Goal: Task Accomplishment & Management: Complete application form

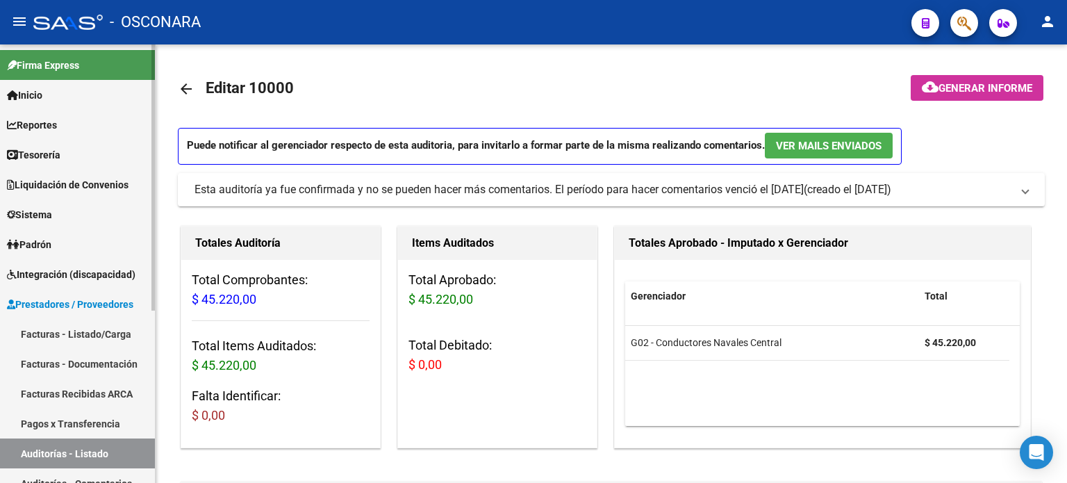
click at [31, 327] on link "Facturas - Listado/Carga" at bounding box center [77, 334] width 155 height 30
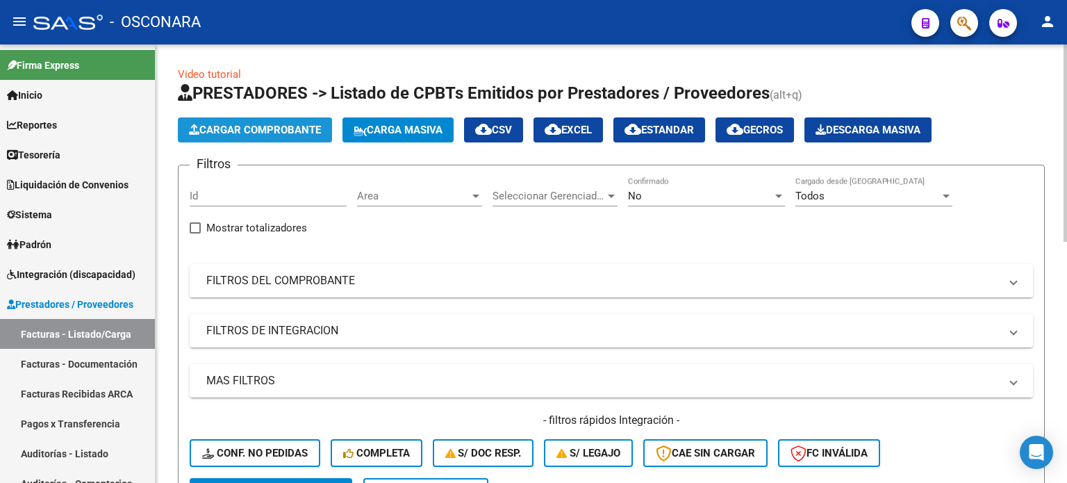
click at [229, 135] on button "Cargar Comprobante" at bounding box center [255, 129] width 154 height 25
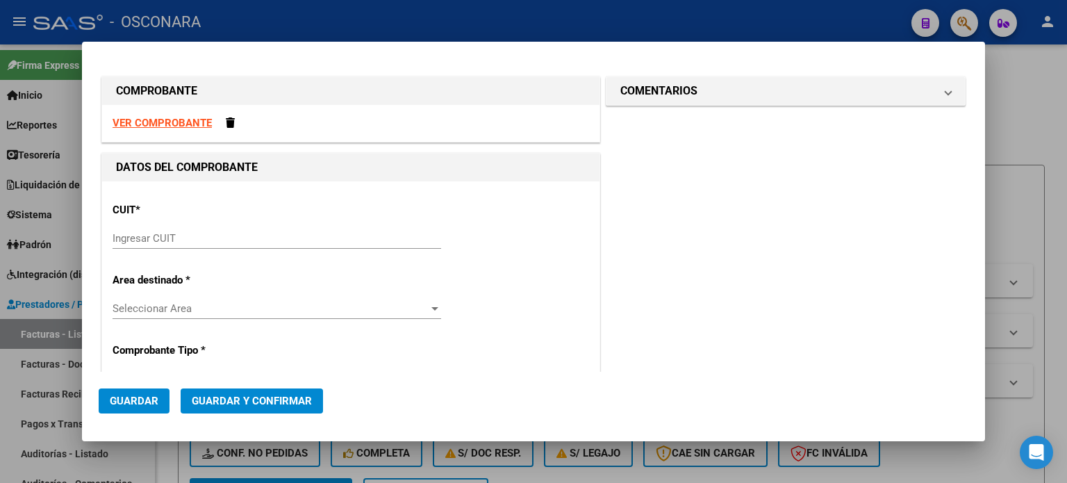
click at [124, 240] on input "Ingresar CUIT" at bounding box center [277, 238] width 329 height 13
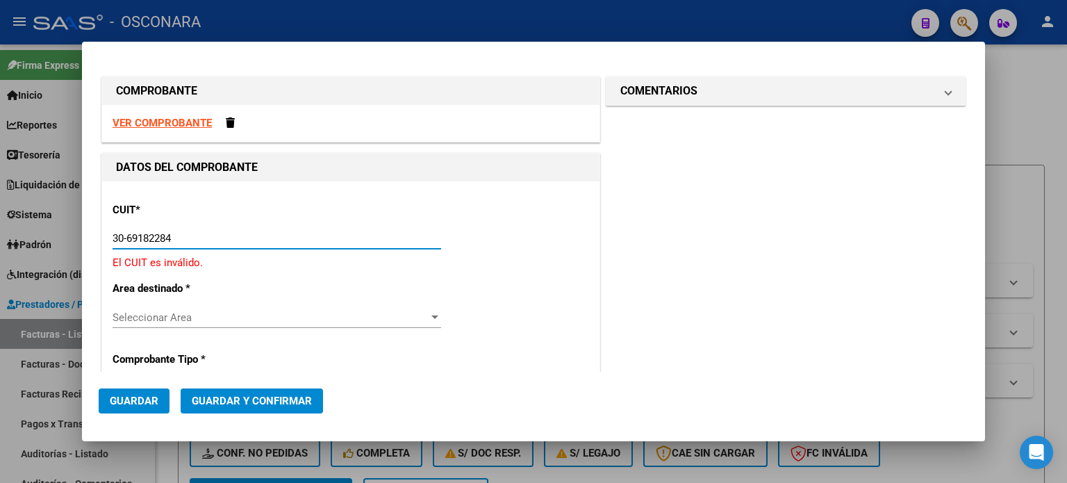
type input "30-69182284-9"
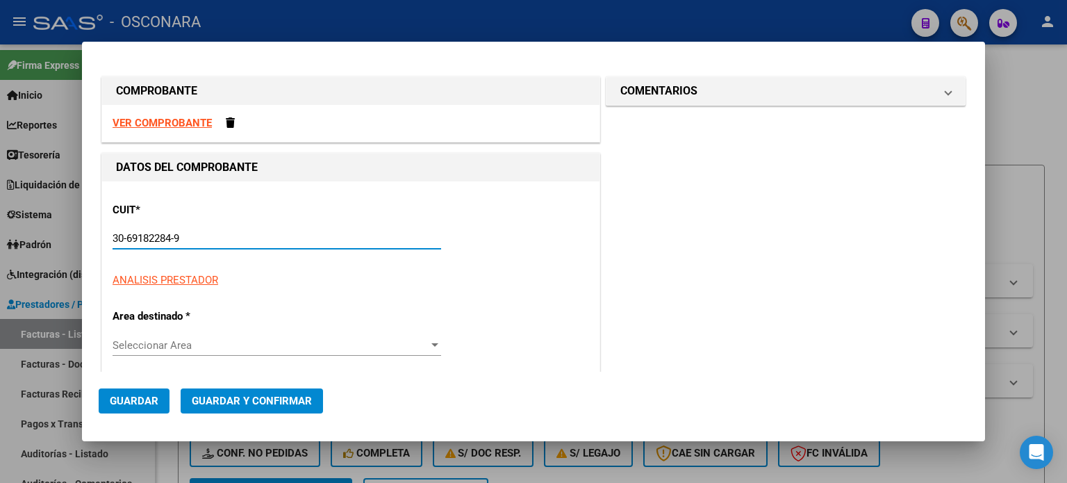
type input "1677"
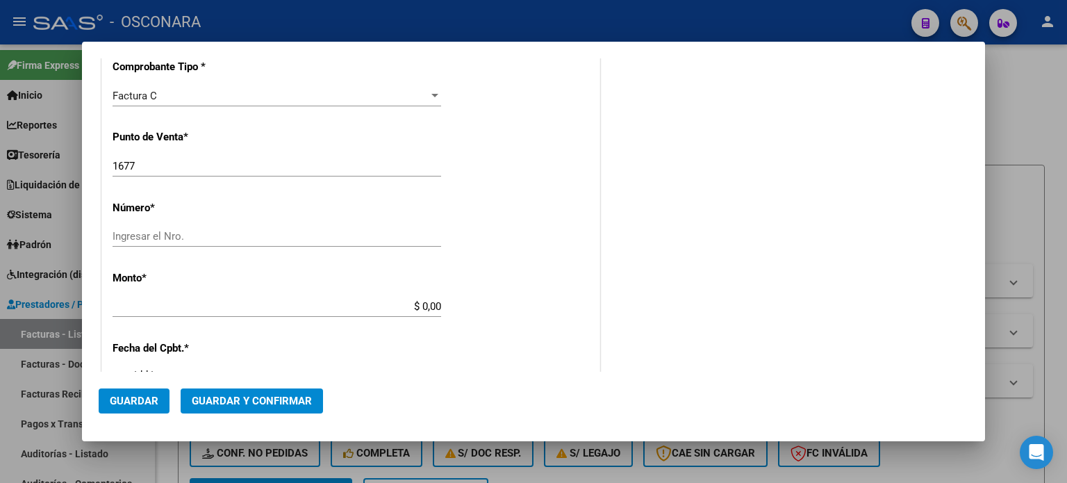
scroll to position [347, 0]
type input "30-69182284-9"
drag, startPoint x: 149, startPoint y: 164, endPoint x: 0, endPoint y: 176, distance: 149.1
click at [0, 176] on div "COMPROBANTE VER COMPROBANTE DATOS DEL COMPROBANTE CUIT * 30-69182284-9 Ingresar…" at bounding box center [533, 241] width 1067 height 483
type input "1365"
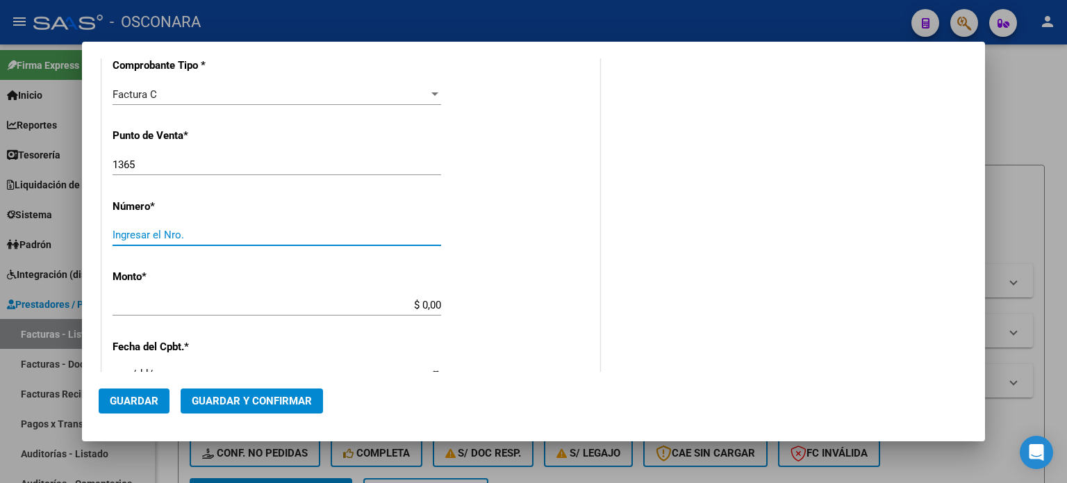
click at [126, 229] on input "Ingresar el Nro." at bounding box center [277, 235] width 329 height 13
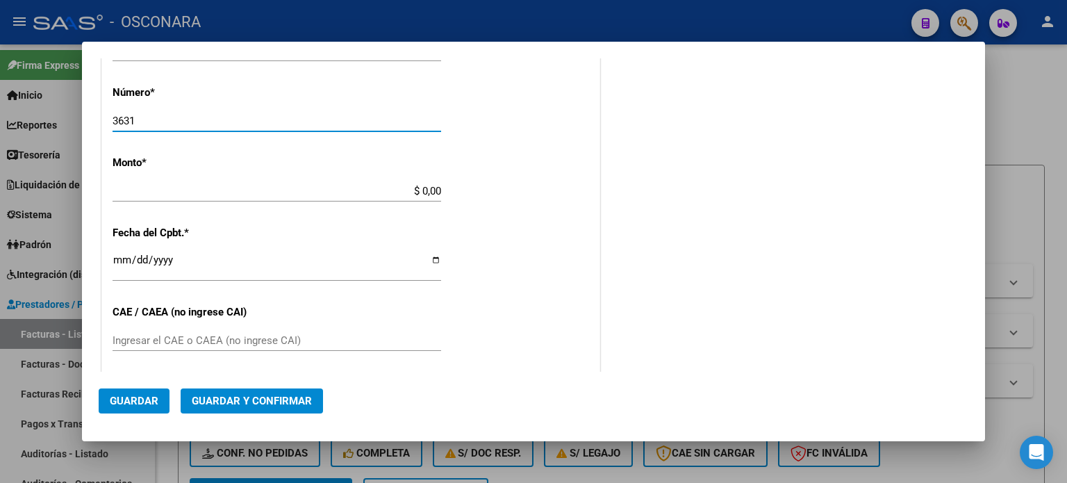
scroll to position [486, 0]
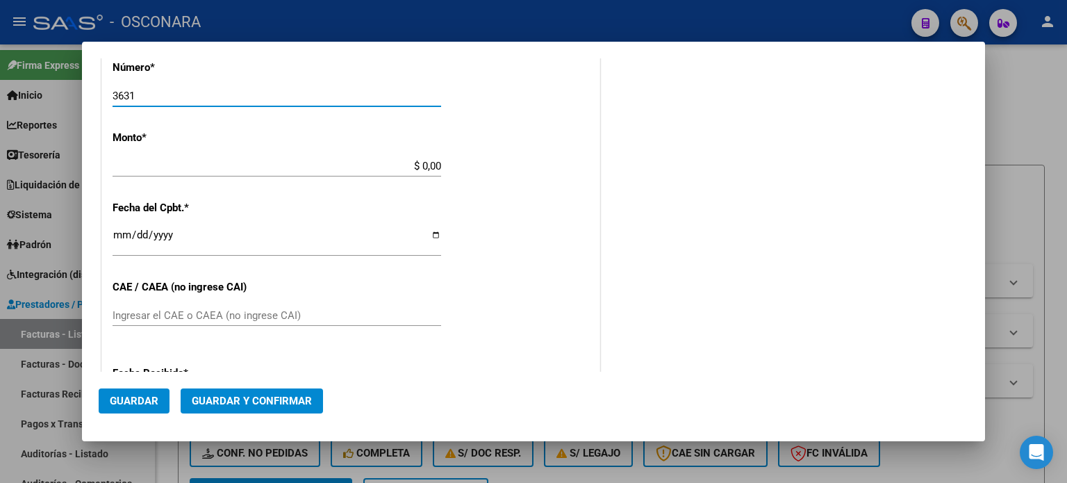
type input "3631"
drag, startPoint x: 418, startPoint y: 165, endPoint x: 629, endPoint y: 163, distance: 211.2
click at [622, 164] on div "COMPROBANTE VER COMPROBANTE DATOS DEL COMPROBANTE CUIT * 30-69182284-9 Ingresar…" at bounding box center [534, 134] width 870 height 1095
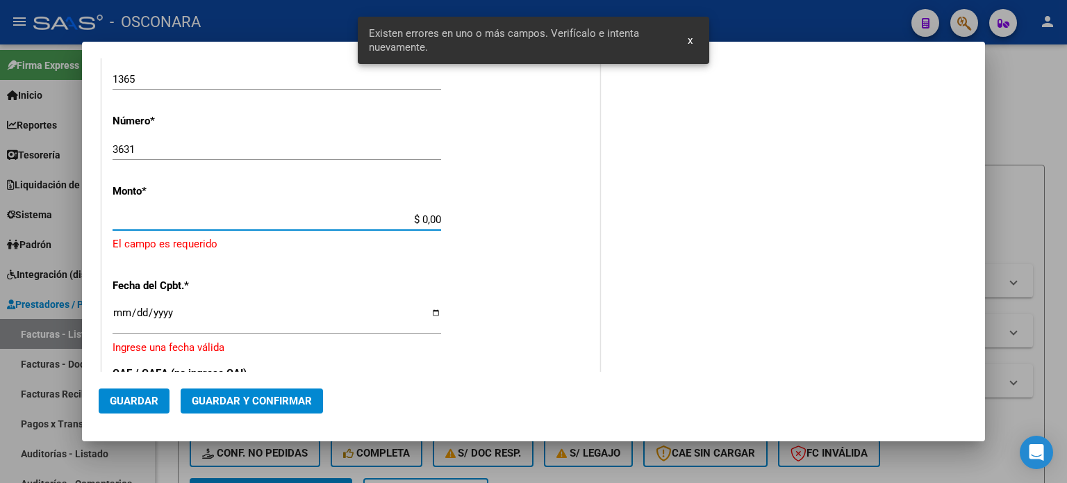
scroll to position [431, 0]
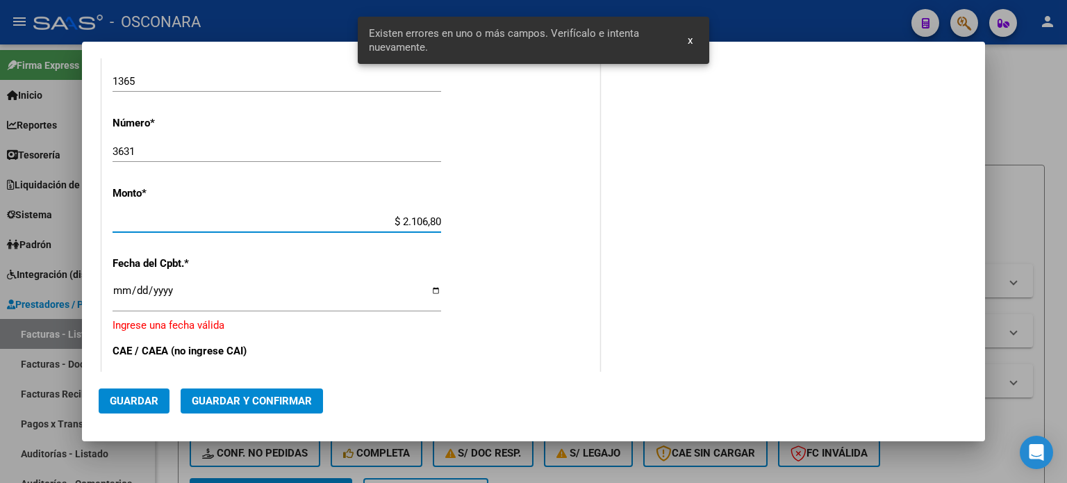
type input "$ 21.068,05"
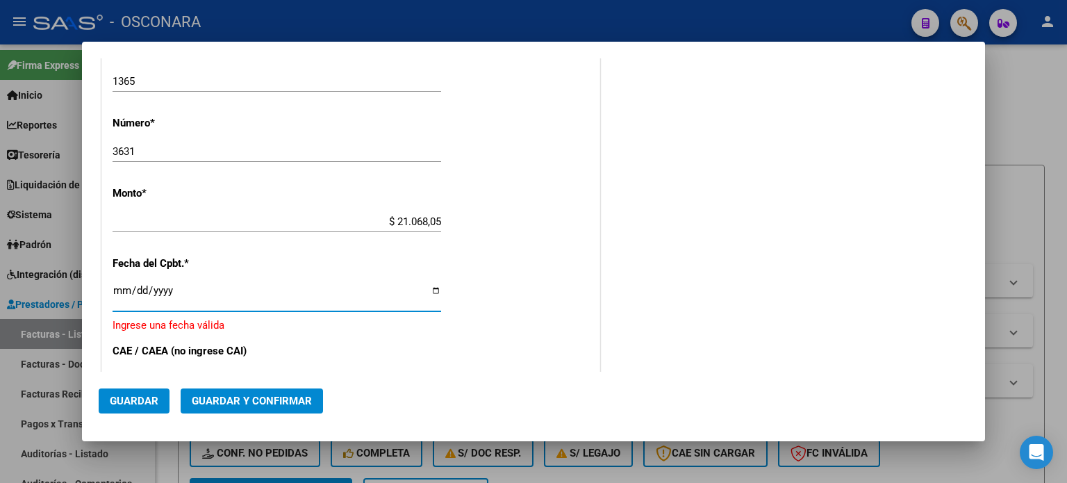
click at [117, 290] on input "Ingresar la fecha" at bounding box center [277, 296] width 329 height 22
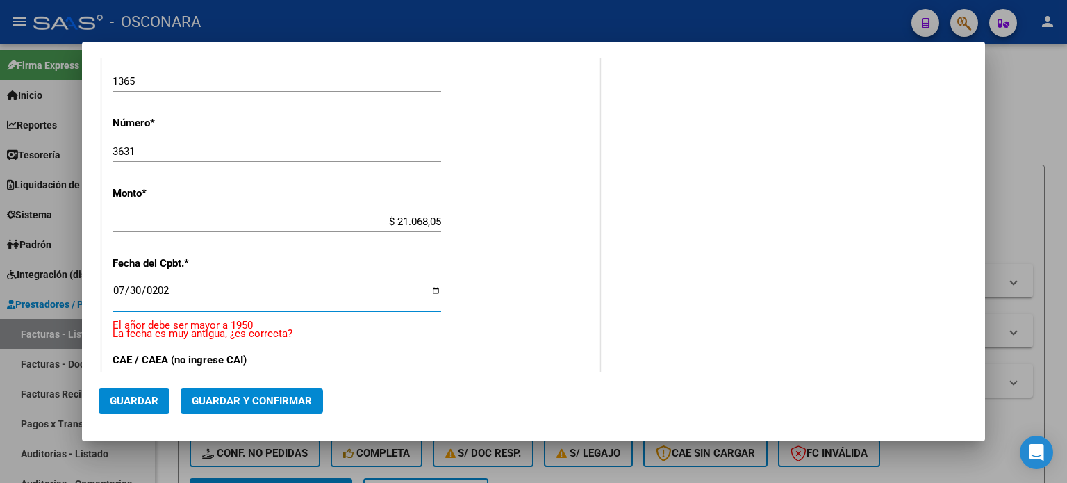
type input "2025-07-30"
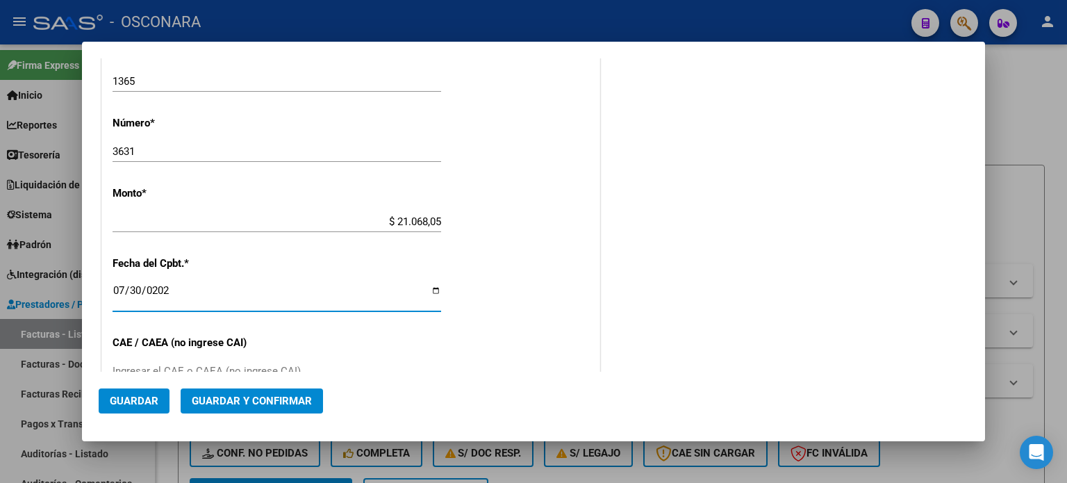
click at [201, 401] on span "Guardar y Confirmar" at bounding box center [252, 401] width 120 height 13
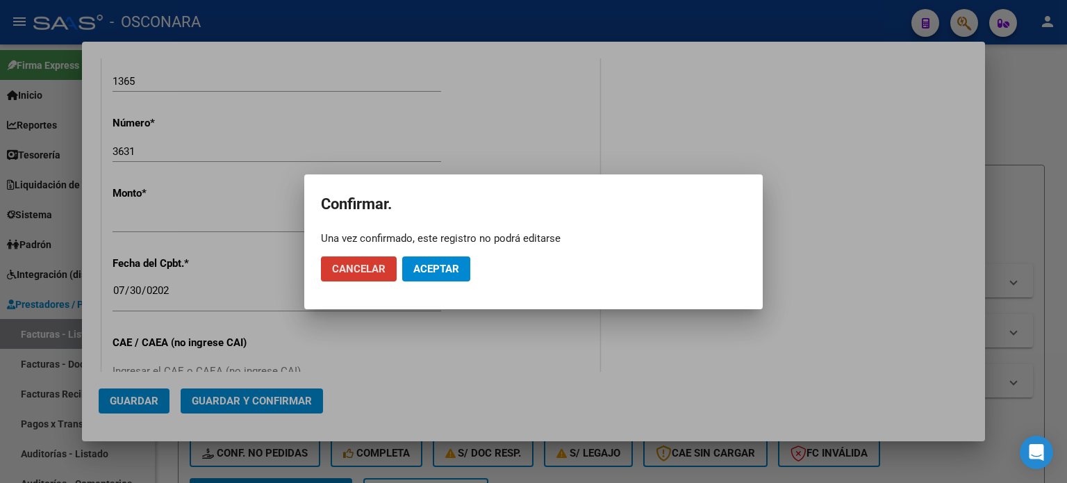
click at [450, 272] on span "Aceptar" at bounding box center [436, 269] width 46 height 13
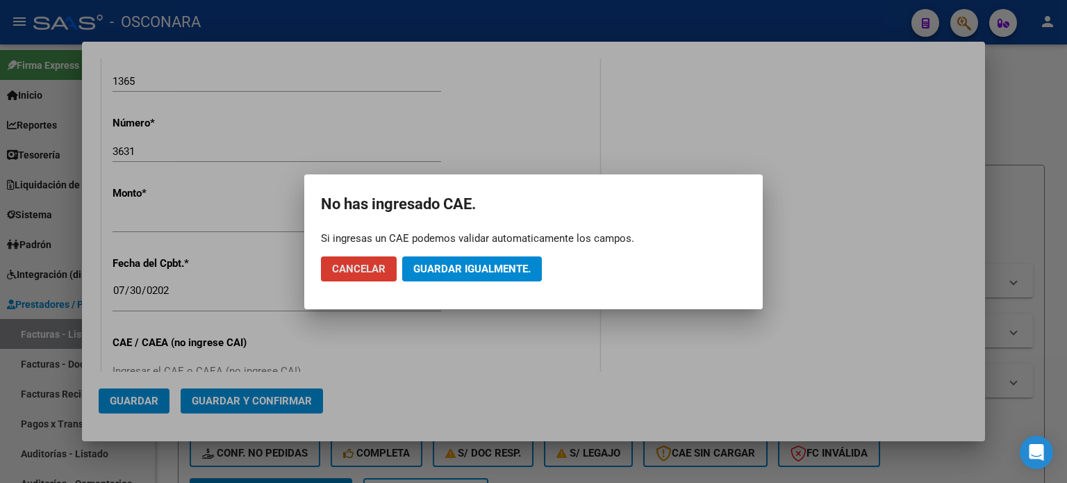
drag, startPoint x: 493, startPoint y: 276, endPoint x: 506, endPoint y: 280, distance: 13.2
click at [492, 275] on button "Guardar igualmente." at bounding box center [472, 268] width 140 height 25
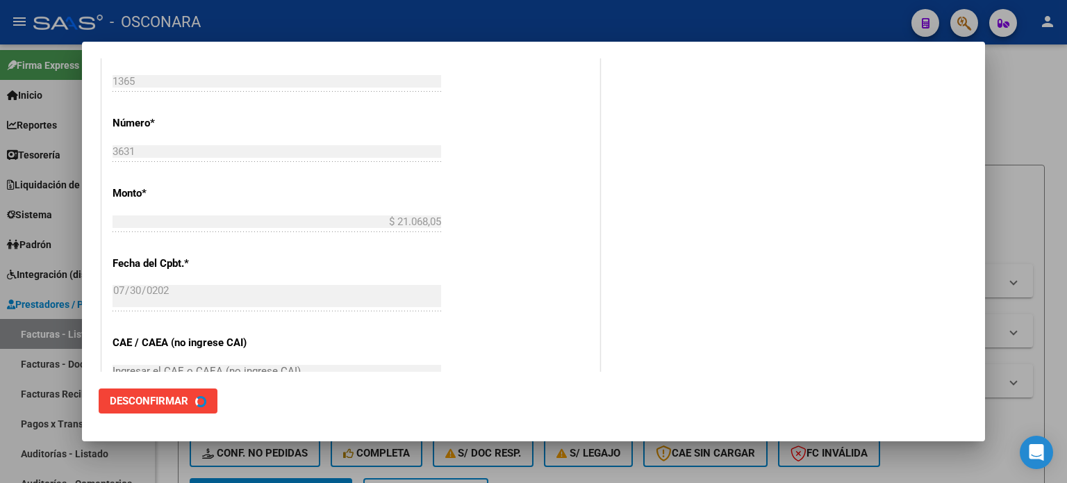
scroll to position [0, 0]
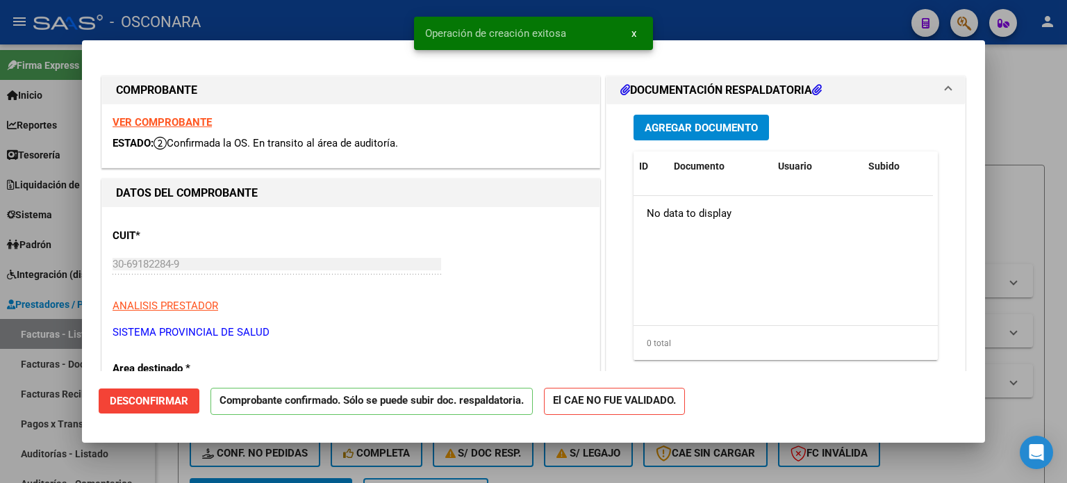
click at [0, 363] on div at bounding box center [533, 241] width 1067 height 483
type input "$ 0,00"
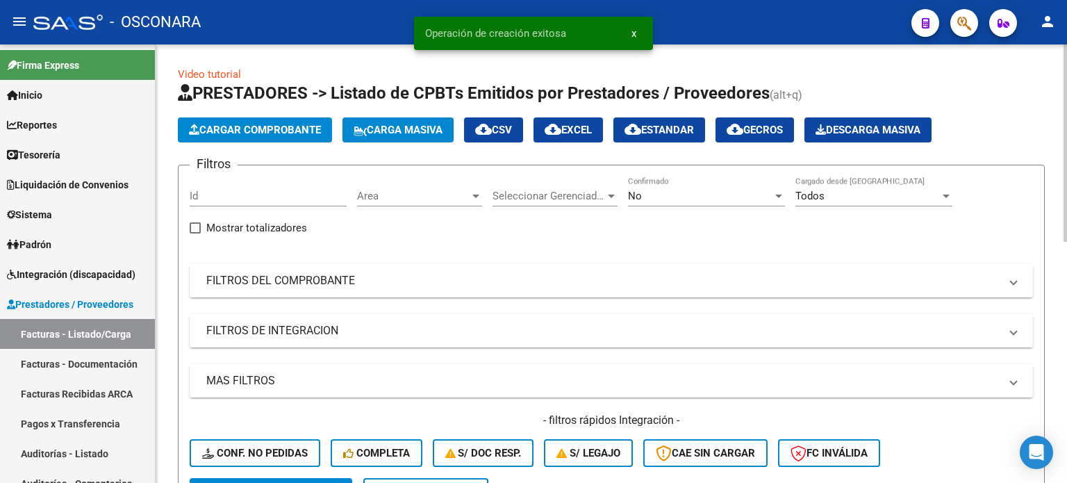
drag, startPoint x: 53, startPoint y: 452, endPoint x: 164, endPoint y: 322, distance: 171.5
click at [53, 452] on link "Auditorías - Listado" at bounding box center [77, 453] width 155 height 30
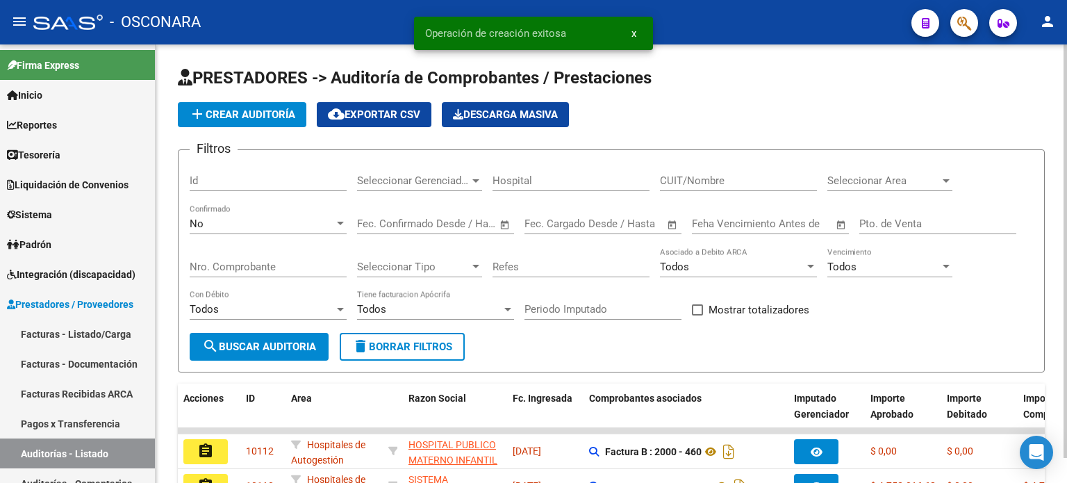
click at [254, 110] on span "add Crear Auditoría" at bounding box center [242, 114] width 106 height 13
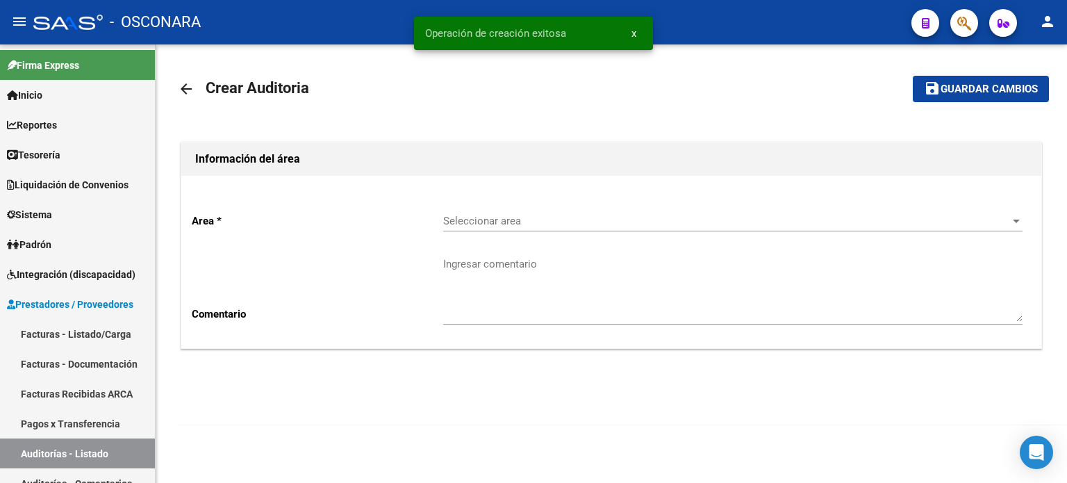
click at [477, 218] on span "Seleccionar area" at bounding box center [726, 221] width 567 height 13
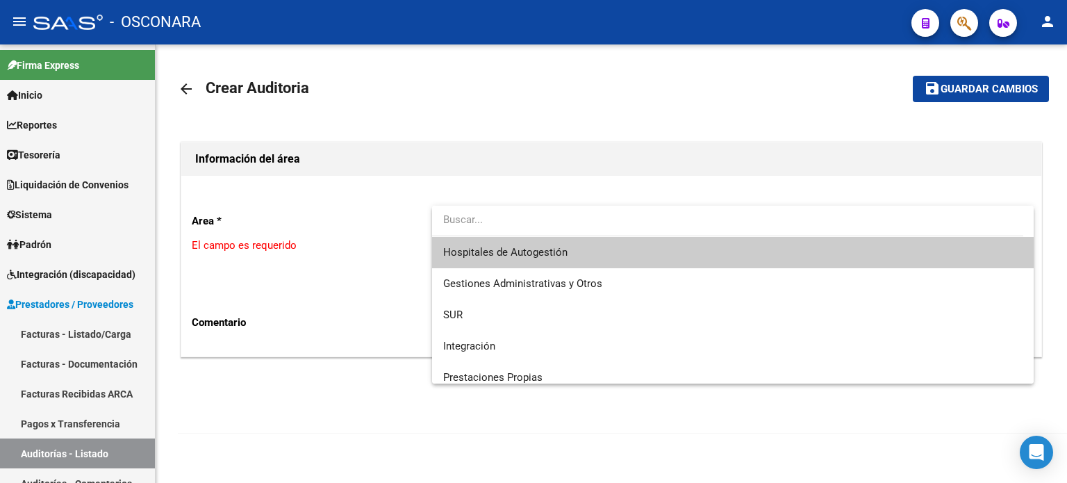
click at [492, 249] on span "Hospitales de Autogestión" at bounding box center [505, 252] width 124 height 13
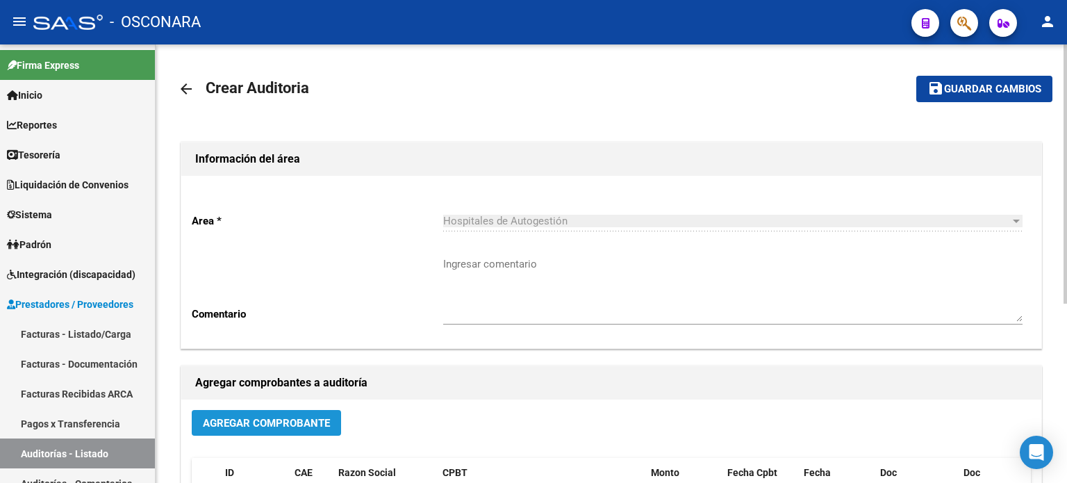
click at [306, 418] on span "Agregar Comprobante" at bounding box center [266, 423] width 127 height 13
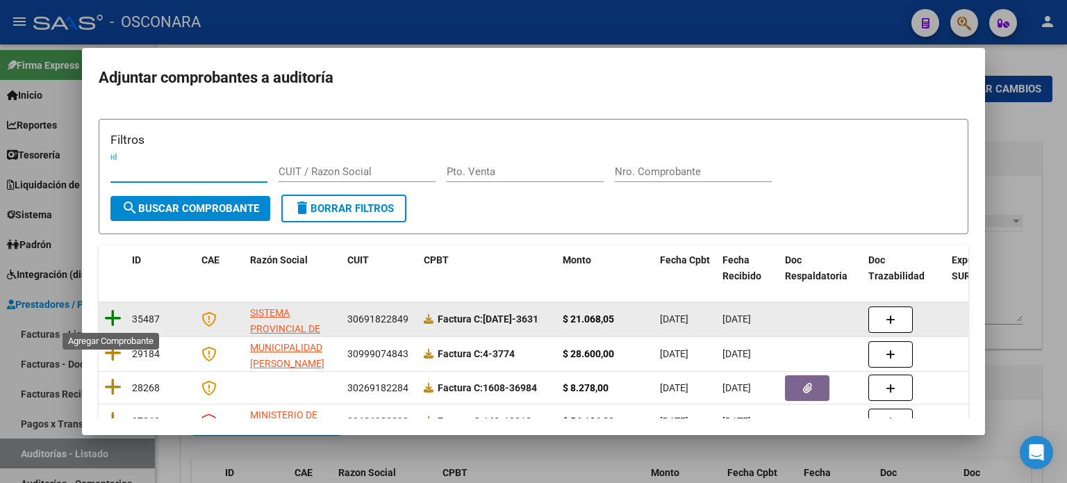
click at [115, 308] on icon at bounding box center [112, 317] width 17 height 19
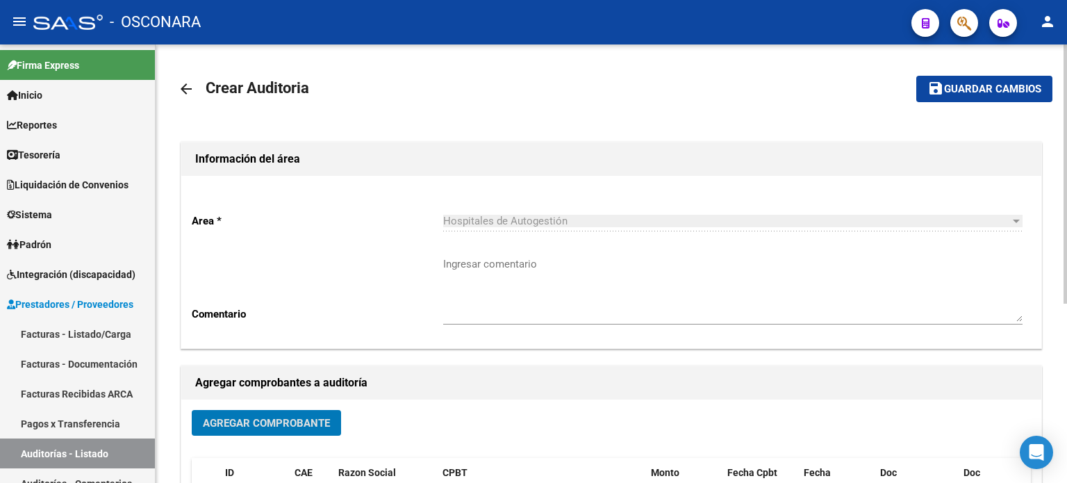
click at [1005, 88] on span "Guardar cambios" at bounding box center [992, 89] width 97 height 13
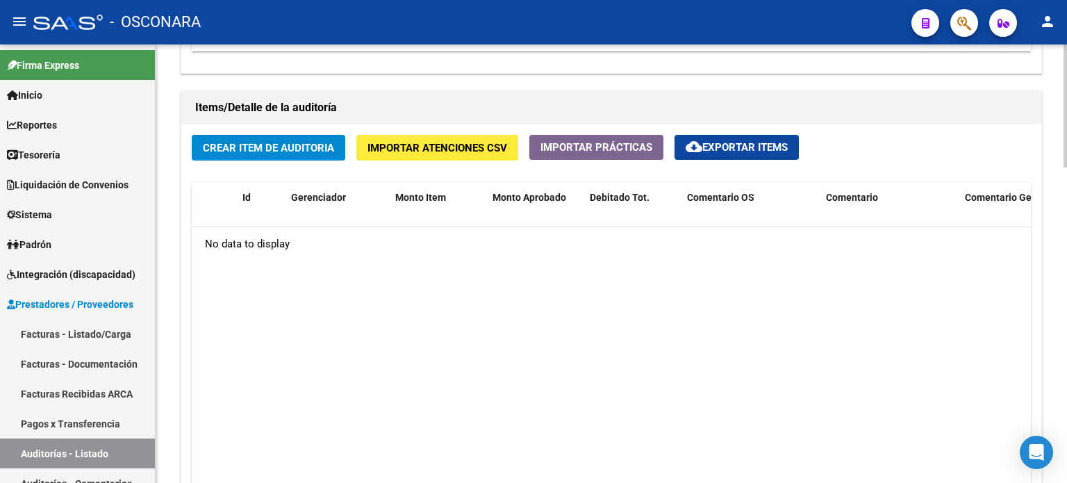
scroll to position [972, 0]
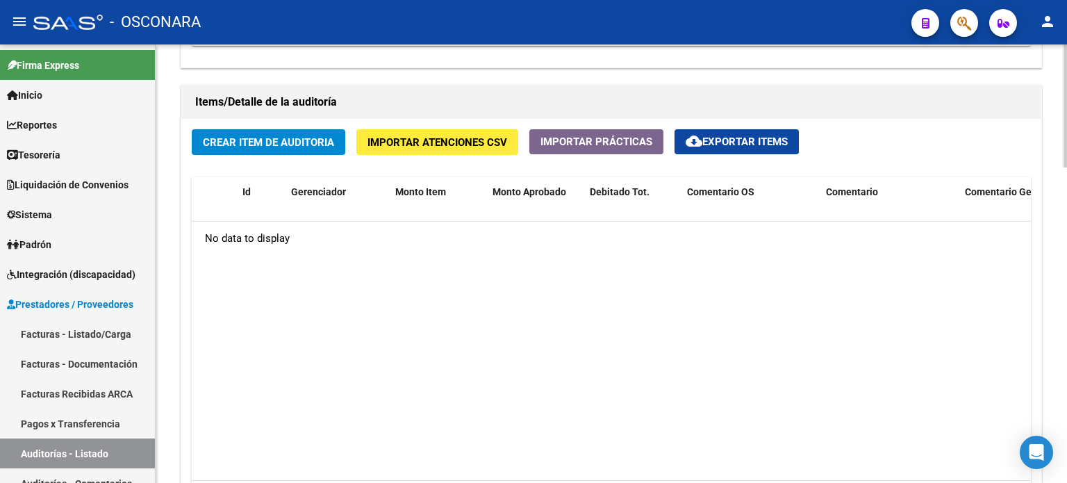
click at [278, 138] on span "Crear Item de Auditoria" at bounding box center [268, 142] width 131 height 13
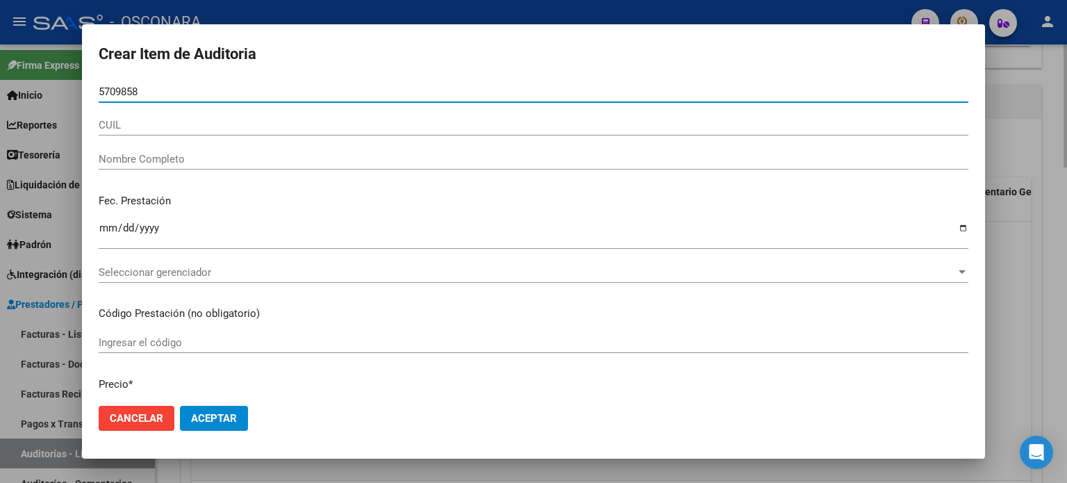
type input "57098589"
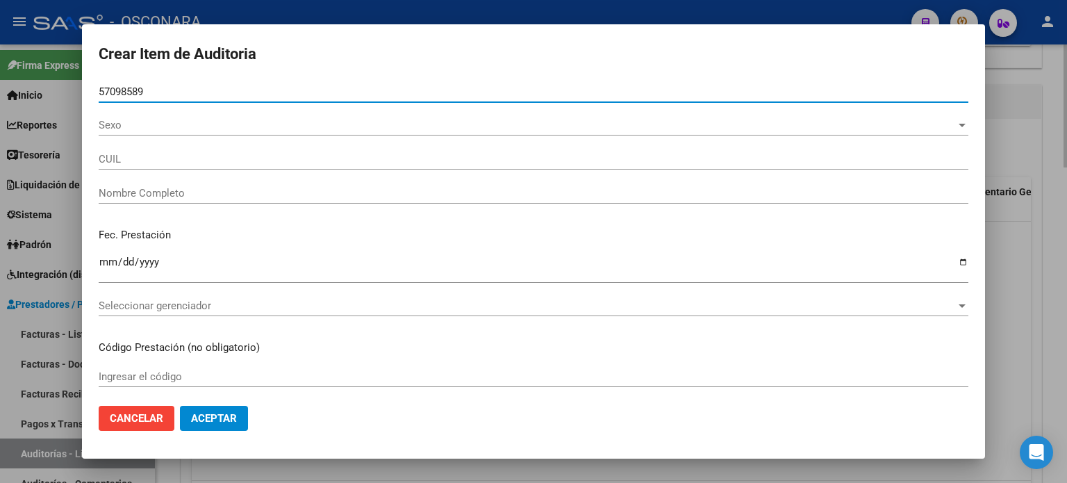
type input "27570985898"
type input "DIAZ MILAGROS AGUSTINA"
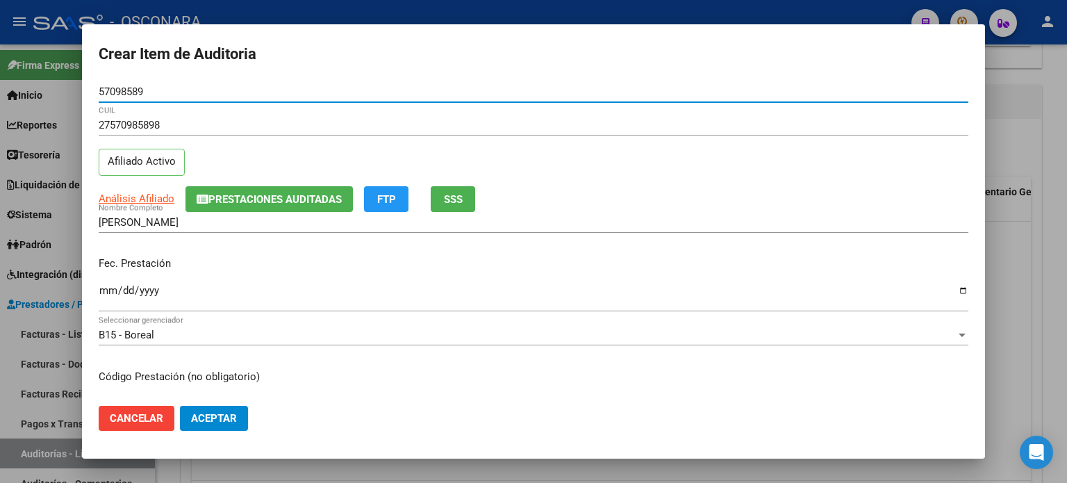
type input "57098589"
click at [462, 201] on span "SSS" at bounding box center [453, 199] width 19 height 13
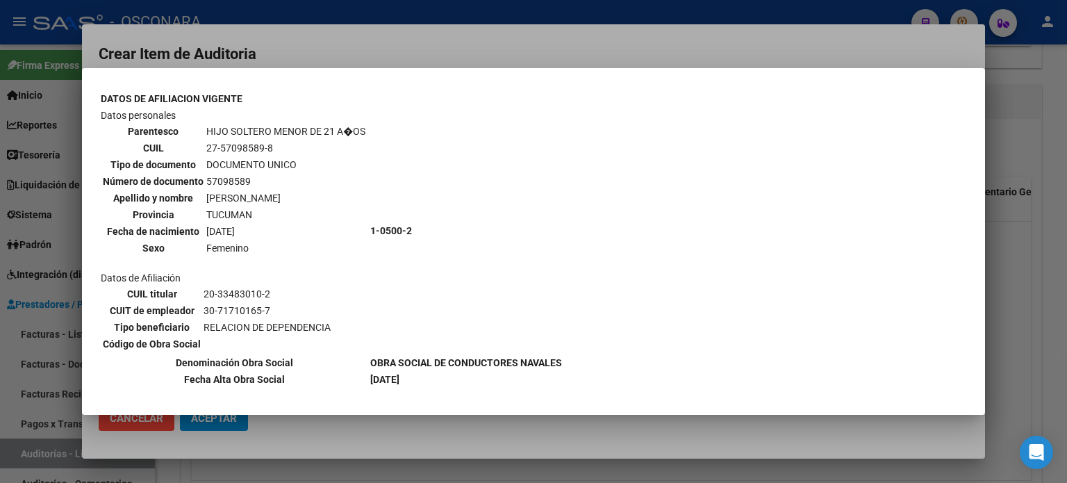
scroll to position [799, 0]
drag, startPoint x: 1037, startPoint y: 287, endPoint x: 1017, endPoint y: 283, distance: 20.4
click at [1036, 288] on div at bounding box center [533, 241] width 1067 height 483
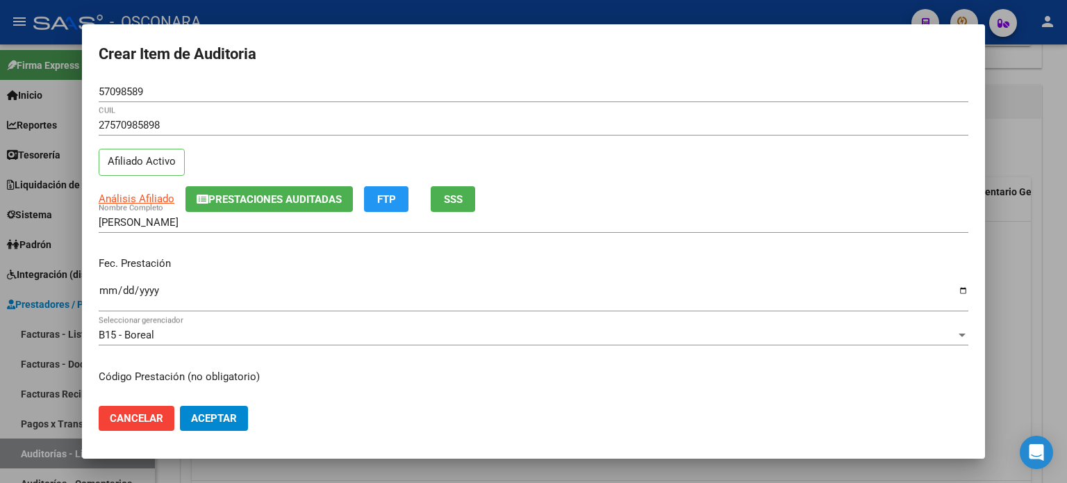
click at [109, 285] on div "Ingresar la fecha" at bounding box center [534, 297] width 870 height 30
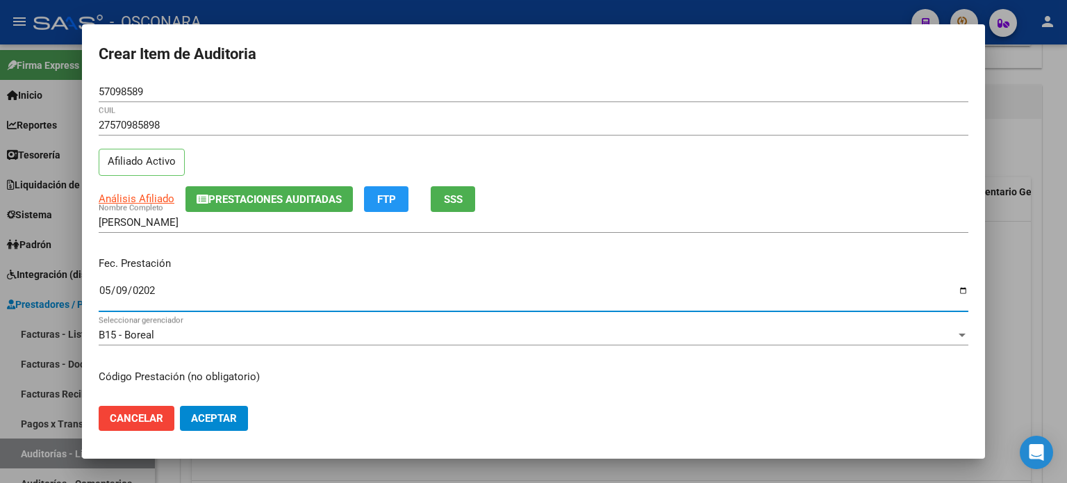
type input "2025-05-09"
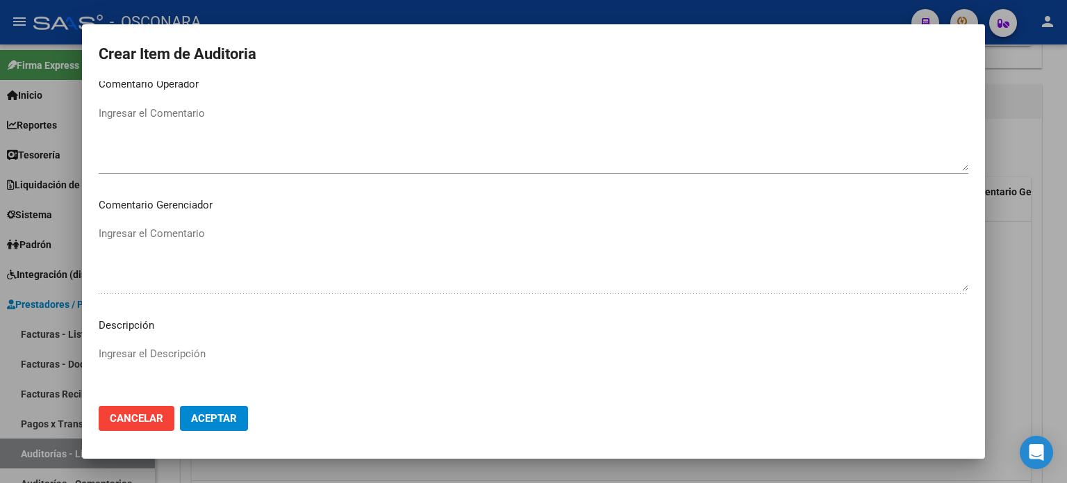
scroll to position [936, 0]
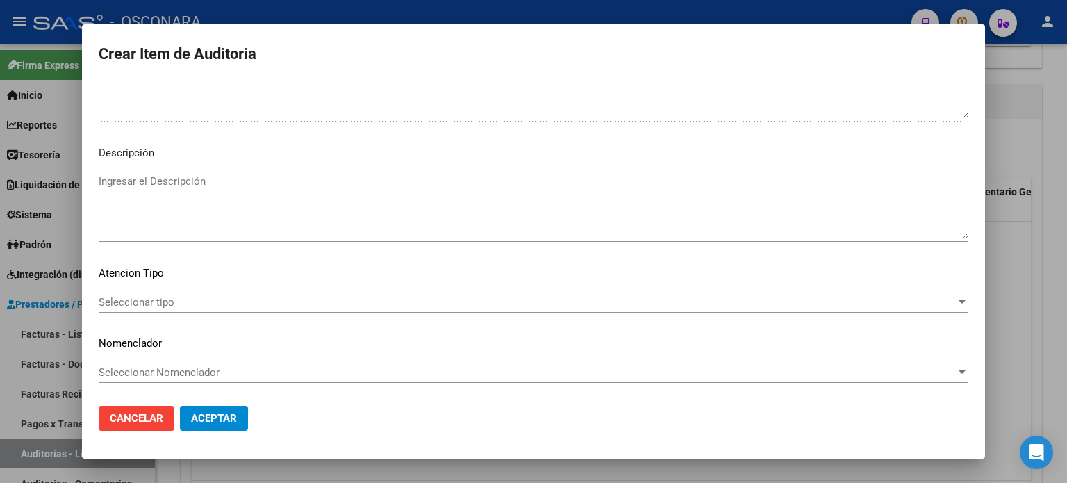
click at [270, 185] on textarea "Ingresar el Descripción" at bounding box center [534, 206] width 870 height 65
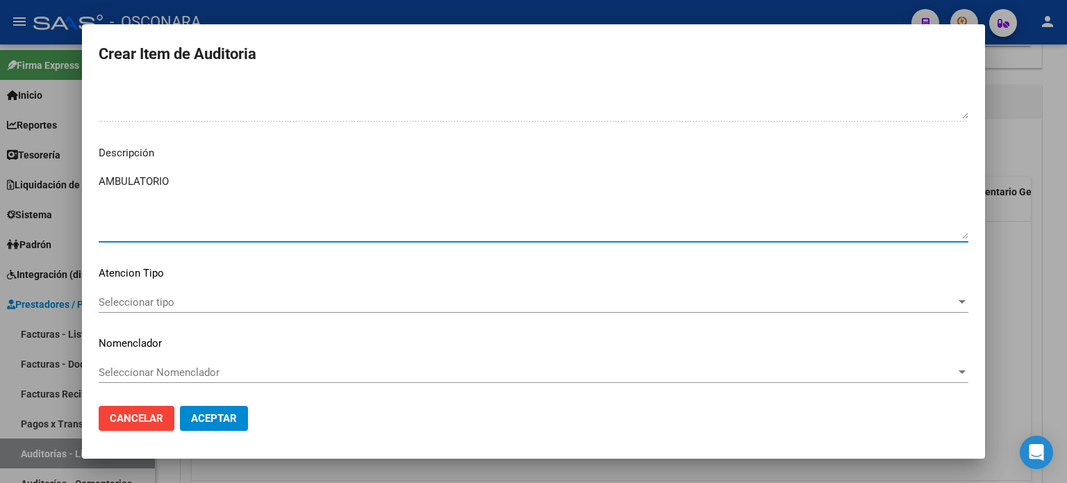
type textarea "AMBULATORIO"
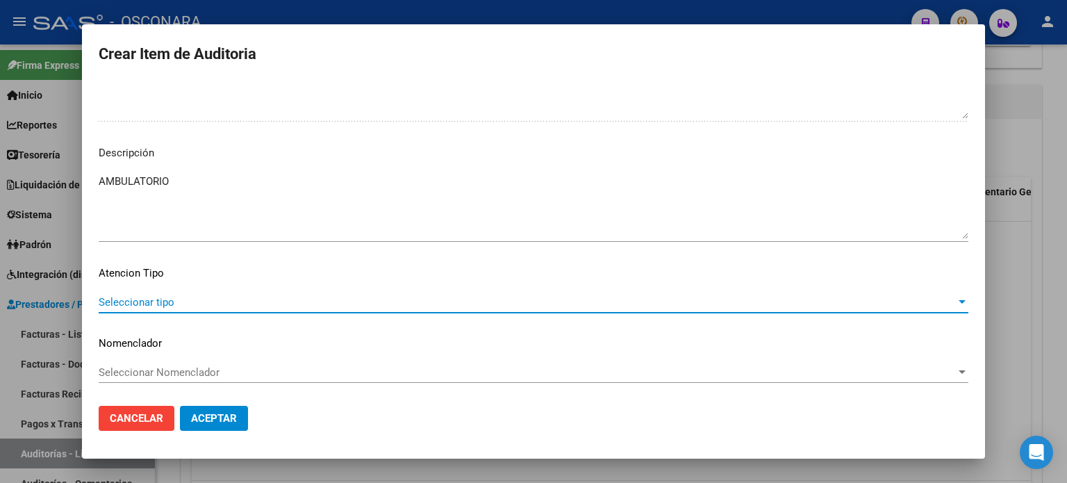
click at [128, 299] on span "Seleccionar tipo" at bounding box center [527, 302] width 857 height 13
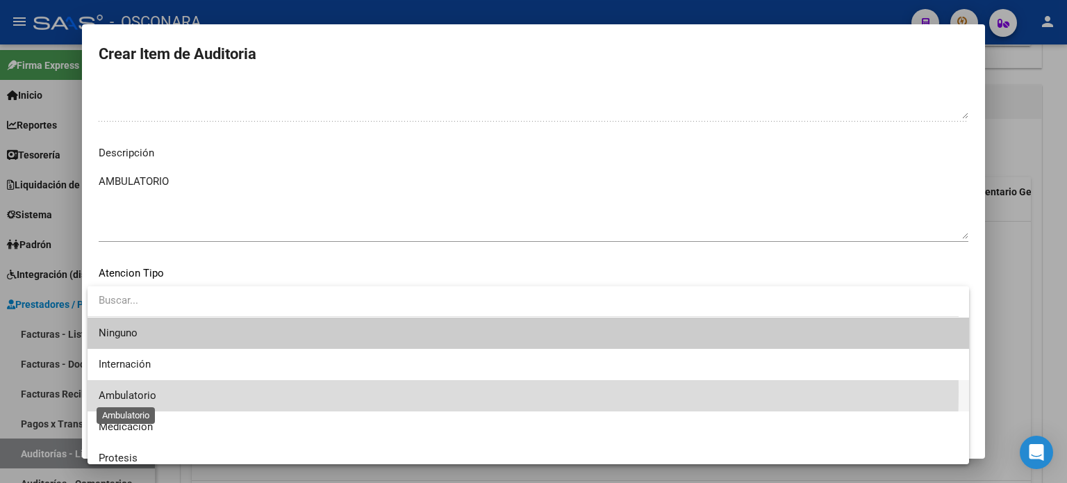
click at [128, 391] on span "Ambulatorio" at bounding box center [128, 395] width 58 height 13
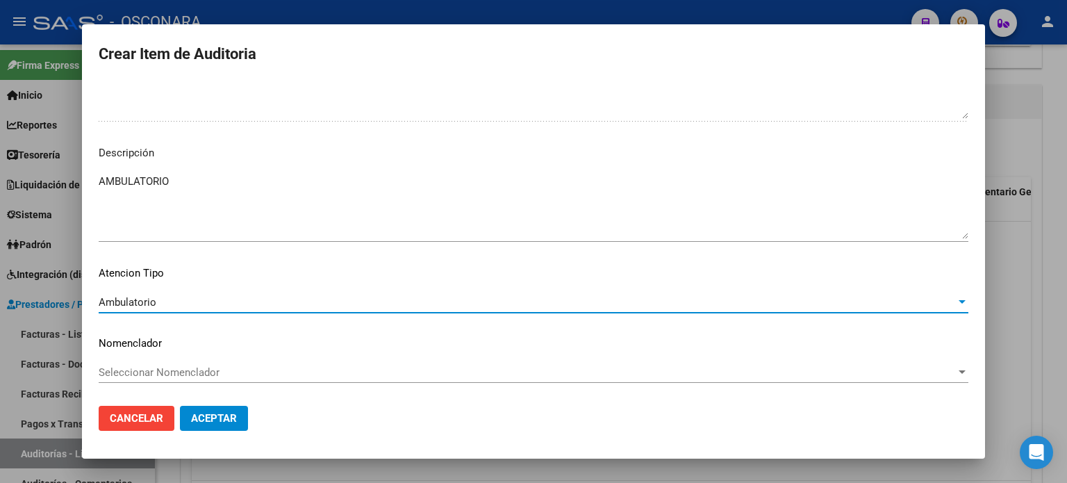
click at [231, 419] on span "Aceptar" at bounding box center [214, 418] width 46 height 13
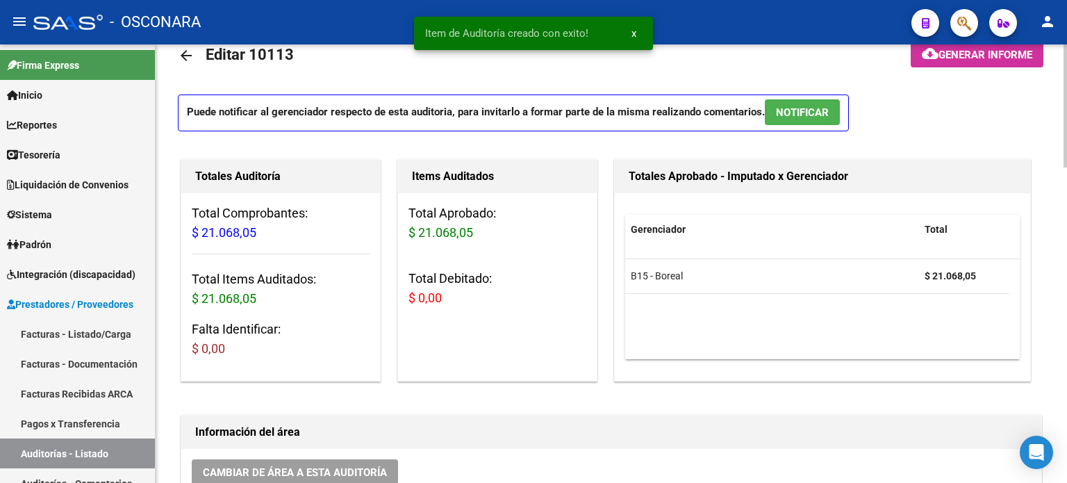
scroll to position [0, 0]
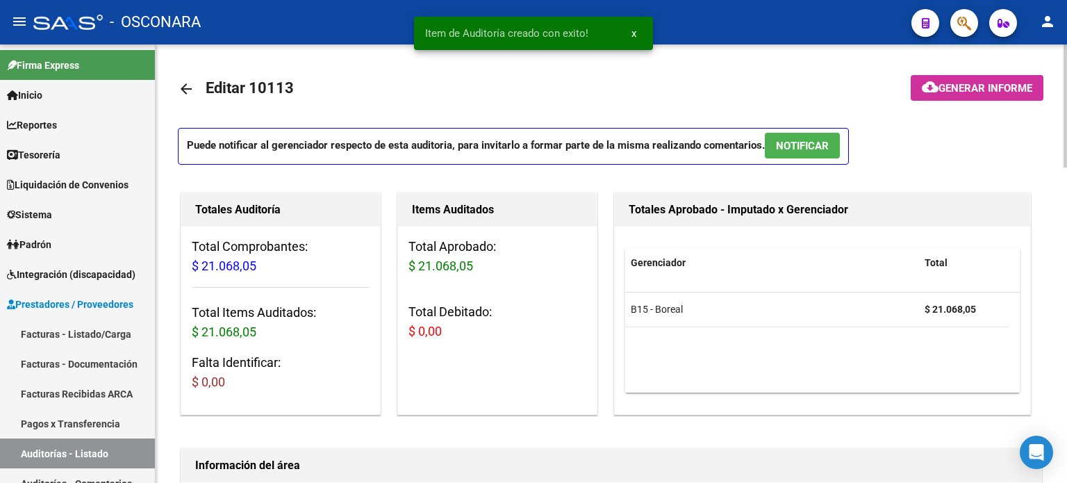
click at [789, 147] on span "NOTIFICAR" at bounding box center [802, 146] width 53 height 13
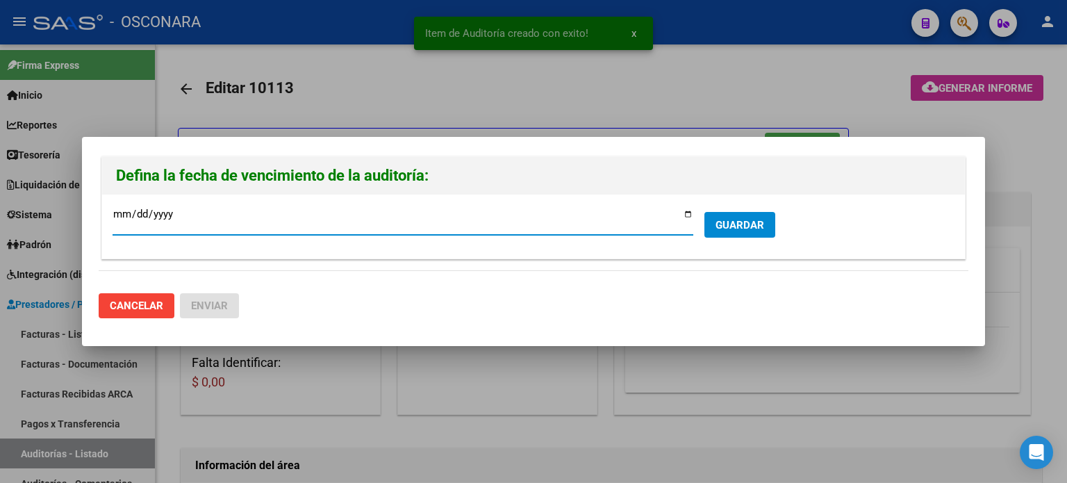
click at [693, 213] on input "[DATE]" at bounding box center [403, 219] width 581 height 22
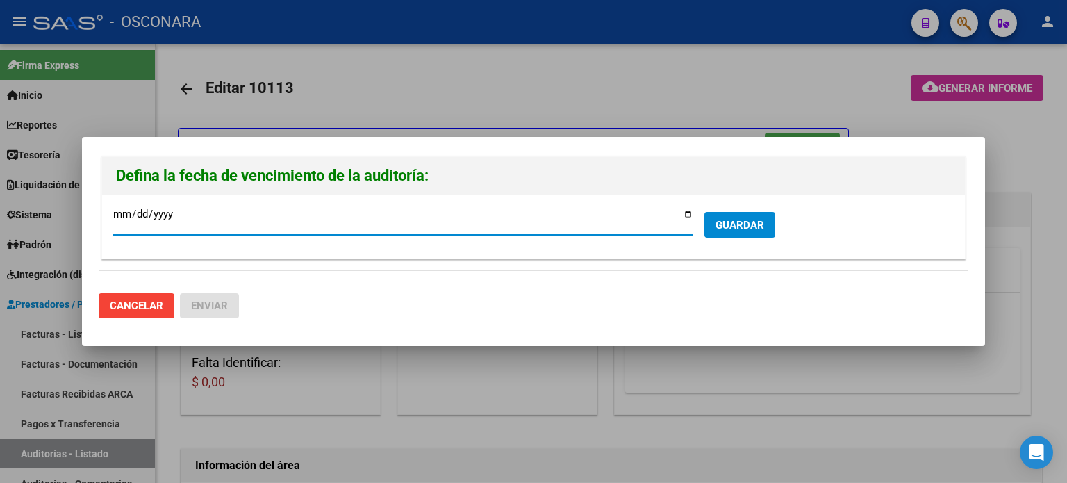
type input "[DATE]"
click at [731, 227] on span "GUARDAR" at bounding box center [739, 225] width 49 height 13
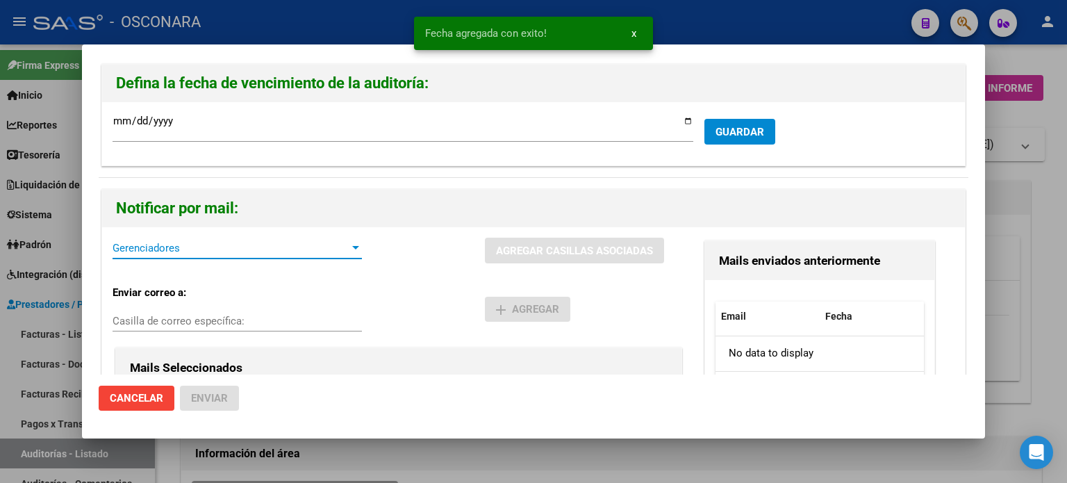
click at [201, 247] on span "Gerenciadores" at bounding box center [231, 248] width 237 height 13
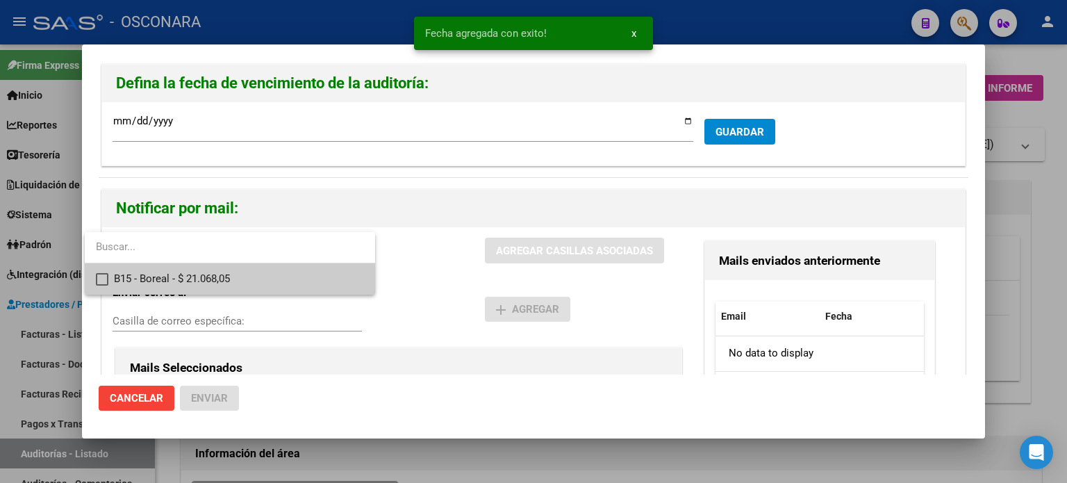
click at [201, 281] on span "B15 - Boreal - $ 21.068,05" at bounding box center [239, 278] width 250 height 31
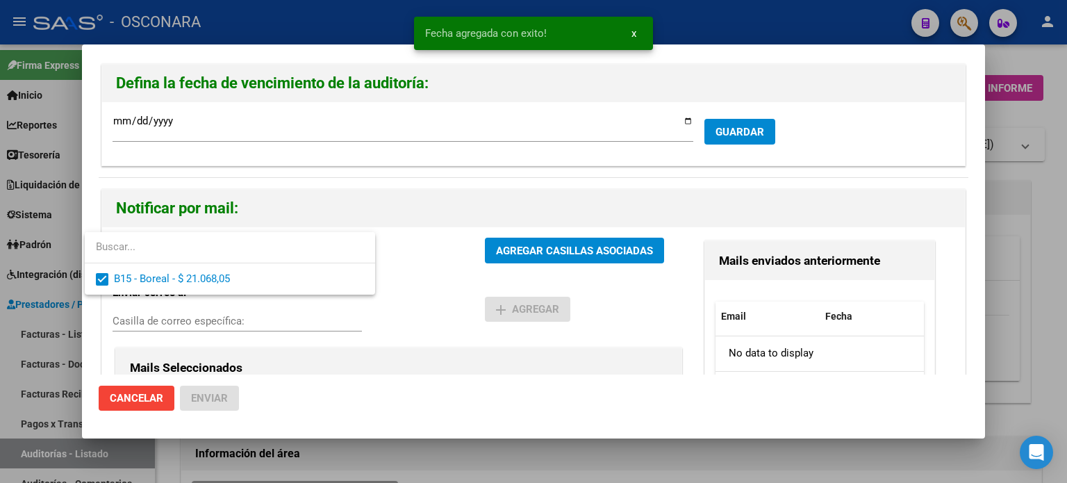
click at [553, 234] on div at bounding box center [533, 241] width 1067 height 483
click at [552, 244] on span "AGREGAR CASILLAS ASOCIADAS" at bounding box center [574, 250] width 157 height 13
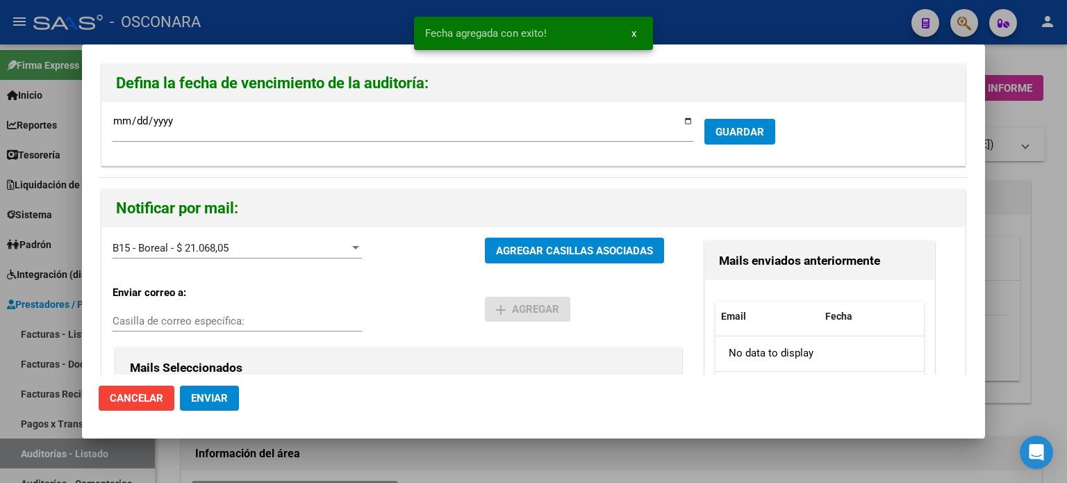
click at [217, 396] on span "Enviar" at bounding box center [209, 398] width 37 height 13
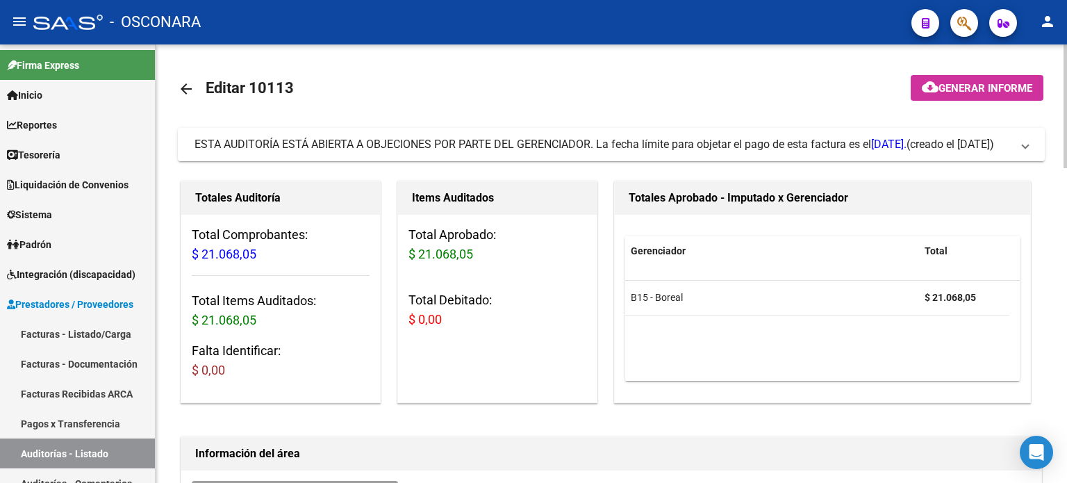
click at [70, 338] on link "Facturas - Listado/Carga" at bounding box center [77, 334] width 155 height 30
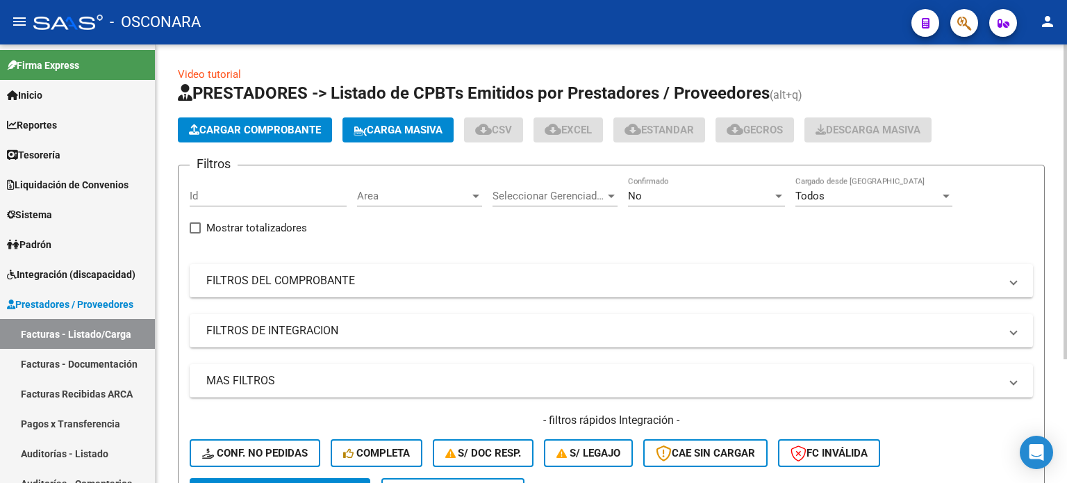
click at [230, 133] on span "Cargar Comprobante" at bounding box center [255, 130] width 132 height 13
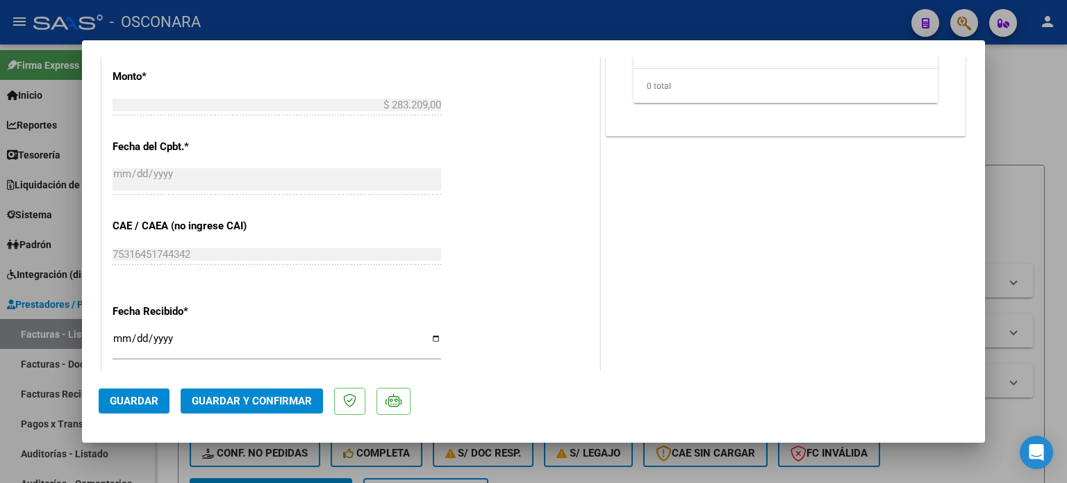
scroll to position [625, 0]
click at [275, 379] on mat-dialog-actions "Guardar Guardar y Confirmar" at bounding box center [534, 398] width 870 height 55
click at [278, 400] on span "Guardar y Confirmar" at bounding box center [252, 401] width 120 height 13
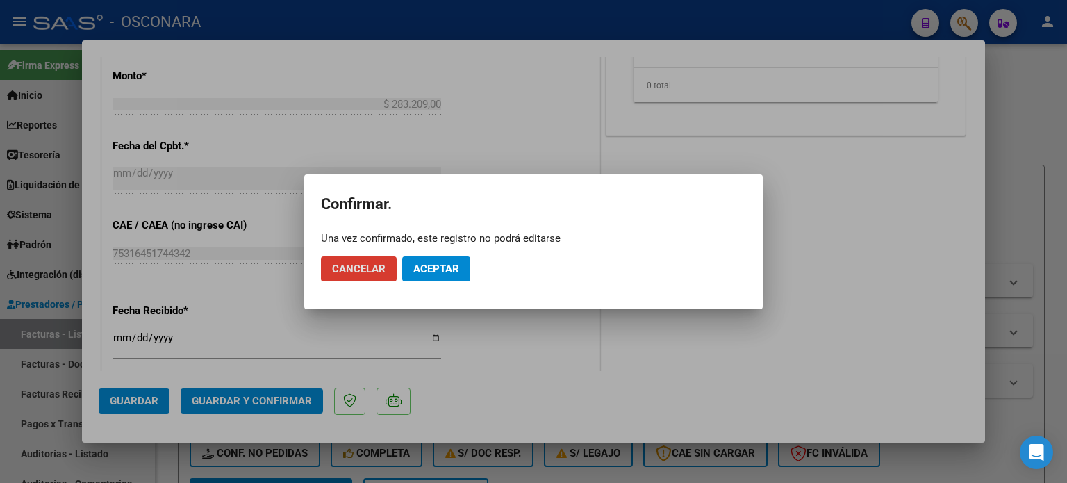
click at [436, 270] on span "Aceptar" at bounding box center [436, 269] width 46 height 13
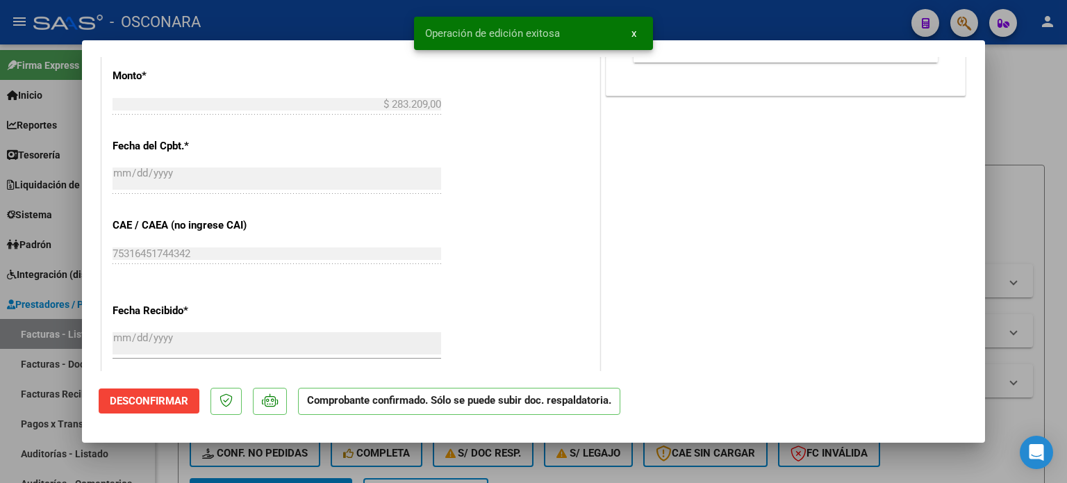
click at [0, 420] on div at bounding box center [533, 241] width 1067 height 483
type input "$ 0,00"
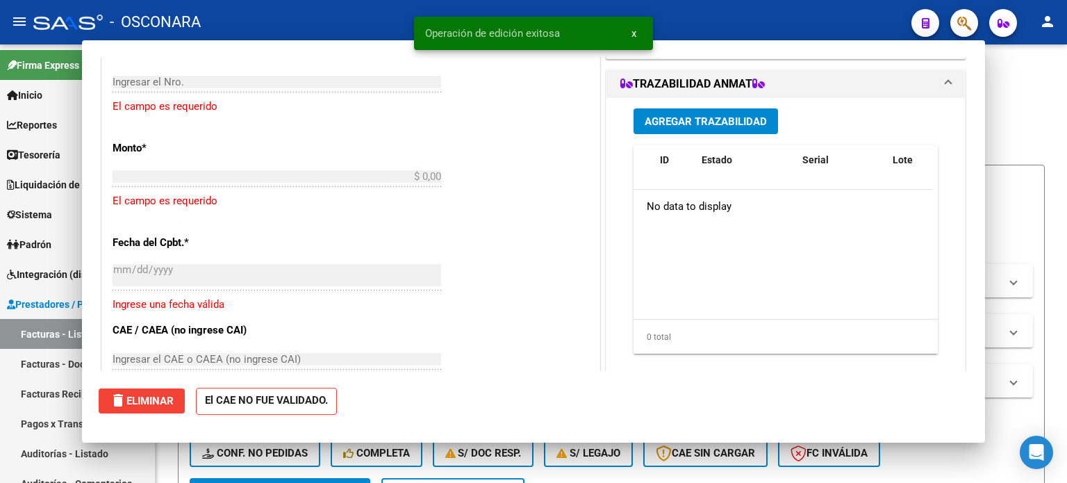
scroll to position [697, 0]
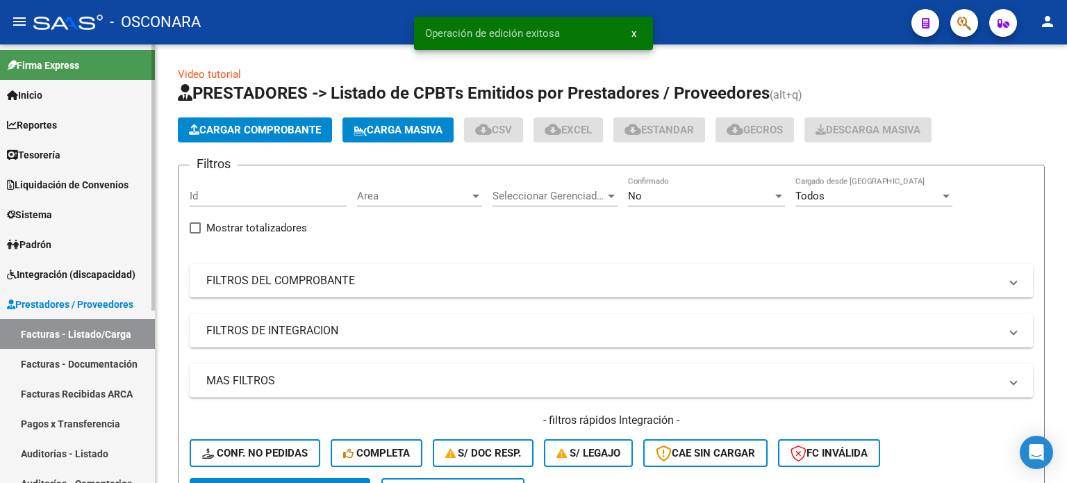
click at [44, 447] on link "Auditorías - Listado" at bounding box center [77, 453] width 155 height 30
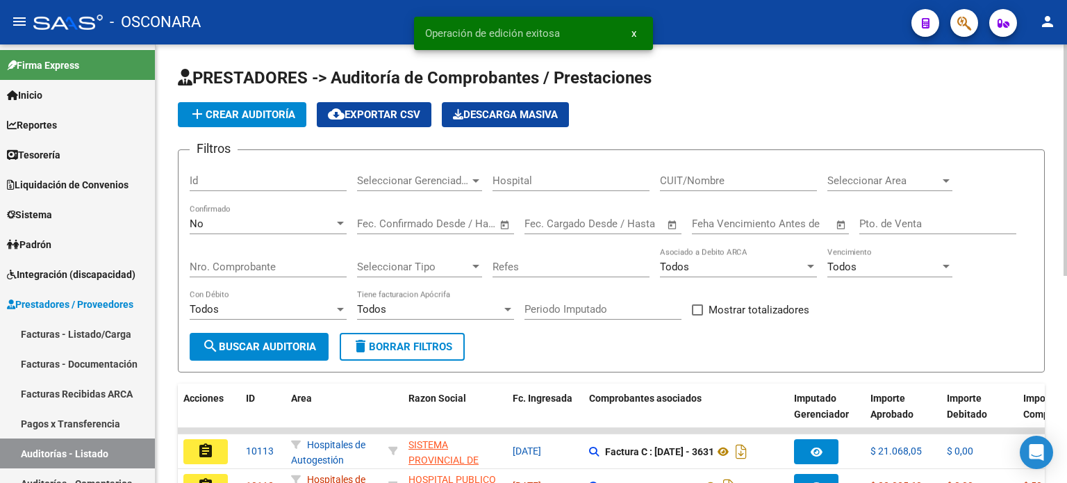
click at [229, 117] on span "add Crear Auditoría" at bounding box center [242, 114] width 106 height 13
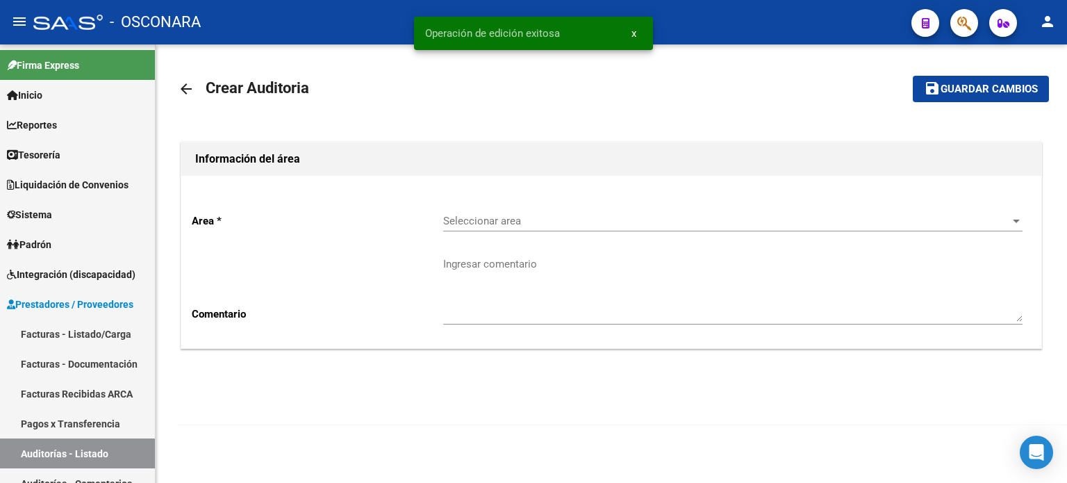
click at [518, 217] on span "Seleccionar area" at bounding box center [726, 221] width 567 height 13
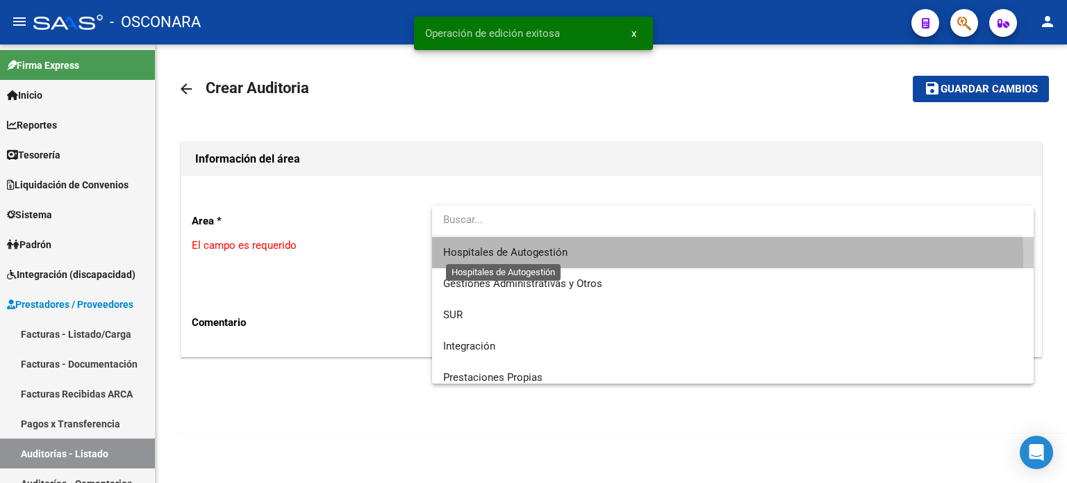
drag, startPoint x: 506, startPoint y: 255, endPoint x: 282, endPoint y: 352, distance: 244.5
click at [506, 255] on span "Hospitales de Autogestión" at bounding box center [505, 252] width 124 height 13
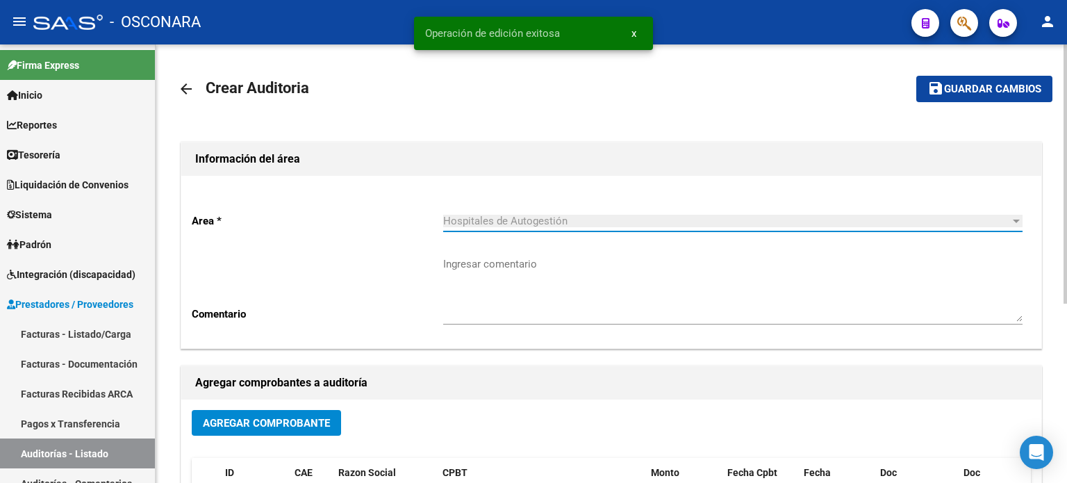
click at [252, 414] on button "Agregar Comprobante" at bounding box center [266, 423] width 149 height 26
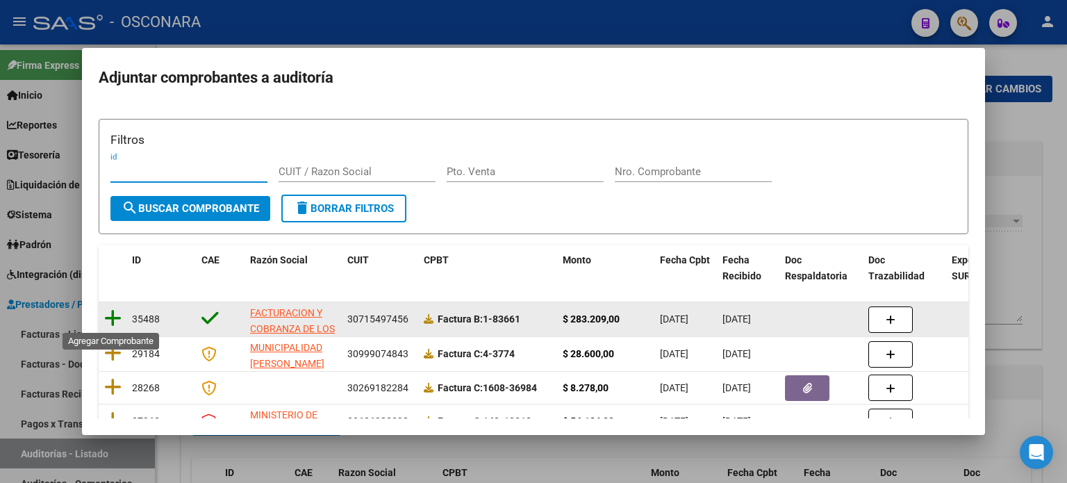
click at [113, 316] on icon at bounding box center [112, 317] width 17 height 19
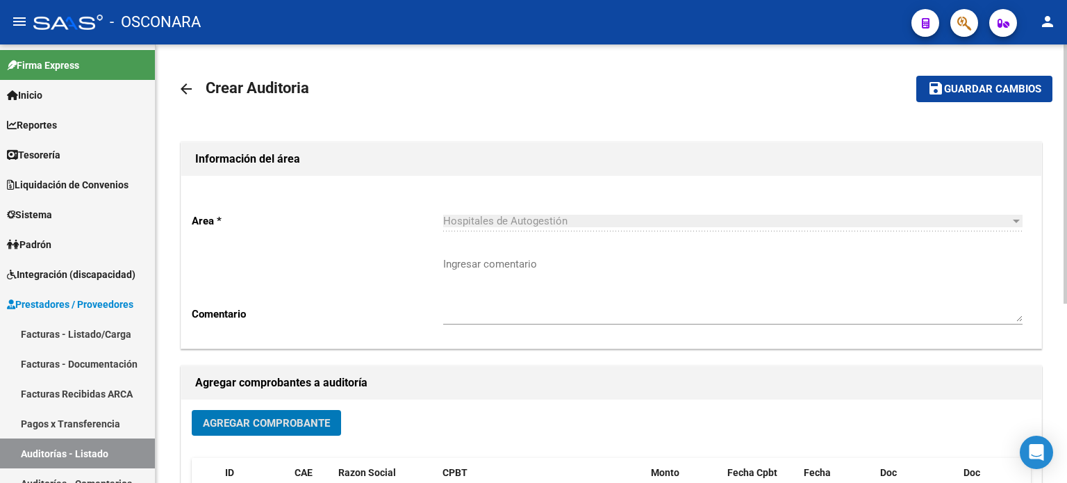
drag, startPoint x: 968, startPoint y: 83, endPoint x: 941, endPoint y: 99, distance: 31.4
click at [968, 83] on span "Guardar cambios" at bounding box center [992, 89] width 97 height 13
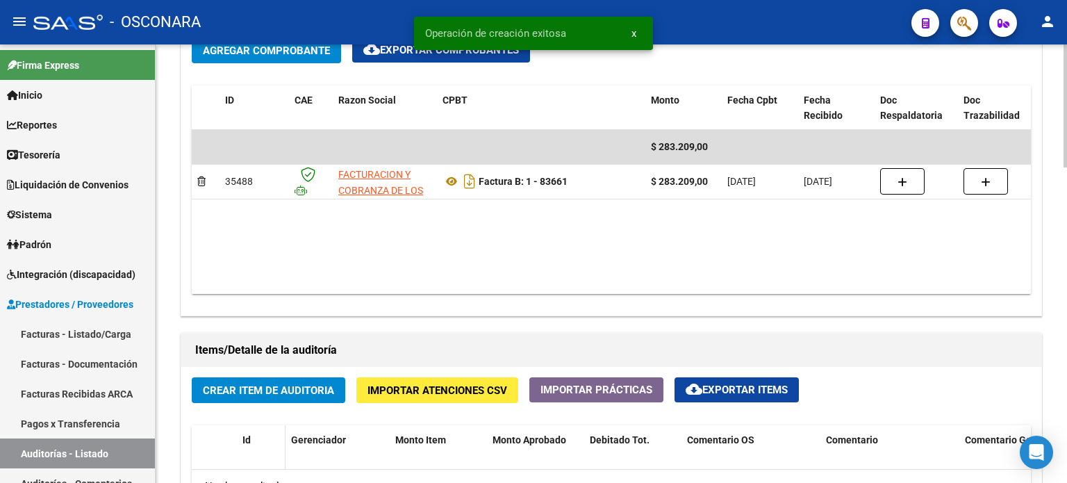
scroll to position [834, 0]
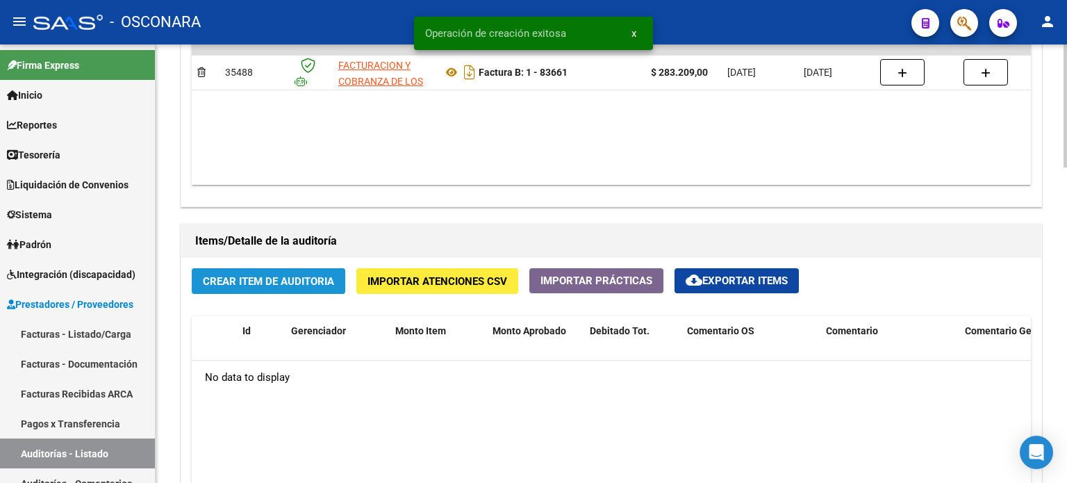
click at [258, 276] on span "Crear Item de Auditoria" at bounding box center [268, 281] width 131 height 13
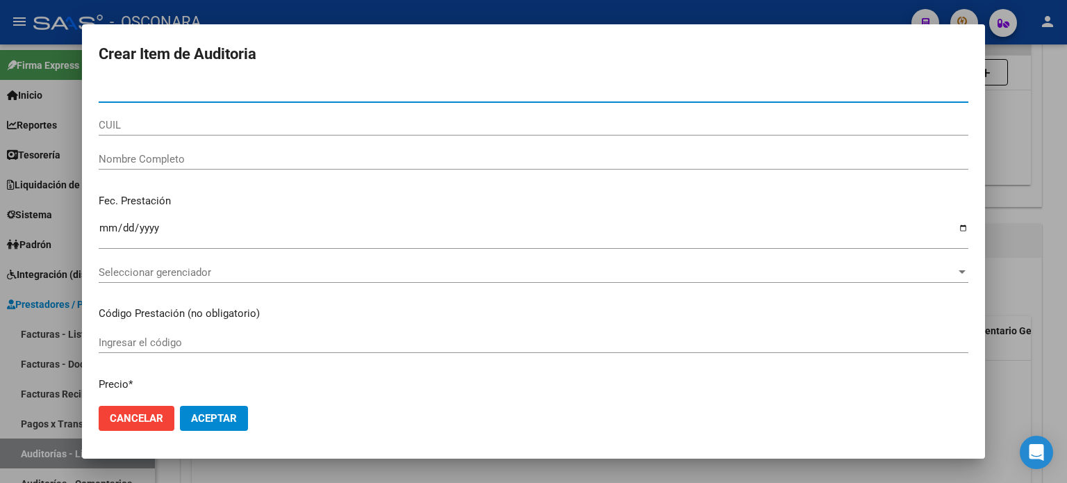
click at [118, 94] on input "Nro Documento" at bounding box center [534, 91] width 870 height 13
type input "30750316"
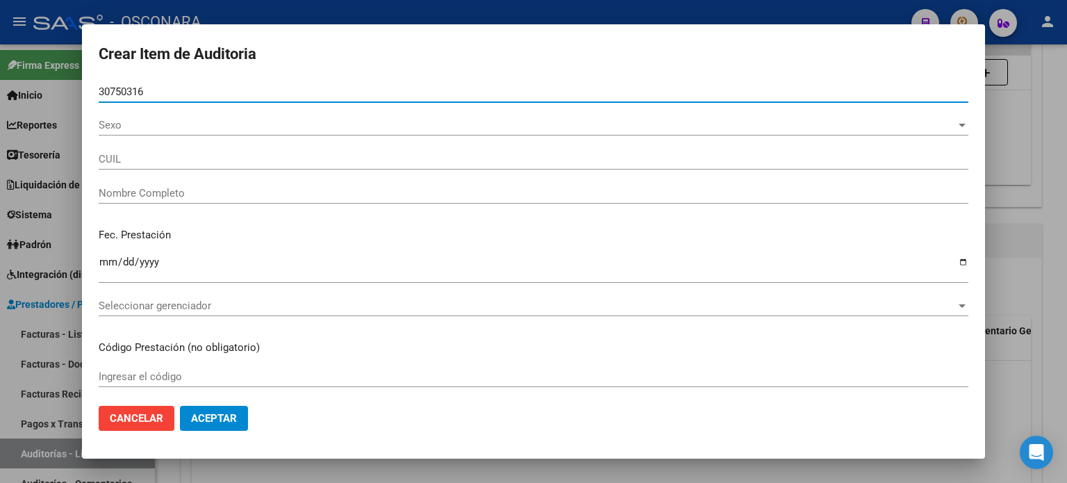
type input "27307503161"
type input "[PERSON_NAME] [PERSON_NAME]"
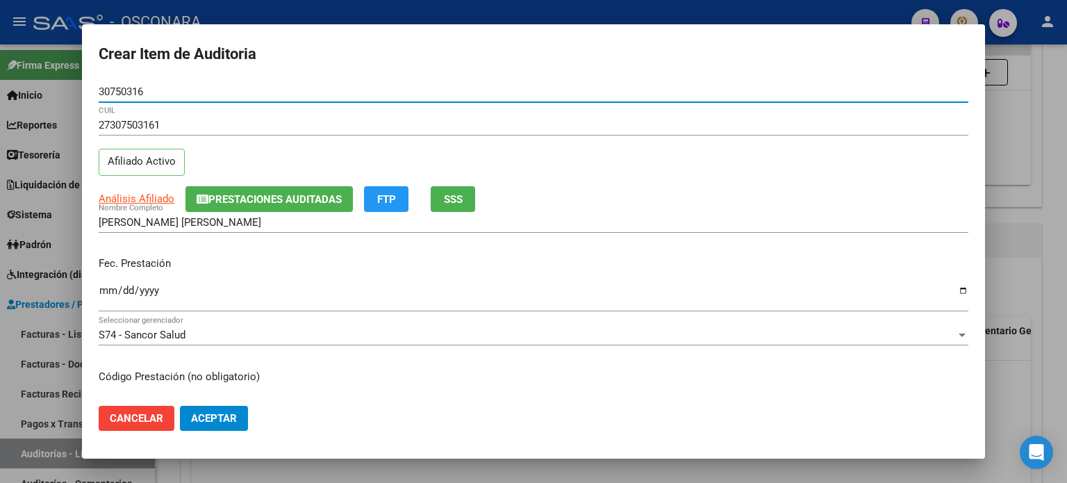
type input "30750316"
click at [457, 197] on span "SSS" at bounding box center [453, 199] width 19 height 13
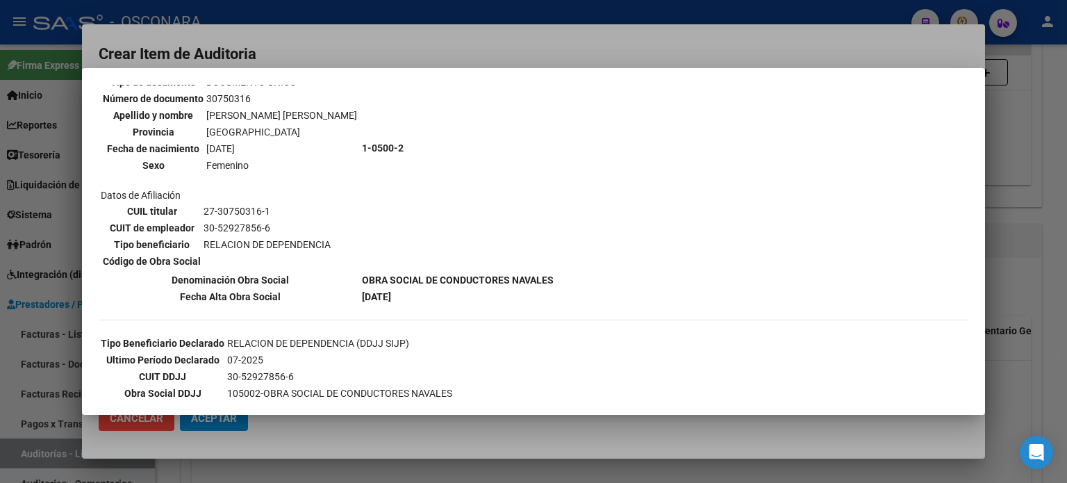
scroll to position [139, 0]
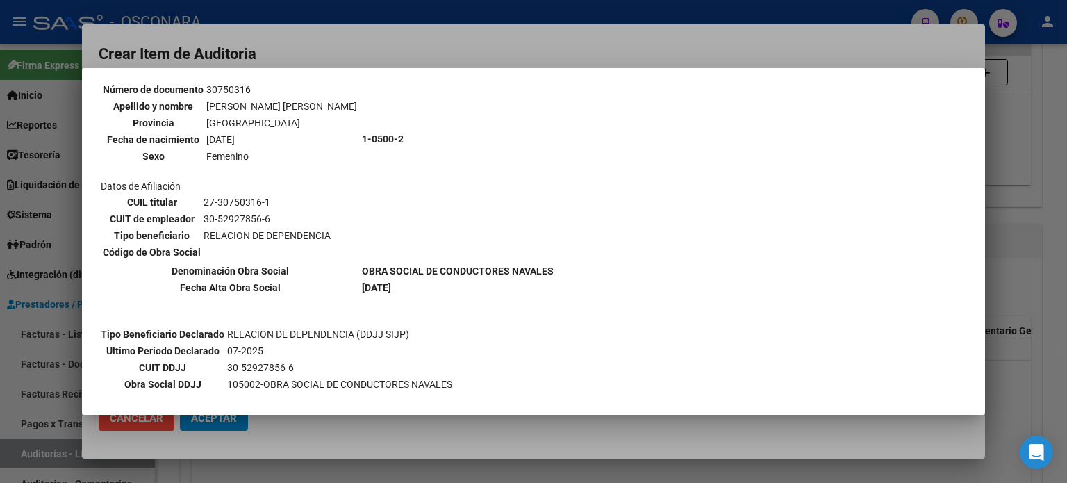
click at [1031, 249] on div at bounding box center [533, 241] width 1067 height 483
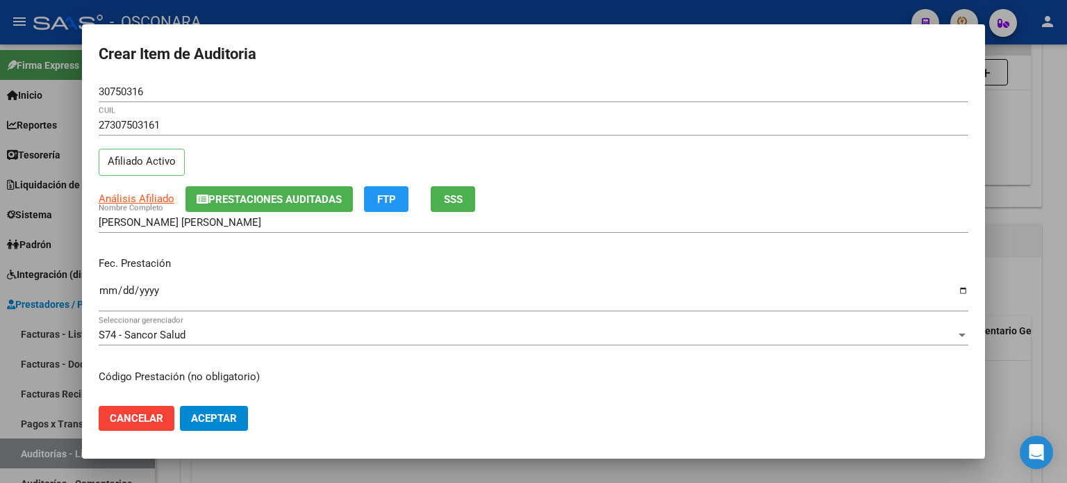
click at [106, 295] on input "Ingresar la fecha" at bounding box center [534, 296] width 870 height 22
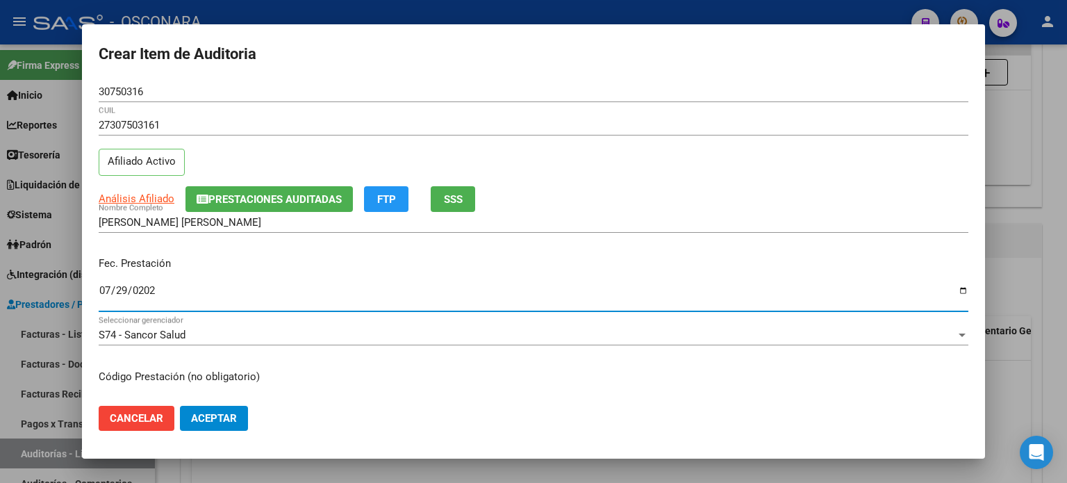
type input "2025-07-29"
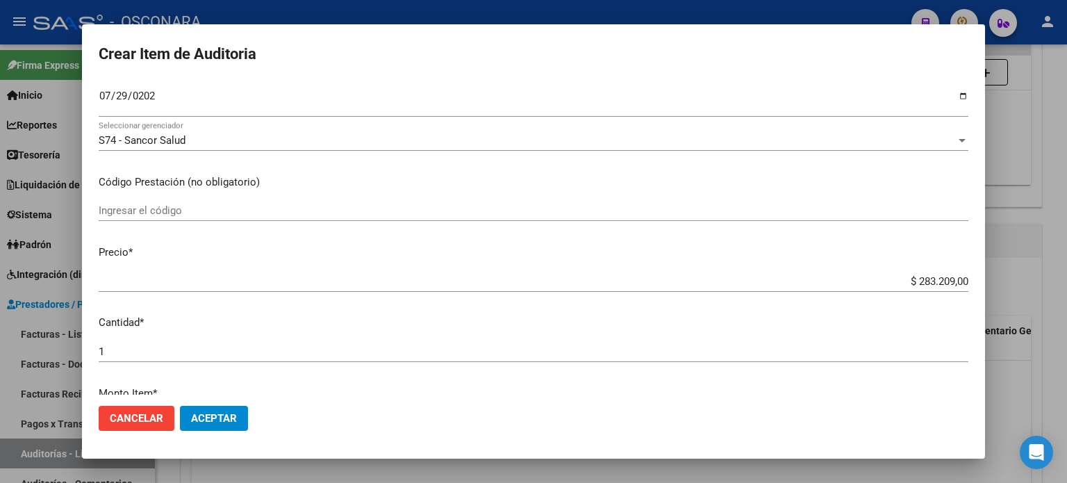
scroll to position [208, 0]
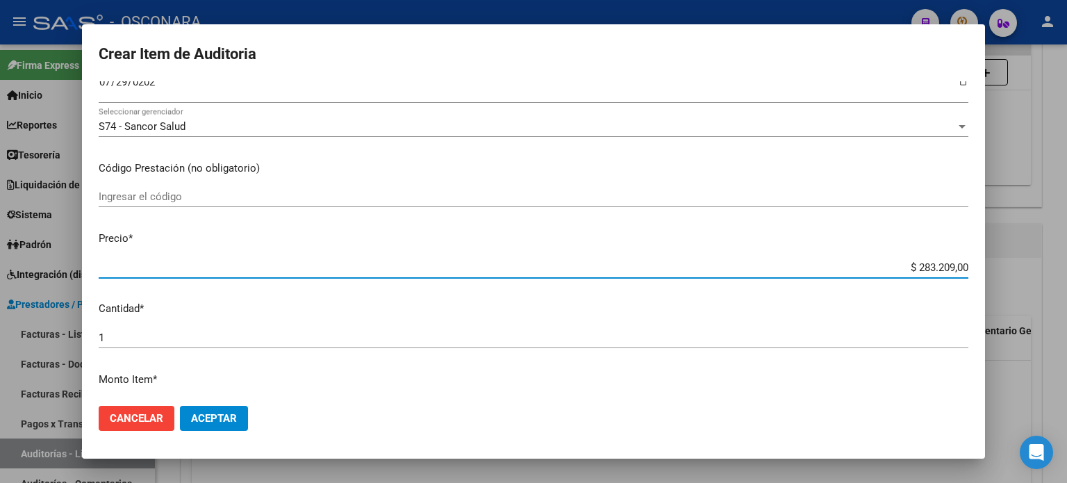
drag, startPoint x: 908, startPoint y: 267, endPoint x: 1066, endPoint y: 255, distance: 158.8
click at [1066, 255] on div "Crear Item de Auditoria 30750316 Nro Documento 27307503161 CUIL Afiliado Activo…" at bounding box center [533, 241] width 1067 height 483
type input "$ 0,02"
type input "$ 0,25"
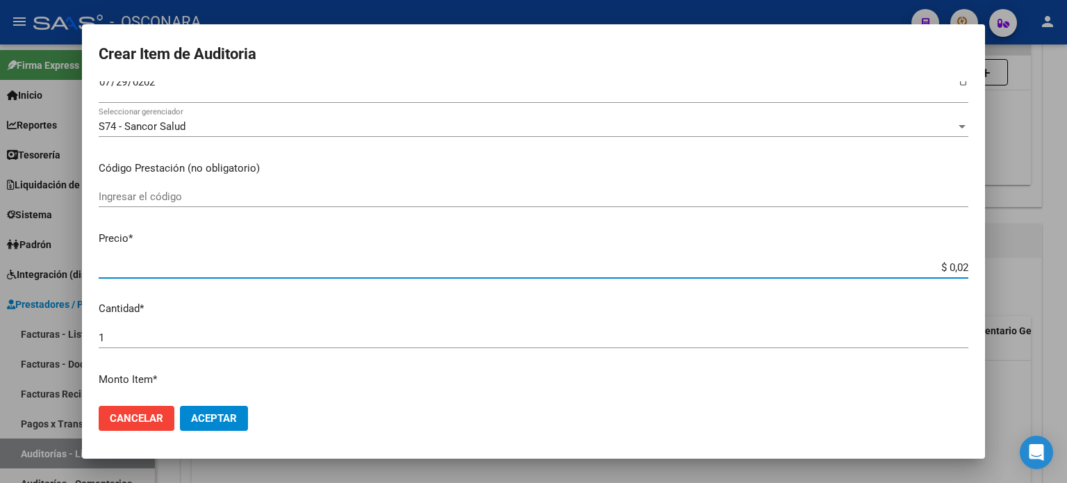
type input "$ 0,25"
type input "$ 2,52"
type input "$ 25,22"
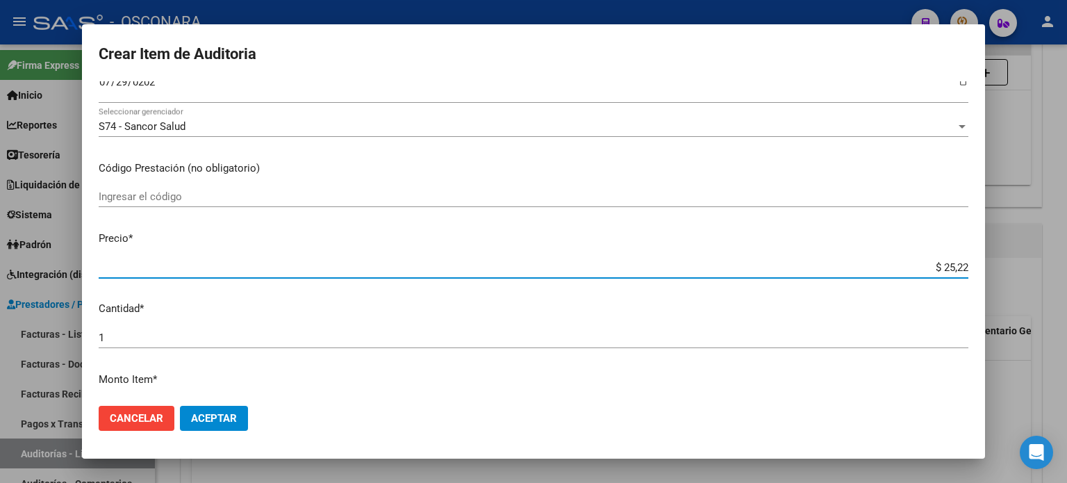
type input "$ 252,26"
type input "$ 2.522,62"
type input "$ 25.226,20"
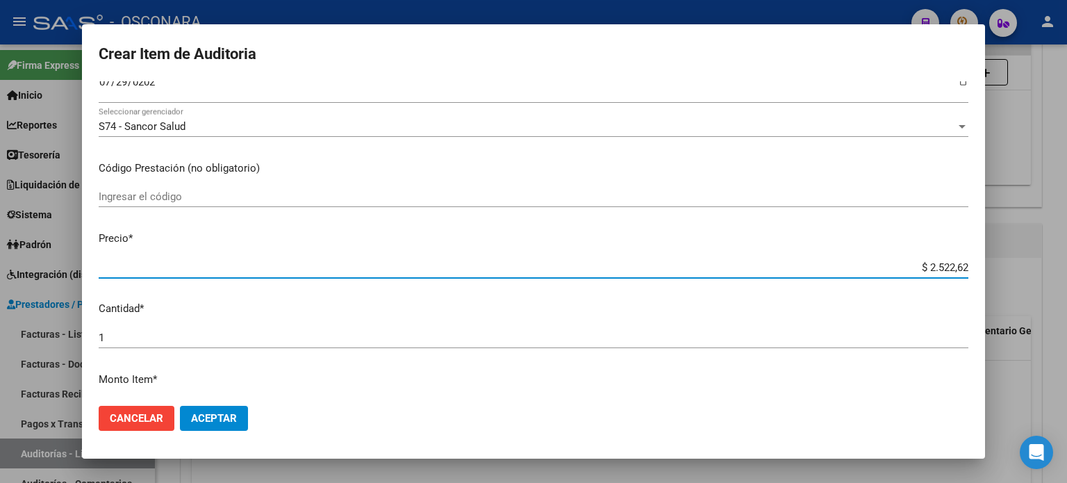
type input "$ 25.226,20"
type input "$ 252.262,00"
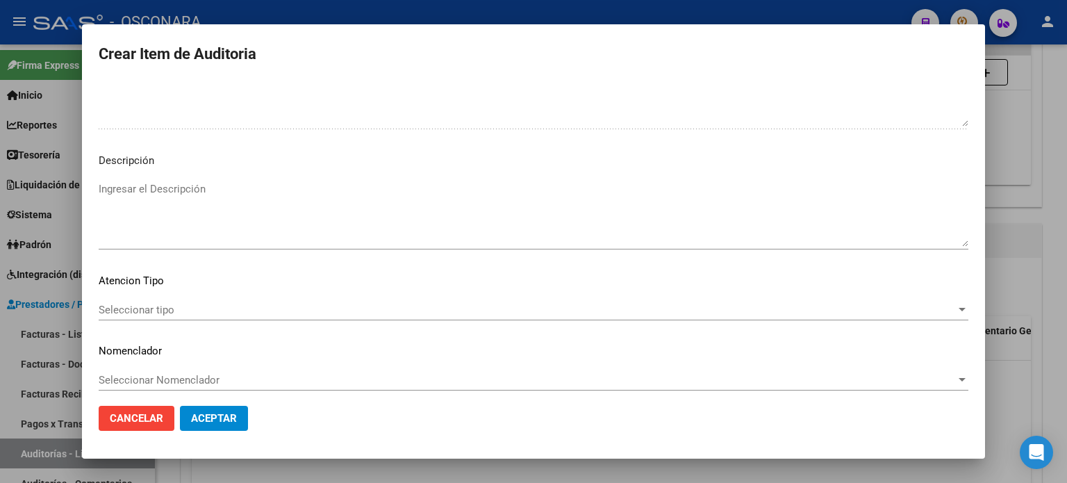
scroll to position [936, 0]
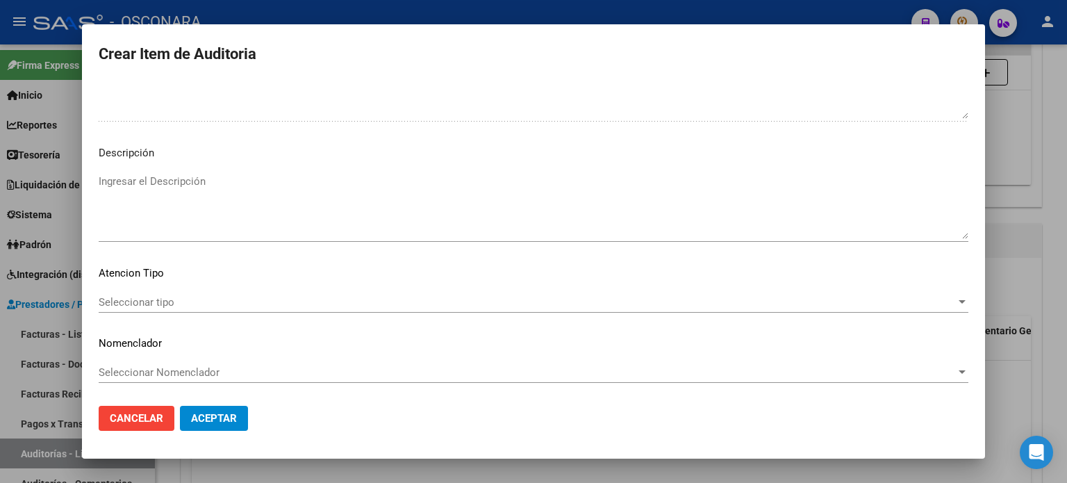
click at [278, 201] on textarea "Ingresar el Descripción" at bounding box center [534, 206] width 870 height 65
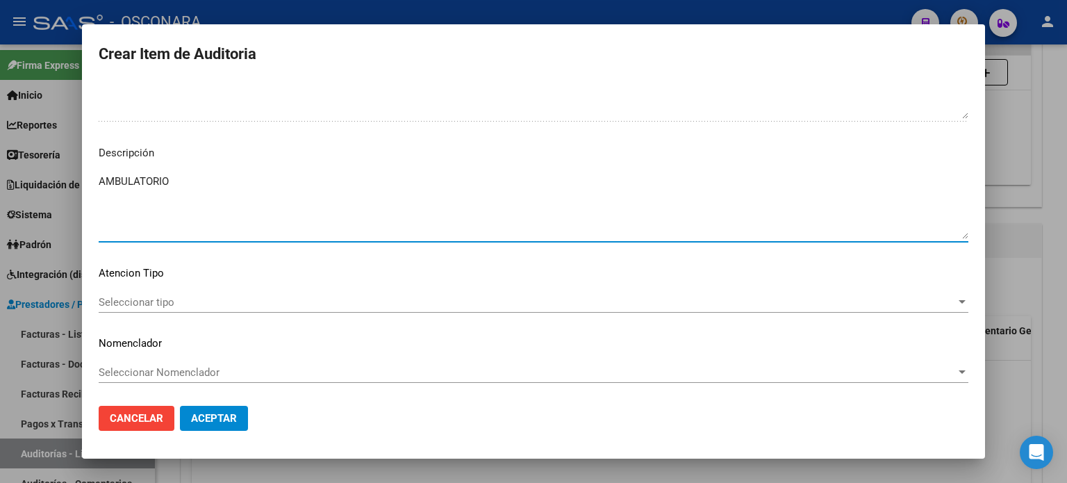
type textarea "AMBULATORIO"
click at [124, 302] on span "Seleccionar tipo" at bounding box center [527, 302] width 857 height 13
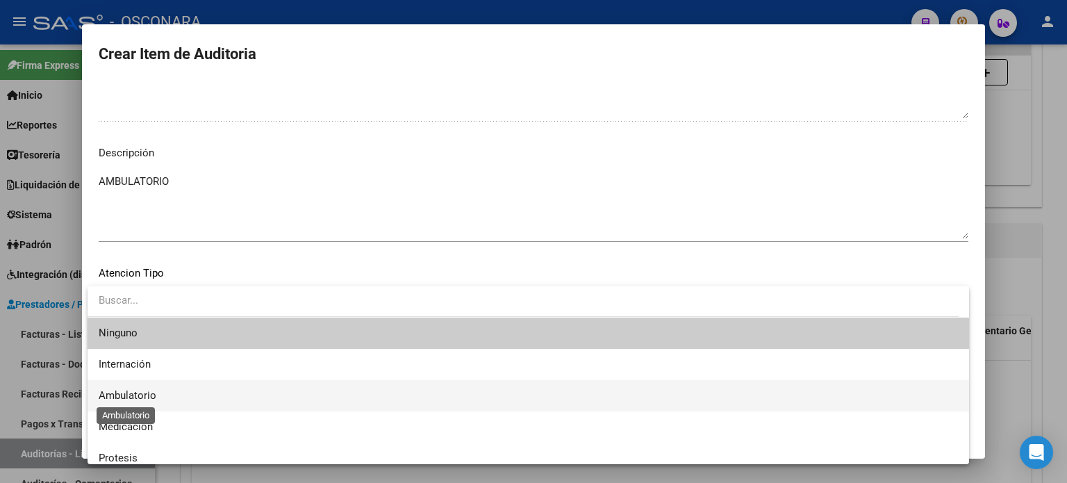
click at [141, 399] on span "Ambulatorio" at bounding box center [128, 395] width 58 height 13
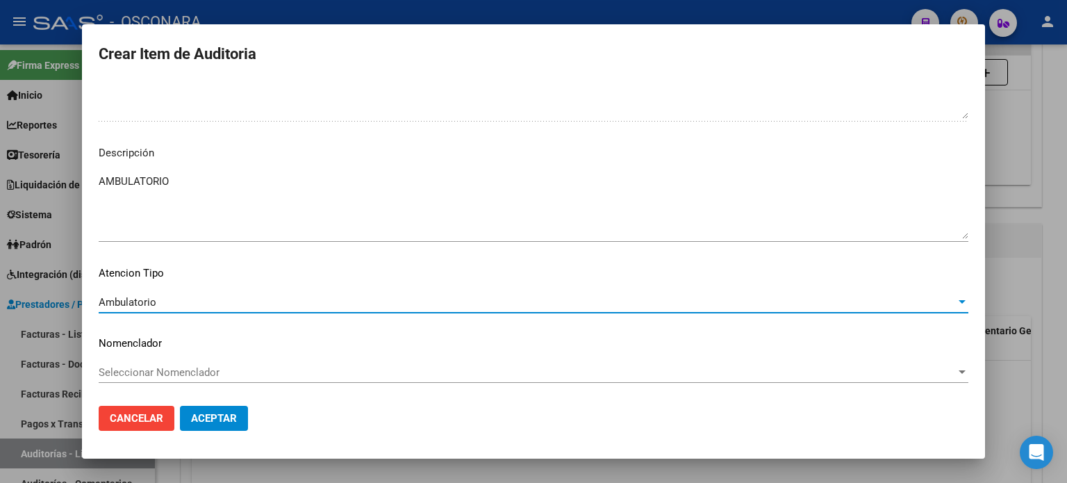
click at [220, 428] on button "Aceptar" at bounding box center [214, 418] width 68 height 25
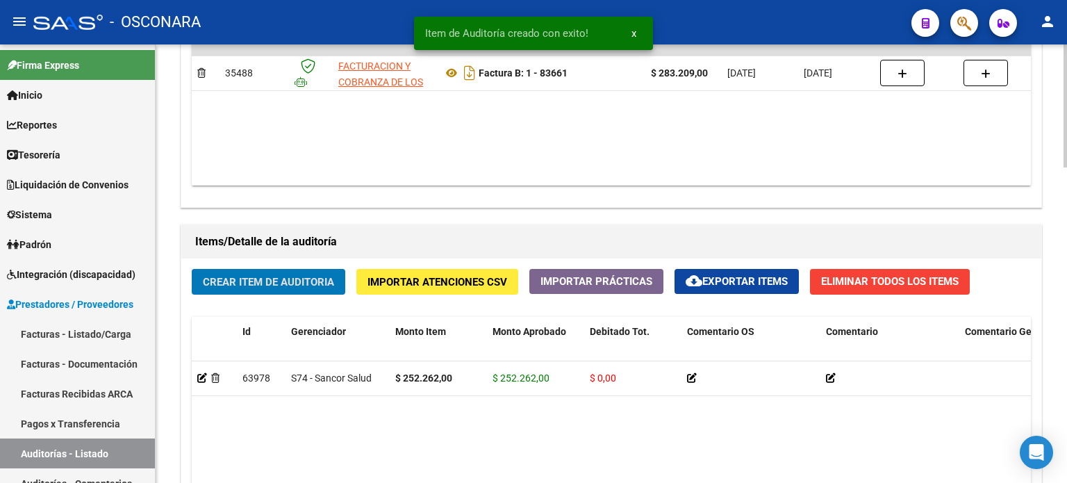
scroll to position [834, 0]
click at [281, 278] on span "Crear Item de Auditoria" at bounding box center [268, 281] width 131 height 13
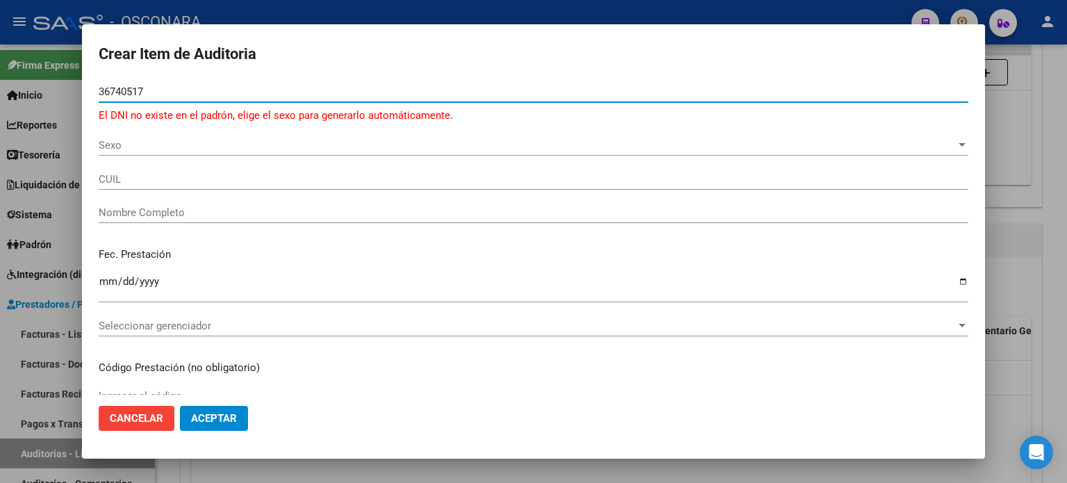
type input "36740517"
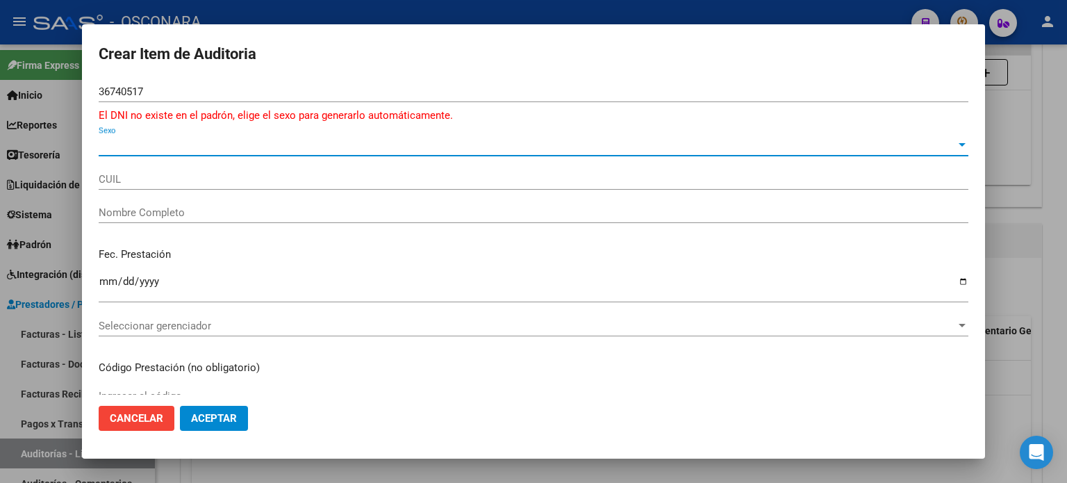
click at [119, 145] on span "Sexo" at bounding box center [527, 145] width 857 height 13
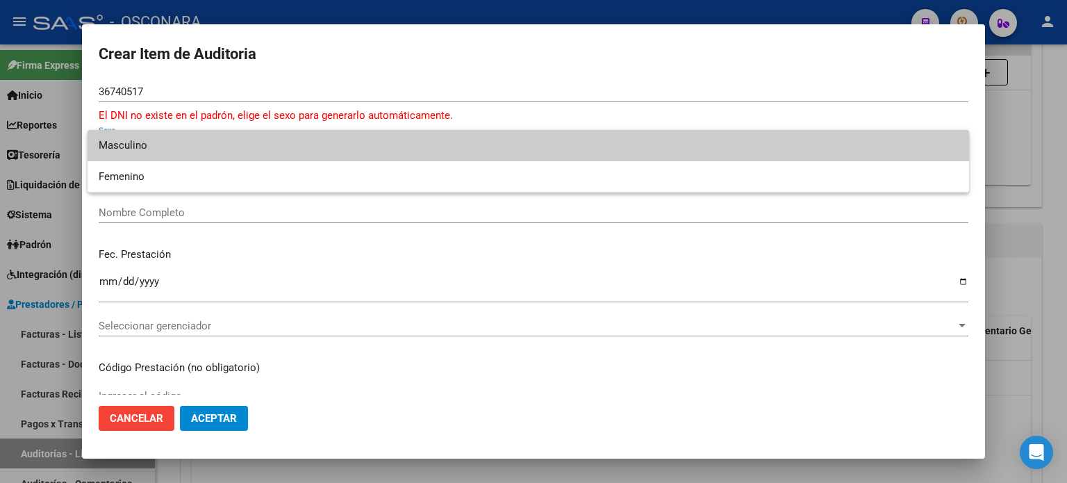
click at [119, 145] on span "Masculino" at bounding box center [528, 145] width 859 height 31
type input "20367405172"
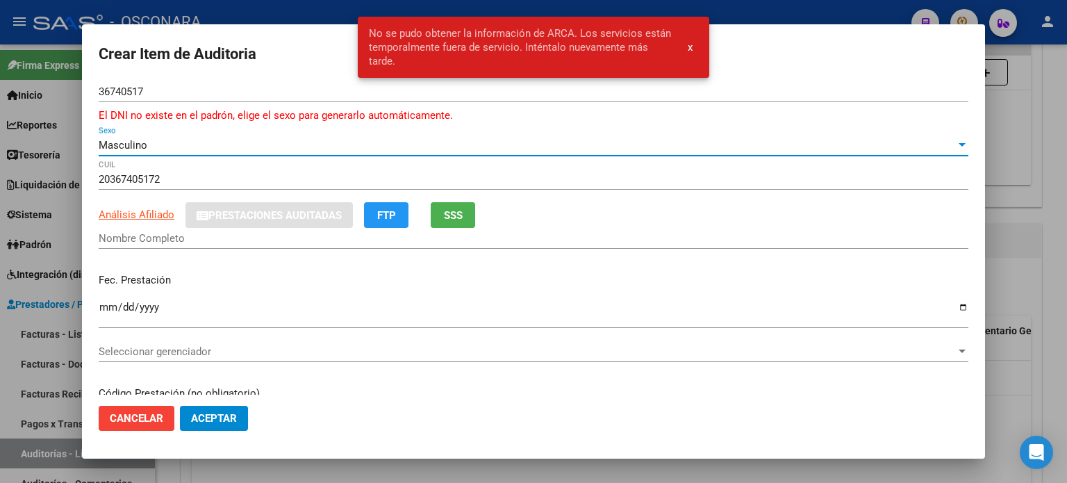
click at [133, 236] on input "Nombre Completo" at bounding box center [534, 238] width 870 height 13
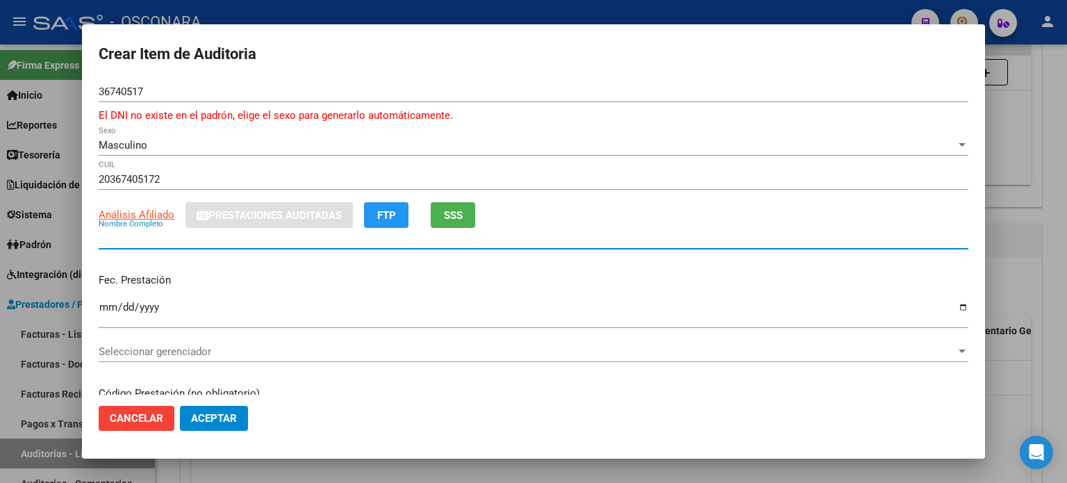
click at [440, 220] on button "SSS" at bounding box center [453, 215] width 44 height 26
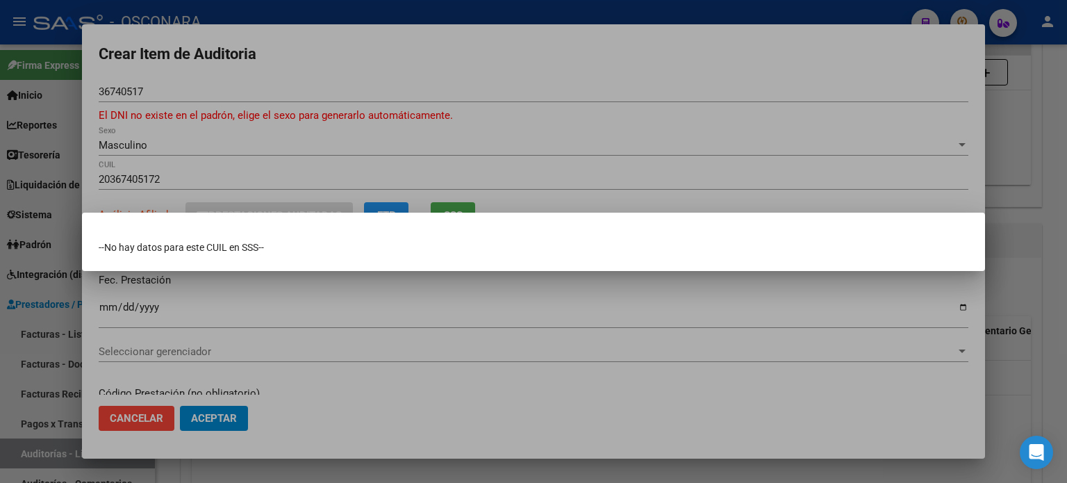
click at [1016, 144] on div at bounding box center [533, 241] width 1067 height 483
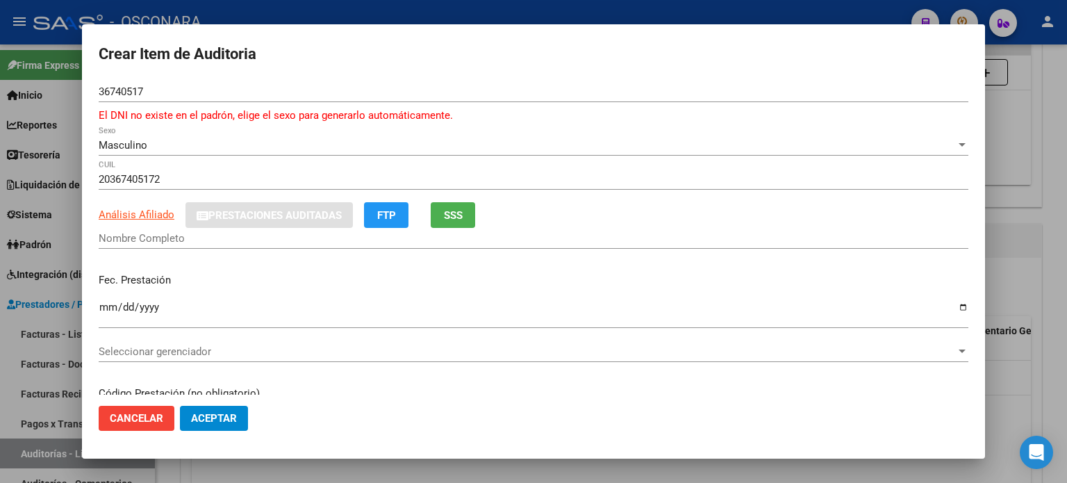
click at [131, 426] on button "Cancelar" at bounding box center [137, 418] width 76 height 25
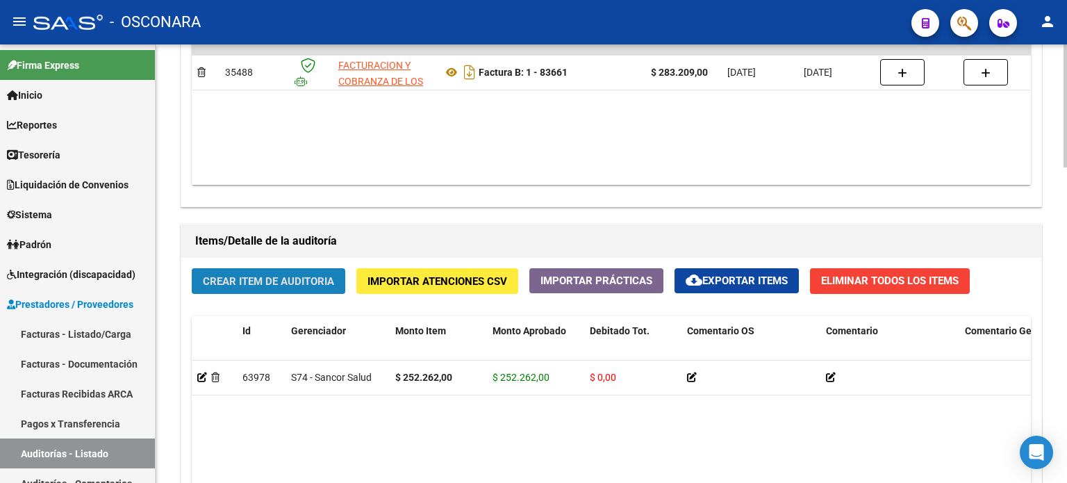
click at [290, 275] on span "Crear Item de Auditoria" at bounding box center [268, 281] width 131 height 13
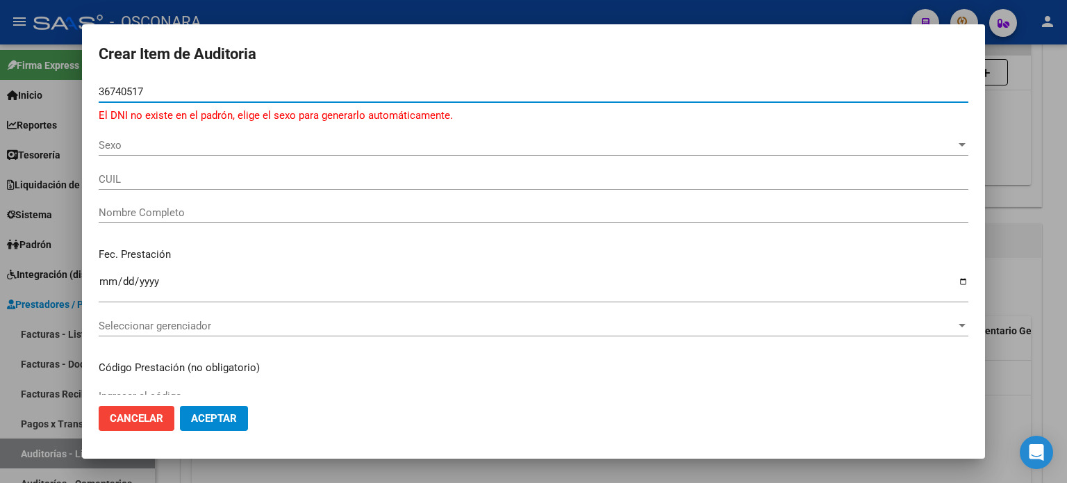
type input "36740517"
click at [183, 147] on span "Sexo" at bounding box center [527, 145] width 857 height 13
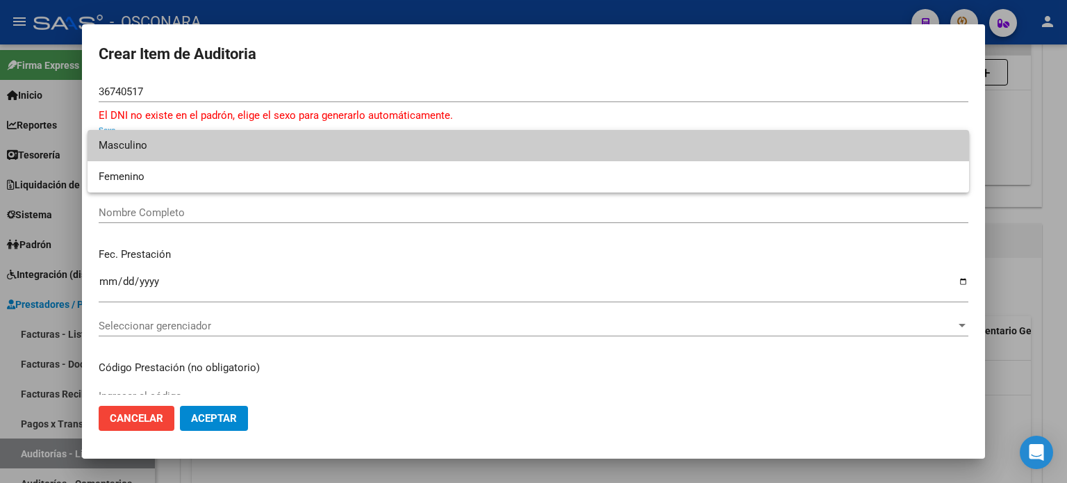
click at [152, 147] on span "Masculino" at bounding box center [528, 145] width 859 height 31
type input "20367405172"
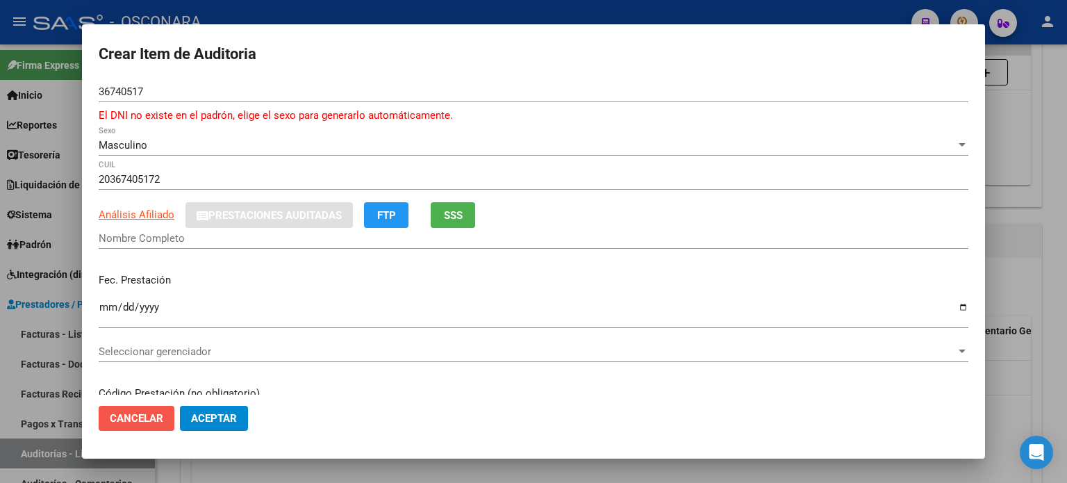
click at [150, 418] on span "Cancelar" at bounding box center [136, 418] width 53 height 13
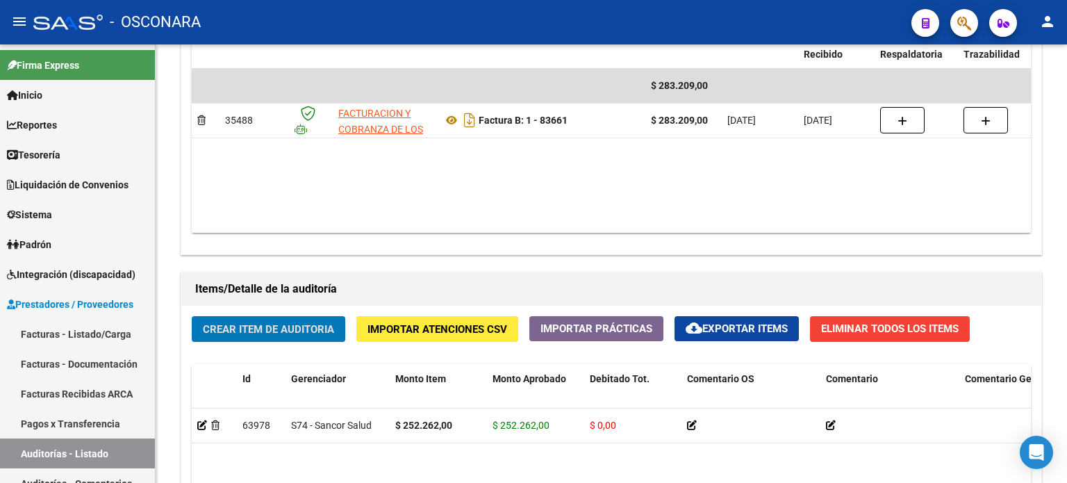
scroll to position [765, 0]
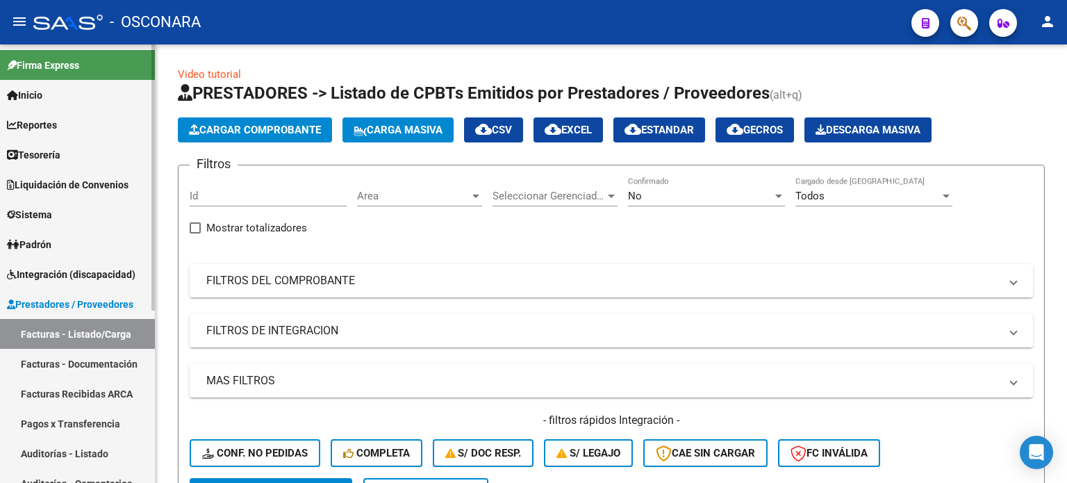
click at [33, 445] on link "Auditorías - Listado" at bounding box center [77, 453] width 155 height 30
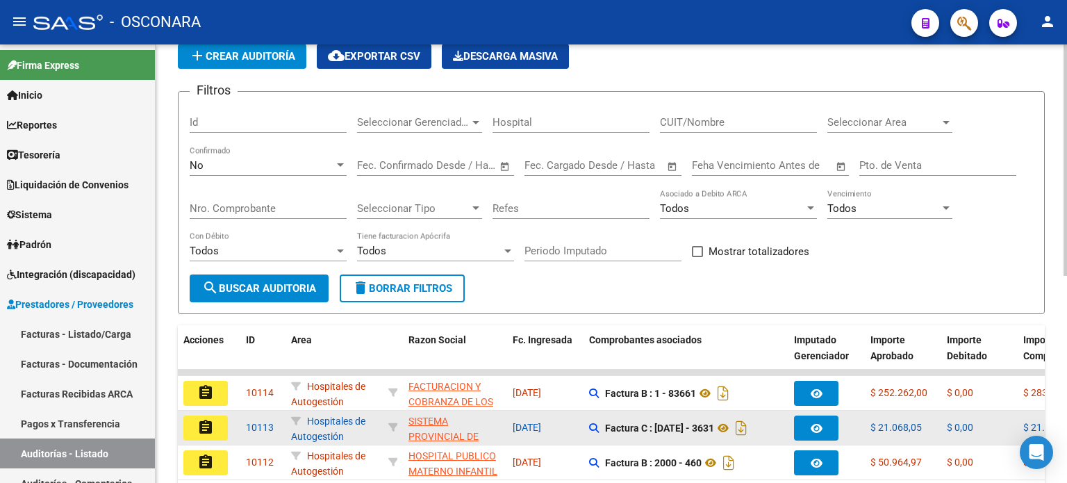
scroll to position [139, 0]
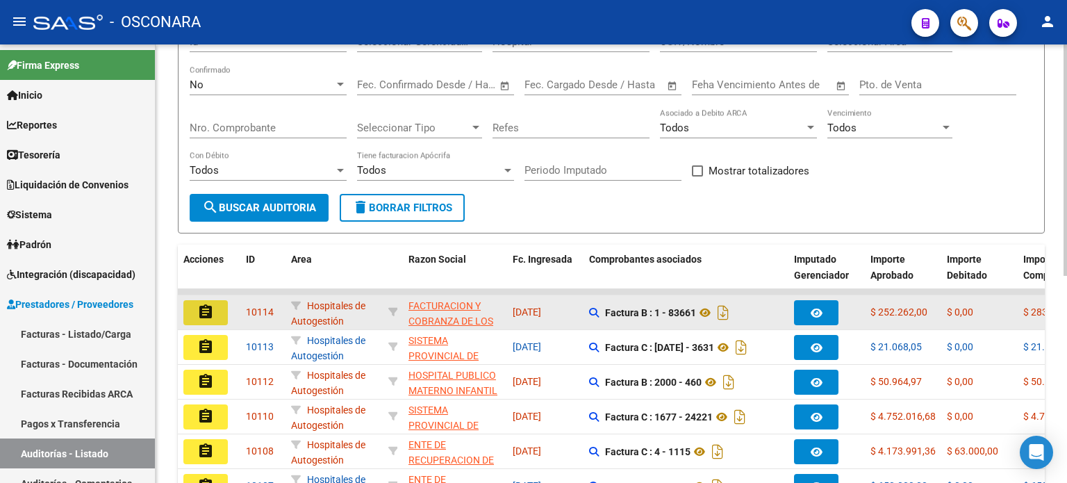
click at [203, 309] on mat-icon "assignment" at bounding box center [205, 312] width 17 height 17
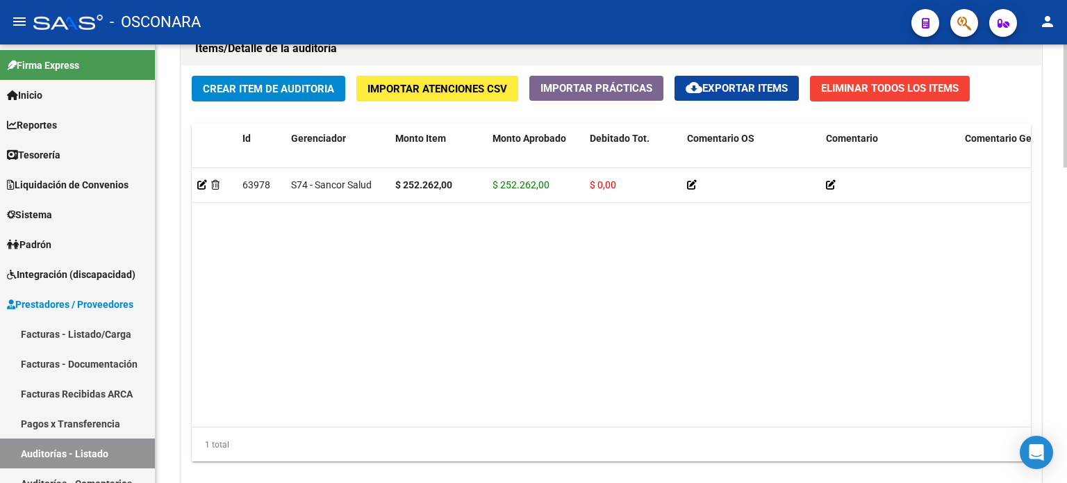
scroll to position [1042, 0]
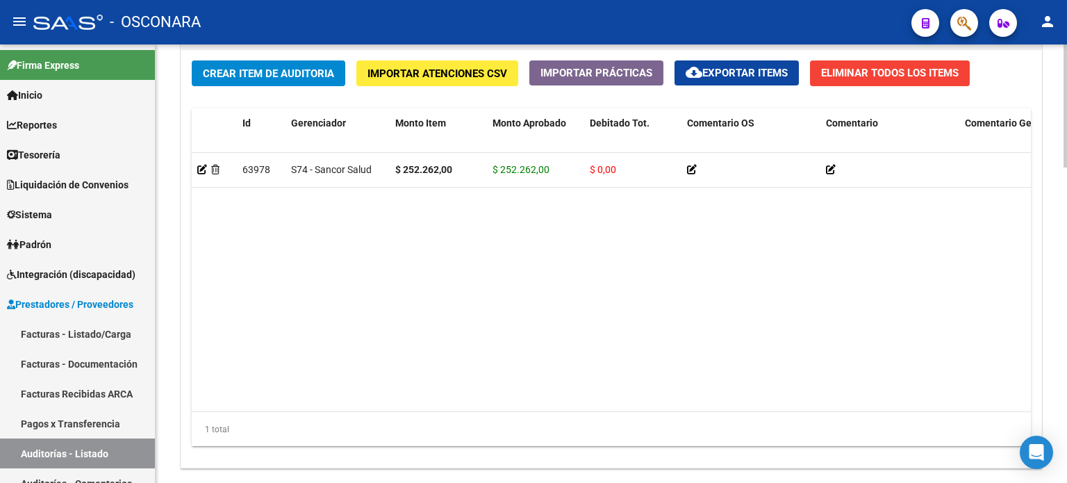
click at [286, 72] on span "Crear Item de Auditoria" at bounding box center [268, 73] width 131 height 13
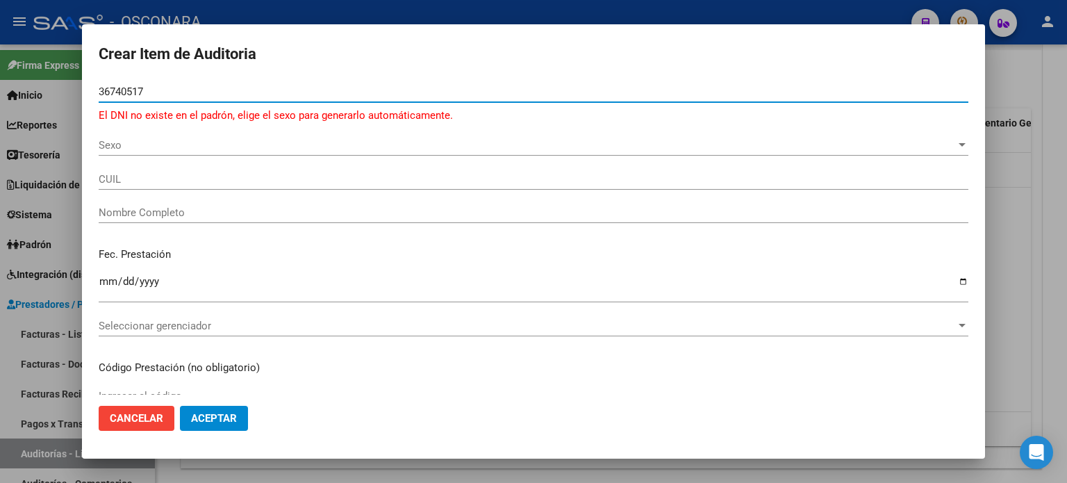
type input "36740517"
click at [142, 147] on span "Sexo" at bounding box center [527, 145] width 857 height 13
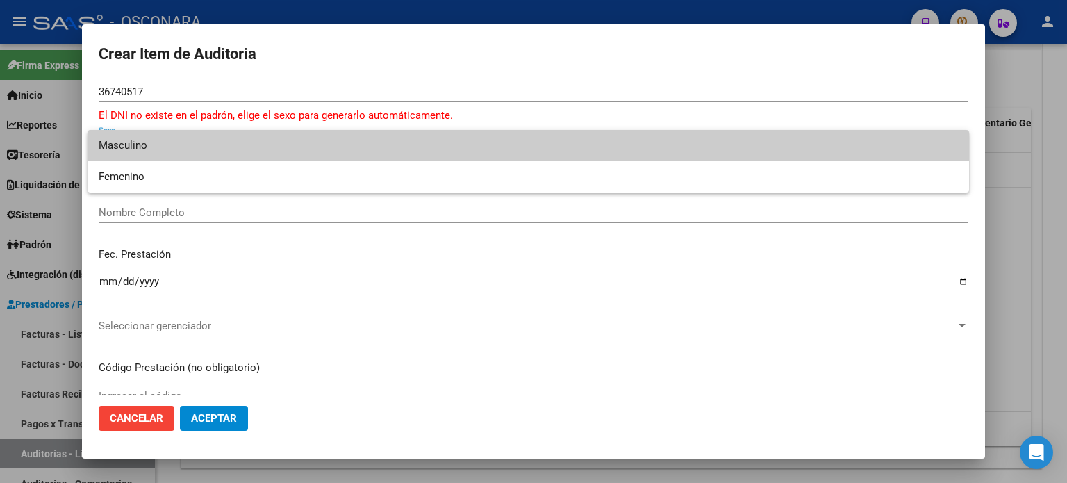
click at [119, 150] on span "Masculino" at bounding box center [528, 145] width 859 height 31
type input "20367405172"
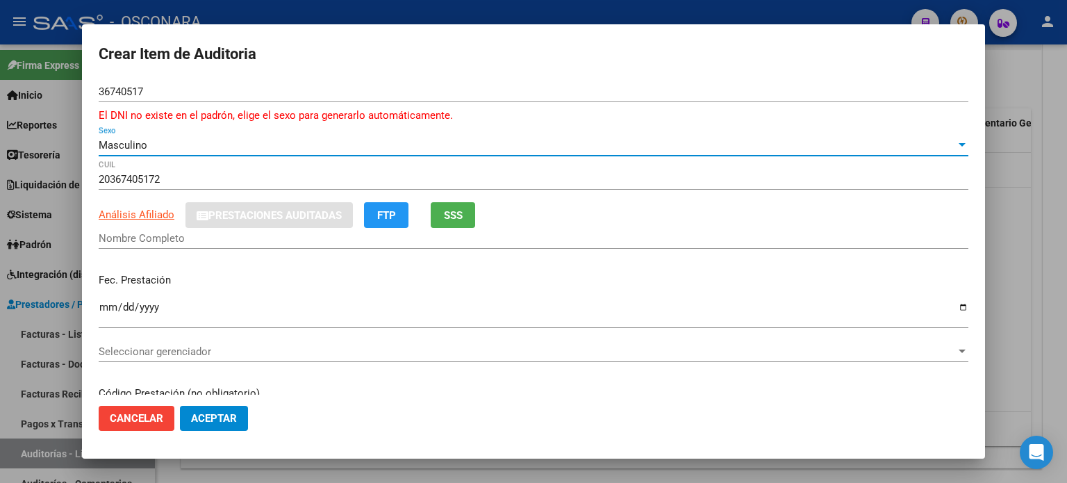
click at [133, 412] on span "Cancelar" at bounding box center [136, 418] width 53 height 13
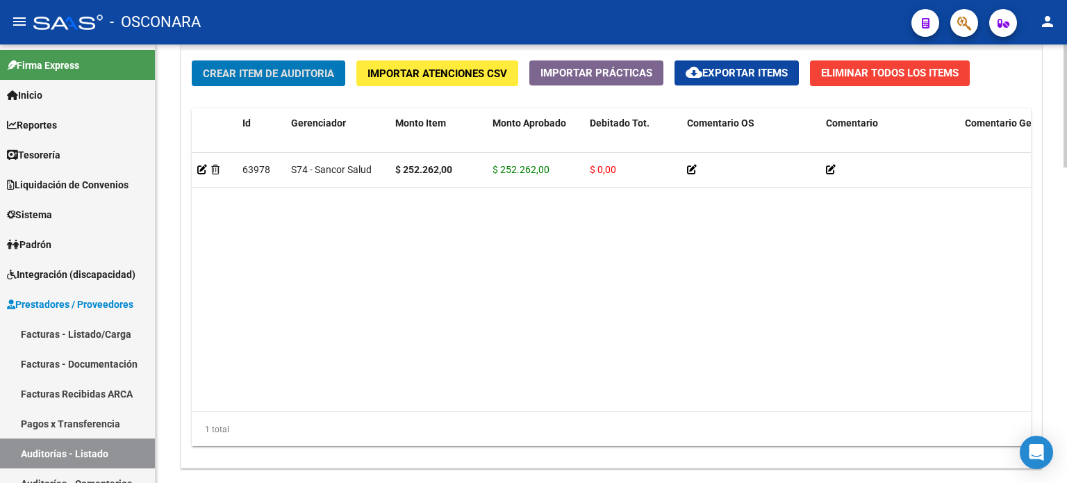
click at [242, 79] on button "Crear Item de Auditoria" at bounding box center [269, 73] width 154 height 26
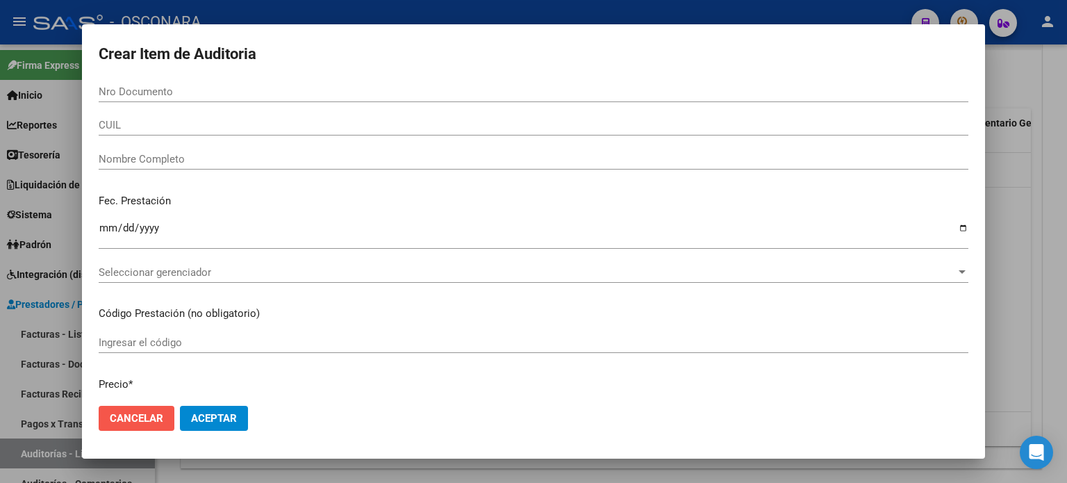
click at [113, 413] on span "Cancelar" at bounding box center [136, 418] width 53 height 13
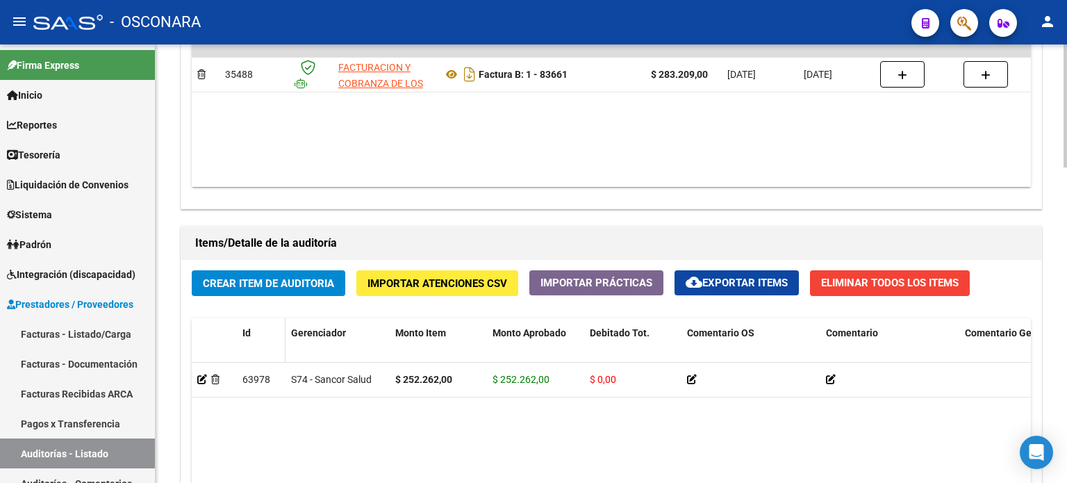
scroll to position [834, 0]
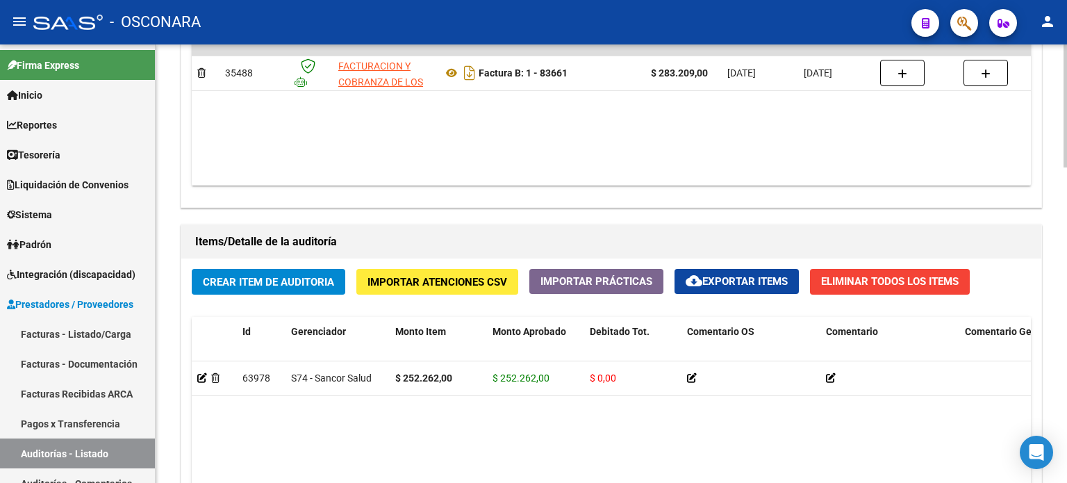
click at [283, 276] on span "Crear Item de Auditoria" at bounding box center [268, 282] width 131 height 13
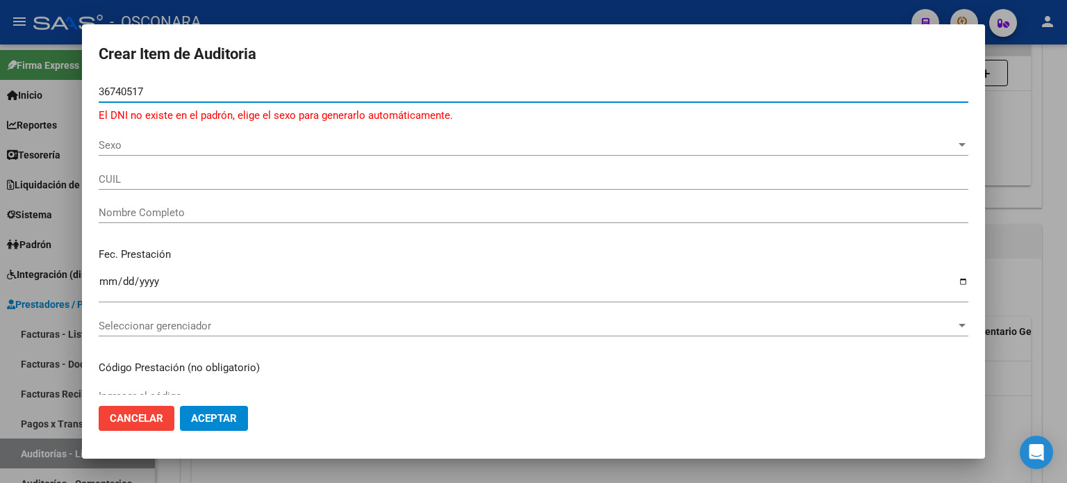
type input "36740517"
click at [151, 144] on span "Sexo" at bounding box center [527, 145] width 857 height 13
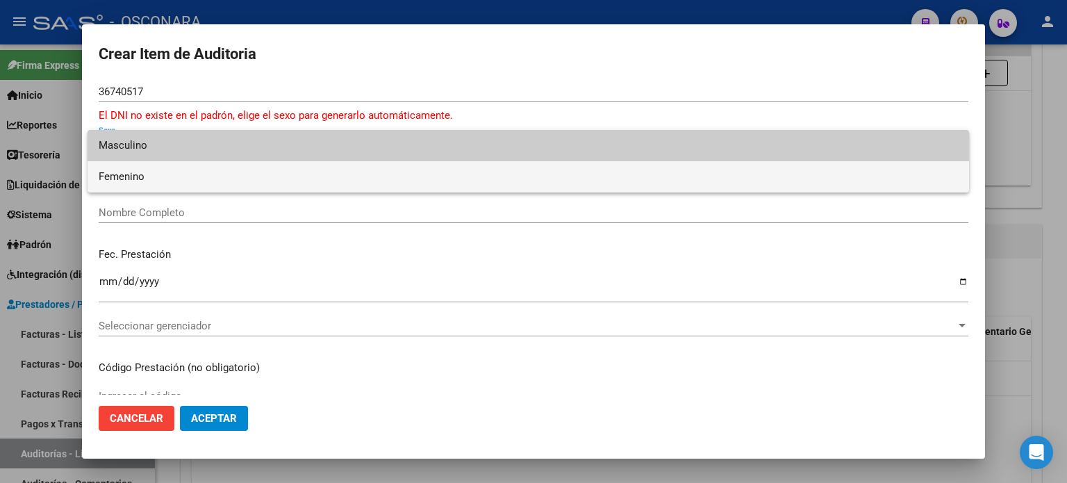
click at [126, 174] on span "Femenino" at bounding box center [528, 176] width 859 height 31
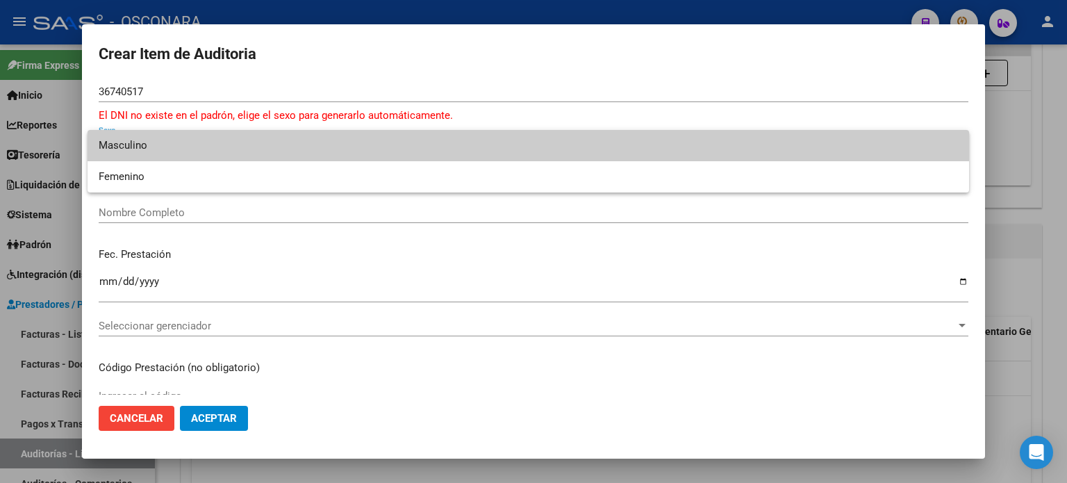
type input "27367405177"
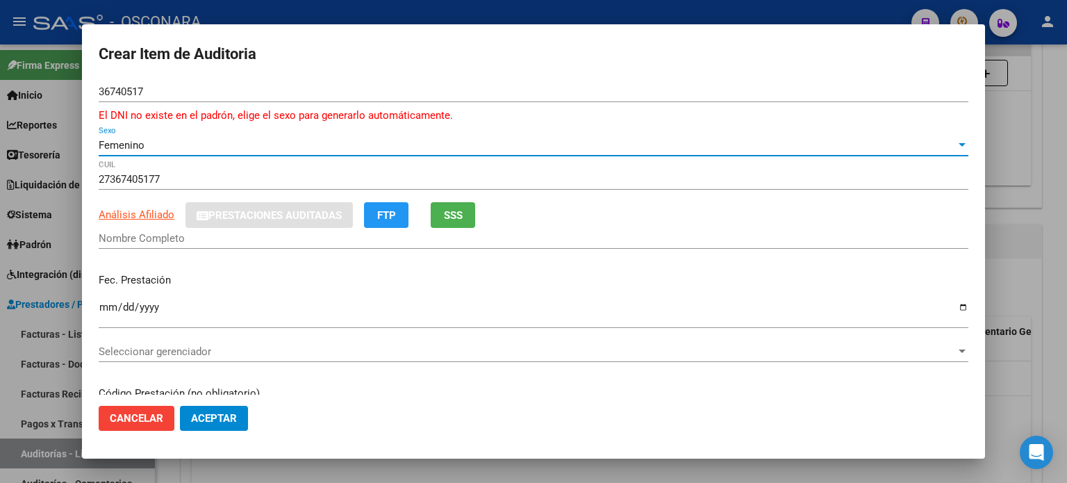
type input "[PERSON_NAME]"
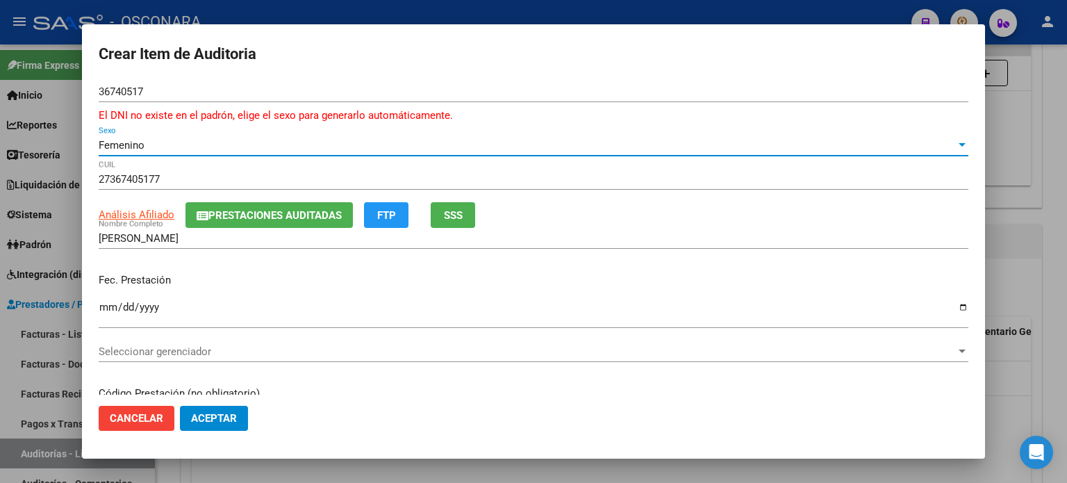
click at [443, 224] on button "SSS" at bounding box center [453, 215] width 44 height 26
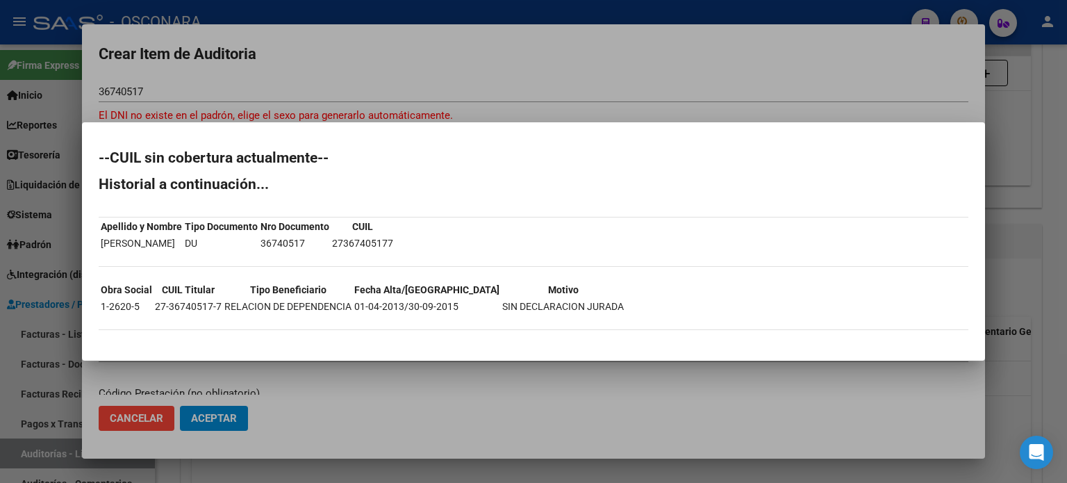
click at [800, 77] on div at bounding box center [533, 241] width 1067 height 483
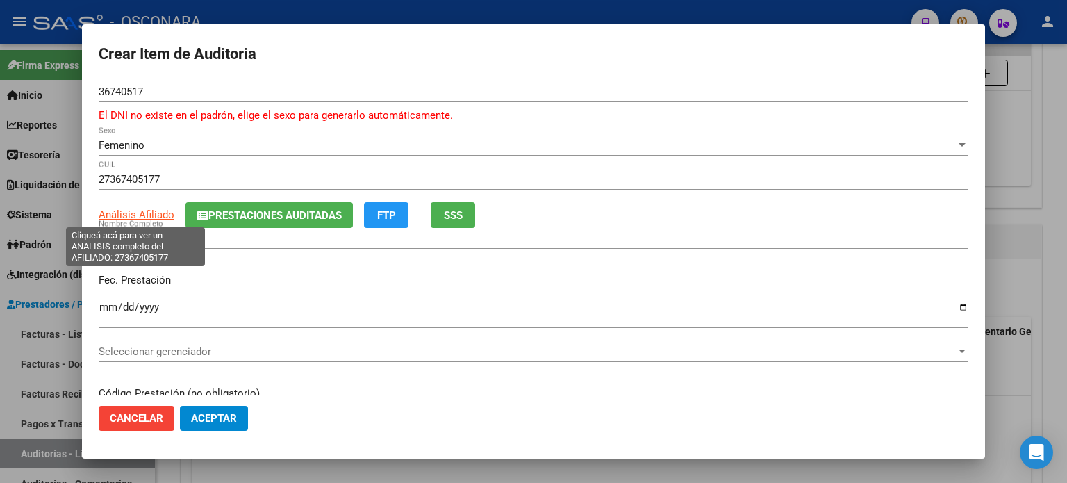
click at [138, 213] on span "Análisis Afiliado" at bounding box center [137, 214] width 76 height 13
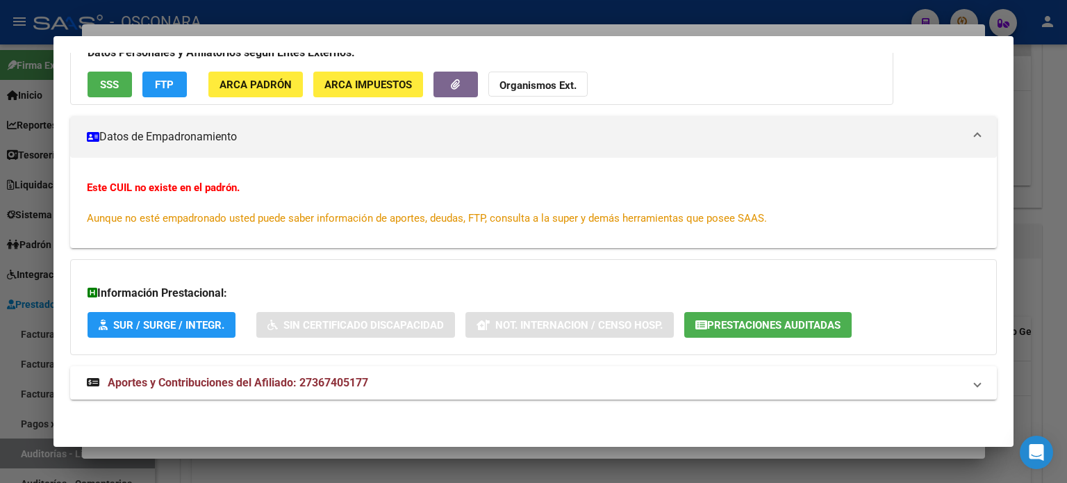
scroll to position [0, 0]
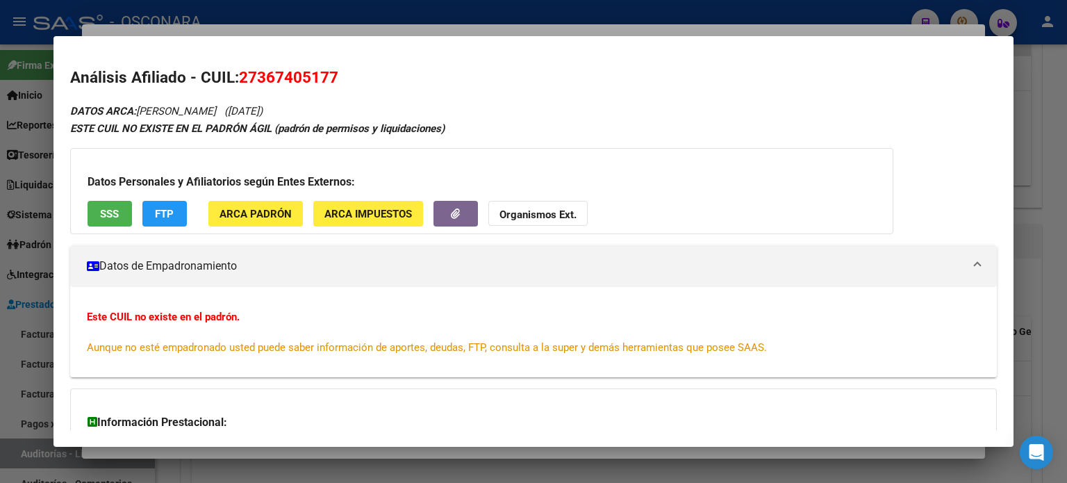
click at [1027, 184] on div at bounding box center [533, 241] width 1067 height 483
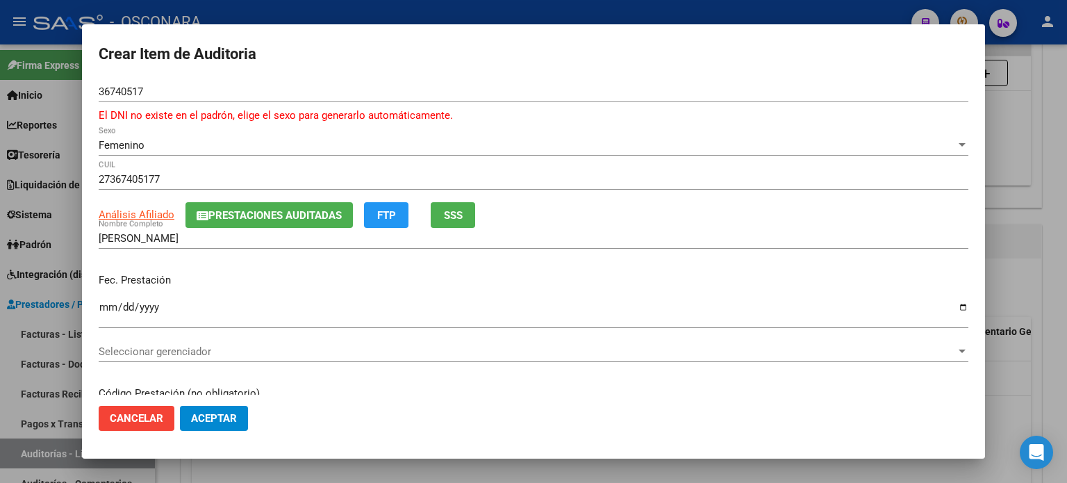
click at [106, 306] on input "Ingresar la fecha" at bounding box center [534, 312] width 870 height 22
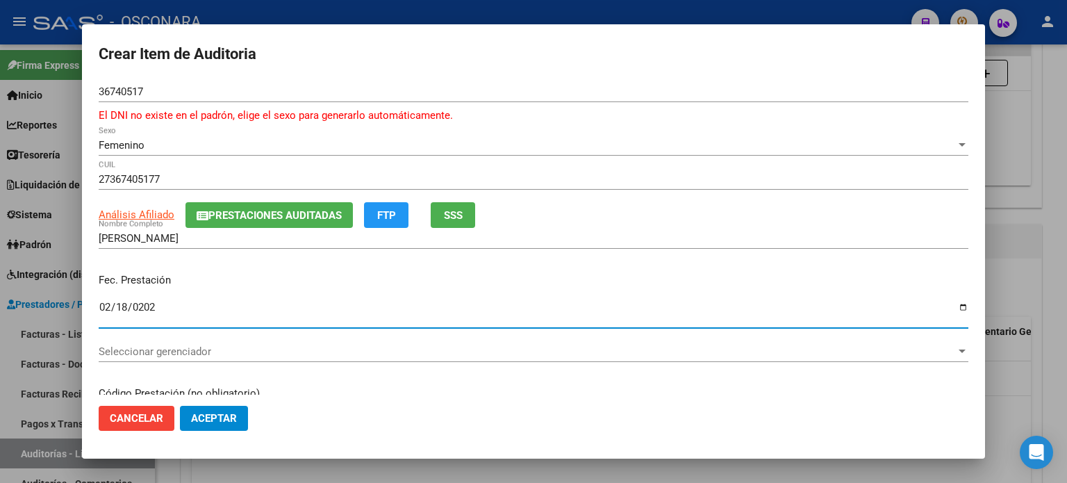
type input "[DATE]"
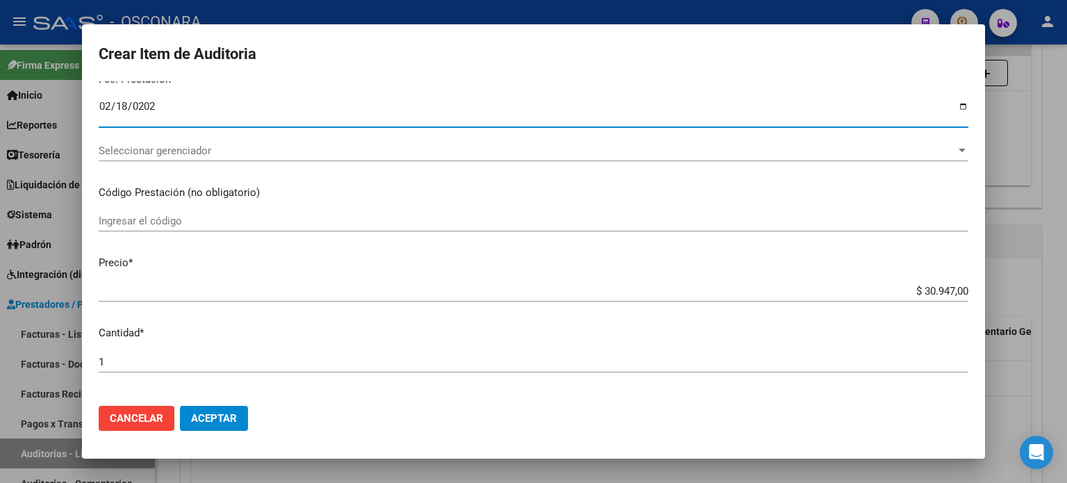
scroll to position [208, 0]
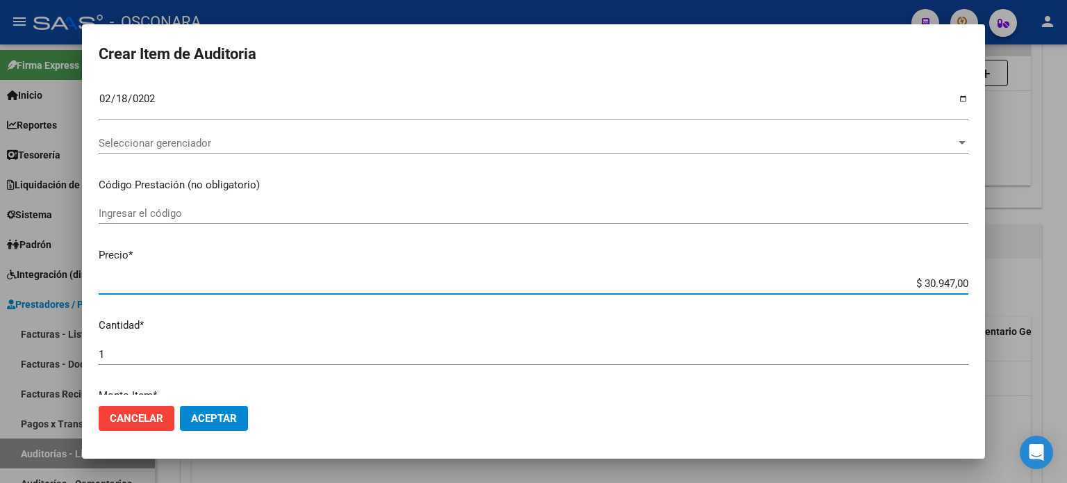
drag, startPoint x: 914, startPoint y: 281, endPoint x: 1066, endPoint y: 281, distance: 152.1
click at [1066, 281] on div "Crear Item de Auditoria 36740517 Nro Documento El DNI no existe en el padrón, e…" at bounding box center [533, 241] width 1067 height 483
type input "$ 0,01"
type input "$ 0,15"
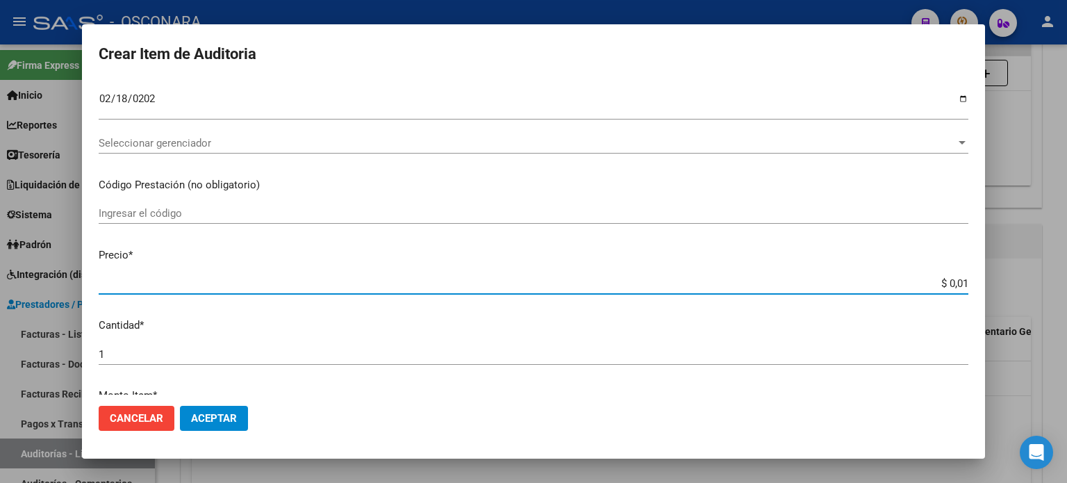
type input "$ 0,15"
type input "$ 1,50"
type input "$ 15,08"
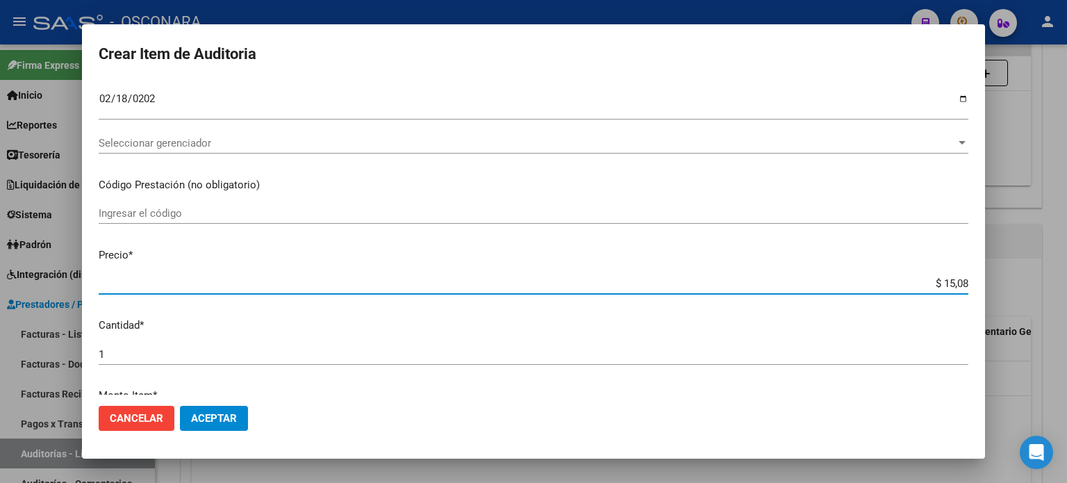
type input "$ 150,84"
type input "$ 1.508,40"
type input "$ 15.084,00"
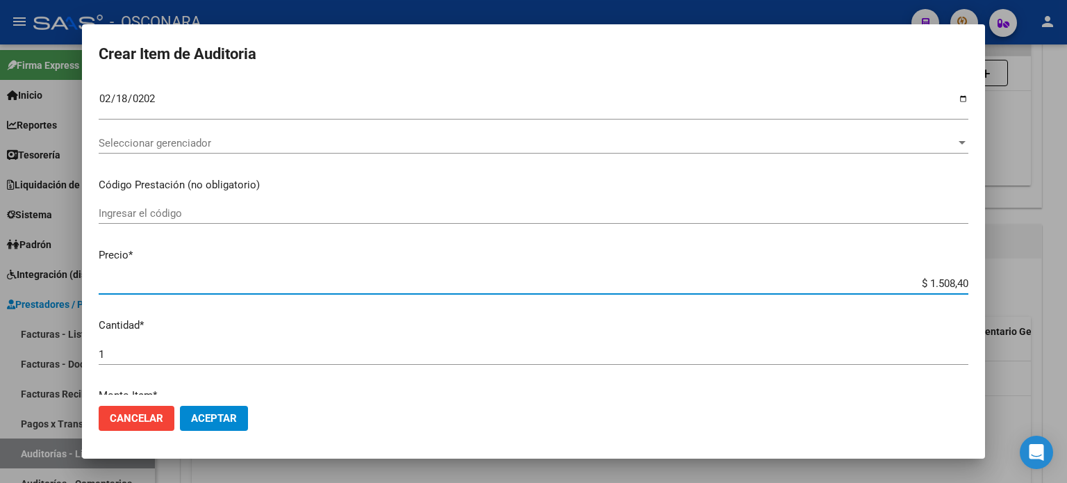
type input "$ 15.084,00"
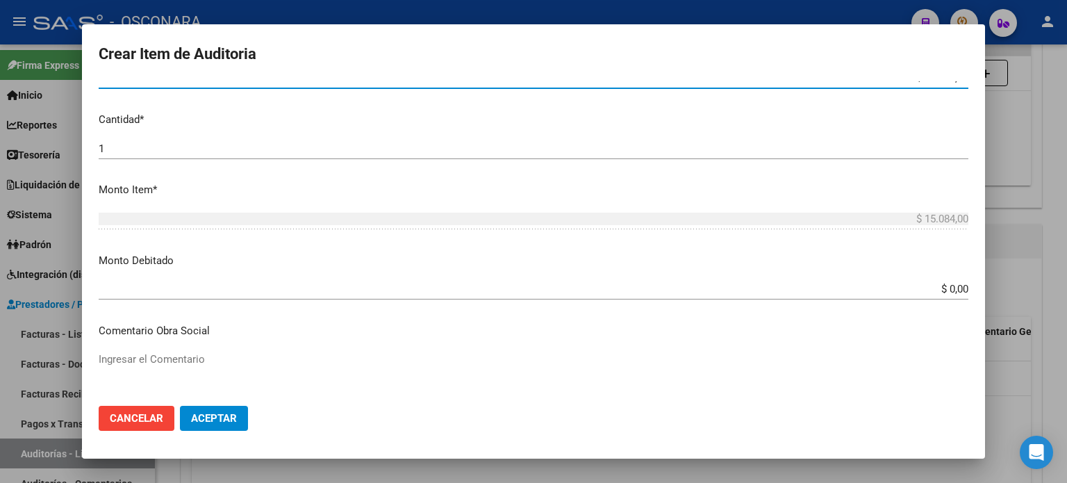
scroll to position [417, 0]
drag, startPoint x: 934, startPoint y: 287, endPoint x: 1066, endPoint y: 287, distance: 132.0
click at [1066, 287] on div "Crear Item de Auditoria 36740517 Nro Documento El DNI no existe en el padrón, e…" at bounding box center [533, 241] width 1067 height 483
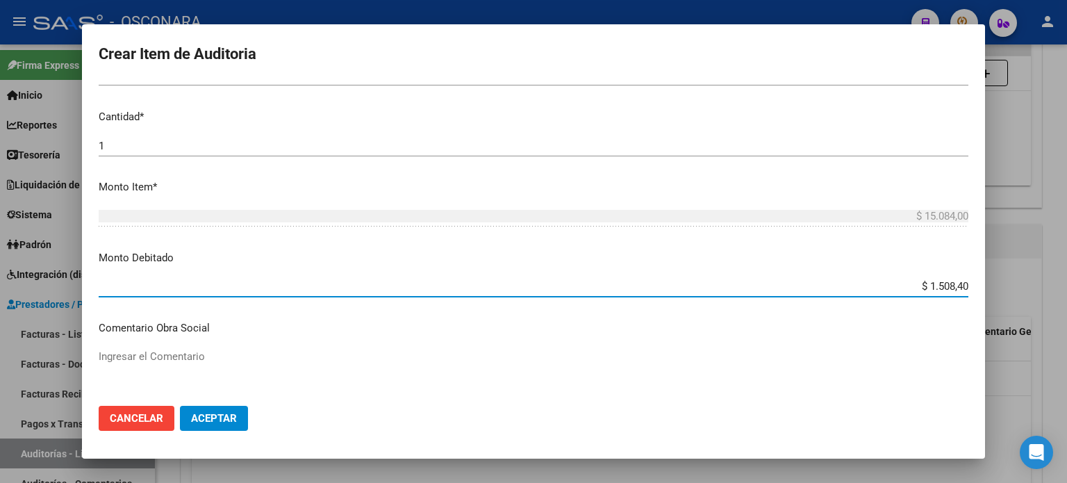
type input "$ 15.084,00"
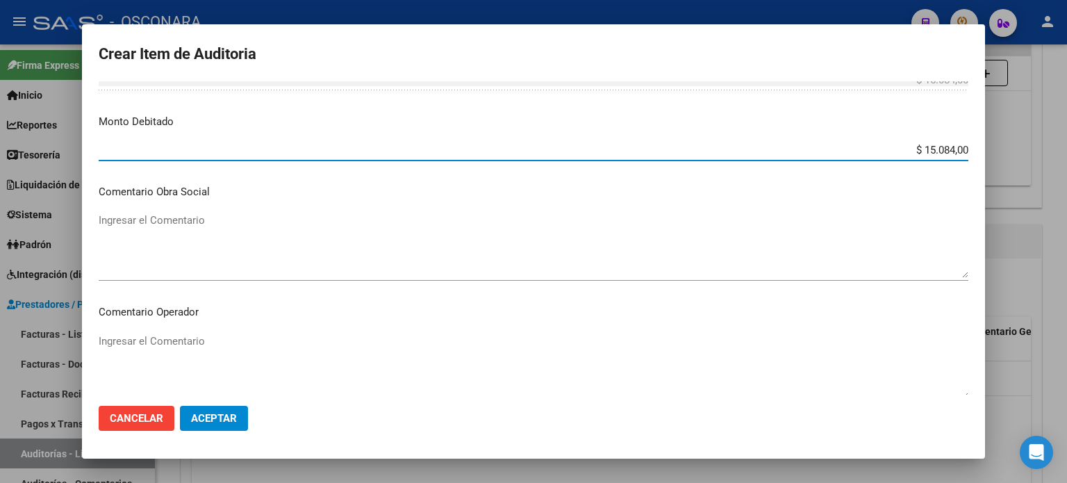
scroll to position [556, 0]
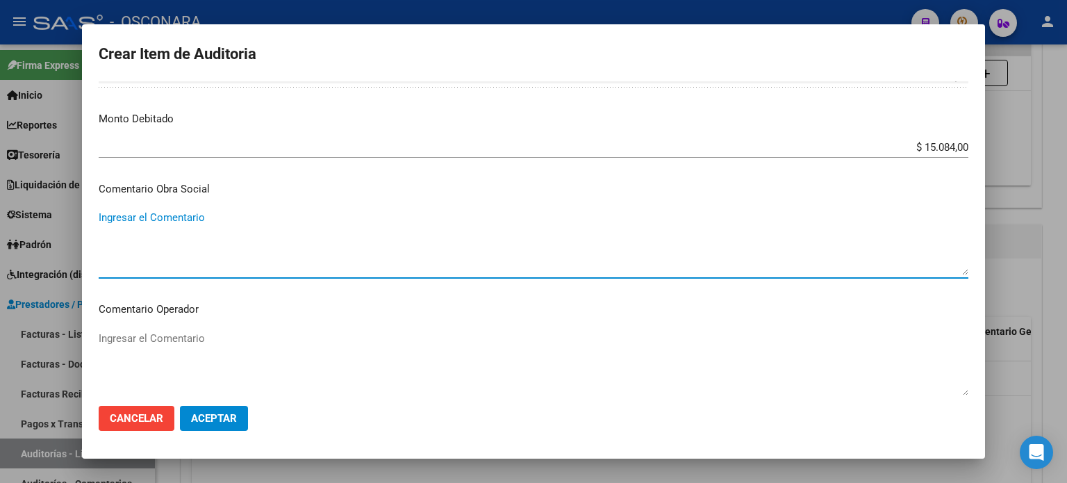
click at [356, 269] on textarea "Ingresar el Comentario" at bounding box center [534, 242] width 870 height 65
click at [129, 215] on textarea "NUNCA PERTENECECIO A RENOS" at bounding box center [534, 242] width 870 height 65
click at [173, 217] on textarea "NO PERTENECECIO A RENOS" at bounding box center [534, 242] width 870 height 65
click at [239, 219] on textarea "NO PERTENECIO A RENOS" at bounding box center [534, 242] width 870 height 65
click at [268, 216] on textarea "NO PERTENECIO A RENOS 1-0500-2 FC" at bounding box center [534, 242] width 870 height 65
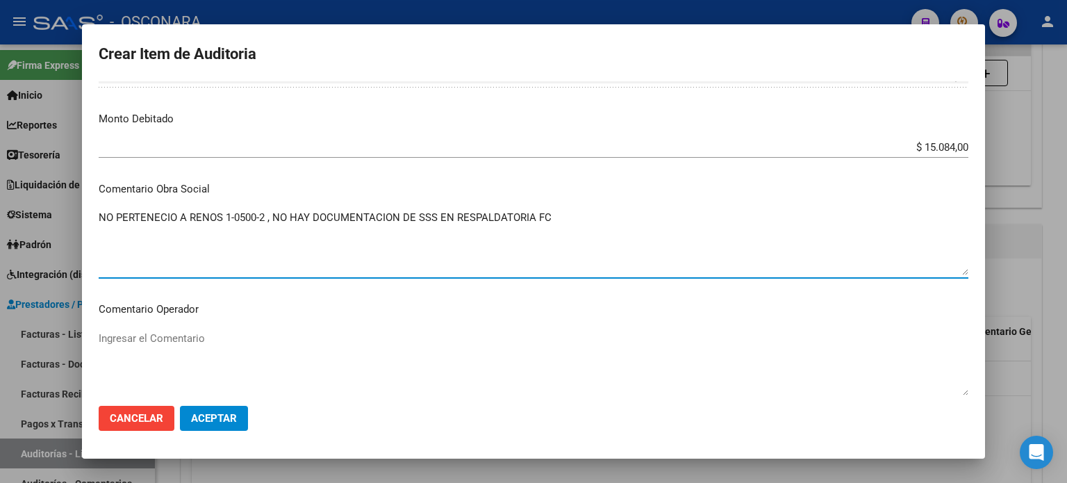
click at [435, 218] on textarea "NO PERTENECIO A RENOS 1-0500-2 , NO HAY DOCUMENTACION DE SSS EN RESPALDATORIA FC" at bounding box center [534, 242] width 870 height 65
click at [613, 215] on textarea "NO PERTENECIO A RENOS 1-0500-2 , NO HAY DOCUMENTACION DE SSS, NI CODEM EN RESPA…" at bounding box center [534, 242] width 870 height 65
drag, startPoint x: 656, startPoint y: 220, endPoint x: 135, endPoint y: 220, distance: 521.0
click at [136, 219] on textarea "NO PERTENECIO A RENOS 1-0500-2 , NO HAY DOCUMENTACION DE SSS, NI CODEM EN RESPA…" at bounding box center [534, 242] width 870 height 65
click at [659, 216] on textarea "NO PERTENECIO A RENOS 1-0500-2 , NO HAY DOCUMENTACION DE SSS, NI CODEM EN RESPA…" at bounding box center [534, 242] width 870 height 65
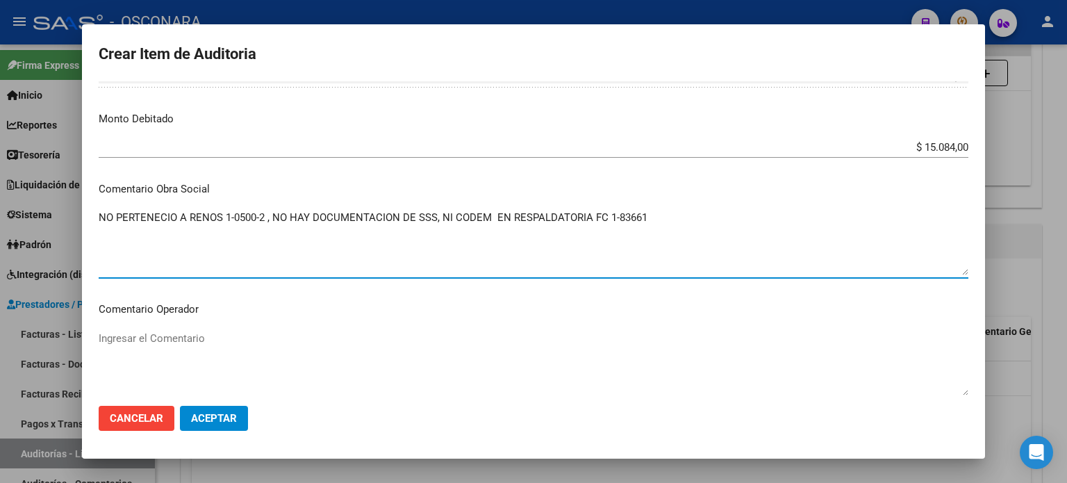
click at [342, 256] on textarea "NO PERTENECIO A RENOS 1-0500-2 , NO HAY DOCUMENTACION DE SSS, NI CODEM EN RESPA…" at bounding box center [534, 242] width 870 height 65
click at [671, 229] on textarea "NO PERTENECIO A RENOS 1-0500-2 , NO HAY DOCUMENTACION DE SSS, NI CODEM EN RESPA…" at bounding box center [534, 242] width 870 height 65
type textarea "NO PERTENECIO A RENOS 1-0500-2 , NO HAY DOCUMENTACION DE SSS, NI CODEM EN RESPA…"
click at [267, 377] on textarea "Ingresar el Comentario" at bounding box center [534, 363] width 870 height 65
drag, startPoint x: 648, startPoint y: 216, endPoint x: 133, endPoint y: 233, distance: 515.0
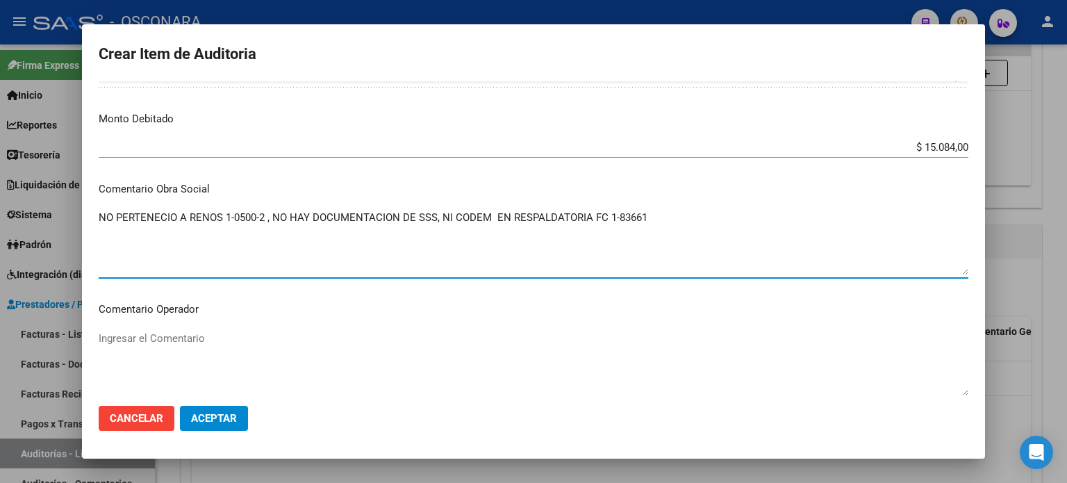
click at [82, 233] on mat-dialog-content "36740517 Nro Documento El DNI no existe en el padrón, elige el sexo para genera…" at bounding box center [533, 238] width 903 height 314
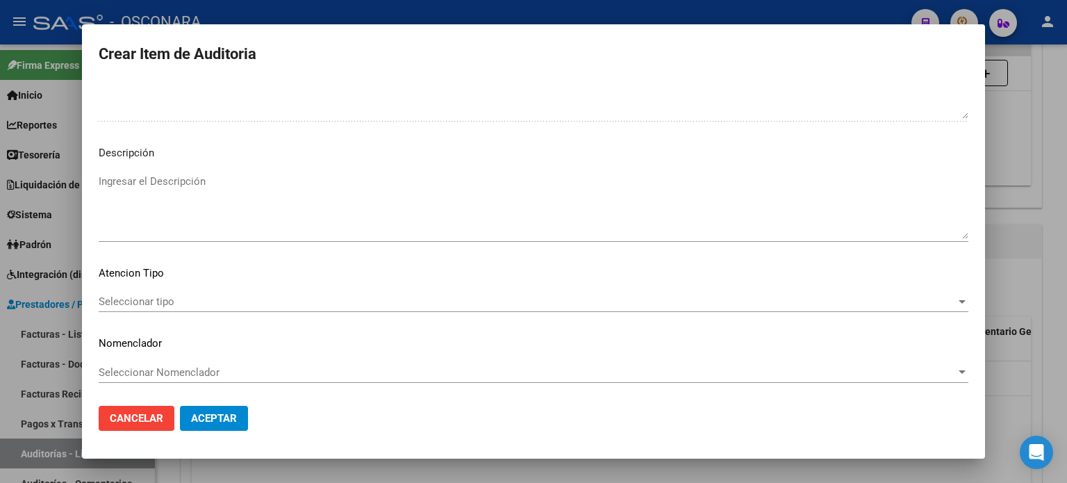
scroll to position [953, 0]
click at [224, 196] on textarea "Ingresar el Descripción" at bounding box center [534, 206] width 870 height 65
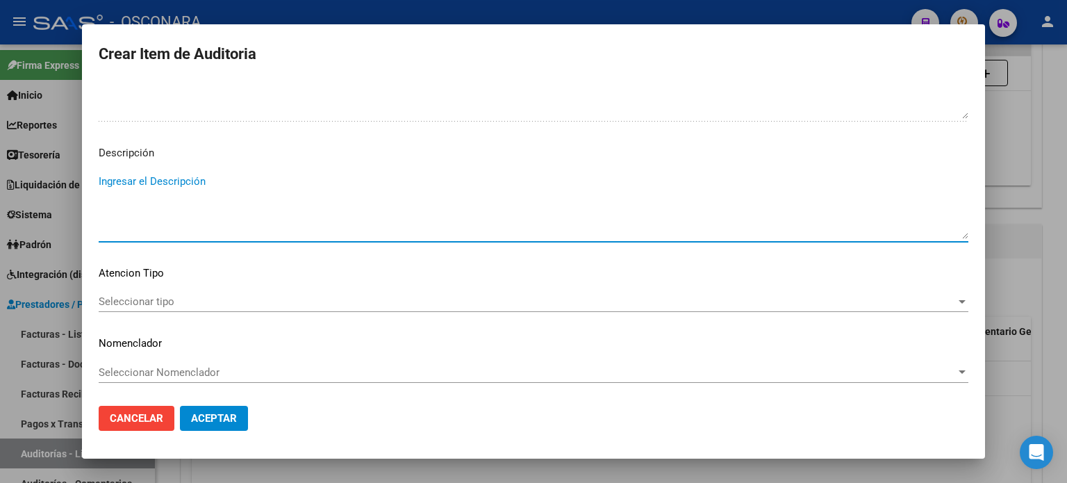
paste textarea "NO PERTENECIO A RENOS 1-0500-2 , NO HAY DOCUMENTACION DE SSS, NI CODEM EN RESPA…"
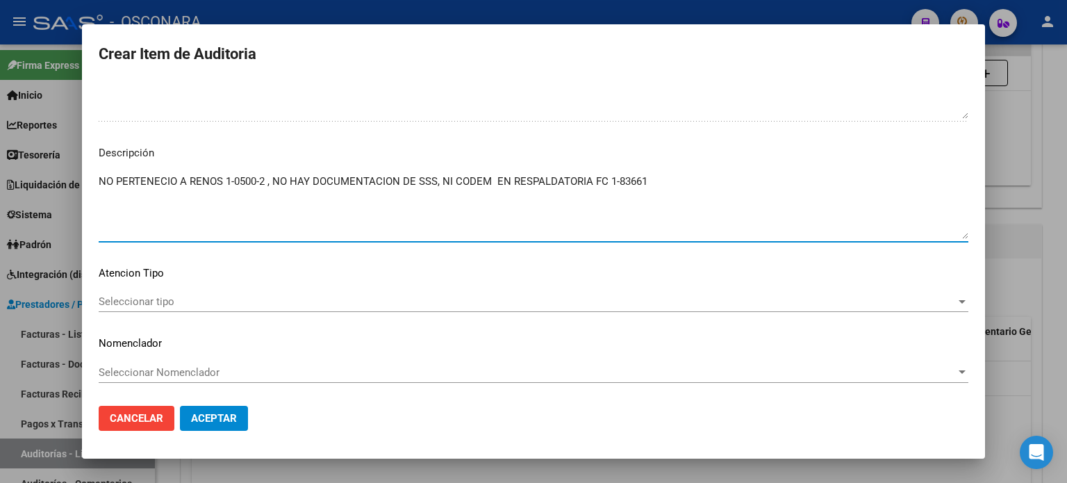
type textarea "NO PERTENECIO A RENOS 1-0500-2 , NO HAY DOCUMENTACION DE SSS, NI CODEM EN RESPA…"
click at [178, 299] on span "Seleccionar tipo" at bounding box center [527, 301] width 857 height 13
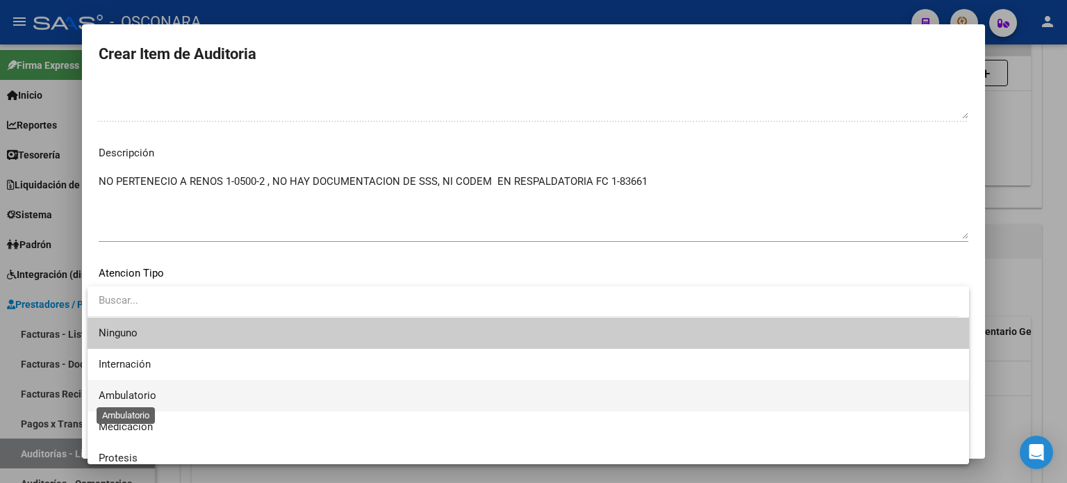
click at [144, 397] on span "Ambulatorio" at bounding box center [128, 395] width 58 height 13
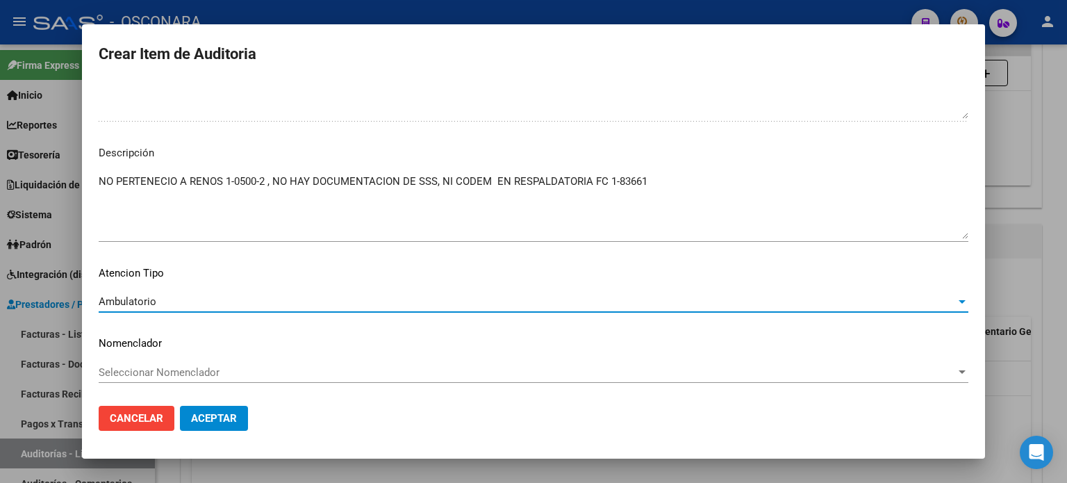
click at [210, 426] on button "Aceptar" at bounding box center [214, 418] width 68 height 25
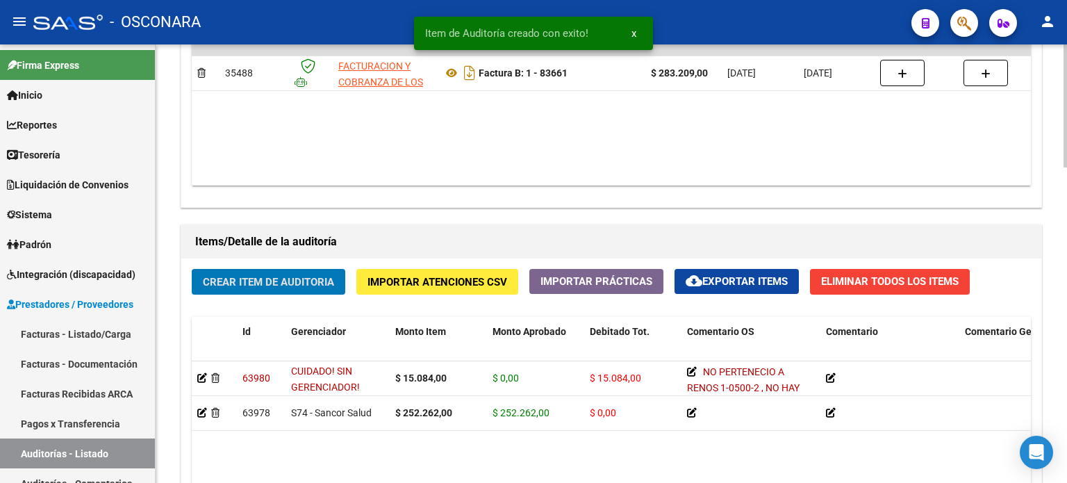
click at [263, 279] on span "Crear Item de Auditoria" at bounding box center [268, 282] width 131 height 13
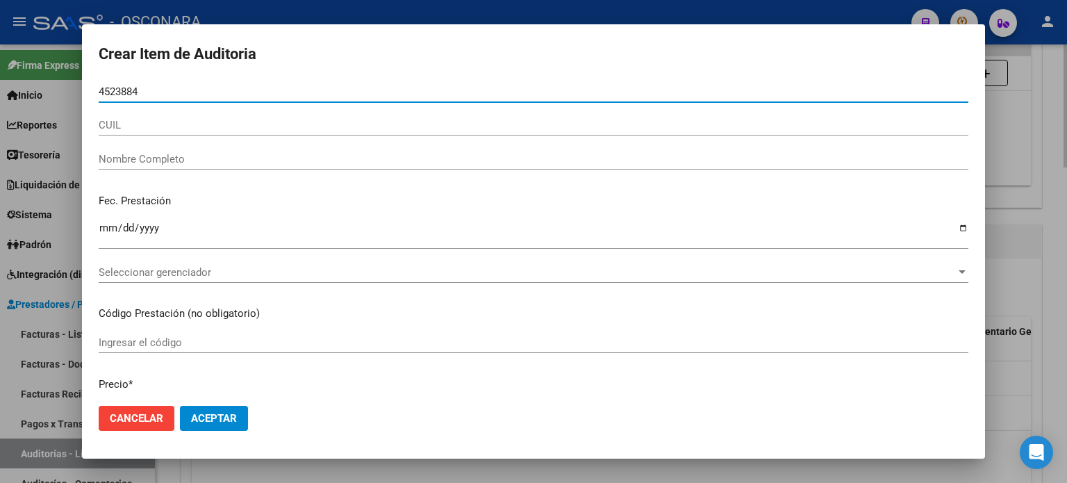
type input "45238841"
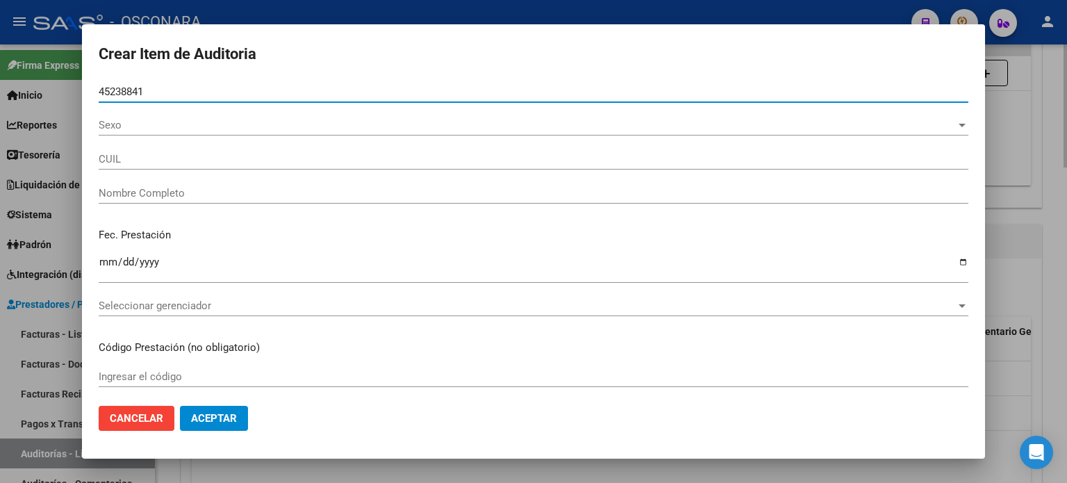
type input "27452388419"
type input "[PERSON_NAME][DATE]"
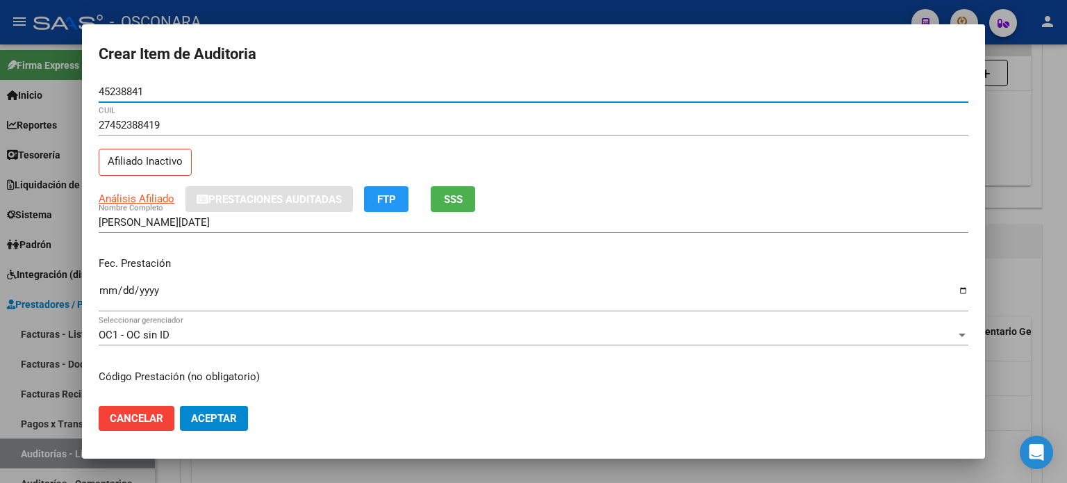
type input "45238841"
click at [447, 199] on span "SSS" at bounding box center [453, 199] width 19 height 13
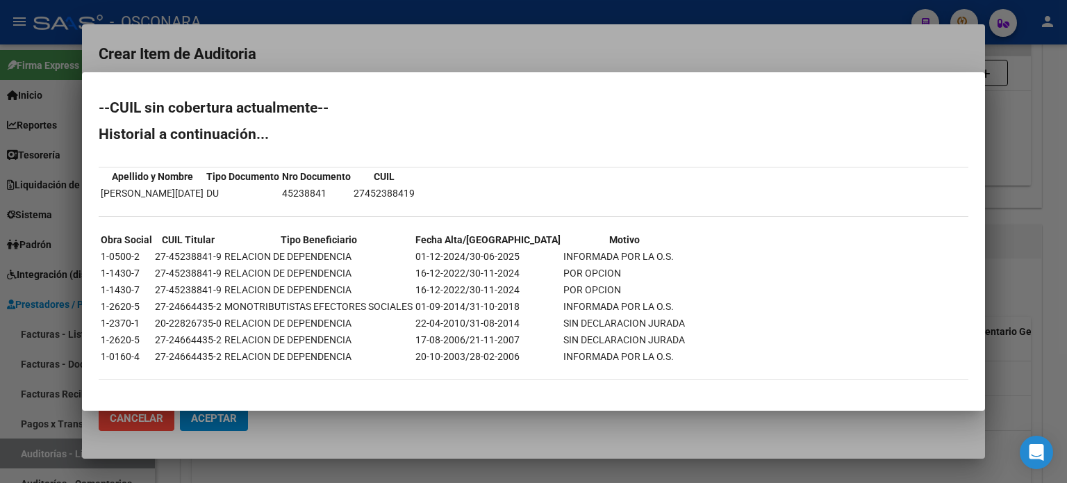
click at [1035, 154] on div at bounding box center [533, 241] width 1067 height 483
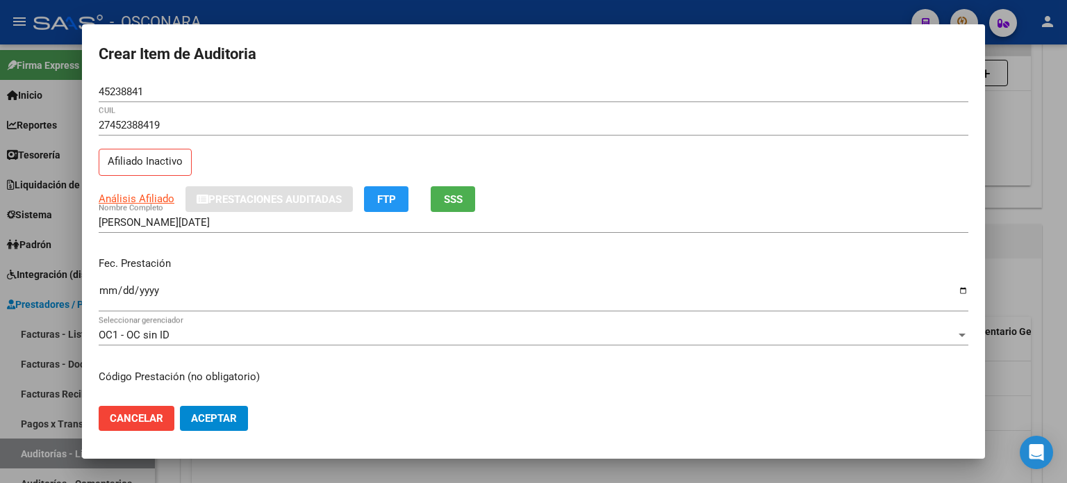
click at [97, 290] on mat-dialog-content "45238841 Nro Documento 27452388419 CUIL Afiliado Inactivo Análisis Afiliado Pre…" at bounding box center [533, 238] width 903 height 314
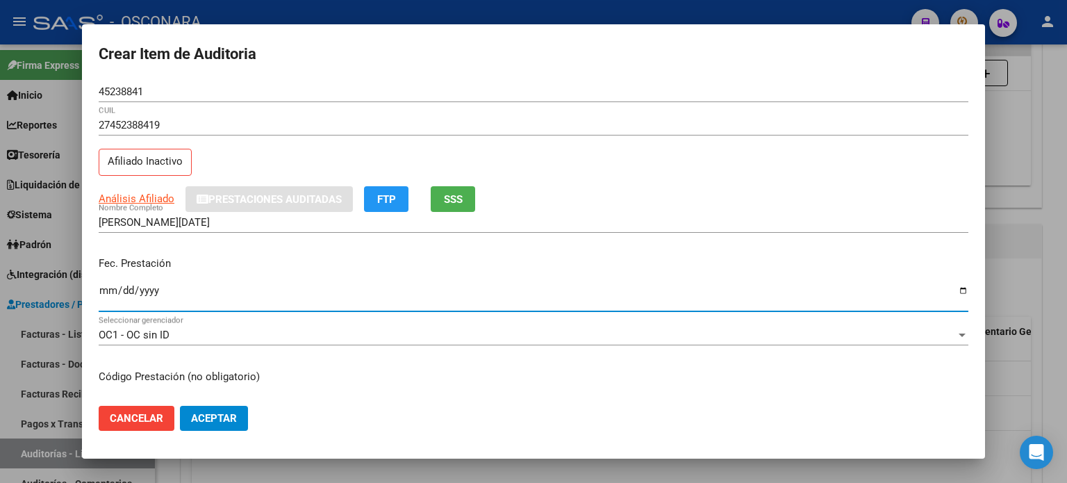
click at [101, 295] on input "Ingresar la fecha" at bounding box center [534, 296] width 870 height 22
type input "[DATE]"
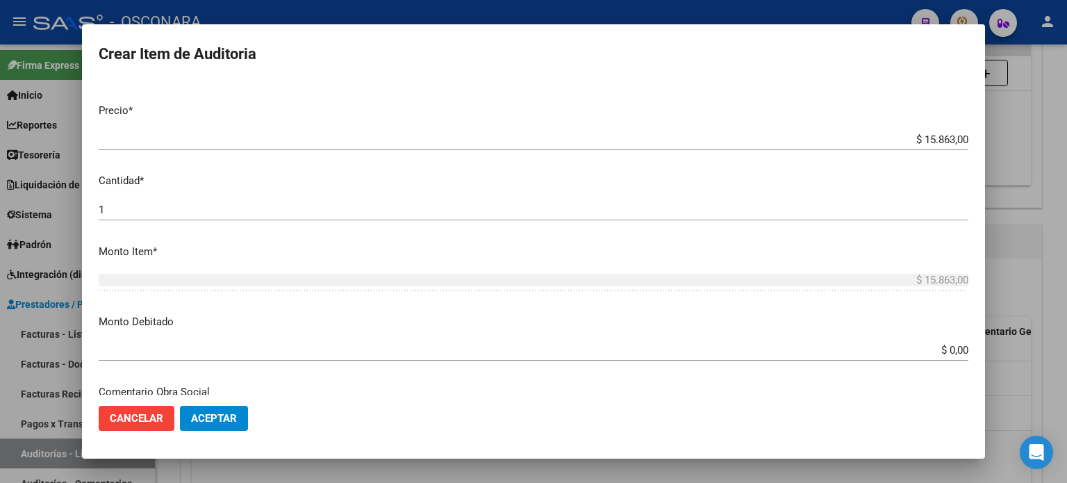
scroll to position [417, 0]
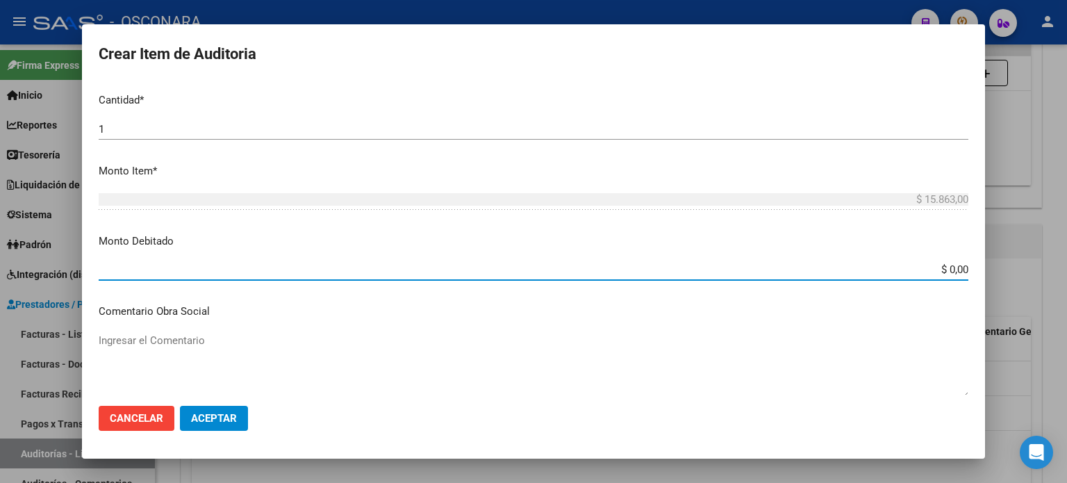
drag, startPoint x: 939, startPoint y: 269, endPoint x: 1036, endPoint y: 248, distance: 98.8
click at [1036, 248] on div "Crear Item de Auditoria 45238841 Nro Documento 27452388419 CUIL Afiliado Inacti…" at bounding box center [533, 241] width 1067 height 483
type input "$ 15.863,00"
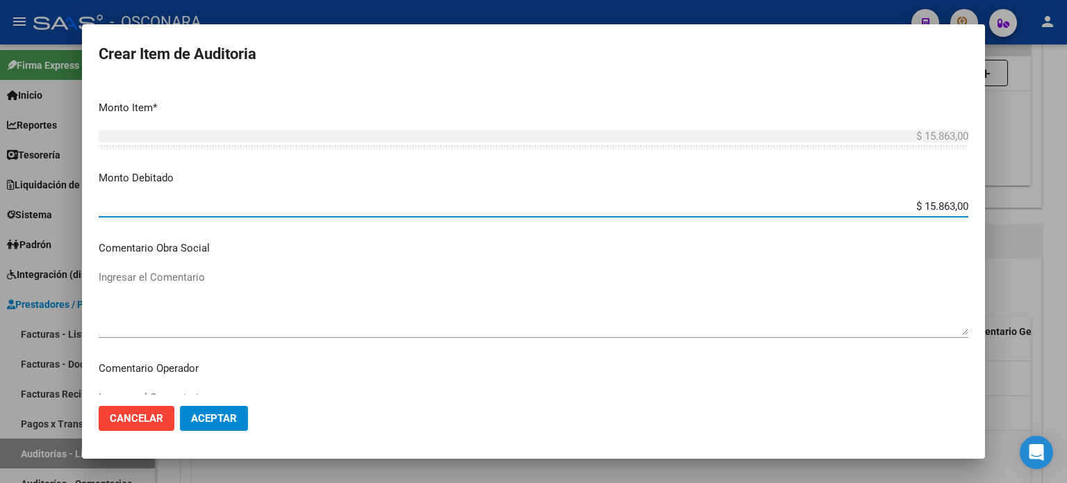
scroll to position [556, 0]
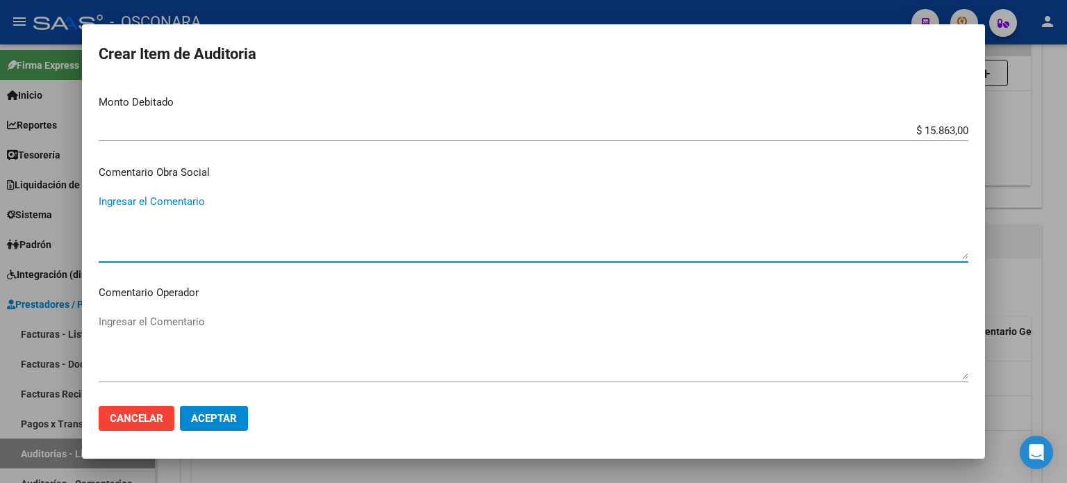
click at [214, 222] on textarea "Ingresar el Comentario" at bounding box center [534, 226] width 870 height 65
drag, startPoint x: 42, startPoint y: 214, endPoint x: 3, endPoint y: 218, distance: 39.1
click at [0, 218] on div "Crear Item de Auditoria 45238841 Nro Documento 27452388419 CUIL Afiliado Inacti…" at bounding box center [533, 241] width 1067 height 483
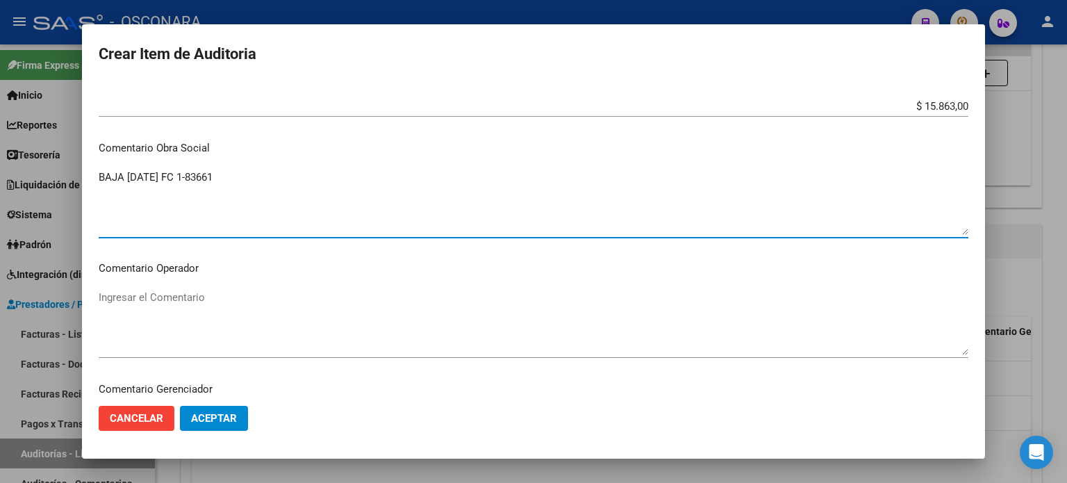
scroll to position [903, 0]
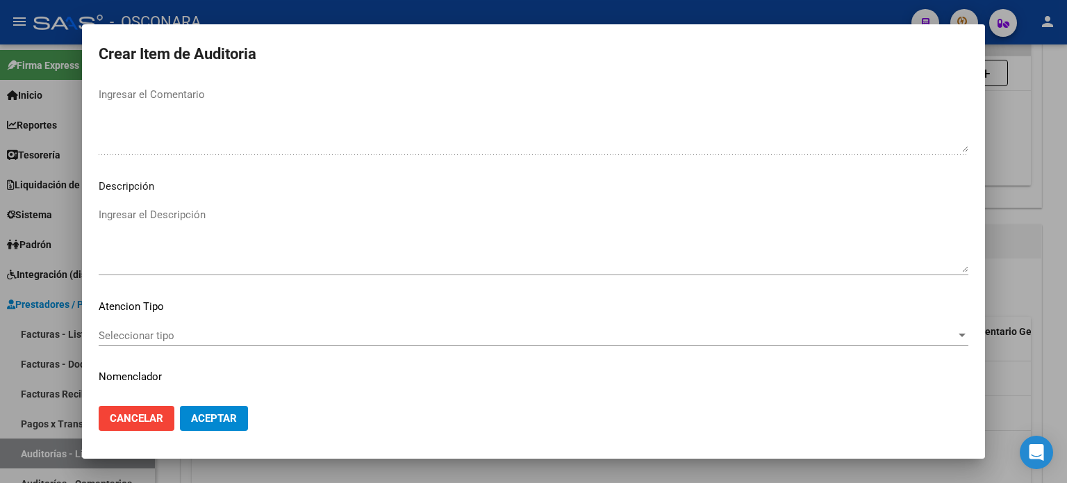
type textarea "BAJA [DATE] FC 1-83661"
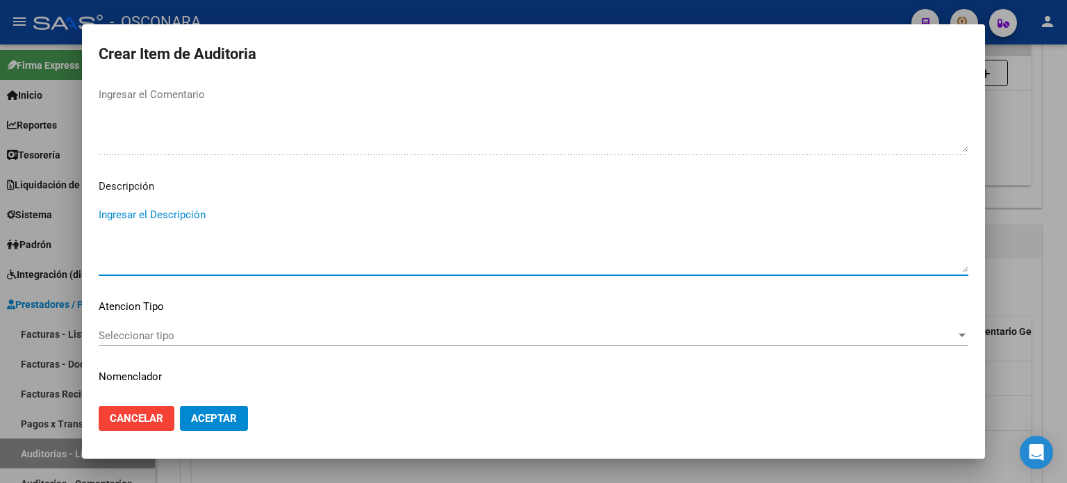
paste textarea "BAJA [DATE] FC 1-83661"
type textarea "BAJA [DATE] FC 1-83661"
click at [143, 340] on span "Seleccionar tipo" at bounding box center [527, 335] width 857 height 13
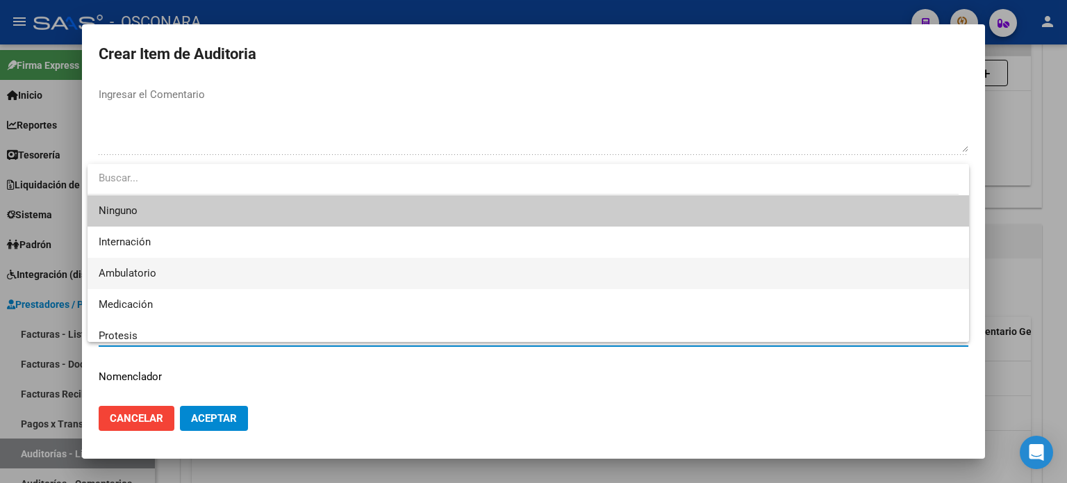
click at [133, 268] on span "Ambulatorio" at bounding box center [128, 273] width 58 height 13
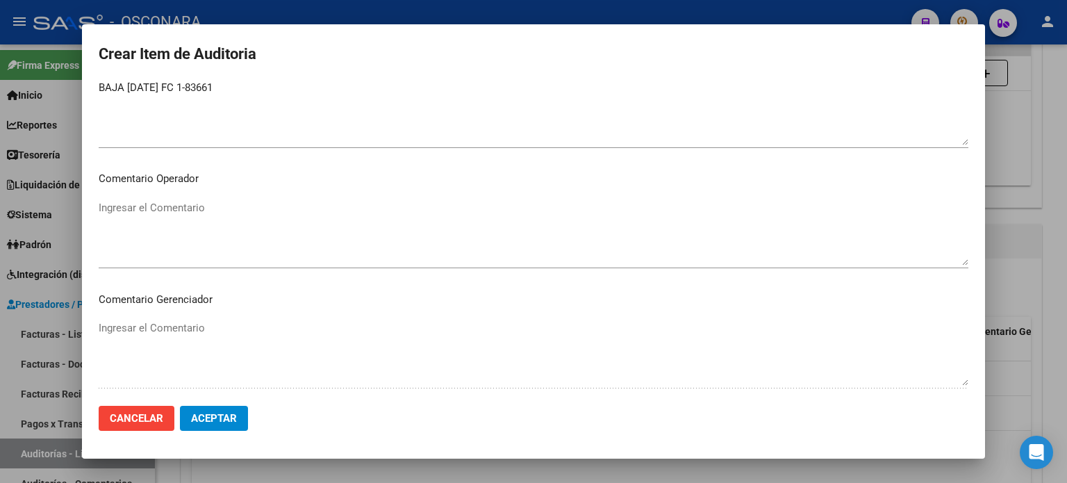
scroll to position [936, 0]
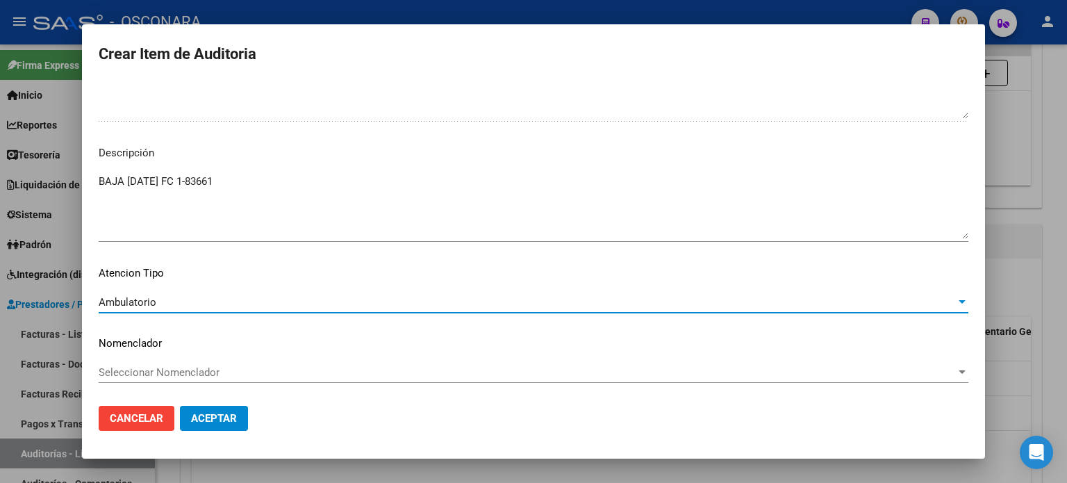
drag, startPoint x: 219, startPoint y: 417, endPoint x: 236, endPoint y: 416, distance: 17.4
click at [217, 416] on span "Aceptar" at bounding box center [214, 418] width 46 height 13
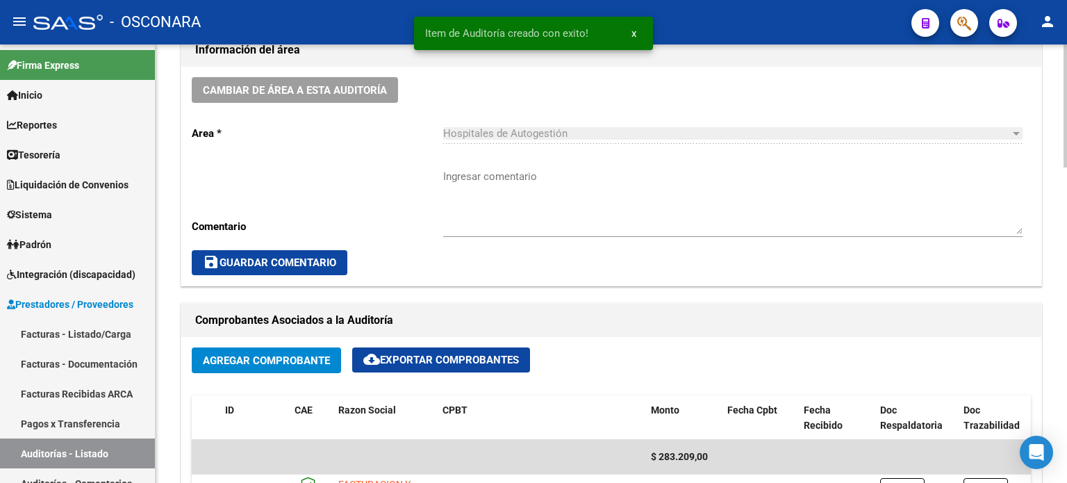
scroll to position [0, 0]
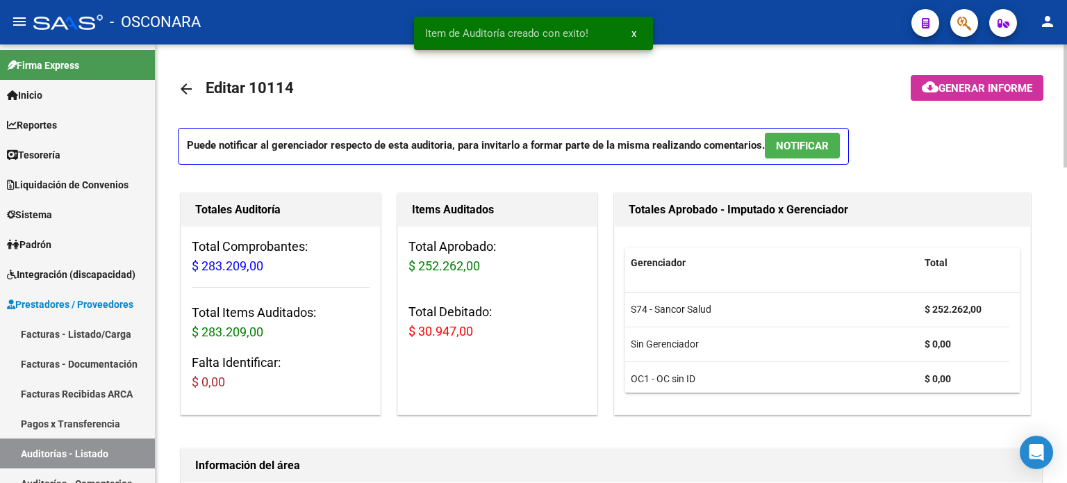
click at [803, 144] on span "NOTIFICAR" at bounding box center [802, 146] width 53 height 13
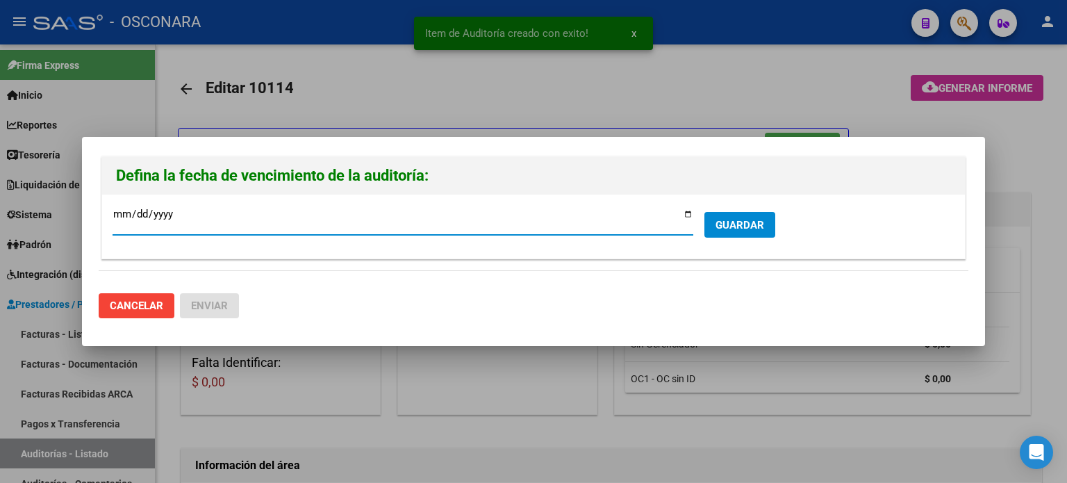
click at [691, 214] on input "[DATE]" at bounding box center [403, 219] width 581 height 22
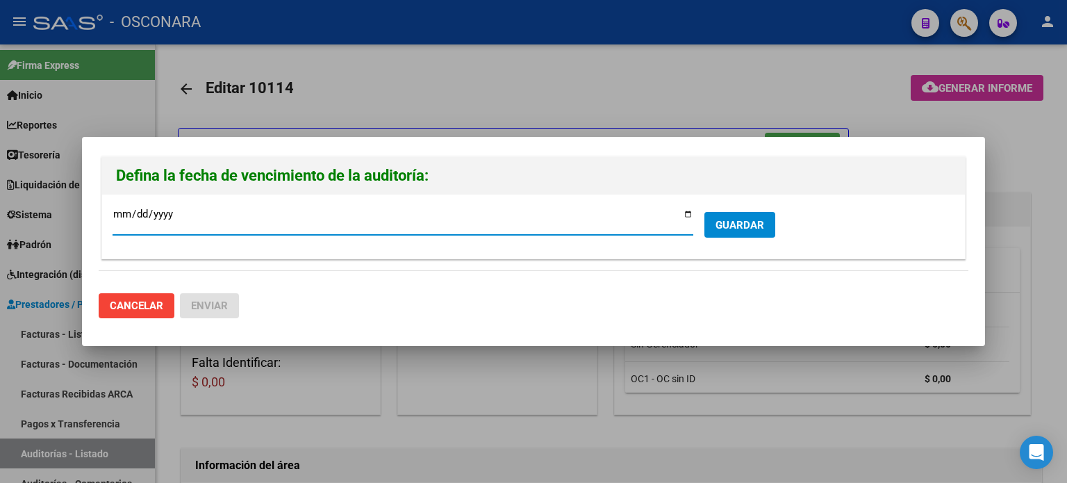
type input "[DATE]"
click at [744, 231] on span "GUARDAR" at bounding box center [739, 225] width 49 height 13
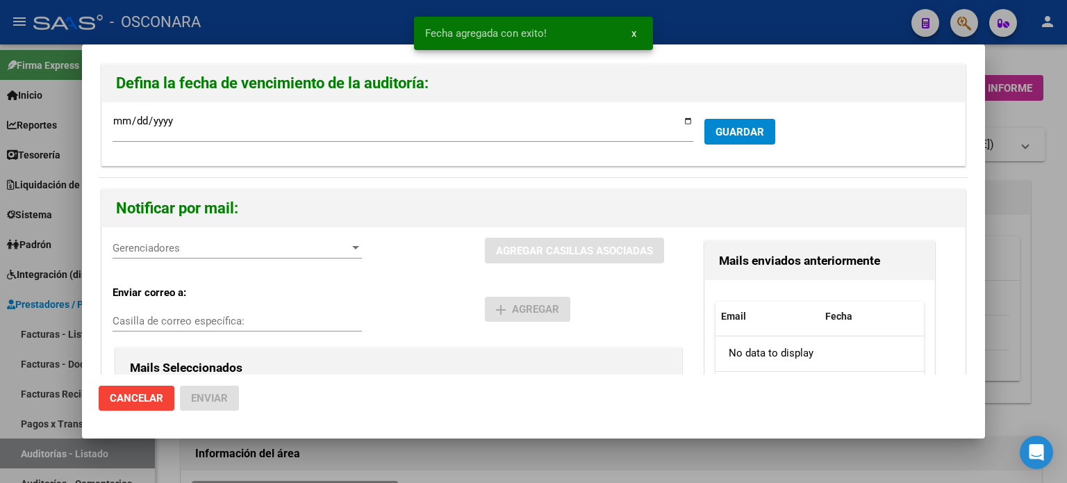
click at [198, 255] on div "Gerenciadores Gerenciadores" at bounding box center [237, 248] width 249 height 21
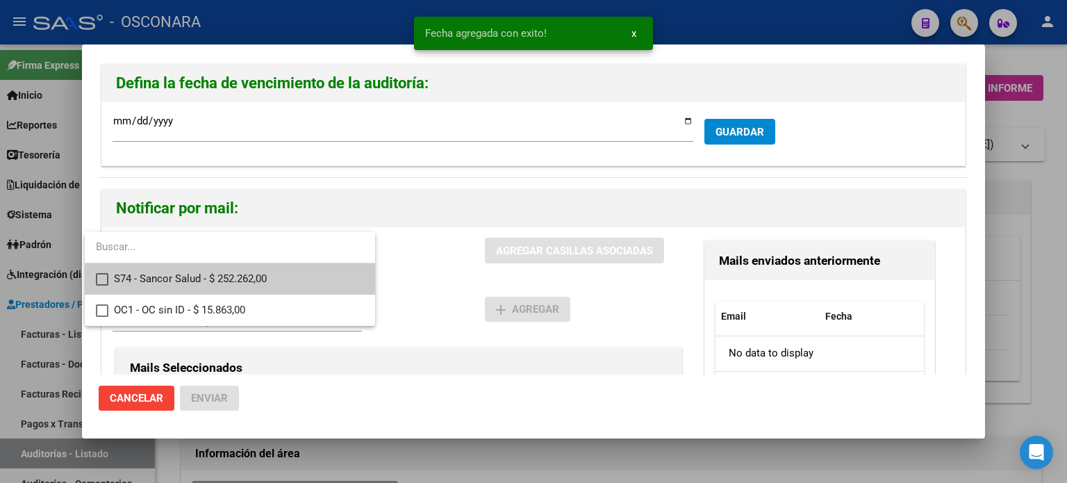
click at [195, 277] on span "S74 - Sancor Salud - $ 252.262,00" at bounding box center [239, 278] width 250 height 31
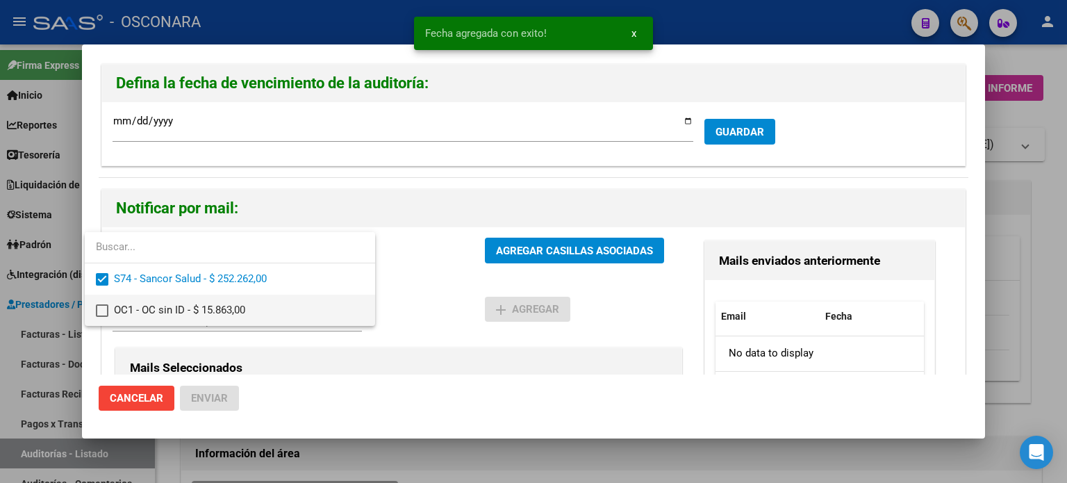
click at [191, 310] on span "OC1 - OC sin ID - $ 15.863,00" at bounding box center [239, 310] width 250 height 31
click at [524, 236] on div at bounding box center [533, 241] width 1067 height 483
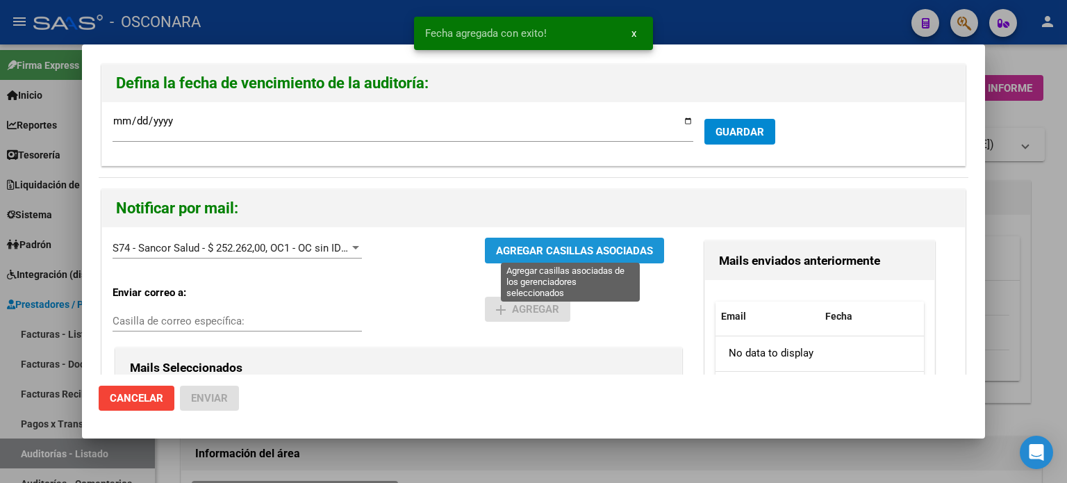
click at [523, 247] on span "AGREGAR CASILLAS ASOCIADAS" at bounding box center [574, 251] width 157 height 13
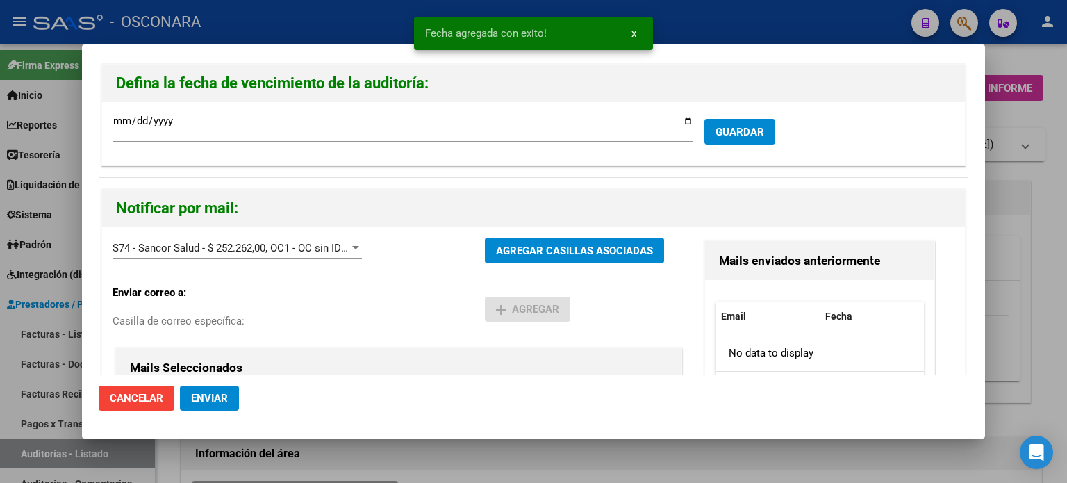
click at [210, 401] on span "Enviar" at bounding box center [209, 398] width 37 height 13
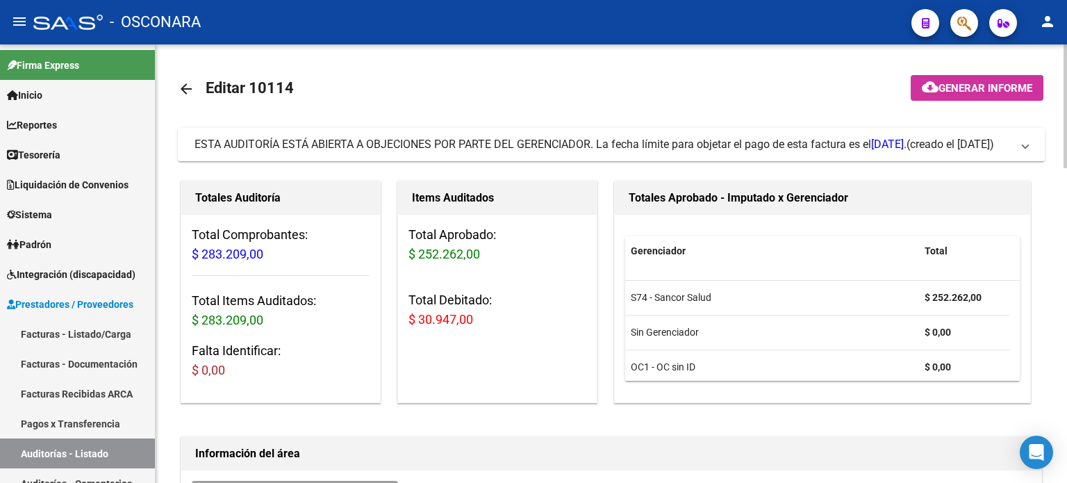
drag, startPoint x: 95, startPoint y: 334, endPoint x: 174, endPoint y: 333, distance: 79.2
click at [94, 335] on link "Facturas - Listado/Carga" at bounding box center [77, 334] width 155 height 30
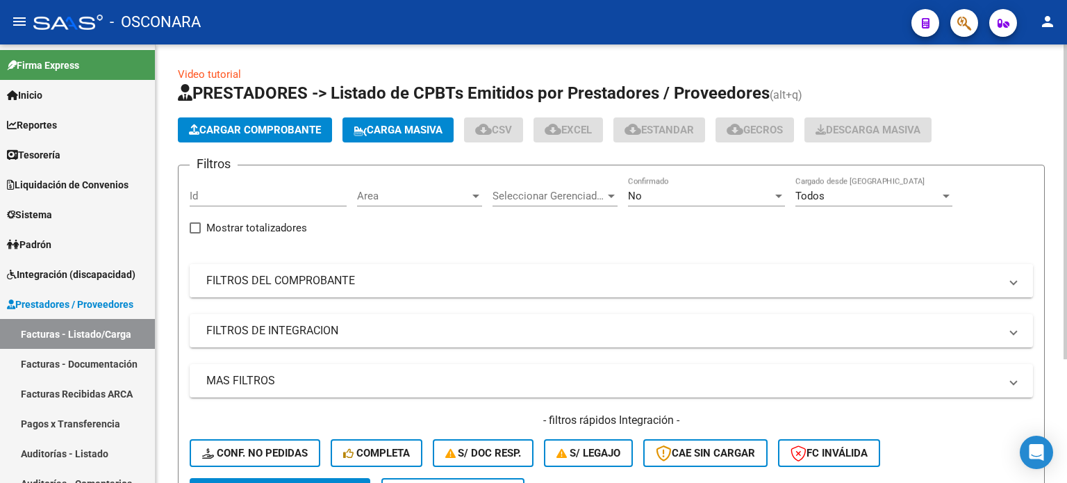
click at [245, 290] on mat-expansion-panel-header "FILTROS DEL COMPROBANTE" at bounding box center [611, 280] width 843 height 33
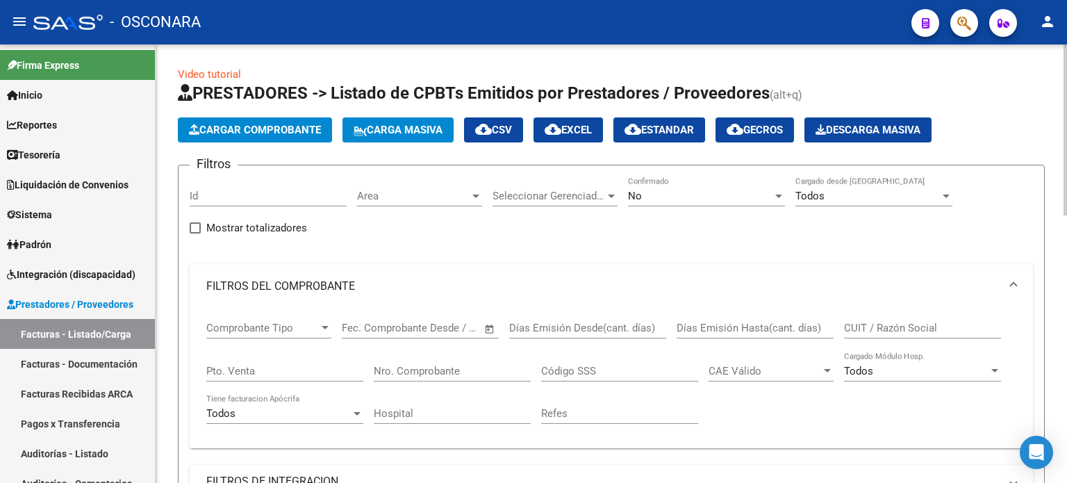
click at [259, 361] on div "Pto. Venta" at bounding box center [284, 366] width 157 height 30
drag, startPoint x: 424, startPoint y: 366, endPoint x: 430, endPoint y: 361, distance: 7.9
click at [424, 366] on input "Nro. Comprobante" at bounding box center [452, 371] width 157 height 13
type input "83661"
click at [701, 190] on div "No" at bounding box center [700, 196] width 144 height 13
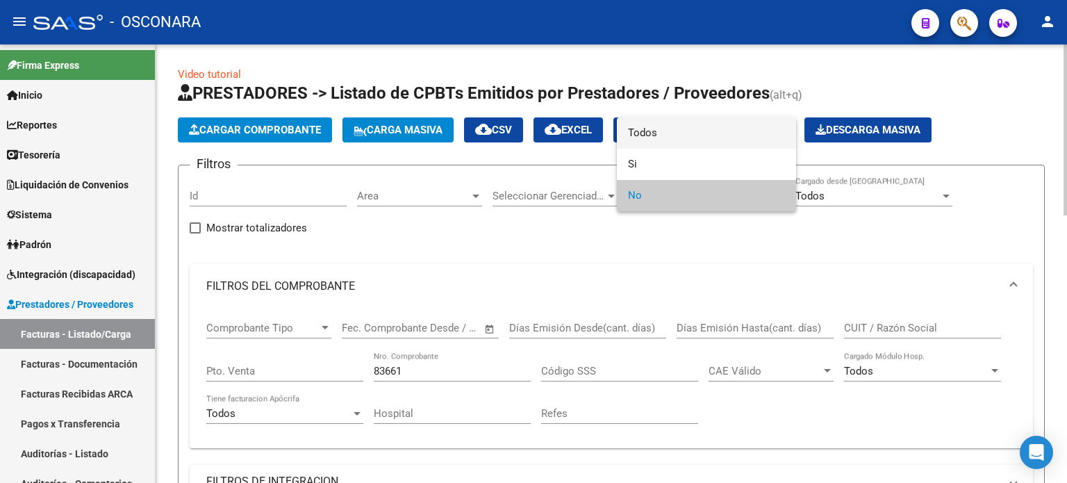
click at [699, 138] on span "Todos" at bounding box center [706, 132] width 157 height 31
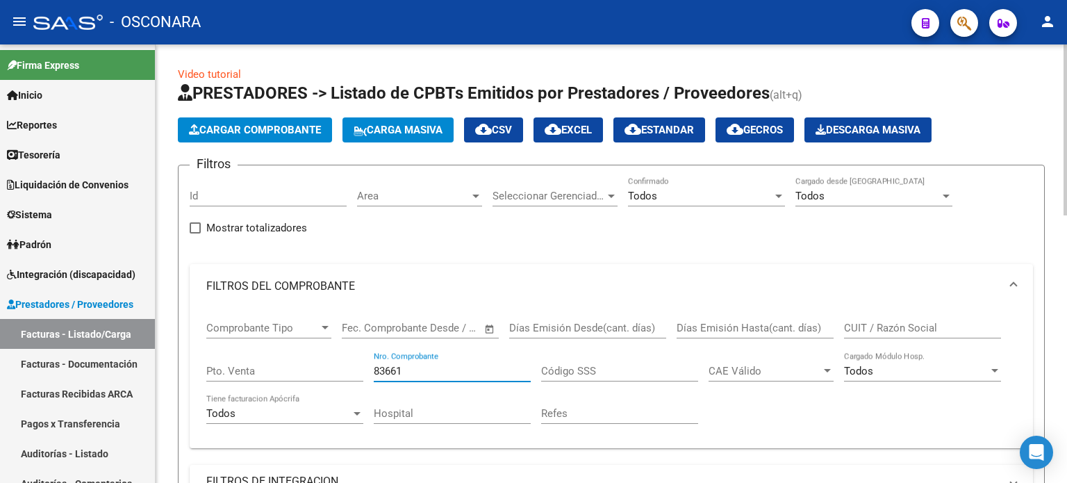
click at [408, 372] on input "83661" at bounding box center [452, 371] width 157 height 13
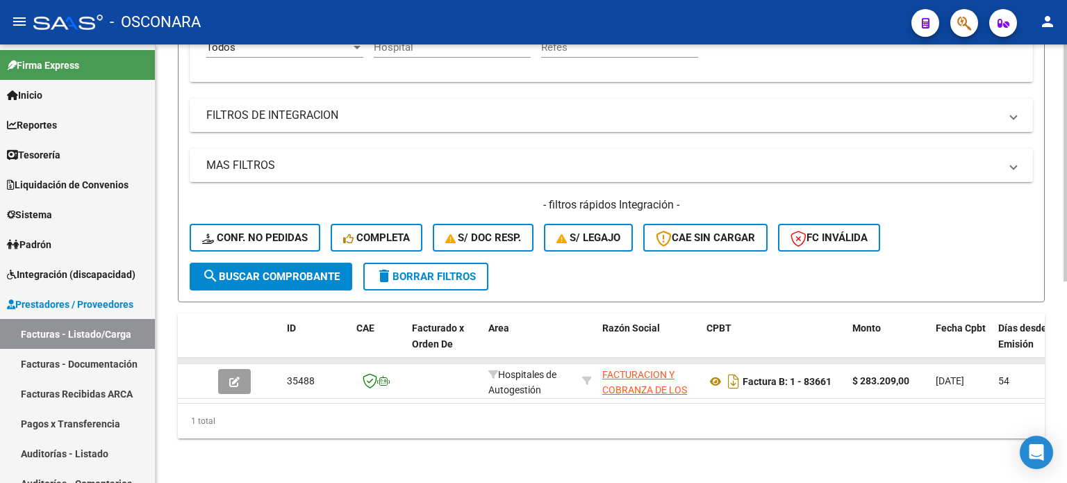
scroll to position [374, 0]
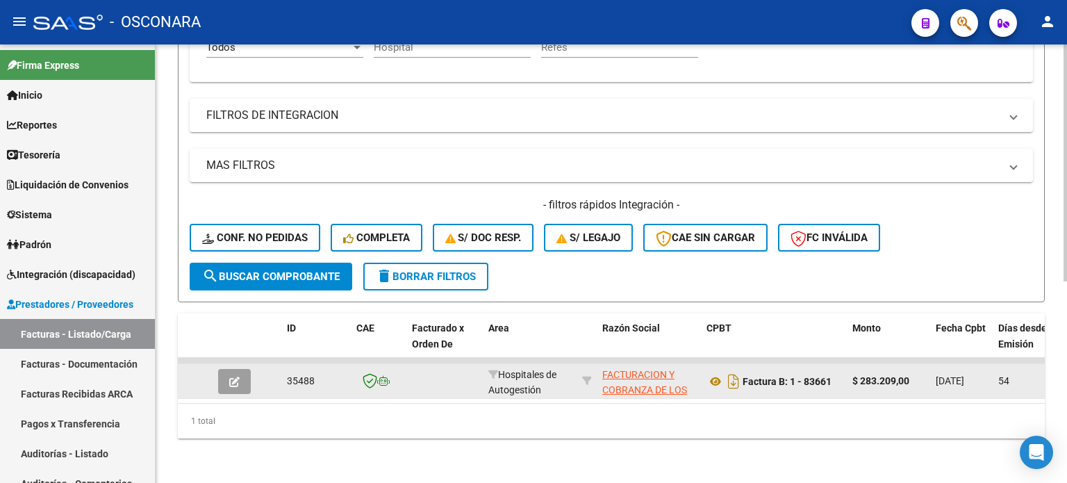
click at [231, 376] on icon "button" at bounding box center [234, 381] width 10 height 10
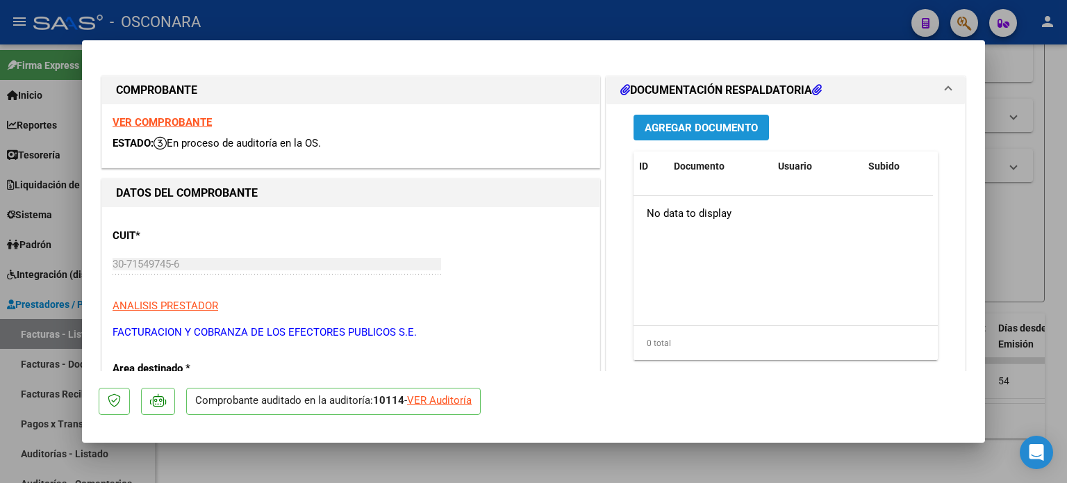
click at [724, 130] on span "Agregar Documento" at bounding box center [701, 128] width 113 height 13
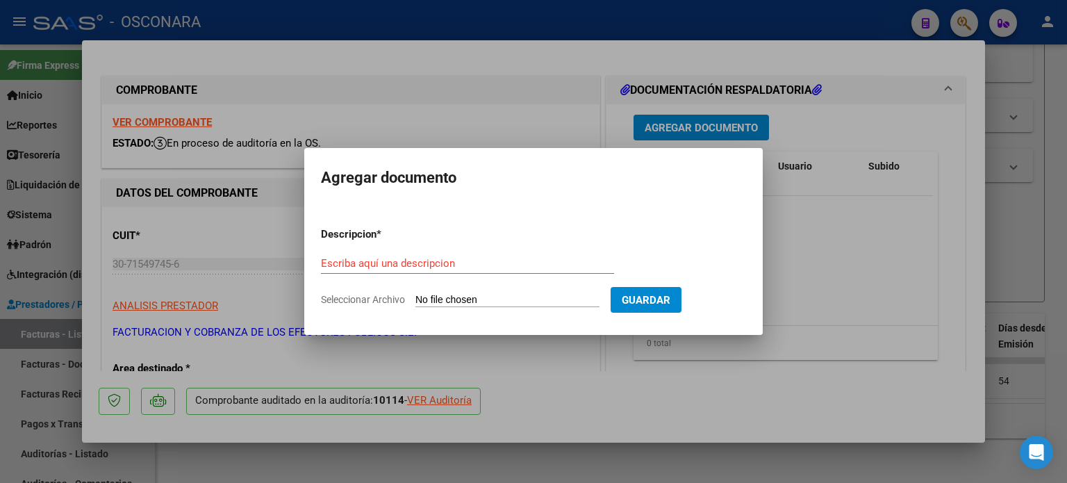
type input "C:\fakepath\CRG+56790+1.pdf"
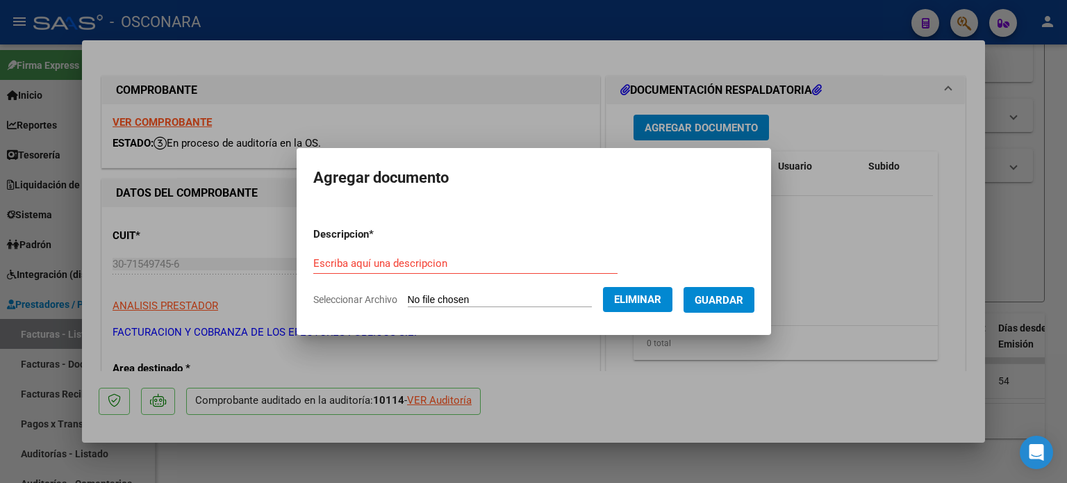
click at [374, 251] on form "Descripcion * Escriba aquí una descripcion Seleccionar Archivo Eliminar Guardar" at bounding box center [533, 266] width 441 height 101
click at [375, 258] on input "Escriba aquí una descripcion" at bounding box center [465, 263] width 304 height 13
type input "DOC RESPALDATORIA DE DEBITO"
click at [743, 294] on span "Guardar" at bounding box center [719, 300] width 49 height 13
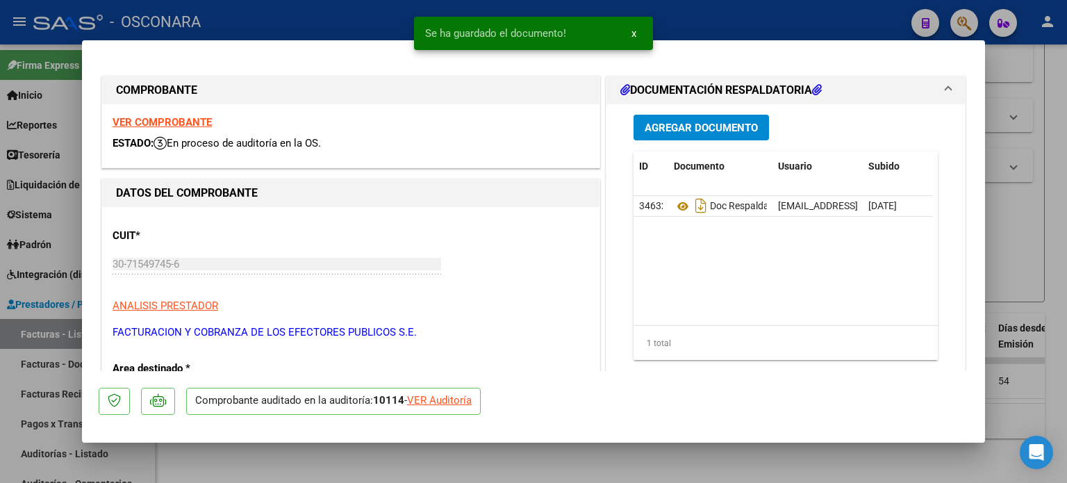
click at [1024, 230] on div at bounding box center [533, 241] width 1067 height 483
type input "$ 0,00"
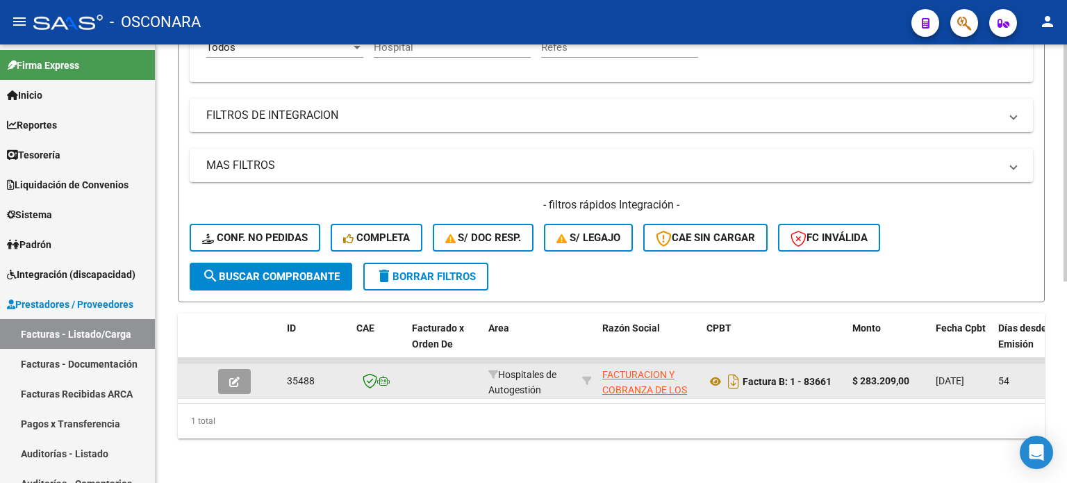
click at [239, 376] on icon "button" at bounding box center [234, 381] width 10 height 10
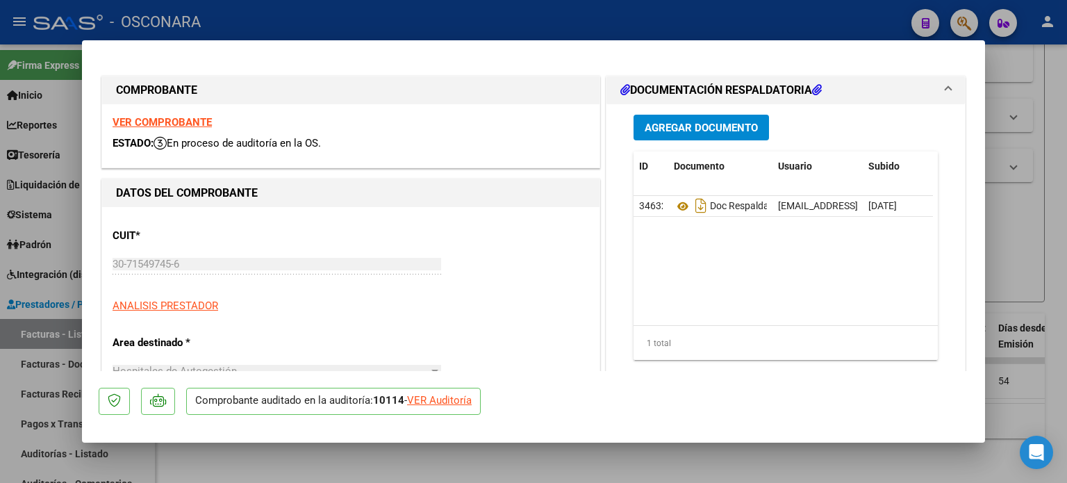
click at [457, 402] on div "VER Auditoría" at bounding box center [439, 400] width 65 height 16
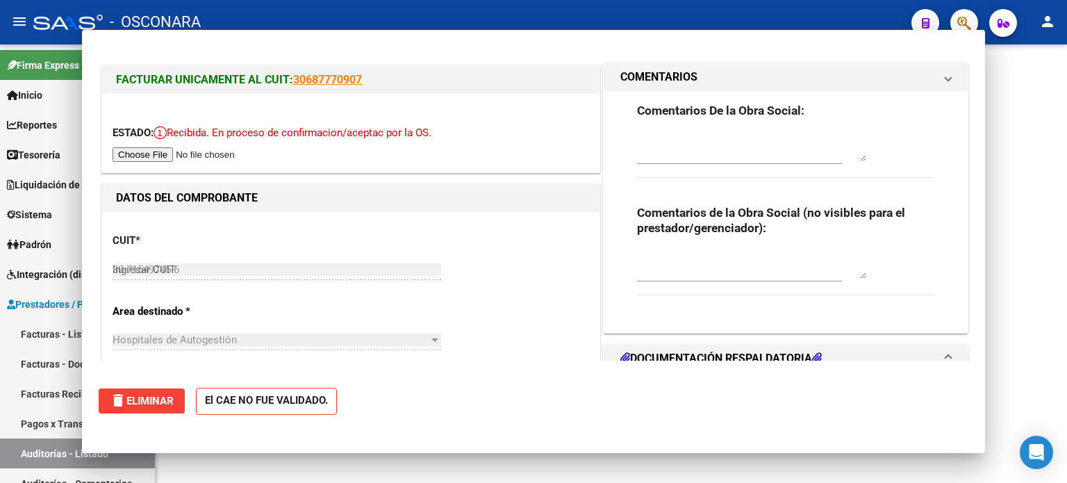
type input "$ 0,00"
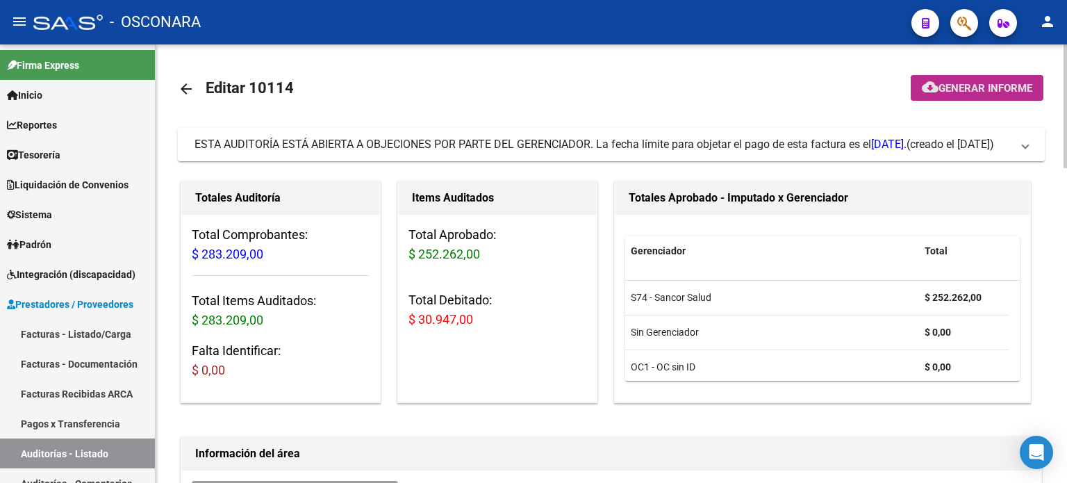
click at [965, 76] on button "cloud_download Generar informe" at bounding box center [977, 88] width 133 height 26
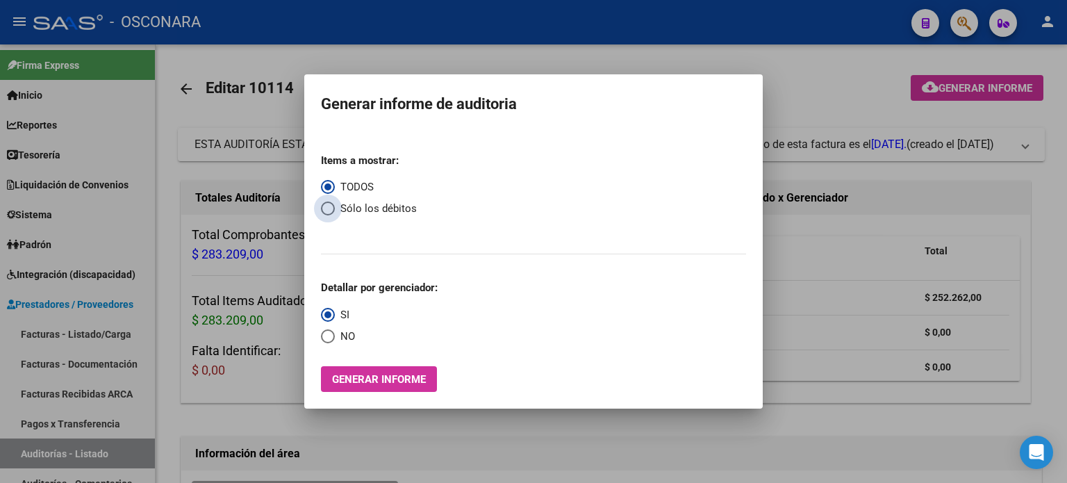
click at [334, 206] on span "Select an option" at bounding box center [328, 208] width 14 height 14
click at [334, 206] on input "Sólo los débitos" at bounding box center [328, 208] width 14 height 14
radio input "true"
click at [378, 377] on span "Generar informe" at bounding box center [379, 379] width 94 height 13
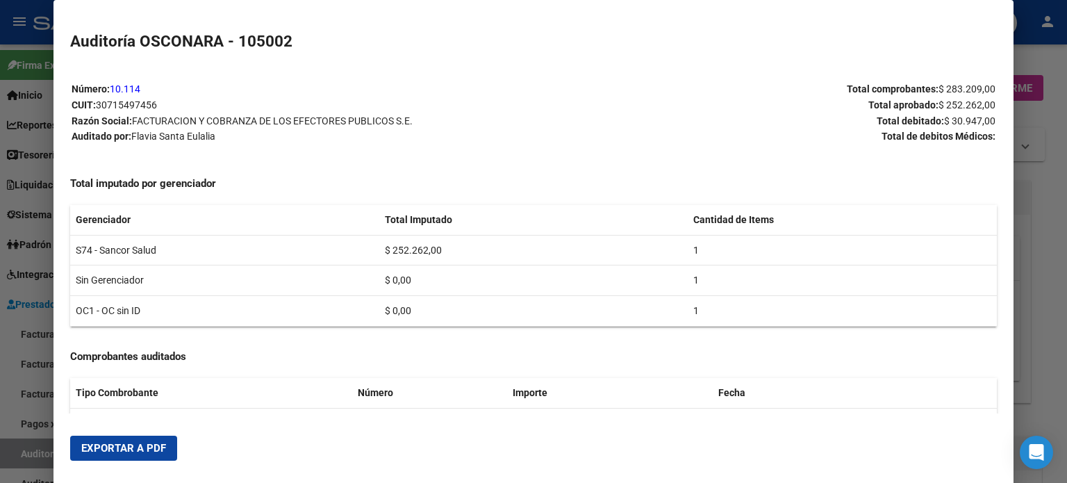
click at [122, 448] on span "Exportar a PDF" at bounding box center [123, 448] width 85 height 13
click at [0, 374] on div at bounding box center [533, 241] width 1067 height 483
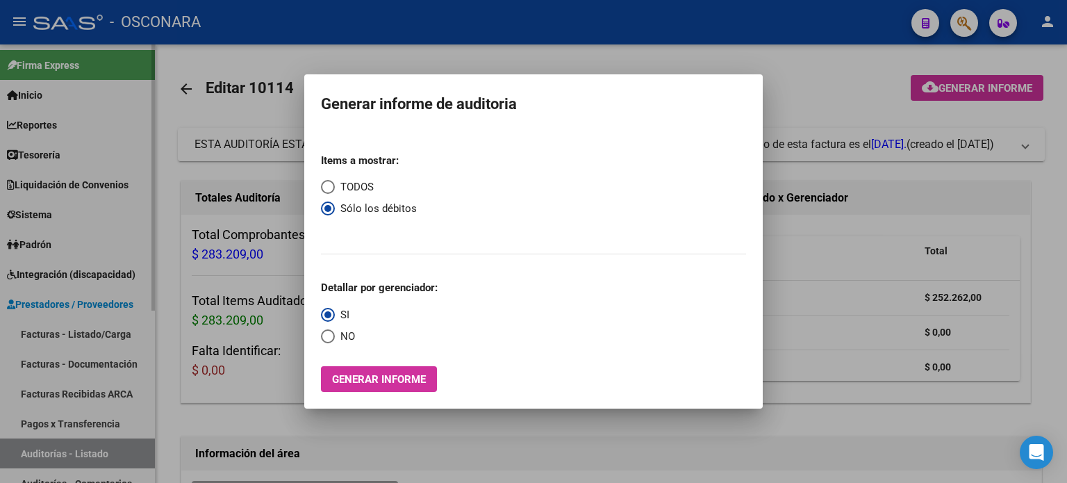
click at [44, 341] on div at bounding box center [533, 241] width 1067 height 483
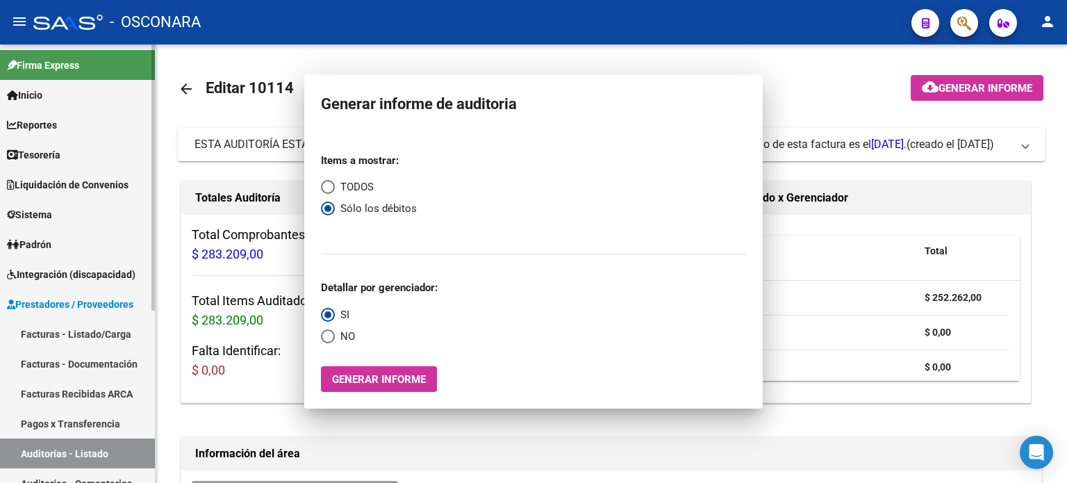
click at [44, 341] on link "Facturas - Listado/Carga" at bounding box center [77, 334] width 155 height 30
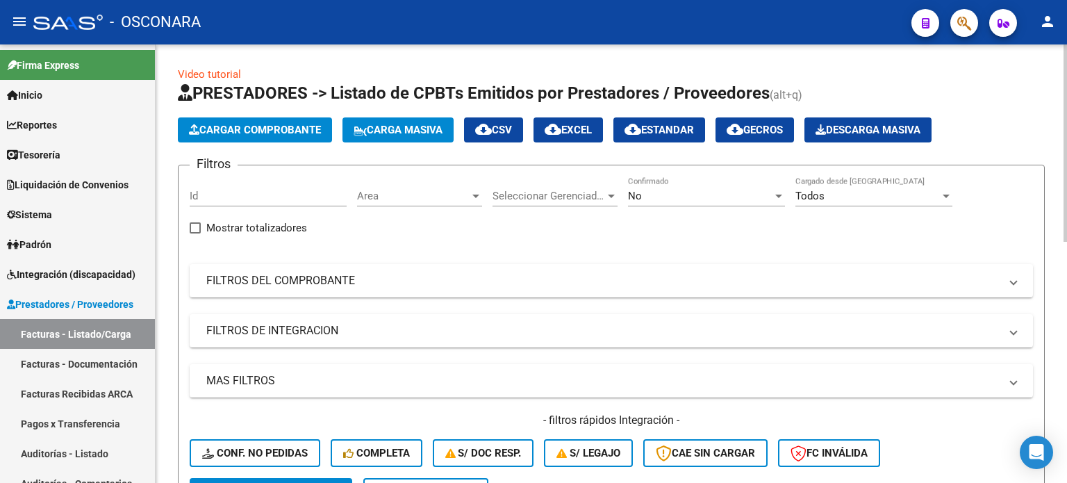
click at [270, 133] on span "Cargar Comprobante" at bounding box center [255, 130] width 132 height 13
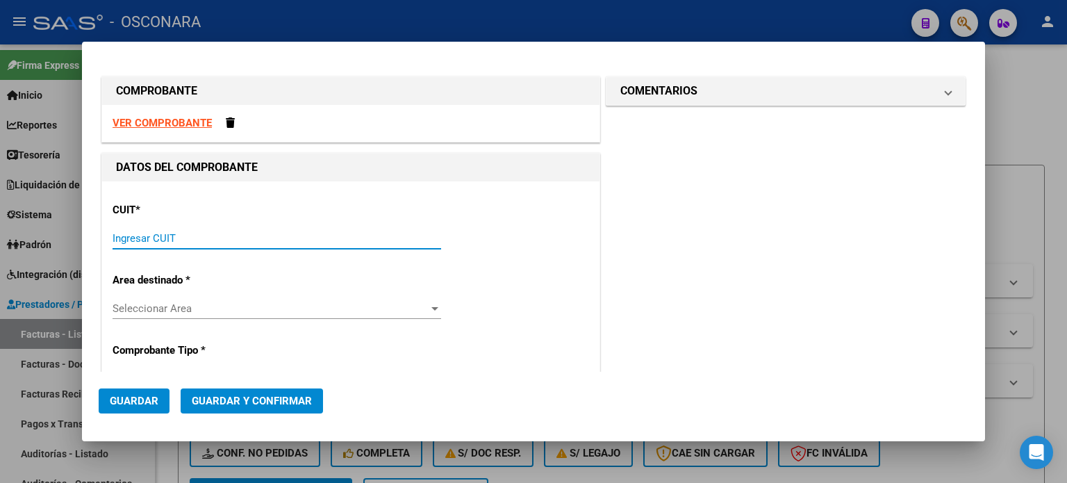
click at [133, 238] on input "Ingresar CUIT" at bounding box center [277, 238] width 329 height 13
type input "30-69182284-9"
type input "1365"
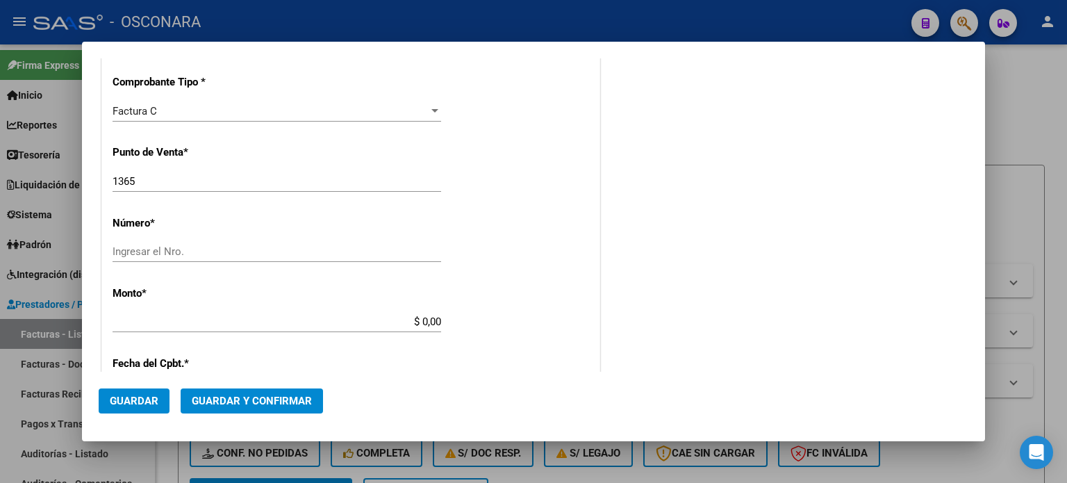
scroll to position [347, 0]
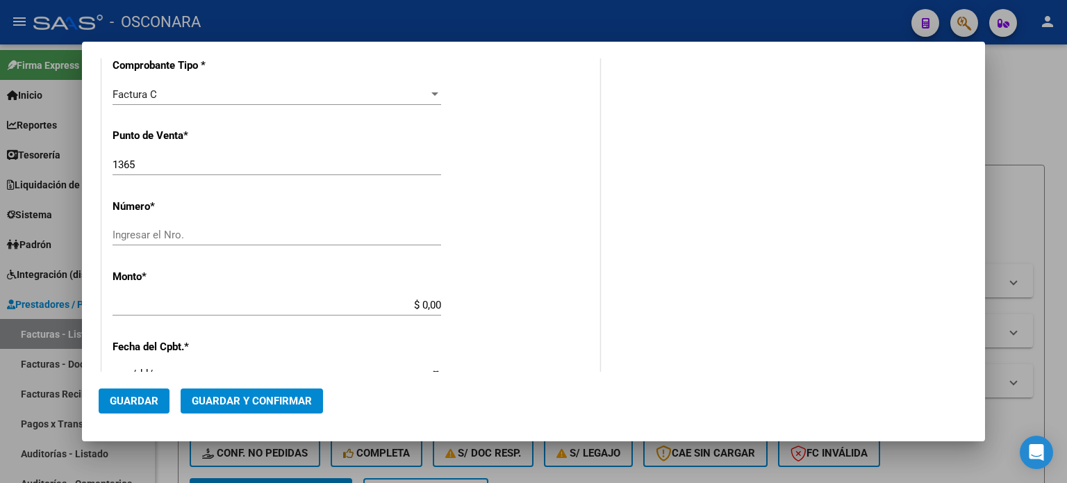
type input "30-69182284-9"
click at [0, 167] on div "COMPROBANTE VER COMPROBANTE DATOS DEL COMPROBANTE CUIT * 30-69182284-9 Ingresar…" at bounding box center [533, 241] width 1067 height 483
type input "1608"
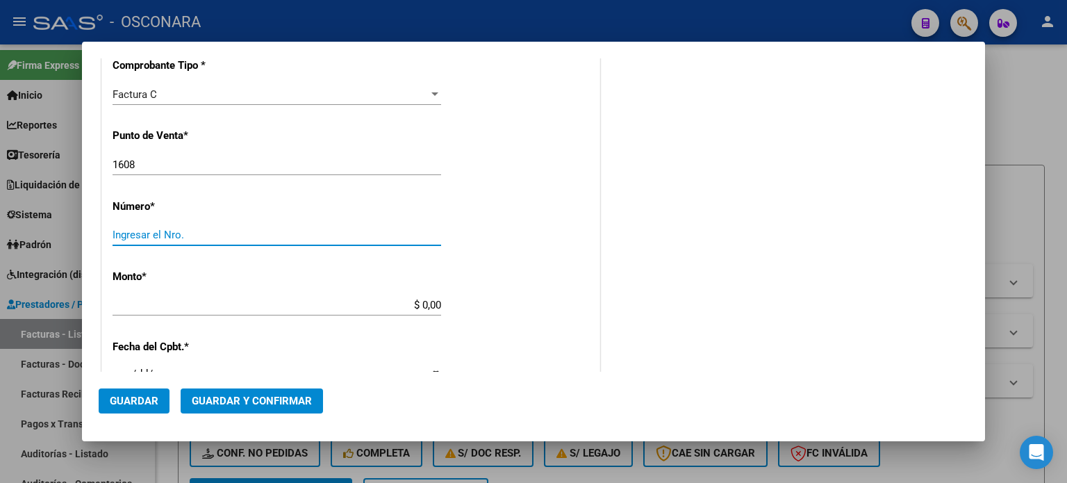
click at [125, 235] on input "Ingresar el Nro." at bounding box center [277, 235] width 329 height 13
type input "49525"
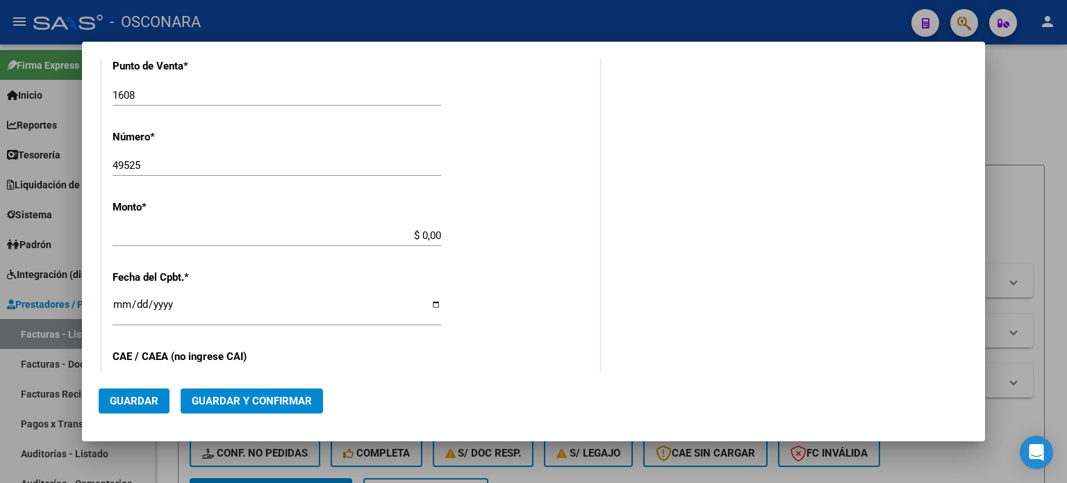
scroll to position [431, 0]
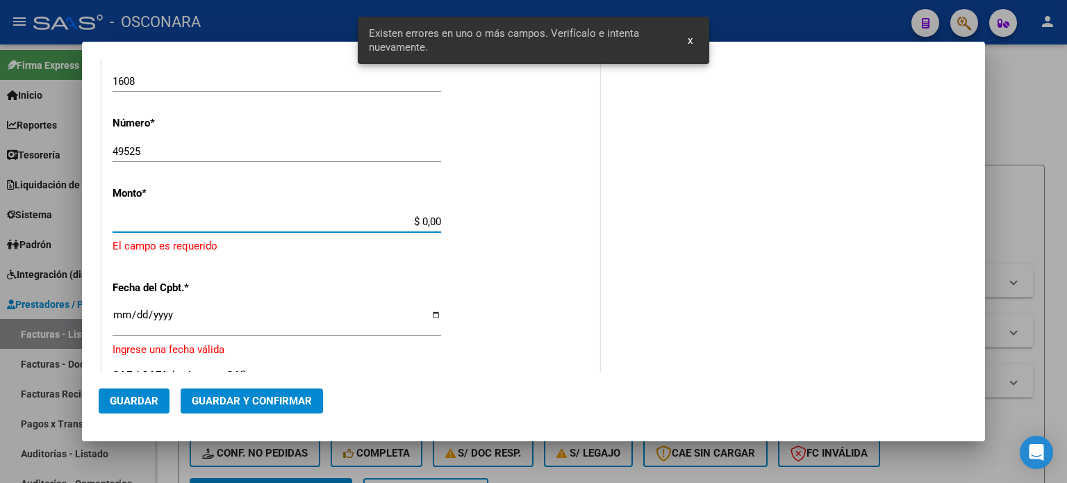
drag, startPoint x: 416, startPoint y: 219, endPoint x: 513, endPoint y: 219, distance: 96.6
click at [513, 219] on div "CUIT * 30-69182284-9 Ingresar CUIT ANALISIS PRESTADOR SISTEMA PROVINCIAL DE [PE…" at bounding box center [350, 260] width 497 height 1018
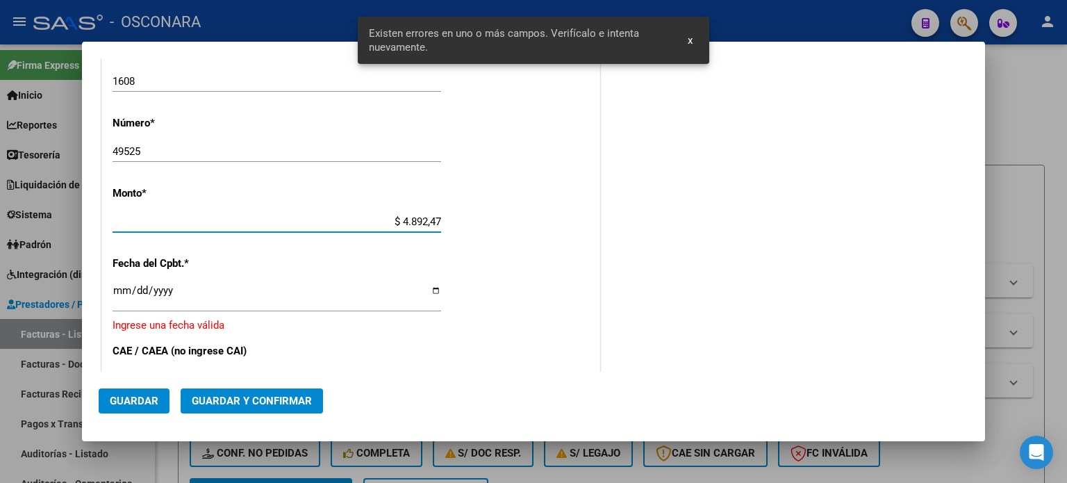
type input "$ 48.924,70"
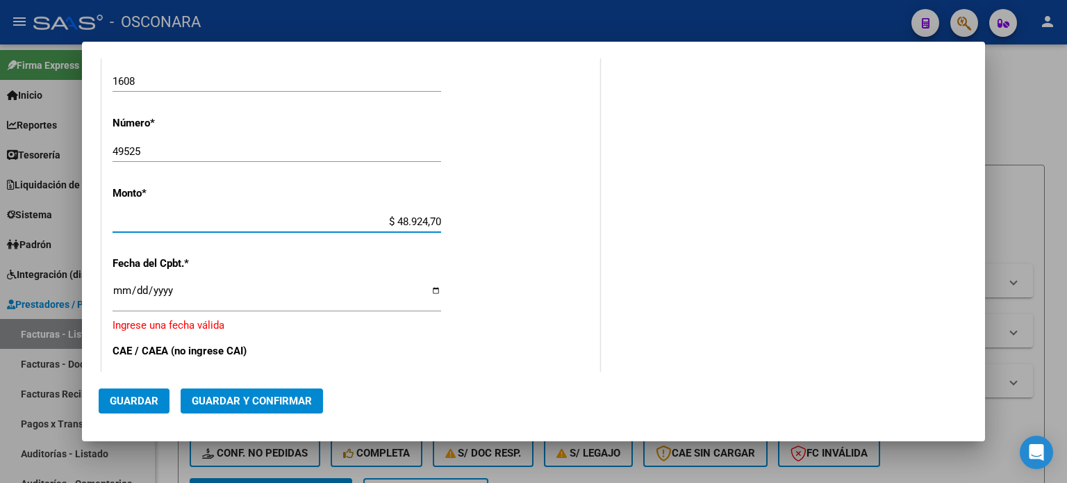
click at [111, 289] on div "CUIT * 30-69182284-9 Ingresar CUIT ANALISIS PRESTADOR SISTEMA PROVINCIAL DE [PE…" at bounding box center [350, 247] width 497 height 993
click at [122, 292] on input "Ingresar la fecha" at bounding box center [277, 296] width 329 height 22
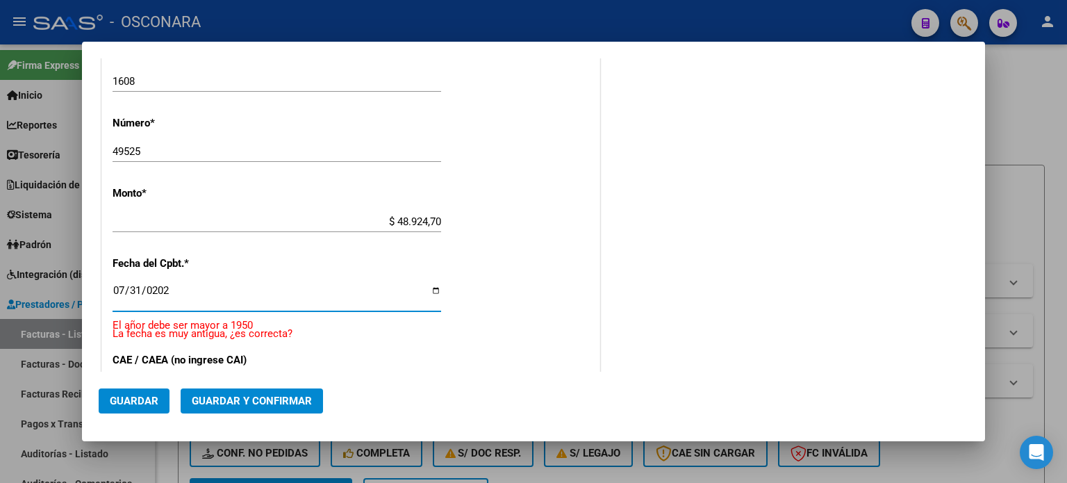
type input "[DATE]"
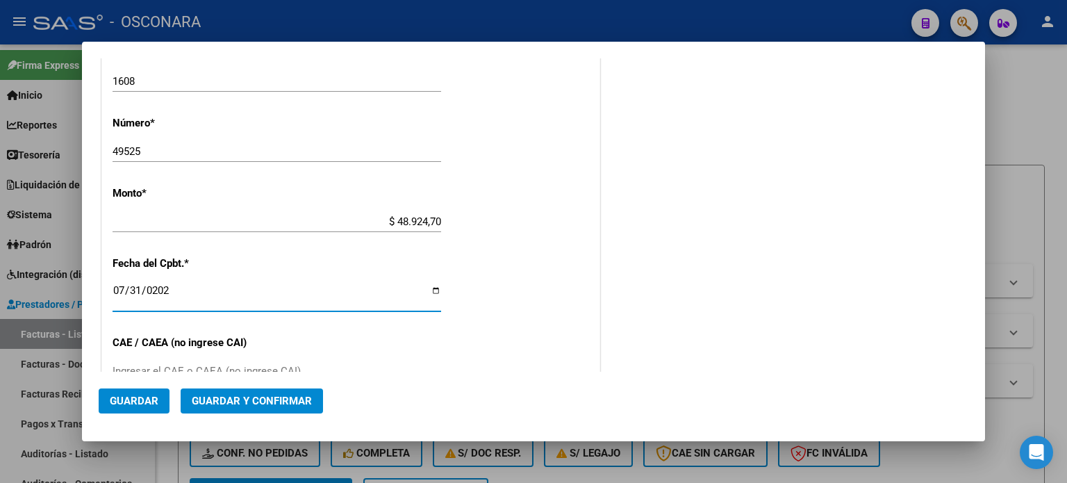
click at [230, 395] on span "Guardar y Confirmar" at bounding box center [252, 401] width 120 height 13
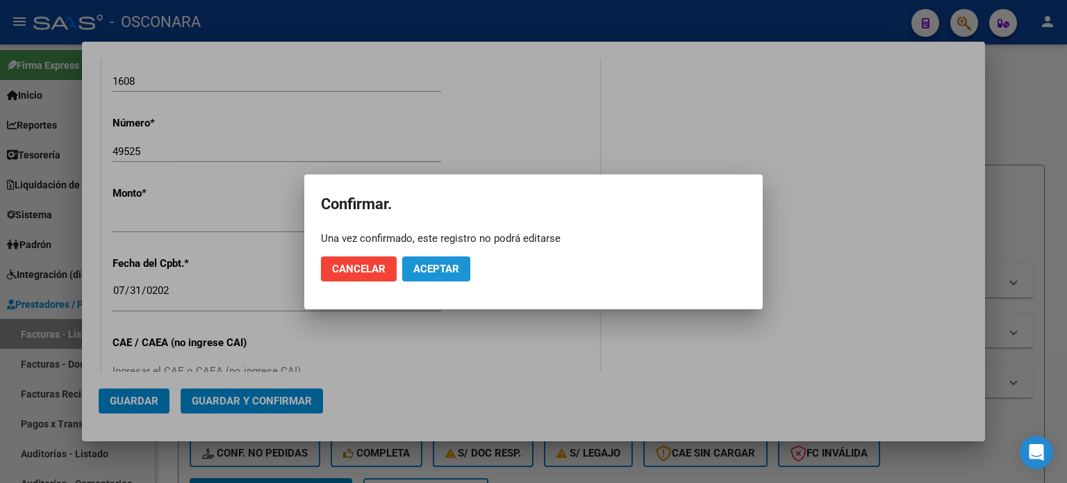
click at [466, 267] on button "Aceptar" at bounding box center [436, 268] width 68 height 25
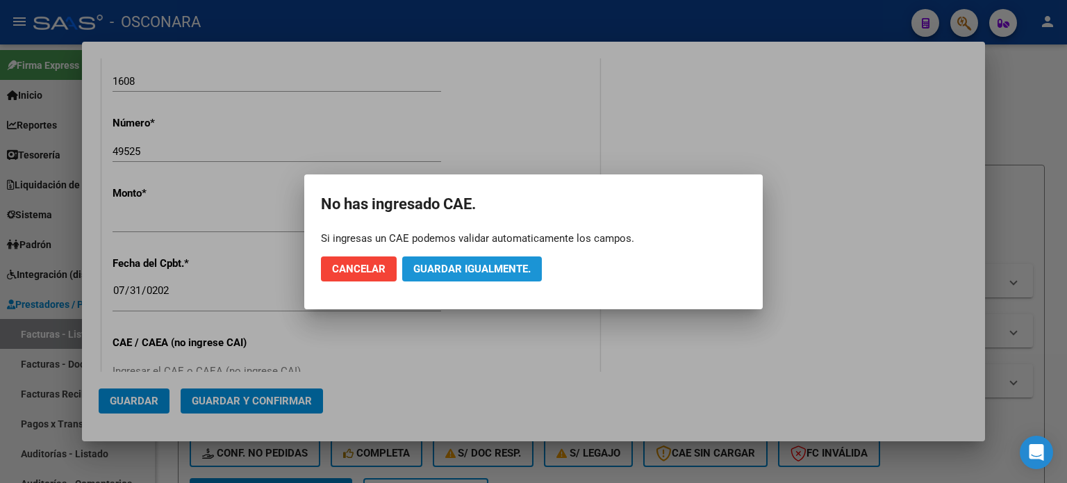
click at [470, 266] on span "Guardar igualmente." at bounding box center [471, 269] width 117 height 13
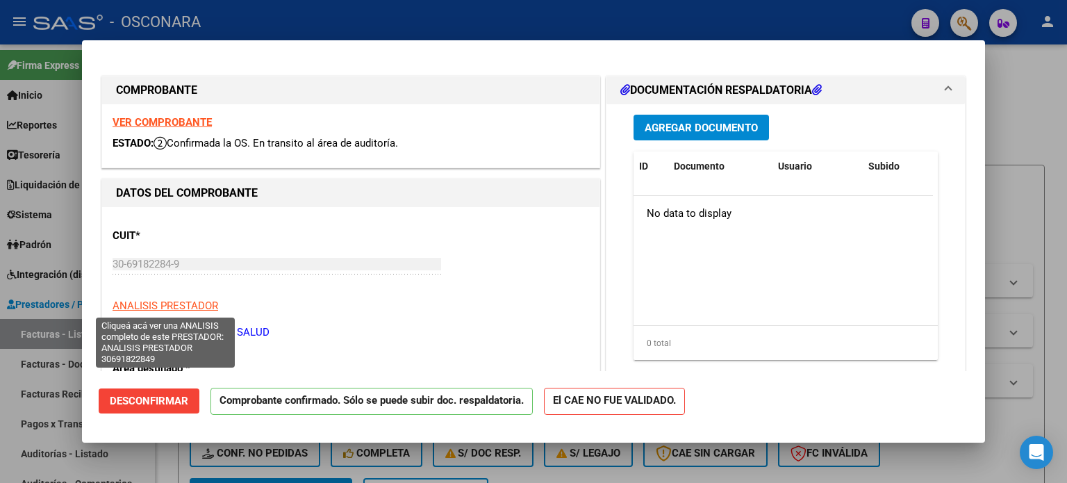
scroll to position [69, 0]
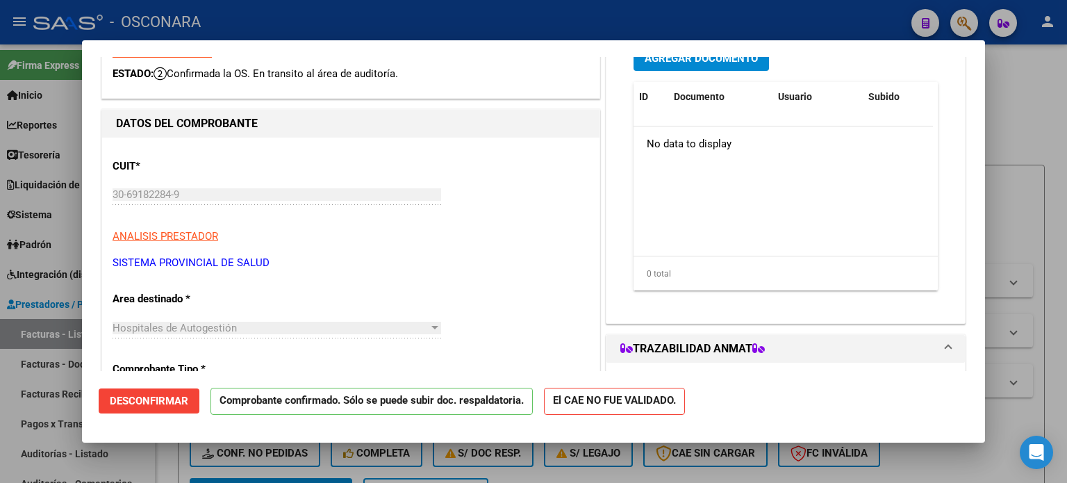
click at [0, 408] on div at bounding box center [533, 241] width 1067 height 483
type input "$ 0,00"
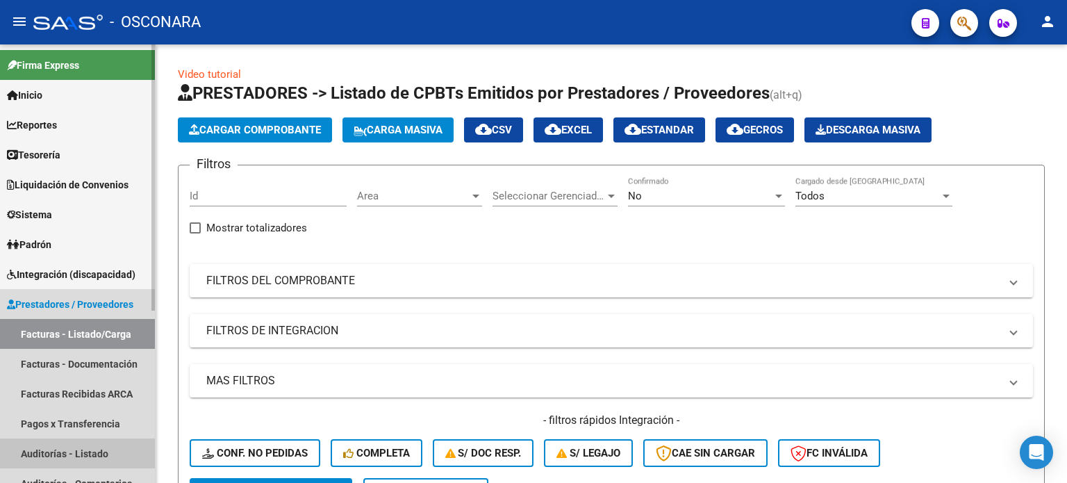
click at [53, 451] on link "Auditorías - Listado" at bounding box center [77, 453] width 155 height 30
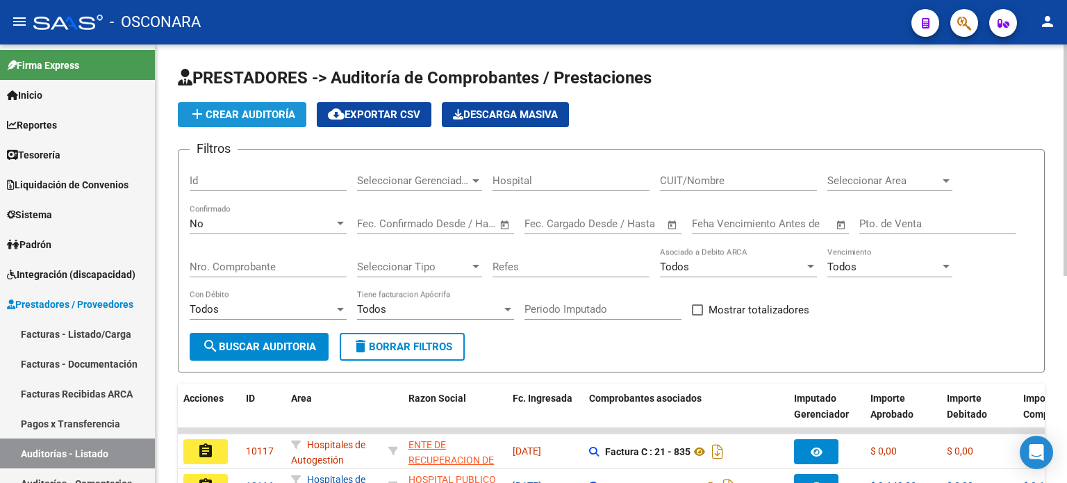
click at [298, 105] on button "add Crear Auditoría" at bounding box center [242, 114] width 129 height 25
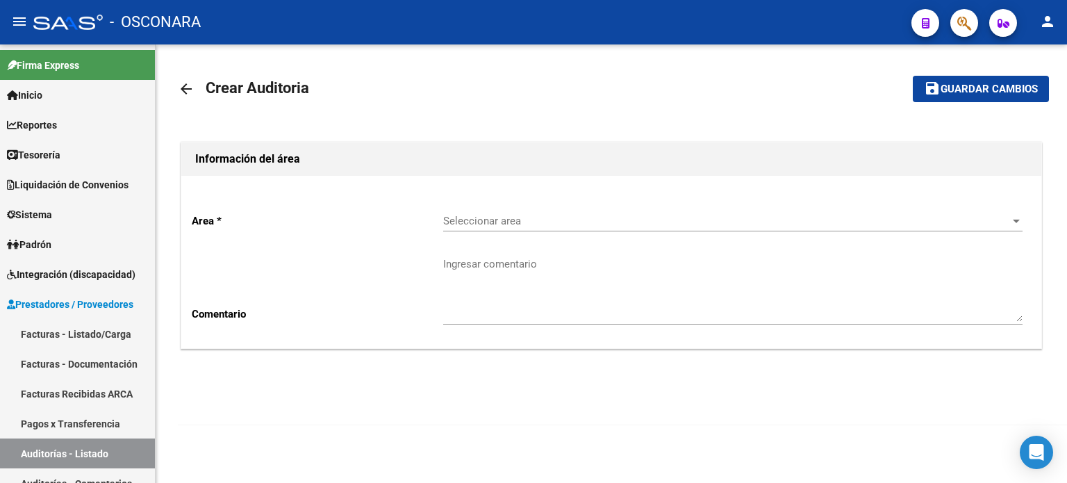
click at [506, 222] on span "Seleccionar area" at bounding box center [726, 221] width 567 height 13
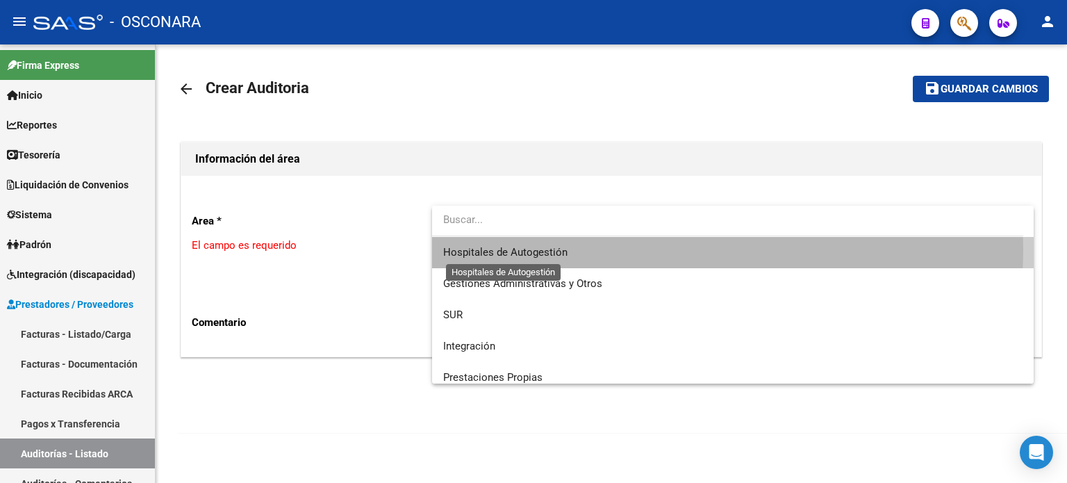
click at [504, 247] on span "Hospitales de Autogestión" at bounding box center [505, 252] width 124 height 13
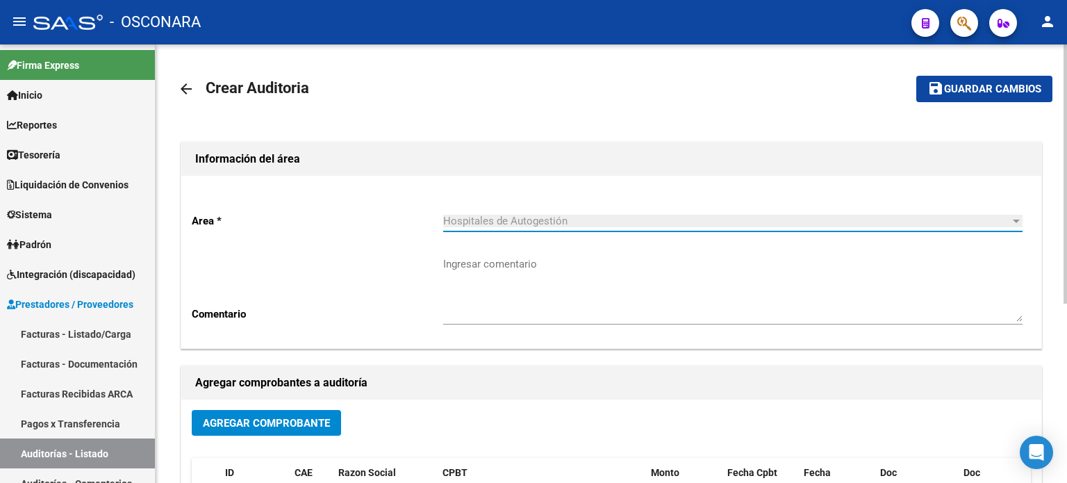
click at [281, 423] on span "Agregar Comprobante" at bounding box center [266, 423] width 127 height 13
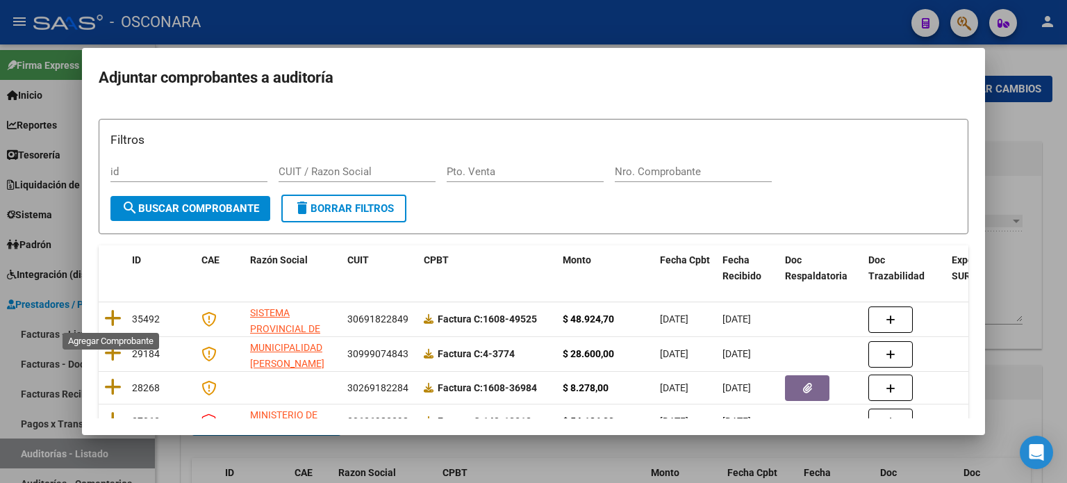
click at [111, 319] on icon at bounding box center [112, 317] width 17 height 19
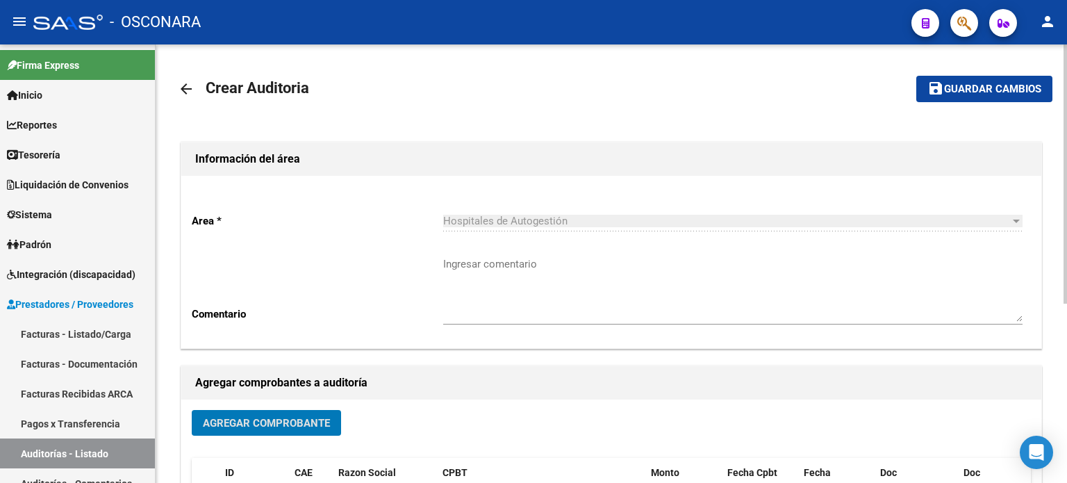
click at [945, 90] on span "Guardar cambios" at bounding box center [992, 89] width 97 height 13
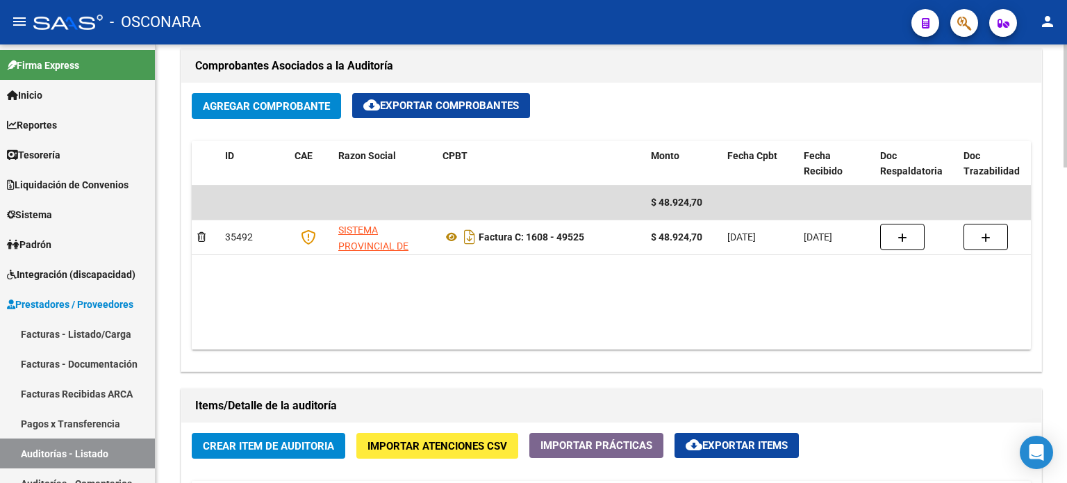
scroll to position [764, 0]
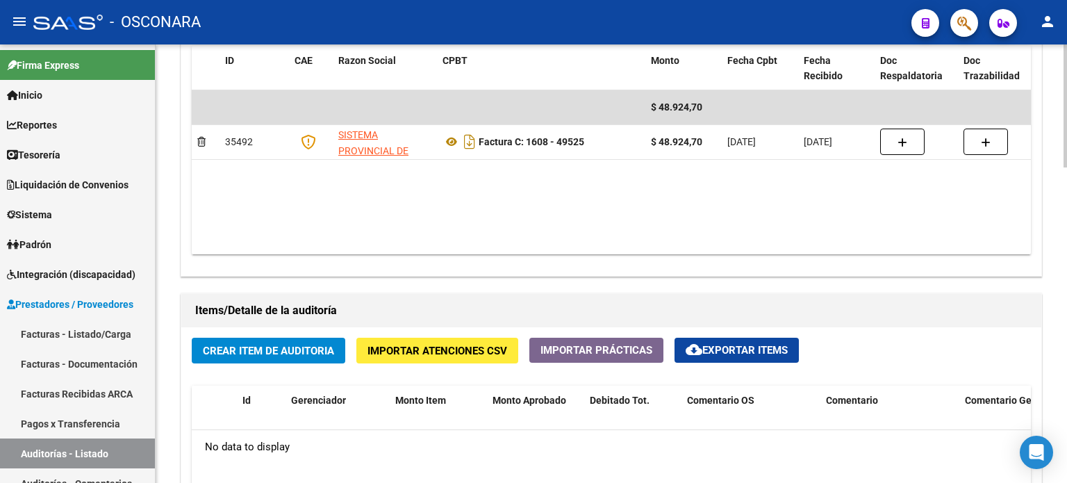
click at [260, 346] on span "Crear Item de Auditoria" at bounding box center [268, 351] width 131 height 13
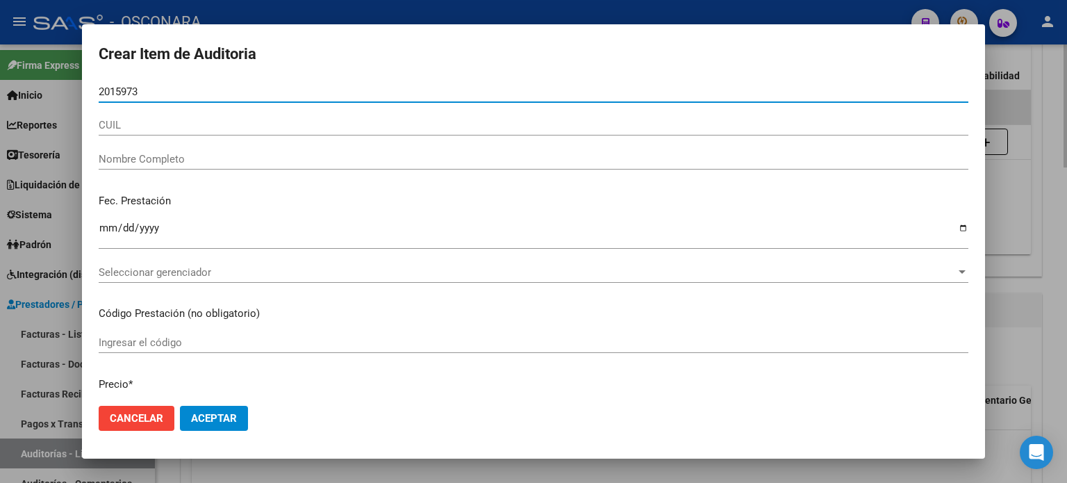
type input "20159737"
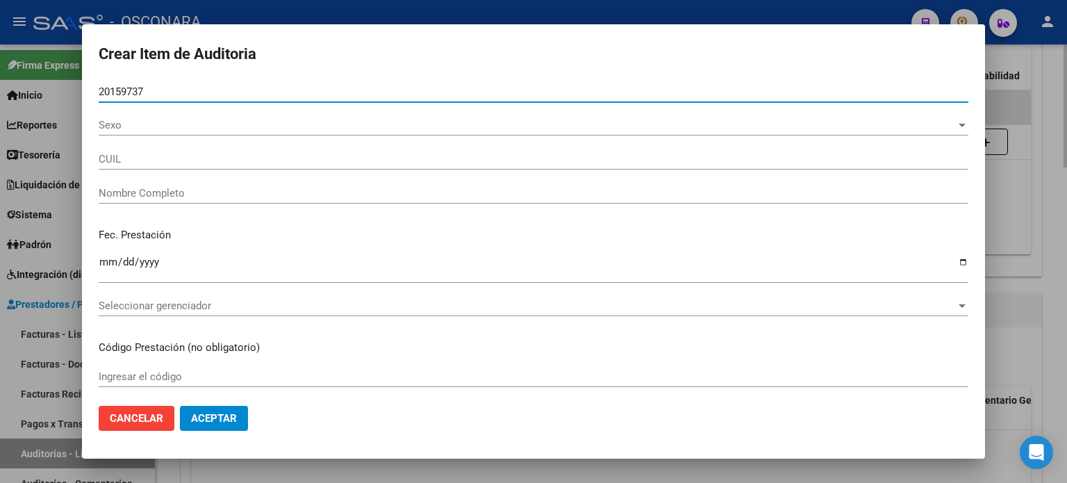
type input "23201597374"
type input "[PERSON_NAME]"
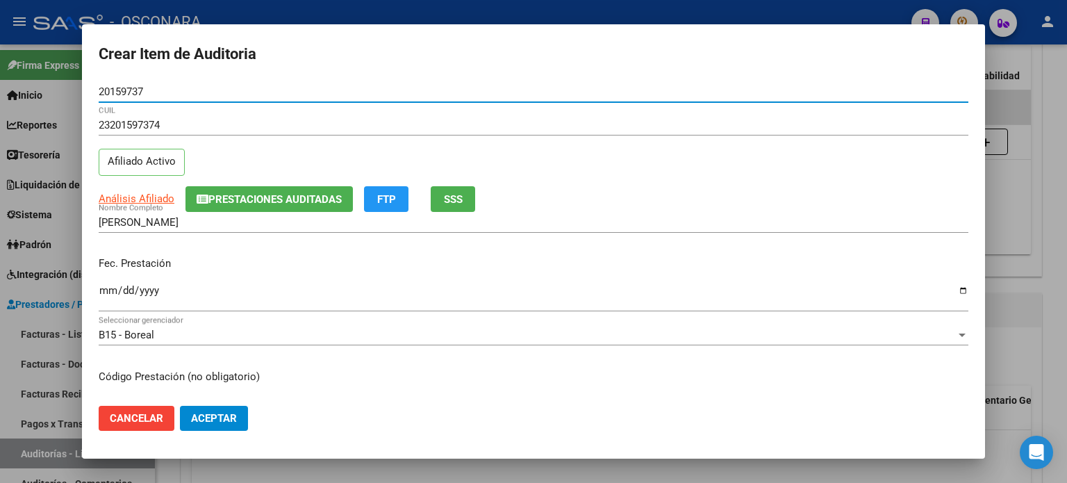
type input "20159737"
click at [451, 206] on button "SSS" at bounding box center [453, 199] width 44 height 26
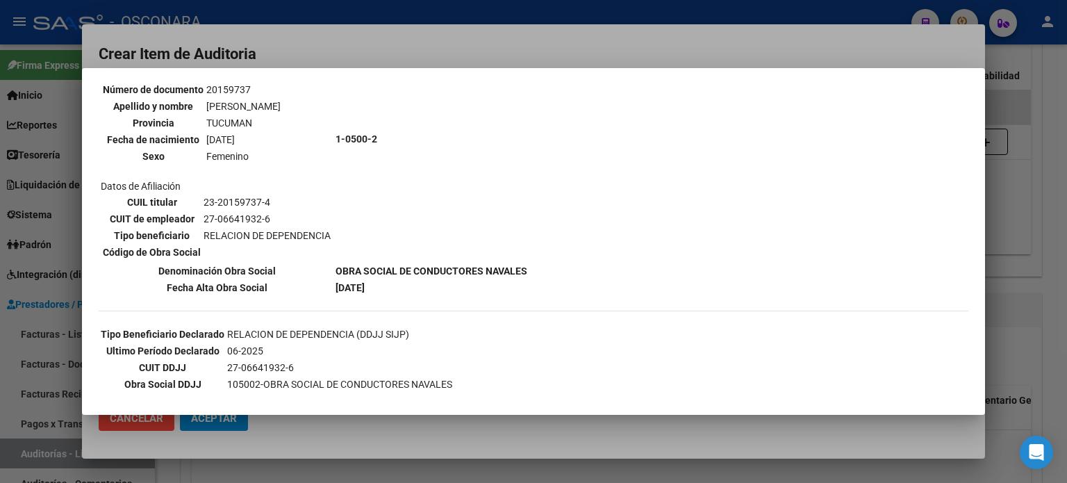
scroll to position [69, 0]
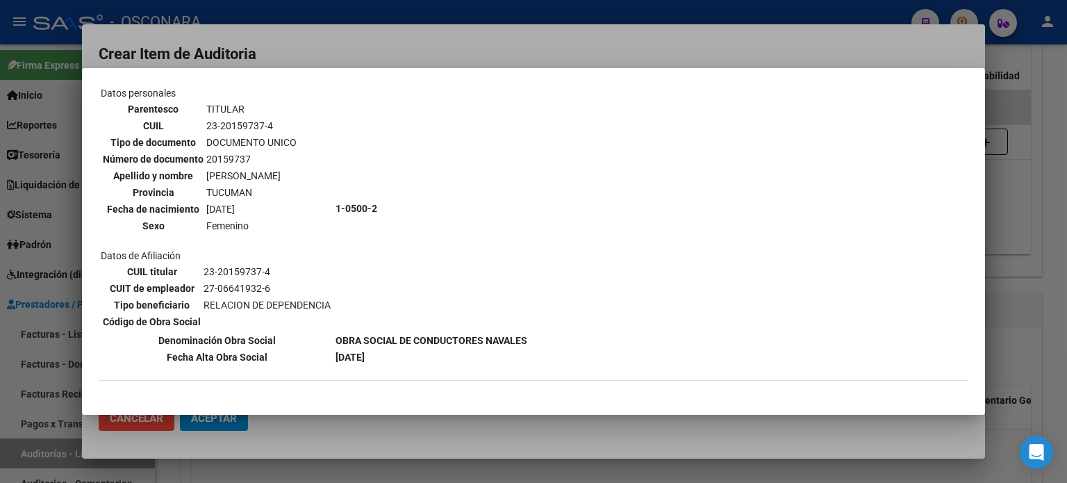
click at [1026, 211] on div at bounding box center [533, 241] width 1067 height 483
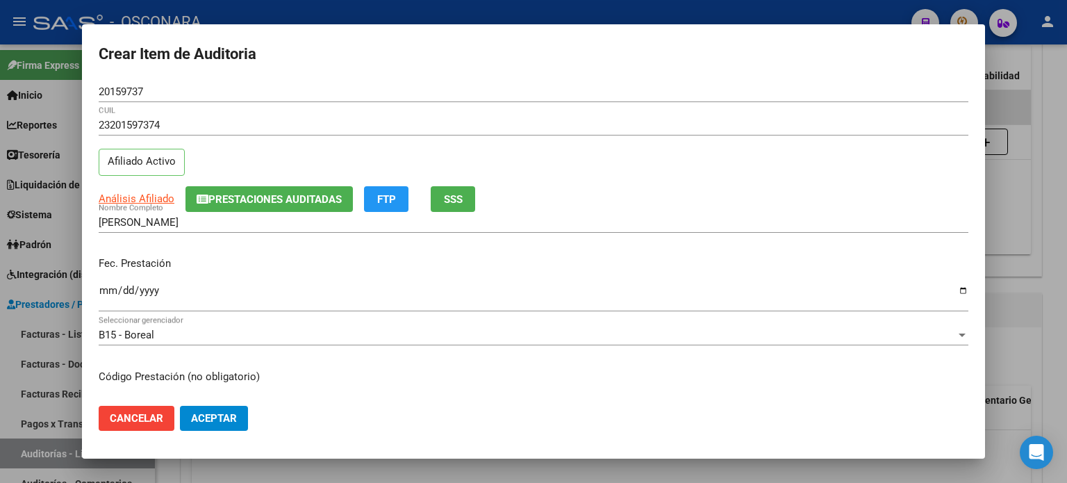
click at [101, 294] on input "Ingresar la fecha" at bounding box center [534, 296] width 870 height 22
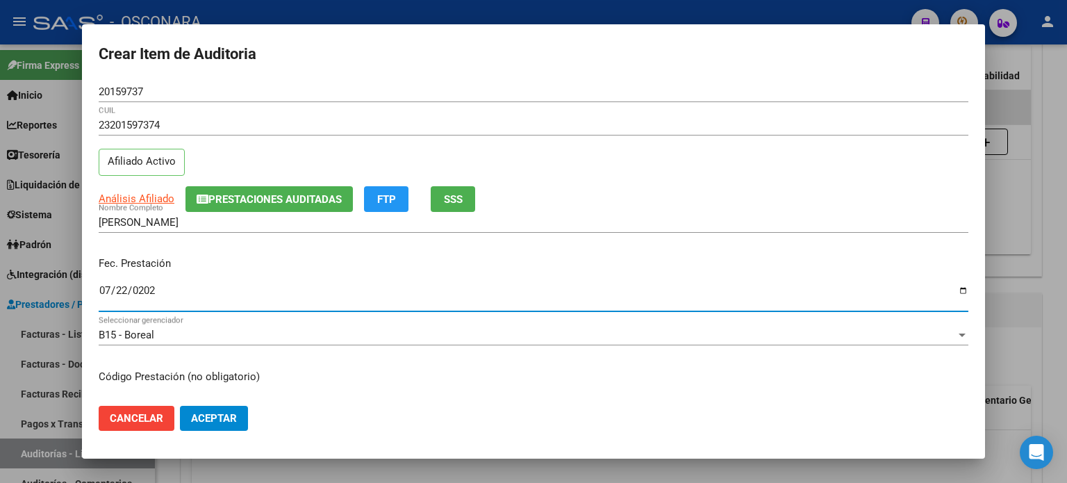
type input "[DATE]"
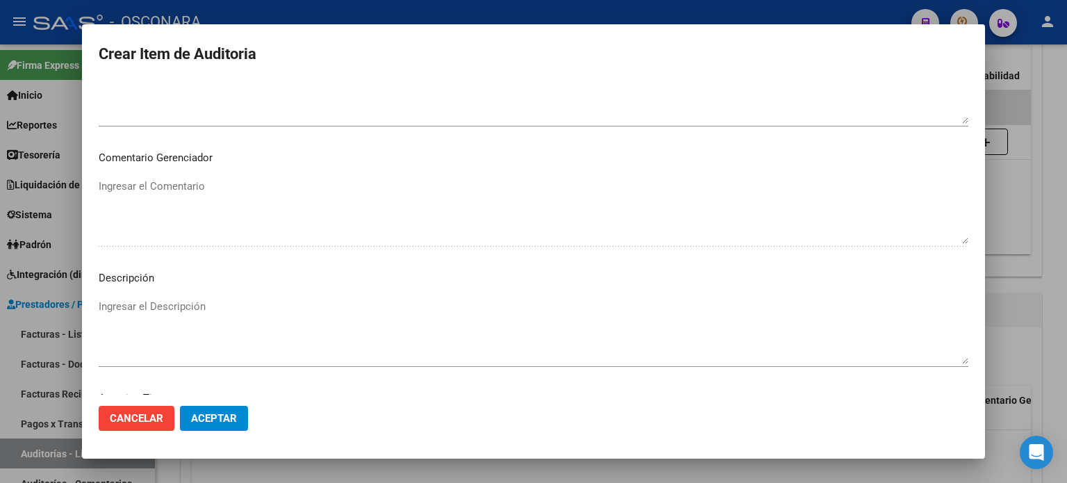
scroll to position [903, 0]
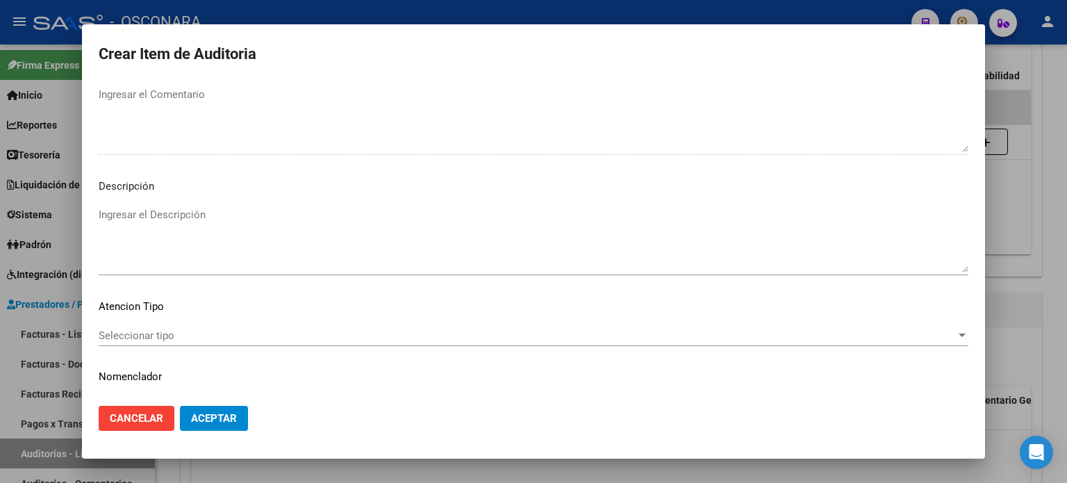
click at [169, 213] on textarea "Ingresar el Descripción" at bounding box center [534, 239] width 870 height 65
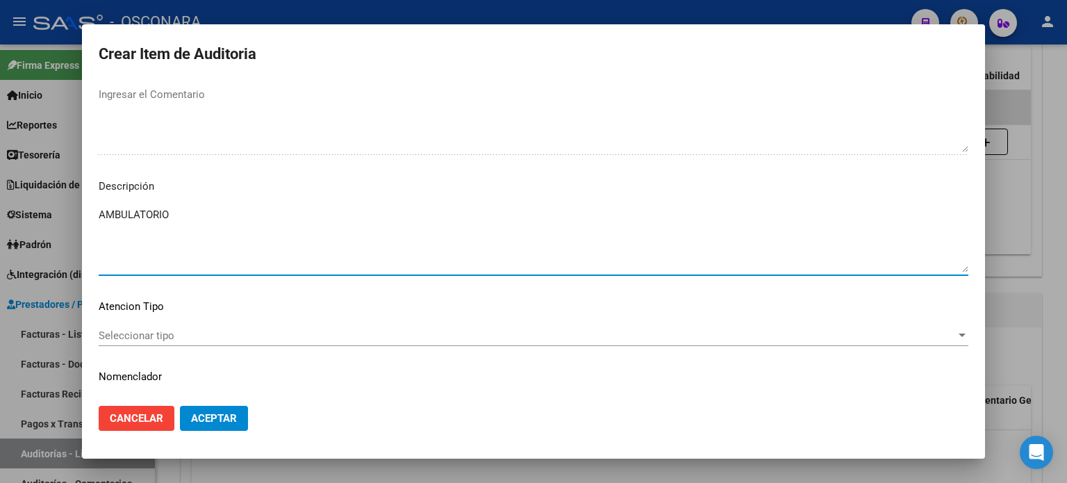
type textarea "AMBULATORIO"
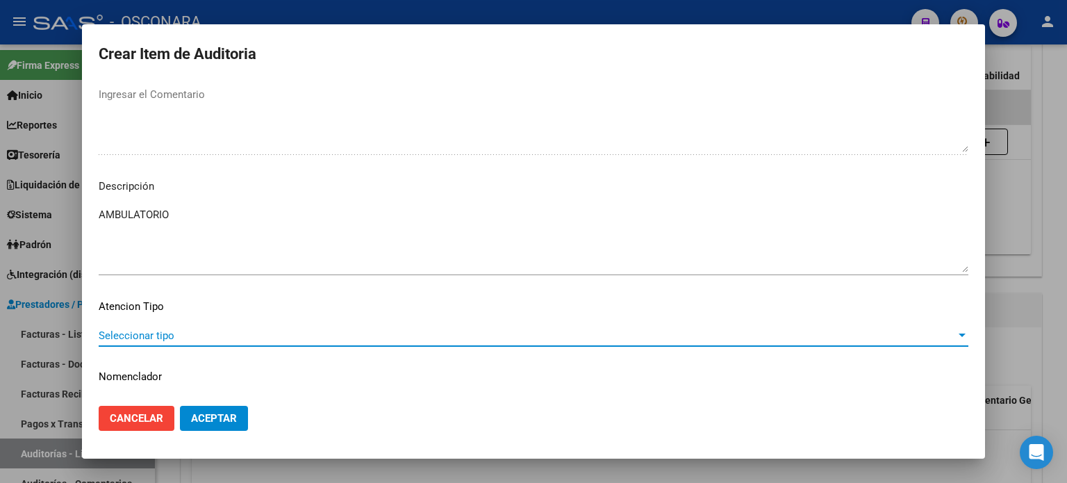
click at [121, 333] on span "Seleccionar tipo" at bounding box center [527, 335] width 857 height 13
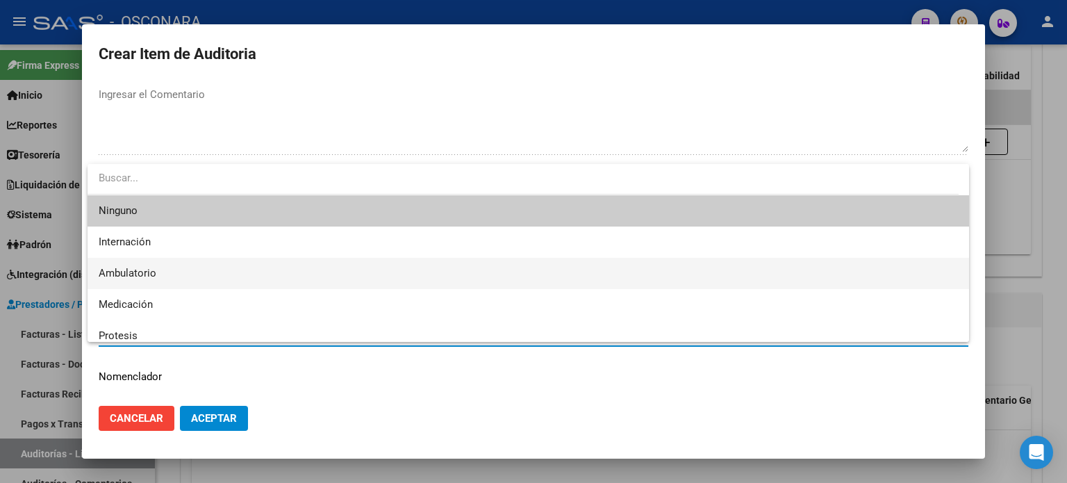
click at [142, 274] on span "Ambulatorio" at bounding box center [128, 273] width 58 height 13
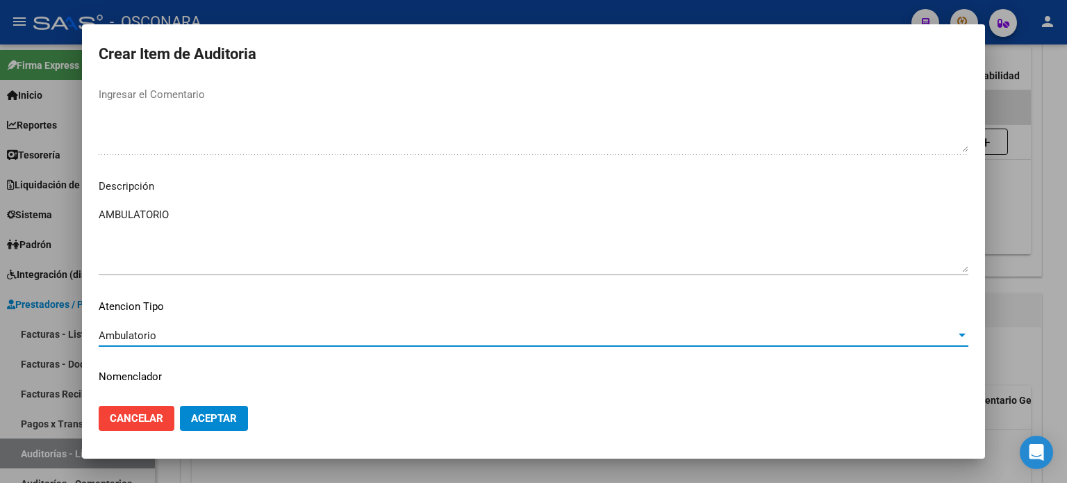
click at [232, 416] on span "Aceptar" at bounding box center [214, 418] width 46 height 13
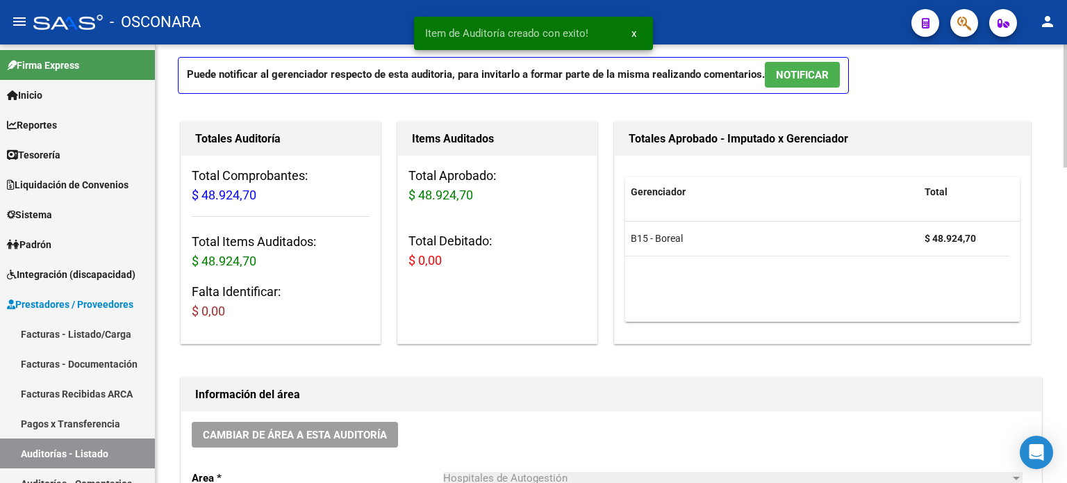
scroll to position [0, 0]
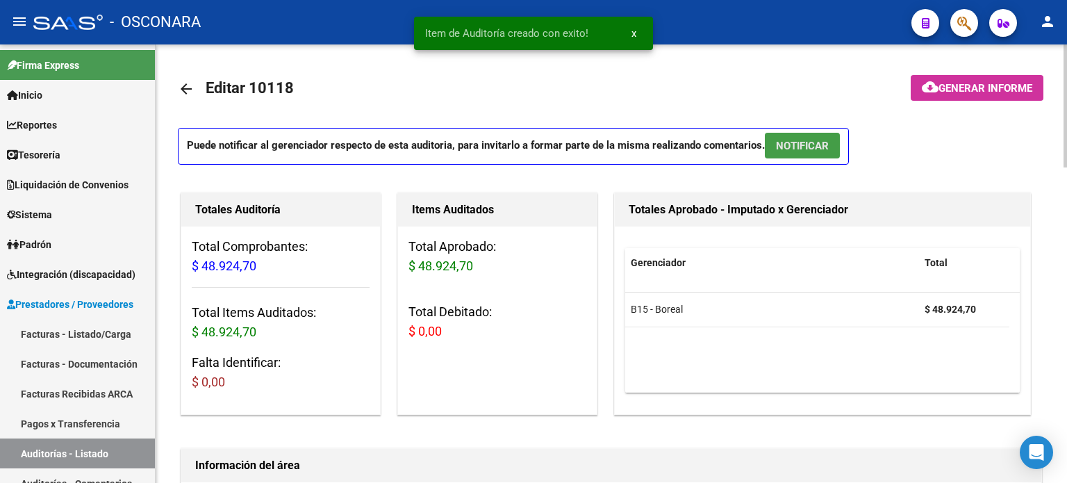
click at [798, 144] on span "NOTIFICAR" at bounding box center [802, 146] width 53 height 13
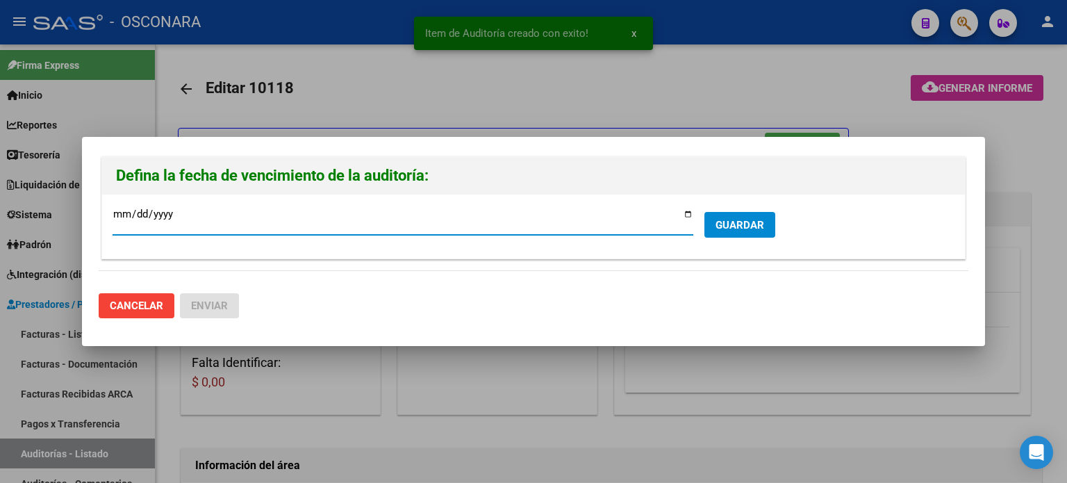
click at [688, 214] on input "[DATE]" at bounding box center [403, 219] width 581 height 22
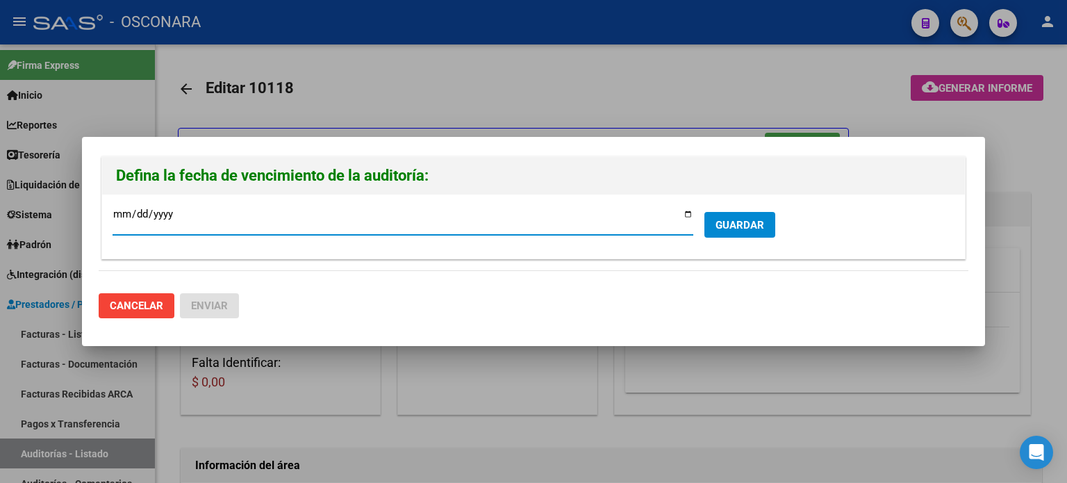
type input "[DATE]"
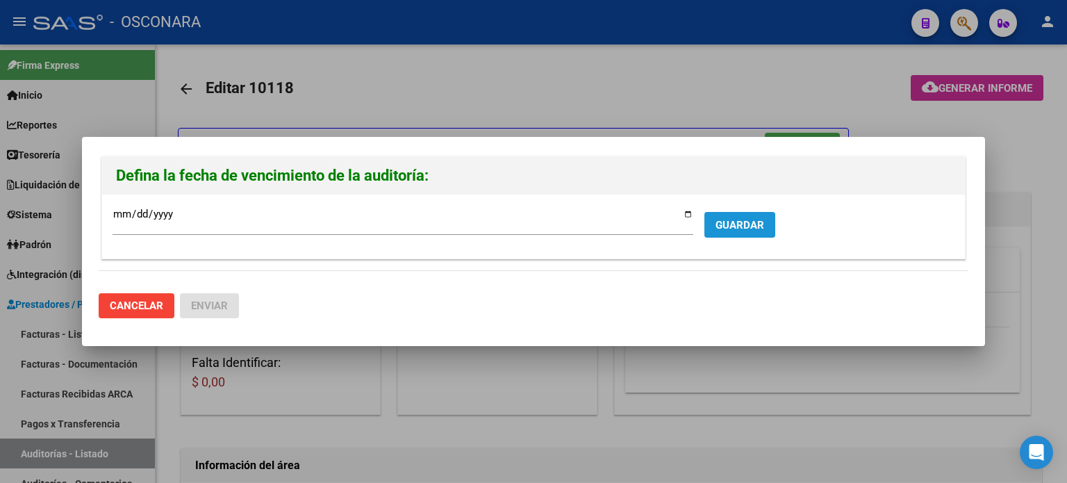
click at [752, 227] on span "GUARDAR" at bounding box center [739, 225] width 49 height 13
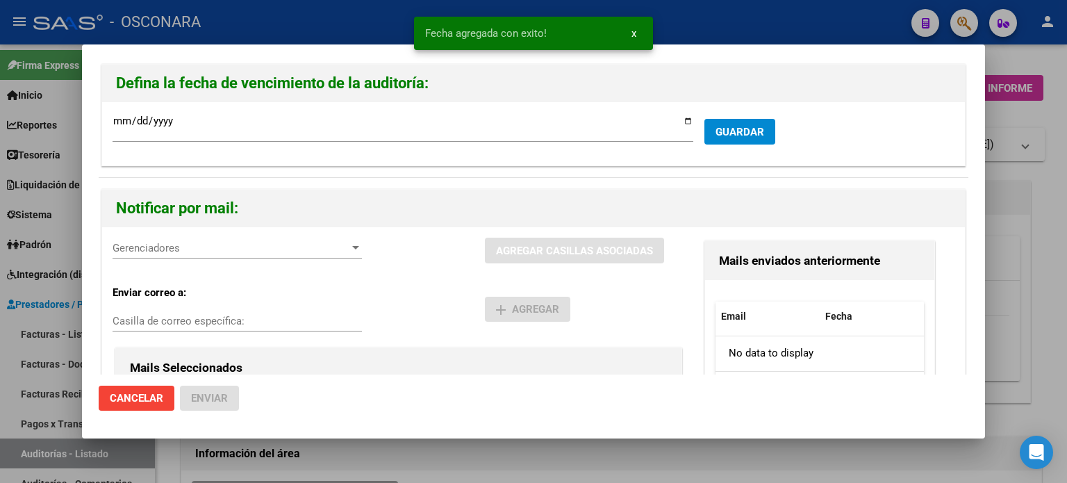
click at [162, 255] on div "Gerenciadores Gerenciadores" at bounding box center [237, 248] width 249 height 21
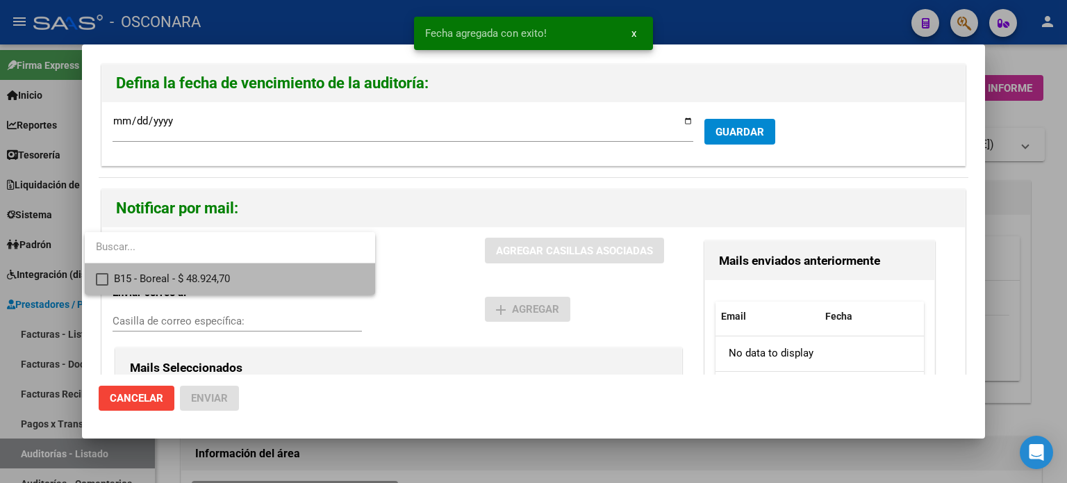
click at [162, 277] on span "B15 - Boreal - $ 48.924,70" at bounding box center [239, 278] width 250 height 31
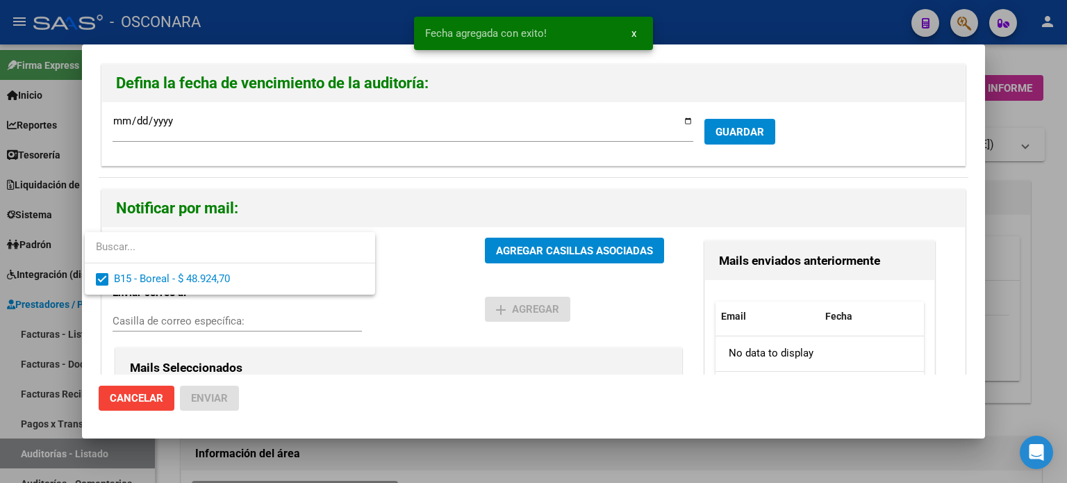
click at [569, 251] on div at bounding box center [533, 241] width 1067 height 483
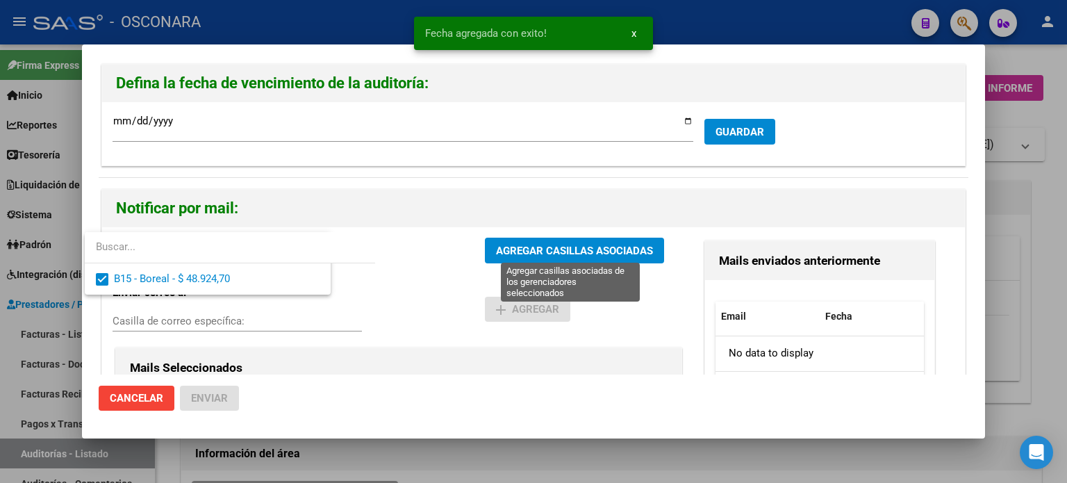
click at [569, 251] on span "AGREGAR CASILLAS ASOCIADAS" at bounding box center [574, 251] width 157 height 13
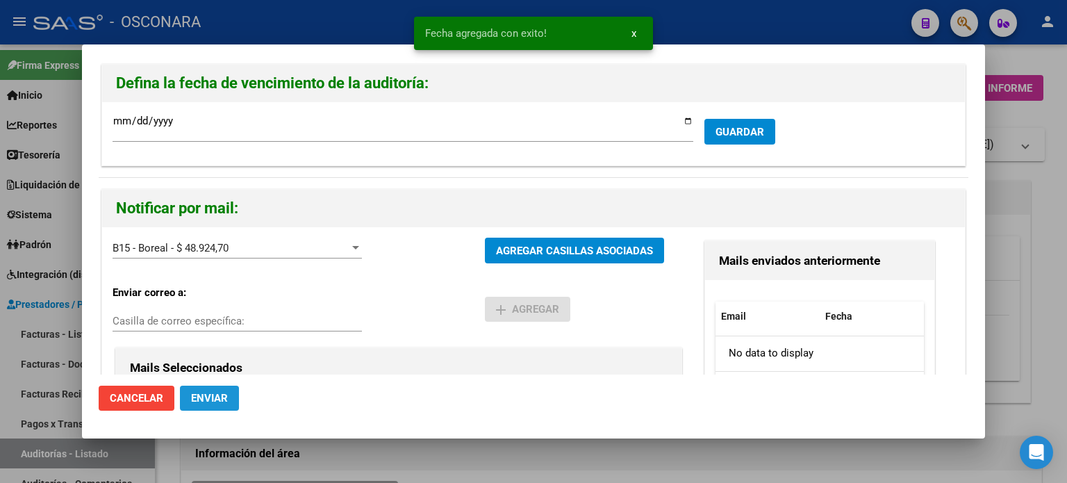
click at [197, 397] on span "Enviar" at bounding box center [209, 398] width 37 height 13
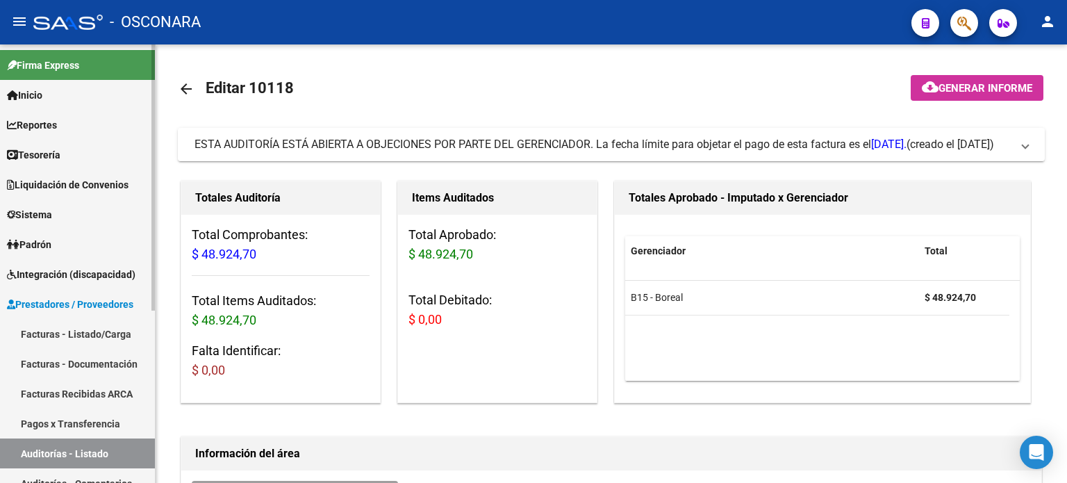
click at [103, 334] on link "Facturas - Listado/Carga" at bounding box center [77, 334] width 155 height 30
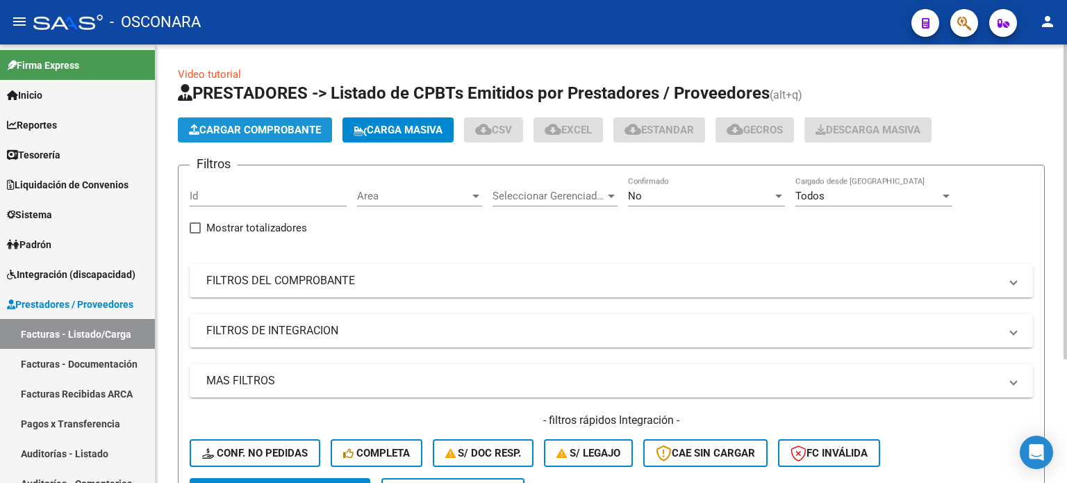
click at [277, 130] on span "Cargar Comprobante" at bounding box center [255, 130] width 132 height 13
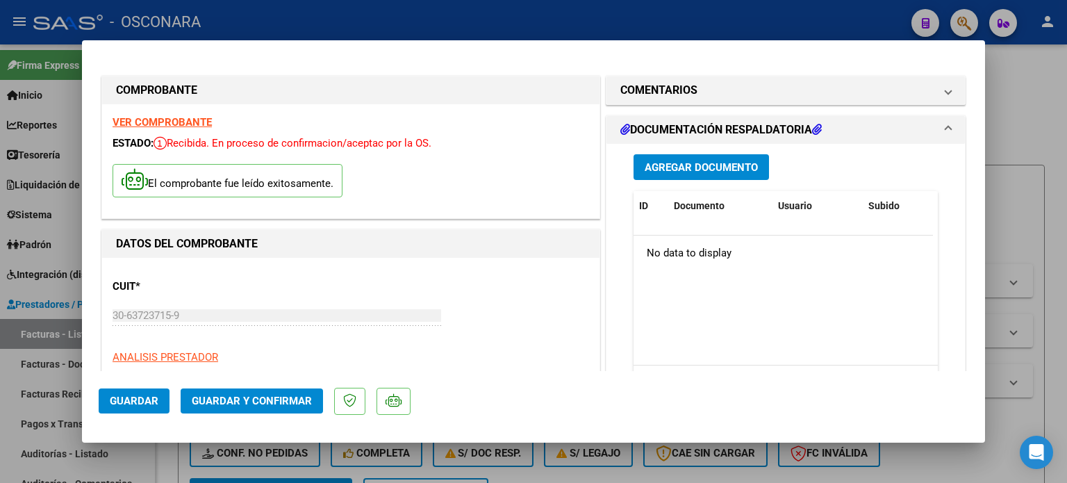
click at [709, 165] on span "Agregar Documento" at bounding box center [701, 167] width 113 height 13
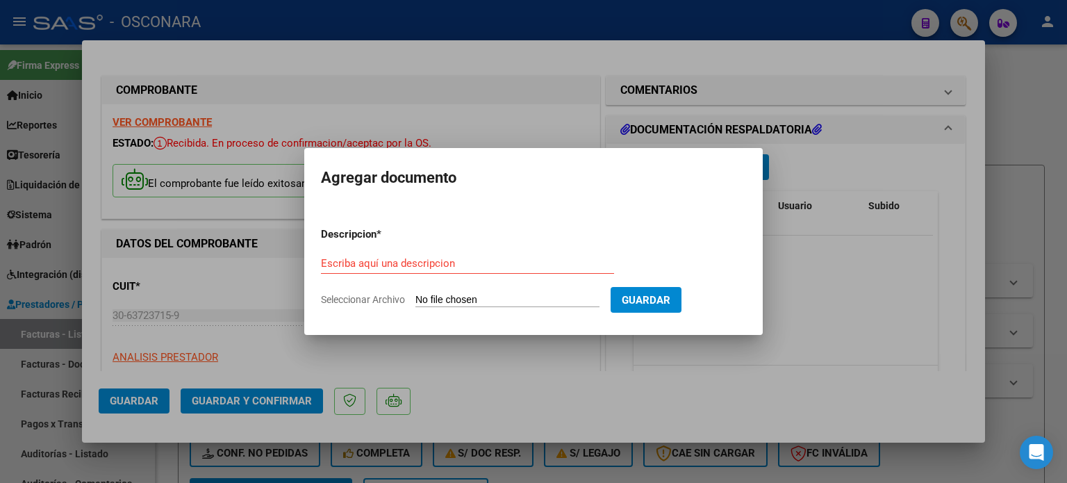
type input "C:\fakepath\LISTADO (6).pdf"
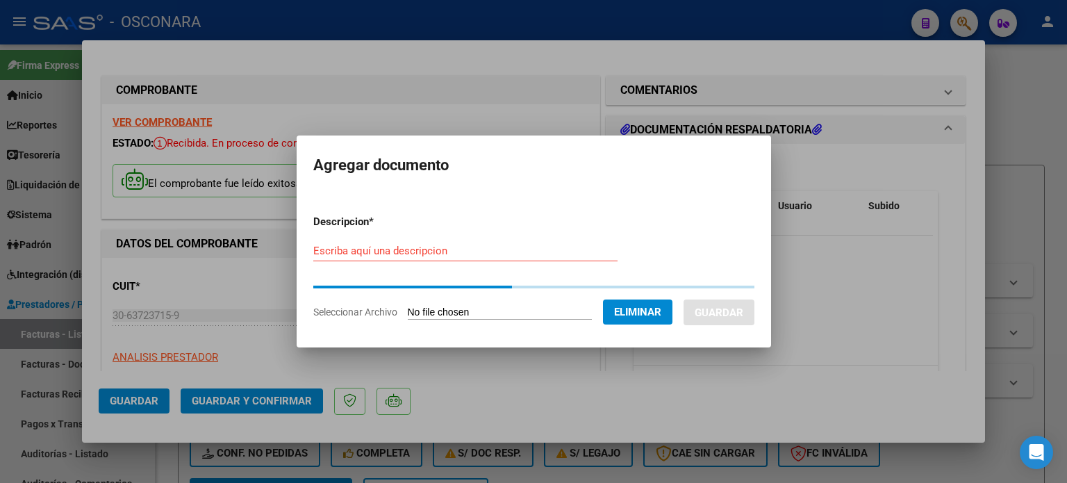
click at [400, 252] on input "Escriba aquí una descripcion" at bounding box center [465, 251] width 304 height 13
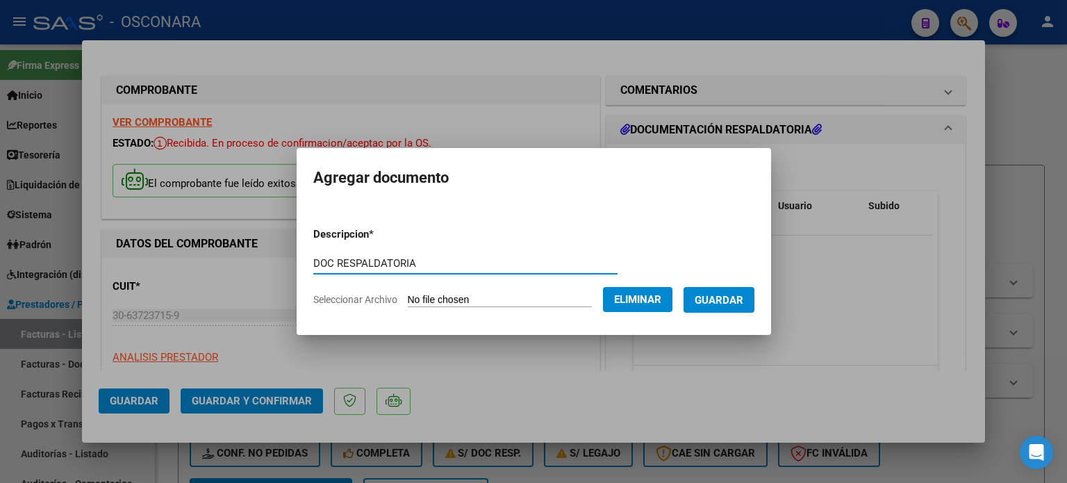
type input "DOC RESPALDATORIA"
click at [722, 299] on span "Guardar" at bounding box center [719, 300] width 49 height 13
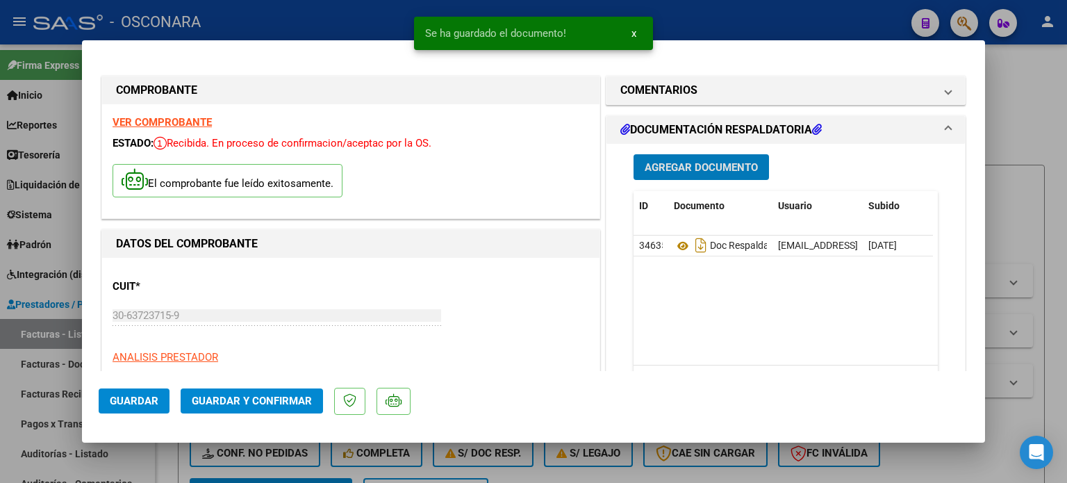
click at [711, 169] on span "Agregar Documento" at bounding box center [701, 167] width 113 height 13
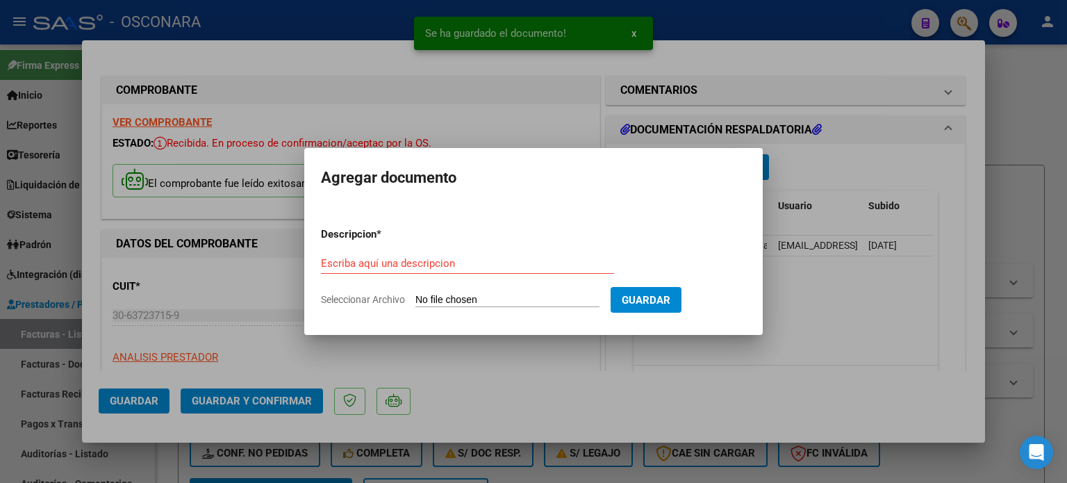
type input "C:\fakepath\OSCN 072025.pdf"
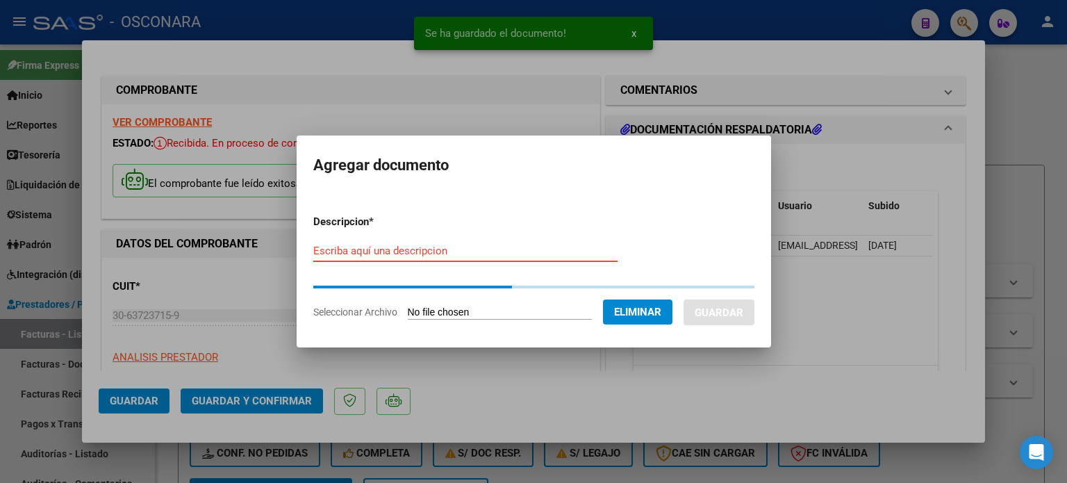
click at [349, 248] on input "Escriba aquí una descripcion" at bounding box center [465, 251] width 304 height 13
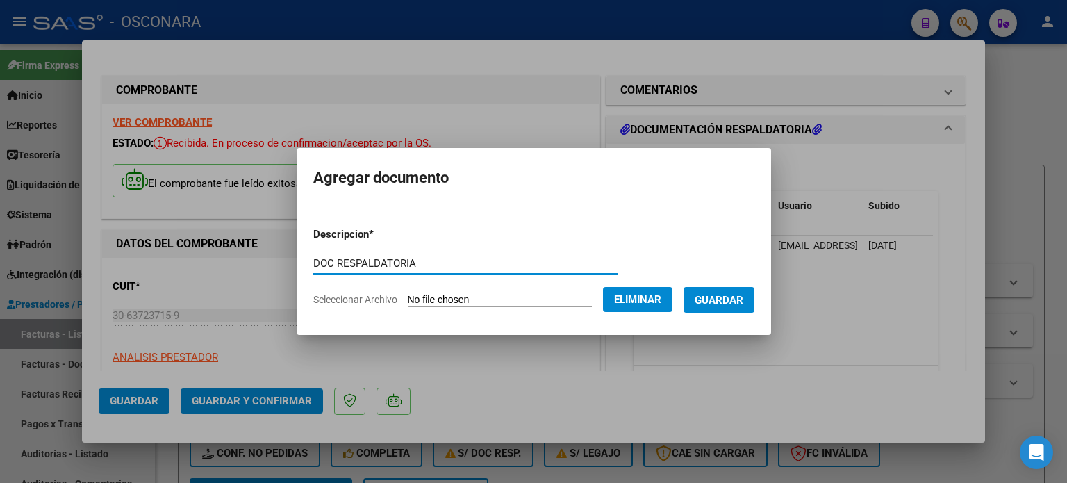
type input "DOC RESPALDATORIA"
click at [728, 293] on span "Guardar" at bounding box center [719, 299] width 49 height 13
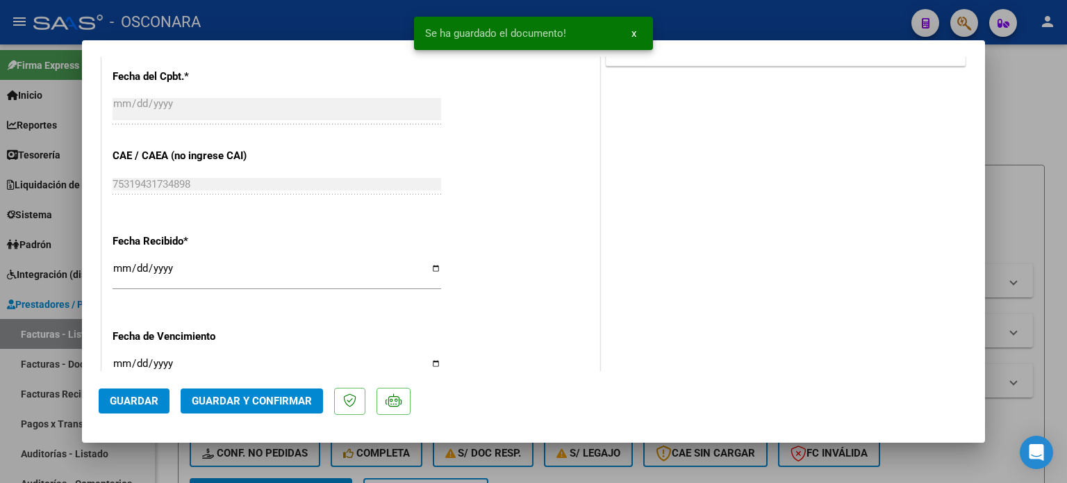
scroll to position [874, 0]
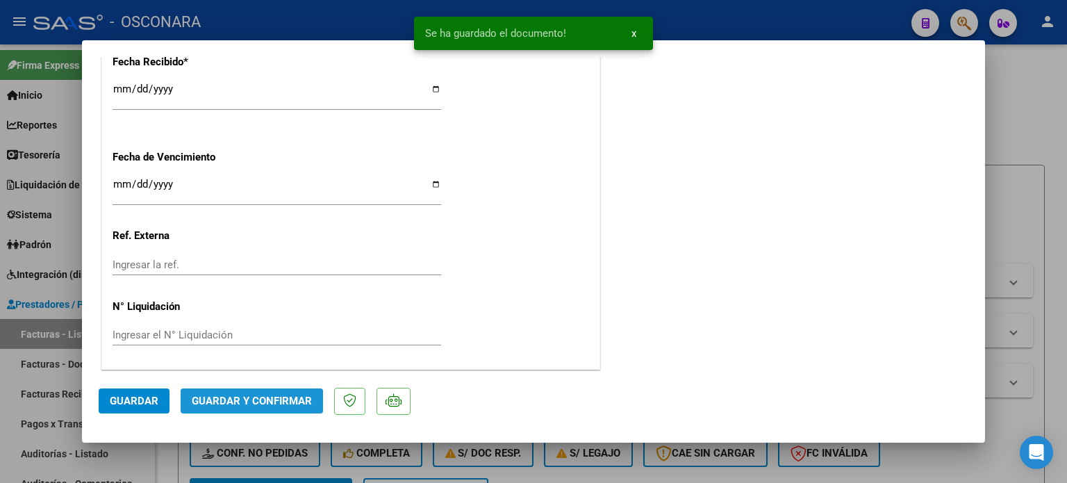
click at [273, 403] on span "Guardar y Confirmar" at bounding box center [252, 401] width 120 height 13
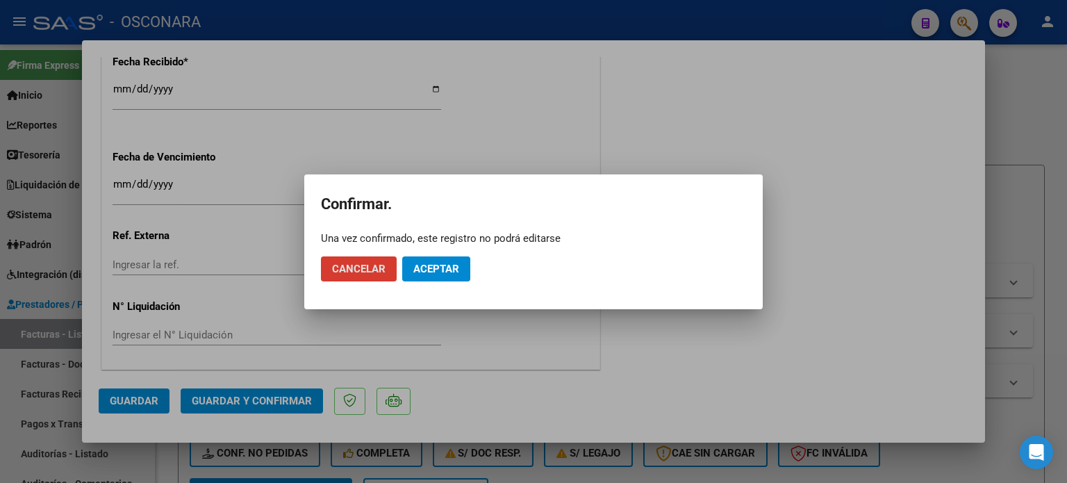
click at [438, 271] on span "Aceptar" at bounding box center [436, 269] width 46 height 13
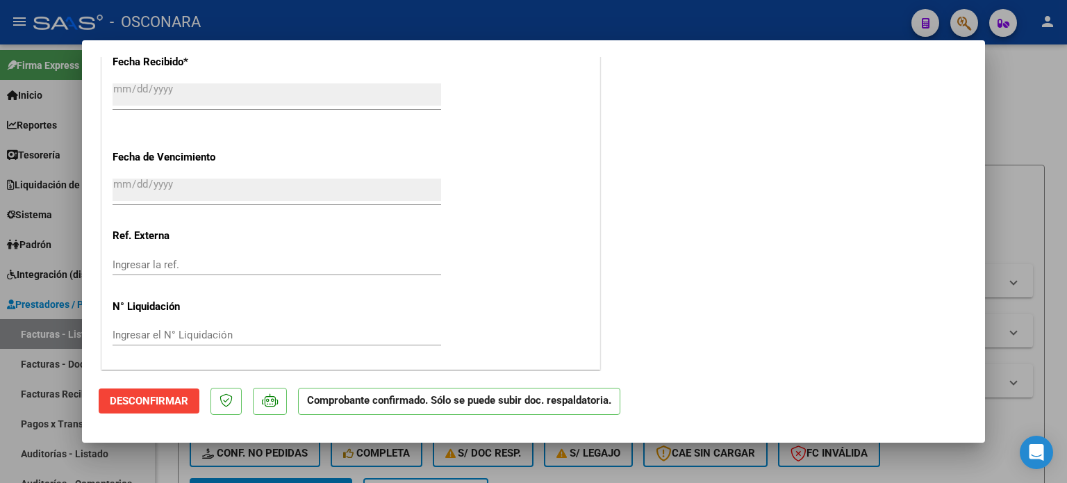
click at [1033, 124] on div at bounding box center [533, 241] width 1067 height 483
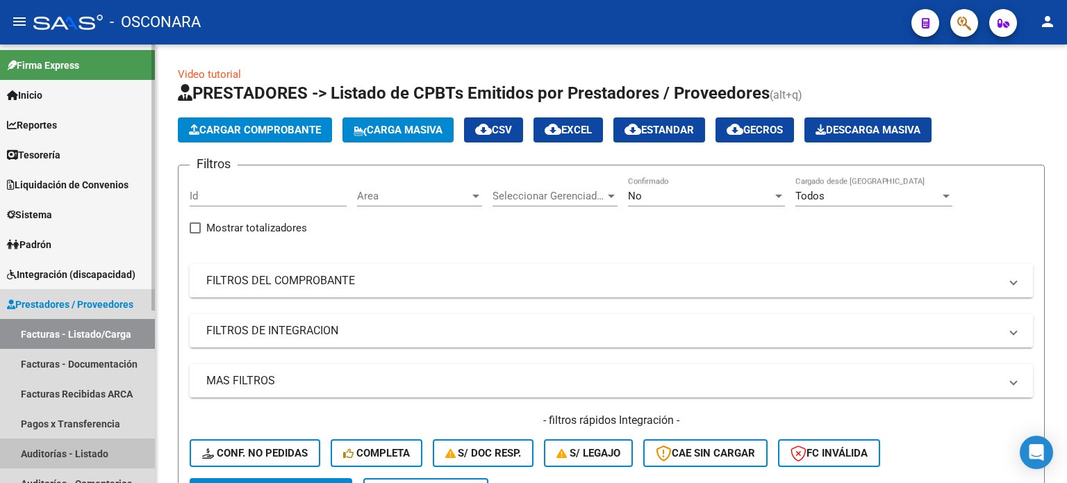
click at [39, 451] on link "Auditorías - Listado" at bounding box center [77, 453] width 155 height 30
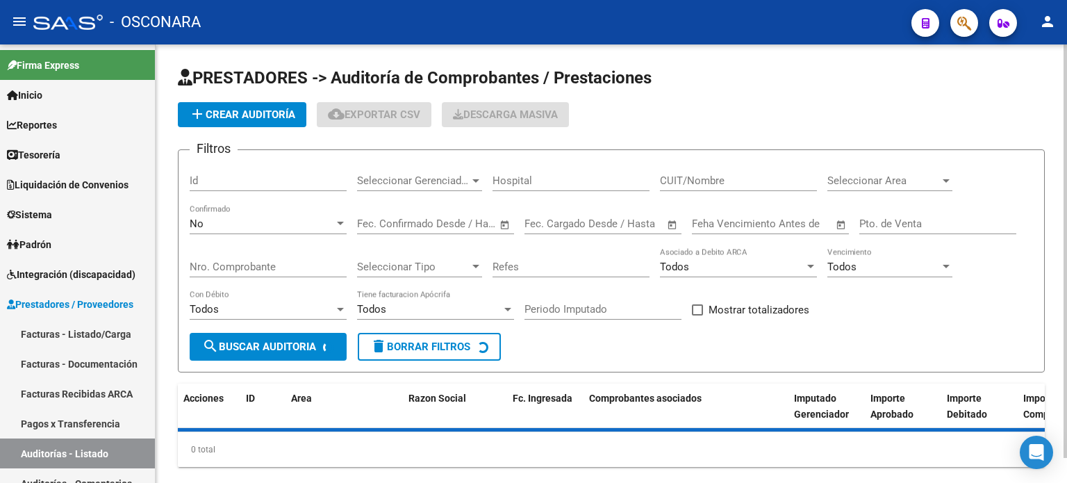
click at [254, 116] on span "add Crear Auditoría" at bounding box center [242, 114] width 106 height 13
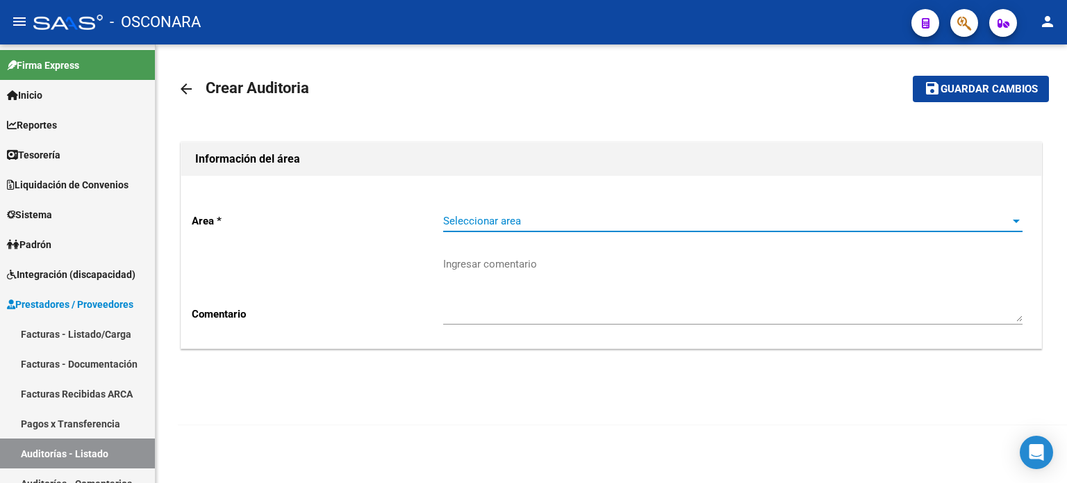
click at [492, 216] on span "Seleccionar area" at bounding box center [726, 221] width 567 height 13
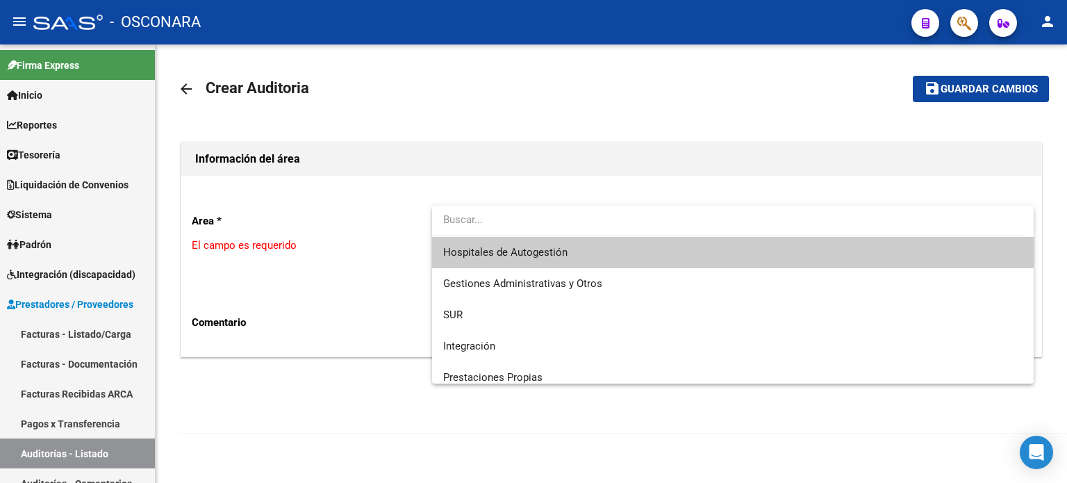
click at [502, 247] on span "Hospitales de Autogestión" at bounding box center [505, 252] width 124 height 13
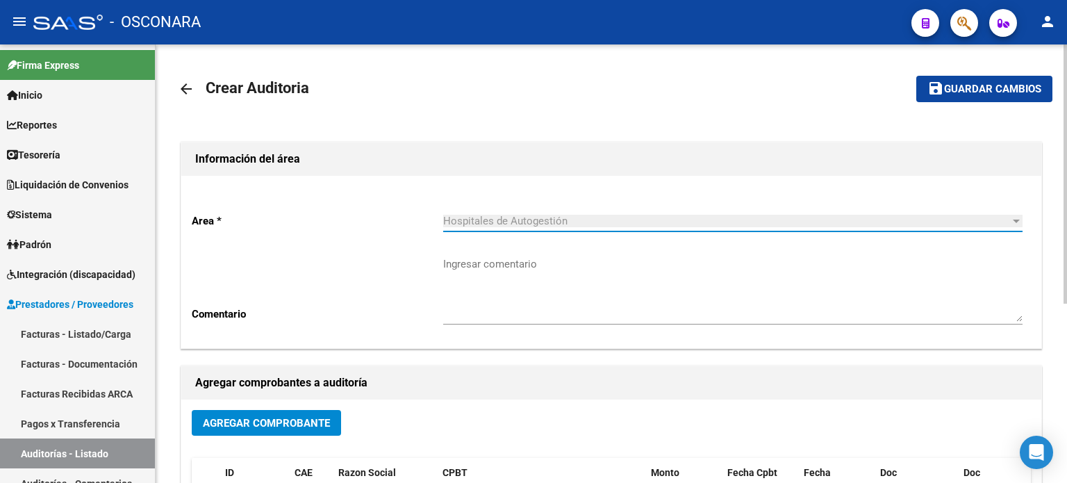
click at [249, 413] on button "Agregar Comprobante" at bounding box center [266, 423] width 149 height 26
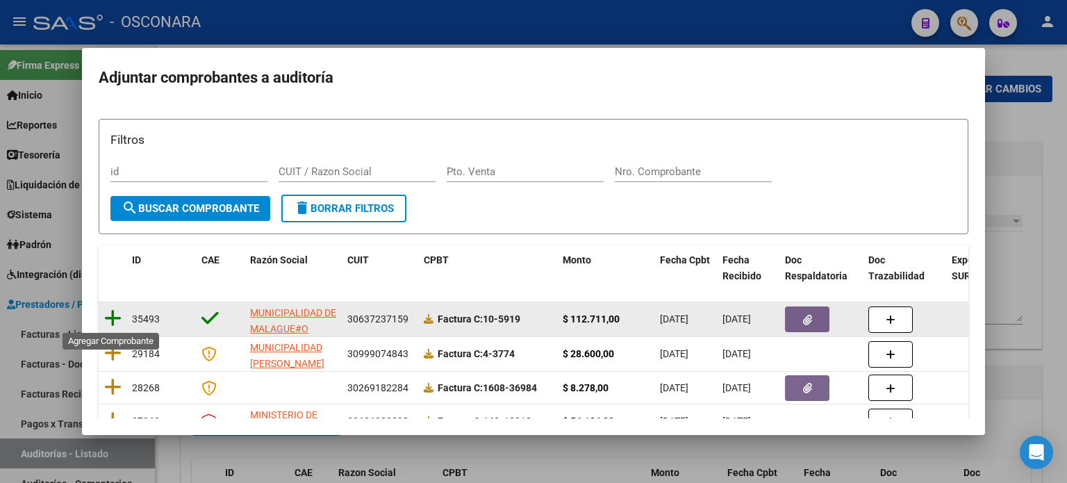
click at [114, 315] on icon at bounding box center [112, 317] width 17 height 19
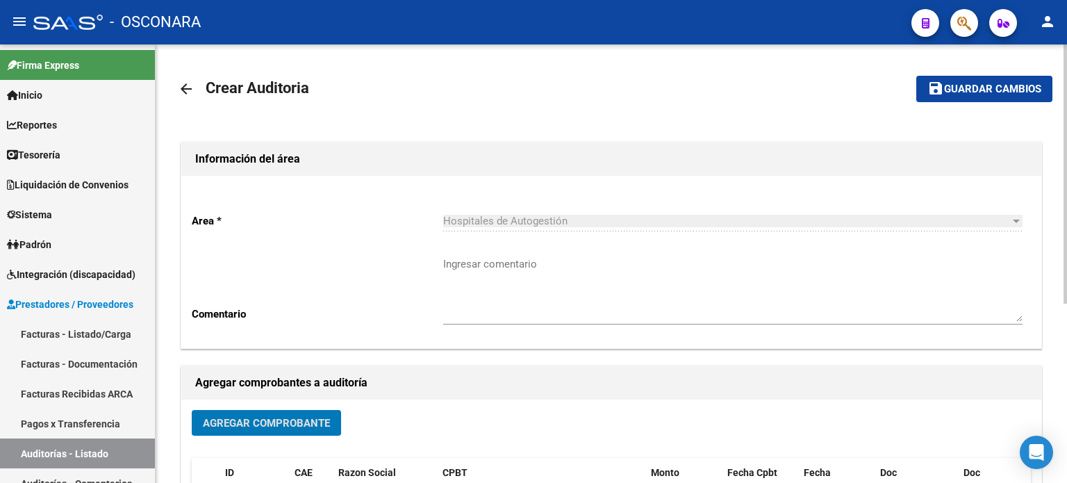
click at [955, 78] on button "save Guardar cambios" at bounding box center [984, 89] width 136 height 26
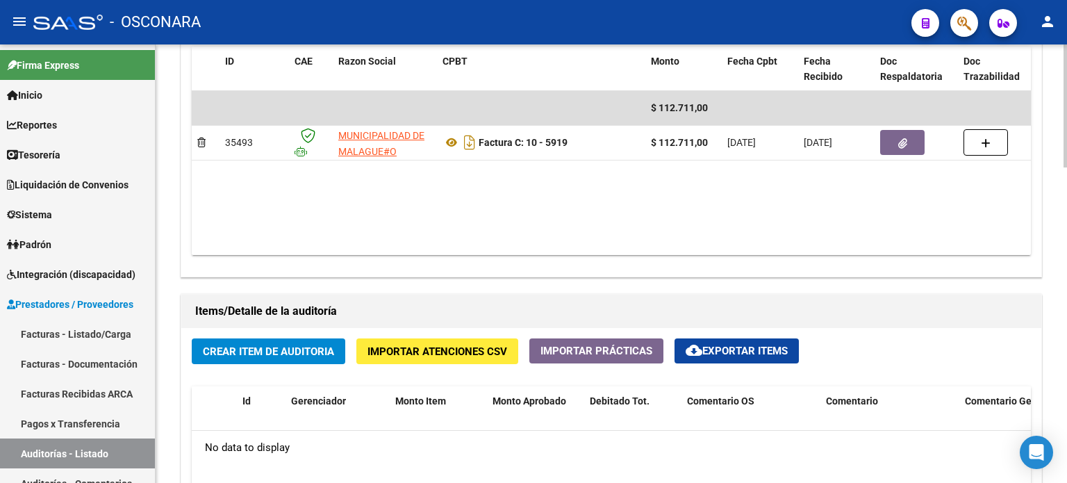
scroll to position [764, 0]
click at [293, 347] on span "Crear Item de Auditoria" at bounding box center [268, 351] width 131 height 13
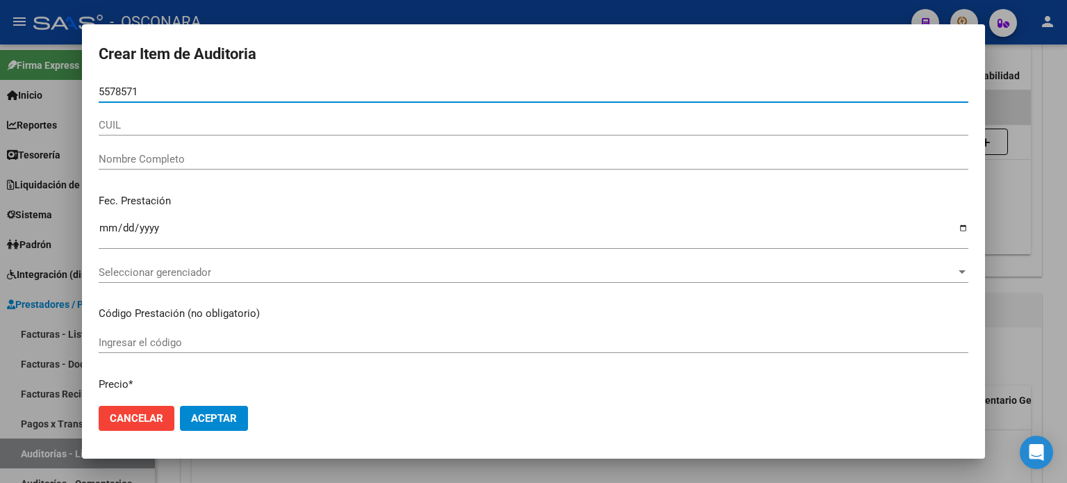
type input "55785718"
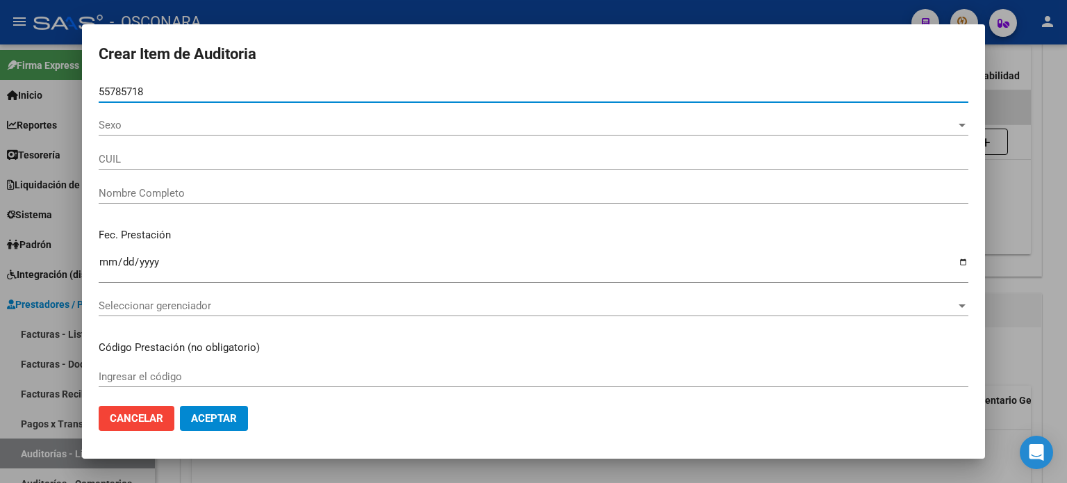
type input "20557857185"
type input "[PERSON_NAME] [PERSON_NAME]"
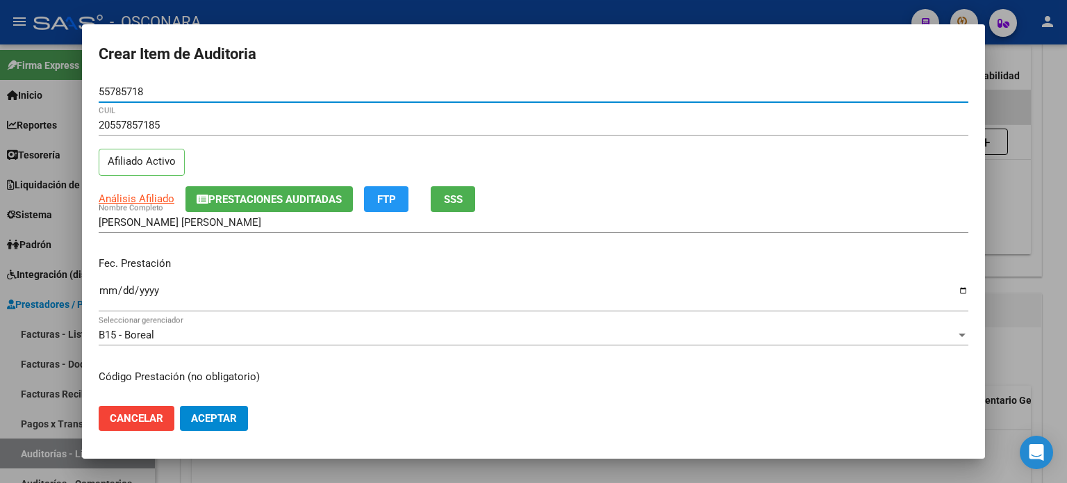
type input "55785718"
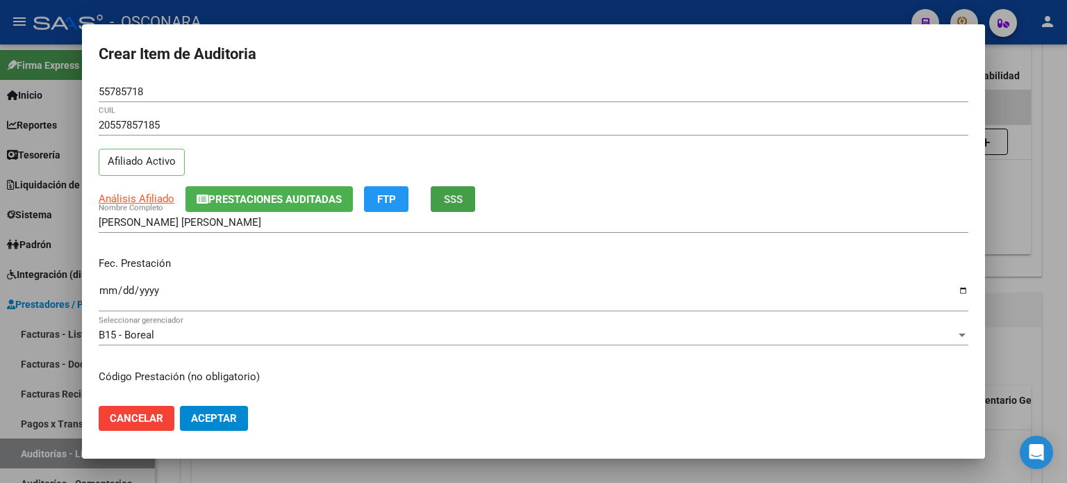
click at [456, 204] on span "SSS" at bounding box center [453, 199] width 19 height 13
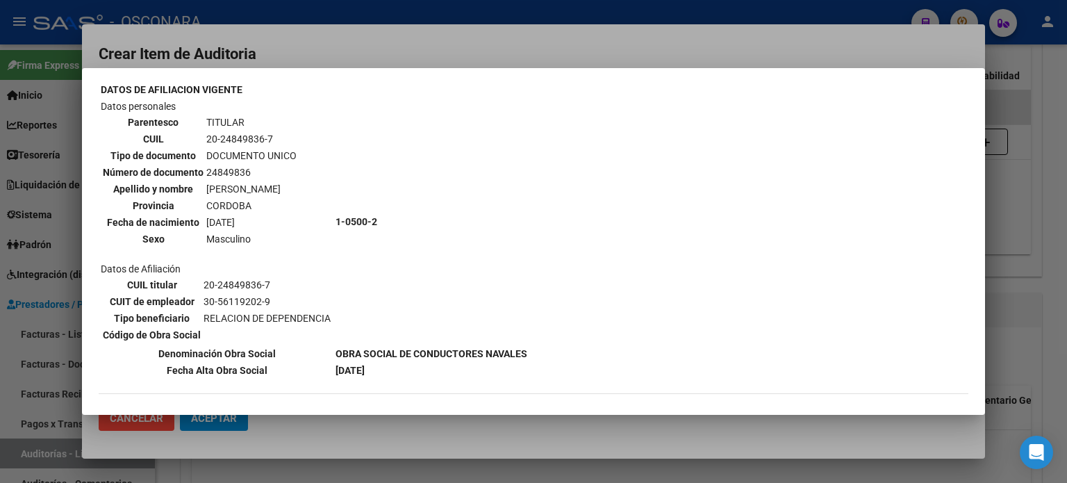
scroll to position [208, 0]
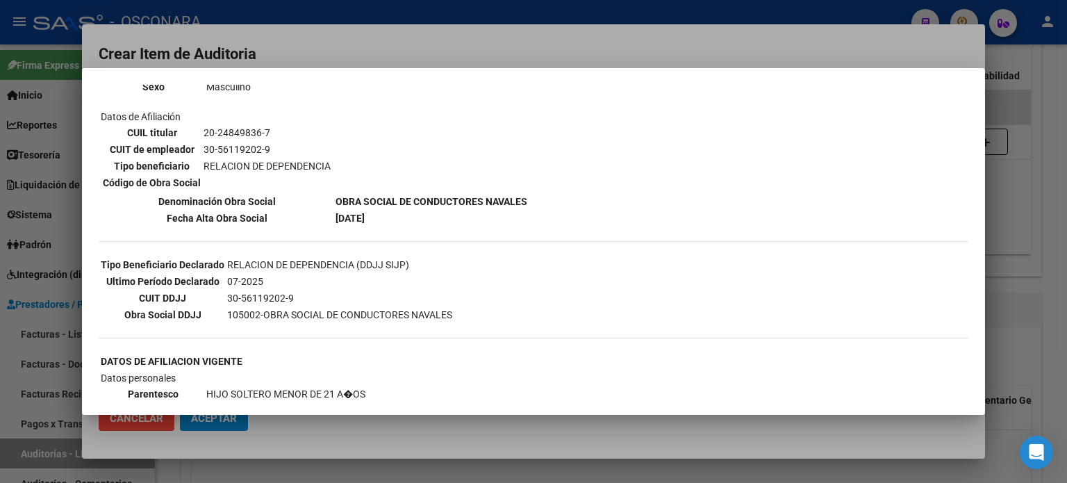
click at [1053, 230] on div at bounding box center [533, 241] width 1067 height 483
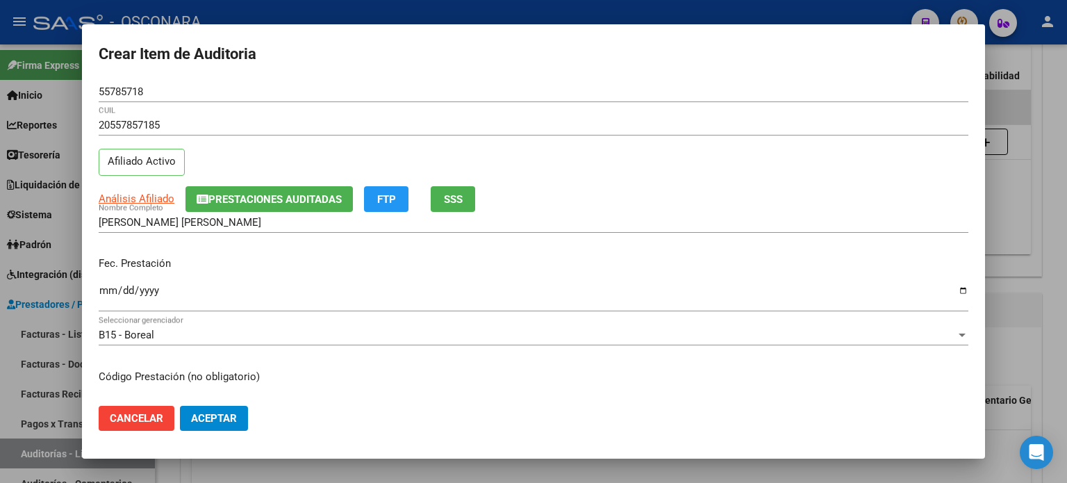
click at [106, 291] on input "Ingresar la fecha" at bounding box center [534, 296] width 870 height 22
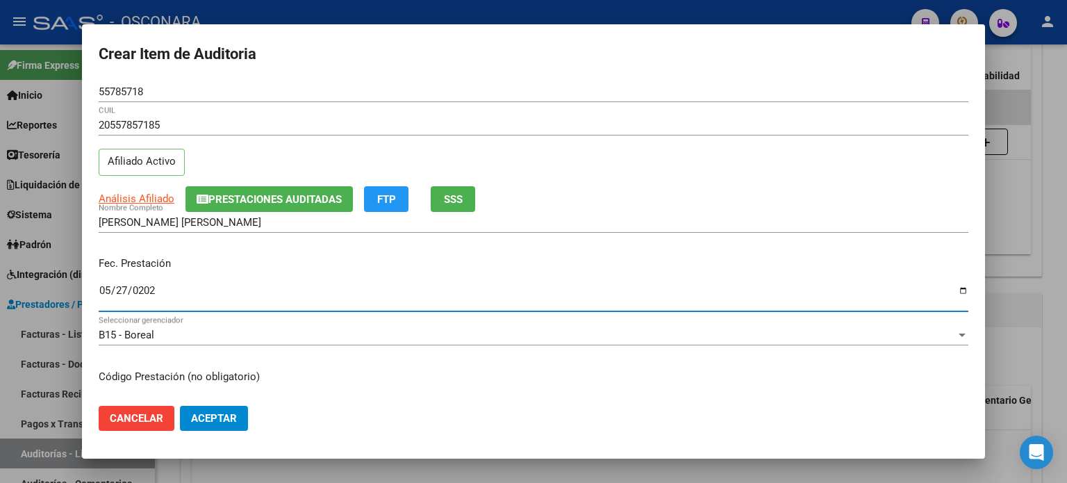
type input "[DATE]"
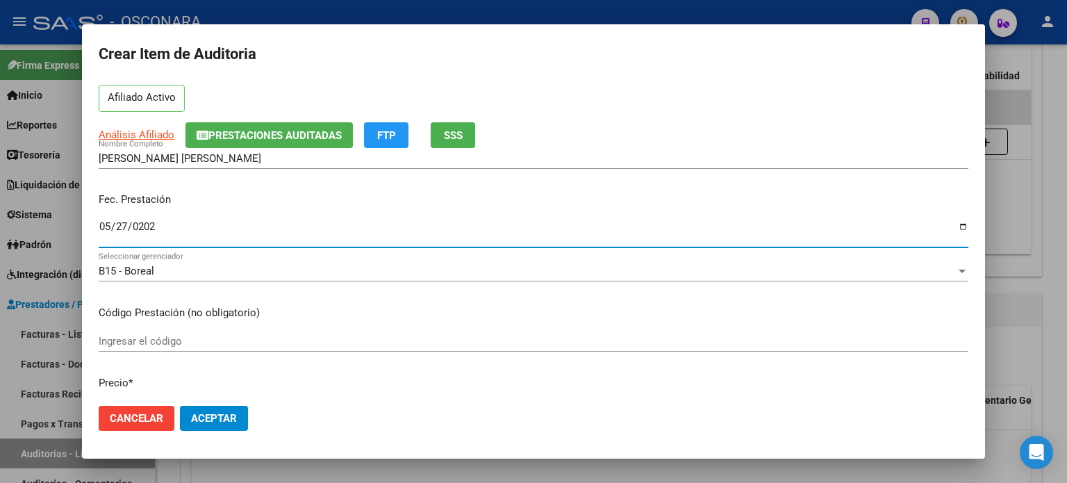
scroll to position [139, 0]
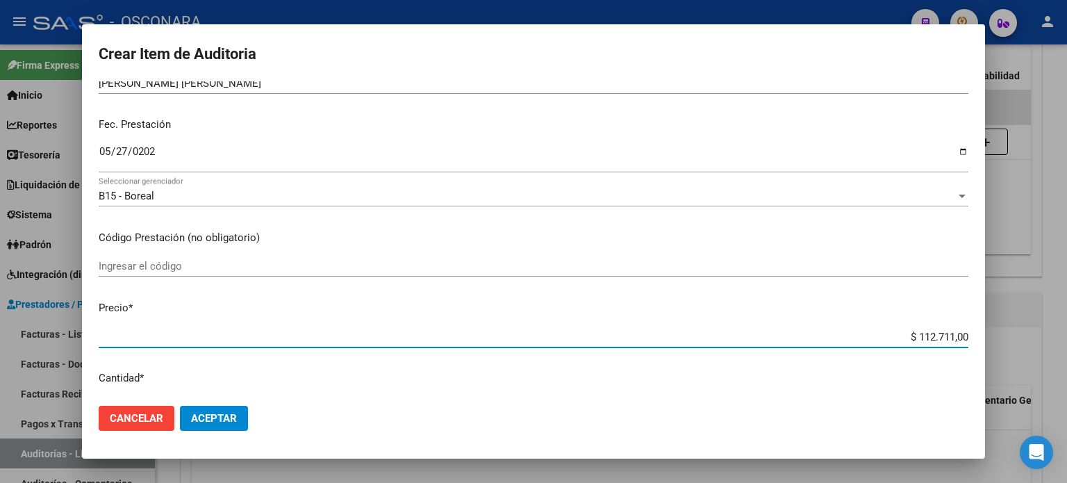
drag, startPoint x: 901, startPoint y: 334, endPoint x: 1066, endPoint y: 335, distance: 165.3
click at [1066, 335] on div "Crear Item de Auditoria 55785718 Nro Documento 20557857185 CUIL Afiliado Activo…" at bounding box center [533, 241] width 1067 height 483
type input "$ 0,03"
type input "$ 0,39"
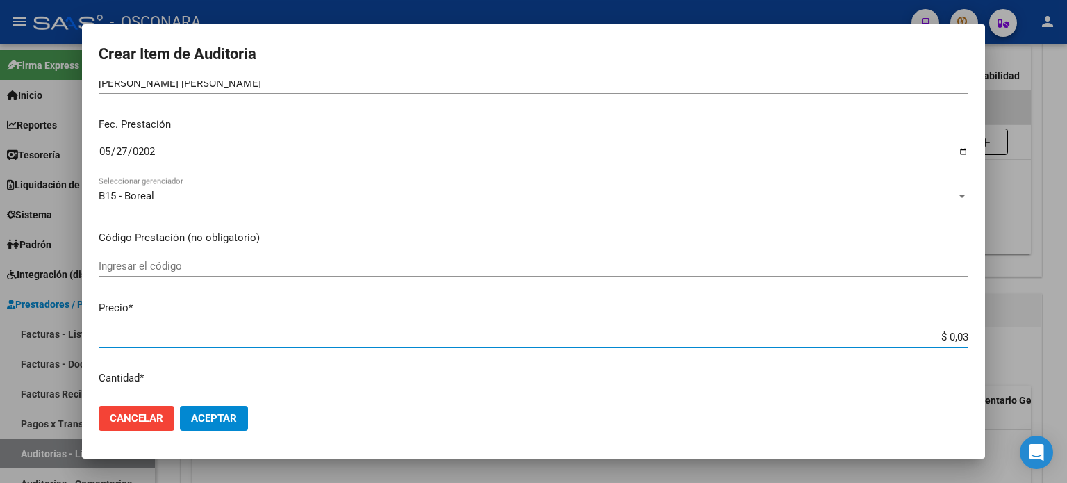
type input "$ 0,39"
type input "$ 3,99"
type input "$ 39,98"
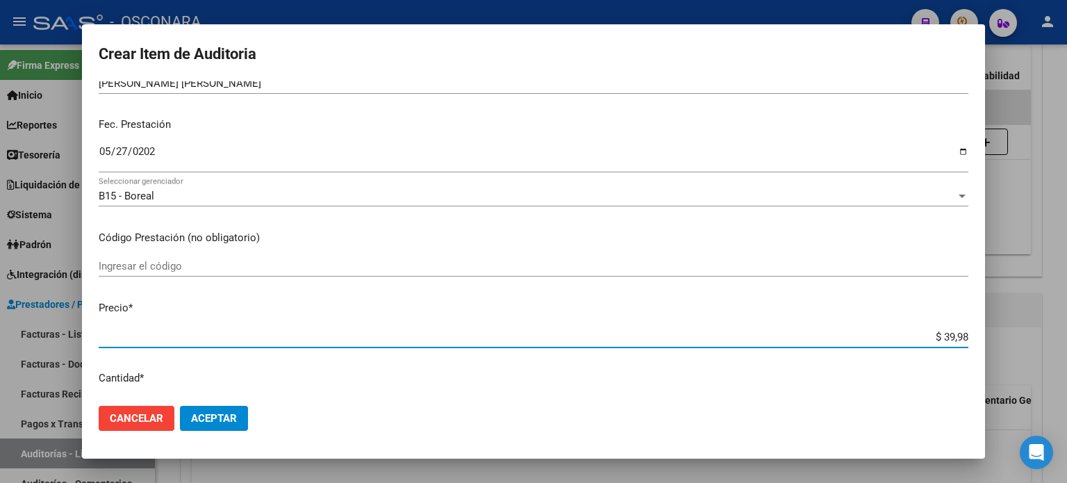
type input "$ 399,80"
type input "$ 3.998,00"
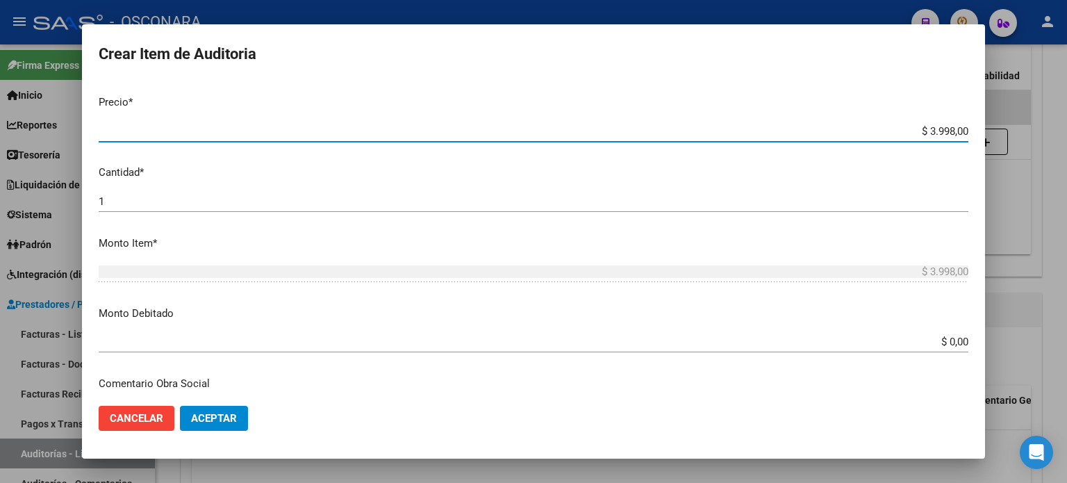
scroll to position [347, 0]
click at [124, 203] on input "1" at bounding box center [534, 198] width 870 height 13
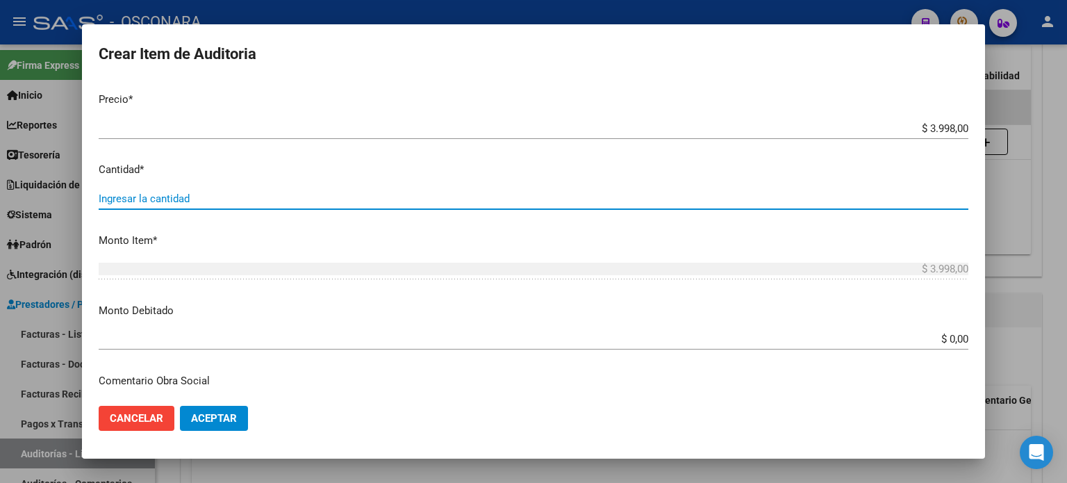
type input "2"
type input "$ 7.996,00"
type input "2"
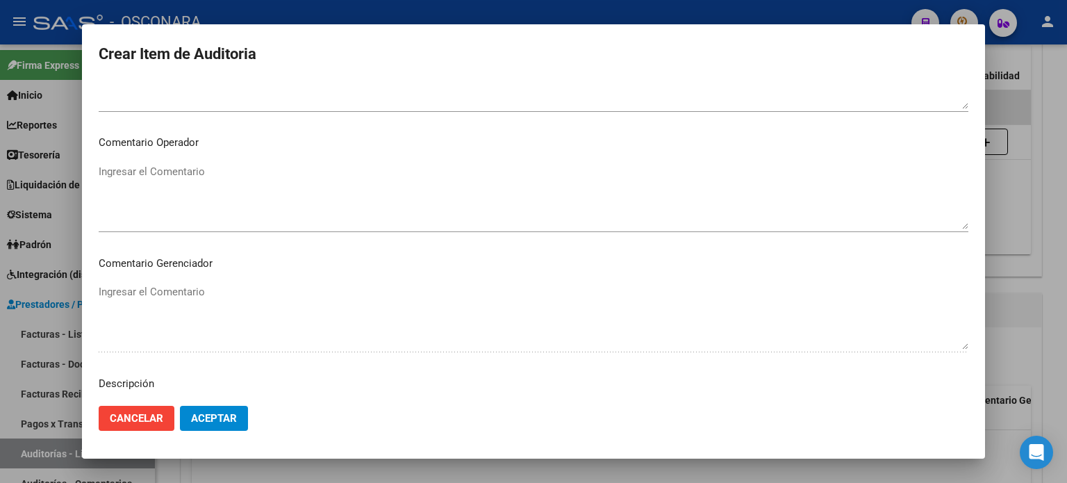
scroll to position [936, 0]
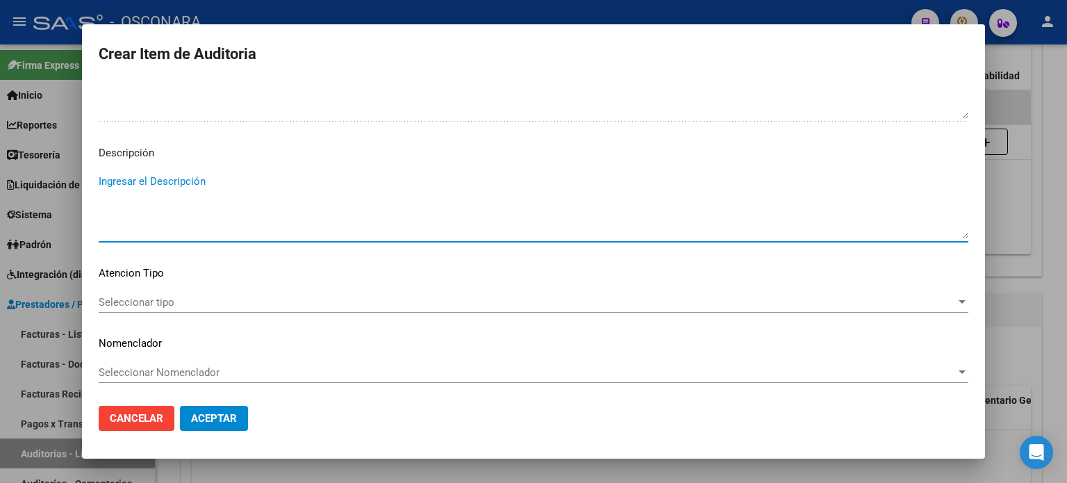
click at [146, 196] on textarea "Ingresar el Descripción" at bounding box center [534, 206] width 870 height 65
type textarea "AMBULATORIO"
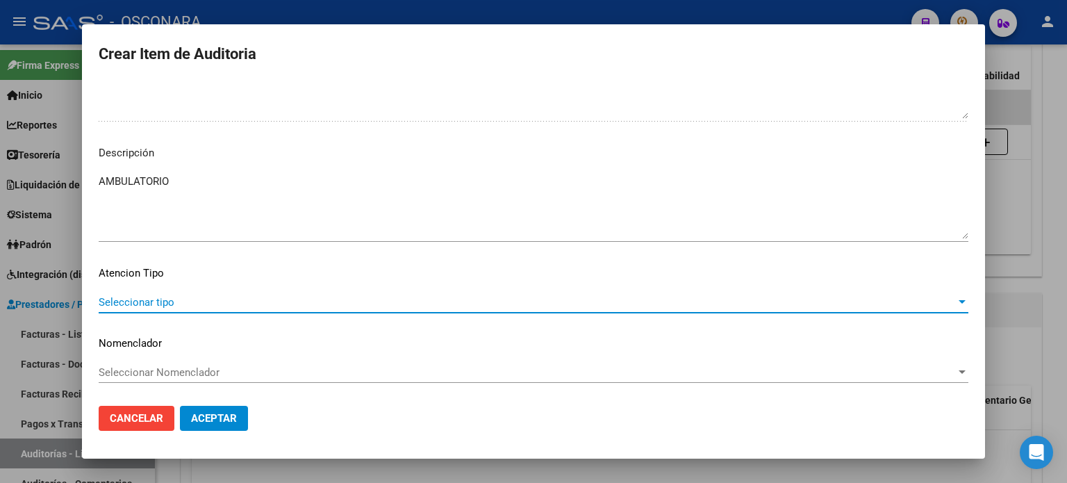
click at [122, 296] on span "Seleccionar tipo" at bounding box center [527, 302] width 857 height 13
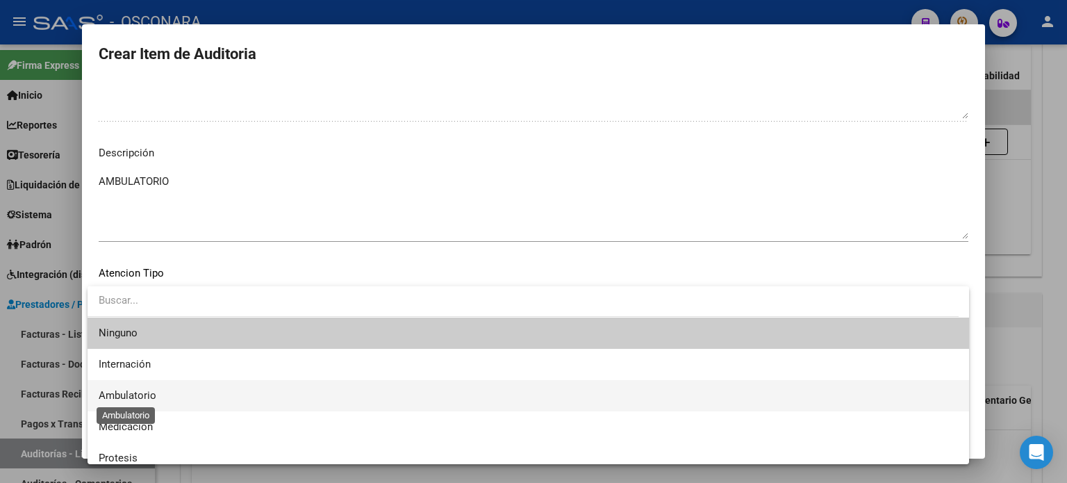
click at [126, 400] on span "Ambulatorio" at bounding box center [128, 395] width 58 height 13
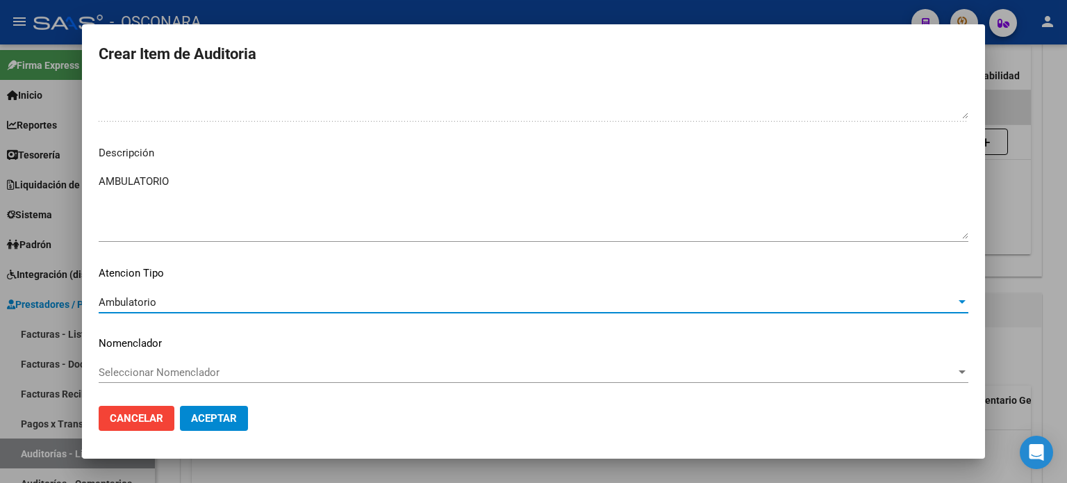
click at [212, 422] on span "Aceptar" at bounding box center [214, 418] width 46 height 13
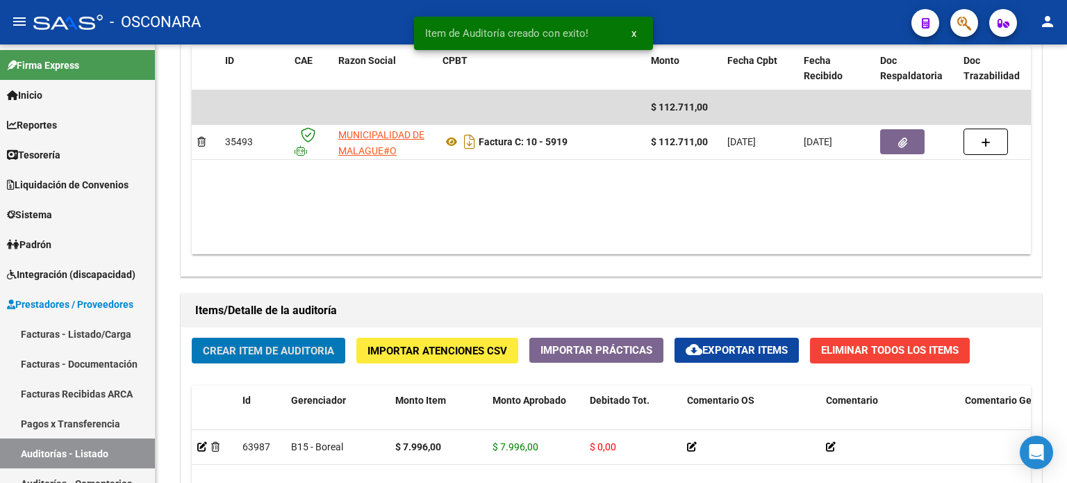
scroll to position [765, 0]
click at [253, 358] on button "Crear Item de Auditoria" at bounding box center [269, 351] width 154 height 26
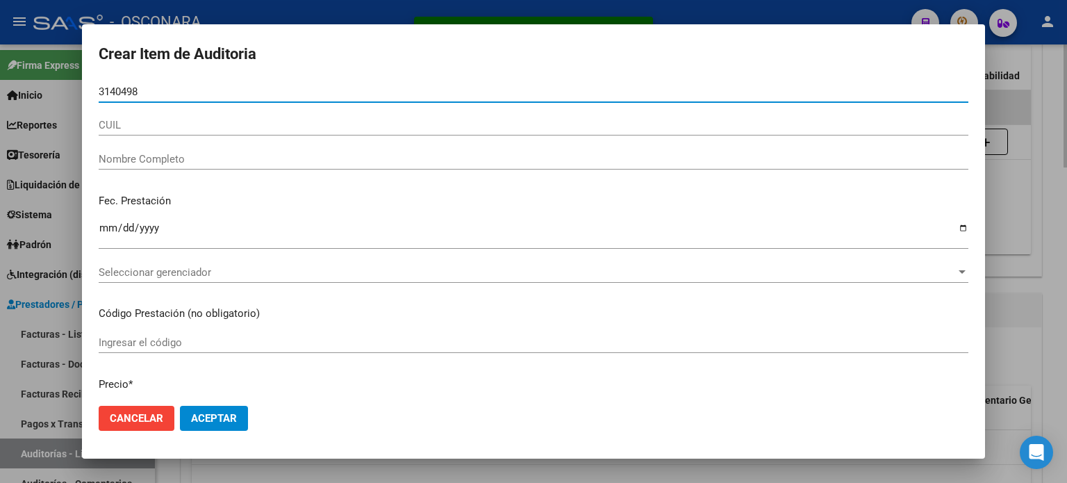
type input "31404984"
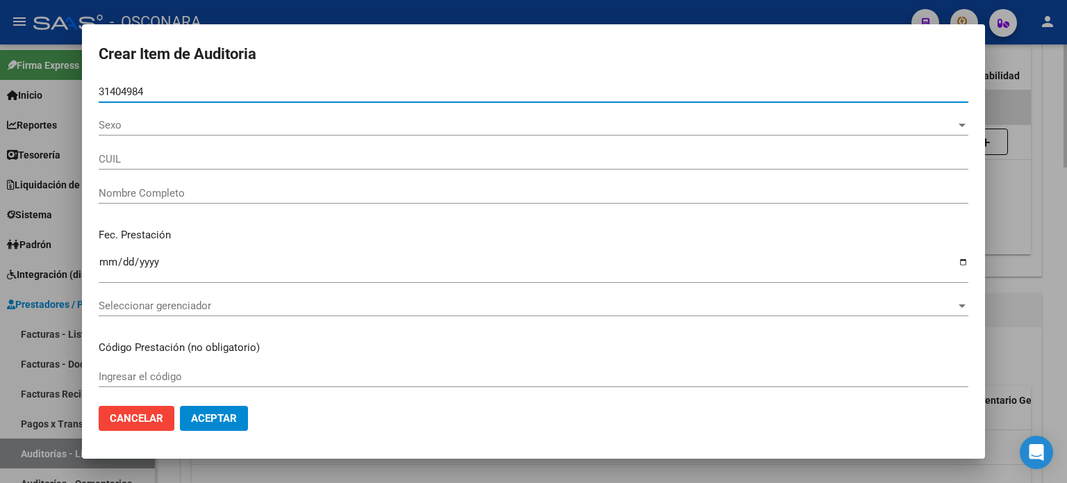
type input "20314049846"
type input "[PERSON_NAME] [PERSON_NAME]"
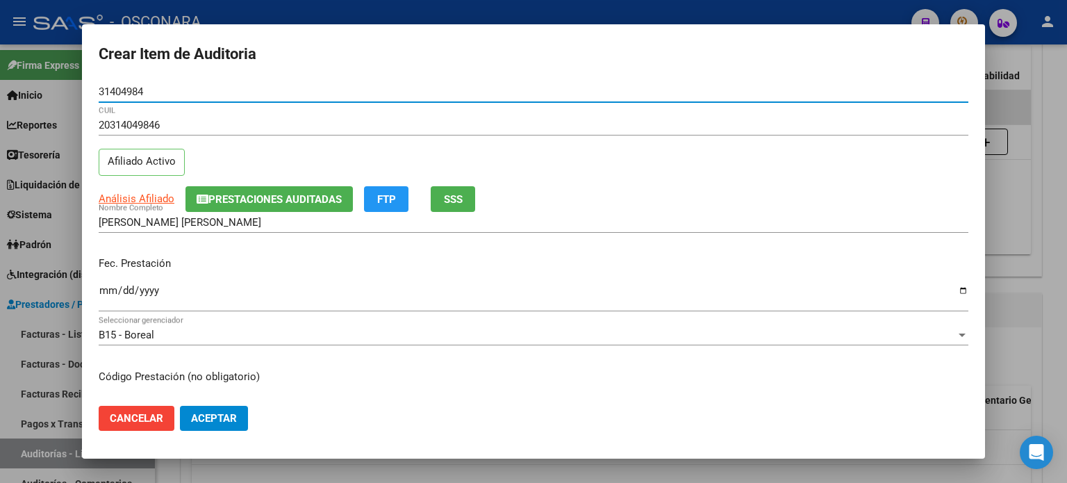
type input "31404984"
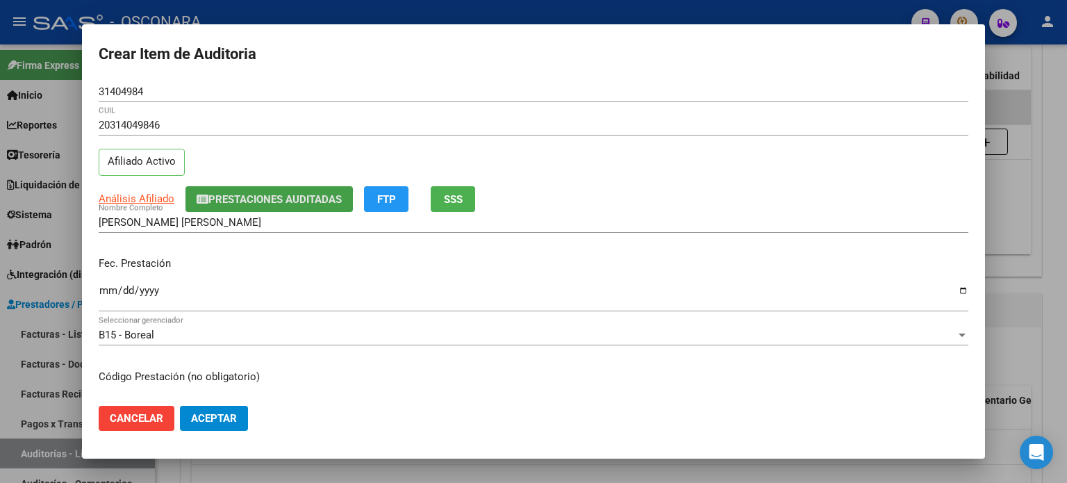
click at [230, 197] on span "Prestaciones Auditadas" at bounding box center [274, 199] width 133 height 13
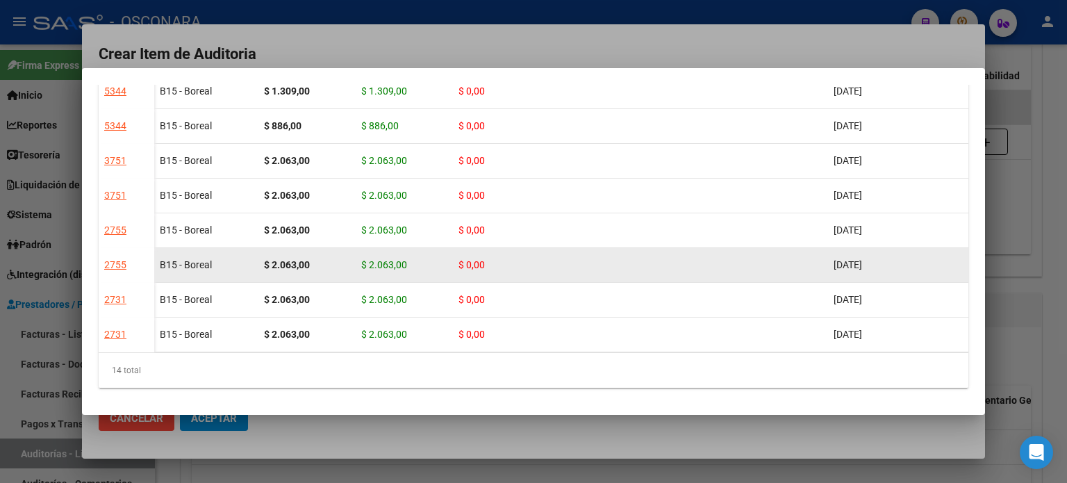
scroll to position [278, 0]
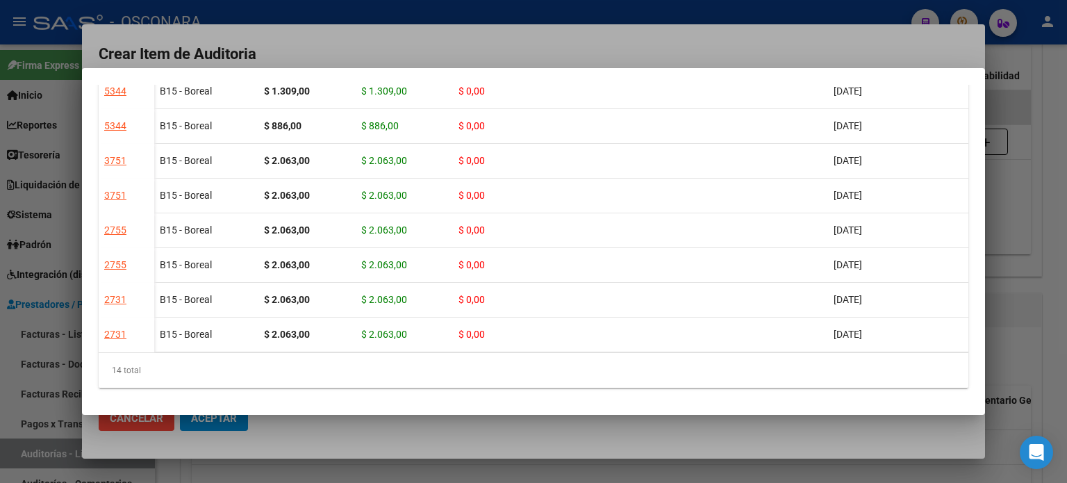
click at [1024, 326] on div at bounding box center [533, 241] width 1067 height 483
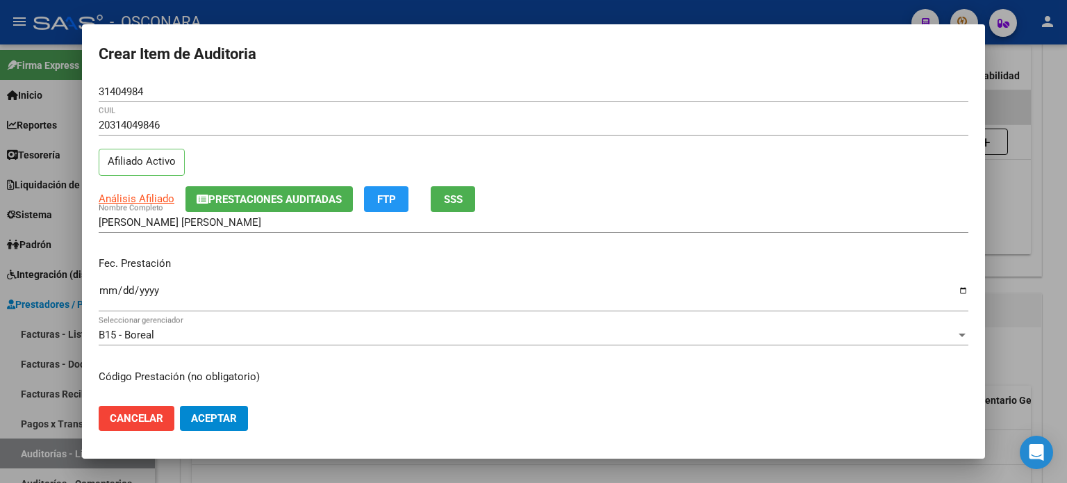
click at [106, 295] on input "Ingresar la fecha" at bounding box center [534, 296] width 870 height 22
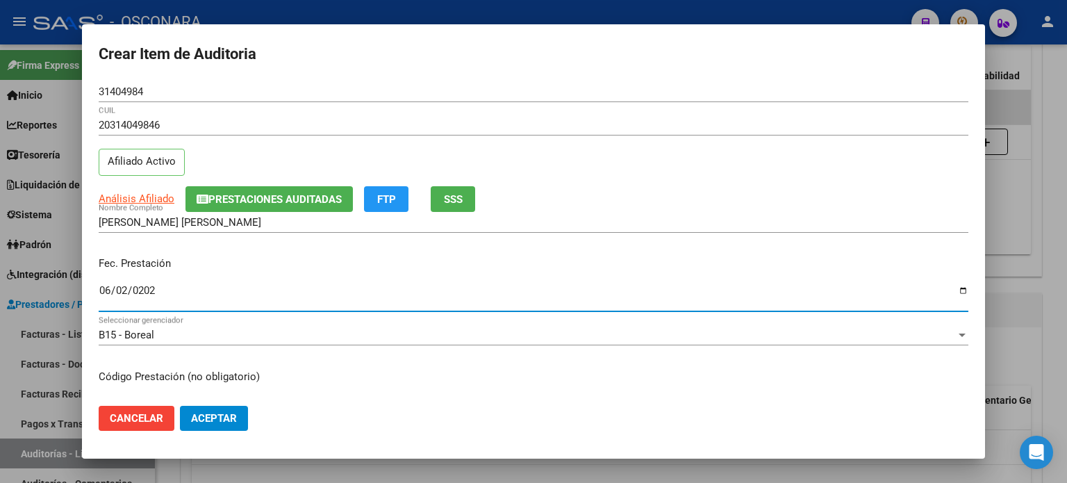
type input "[DATE]"
click at [456, 205] on button "SSS" at bounding box center [453, 199] width 44 height 26
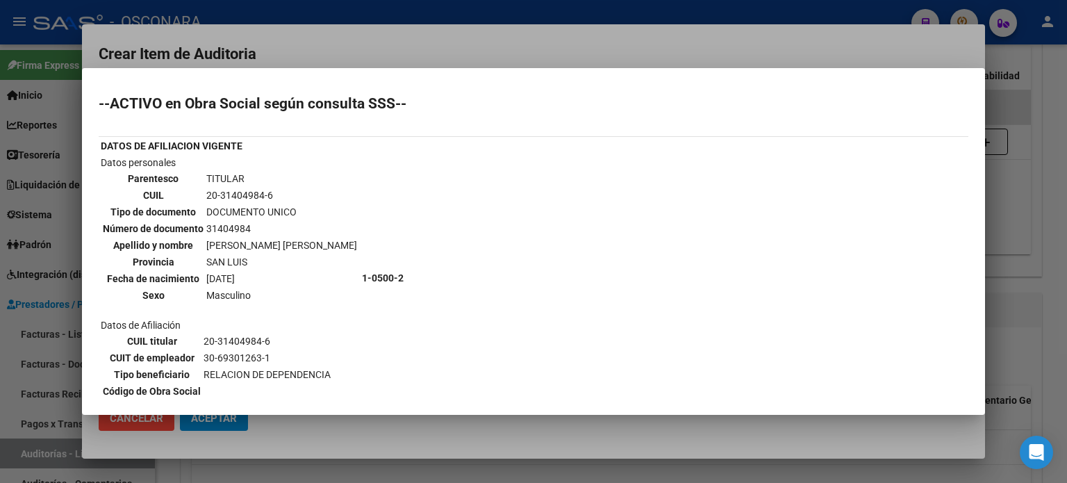
scroll to position [69, 0]
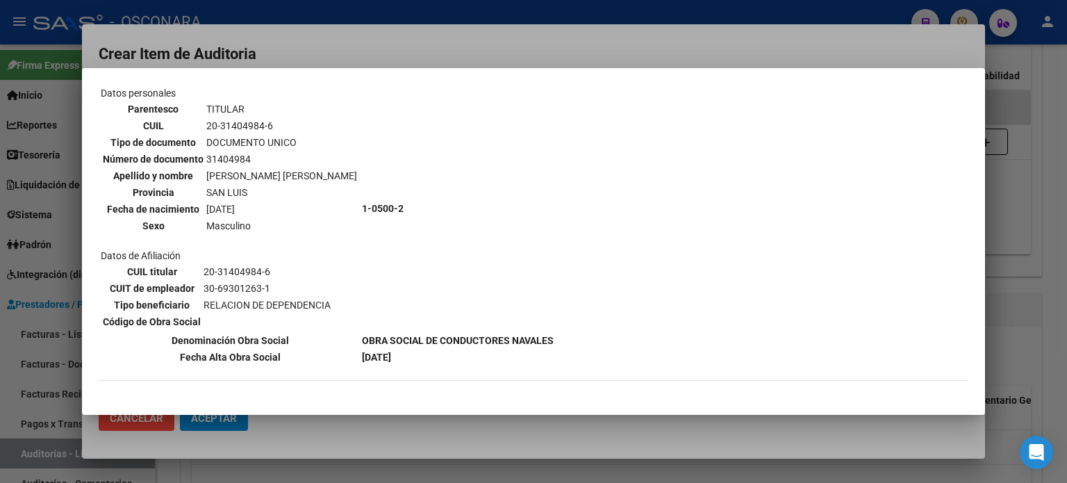
click at [1052, 316] on div at bounding box center [533, 241] width 1067 height 483
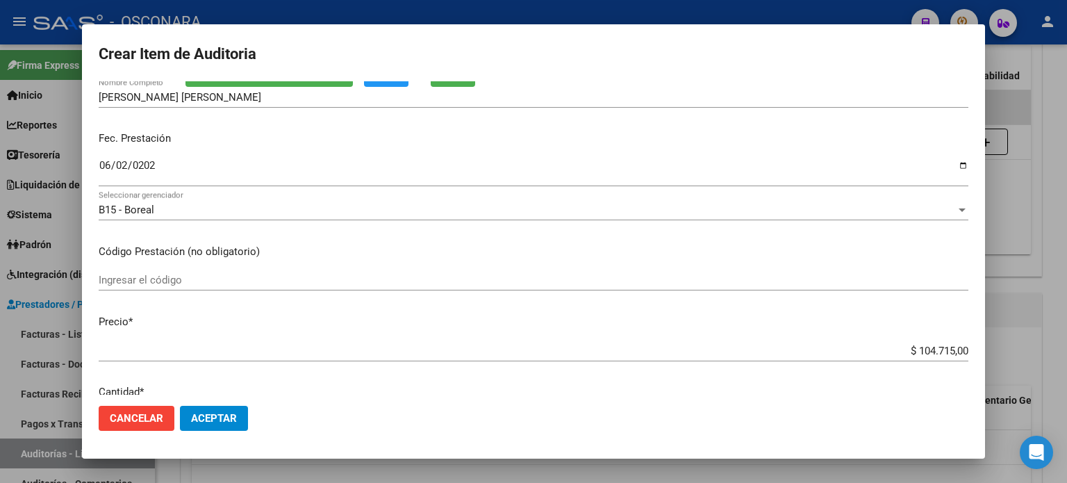
scroll to position [139, 0]
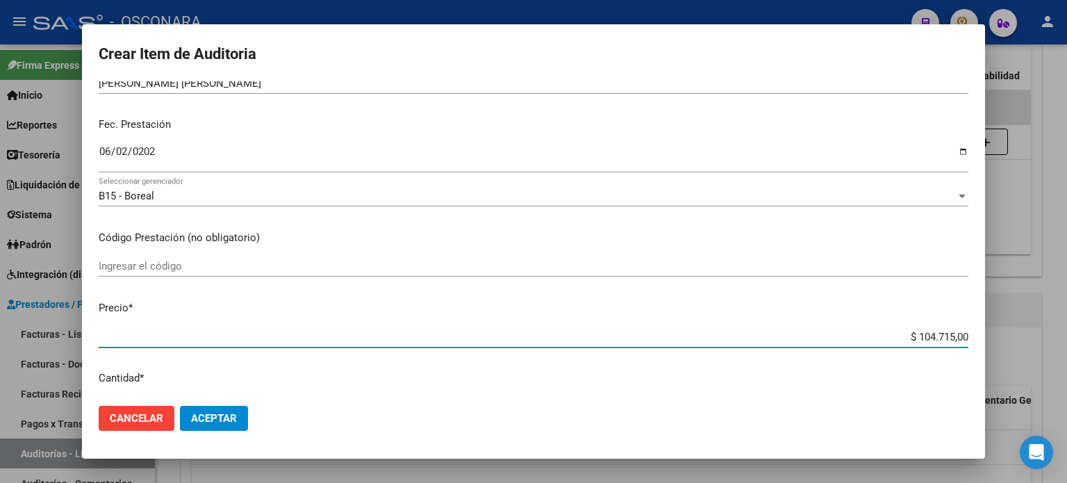
drag, startPoint x: 906, startPoint y: 333, endPoint x: 1066, endPoint y: 320, distance: 160.9
click at [1066, 325] on div "Crear Item de Auditoria 31404984 Nro Documento 20314049846 CUIL Afiliado Activo…" at bounding box center [533, 241] width 1067 height 483
type input "$ 0,03"
type input "$ 0,39"
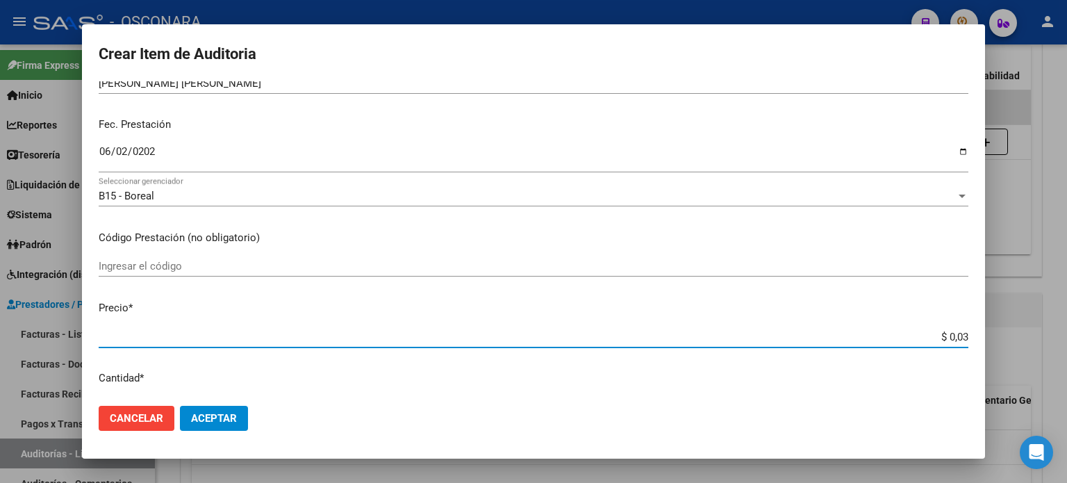
type input "$ 0,39"
type input "$ 3,99"
type input "$ 39,98"
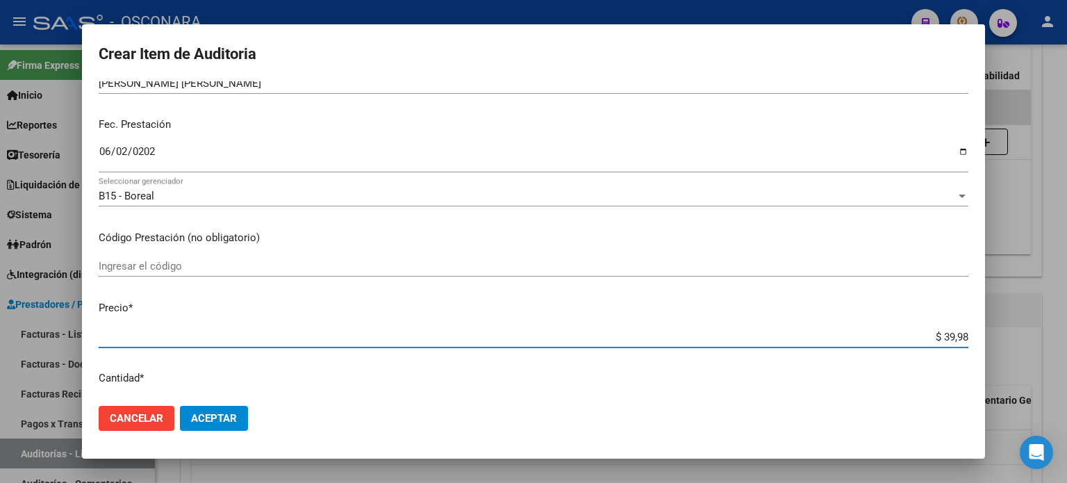
type input "$ 399,80"
type input "$ 3.998,00"
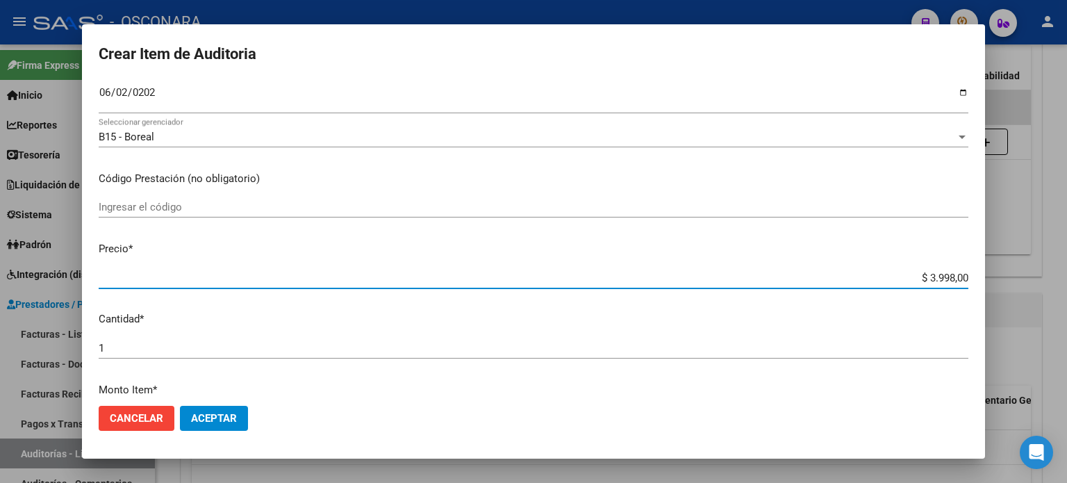
scroll to position [278, 0]
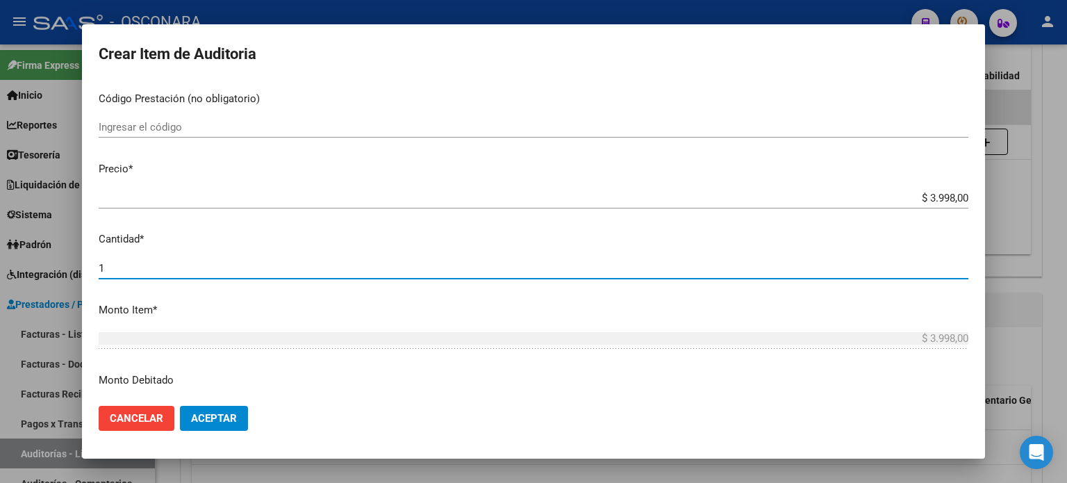
click at [166, 269] on input "1" at bounding box center [534, 268] width 870 height 13
type input "2"
type input "$ 7.996,00"
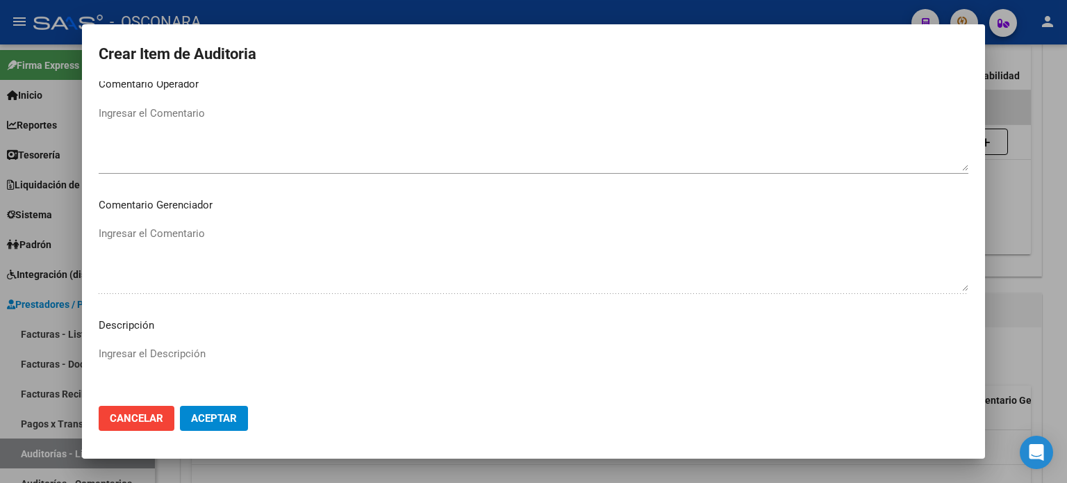
scroll to position [936, 0]
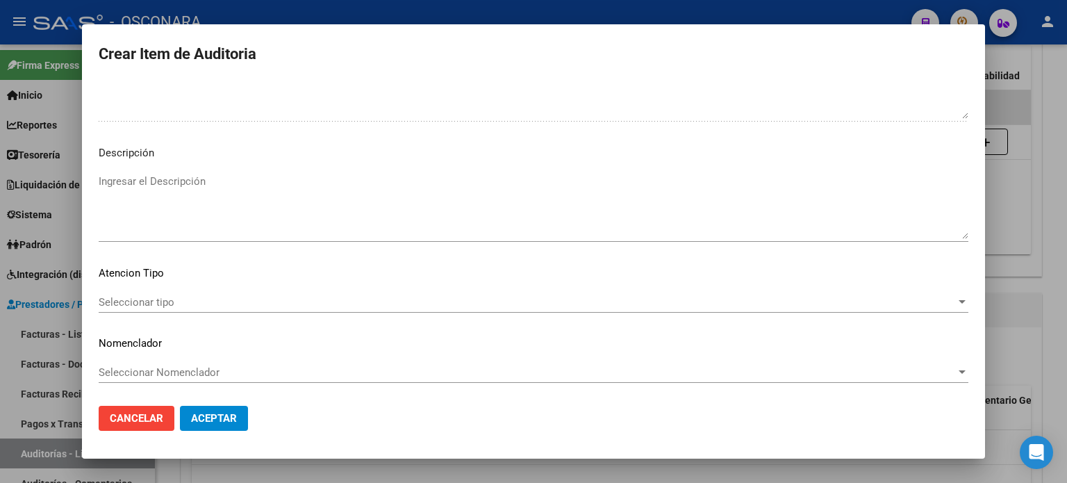
type input "2"
click at [221, 191] on textarea "Ingresar el Descripción" at bounding box center [534, 206] width 870 height 65
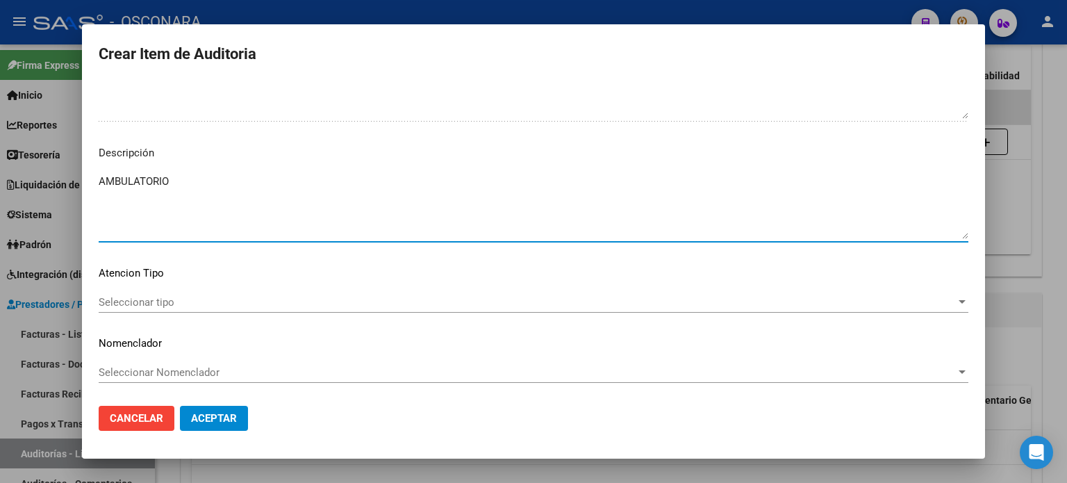
type textarea "AMBULATORIO"
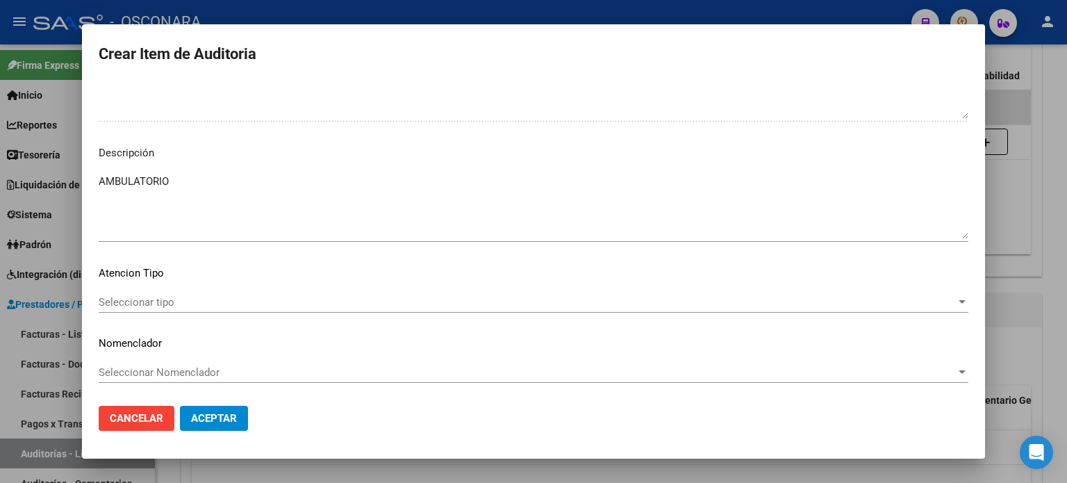
click at [113, 311] on div "Seleccionar tipo Seleccionar tipo" at bounding box center [534, 302] width 870 height 21
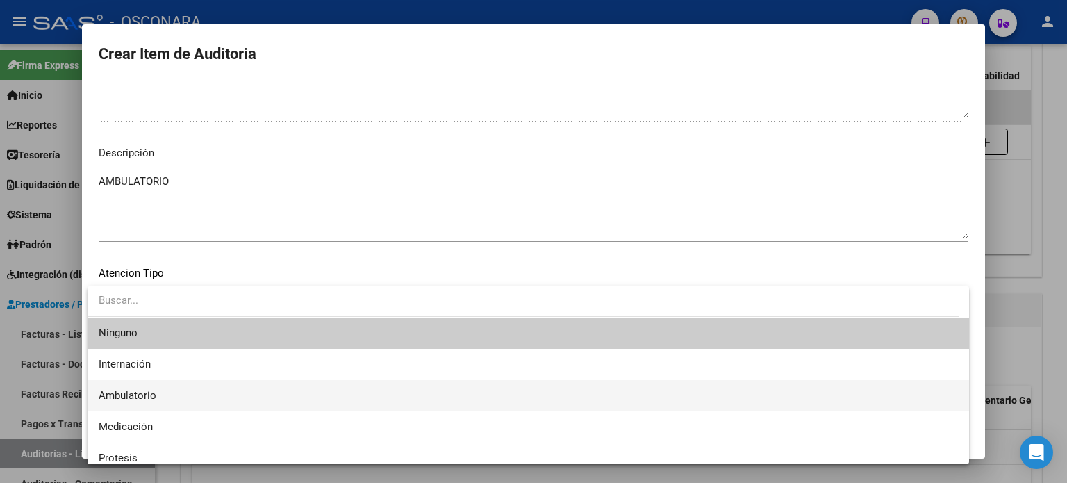
click at [158, 400] on span "Ambulatorio" at bounding box center [528, 395] width 859 height 31
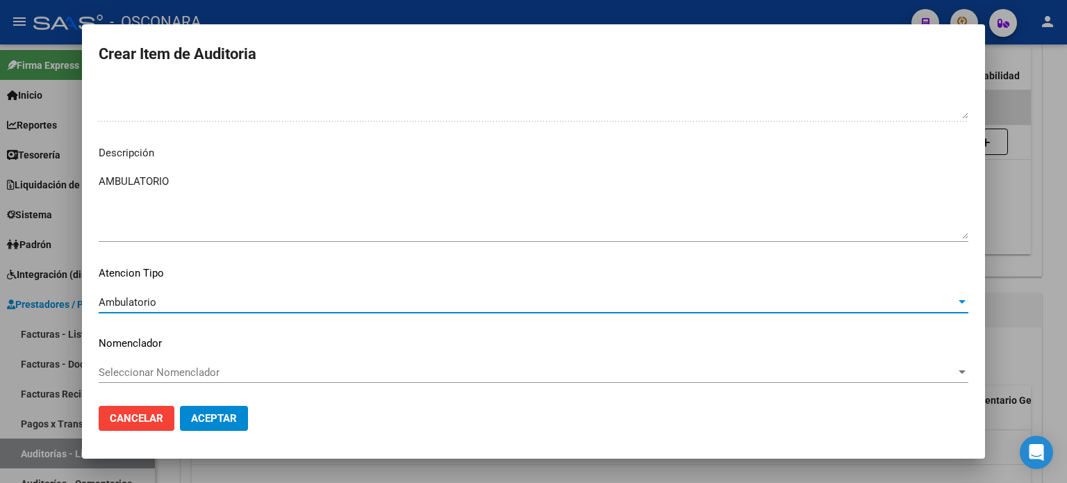
click at [216, 421] on span "Aceptar" at bounding box center [214, 418] width 46 height 13
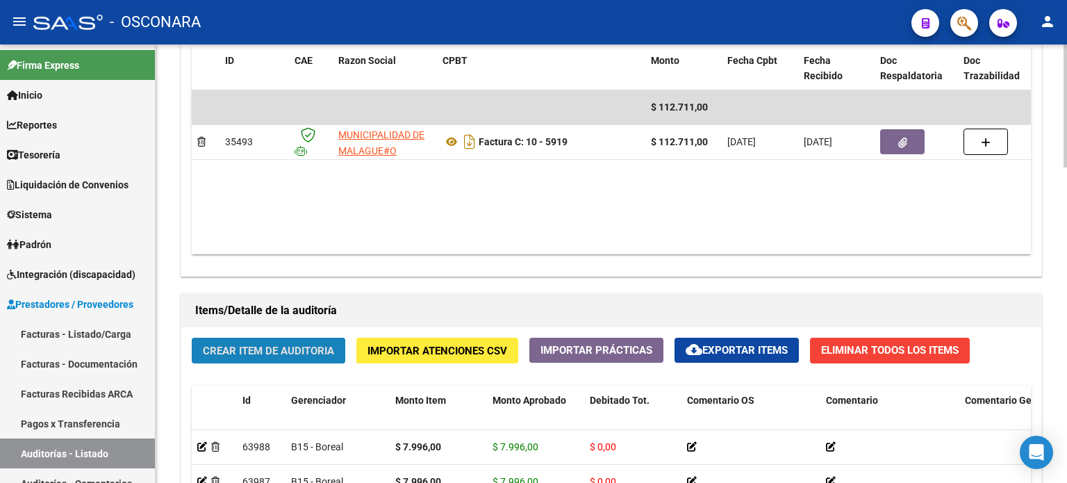
click at [235, 358] on button "Crear Item de Auditoria" at bounding box center [269, 351] width 154 height 26
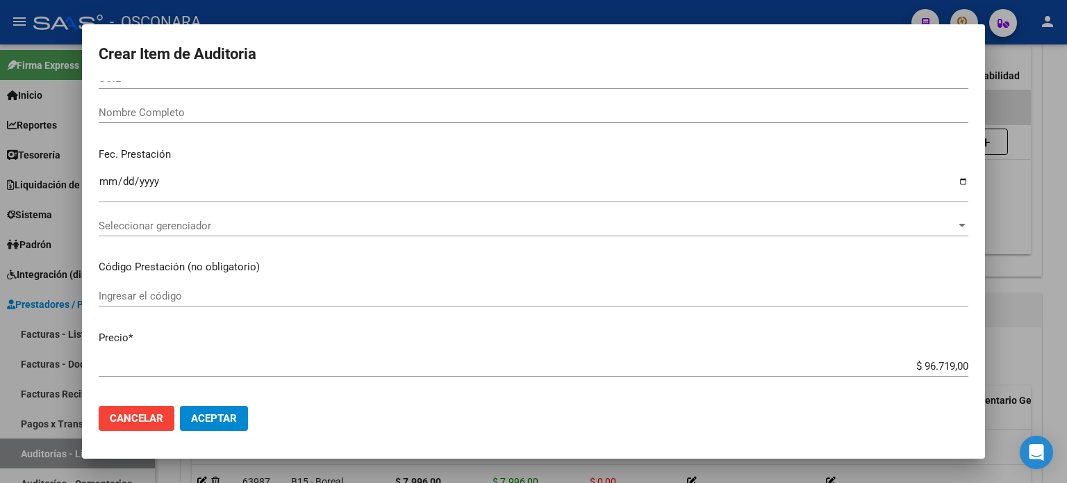
scroll to position [69, 0]
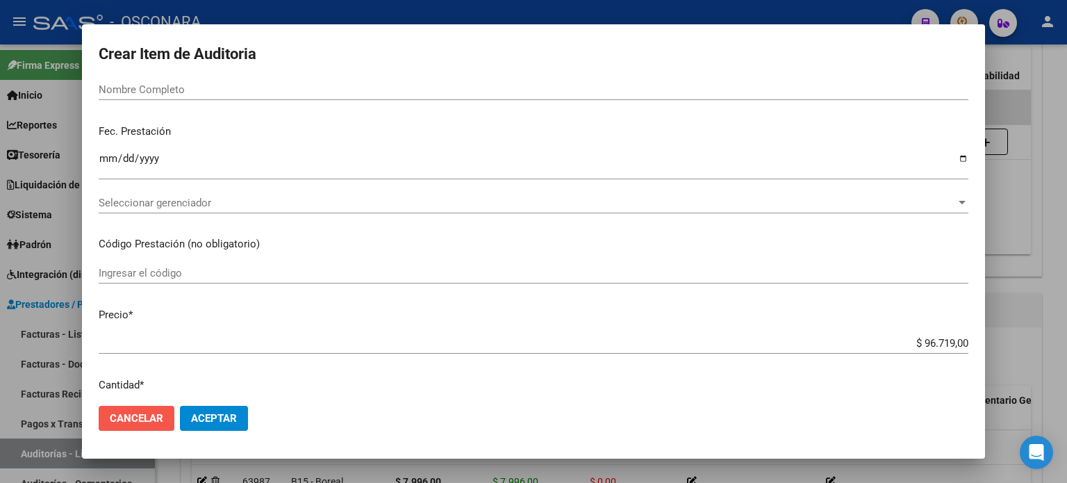
click at [146, 414] on span "Cancelar" at bounding box center [136, 418] width 53 height 13
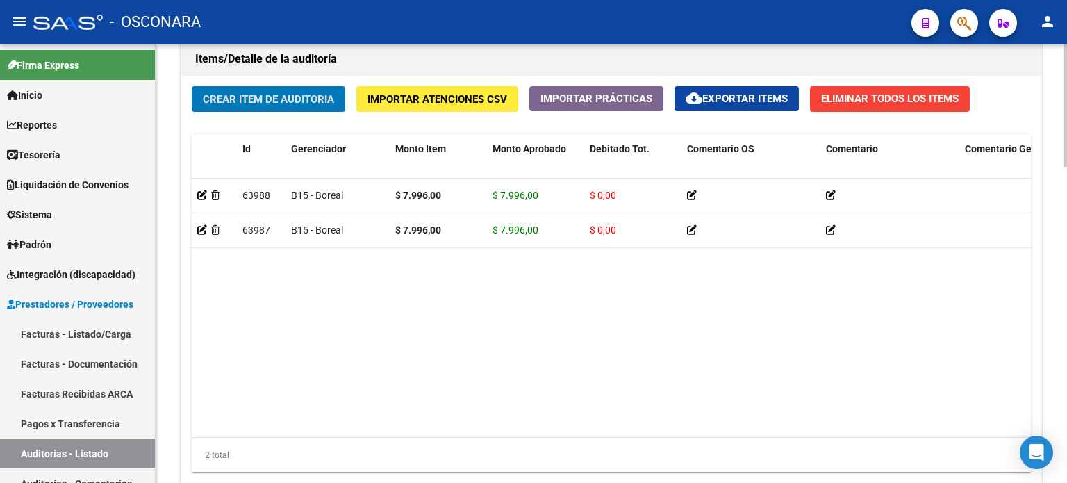
scroll to position [1043, 0]
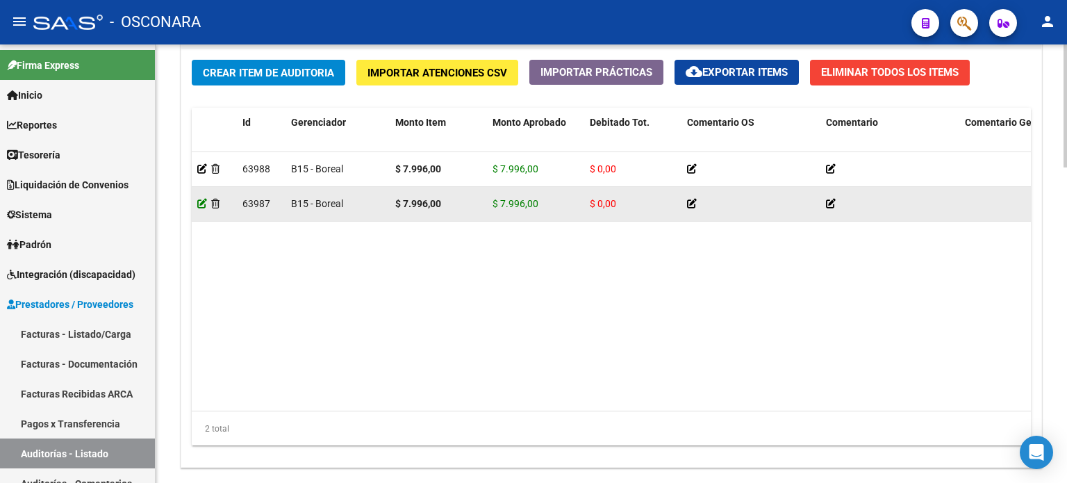
click at [197, 204] on icon at bounding box center [202, 204] width 10 height 10
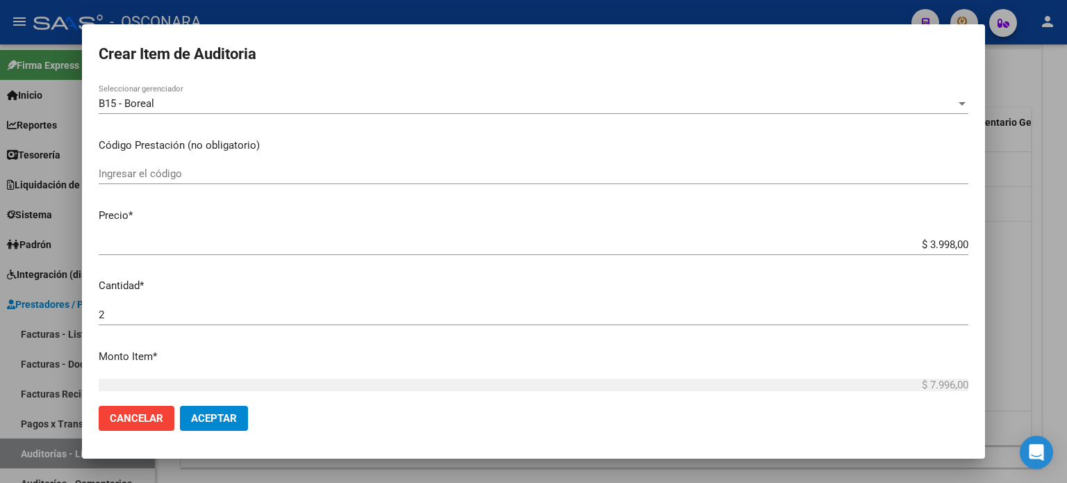
scroll to position [208, 0]
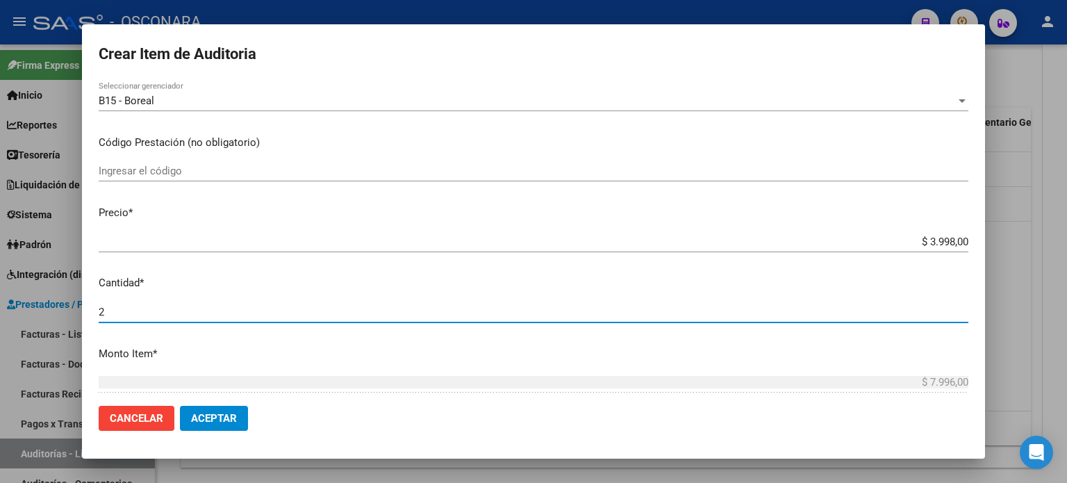
click at [117, 313] on input "2" at bounding box center [534, 312] width 870 height 13
type input "3"
type input "$ 11.994,00"
type input "3"
click at [189, 424] on button "Aceptar" at bounding box center [214, 418] width 68 height 25
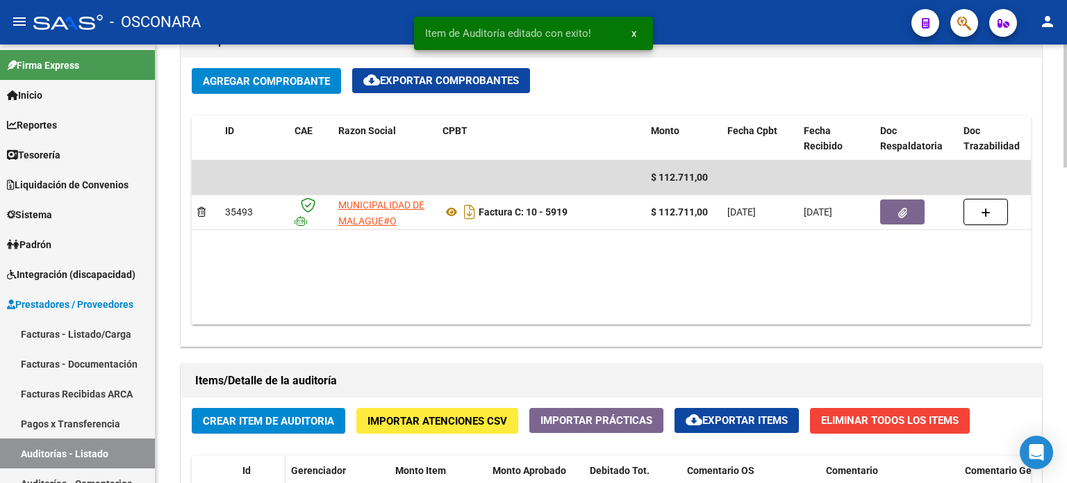
scroll to position [903, 0]
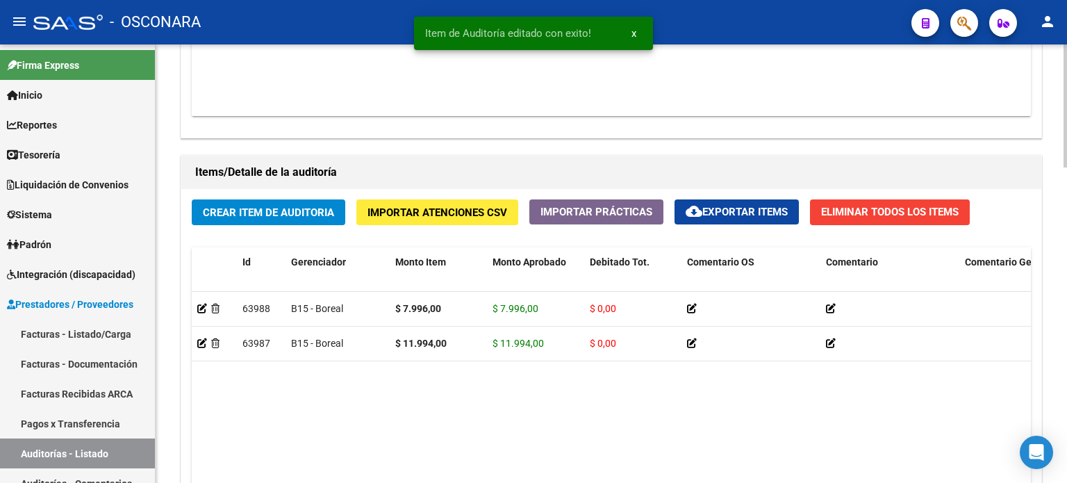
click at [245, 220] on button "Crear Item de Auditoria" at bounding box center [269, 212] width 154 height 26
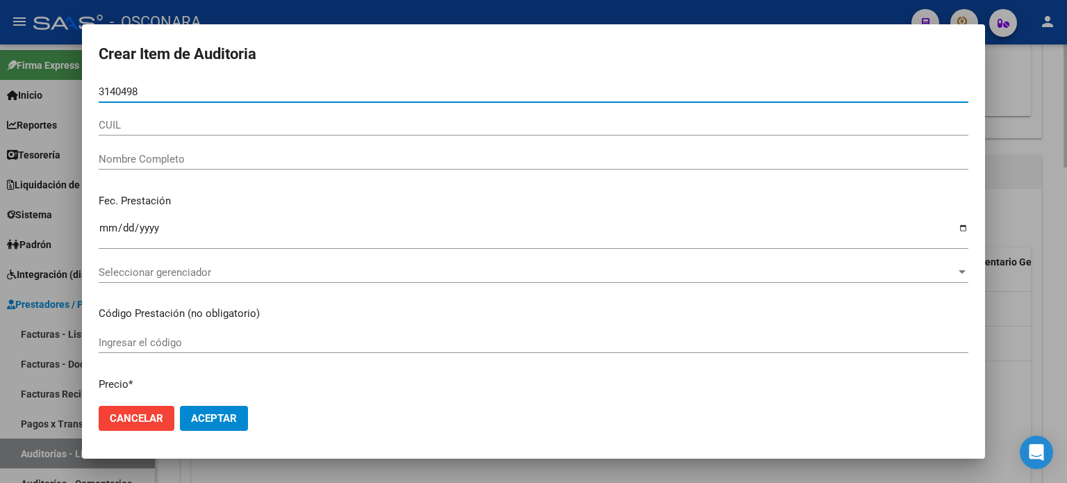
type input "31404984"
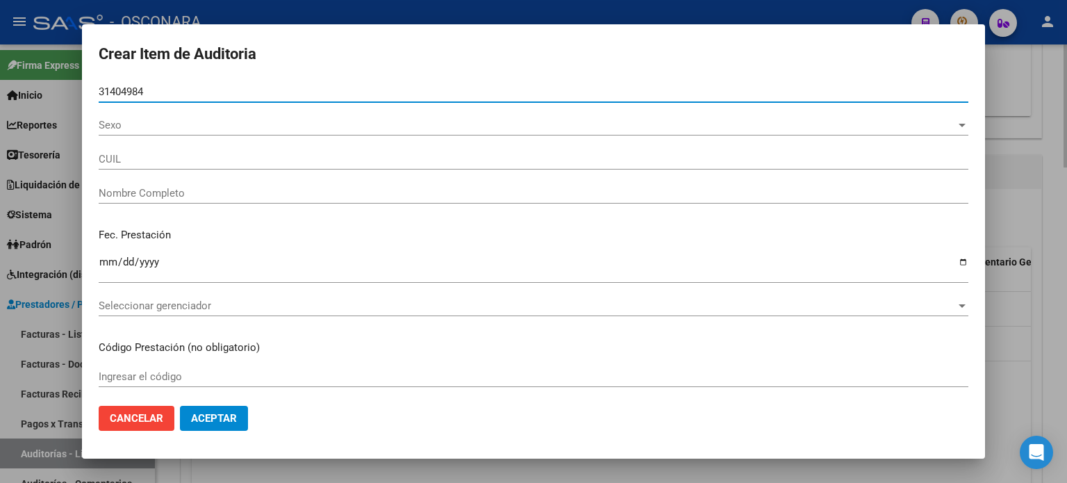
type input "20314049846"
type input "[PERSON_NAME] [PERSON_NAME]"
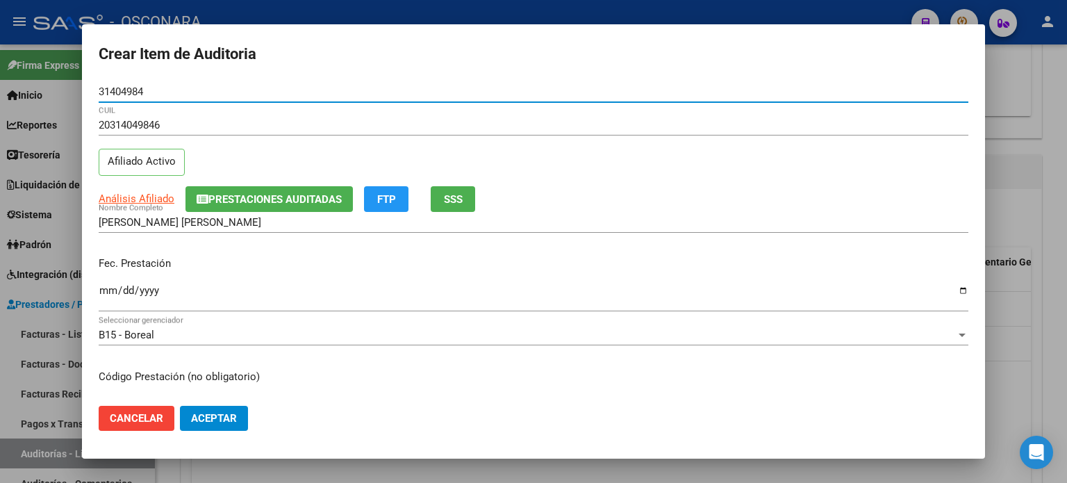
type input "31404984"
click at [109, 293] on input "Ingresar la fecha" at bounding box center [534, 296] width 870 height 22
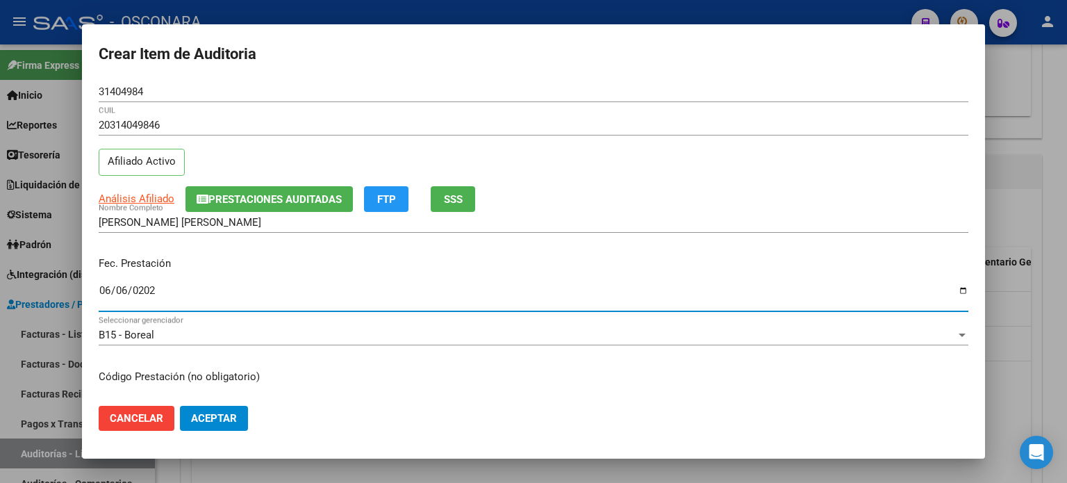
type input "[DATE]"
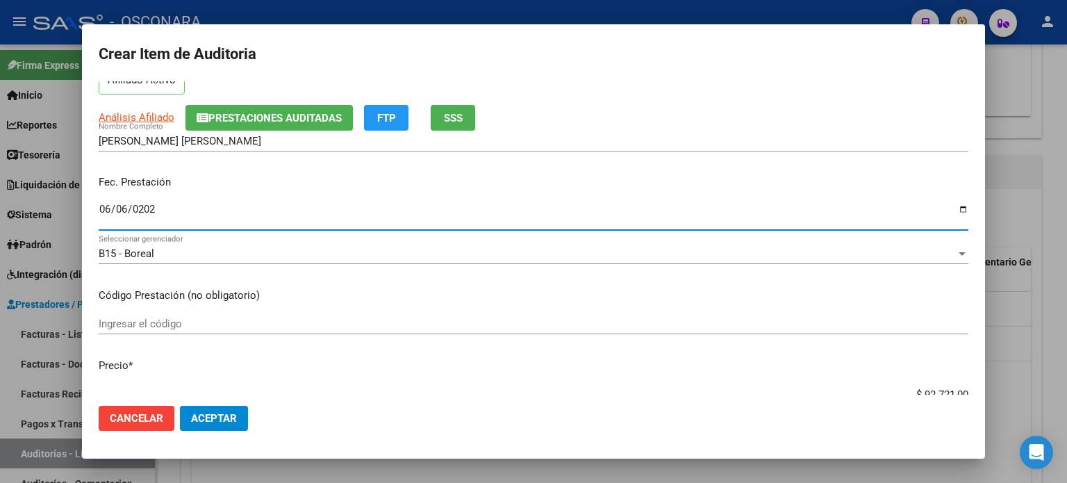
scroll to position [208, 0]
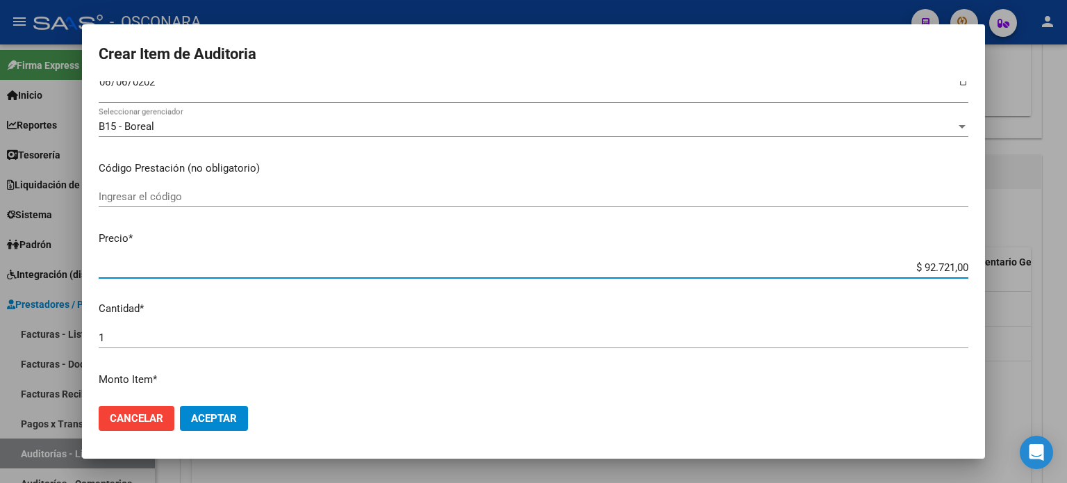
drag, startPoint x: 912, startPoint y: 266, endPoint x: 1066, endPoint y: 225, distance: 159.6
click at [1066, 270] on div "Crear Item de Auditoria 31404984 Nro Documento 20314049846 CUIL Afiliado Activo…" at bounding box center [533, 241] width 1067 height 483
type input "$ 0,01"
type input "$ 0,19"
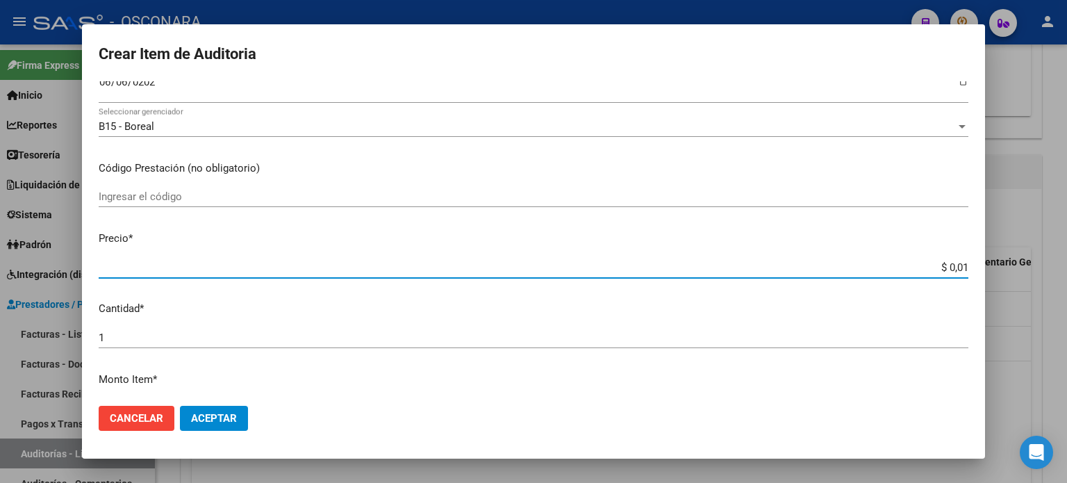
type input "$ 0,19"
type input "$ 1,97"
type input "$ 19,73"
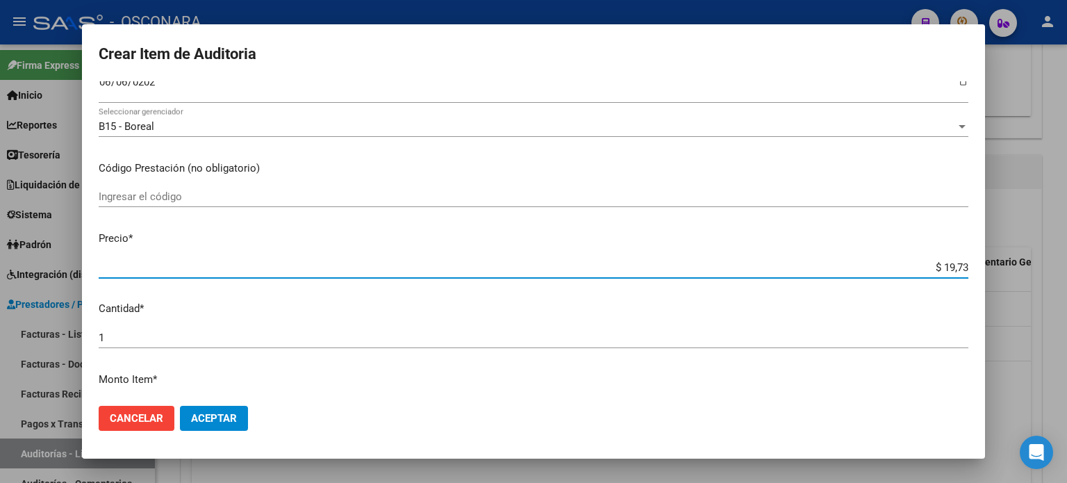
type input "$ 197,37"
type input "$ 1.973,70"
type input "$ 19.737,00"
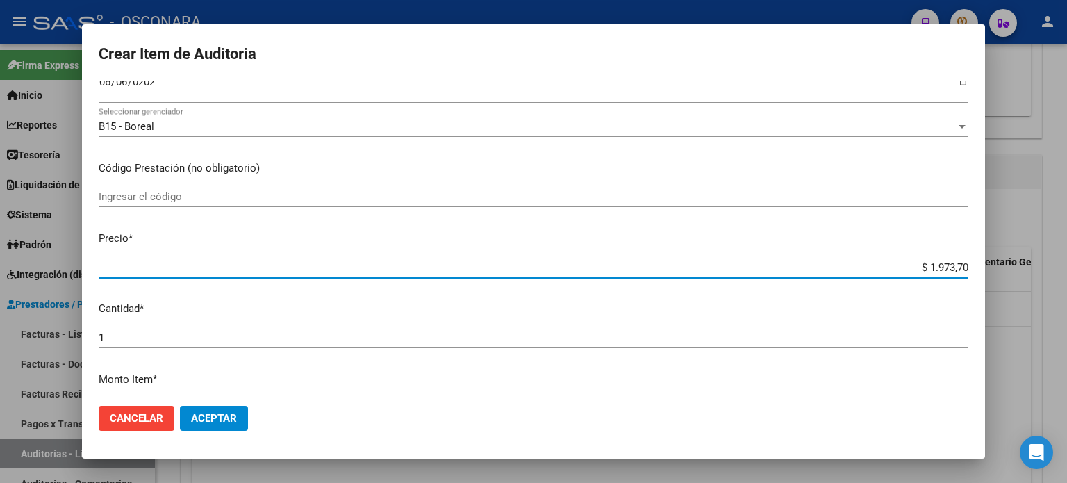
type input "$ 19.737,00"
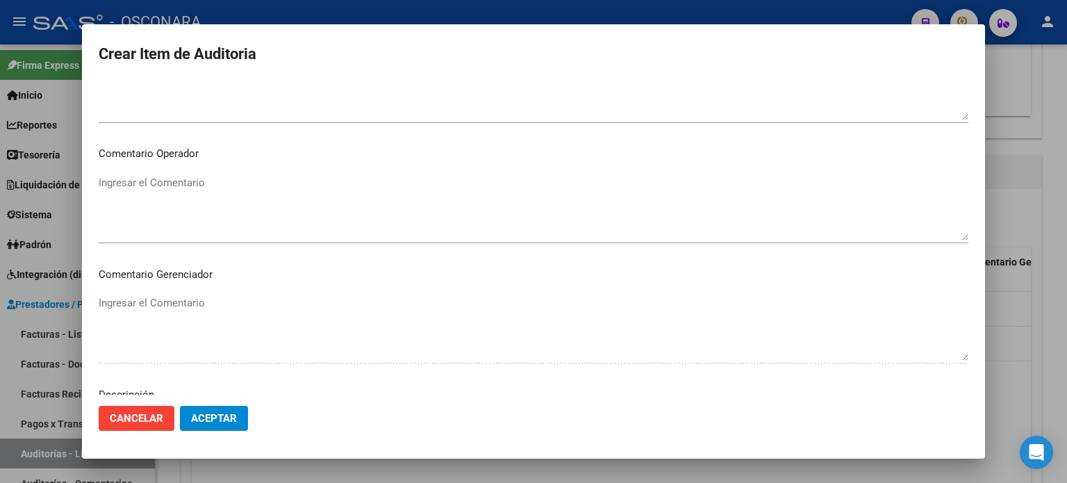
scroll to position [936, 0]
click at [203, 201] on textarea "Ingresar el Descripción" at bounding box center [534, 206] width 870 height 65
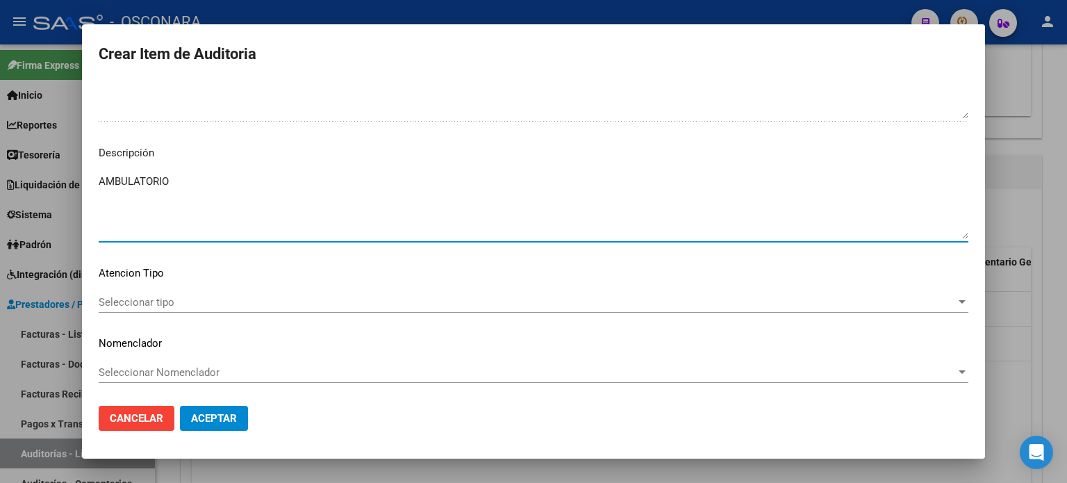
type textarea "AMBULATORIO"
click at [171, 296] on span "Seleccionar tipo" at bounding box center [527, 302] width 857 height 13
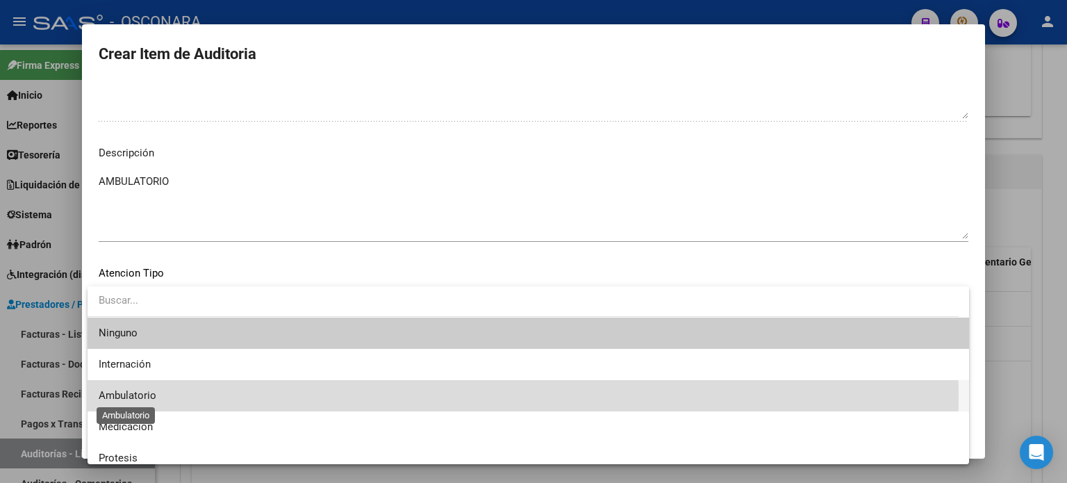
click at [117, 397] on span "Ambulatorio" at bounding box center [128, 395] width 58 height 13
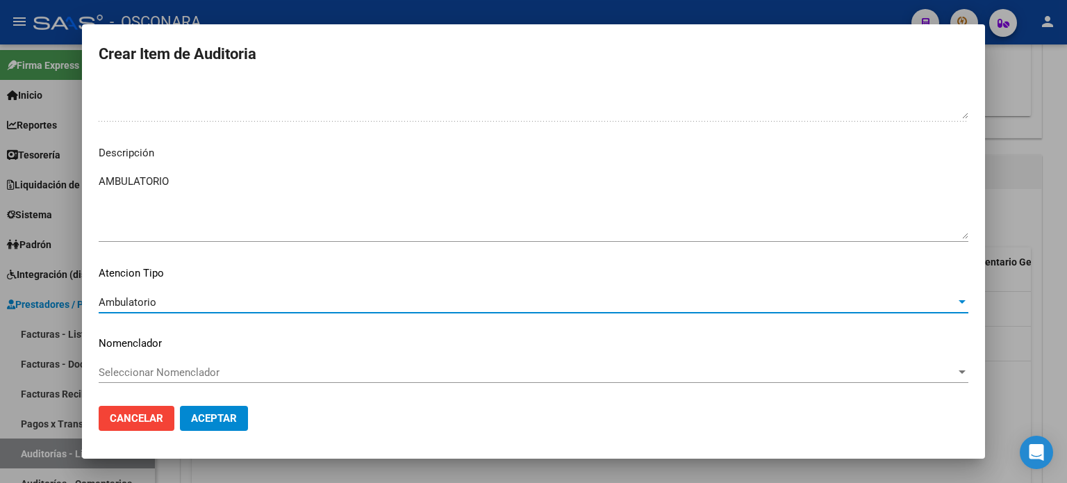
click at [199, 417] on span "Aceptar" at bounding box center [214, 418] width 46 height 13
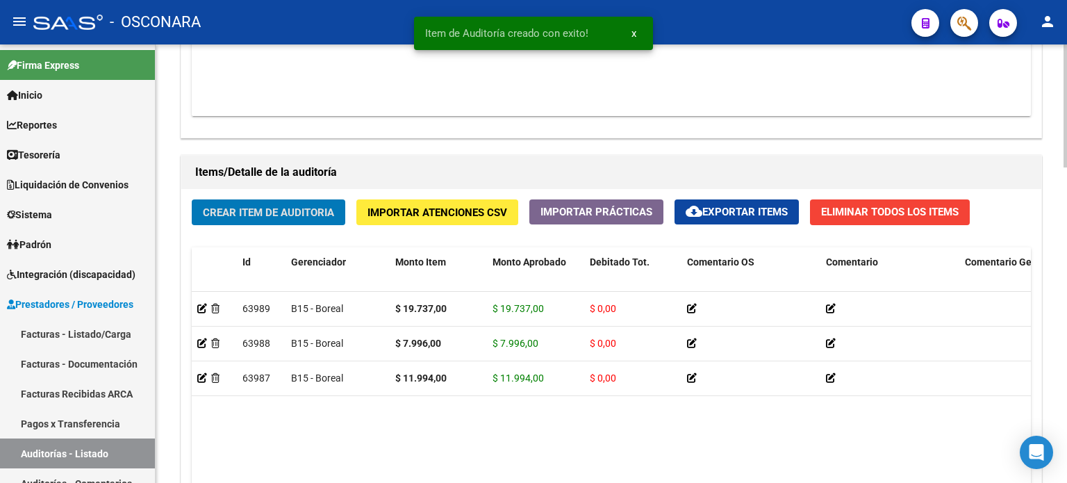
click at [259, 200] on button "Crear Item de Auditoria" at bounding box center [269, 212] width 154 height 26
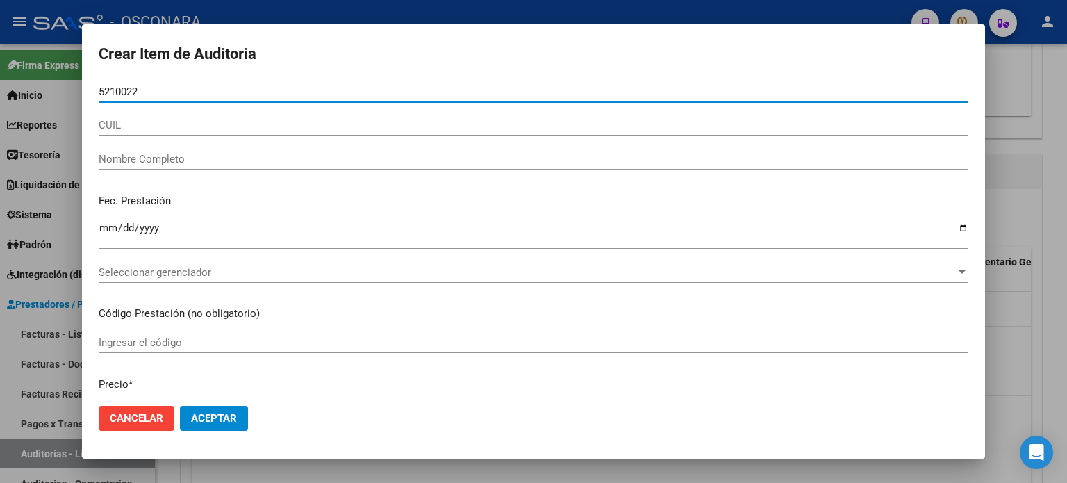
type input "52100224"
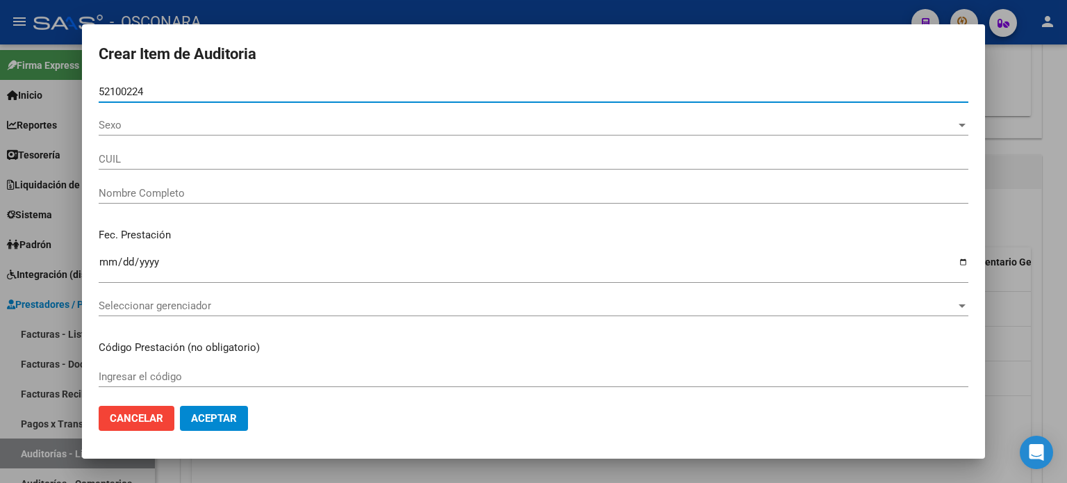
type input "20521002248"
type input "[PERSON_NAME] [PERSON_NAME]"
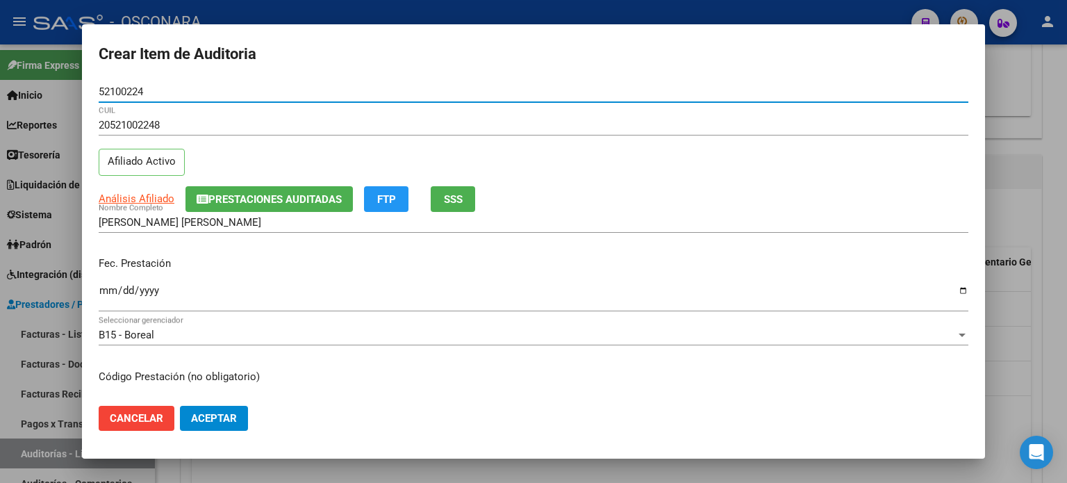
type input "52100224"
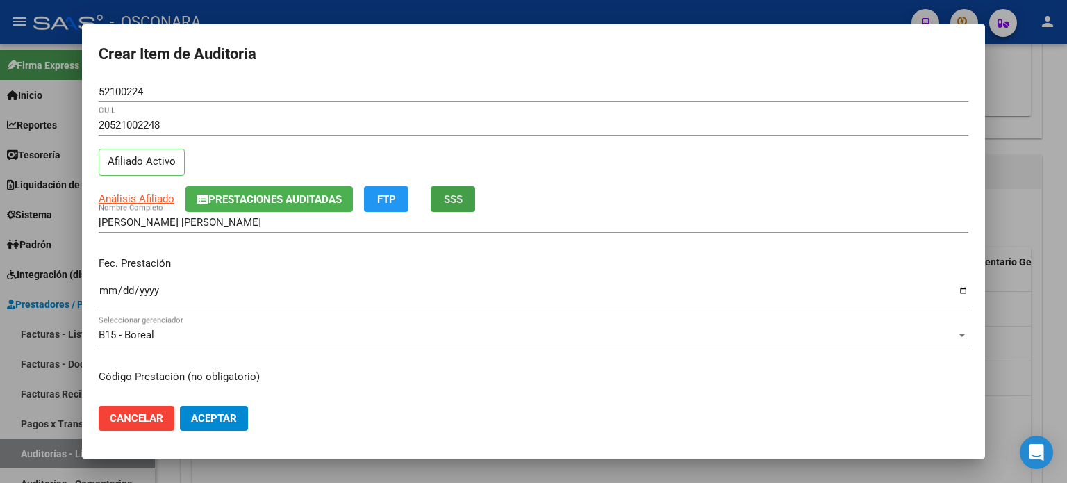
click at [441, 197] on button "SSS" at bounding box center [453, 199] width 44 height 26
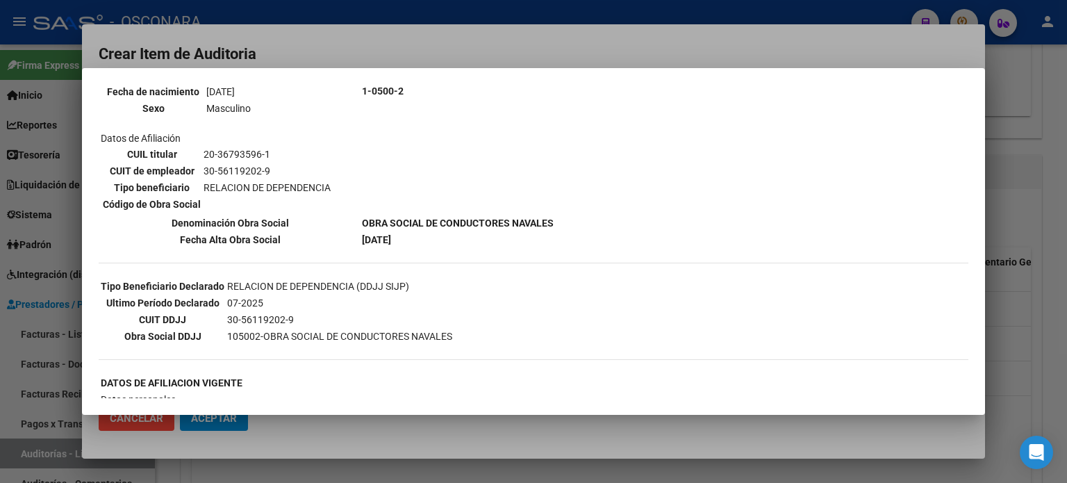
scroll to position [208, 0]
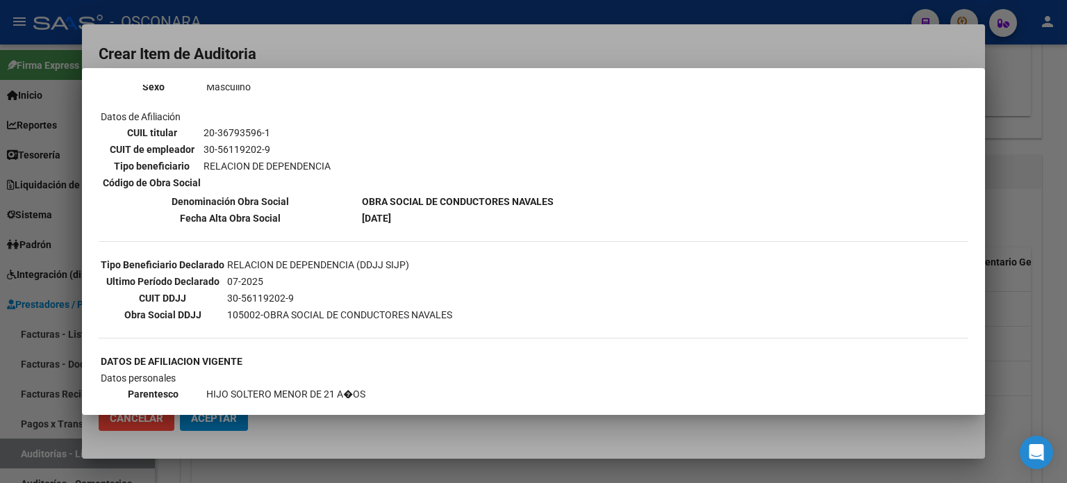
click at [1002, 242] on div at bounding box center [533, 241] width 1067 height 483
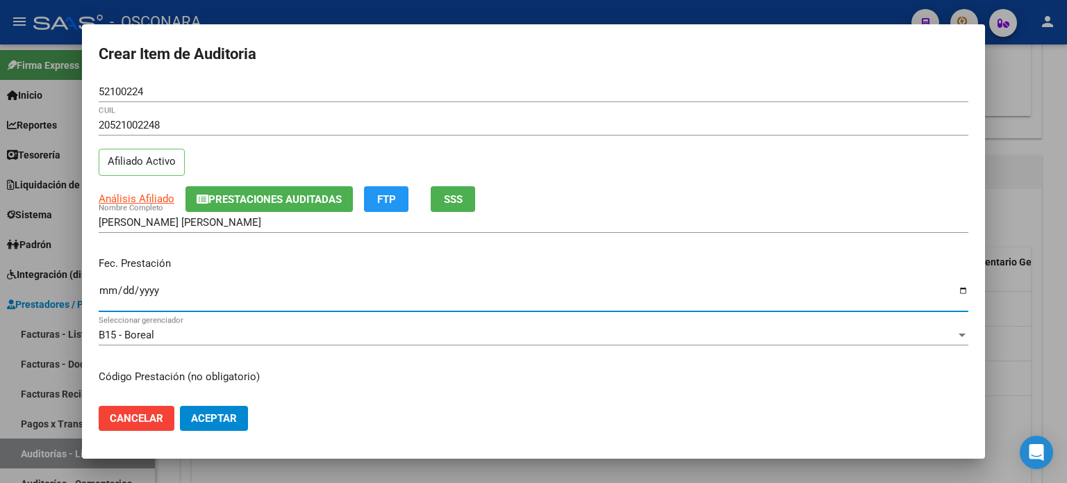
click at [106, 292] on input "Ingresar la fecha" at bounding box center [534, 296] width 870 height 22
type input "[DATE]"
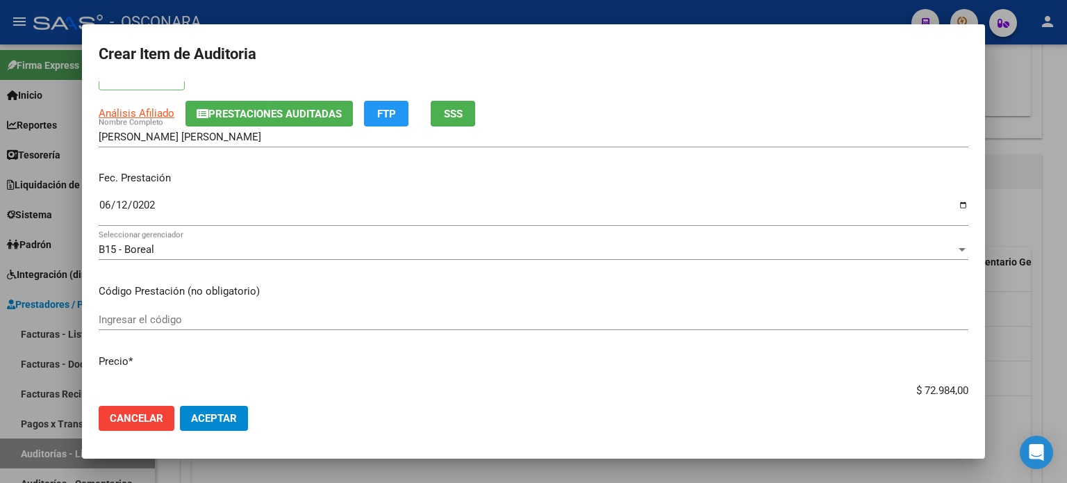
scroll to position [139, 0]
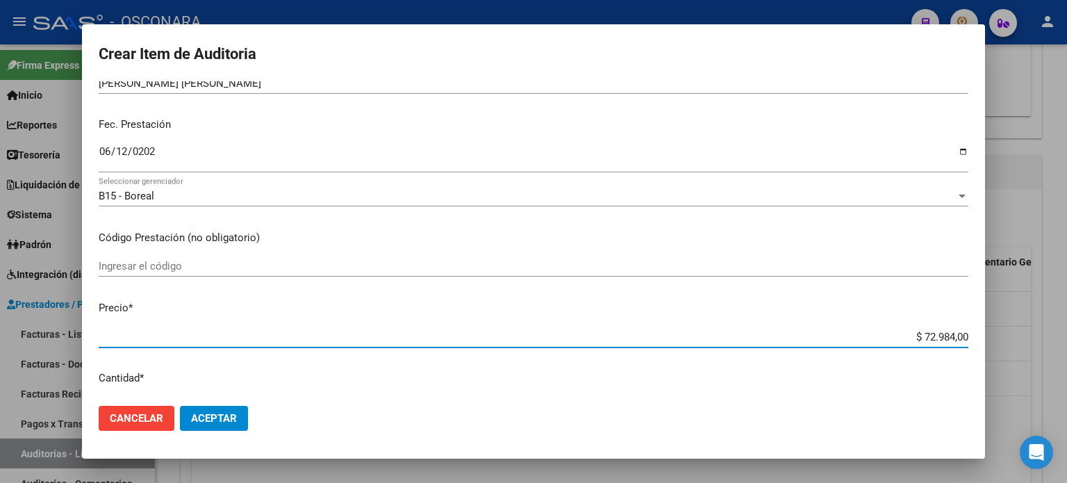
drag, startPoint x: 913, startPoint y: 337, endPoint x: 1066, endPoint y: 335, distance: 152.8
click at [1066, 335] on div "Crear Item de Auditoria 52100224 Nro Documento 20521002248 CUIL Afiliado Activo…" at bounding box center [533, 241] width 1067 height 483
type input "$ 0,03"
type input "$ 0,39"
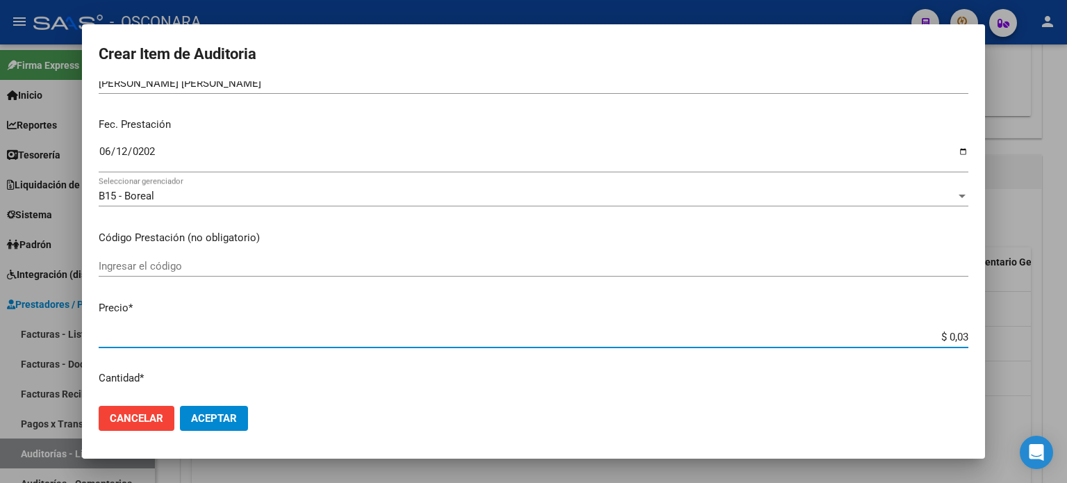
type input "$ 0,39"
type input "$ 3,99"
type input "$ 39,98"
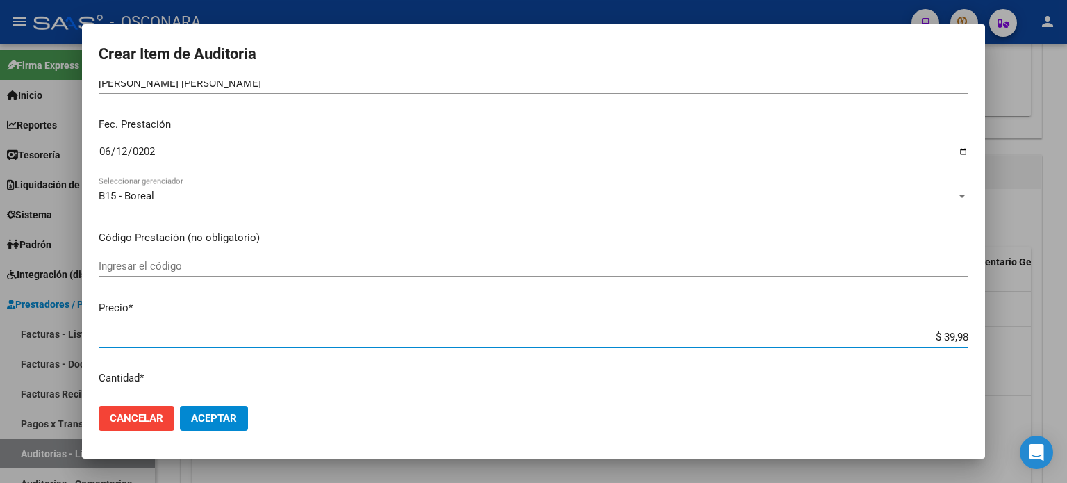
type input "$ 399,80"
type input "$ 3.998,00"
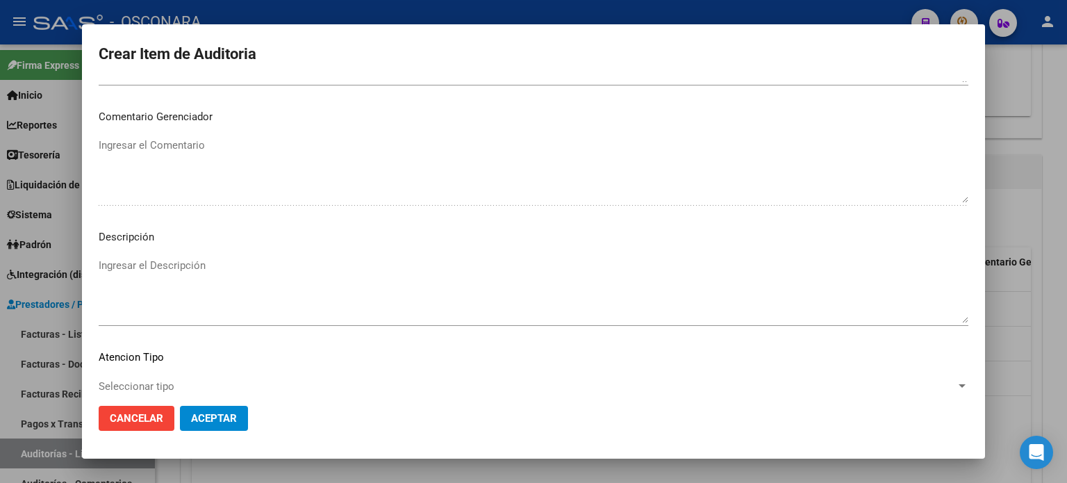
scroll to position [936, 0]
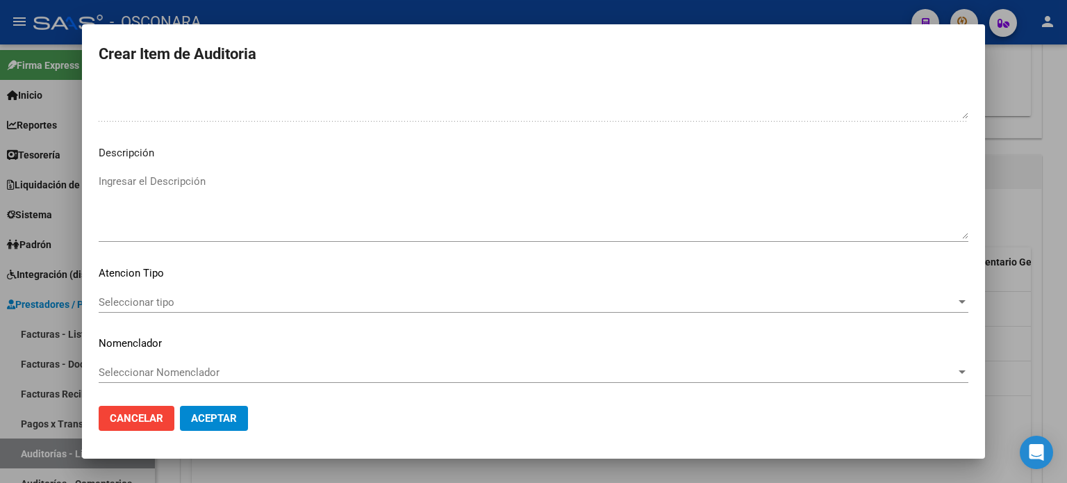
click at [206, 219] on textarea "Ingresar el Descripción" at bounding box center [534, 206] width 870 height 65
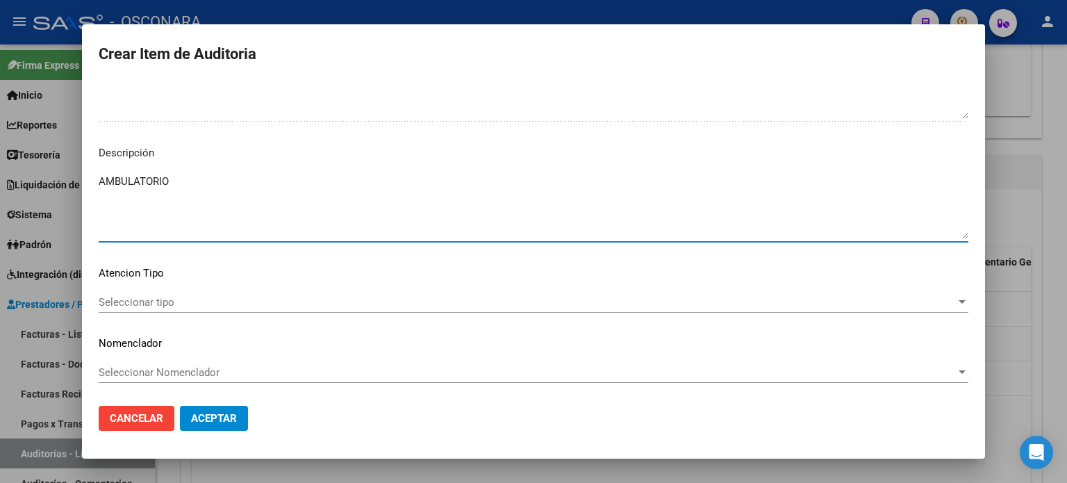
type textarea "AMBULATORIO"
click at [141, 305] on span "Seleccionar tipo" at bounding box center [527, 302] width 857 height 13
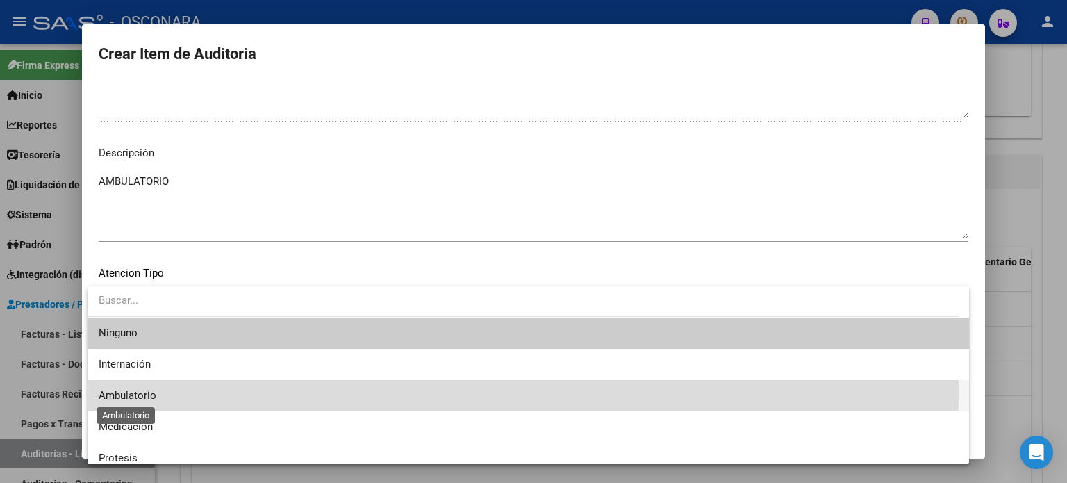
drag, startPoint x: 139, startPoint y: 390, endPoint x: 203, endPoint y: 402, distance: 65.0
click at [139, 391] on span "Ambulatorio" at bounding box center [128, 395] width 58 height 13
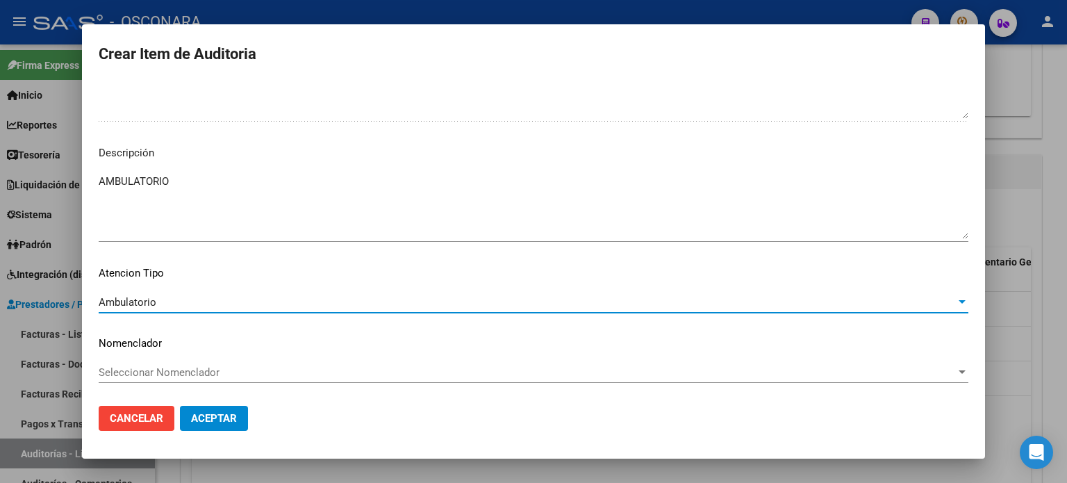
click at [208, 404] on mat-dialog-actions "Cancelar Aceptar" at bounding box center [534, 418] width 870 height 47
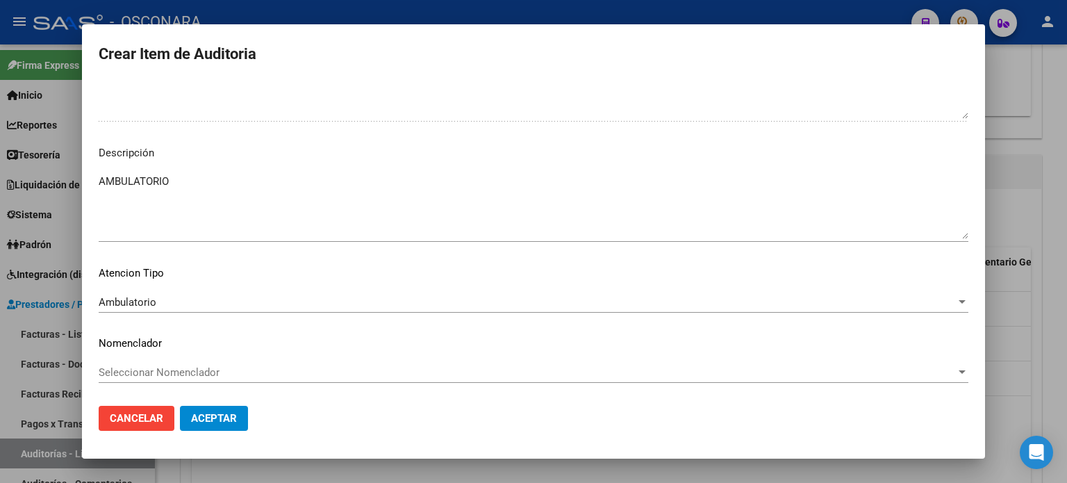
click at [210, 417] on span "Aceptar" at bounding box center [214, 418] width 46 height 13
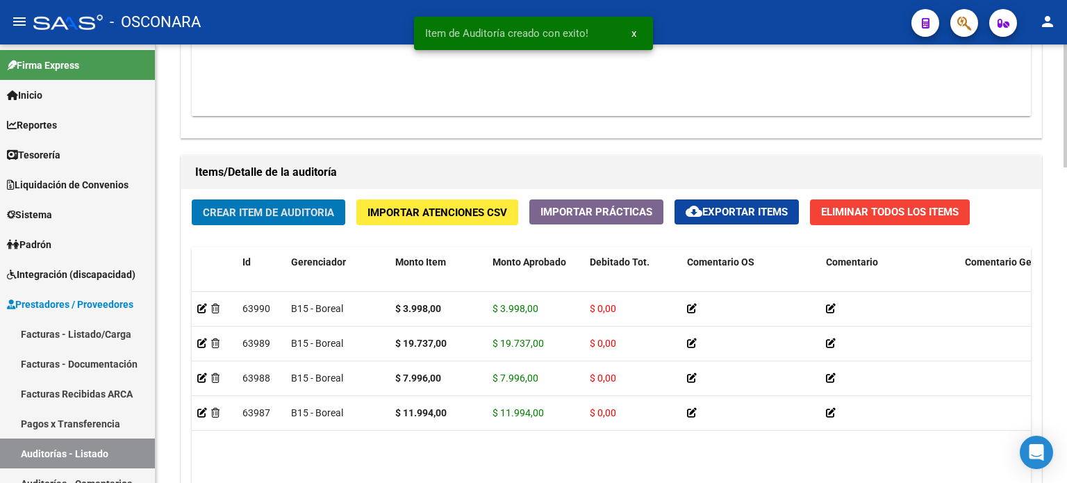
click at [274, 213] on span "Crear Item de Auditoria" at bounding box center [268, 212] width 131 height 13
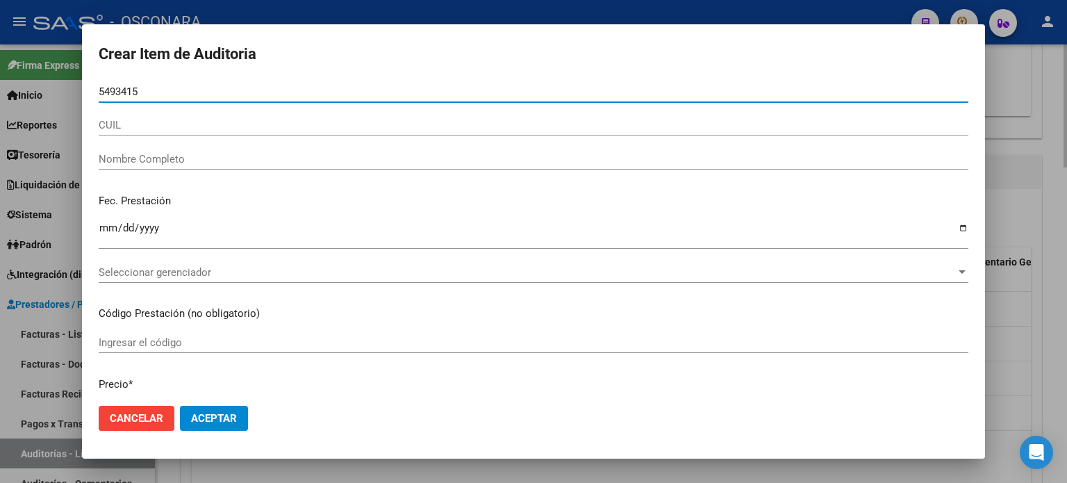
type input "54934153"
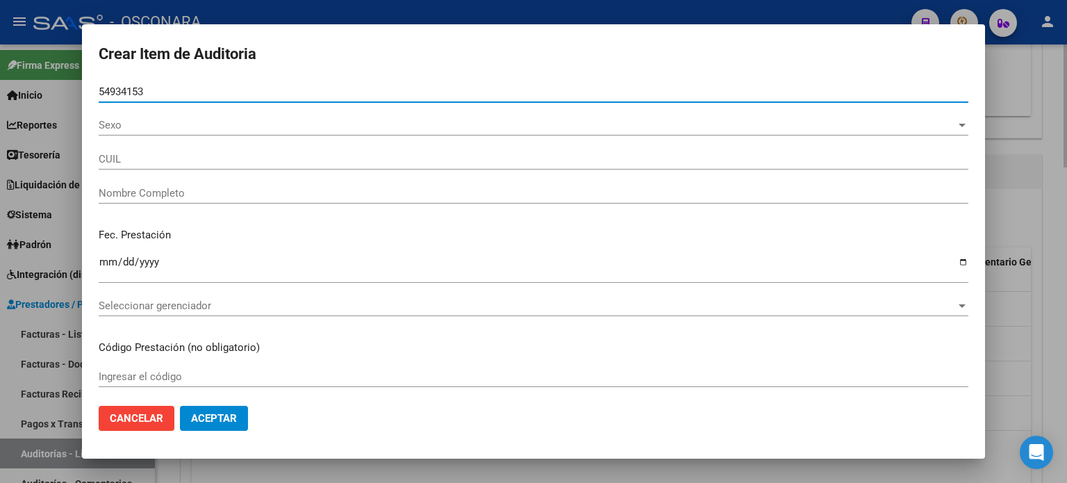
type input "20549341536"
type input "[PERSON_NAME] [PERSON_NAME]"
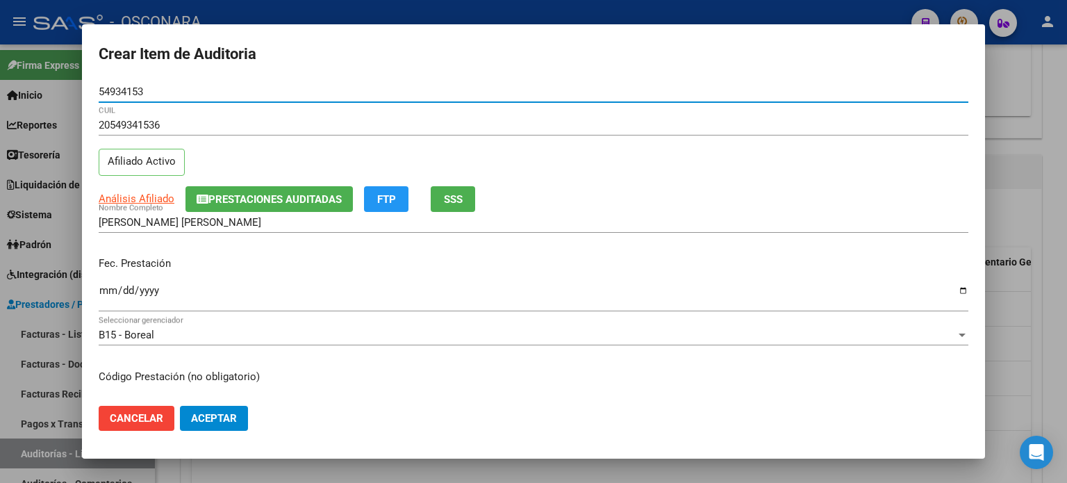
type input "54934153"
click at [461, 205] on span "SSS" at bounding box center [453, 199] width 19 height 13
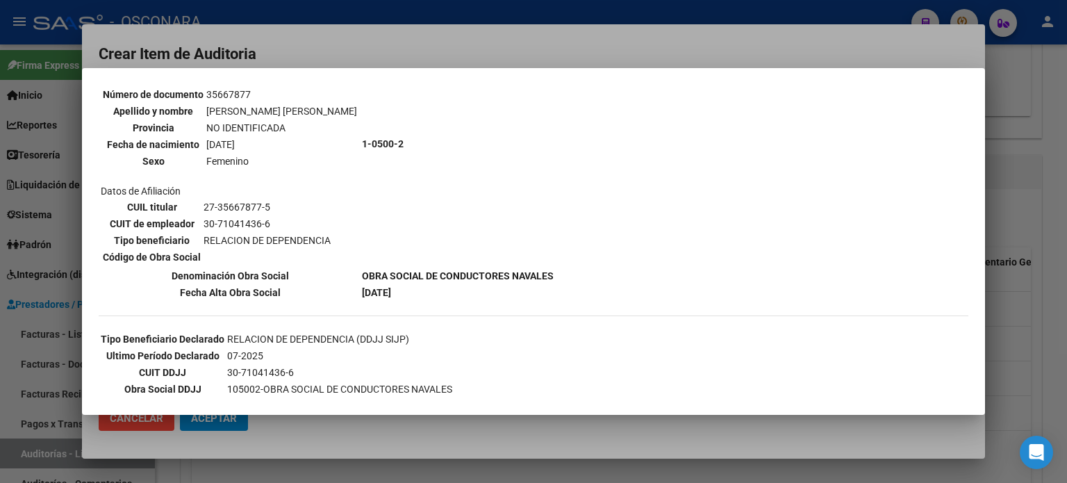
scroll to position [139, 0]
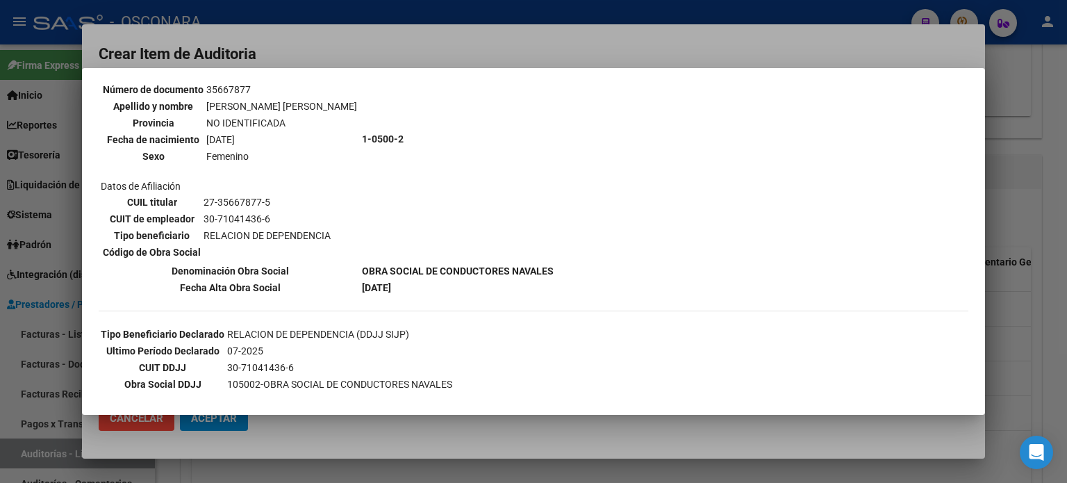
click at [1004, 260] on div at bounding box center [533, 241] width 1067 height 483
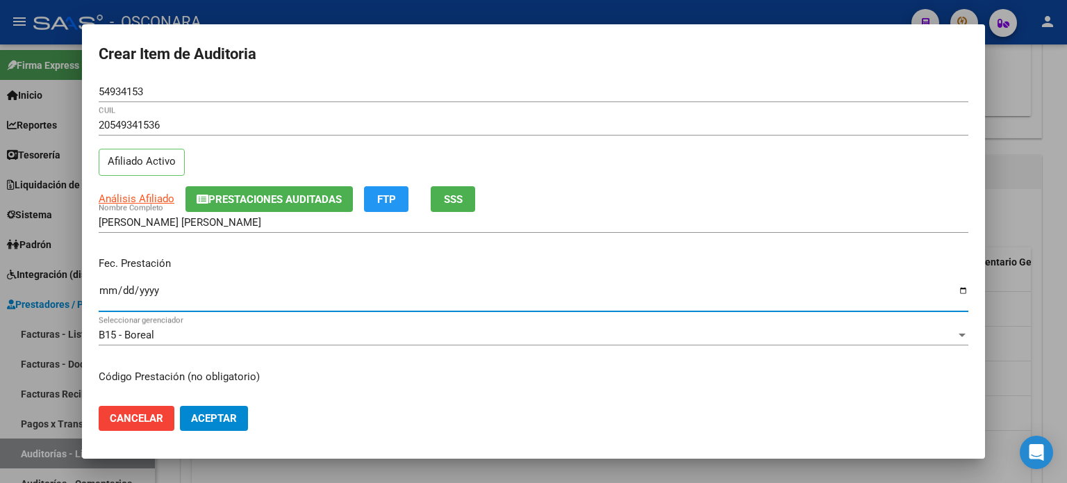
click at [116, 292] on input "Ingresar la fecha" at bounding box center [534, 296] width 870 height 22
click at [109, 292] on input "Ingresar la fecha" at bounding box center [534, 296] width 870 height 22
type input "[DATE]"
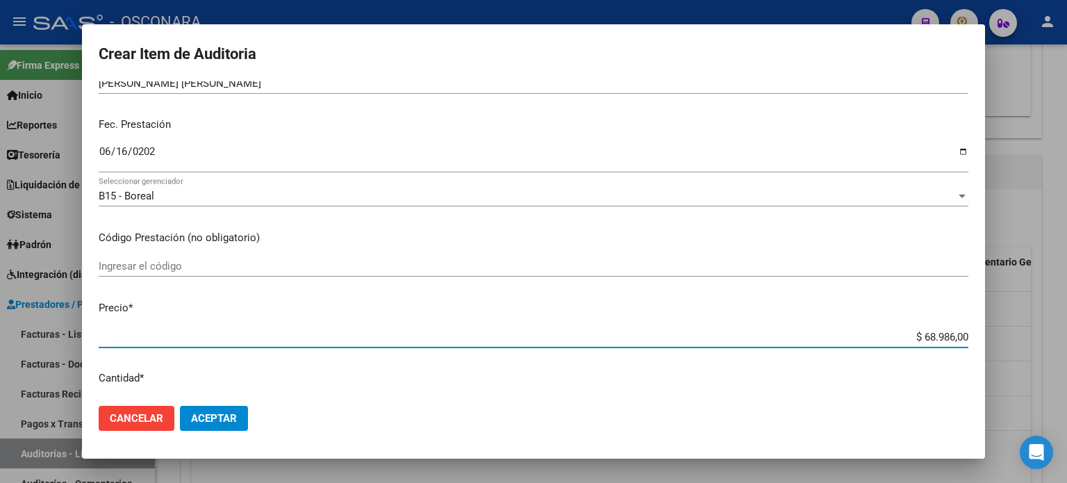
drag, startPoint x: 910, startPoint y: 335, endPoint x: 1066, endPoint y: 334, distance: 156.3
click at [1066, 335] on div "Crear Item de Auditoria 54934153 Nro Documento 20549341536 CUIL Afiliado Activo…" at bounding box center [533, 241] width 1067 height 483
type input "$ 0,03"
type input "$ 0,39"
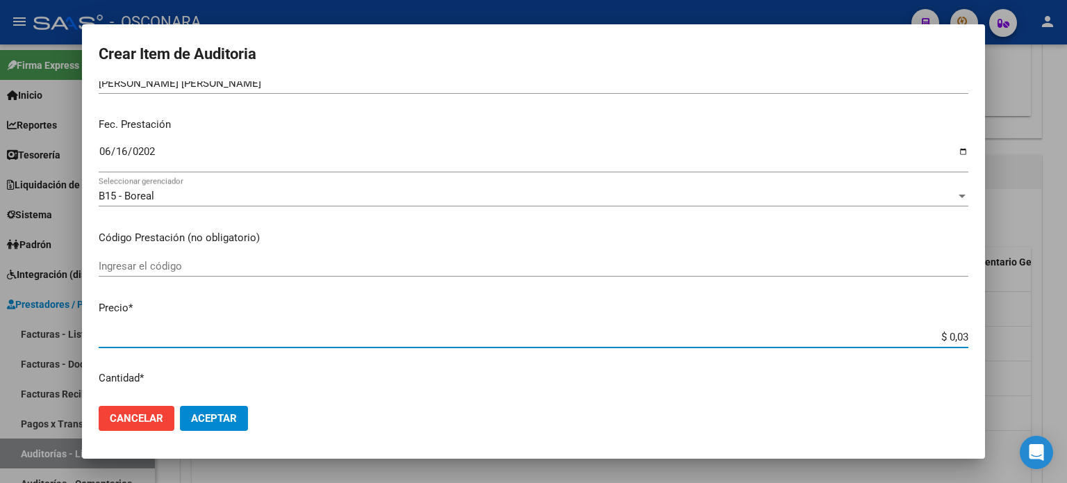
type input "$ 0,39"
type input "$ 3,99"
type input "$ 39,98"
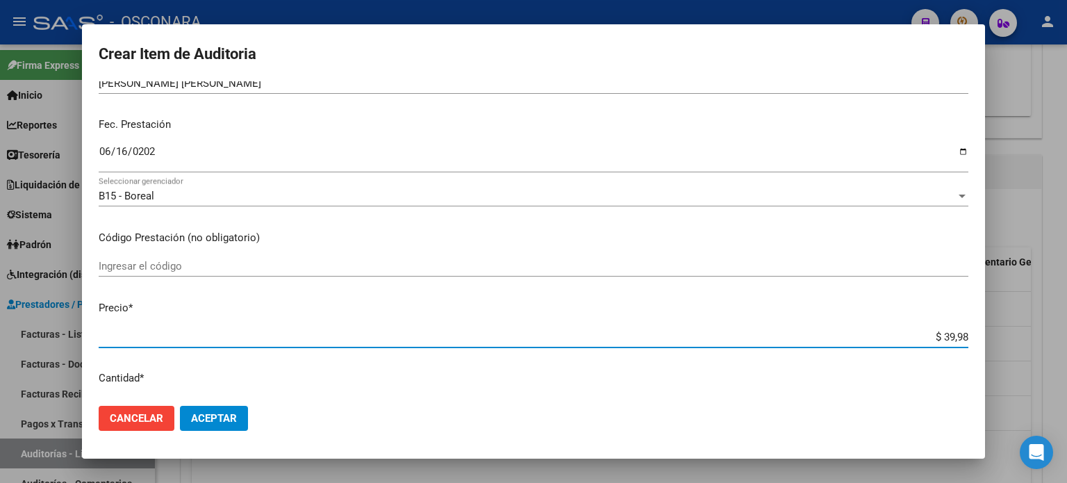
type input "$ 399,80"
type input "$ 3.998,00"
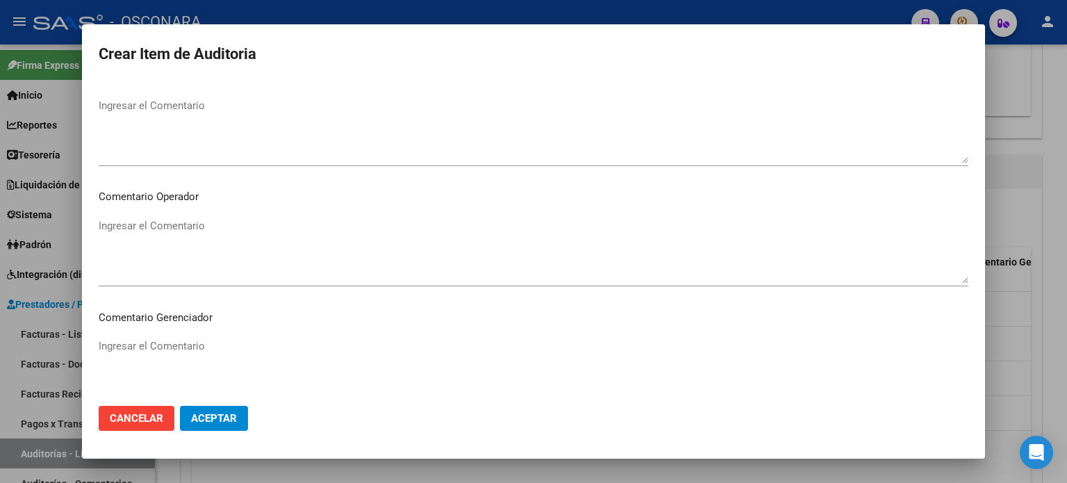
scroll to position [834, 0]
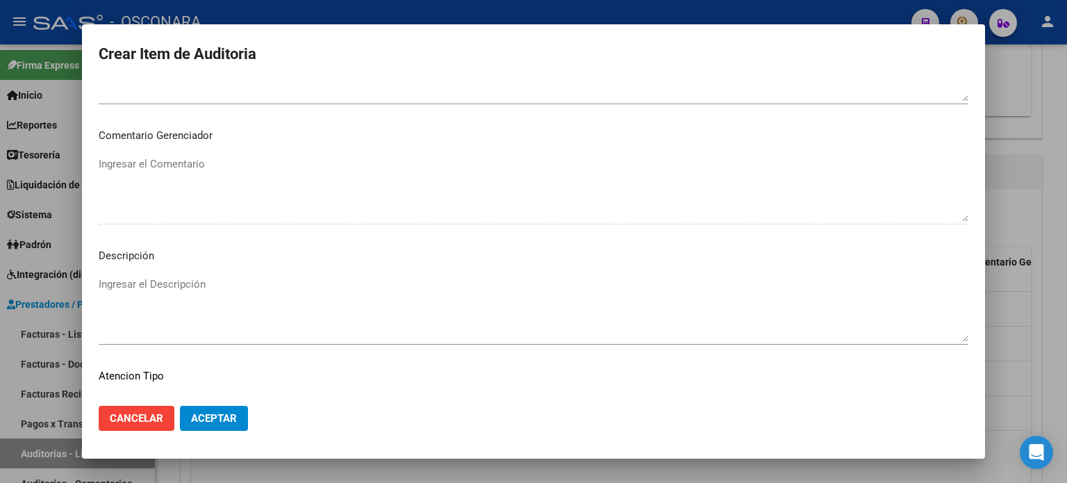
click at [206, 298] on textarea "Ingresar el Descripción" at bounding box center [534, 308] width 870 height 65
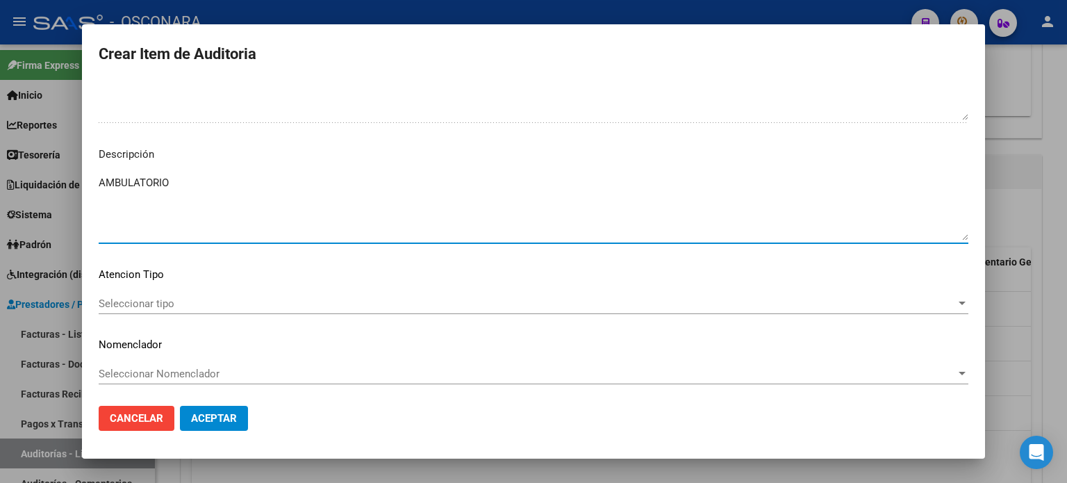
scroll to position [936, 0]
type textarea "AMBULATORIO"
click at [142, 298] on span "Seleccionar tipo" at bounding box center [527, 302] width 857 height 13
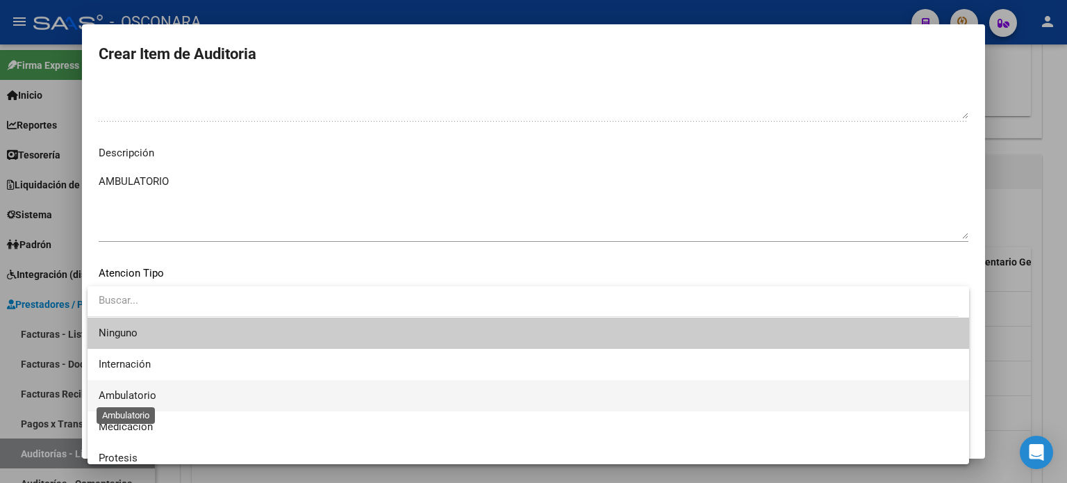
click at [144, 399] on span "Ambulatorio" at bounding box center [128, 395] width 58 height 13
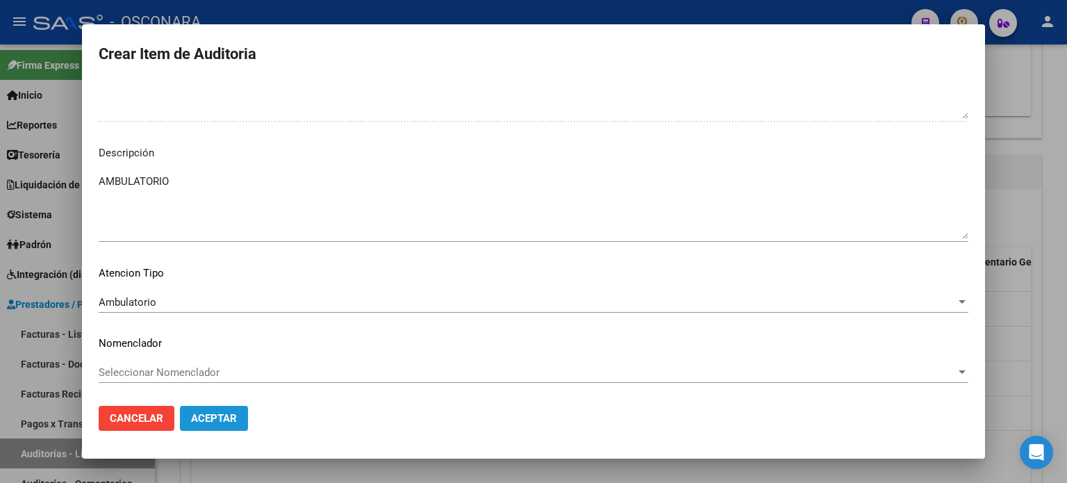
click at [213, 419] on span "Aceptar" at bounding box center [214, 418] width 46 height 13
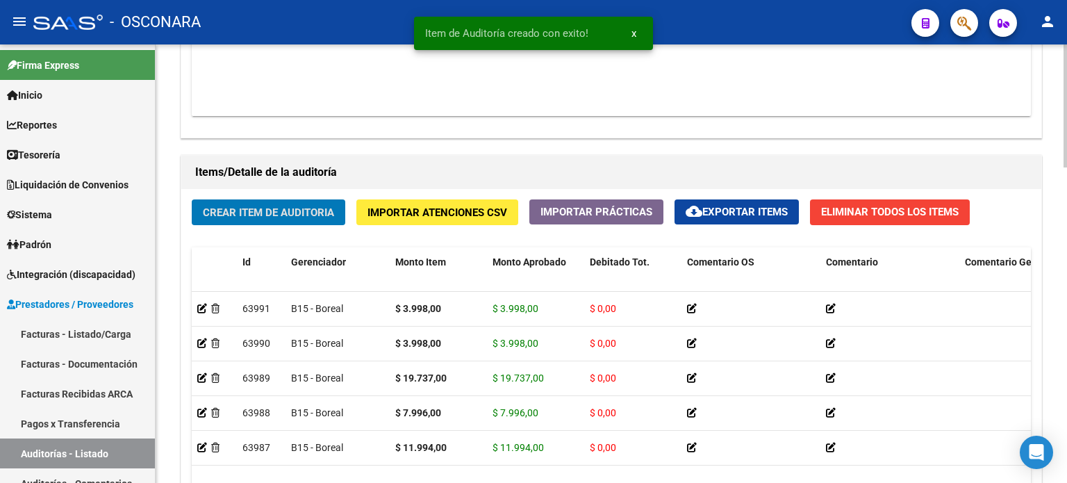
click at [217, 210] on span "Crear Item de Auditoria" at bounding box center [268, 212] width 131 height 13
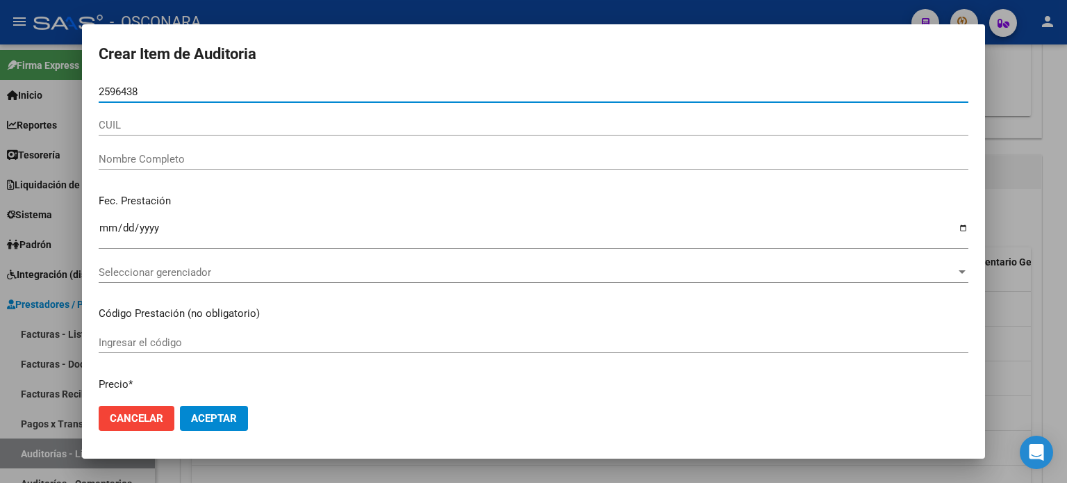
type input "25964387"
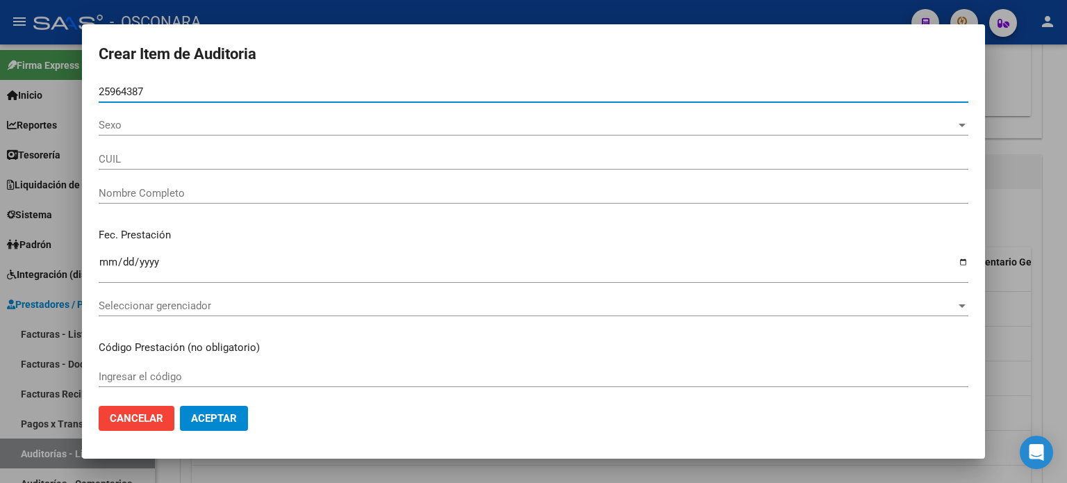
type input "27259643878"
type input "[PERSON_NAME] [PERSON_NAME] -"
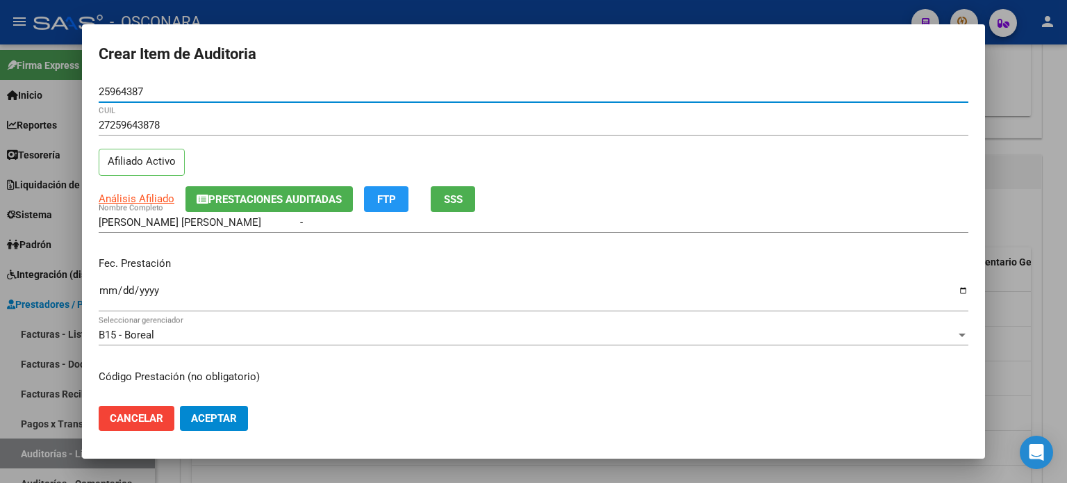
type input "25964387"
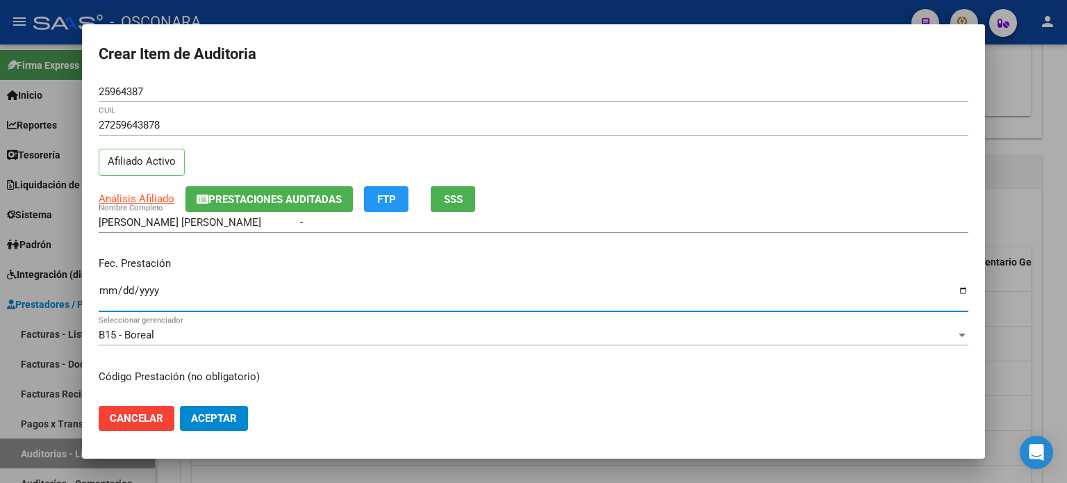
click at [108, 290] on input "Ingresar la fecha" at bounding box center [534, 296] width 870 height 22
type input "[DATE]"
click at [457, 208] on button "SSS" at bounding box center [453, 199] width 44 height 26
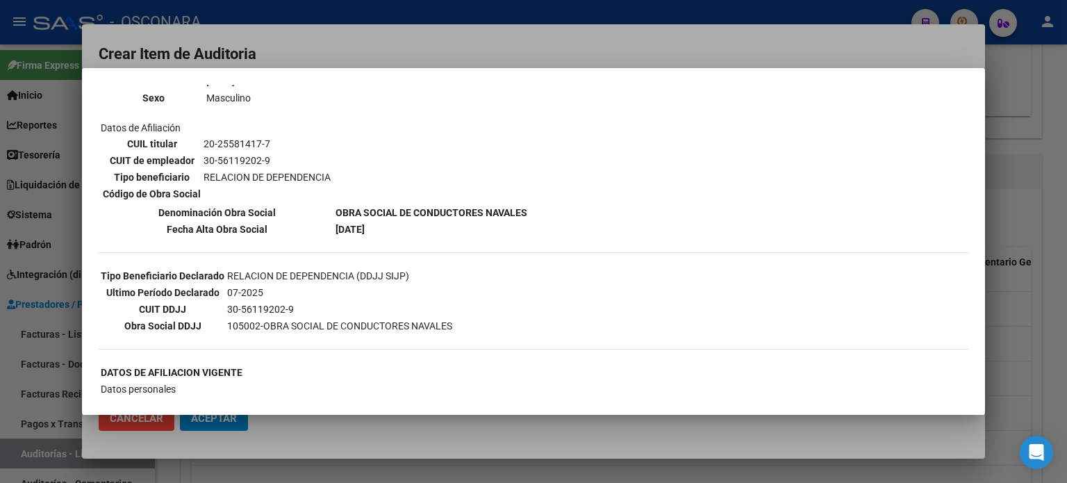
scroll to position [208, 0]
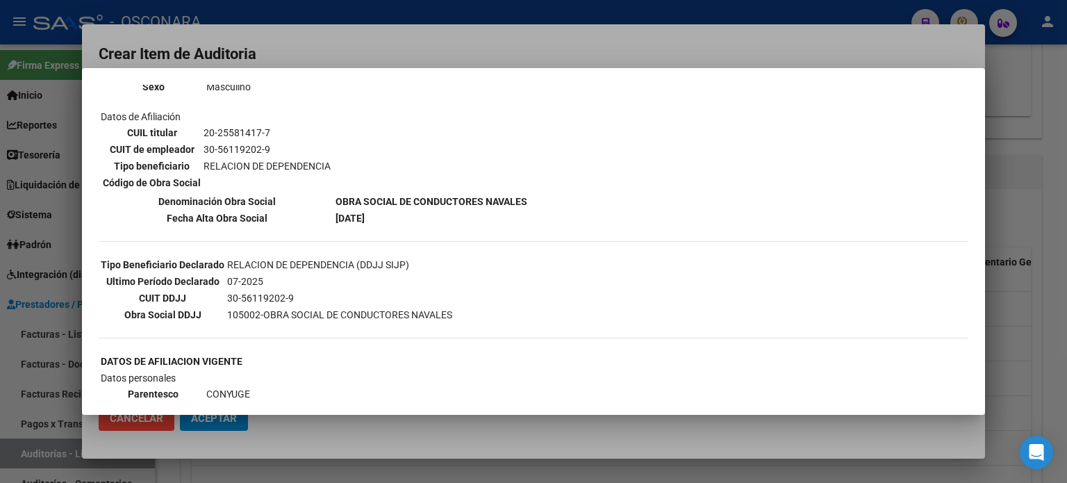
click at [1011, 236] on div at bounding box center [533, 241] width 1067 height 483
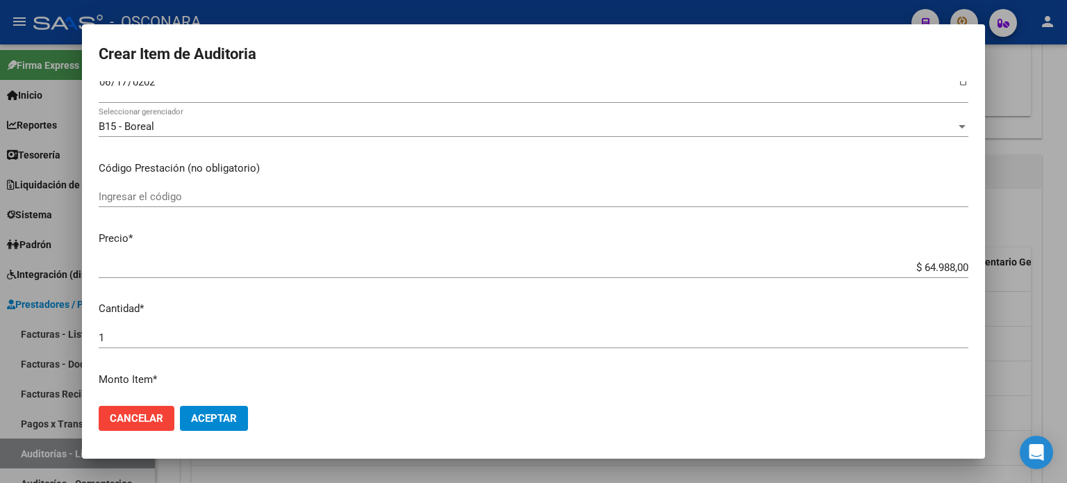
drag, startPoint x: 911, startPoint y: 267, endPoint x: 1066, endPoint y: 265, distance: 154.9
click at [1066, 265] on div "Crear Item de Auditoria 25964387 Nro Documento 27259643878 CUIL Afiliado Activo…" at bounding box center [533, 241] width 1067 height 483
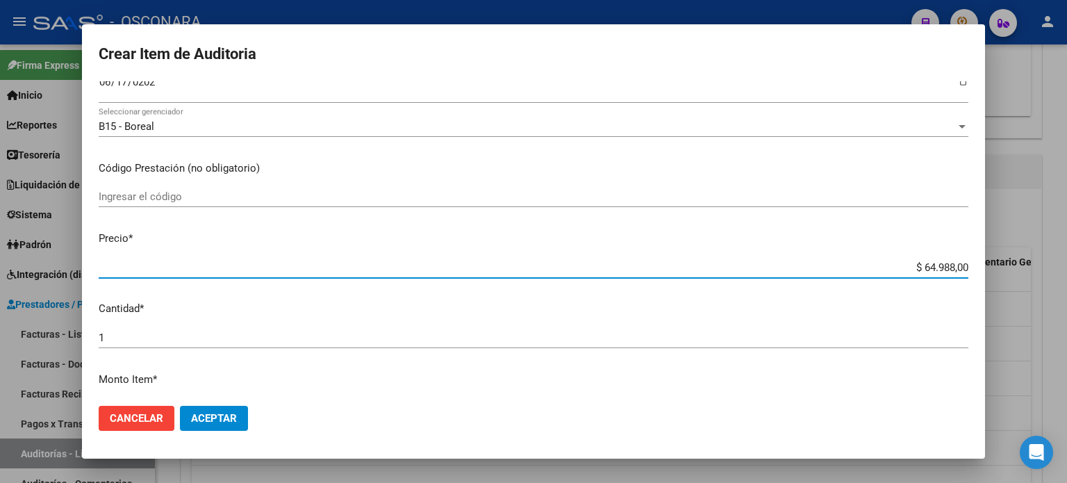
type input "$ 0,03"
type input "$ 0,39"
type input "$ 3,99"
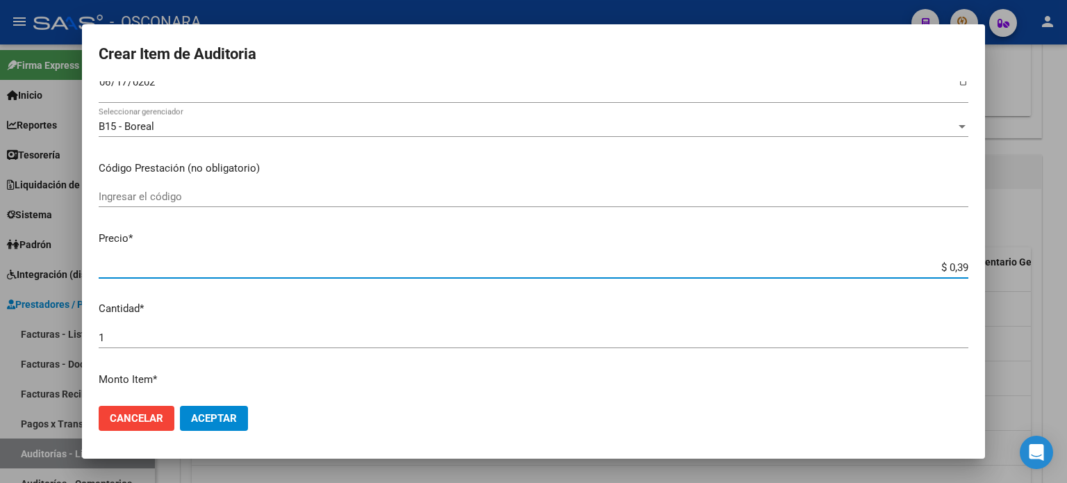
type input "$ 3,99"
type input "$ 39,98"
type input "$ 399,80"
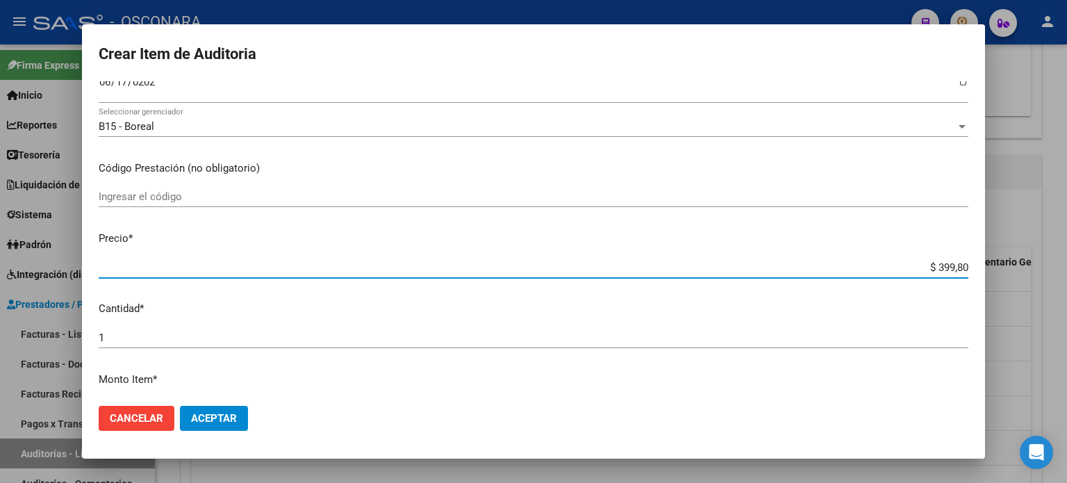
type input "$ 3.998,00"
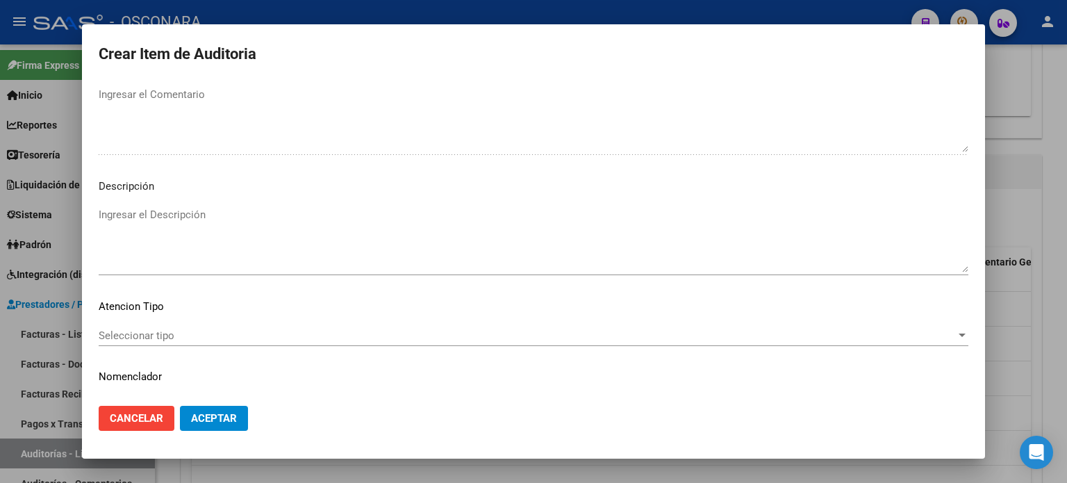
scroll to position [936, 0]
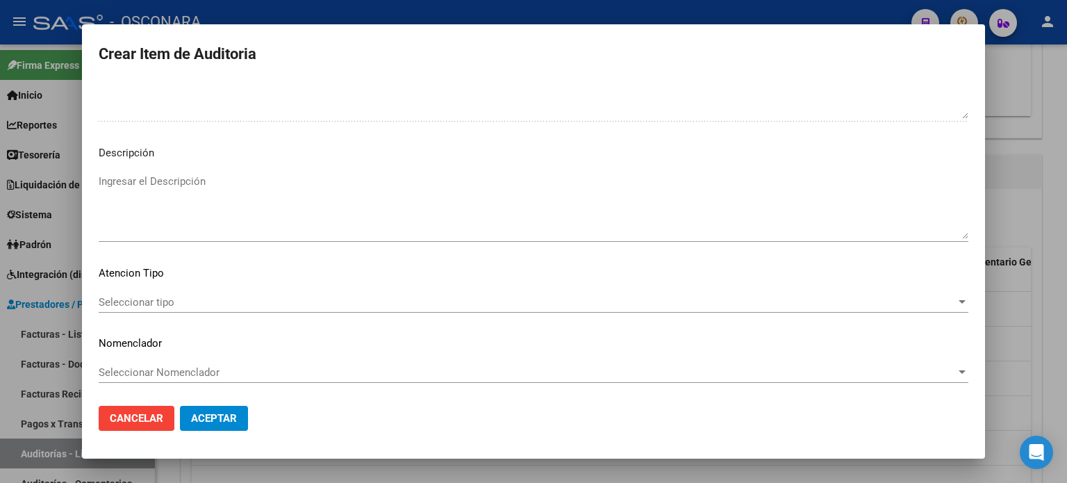
click at [150, 215] on textarea "Ingresar el Descripción" at bounding box center [534, 206] width 870 height 65
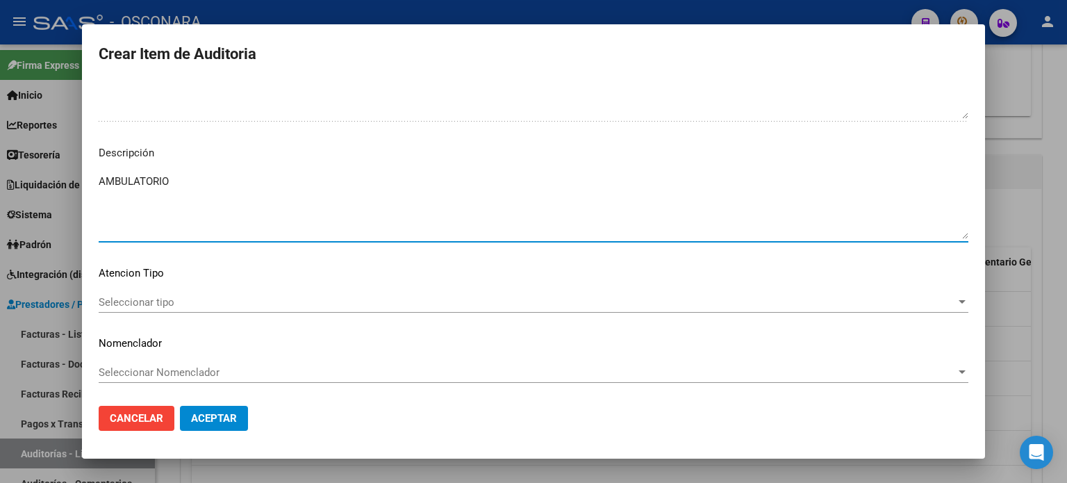
type textarea "AMBULATORIO"
click at [119, 307] on span "Seleccionar tipo" at bounding box center [527, 302] width 857 height 13
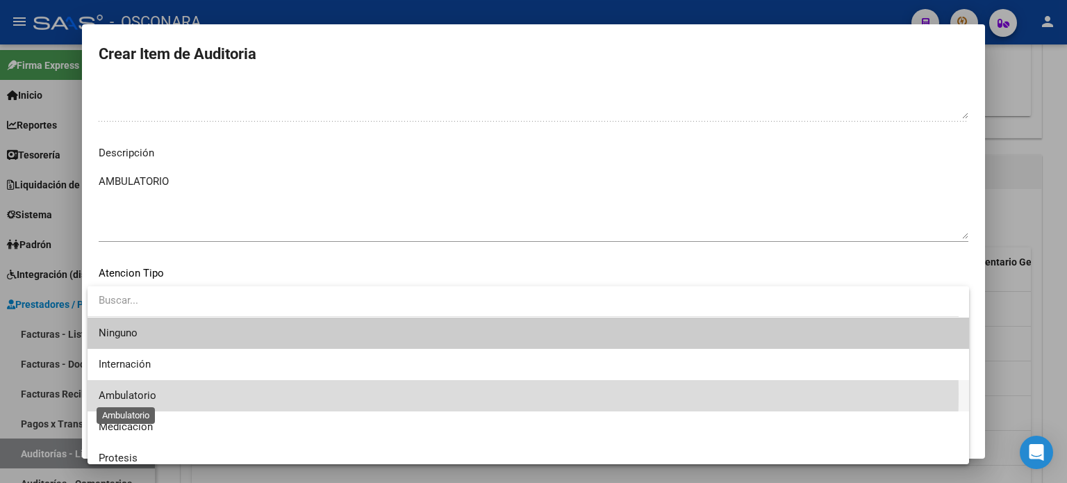
click at [150, 394] on span "Ambulatorio" at bounding box center [128, 395] width 58 height 13
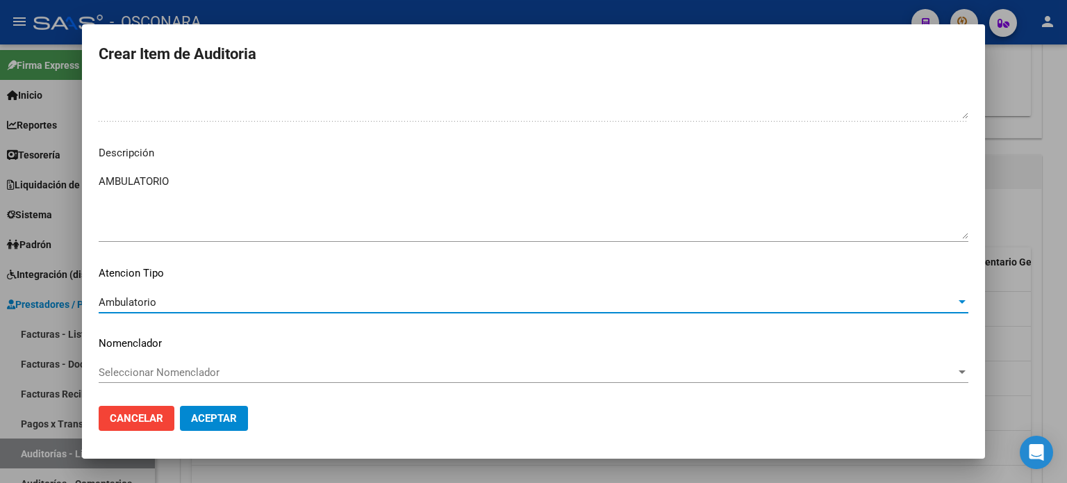
click at [201, 420] on span "Aceptar" at bounding box center [214, 418] width 46 height 13
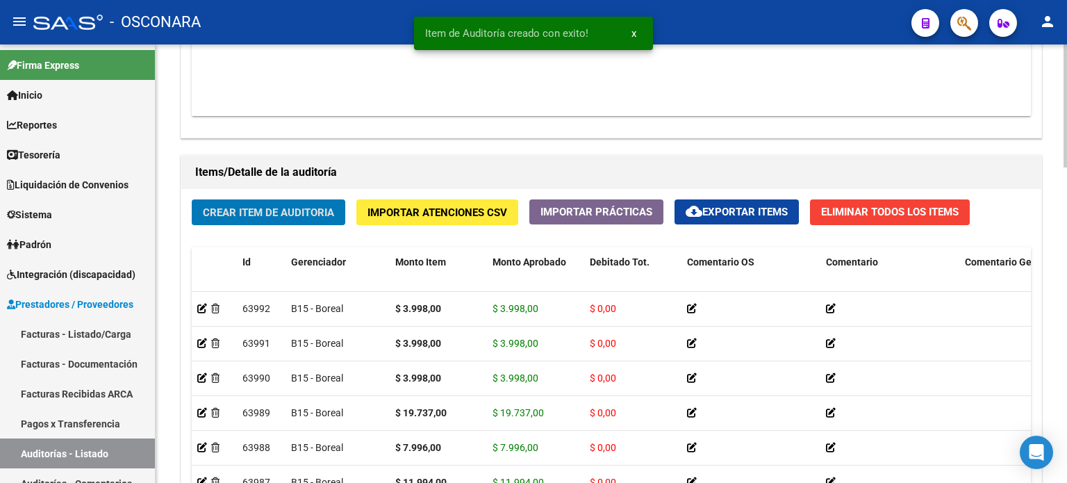
click at [250, 213] on span "Crear Item de Auditoria" at bounding box center [268, 212] width 131 height 13
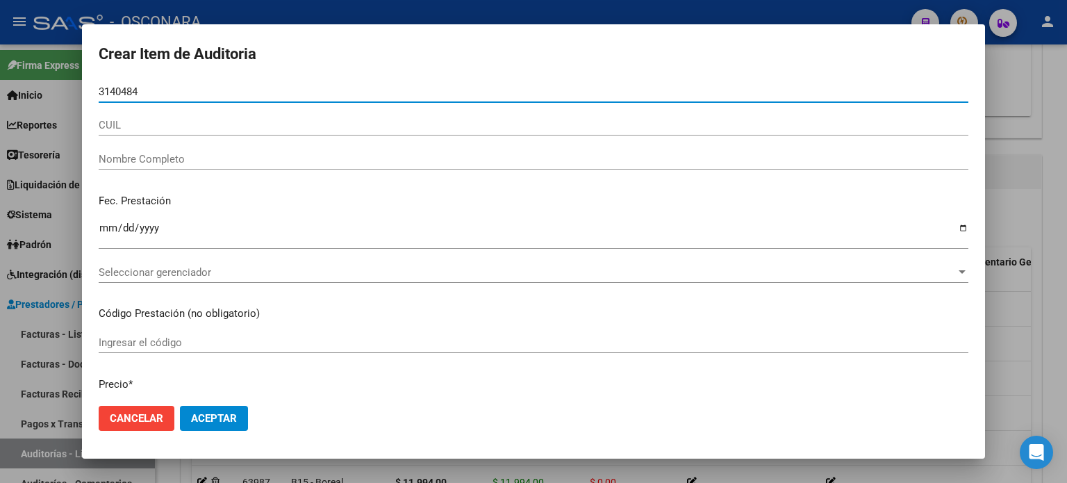
click at [128, 88] on input "3140484" at bounding box center [534, 91] width 870 height 13
type input "31404984"
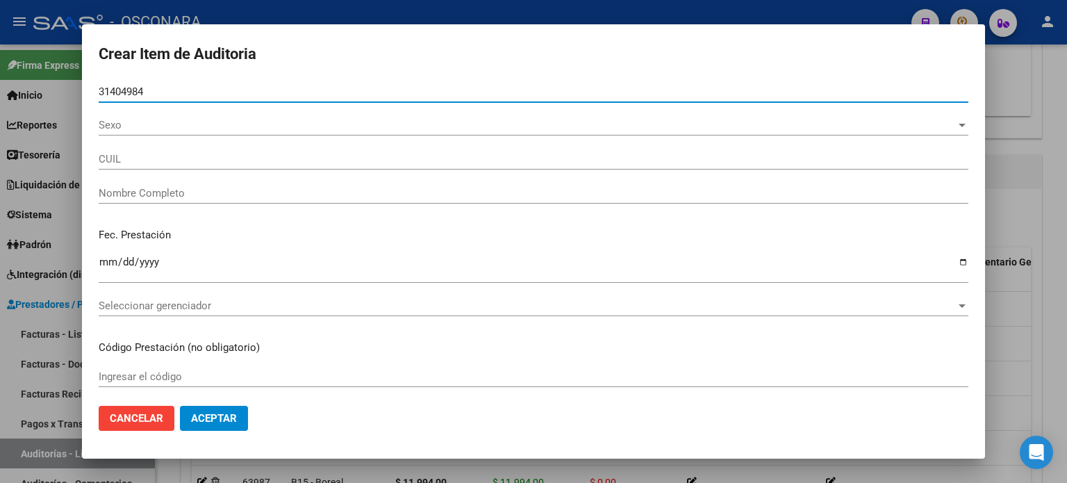
type input "20314049846"
type input "[PERSON_NAME] [PERSON_NAME]"
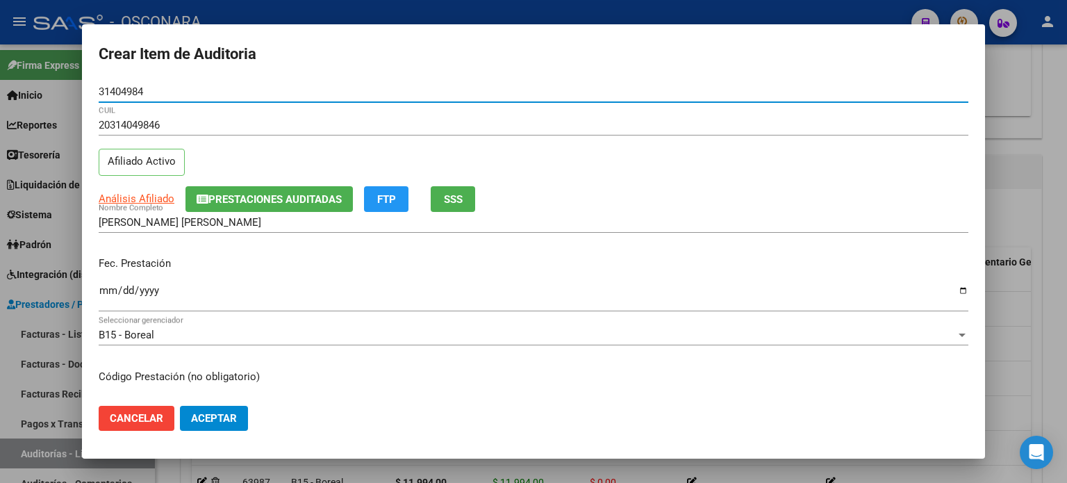
type input "31404984"
click at [457, 196] on span "SSS" at bounding box center [453, 199] width 19 height 13
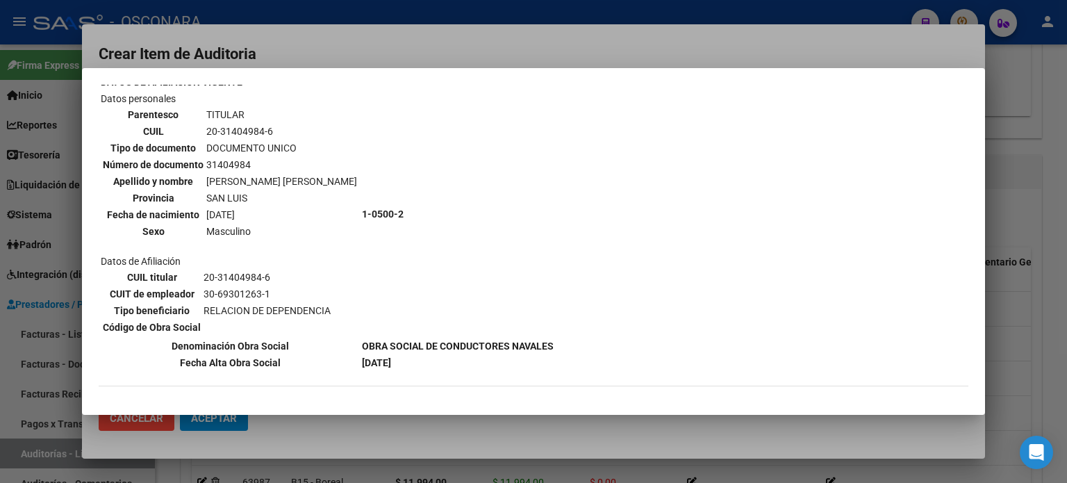
scroll to position [139, 0]
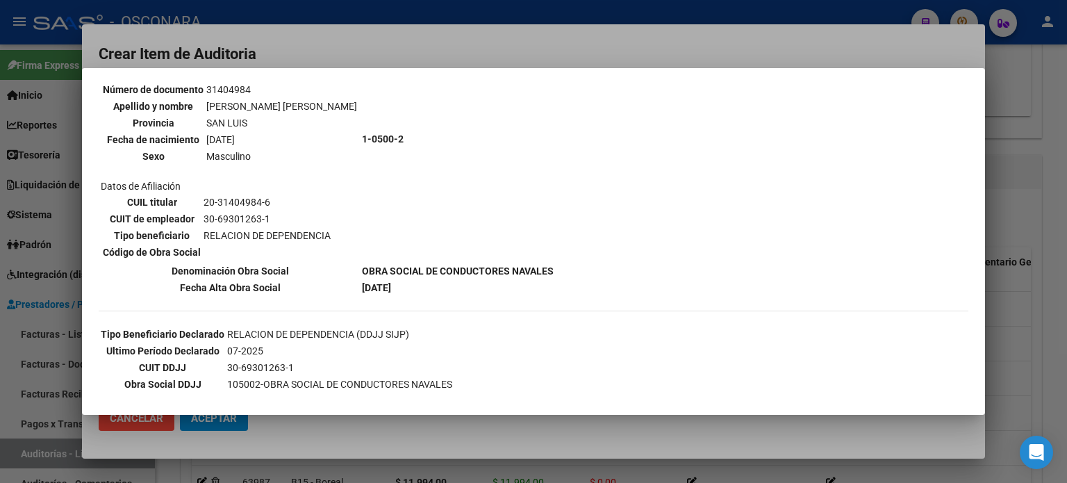
click at [1027, 308] on div at bounding box center [533, 241] width 1067 height 483
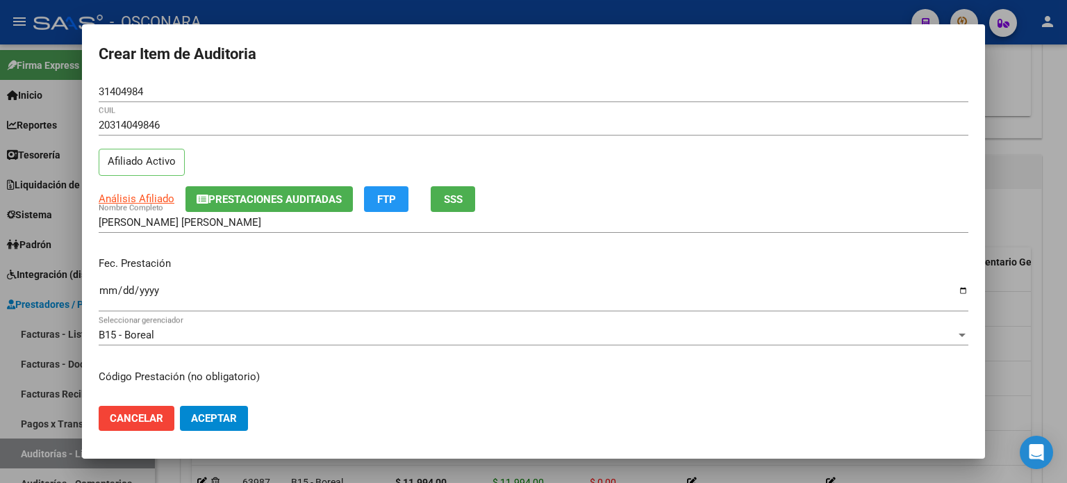
click at [113, 292] on input "Ingresar la fecha" at bounding box center [534, 296] width 870 height 22
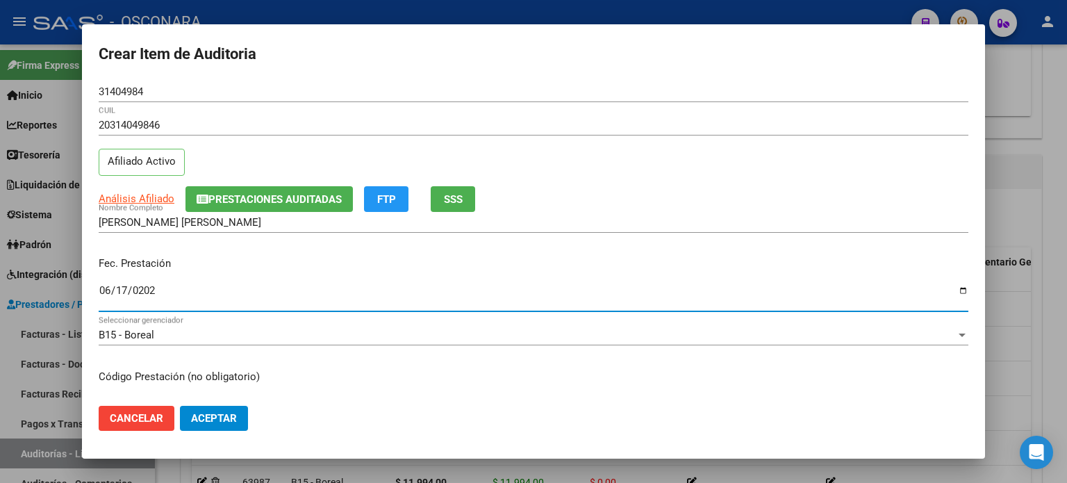
type input "[DATE]"
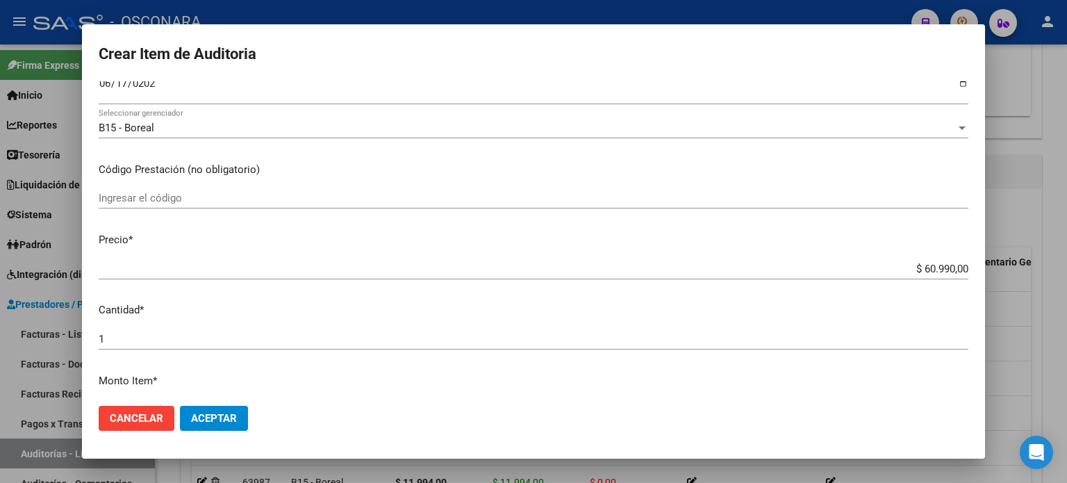
scroll to position [208, 0]
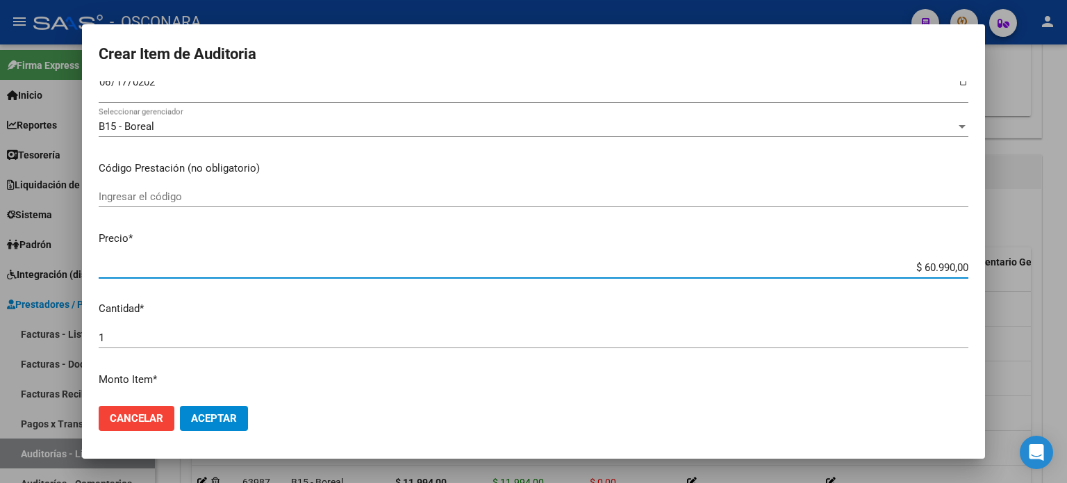
drag, startPoint x: 916, startPoint y: 265, endPoint x: 1066, endPoint y: 265, distance: 150.0
click at [1066, 265] on div "Crear Item de Auditoria 31404984 Nro Documento 20314049846 CUIL Afiliado Activo…" at bounding box center [533, 241] width 1067 height 483
type input "$ 0,06"
type input "$ 0,03"
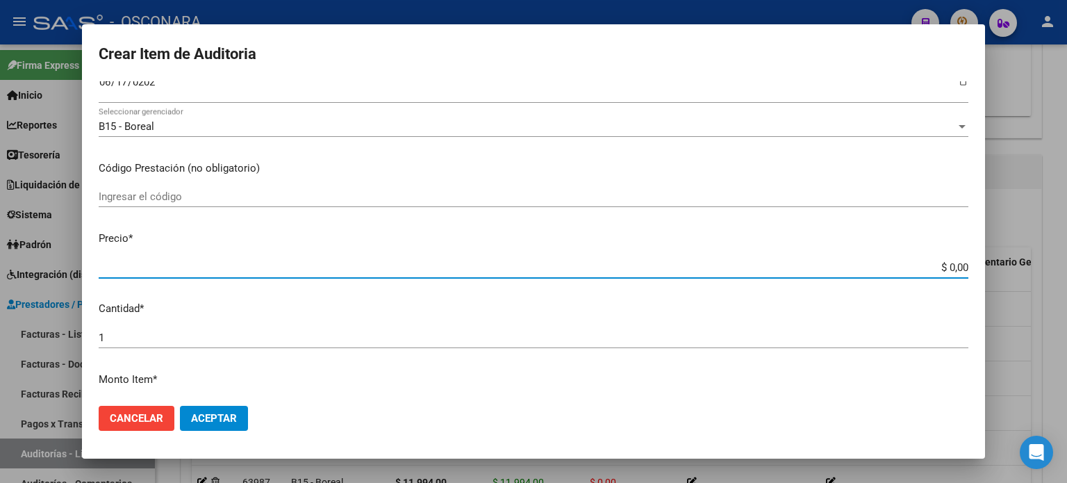
type input "$ 0,03"
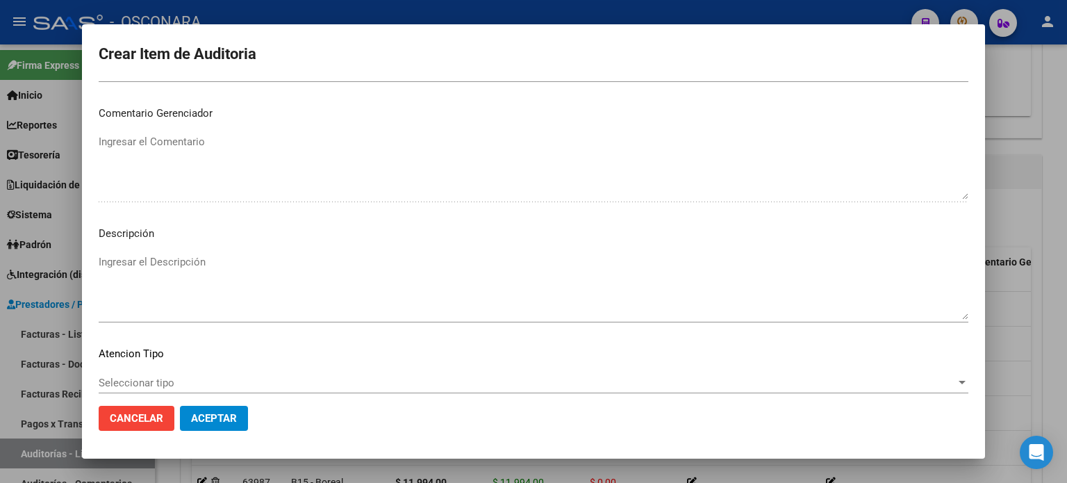
scroll to position [936, 0]
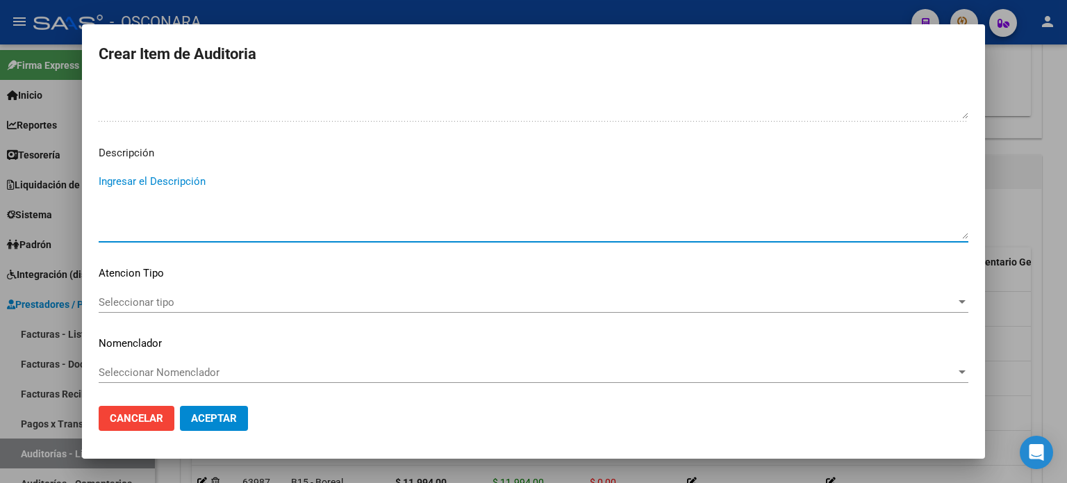
click at [200, 202] on textarea "Ingresar el Descripción" at bounding box center [534, 206] width 870 height 65
click at [157, 305] on span "Seleccionar tipo" at bounding box center [527, 302] width 857 height 13
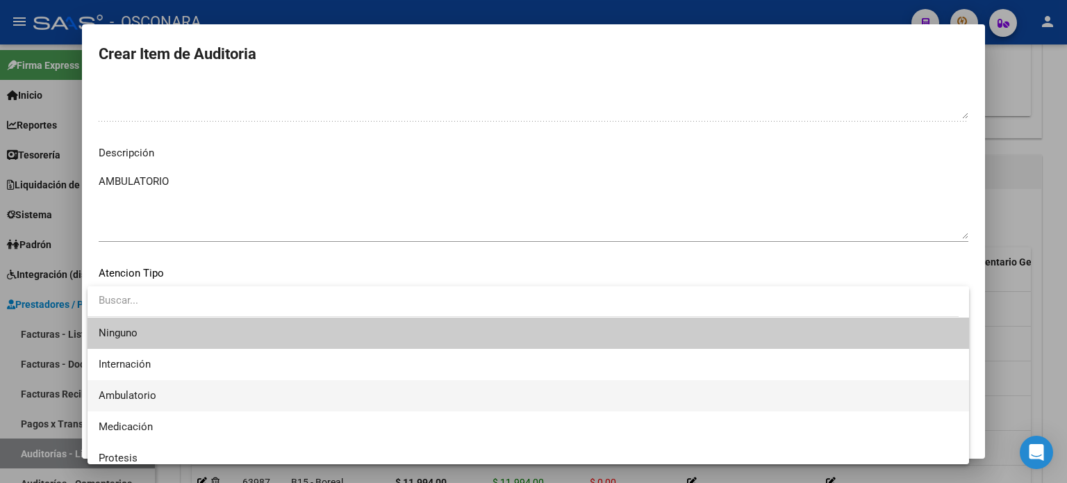
click at [168, 392] on span "Ambulatorio" at bounding box center [528, 395] width 859 height 31
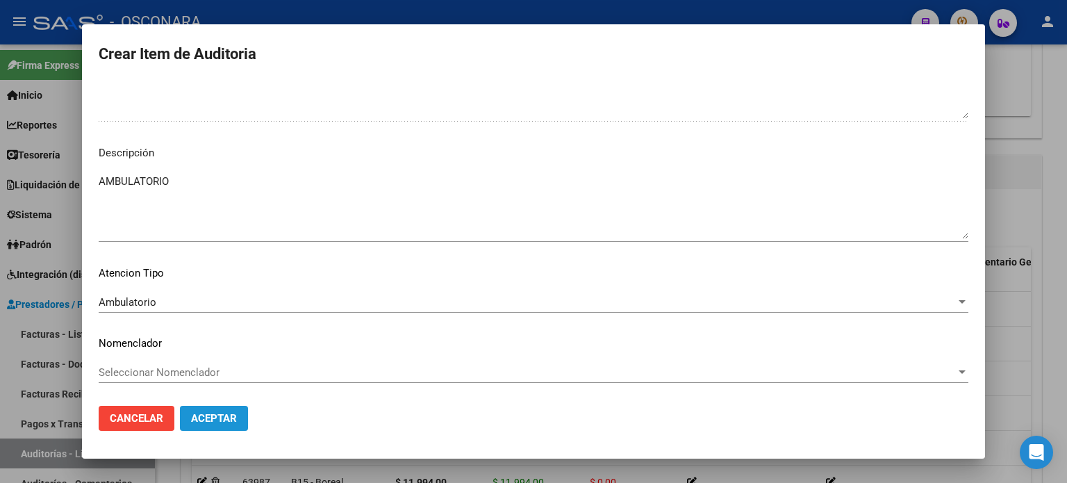
click at [224, 422] on span "Aceptar" at bounding box center [214, 418] width 46 height 13
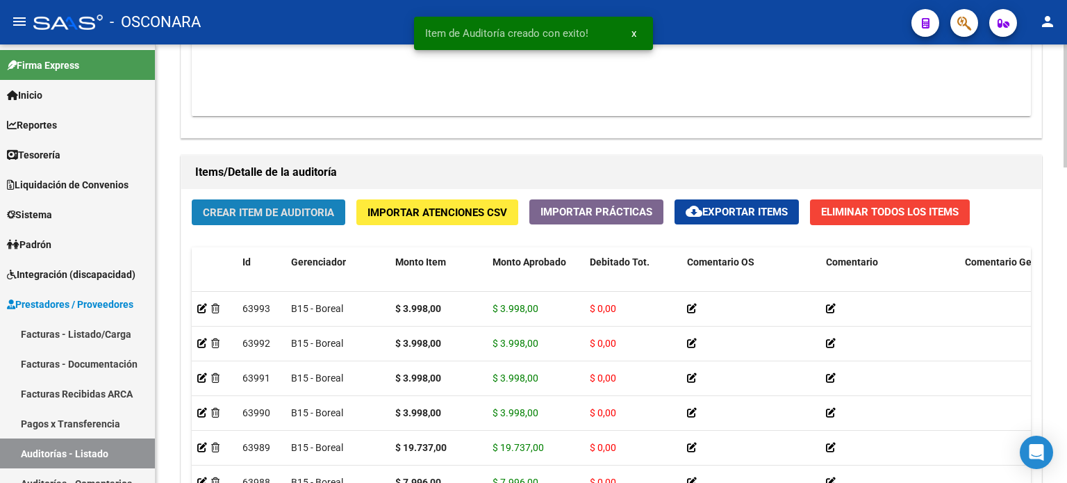
click at [234, 203] on button "Crear Item de Auditoria" at bounding box center [269, 212] width 154 height 26
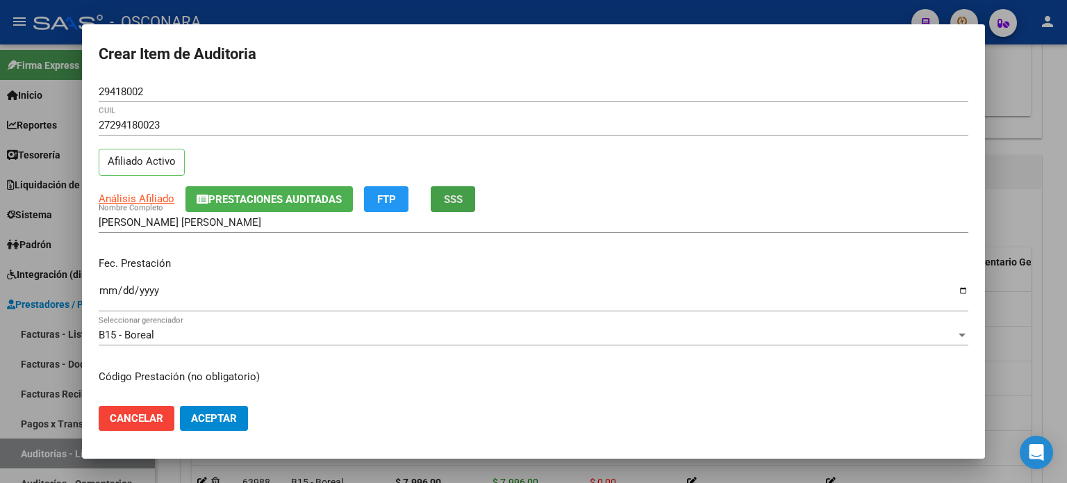
click at [460, 193] on span "SSS" at bounding box center [453, 199] width 19 height 13
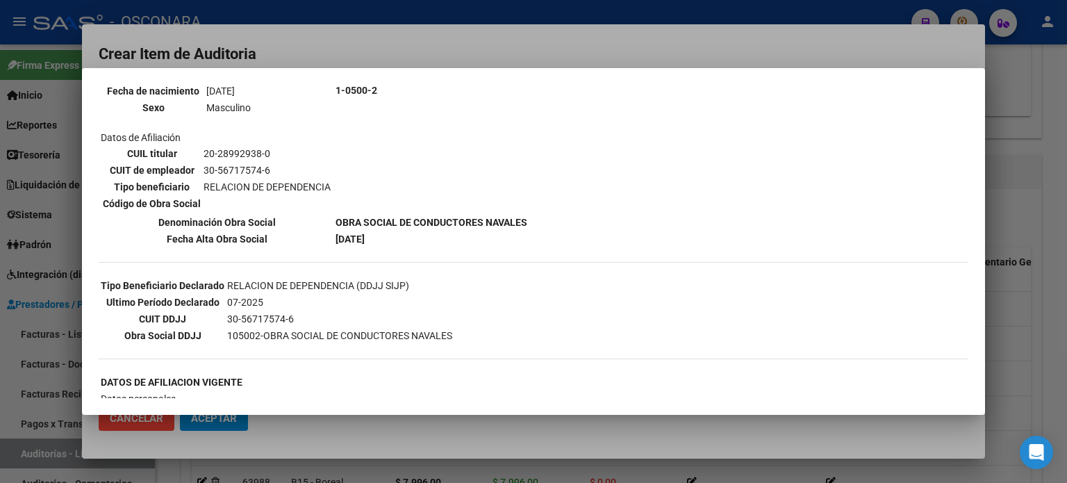
scroll to position [208, 0]
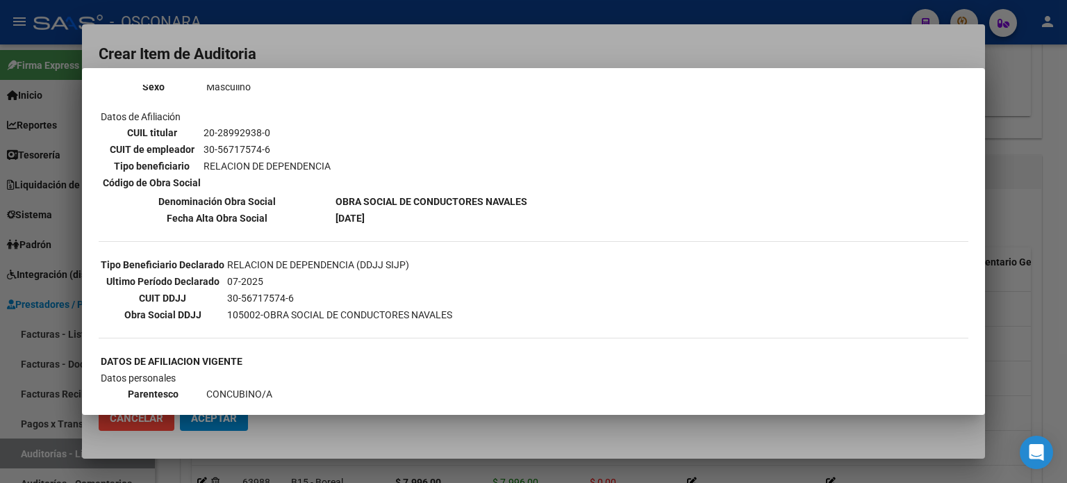
click at [1008, 266] on div at bounding box center [533, 241] width 1067 height 483
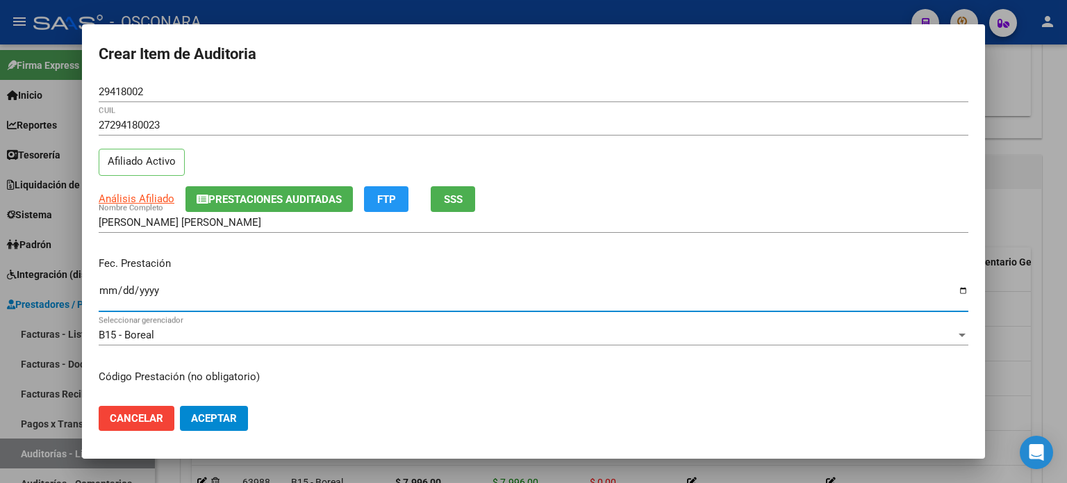
click at [102, 290] on input "Ingresar la fecha" at bounding box center [534, 296] width 870 height 22
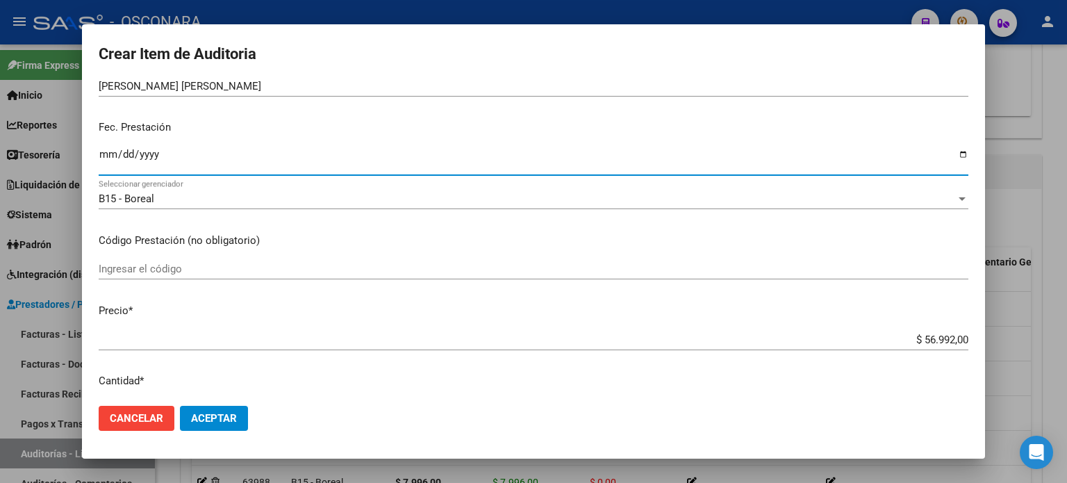
scroll to position [139, 0]
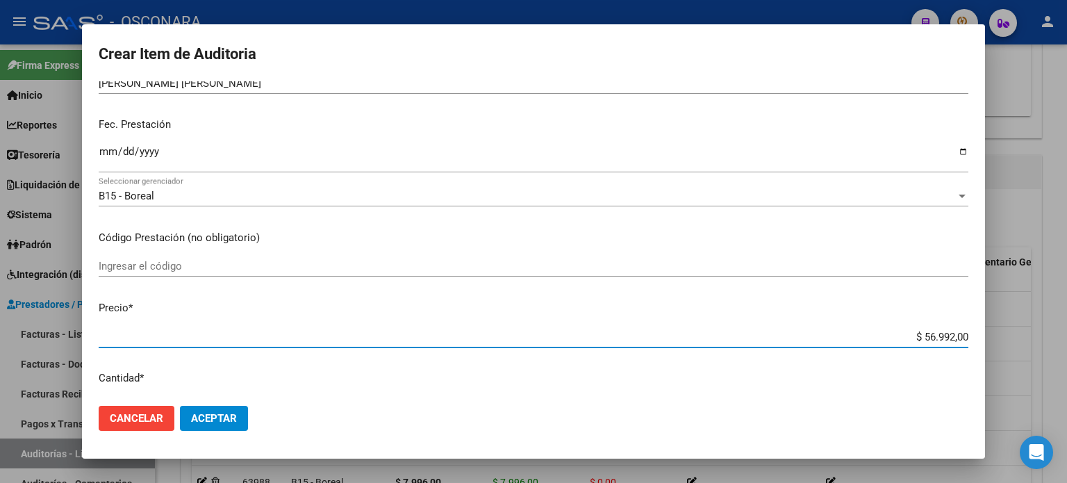
drag, startPoint x: 909, startPoint y: 338, endPoint x: 1066, endPoint y: 323, distance: 158.4
click at [1066, 350] on div "Crear Item de Auditoria 29418002 Nro Documento 27294180023 CUIL Afiliado Activo…" at bounding box center [533, 241] width 1067 height 483
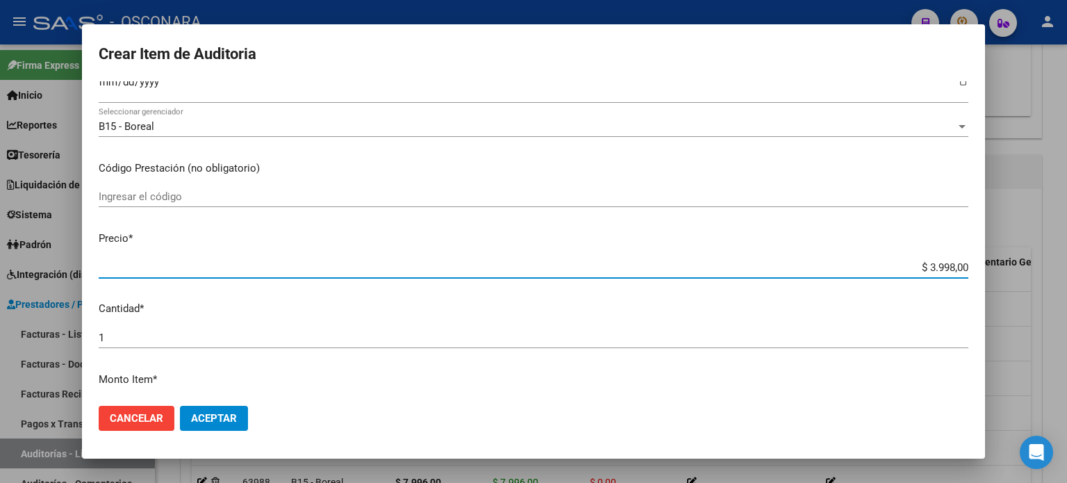
scroll to position [278, 0]
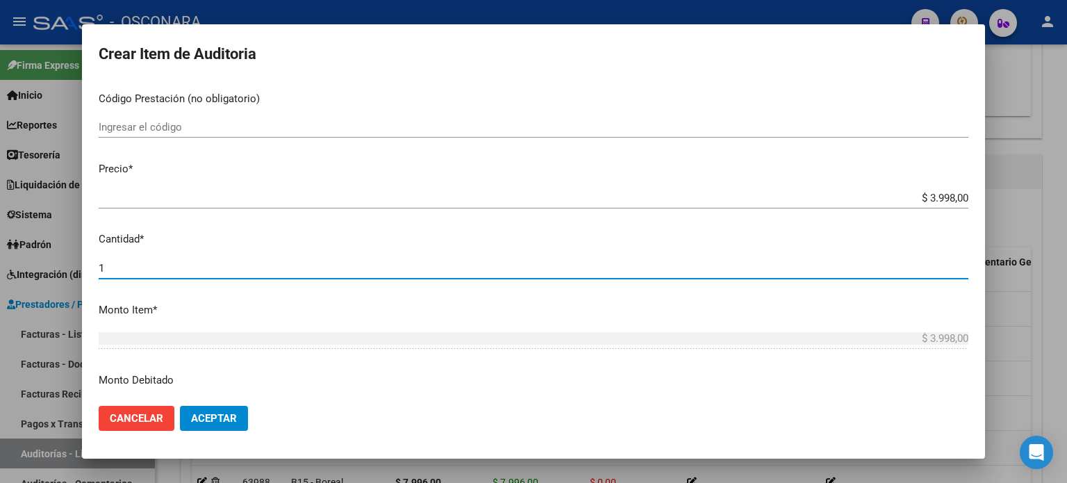
click at [131, 262] on input "1" at bounding box center [534, 268] width 870 height 13
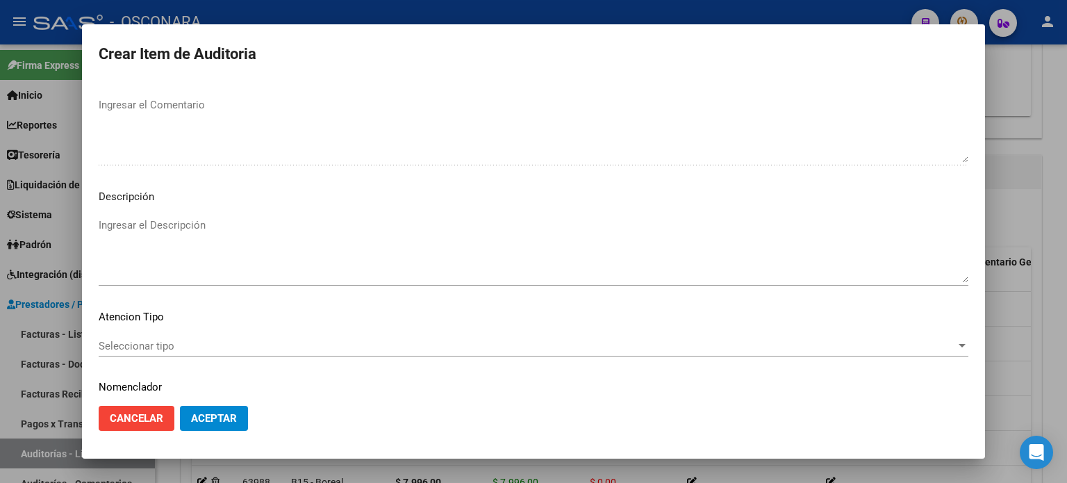
scroll to position [936, 0]
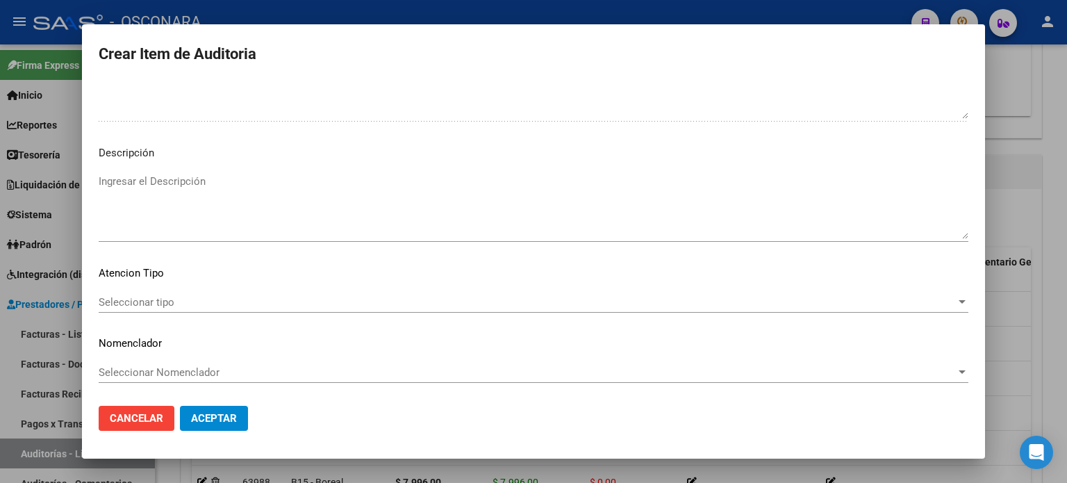
click at [233, 219] on textarea "Ingresar el Descripción" at bounding box center [534, 206] width 870 height 65
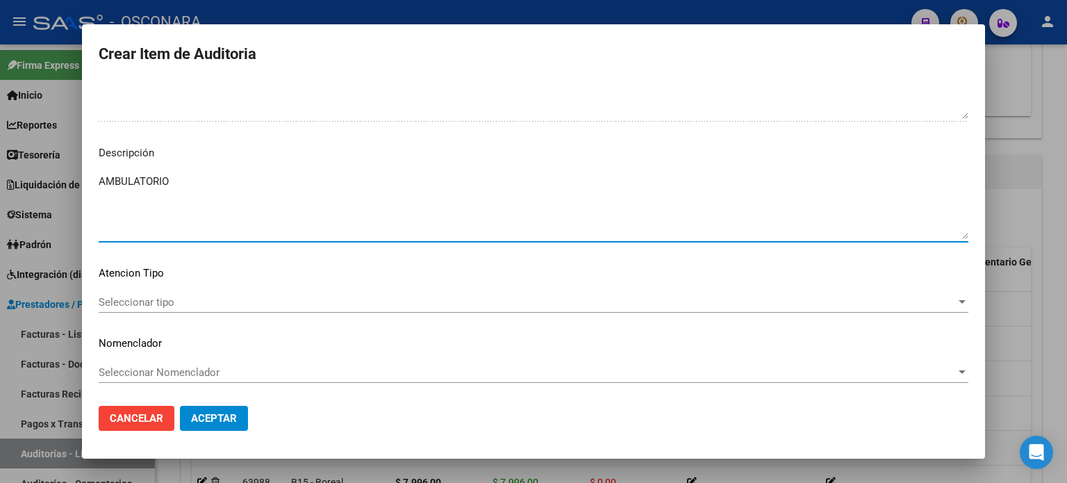
click at [146, 305] on span "Seleccionar tipo" at bounding box center [527, 302] width 857 height 13
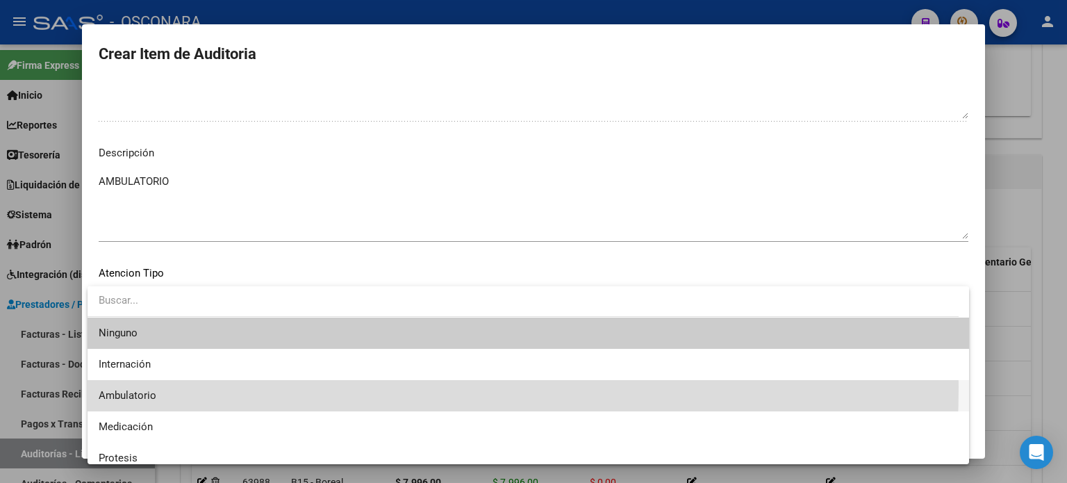
drag, startPoint x: 153, startPoint y: 386, endPoint x: 183, endPoint y: 407, distance: 37.0
click at [153, 388] on span "Ambulatorio" at bounding box center [528, 395] width 859 height 31
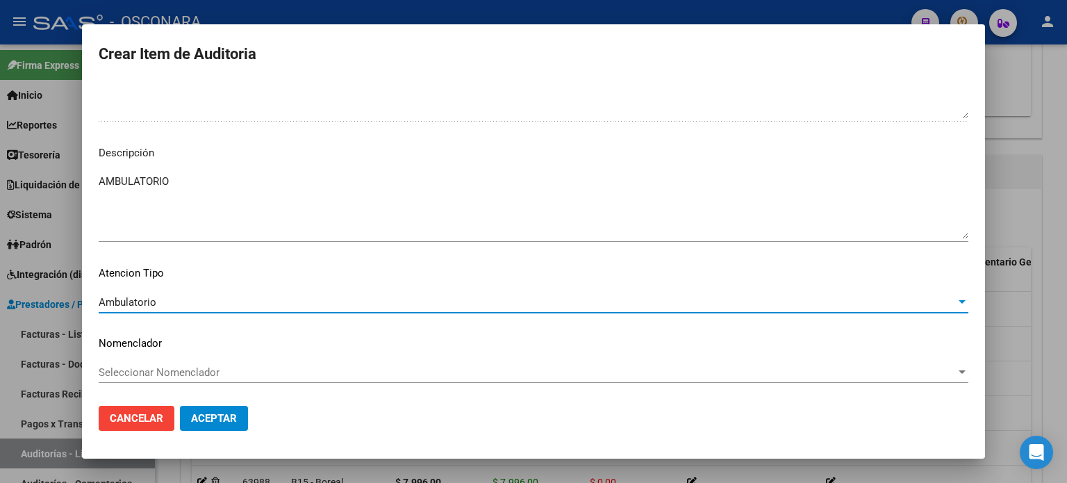
click at [213, 421] on span "Aceptar" at bounding box center [214, 418] width 46 height 13
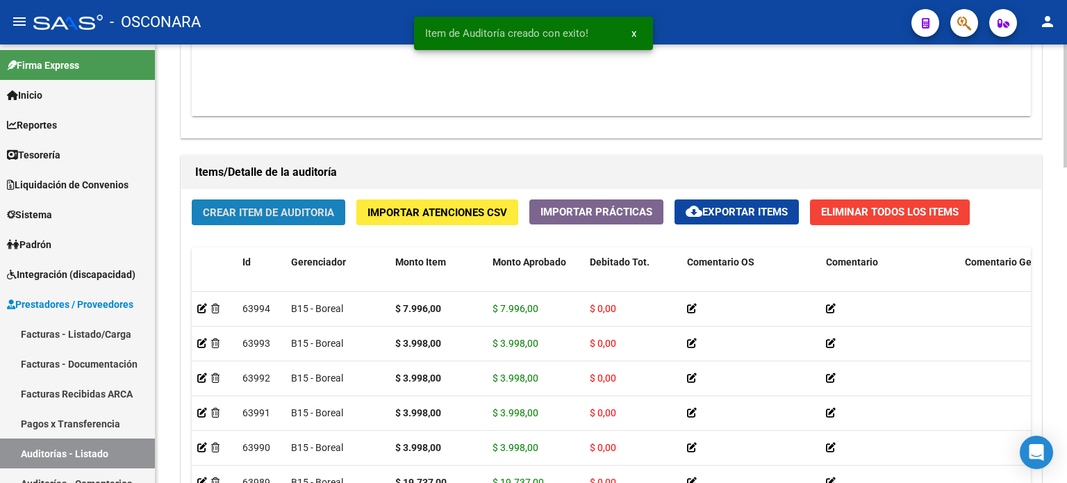
click at [266, 212] on span "Crear Item de Auditoria" at bounding box center [268, 212] width 131 height 13
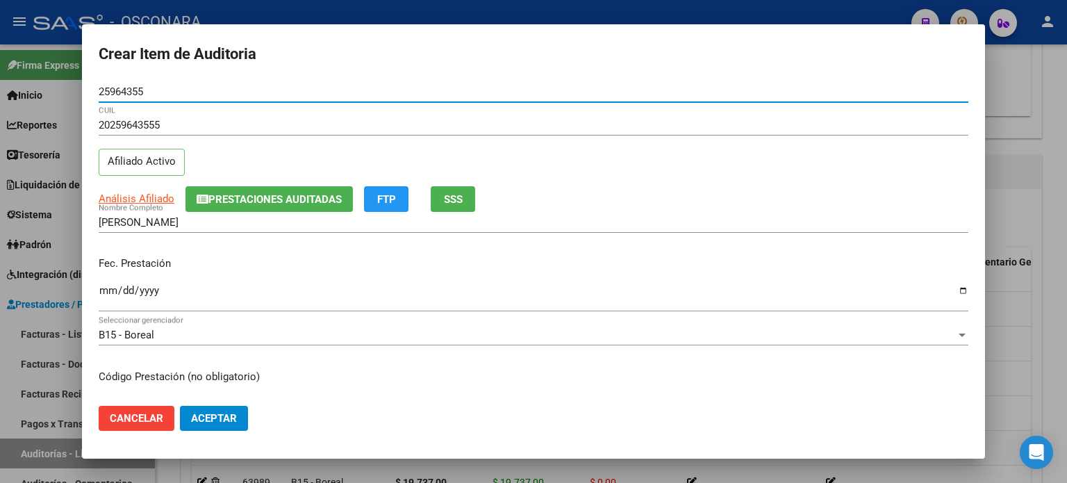
click at [459, 197] on span "SSS" at bounding box center [453, 199] width 19 height 13
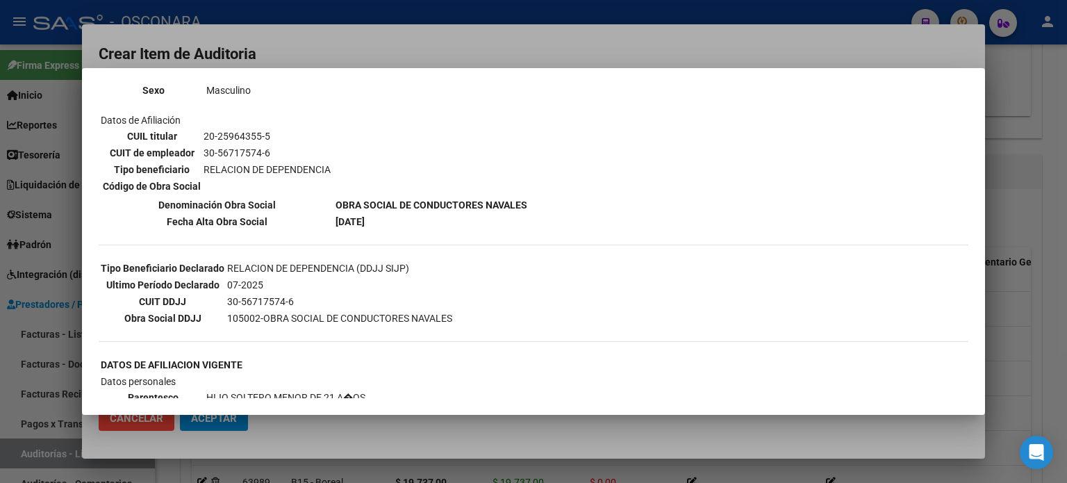
scroll to position [208, 0]
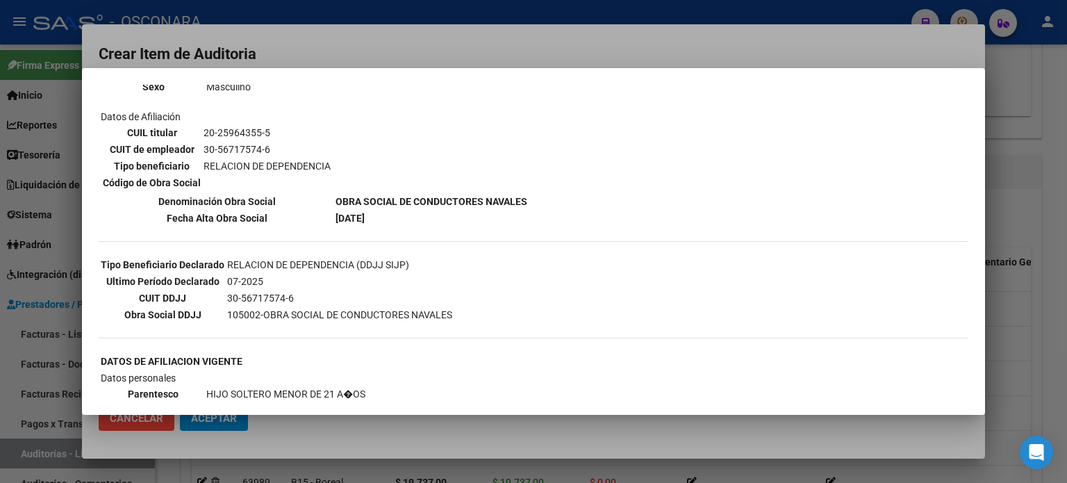
click at [1011, 304] on div at bounding box center [533, 241] width 1067 height 483
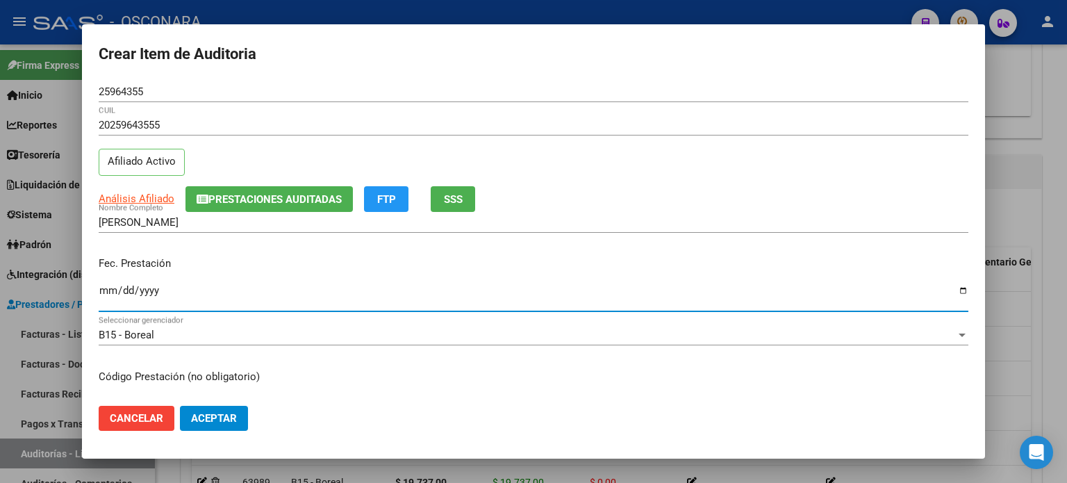
click at [108, 291] on input "[DATE]" at bounding box center [534, 296] width 870 height 22
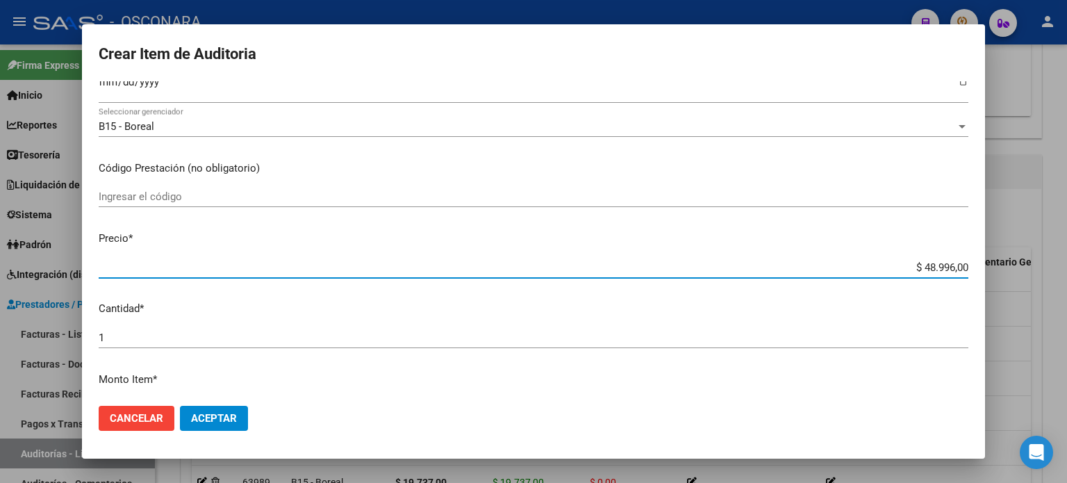
drag, startPoint x: 911, startPoint y: 265, endPoint x: 1049, endPoint y: 241, distance: 139.7
click at [1066, 265] on div "Crear Item de Auditoria 25964355 Nro Documento 20259643555 CUIL Afiliado Activo…" at bounding box center [533, 241] width 1067 height 483
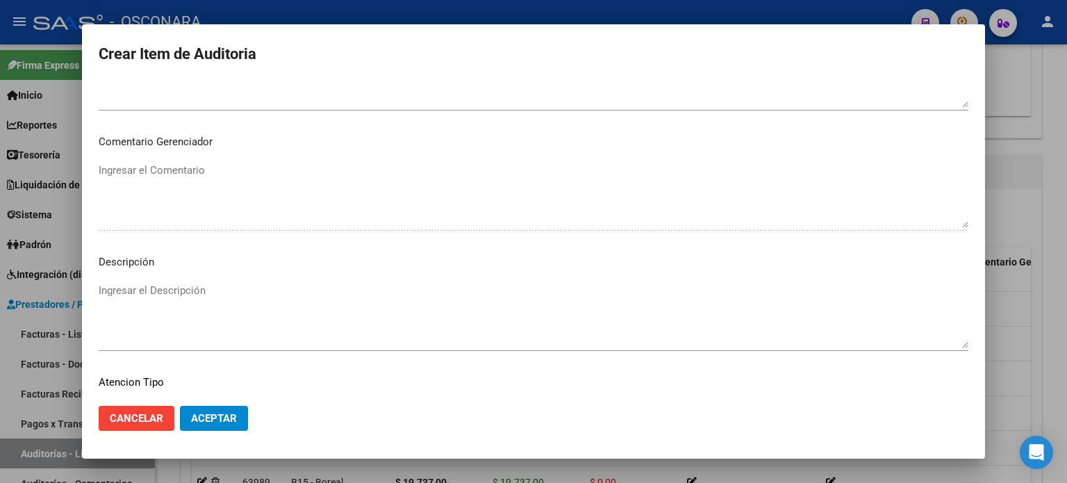
scroll to position [936, 0]
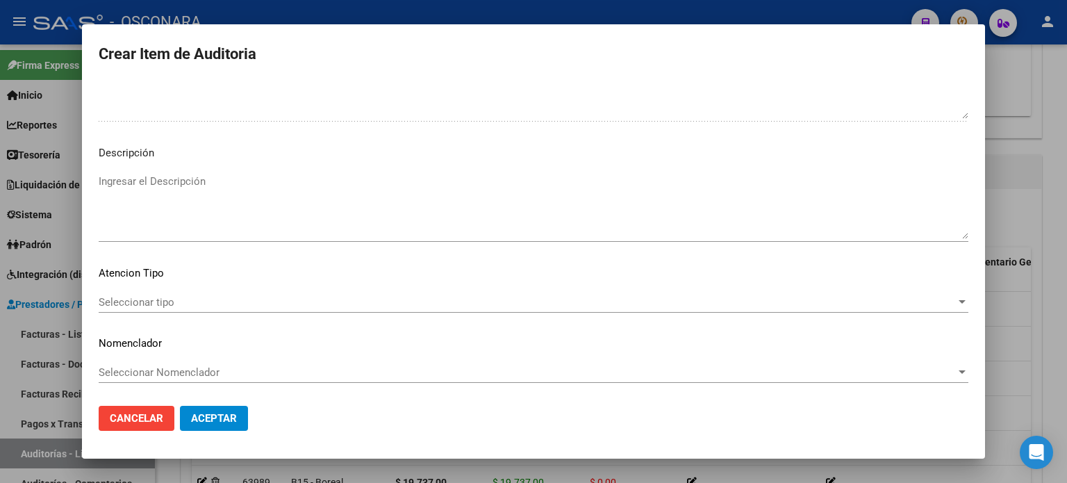
click at [178, 227] on textarea "Ingresar el Descripción" at bounding box center [534, 206] width 870 height 65
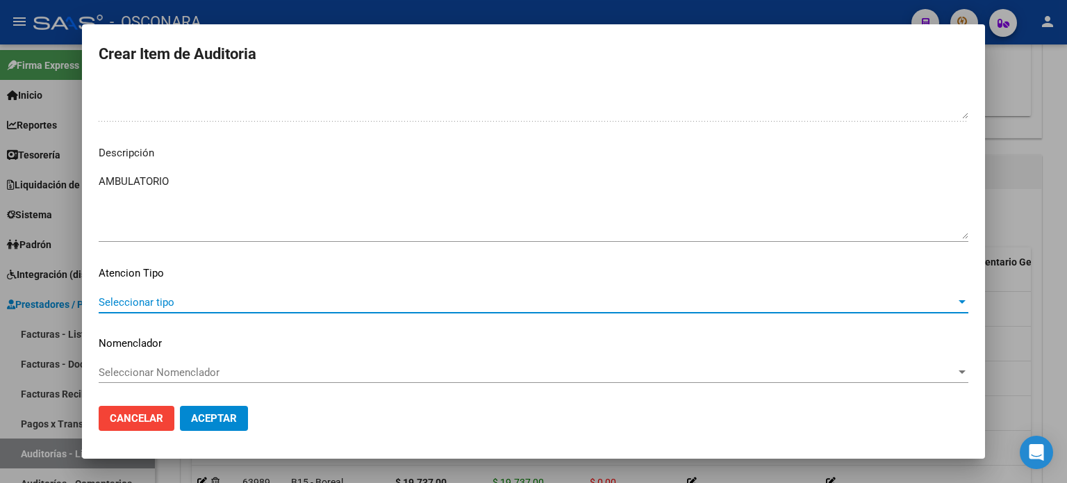
click at [117, 299] on span "Seleccionar tipo" at bounding box center [527, 302] width 857 height 13
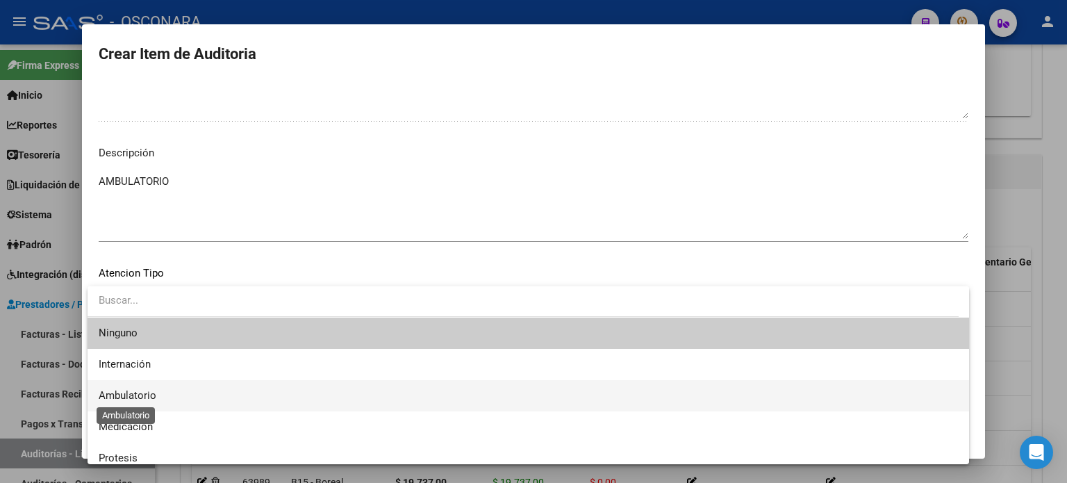
click at [117, 397] on span "Ambulatorio" at bounding box center [128, 395] width 58 height 13
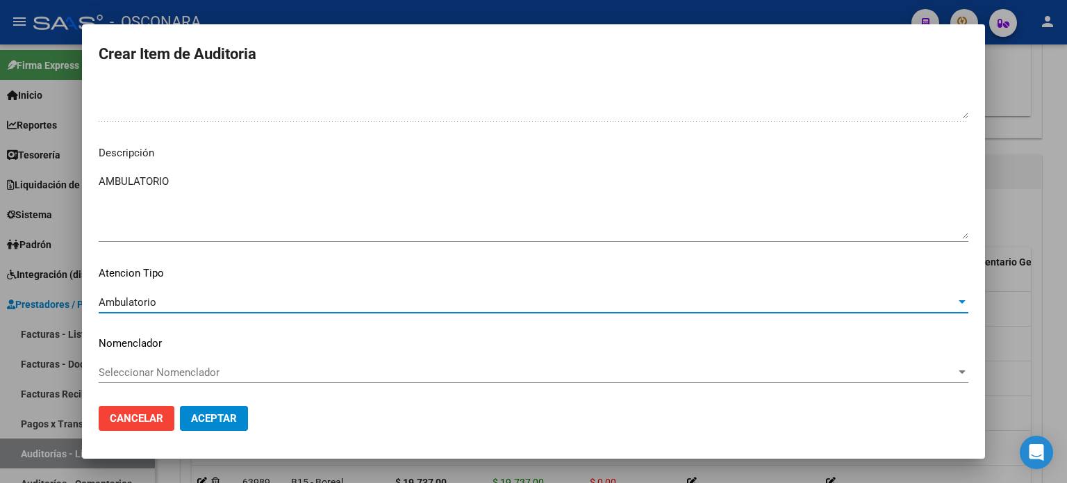
click at [192, 418] on span "Aceptar" at bounding box center [214, 418] width 46 height 13
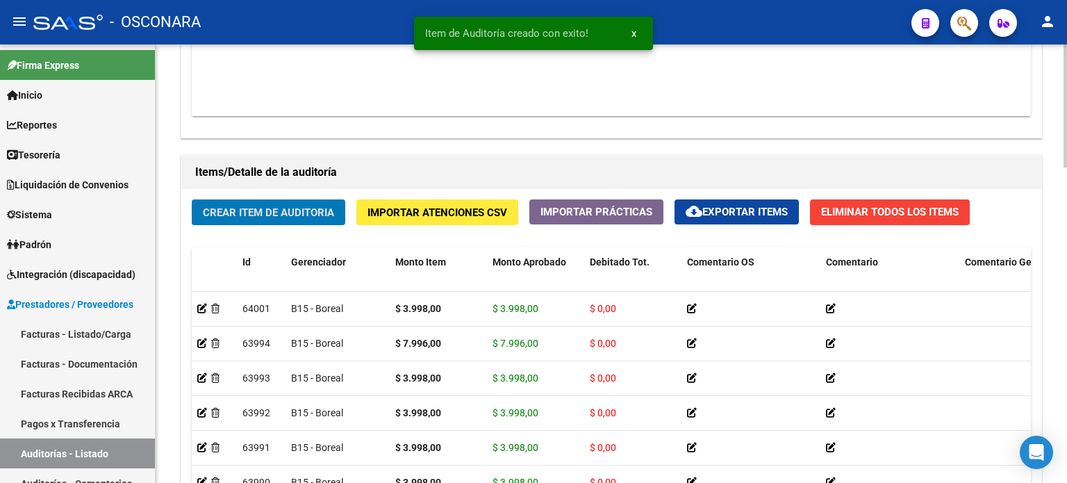
click at [224, 199] on button "Crear Item de Auditoria" at bounding box center [269, 212] width 154 height 26
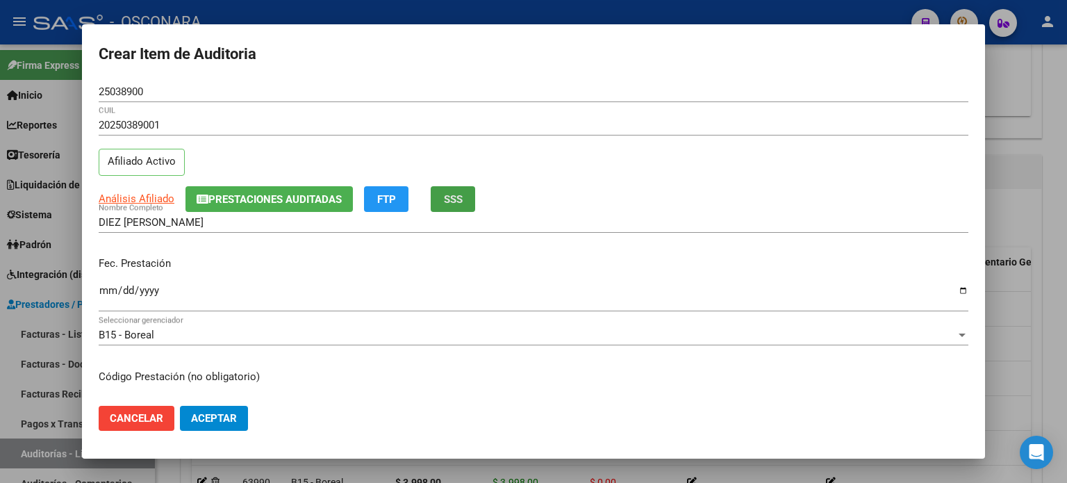
click at [463, 201] on button "SSS" at bounding box center [453, 199] width 44 height 26
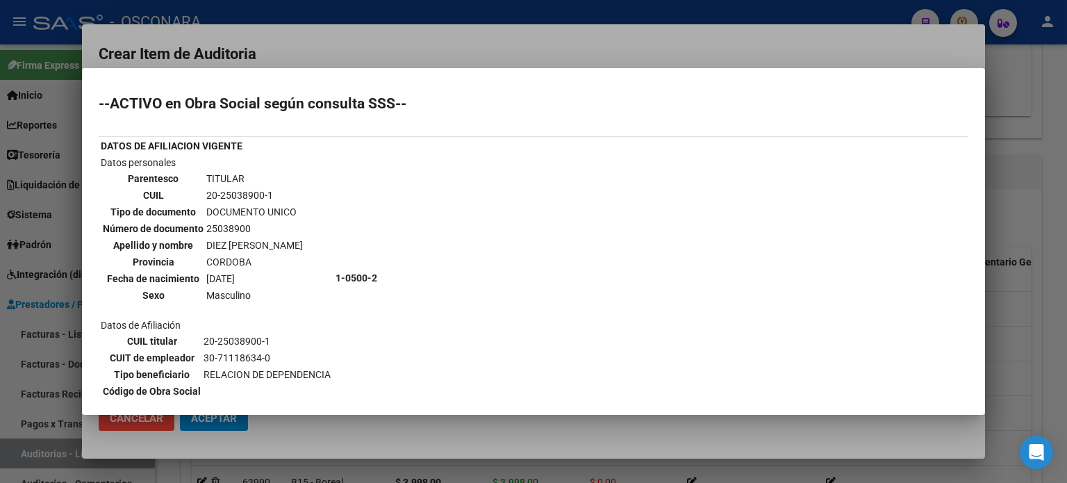
scroll to position [139, 0]
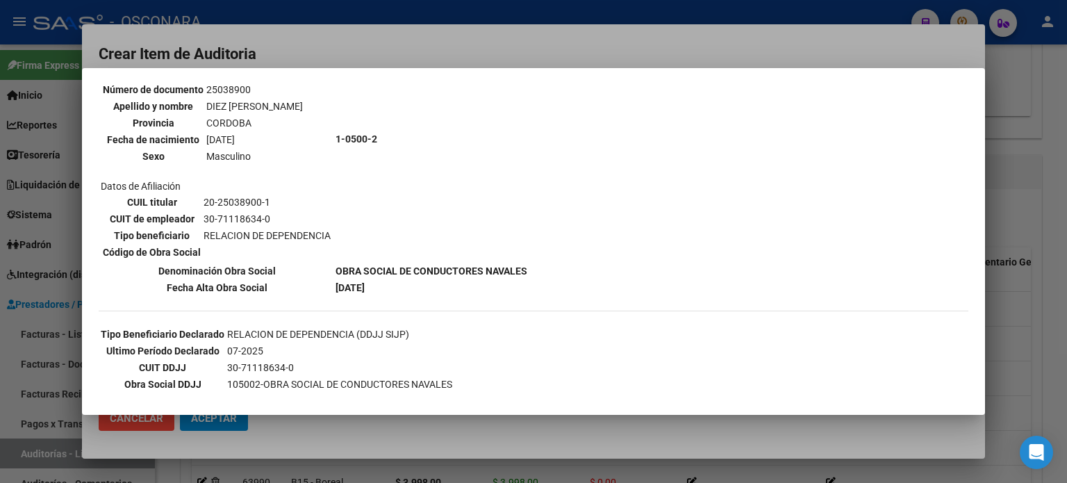
click at [1002, 247] on div at bounding box center [533, 241] width 1067 height 483
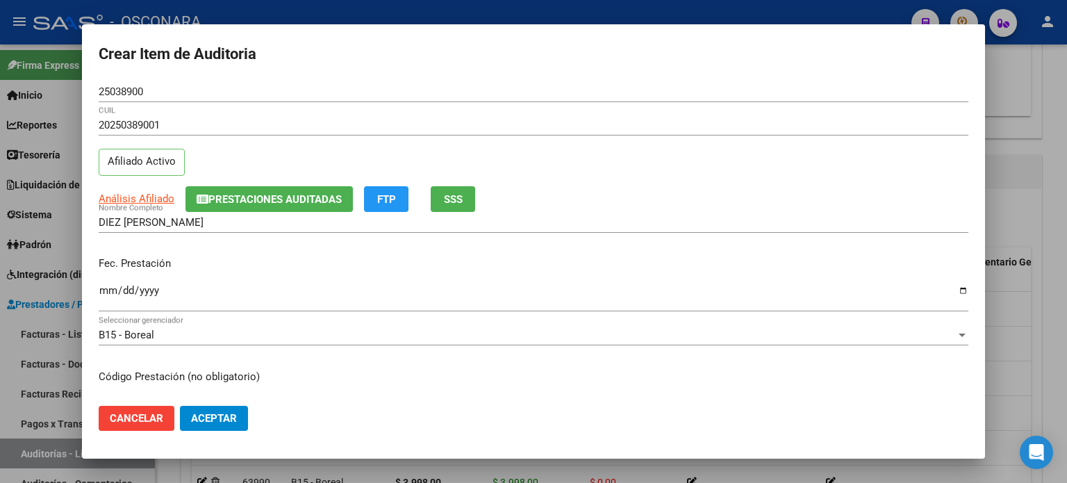
click at [106, 288] on input "Ingresar la fecha" at bounding box center [534, 296] width 870 height 22
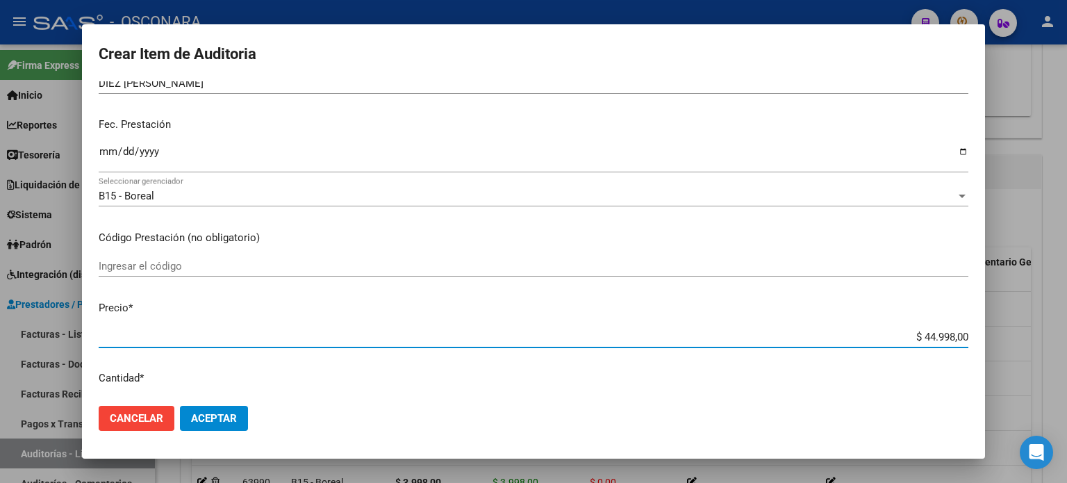
drag, startPoint x: 914, startPoint y: 335, endPoint x: 1066, endPoint y: 316, distance: 153.3
click at [1066, 316] on div "Crear Item de Auditoria 25038900 Nro Documento 20250389001 CUIL Afiliado Activo…" at bounding box center [533, 241] width 1067 height 483
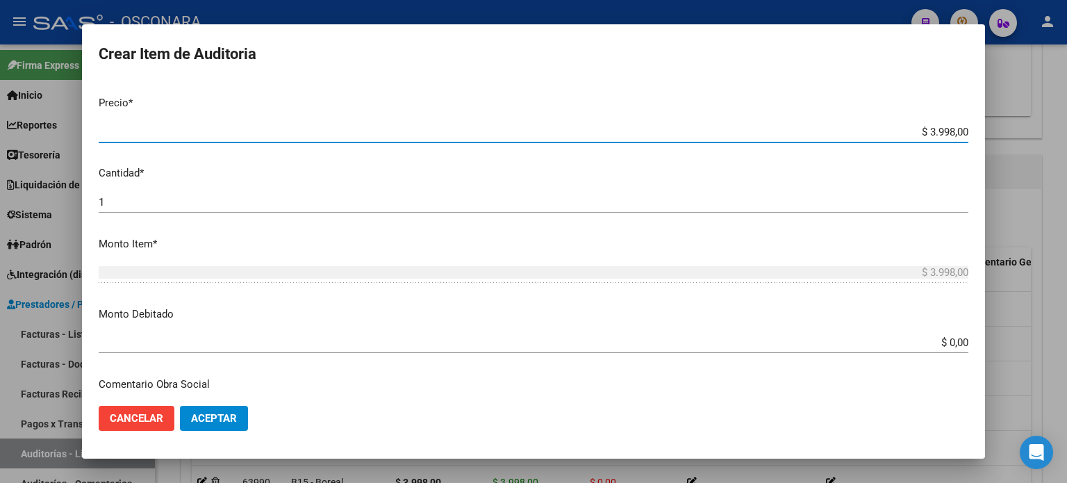
scroll to position [347, 0]
click at [138, 203] on input "1" at bounding box center [534, 198] width 870 height 13
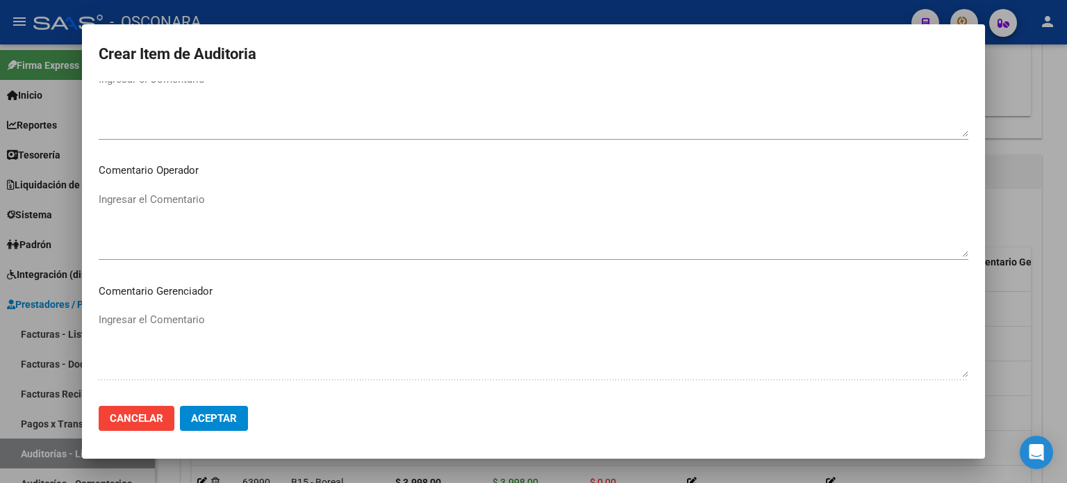
scroll to position [834, 0]
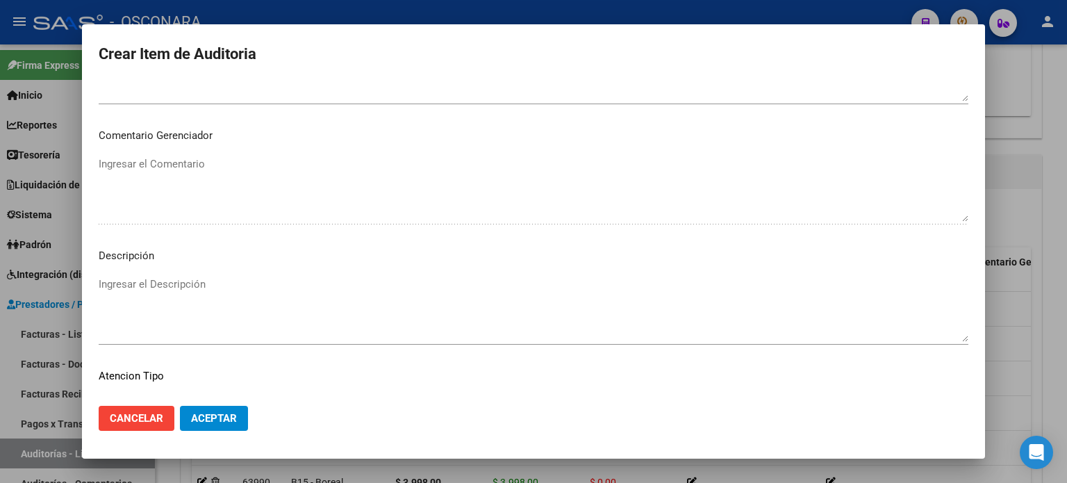
click at [197, 294] on textarea "Ingresar el Descripción" at bounding box center [534, 308] width 870 height 65
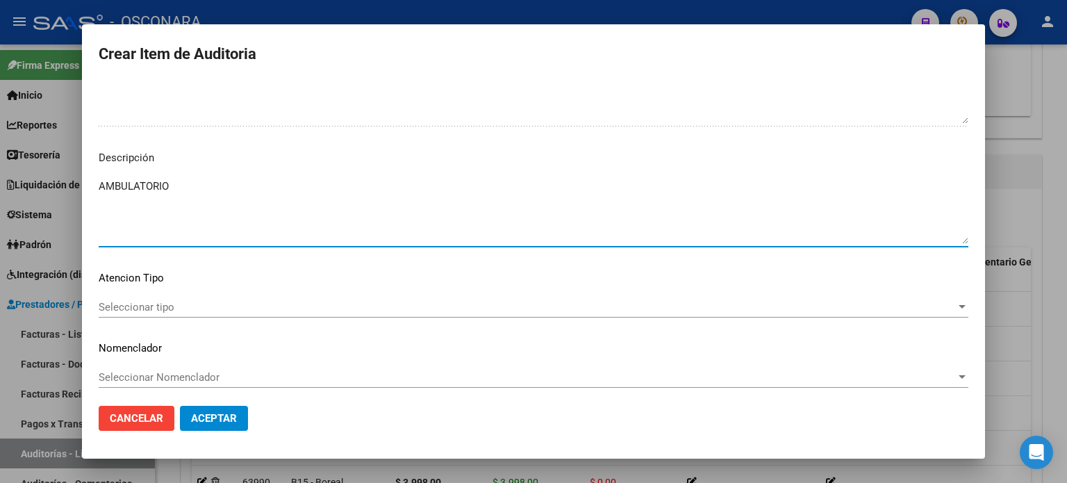
scroll to position [936, 0]
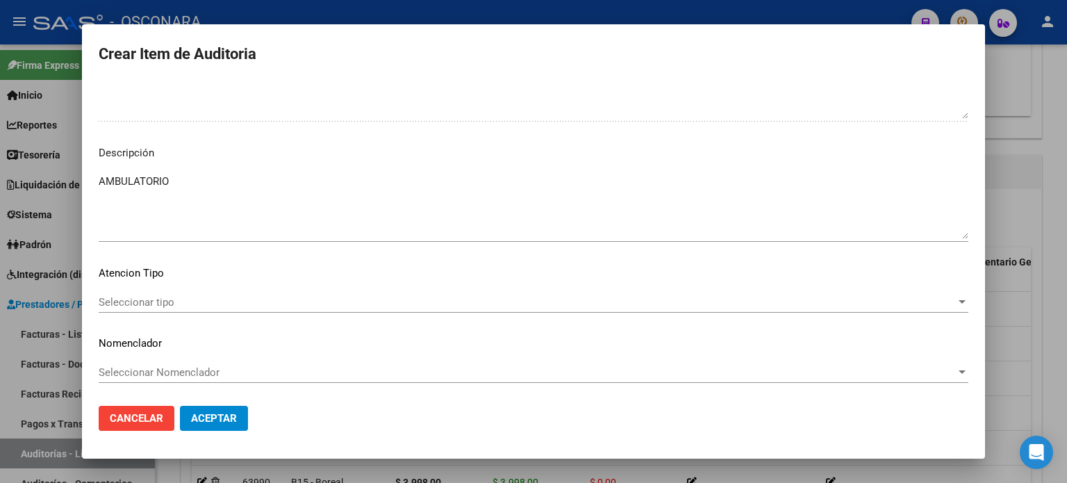
click at [124, 294] on div "Seleccionar tipo Seleccionar tipo" at bounding box center [534, 302] width 870 height 21
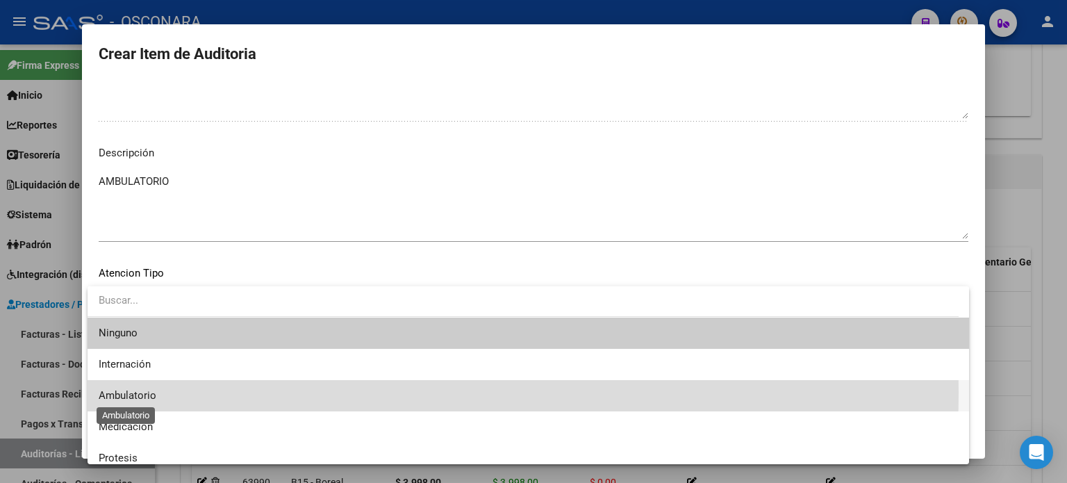
click at [133, 393] on span "Ambulatorio" at bounding box center [128, 395] width 58 height 13
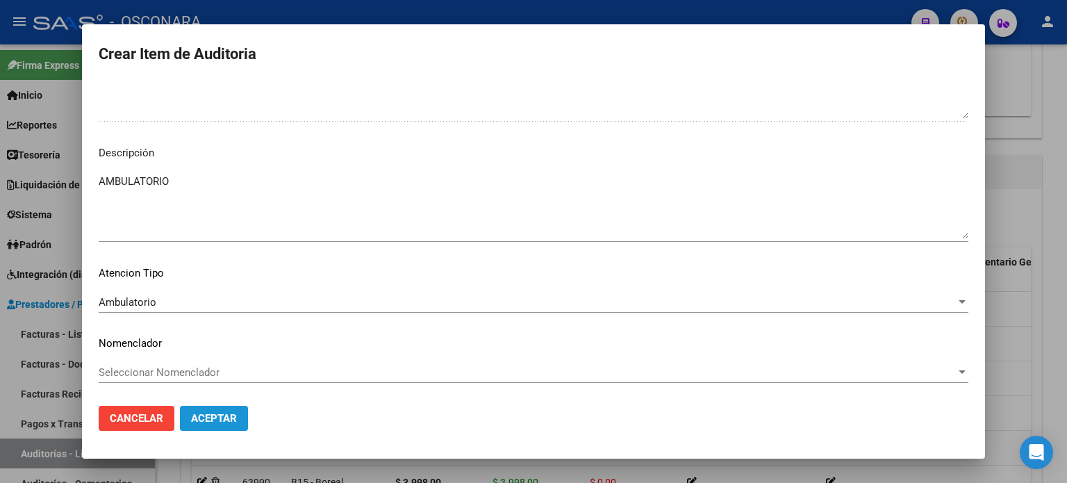
click at [234, 425] on button "Aceptar" at bounding box center [214, 418] width 68 height 25
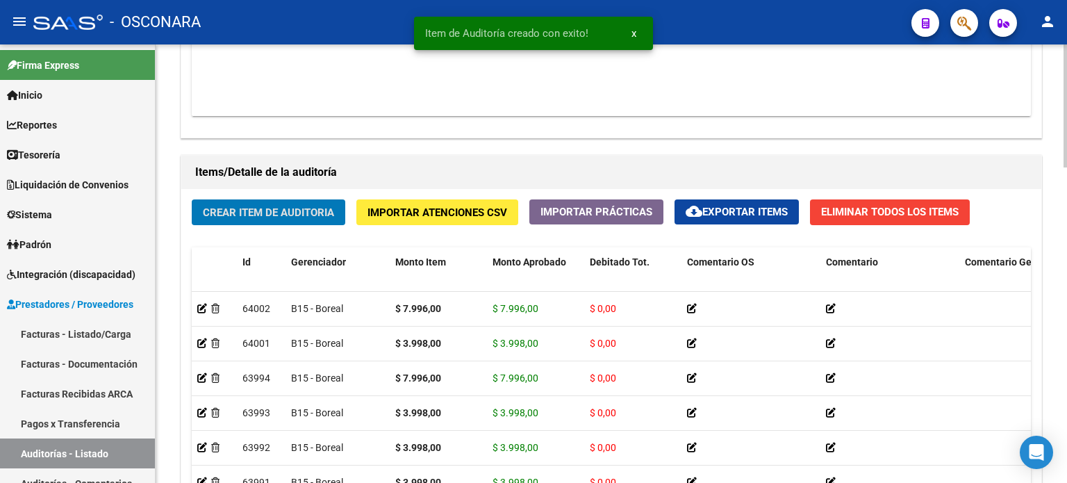
click at [242, 202] on button "Crear Item de Auditoria" at bounding box center [269, 212] width 154 height 26
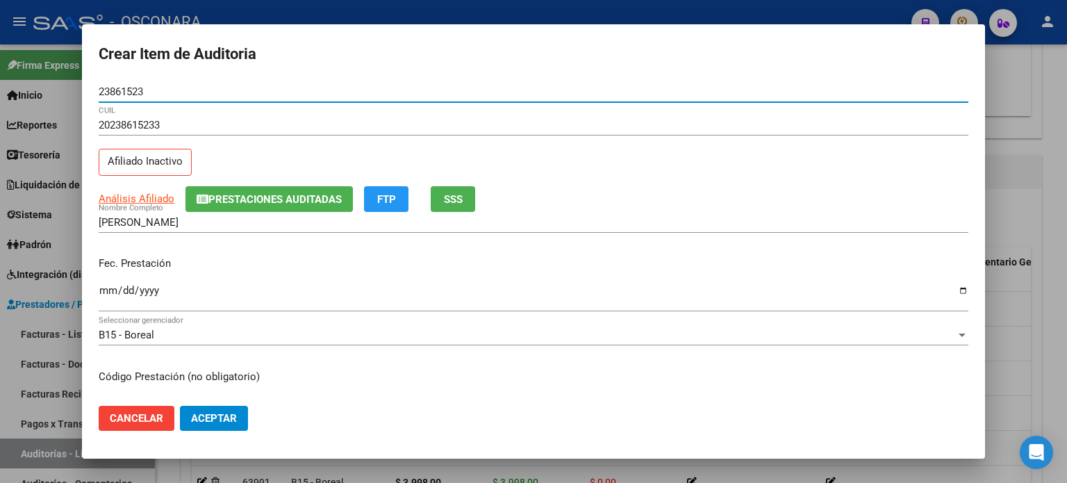
click at [458, 199] on span "SSS" at bounding box center [453, 199] width 19 height 13
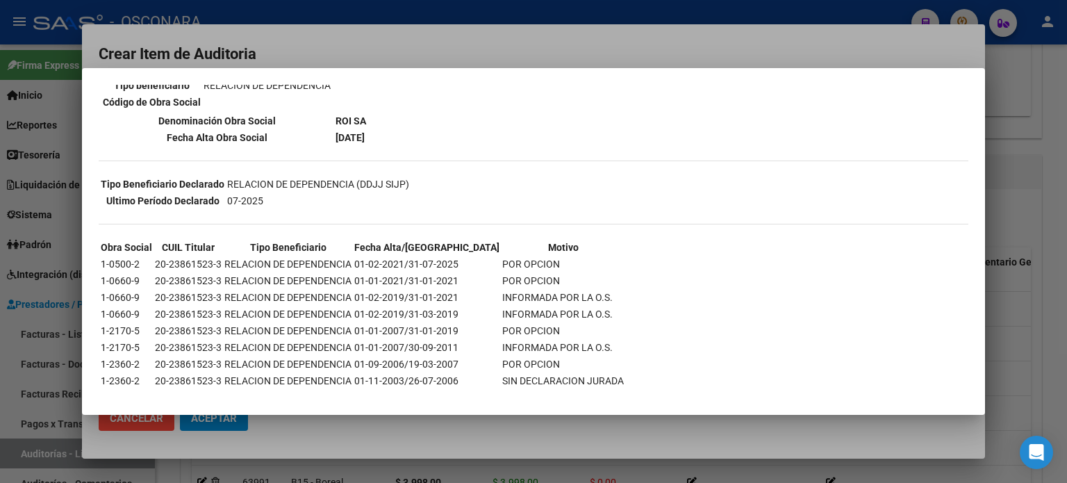
scroll to position [243, 0]
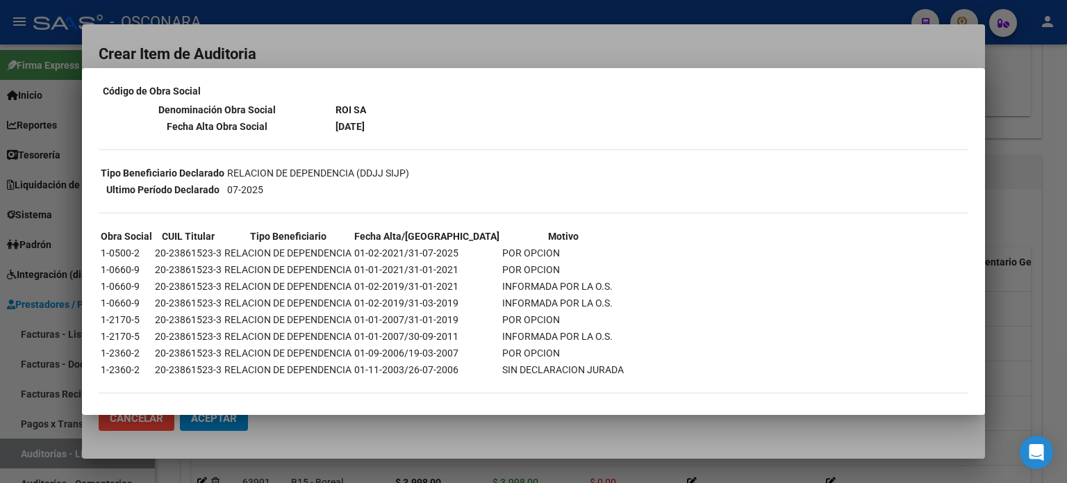
click at [1008, 280] on div at bounding box center [533, 241] width 1067 height 483
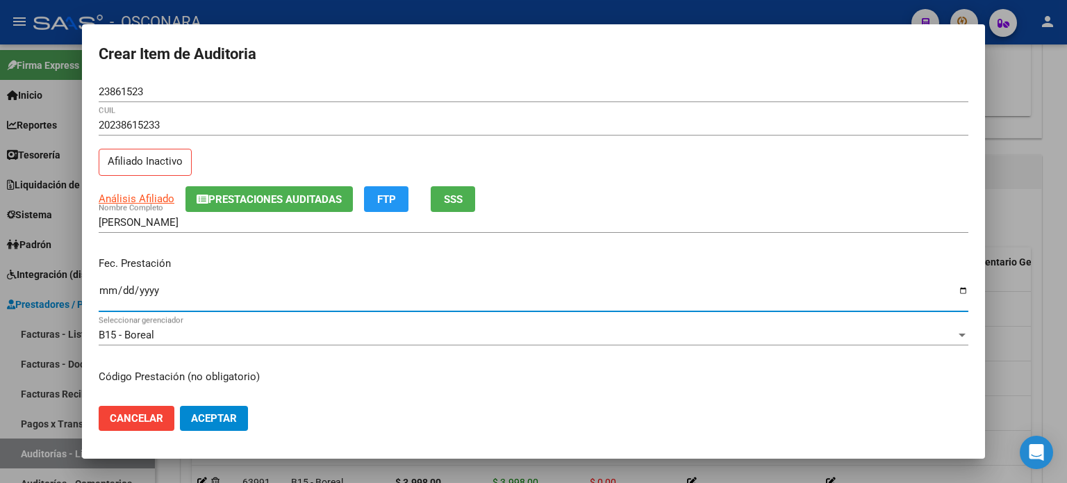
click at [108, 295] on input "Ingresar la fecha" at bounding box center [534, 296] width 870 height 22
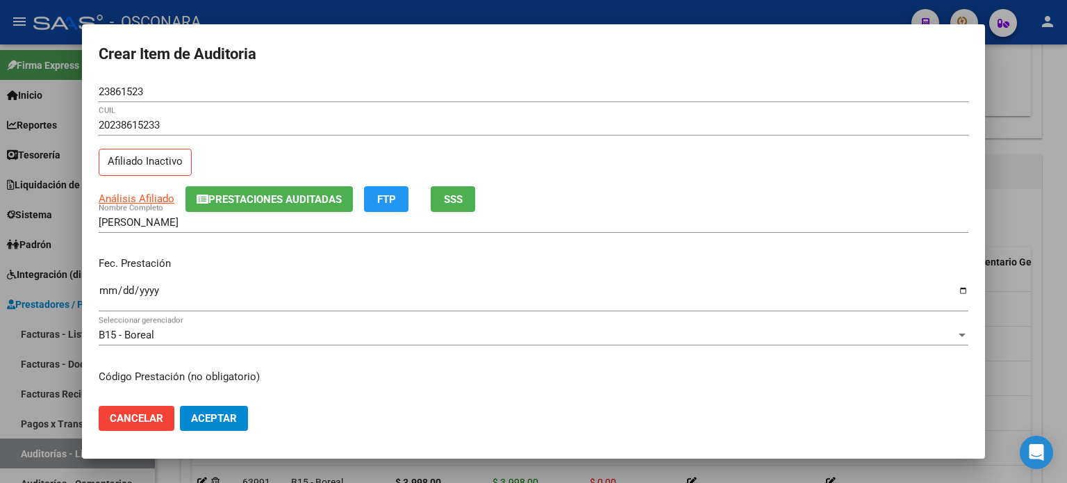
scroll to position [139, 0]
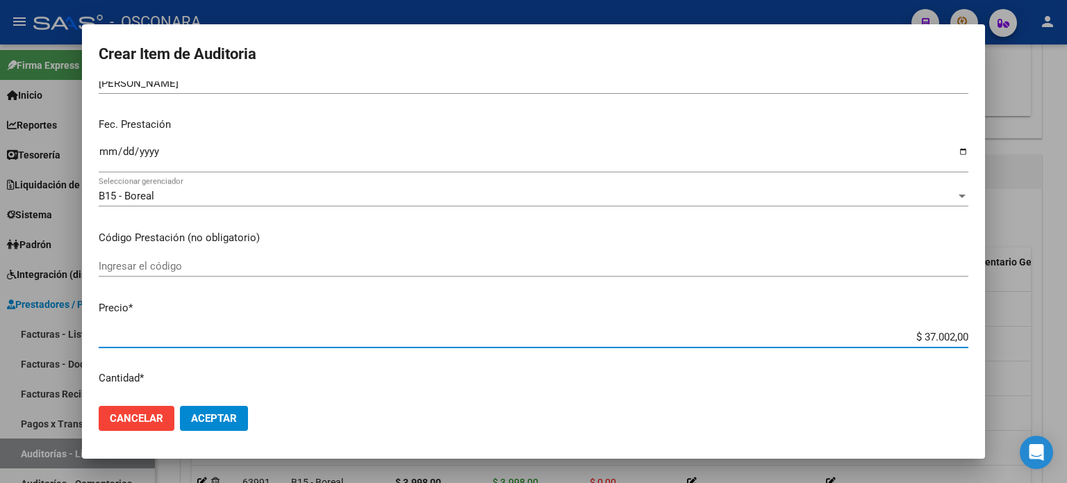
drag, startPoint x: 911, startPoint y: 335, endPoint x: 1066, endPoint y: 323, distance: 156.0
click at [1066, 323] on div "Crear Item de Auditoria 23861523 Nro Documento 20238615233 CUIL Afiliado Inacti…" at bounding box center [533, 241] width 1067 height 483
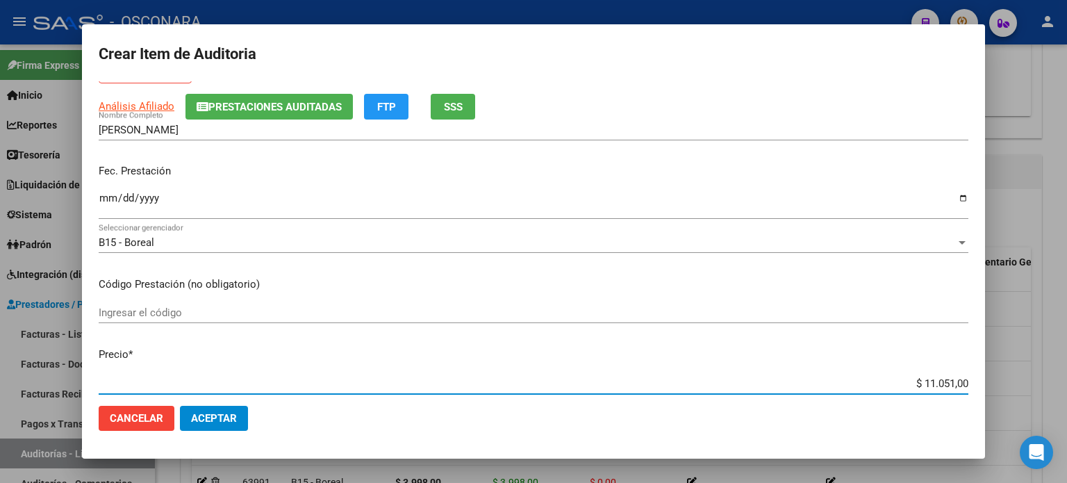
scroll to position [0, 0]
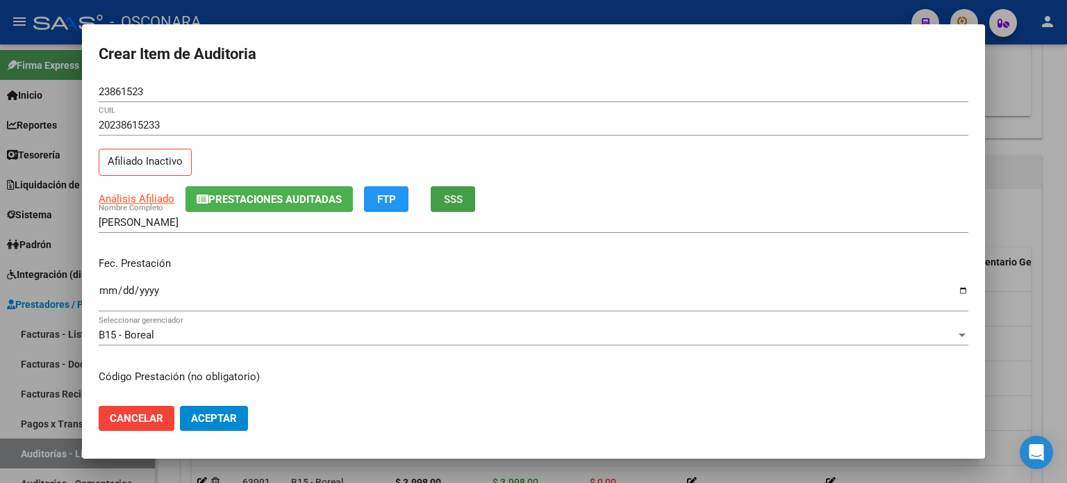
click at [465, 204] on button "SSS" at bounding box center [453, 199] width 44 height 26
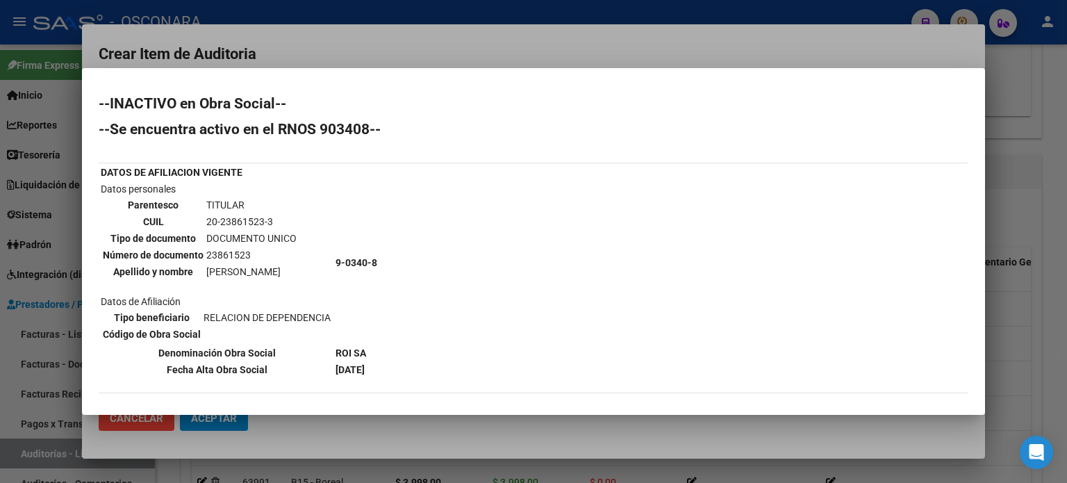
click at [1018, 228] on div at bounding box center [533, 241] width 1067 height 483
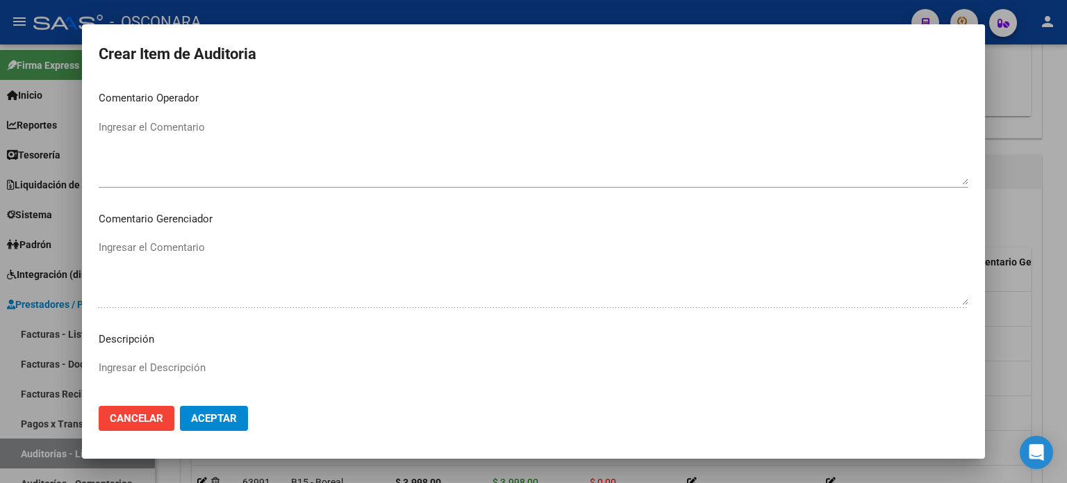
scroll to position [936, 0]
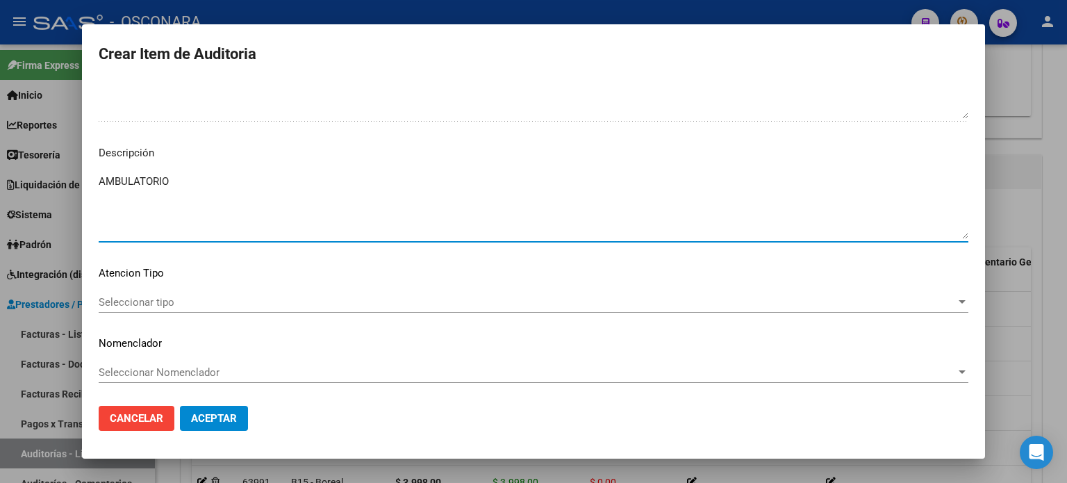
click at [197, 219] on textarea "AMBULATORIO" at bounding box center [534, 206] width 870 height 65
click at [126, 299] on span "Seleccionar tipo" at bounding box center [527, 302] width 857 height 13
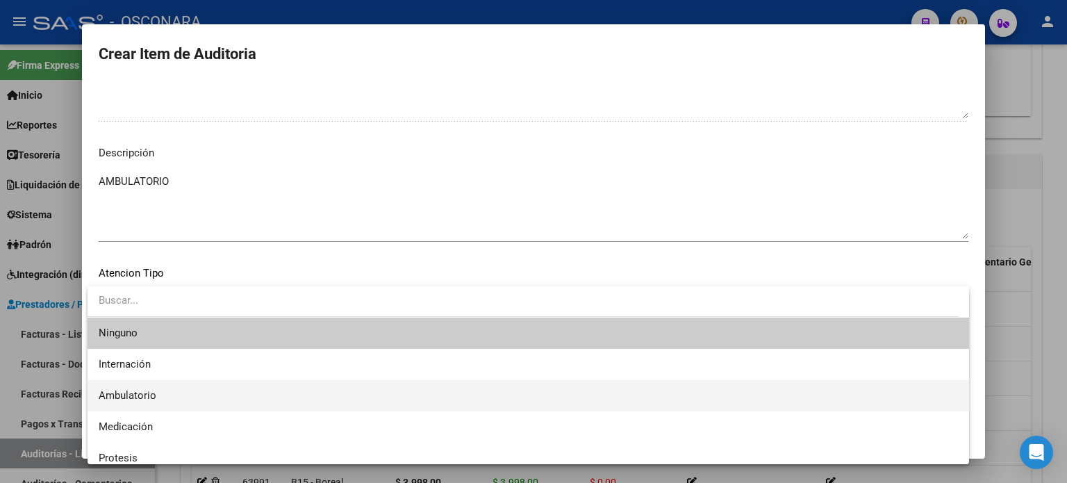
click at [173, 390] on span "Ambulatorio" at bounding box center [528, 395] width 859 height 31
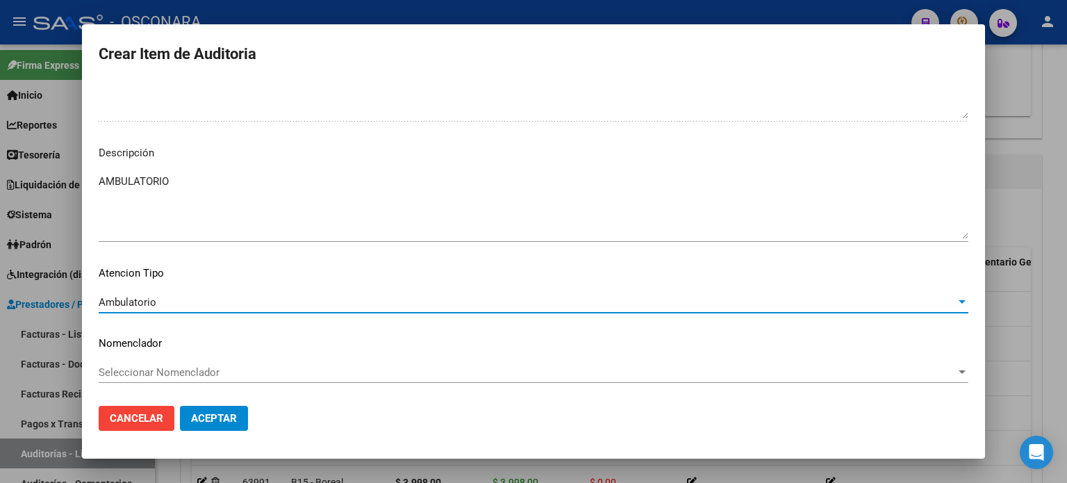
click at [238, 412] on button "Aceptar" at bounding box center [214, 418] width 68 height 25
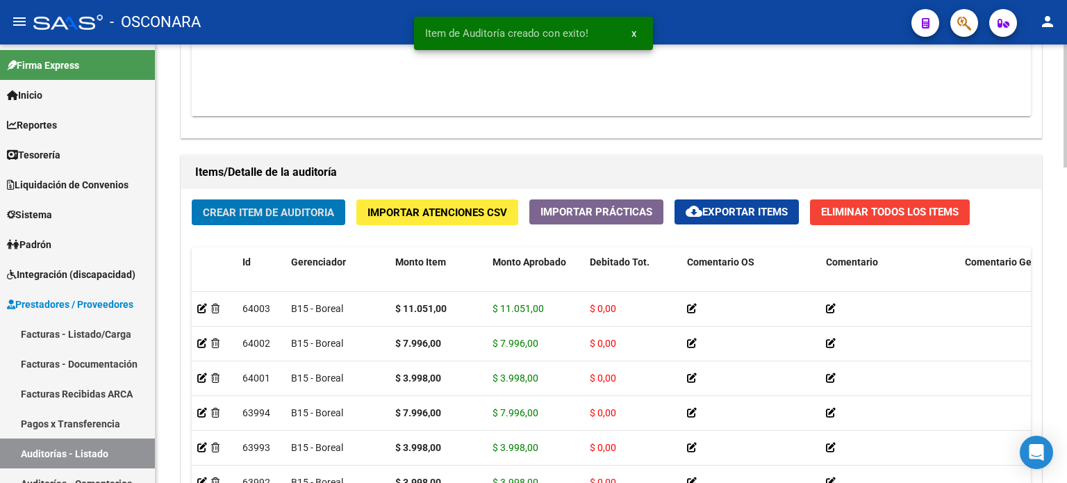
click at [229, 213] on span "Crear Item de Auditoria" at bounding box center [268, 212] width 131 height 13
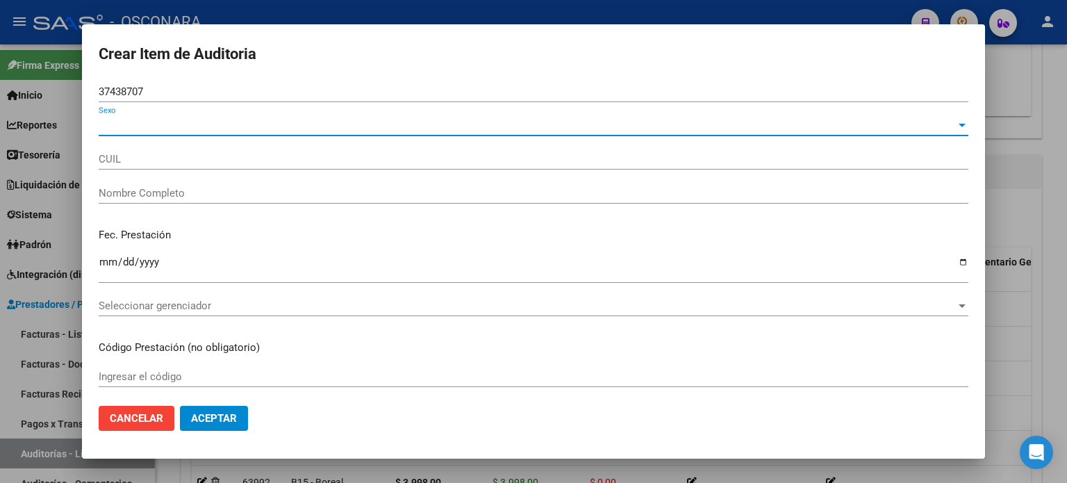
click at [129, 130] on span "Sexo" at bounding box center [527, 125] width 857 height 13
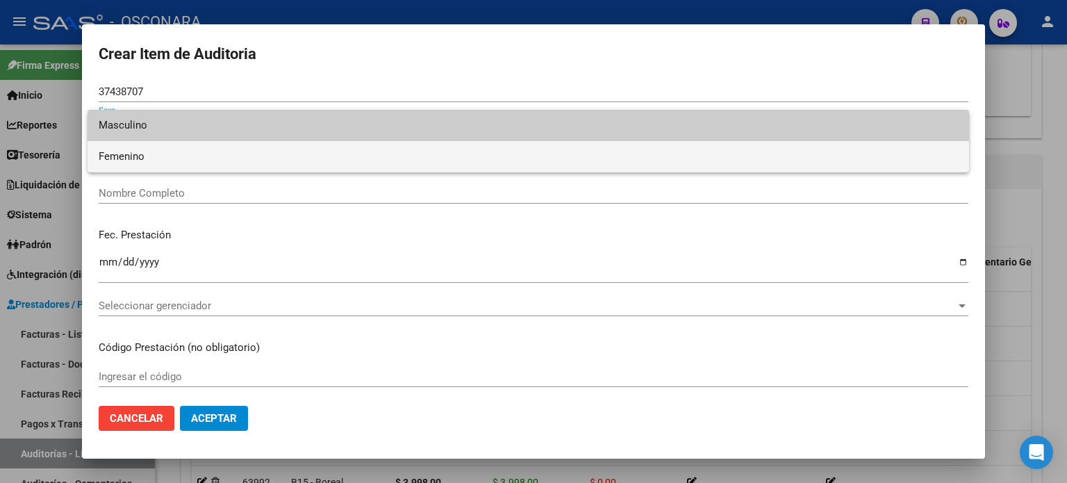
click at [130, 159] on span "Femenino" at bounding box center [528, 156] width 859 height 31
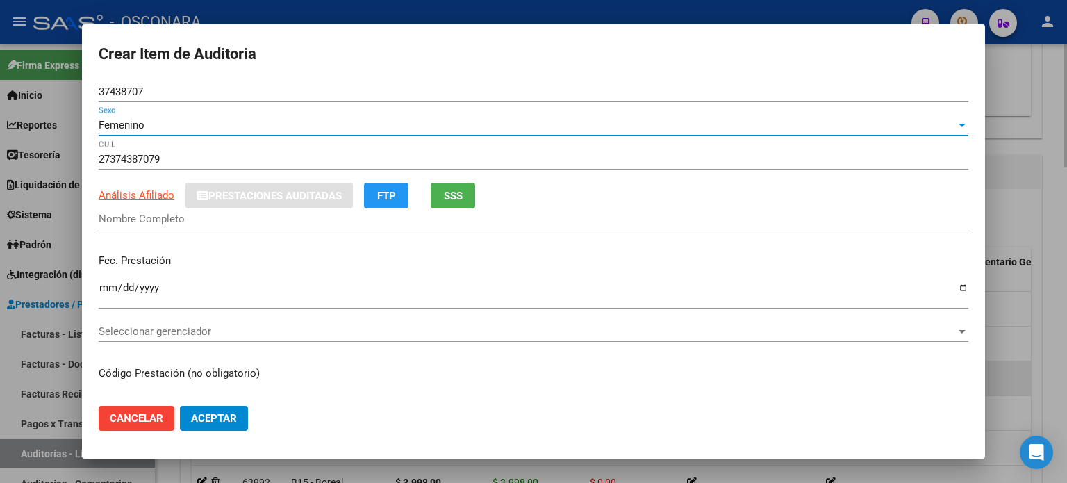
drag, startPoint x: 150, startPoint y: 411, endPoint x: 244, endPoint y: 372, distance: 101.5
click at [149, 411] on button "Cancelar" at bounding box center [137, 418] width 76 height 25
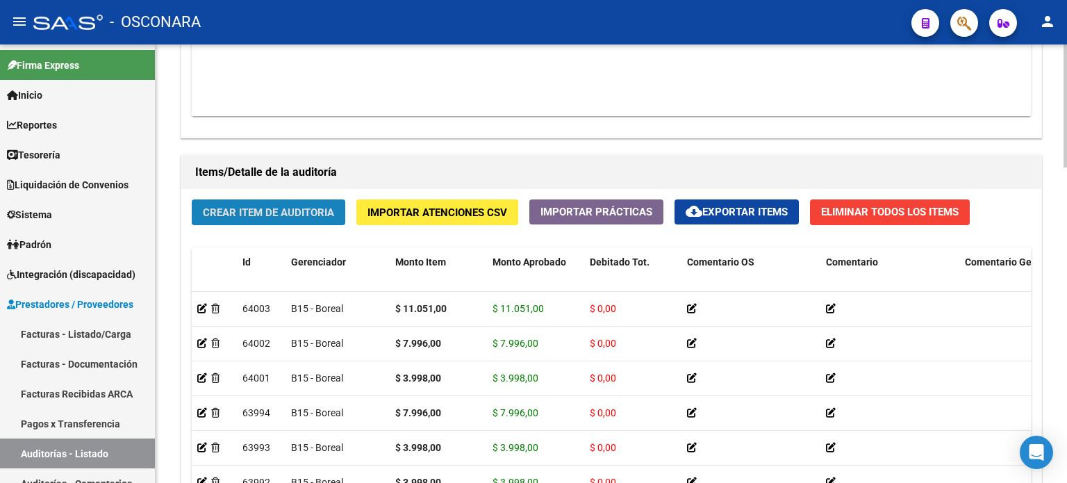
click at [245, 206] on span "Crear Item de Auditoria" at bounding box center [268, 212] width 131 height 13
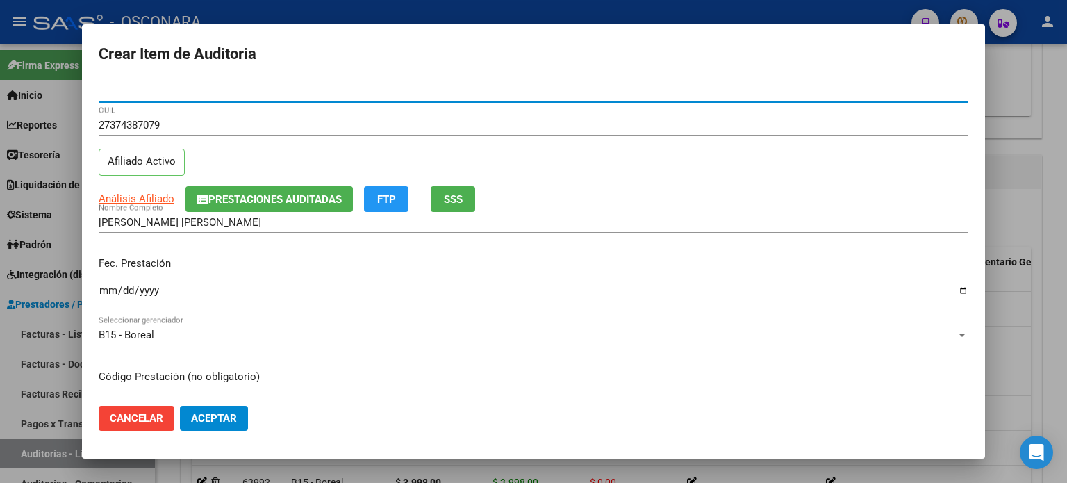
click at [456, 194] on span "SSS" at bounding box center [453, 199] width 19 height 13
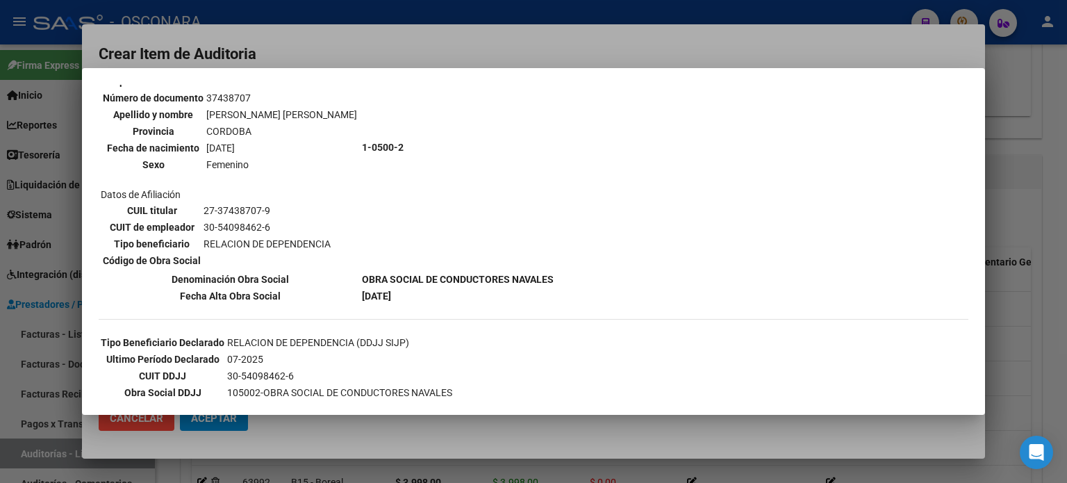
scroll to position [139, 0]
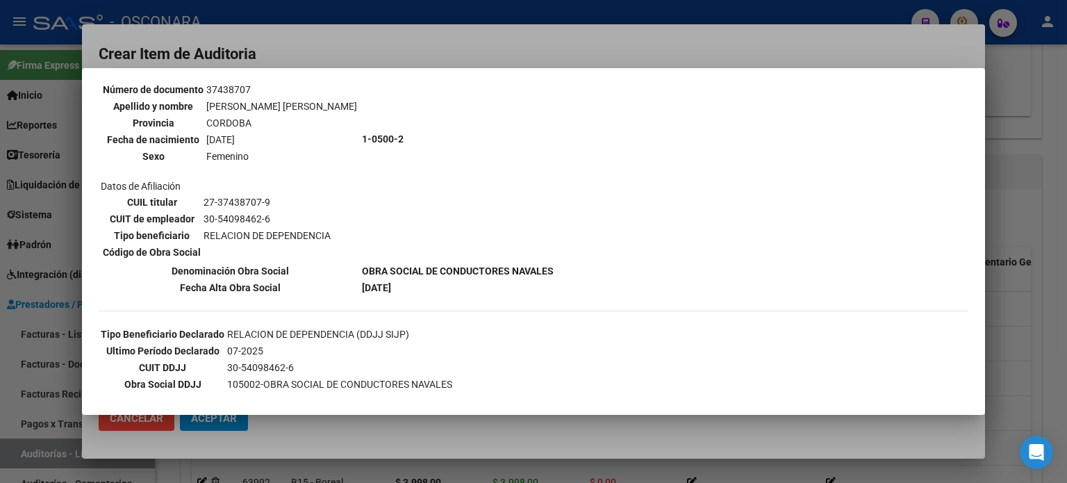
click at [1018, 265] on div at bounding box center [533, 241] width 1067 height 483
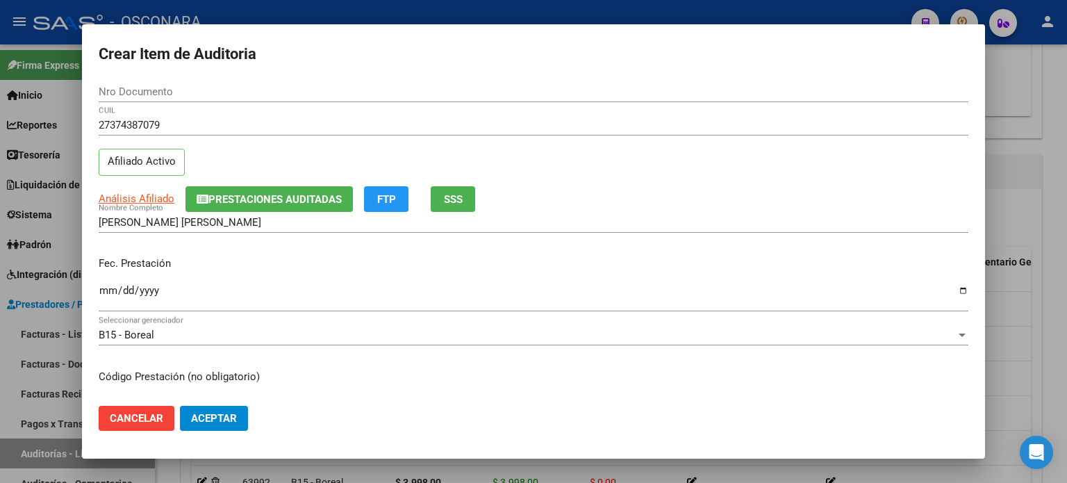
click at [103, 290] on input "Ingresar la fecha" at bounding box center [534, 296] width 870 height 22
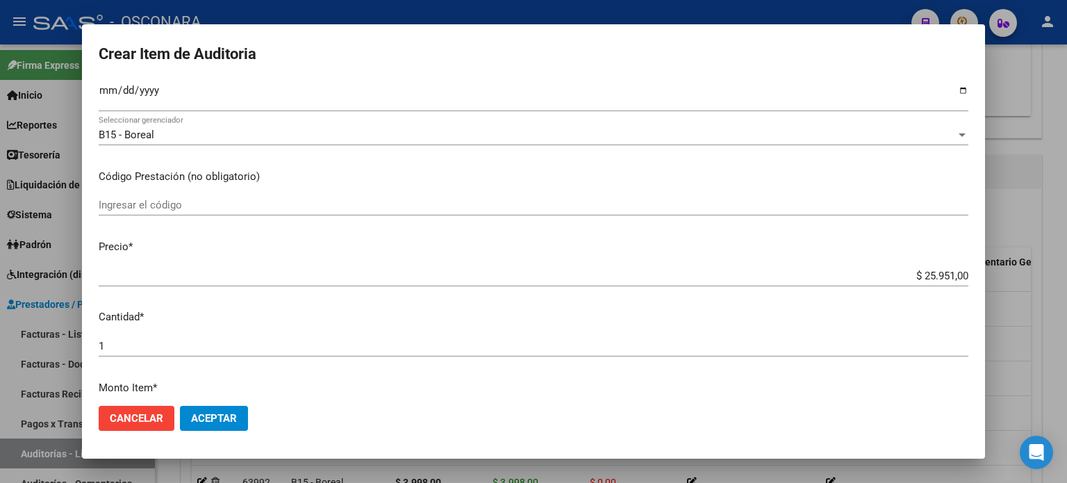
scroll to position [208, 0]
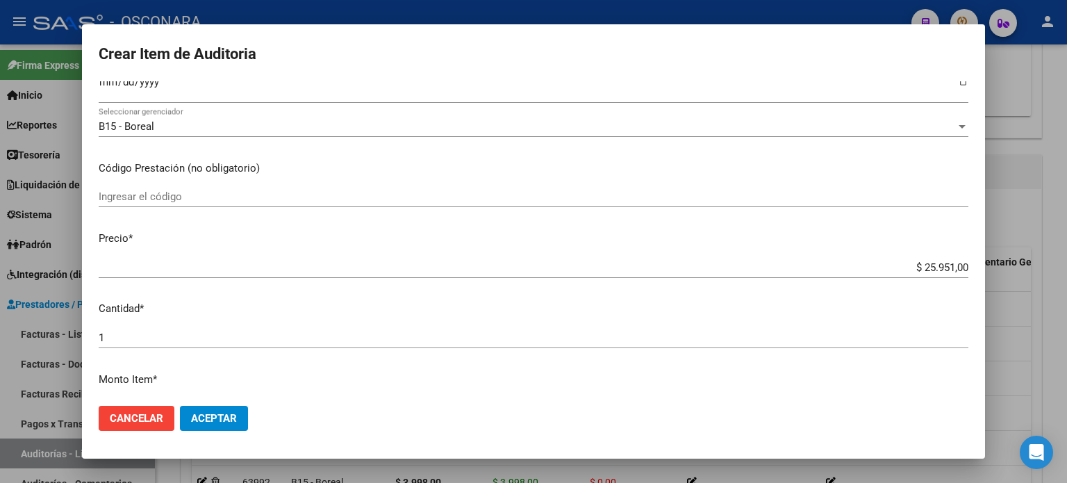
drag, startPoint x: 913, startPoint y: 265, endPoint x: 1066, endPoint y: 265, distance: 153.5
click at [1066, 265] on div "Crear Item de Auditoria Nro Documento 27374387079 CUIL Afiliado Activo Análisis…" at bounding box center [533, 241] width 1067 height 483
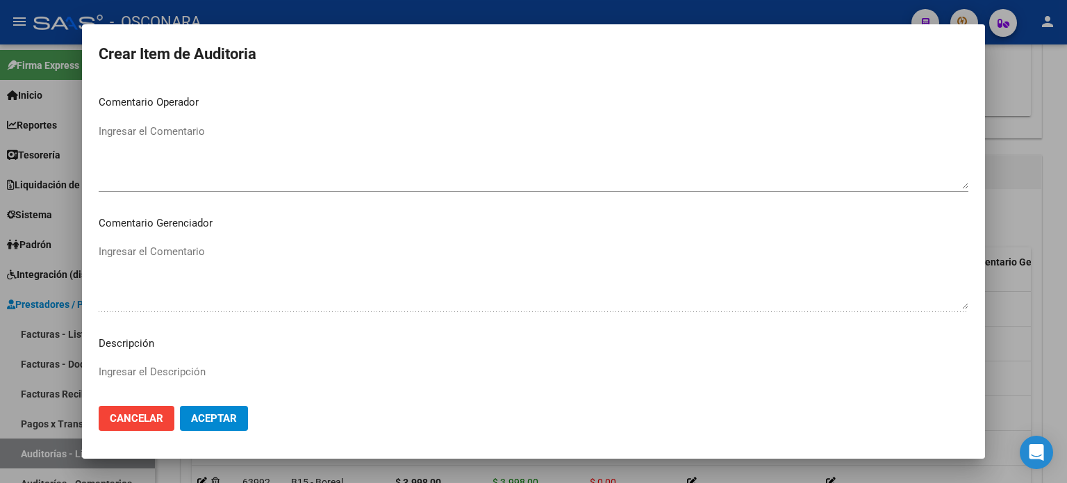
scroll to position [834, 0]
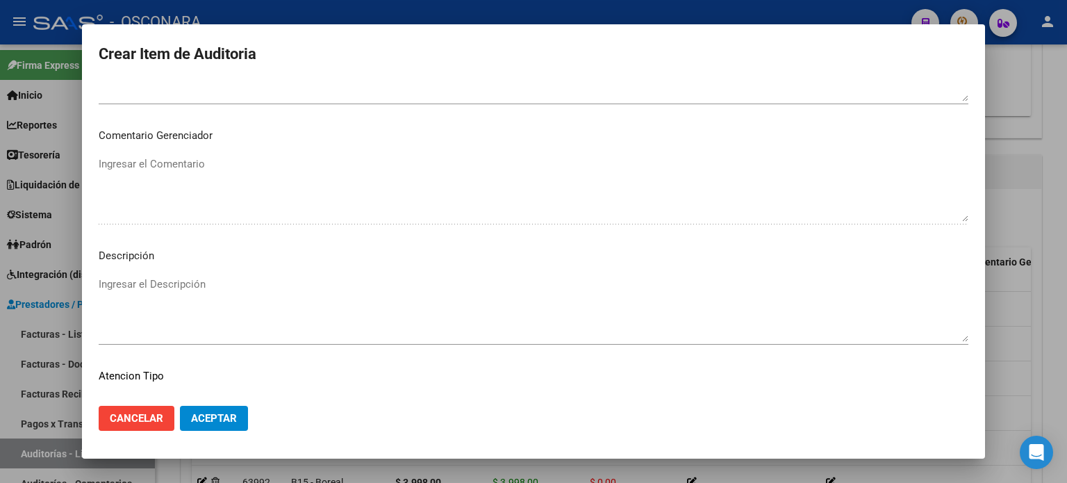
click at [228, 302] on textarea "Ingresar el Descripción" at bounding box center [534, 308] width 870 height 65
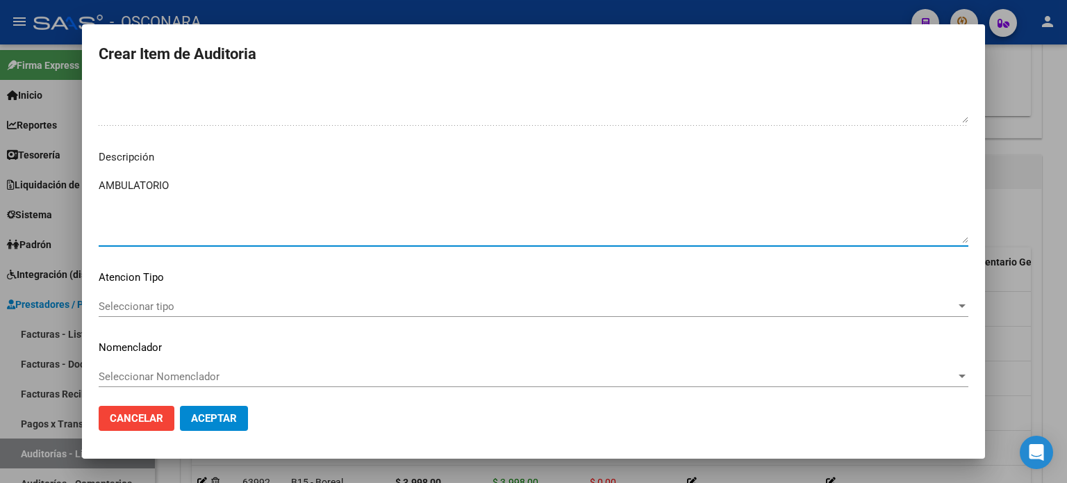
scroll to position [936, 0]
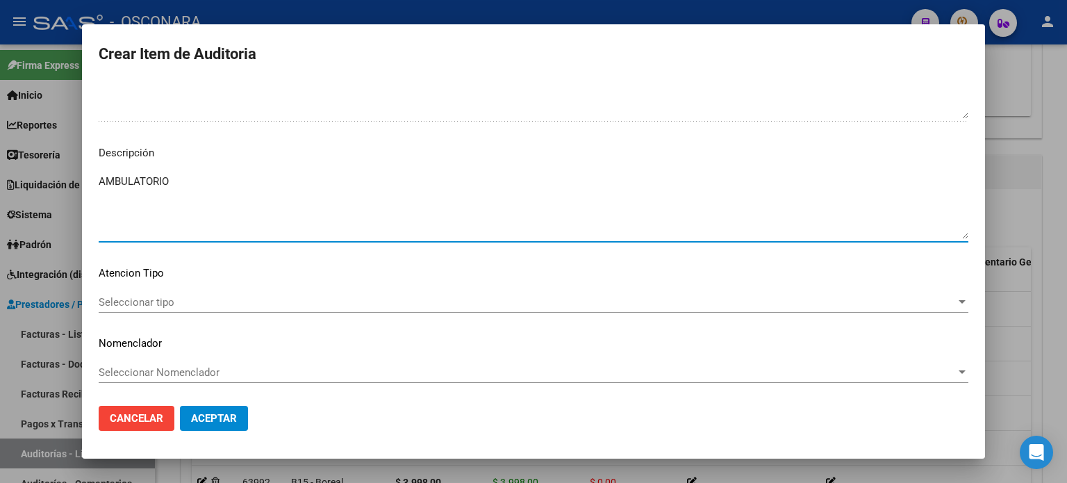
click at [108, 317] on div "Seleccionar tipo Seleccionar tipo" at bounding box center [534, 309] width 870 height 34
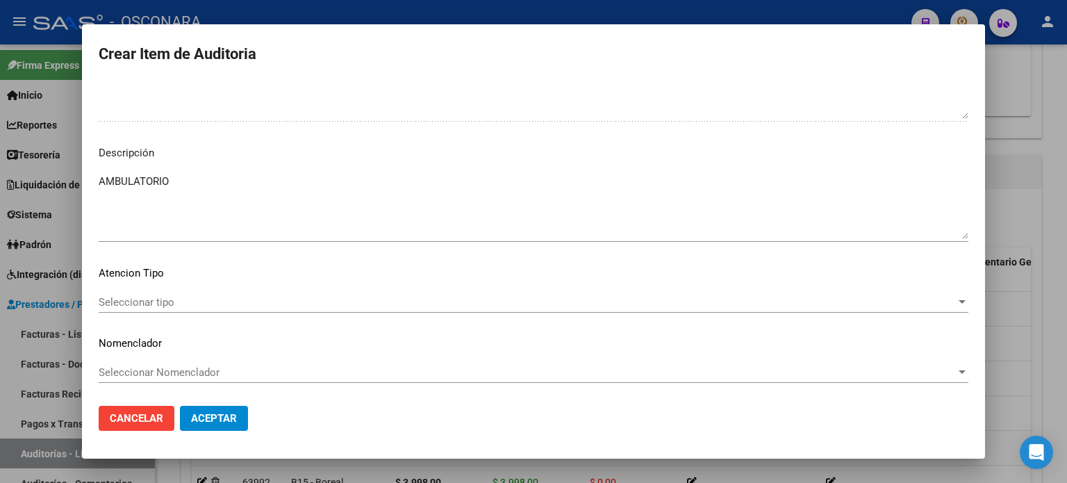
click at [113, 297] on span "Seleccionar tipo" at bounding box center [527, 302] width 857 height 13
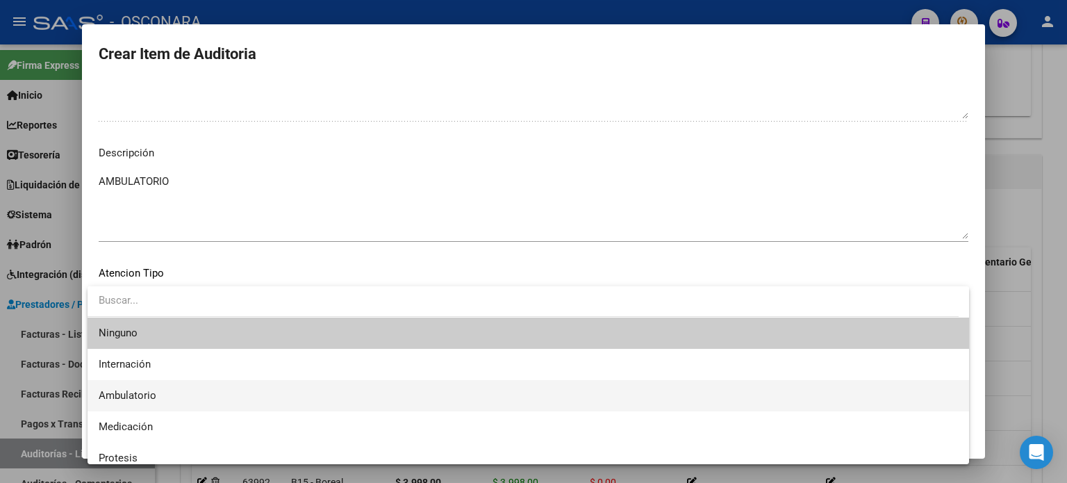
click at [92, 399] on mat-option "Ambulatorio" at bounding box center [528, 395] width 881 height 31
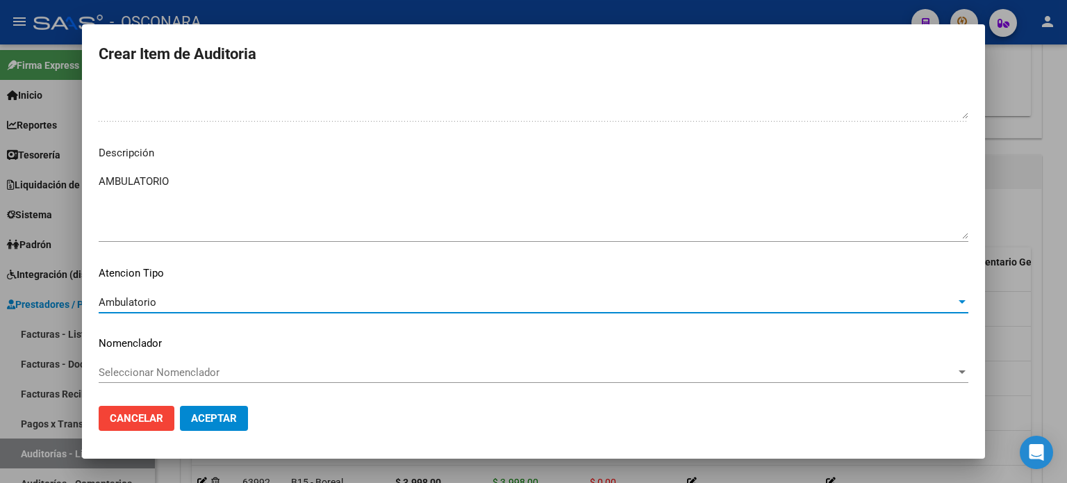
click at [194, 419] on span "Aceptar" at bounding box center [214, 418] width 46 height 13
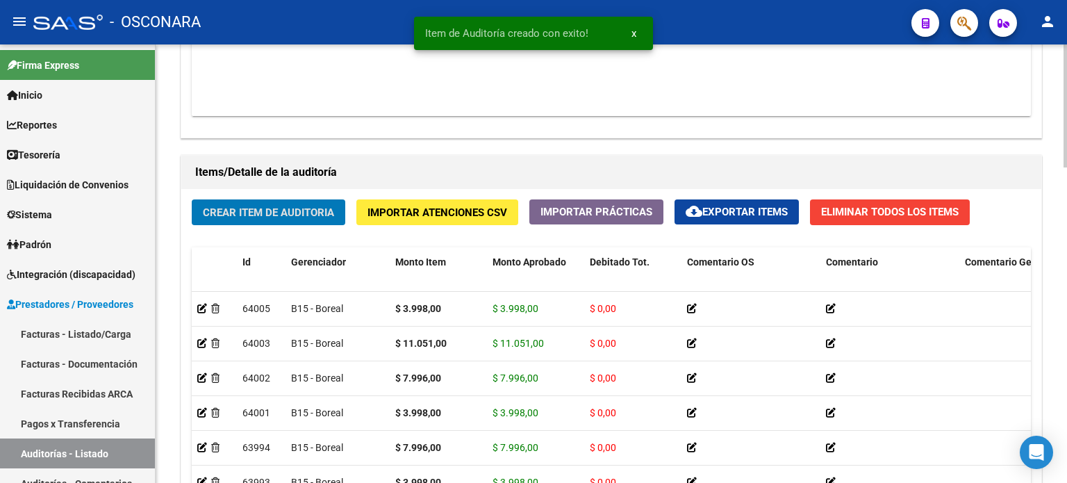
click at [253, 201] on button "Crear Item de Auditoria" at bounding box center [269, 212] width 154 height 26
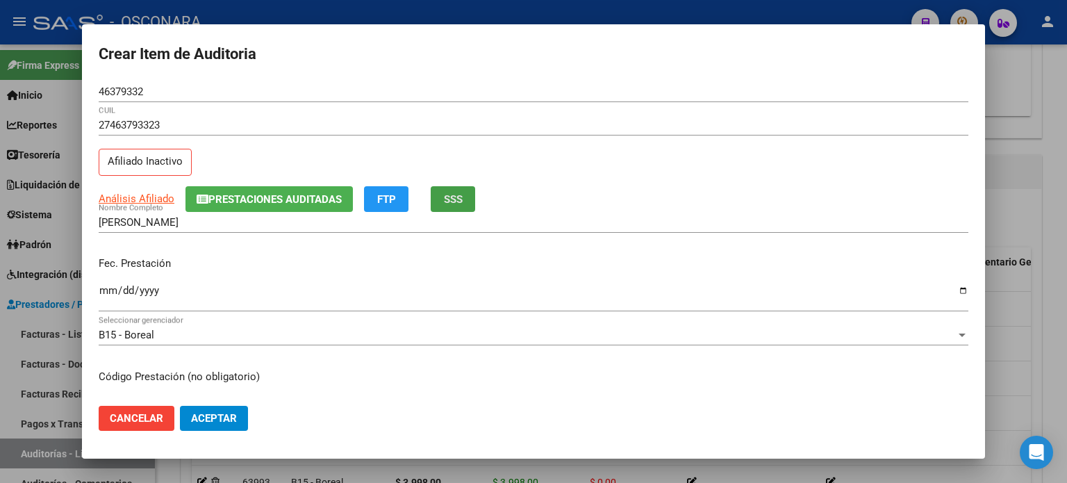
click at [444, 198] on button "SSS" at bounding box center [453, 199] width 44 height 26
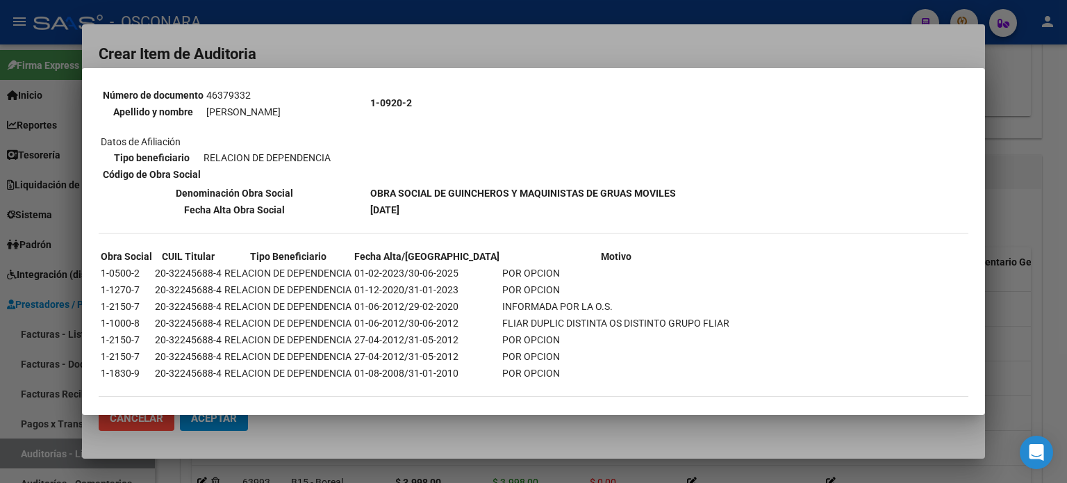
scroll to position [165, 0]
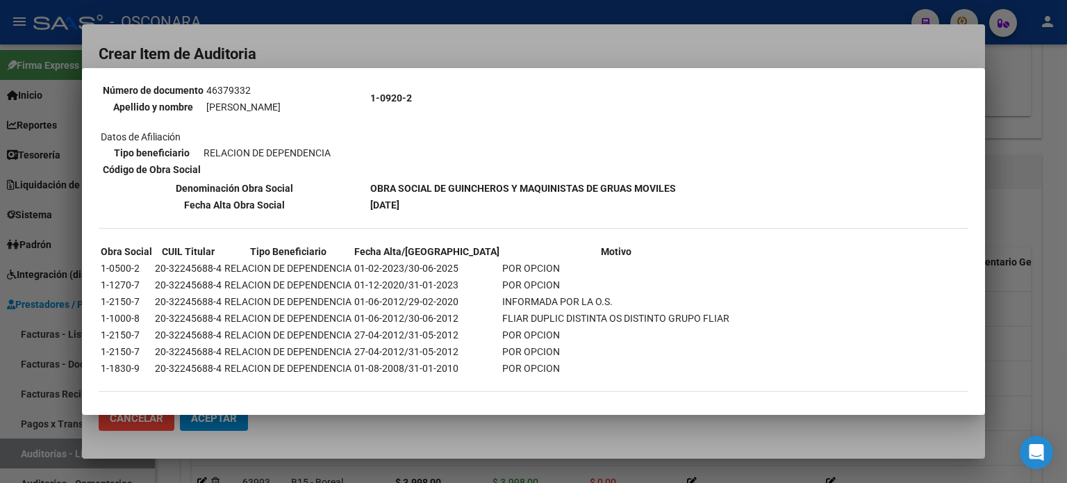
click at [1028, 208] on div at bounding box center [533, 241] width 1067 height 483
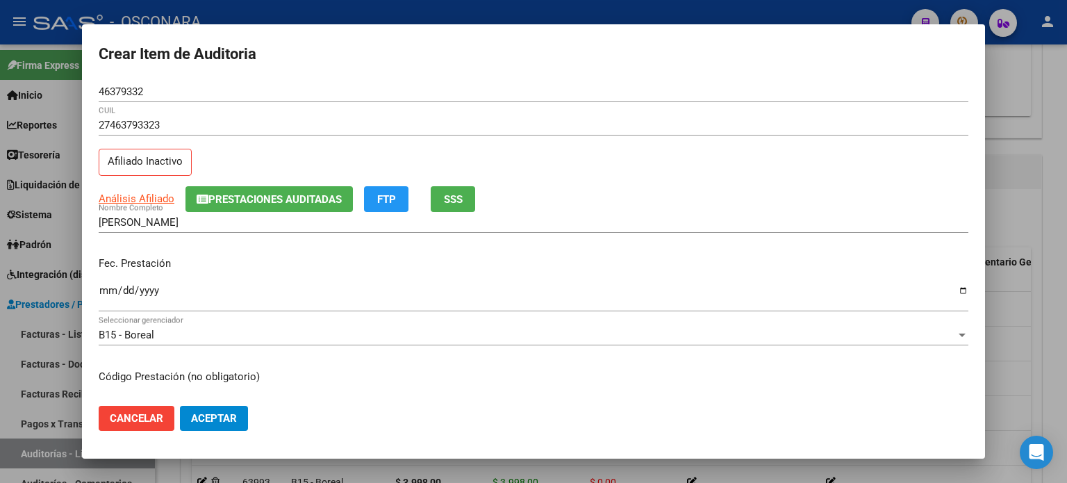
click at [108, 295] on input "Ingresar la fecha" at bounding box center [534, 296] width 870 height 22
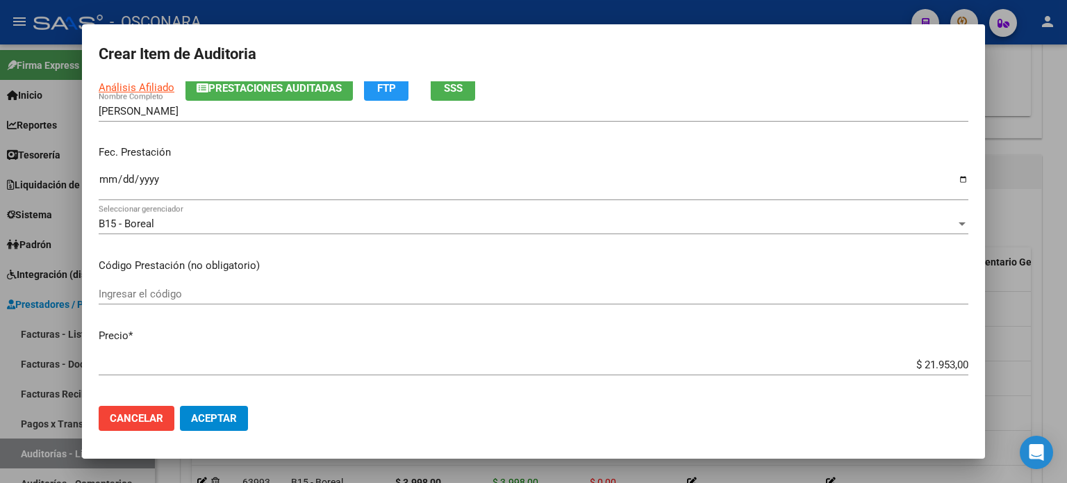
scroll to position [139, 0]
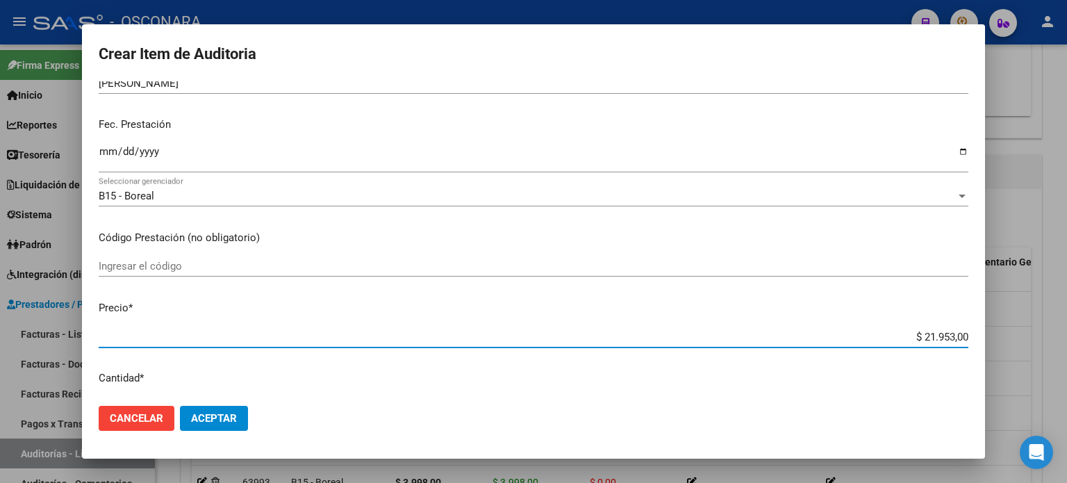
drag, startPoint x: 914, startPoint y: 333, endPoint x: 1066, endPoint y: 313, distance: 153.4
click at [1066, 329] on div "Crear Item de Auditoria 46379332 Nro Documento 27463793323 CUIL Afiliado Inacti…" at bounding box center [533, 241] width 1067 height 483
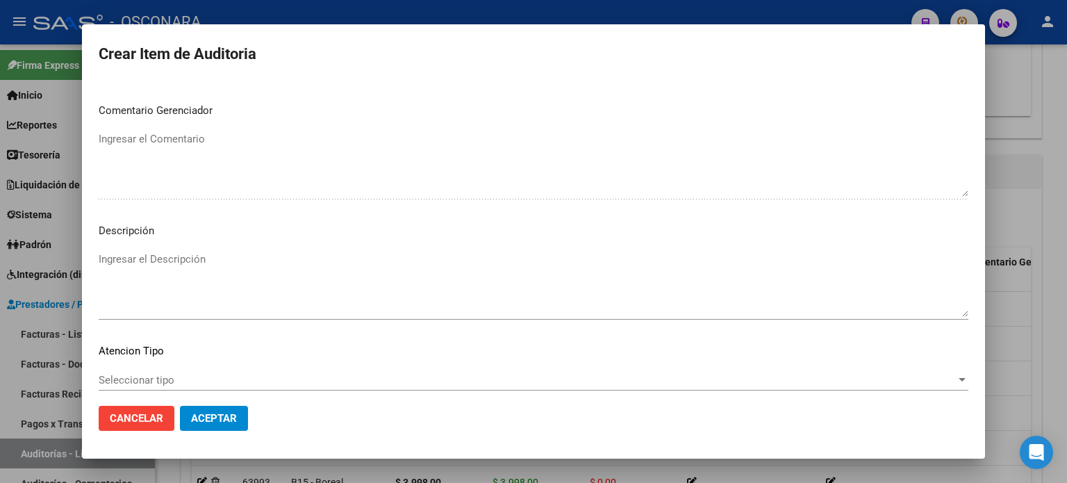
scroll to position [936, 0]
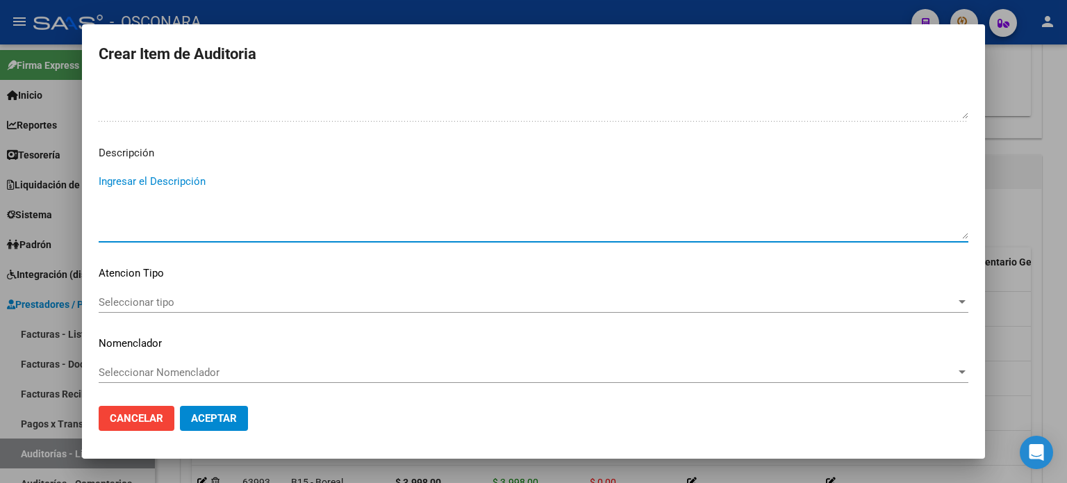
click at [185, 205] on textarea "Ingresar el Descripción" at bounding box center [534, 206] width 870 height 65
click at [132, 292] on div "Seleccionar tipo Seleccionar tipo" at bounding box center [534, 302] width 870 height 21
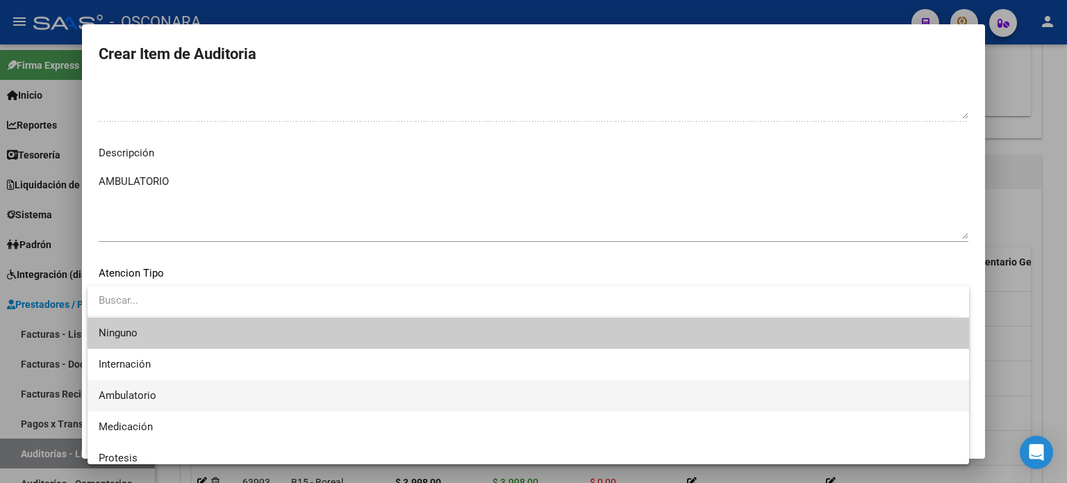
click at [160, 403] on span "Ambulatorio" at bounding box center [528, 395] width 859 height 31
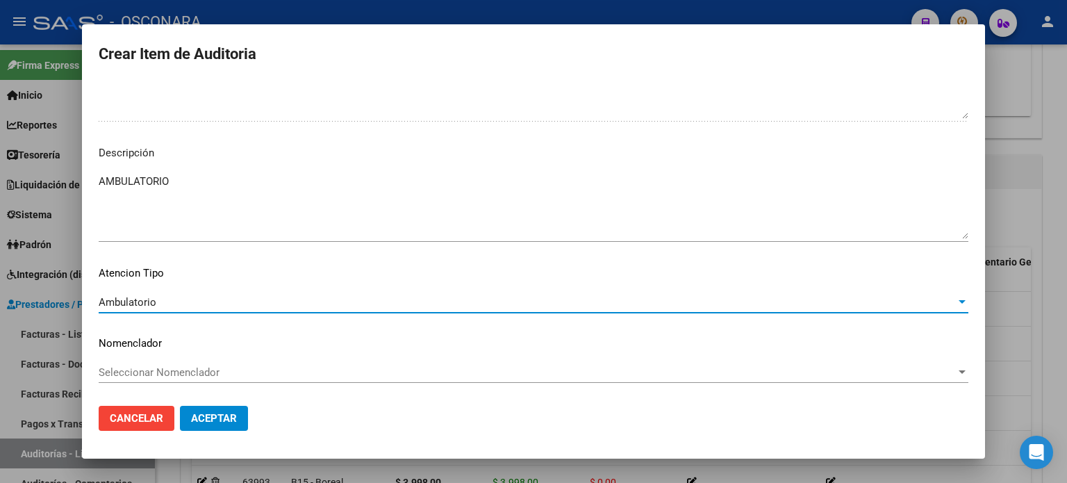
click at [197, 438] on mat-dialog-actions "Cancelar Aceptar" at bounding box center [534, 418] width 870 height 47
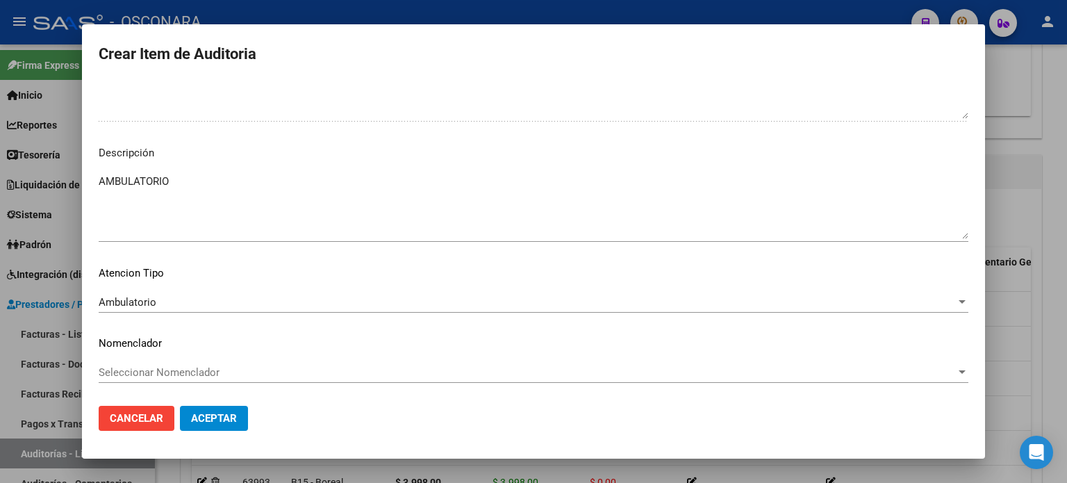
click at [210, 426] on button "Aceptar" at bounding box center [214, 418] width 68 height 25
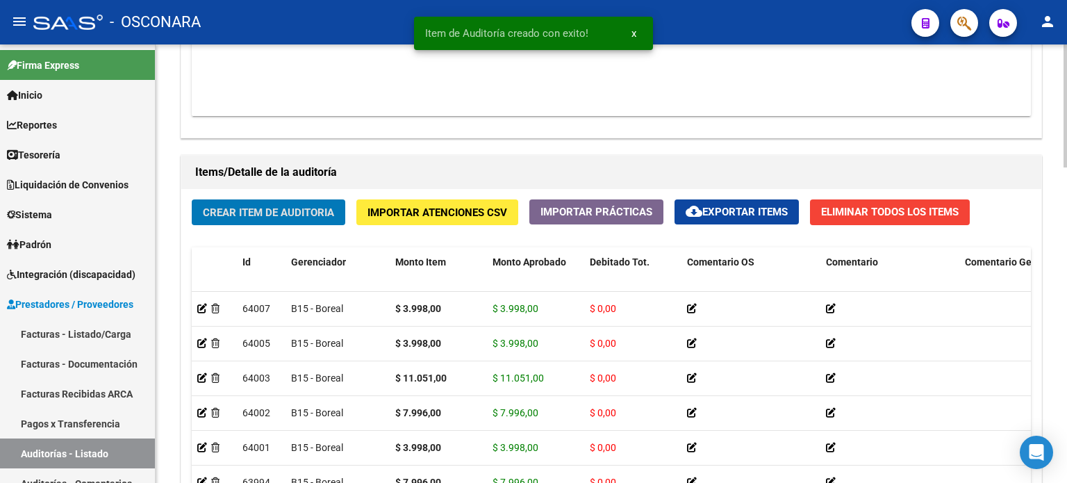
click at [320, 216] on span "Crear Item de Auditoria" at bounding box center [268, 212] width 131 height 13
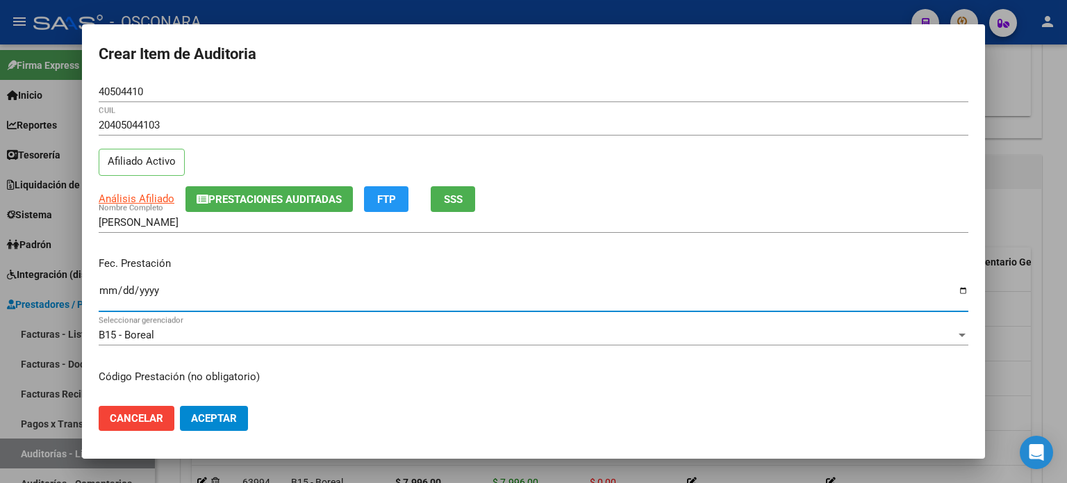
click at [105, 290] on input "Ingresar la fecha" at bounding box center [534, 296] width 870 height 22
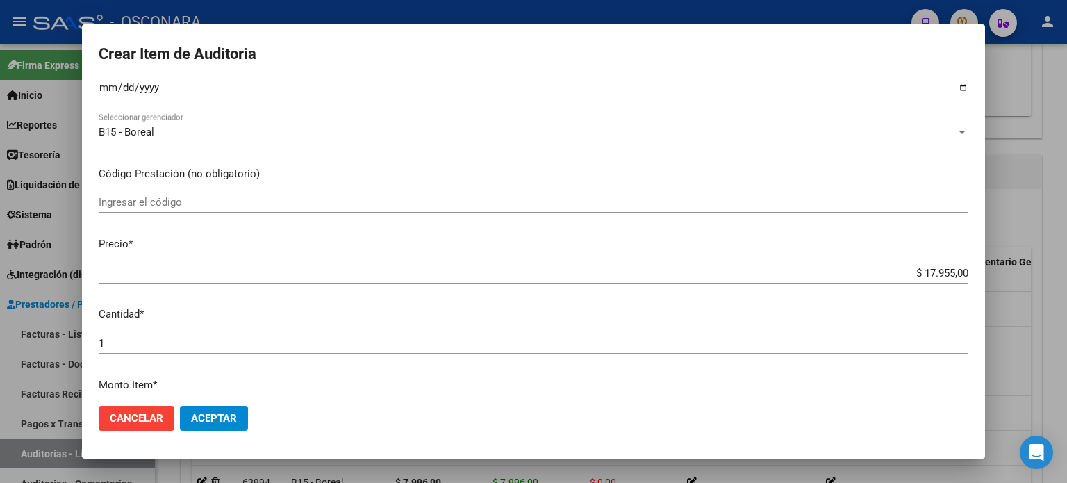
scroll to position [208, 0]
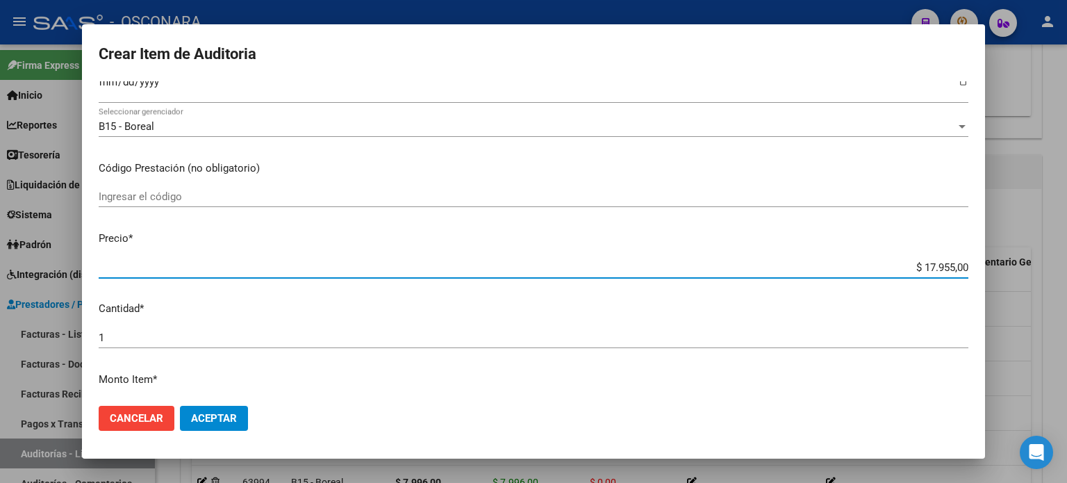
drag, startPoint x: 913, startPoint y: 265, endPoint x: 1066, endPoint y: 265, distance: 152.8
click at [1066, 265] on div "Crear Item de Auditoria 40504410 Nro Documento 20405044103 CUIL Afiliado Activo…" at bounding box center [533, 241] width 1067 height 483
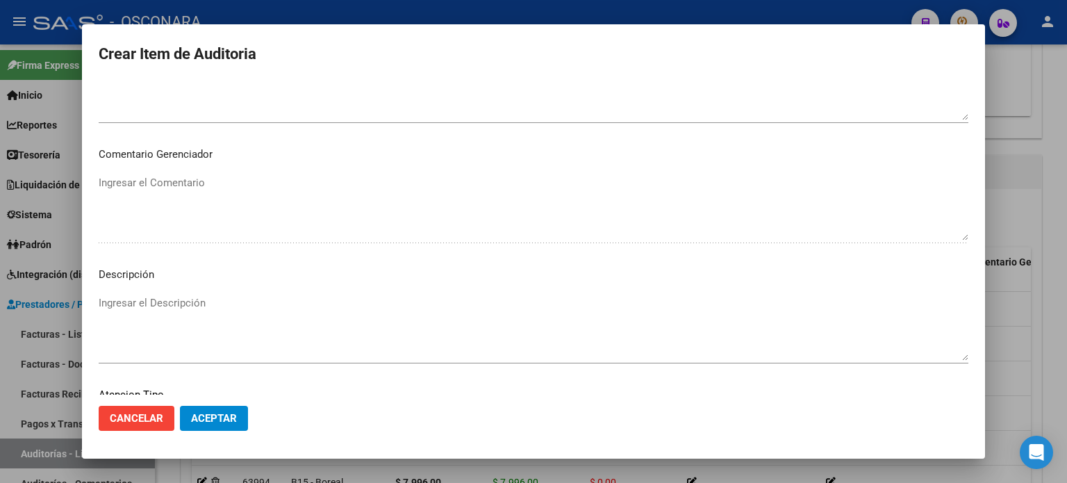
scroll to position [936, 0]
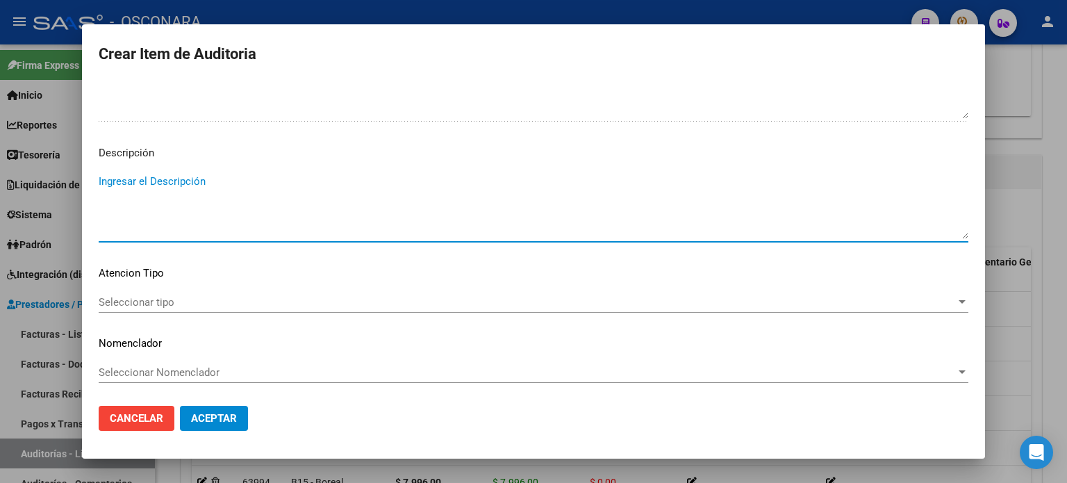
click at [250, 196] on textarea "Ingresar el Descripción" at bounding box center [534, 206] width 870 height 65
click at [161, 308] on div "Seleccionar tipo Seleccionar tipo" at bounding box center [534, 302] width 870 height 21
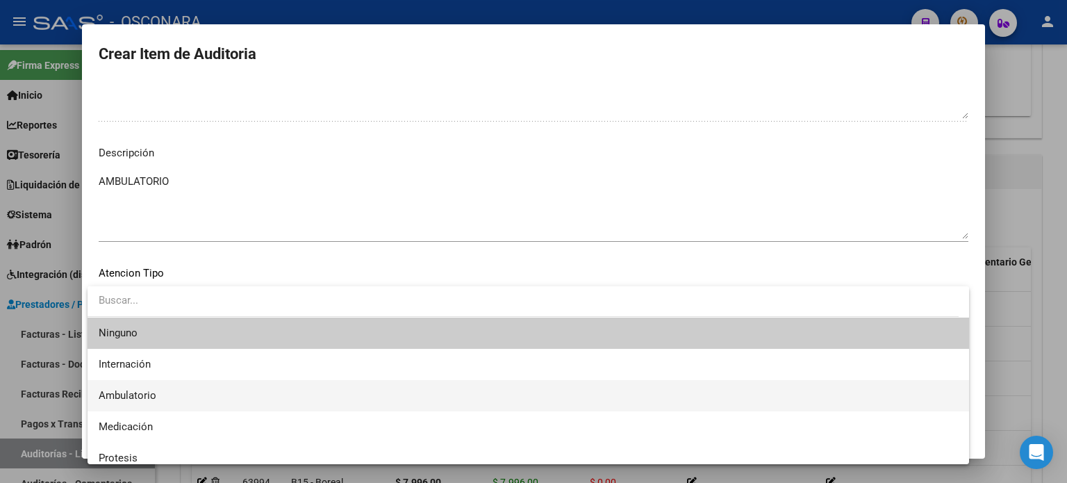
click at [128, 394] on span "Ambulatorio" at bounding box center [128, 395] width 58 height 13
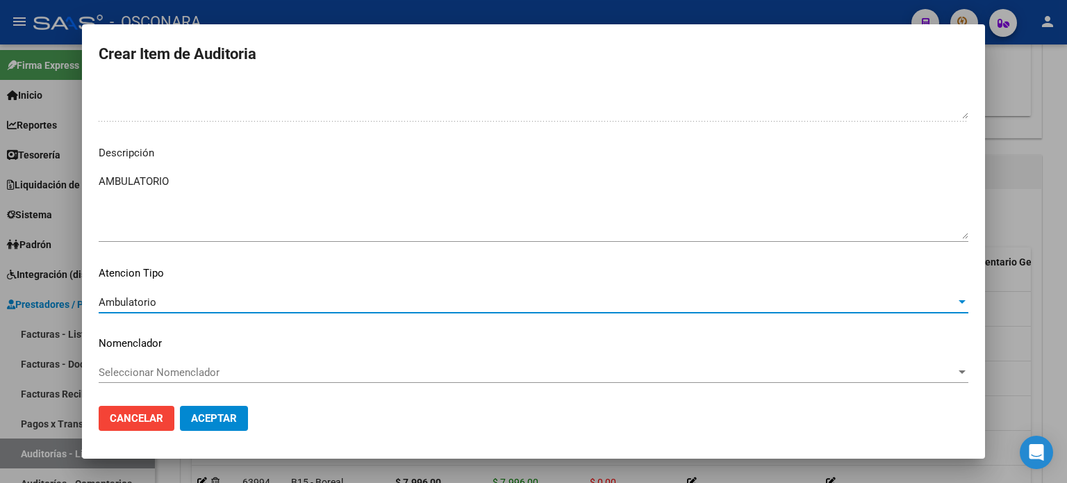
click at [189, 428] on button "Aceptar" at bounding box center [214, 418] width 68 height 25
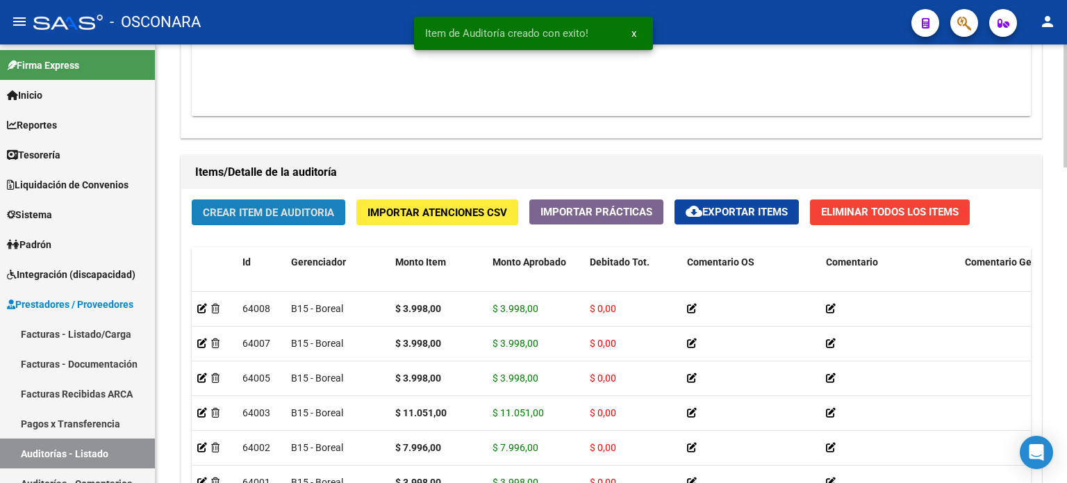
click at [267, 200] on button "Crear Item de Auditoria" at bounding box center [269, 212] width 154 height 26
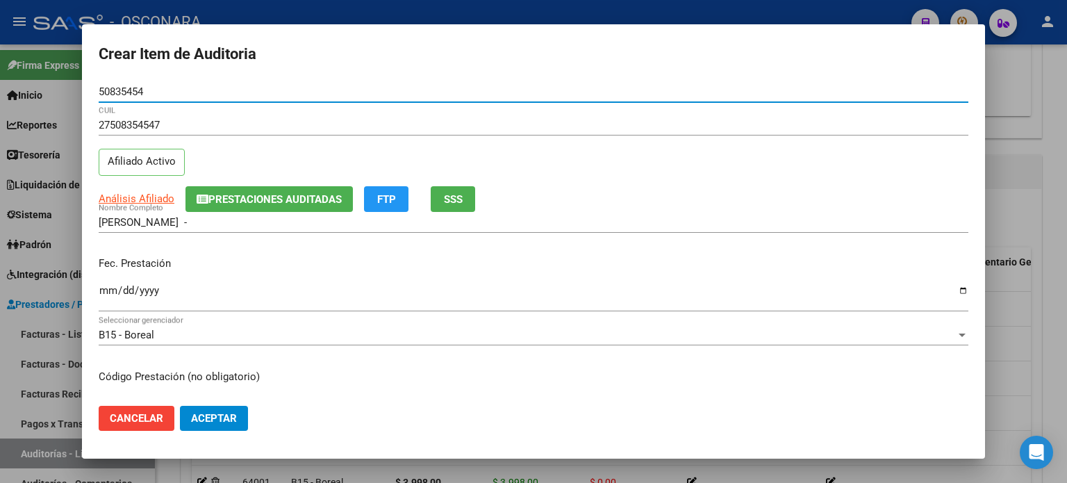
click at [453, 194] on span "SSS" at bounding box center [453, 199] width 19 height 13
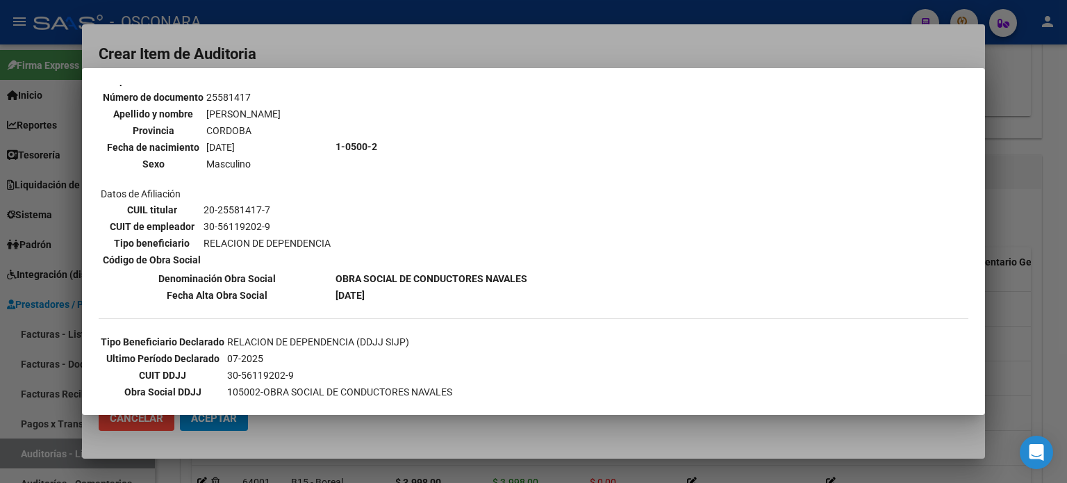
scroll to position [139, 0]
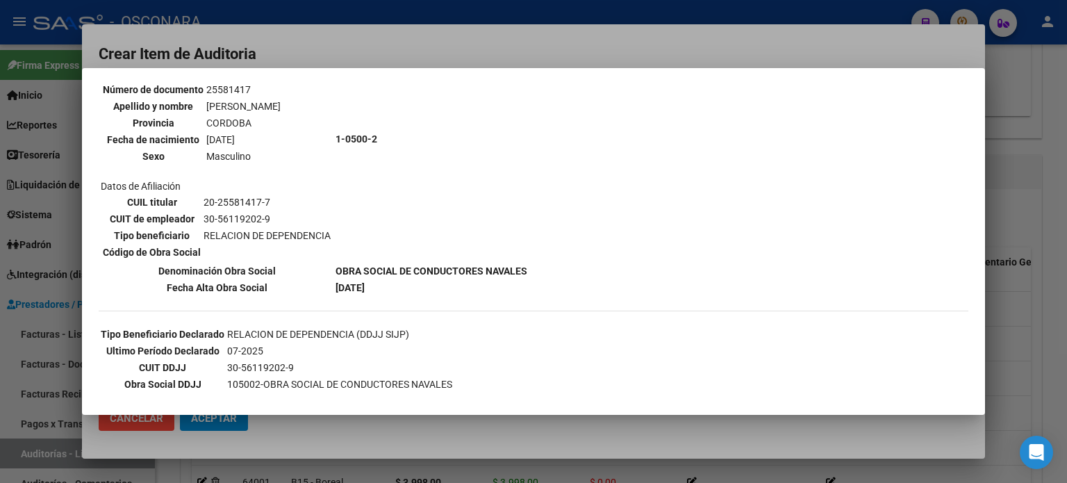
click at [1028, 333] on div at bounding box center [533, 241] width 1067 height 483
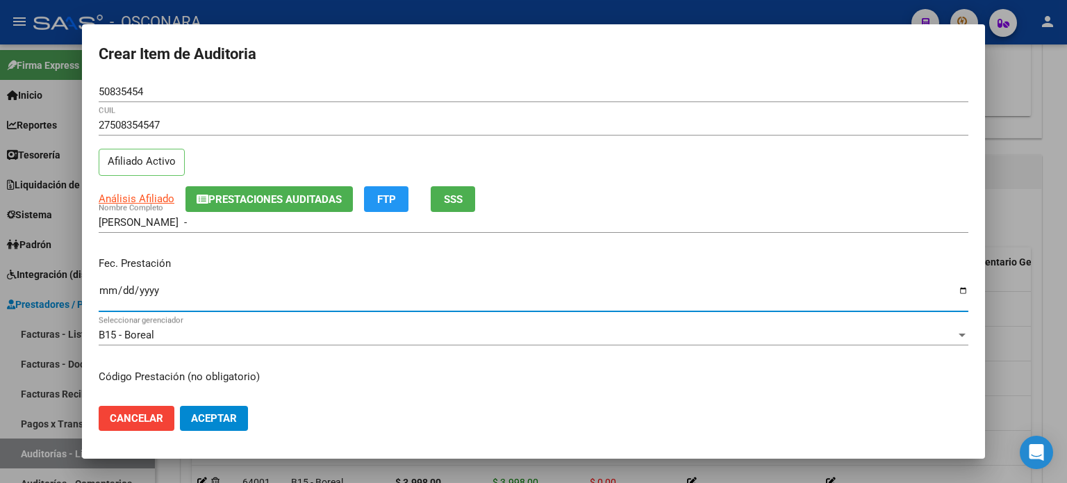
click at [109, 293] on input "Ingresar la fecha" at bounding box center [534, 296] width 870 height 22
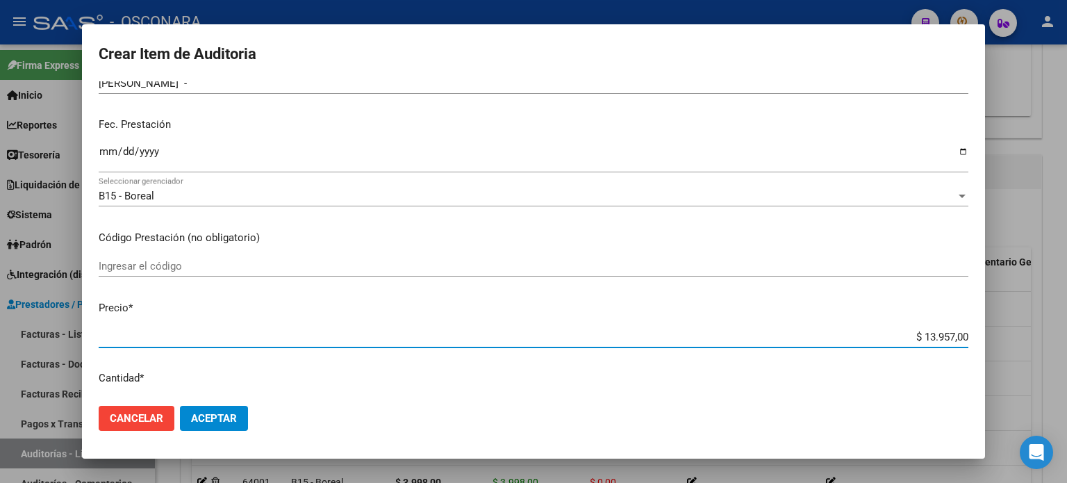
drag, startPoint x: 914, startPoint y: 333, endPoint x: 1066, endPoint y: 288, distance: 158.5
click at [1066, 290] on div "Crear Item de Auditoria 50835454 Nro Documento 27508354547 CUIL Afiliado Activo…" at bounding box center [533, 241] width 1067 height 483
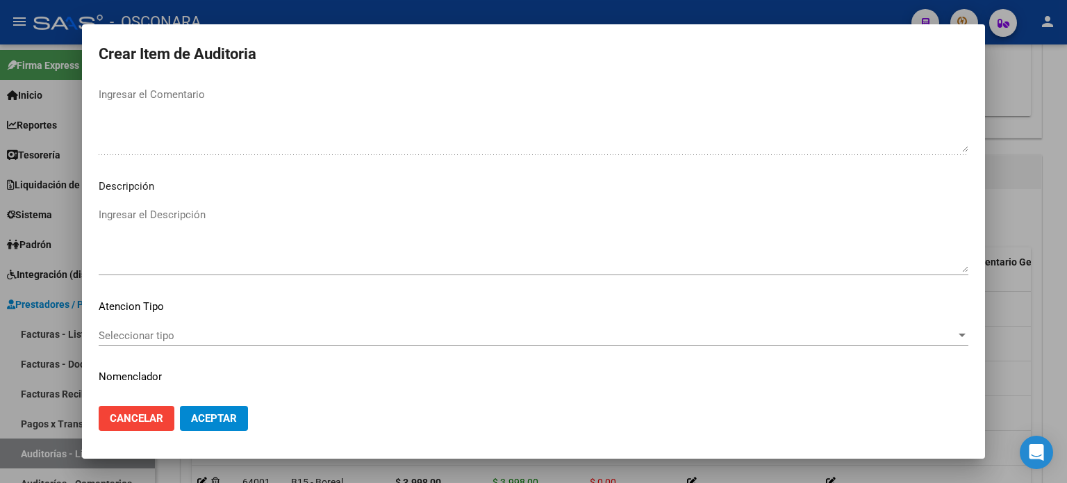
scroll to position [936, 0]
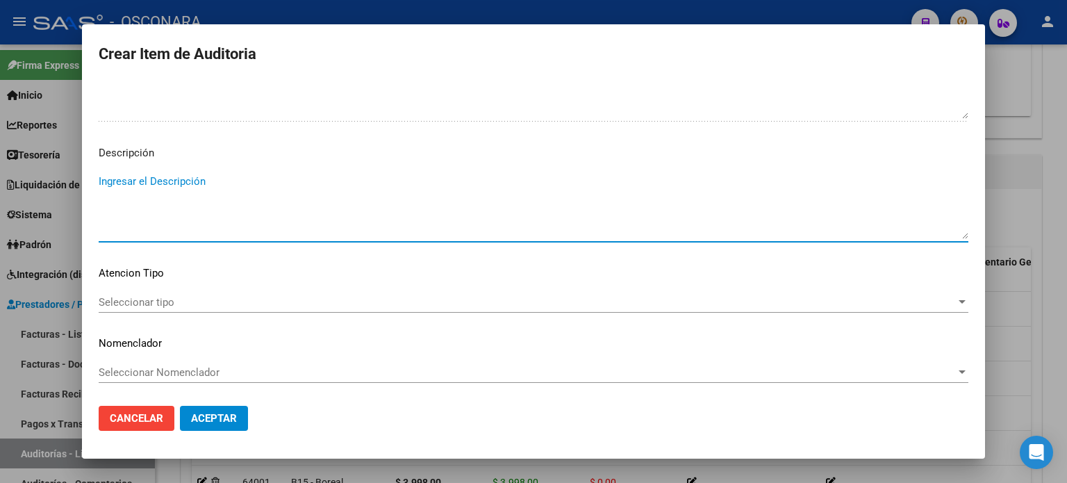
drag, startPoint x: 161, startPoint y: 216, endPoint x: 88, endPoint y: 344, distance: 147.5
click at [161, 216] on textarea "Ingresar el Descripción" at bounding box center [534, 206] width 870 height 65
click at [142, 305] on span "Seleccionar tipo" at bounding box center [527, 302] width 857 height 13
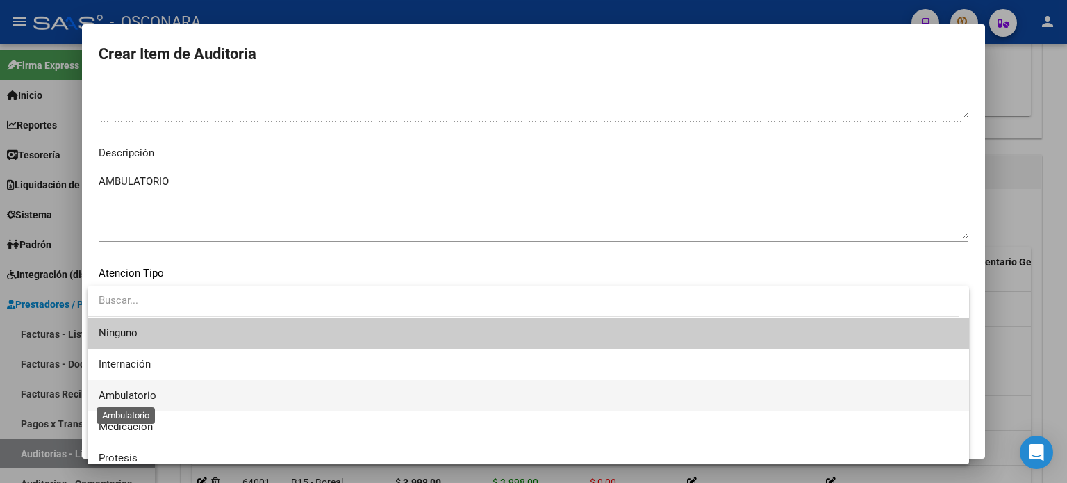
click at [138, 397] on span "Ambulatorio" at bounding box center [128, 395] width 58 height 13
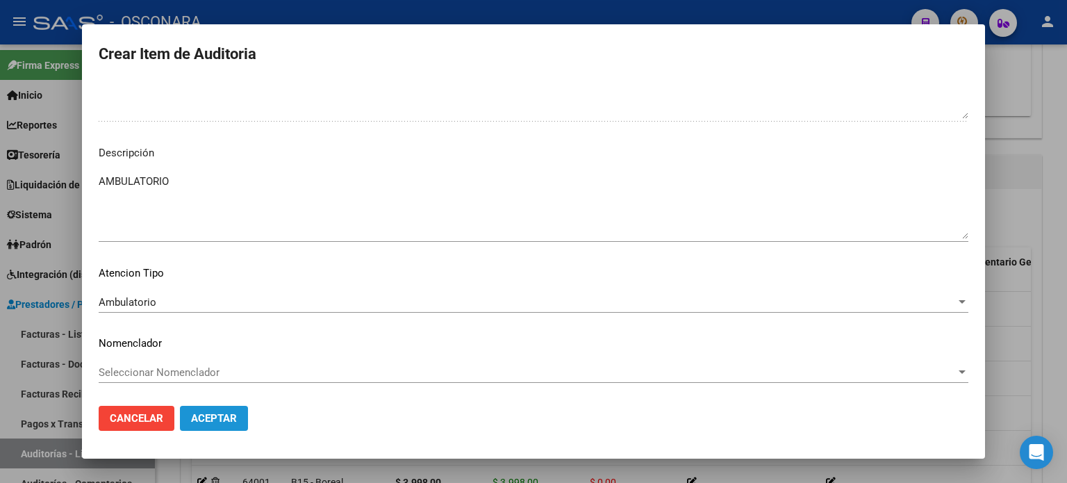
click at [222, 419] on span "Aceptar" at bounding box center [214, 418] width 46 height 13
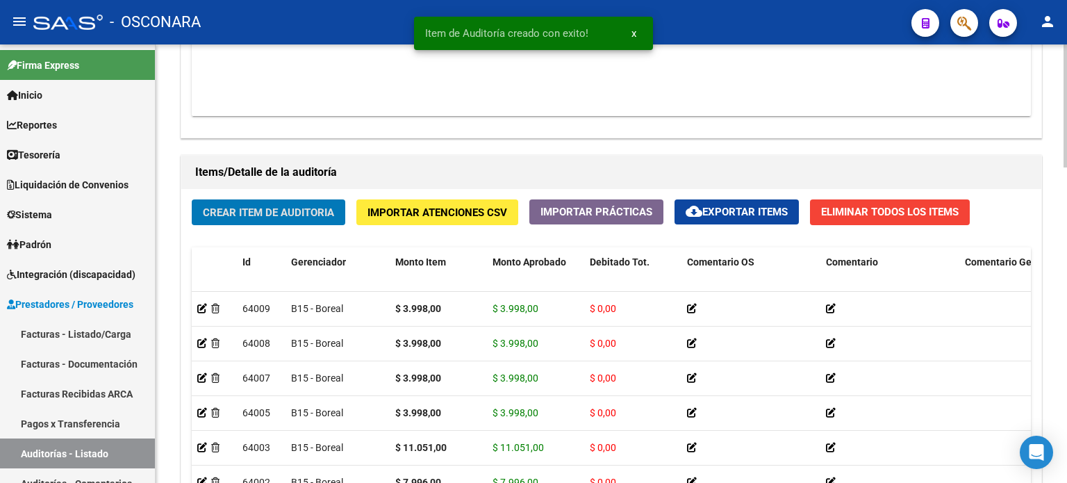
click at [280, 222] on button "Crear Item de Auditoria" at bounding box center [269, 212] width 154 height 26
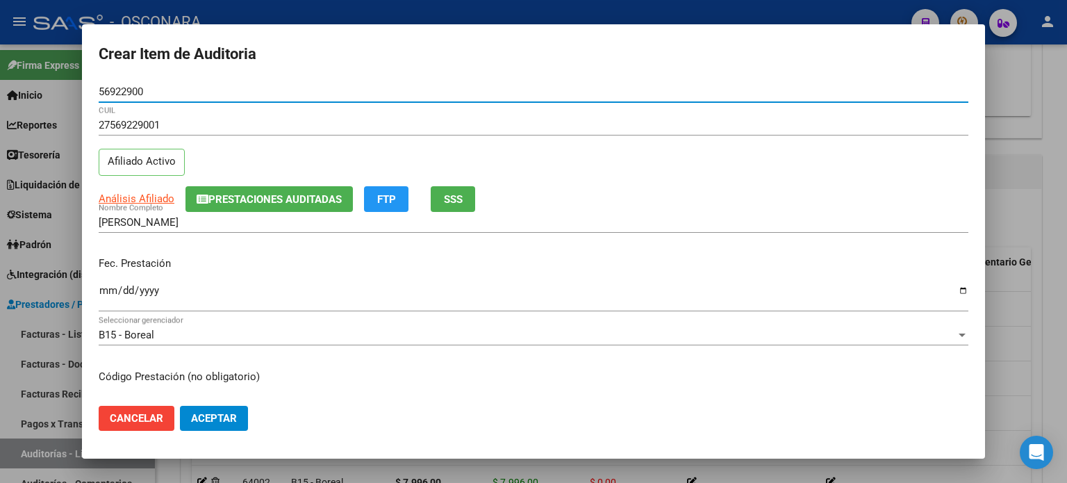
click at [104, 290] on input "Ingresar la fecha" at bounding box center [534, 296] width 870 height 22
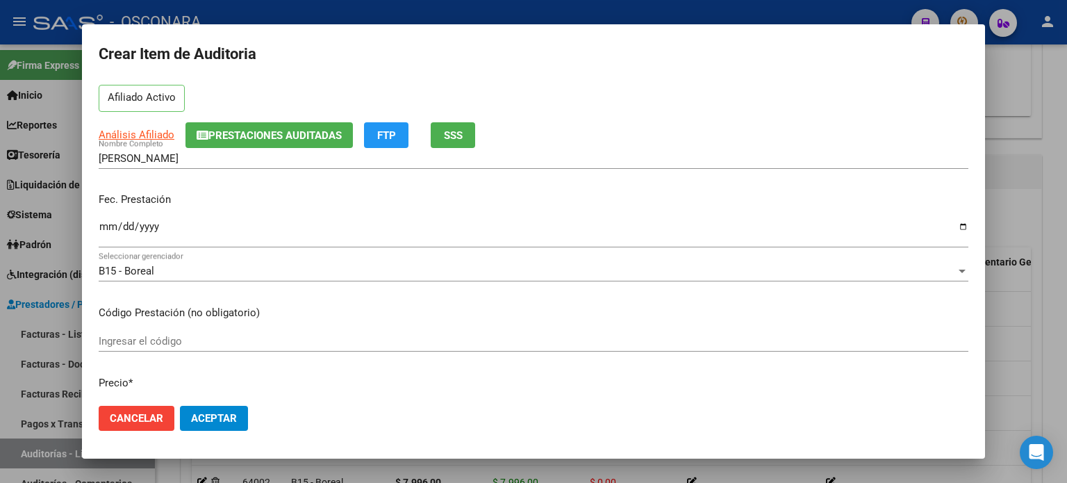
scroll to position [208, 0]
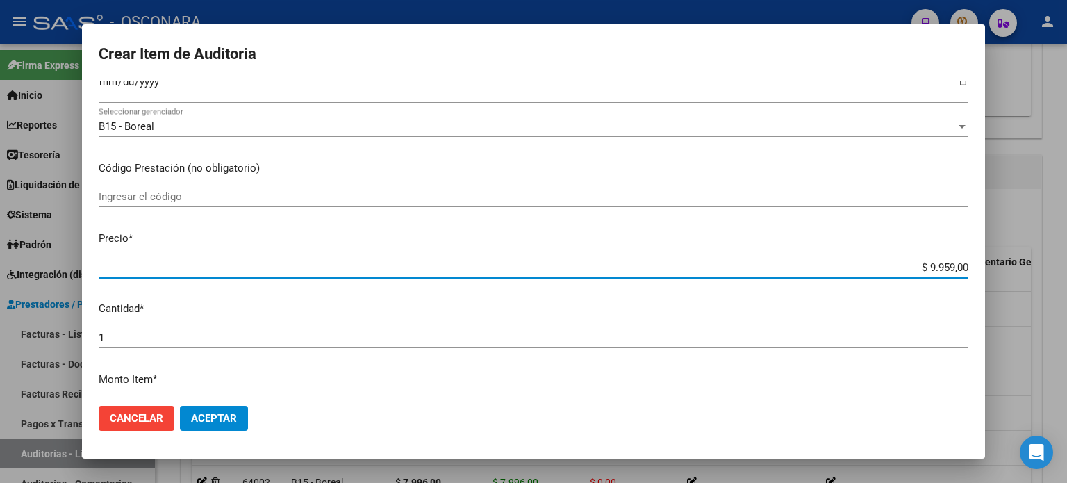
drag, startPoint x: 917, startPoint y: 263, endPoint x: 1066, endPoint y: 259, distance: 149.4
click at [1066, 259] on div "Crear Item de Auditoria 56922900 Nro Documento 27569229001 CUIL Afiliado Activo…" at bounding box center [533, 241] width 1067 height 483
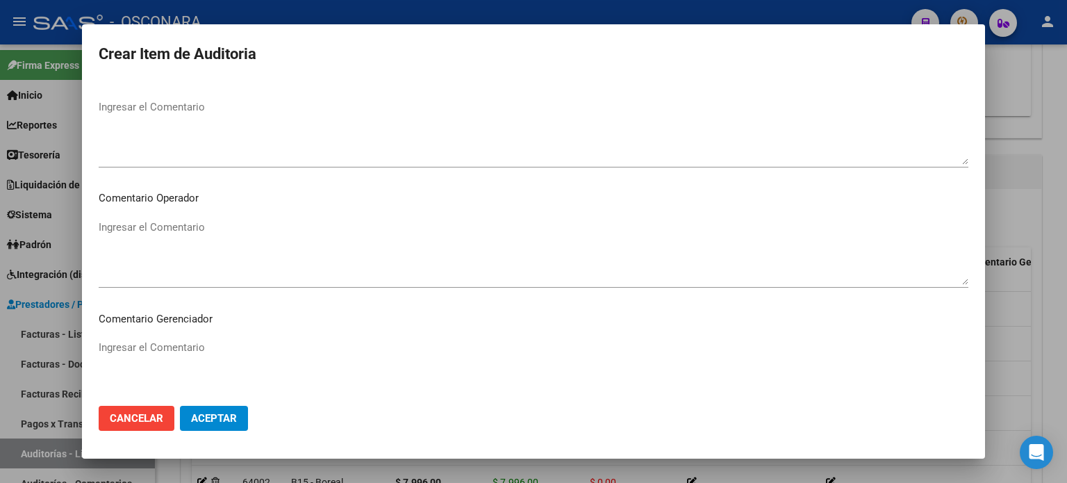
scroll to position [936, 0]
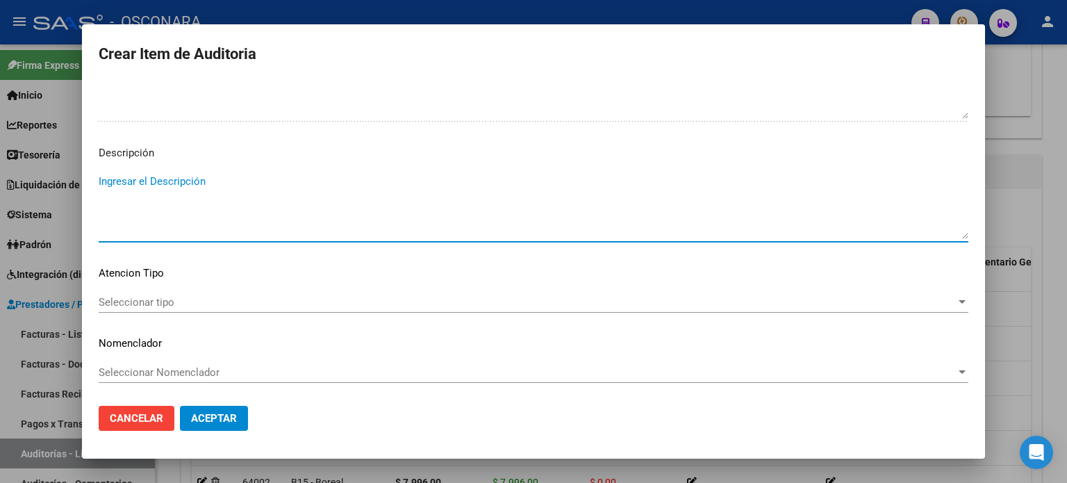
click at [235, 195] on textarea "Ingresar el Descripción" at bounding box center [534, 206] width 870 height 65
click at [130, 294] on div "Seleccionar tipo Seleccionar tipo" at bounding box center [534, 302] width 870 height 21
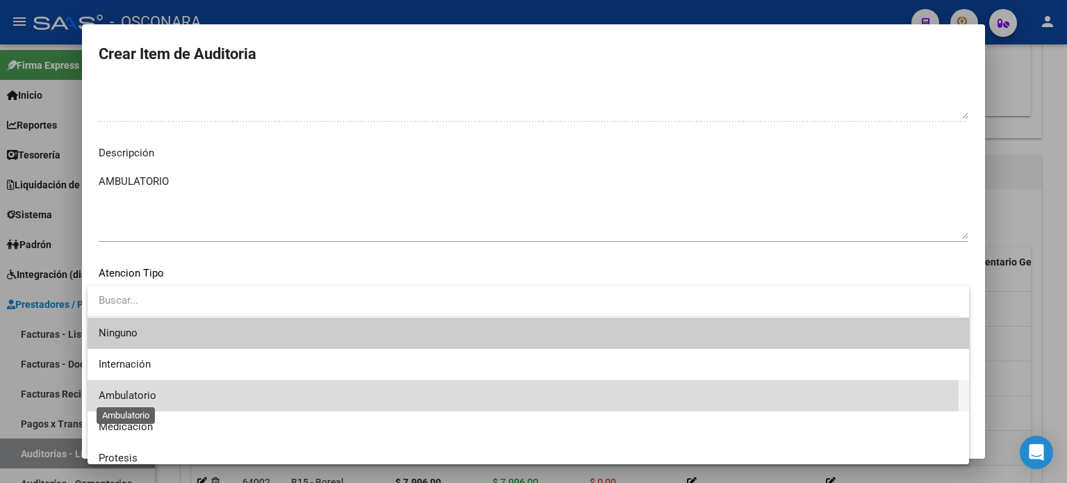
click at [122, 394] on span "Ambulatorio" at bounding box center [128, 395] width 58 height 13
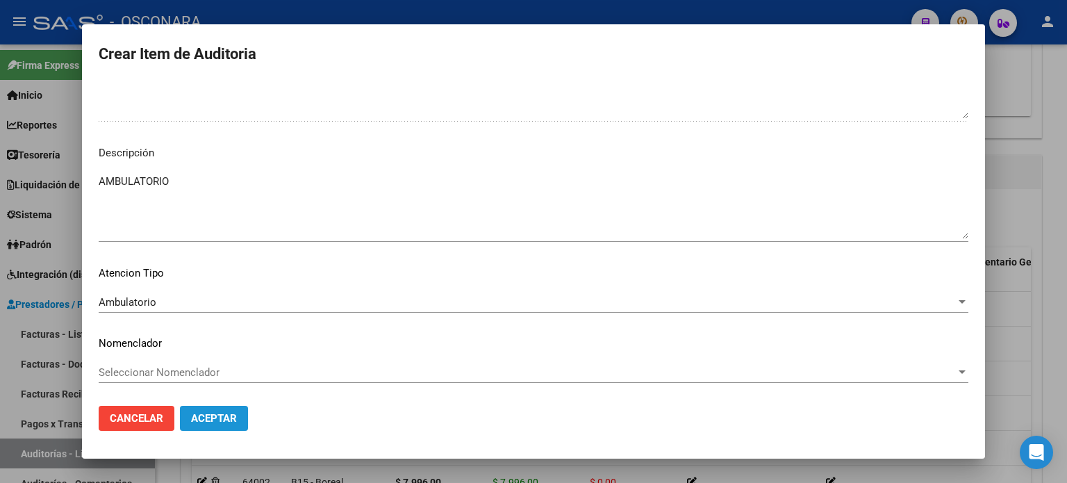
click at [214, 420] on span "Aceptar" at bounding box center [214, 418] width 46 height 13
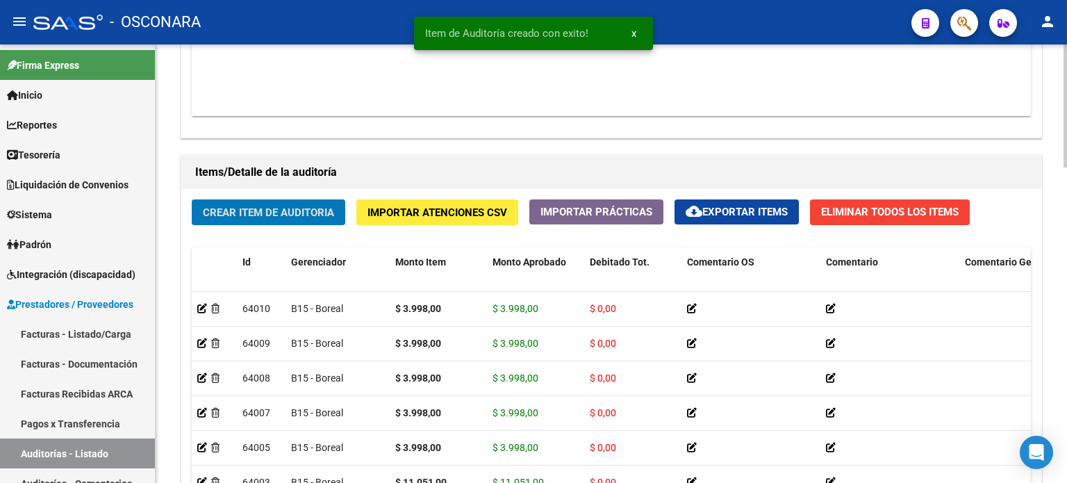
click at [304, 206] on span "Crear Item de Auditoria" at bounding box center [268, 212] width 131 height 13
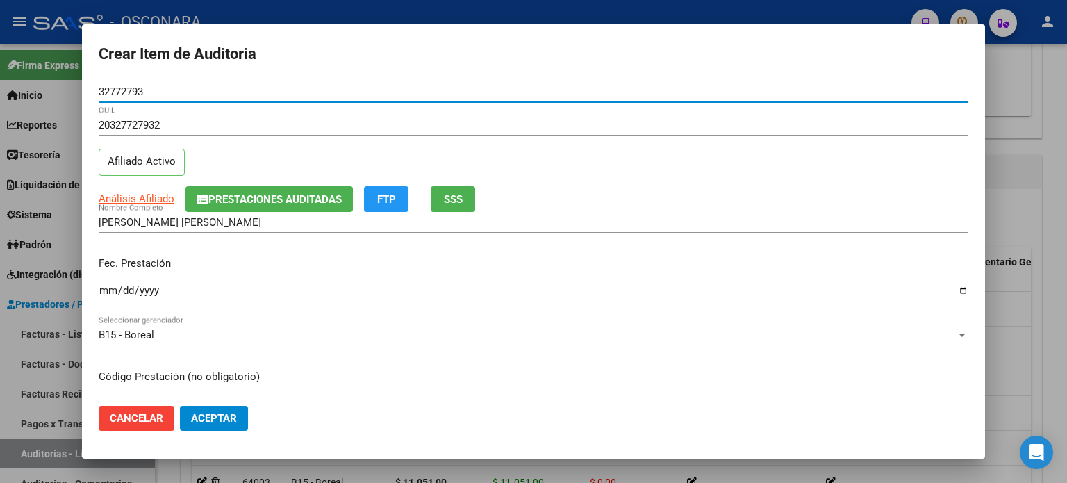
click at [461, 204] on span "SSS" at bounding box center [453, 199] width 19 height 13
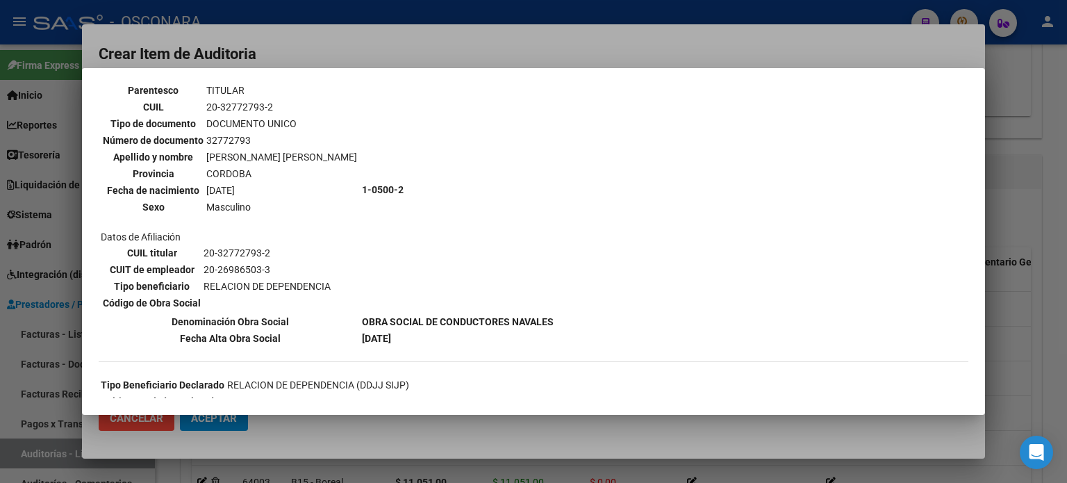
scroll to position [139, 0]
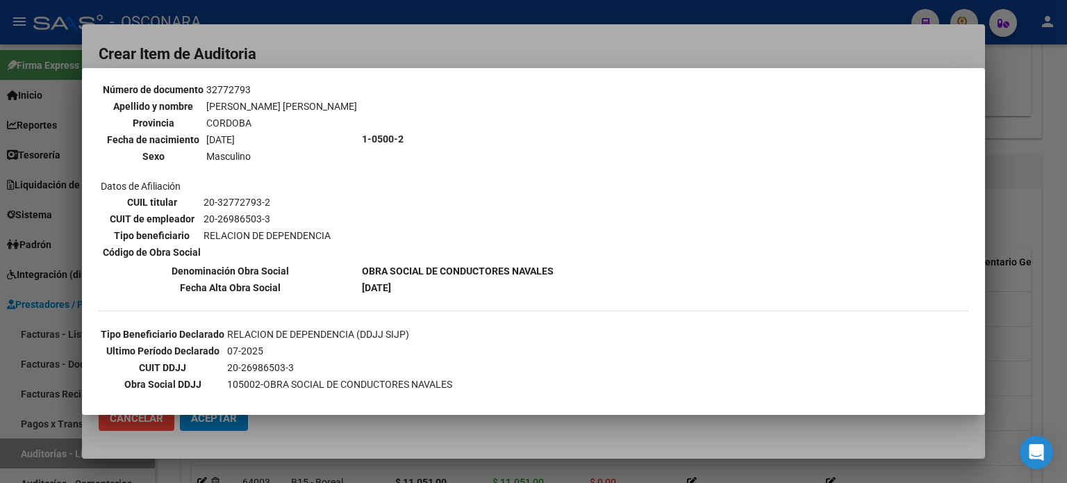
drag, startPoint x: 1032, startPoint y: 188, endPoint x: 961, endPoint y: 191, distance: 71.6
click at [1032, 188] on div at bounding box center [533, 241] width 1067 height 483
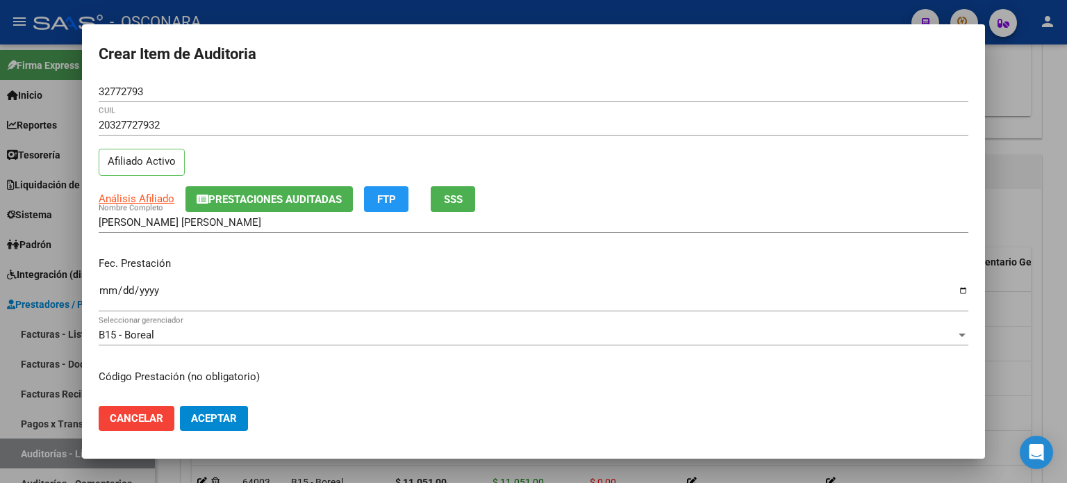
click at [103, 294] on input "Ingresar la fecha" at bounding box center [534, 296] width 870 height 22
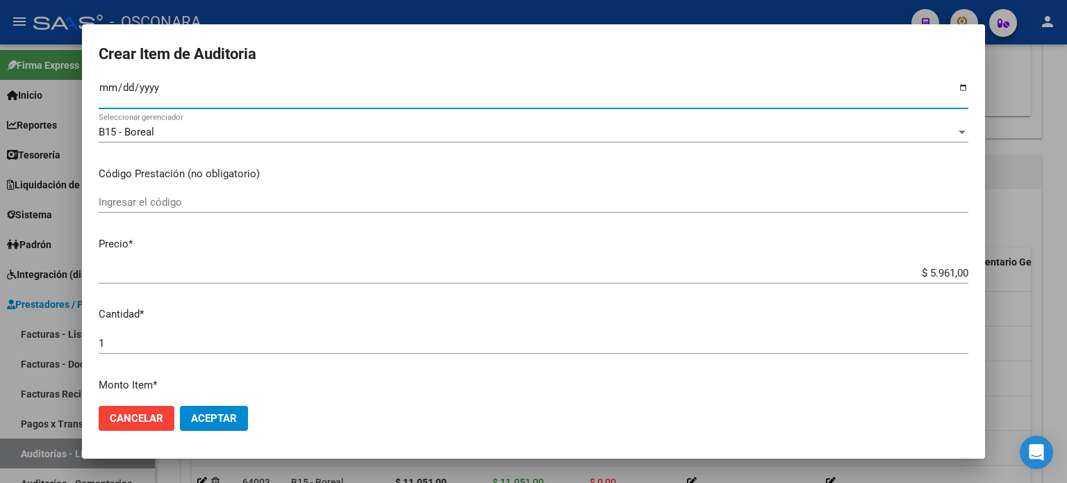
scroll to position [208, 0]
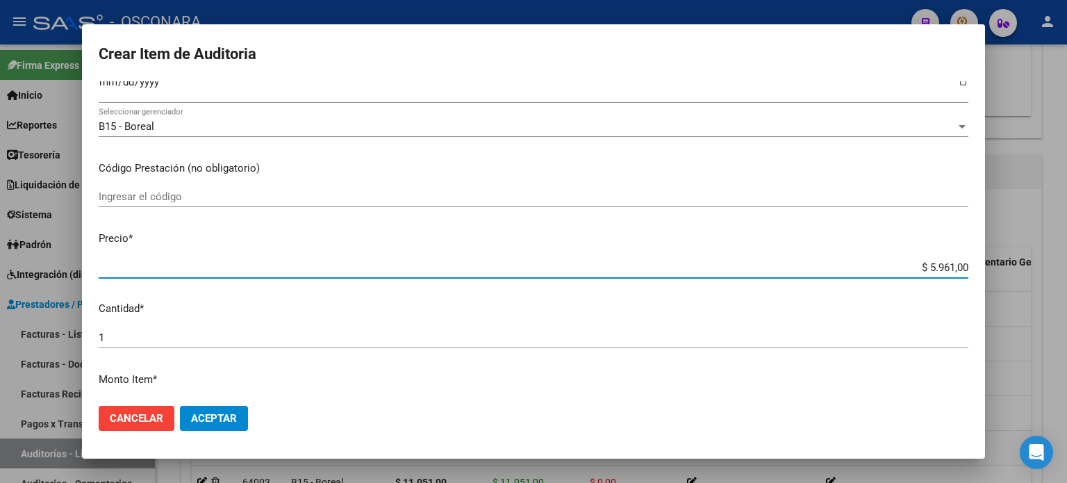
drag, startPoint x: 916, startPoint y: 265, endPoint x: 1066, endPoint y: 259, distance: 150.2
click at [1066, 261] on div "Crear Item de Auditoria 32772793 Nro Documento 20327727932 CUIL Afiliado Activo…" at bounding box center [533, 241] width 1067 height 483
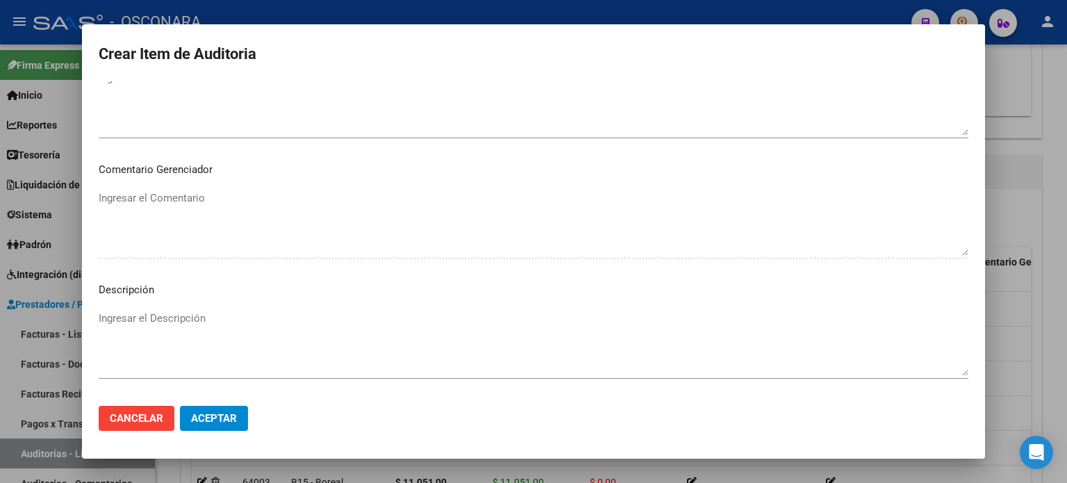
scroll to position [936, 0]
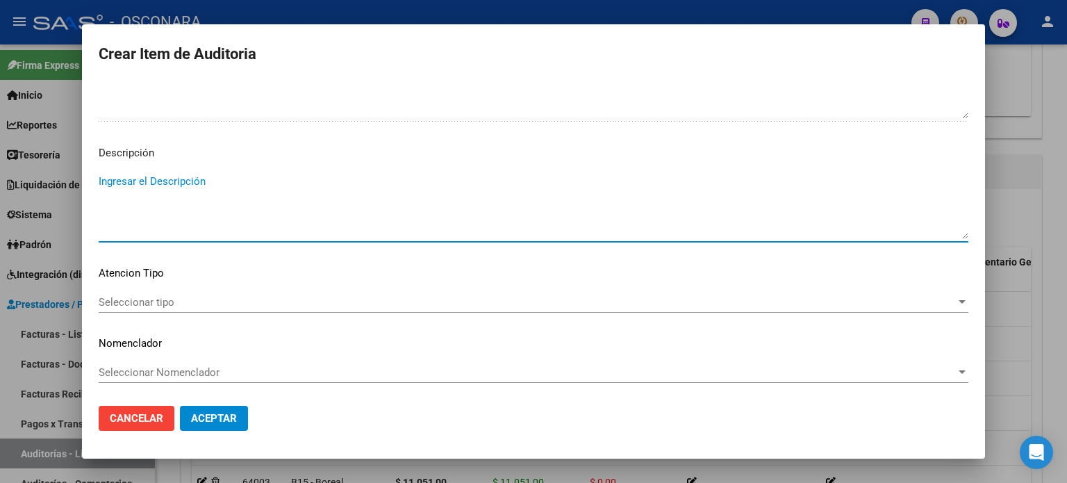
click at [224, 197] on textarea "Ingresar el Descripción" at bounding box center [534, 206] width 870 height 65
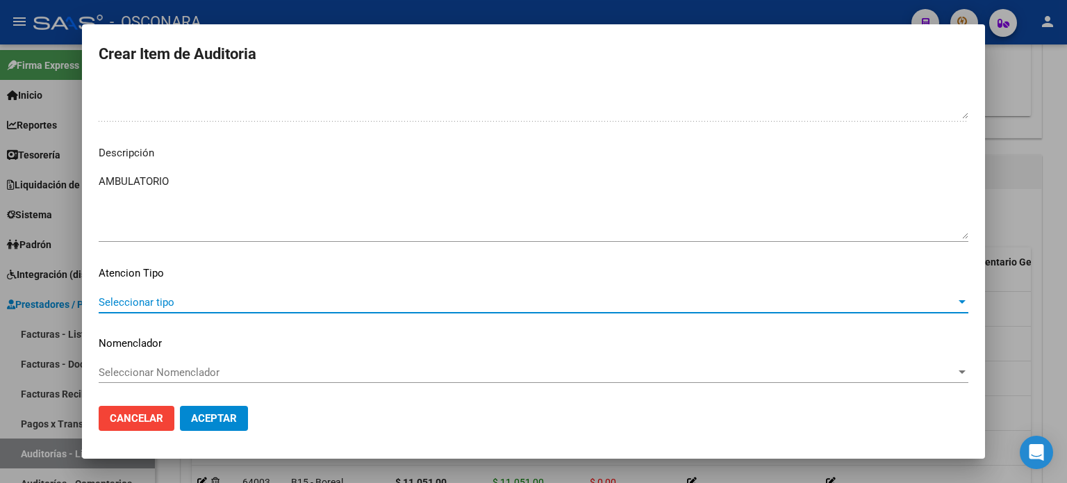
click at [134, 299] on span "Seleccionar tipo" at bounding box center [527, 302] width 857 height 13
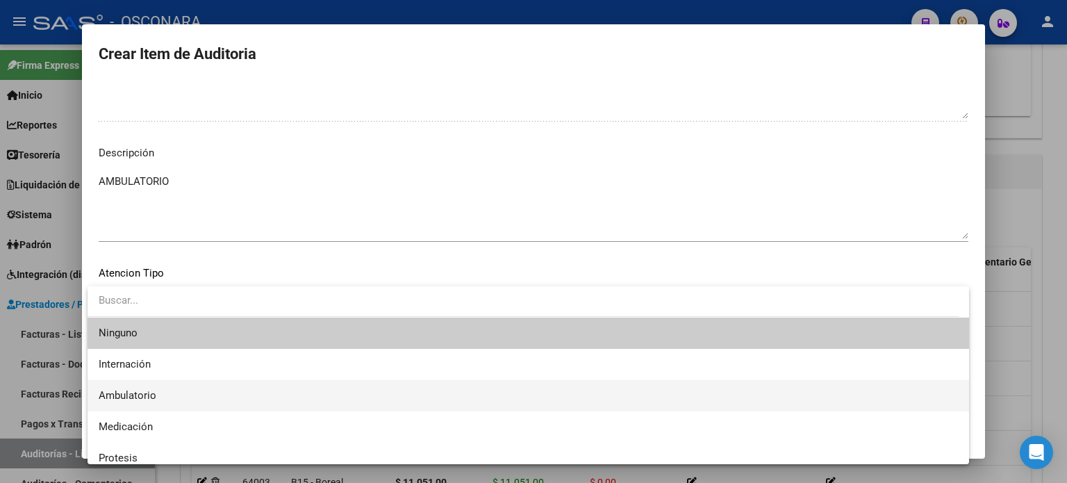
click at [139, 401] on span "Ambulatorio" at bounding box center [528, 395] width 859 height 31
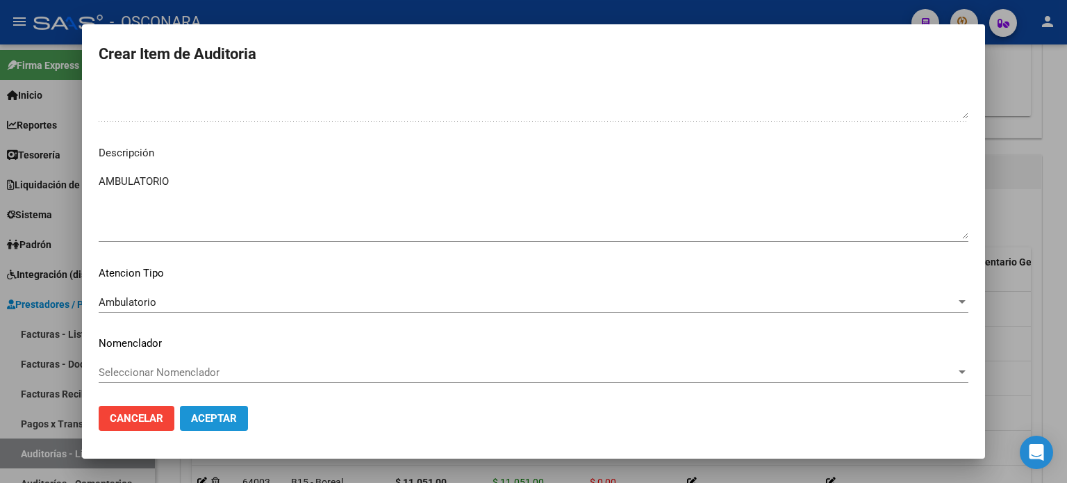
drag, startPoint x: 206, startPoint y: 424, endPoint x: 228, endPoint y: 419, distance: 22.9
click at [206, 424] on span "Aceptar" at bounding box center [214, 418] width 46 height 13
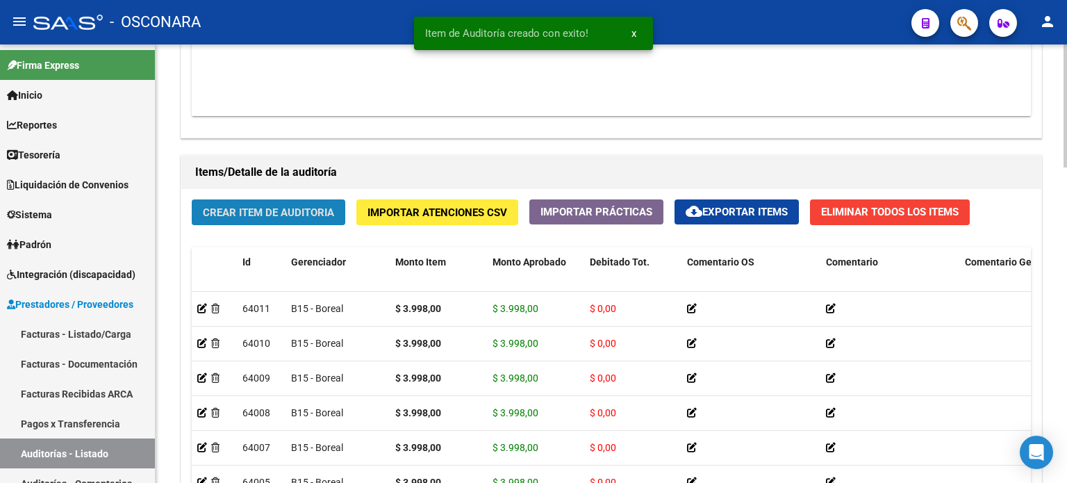
click at [269, 208] on span "Crear Item de Auditoria" at bounding box center [268, 212] width 131 height 13
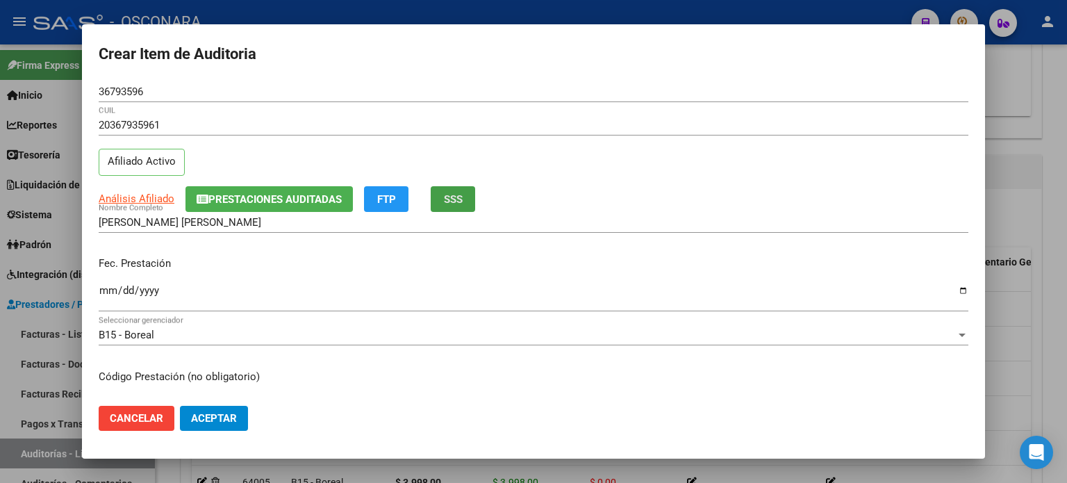
click at [449, 193] on span "SSS" at bounding box center [453, 199] width 19 height 13
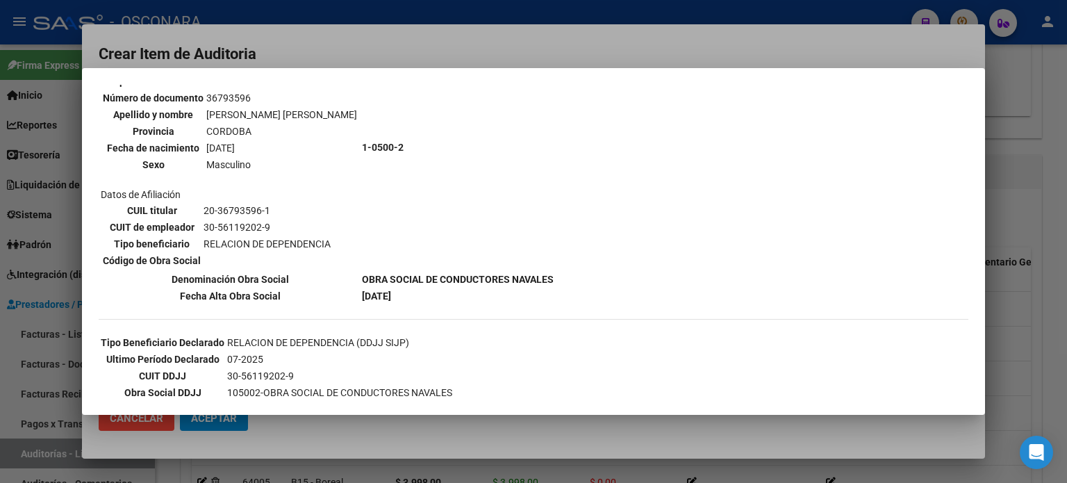
scroll to position [278, 0]
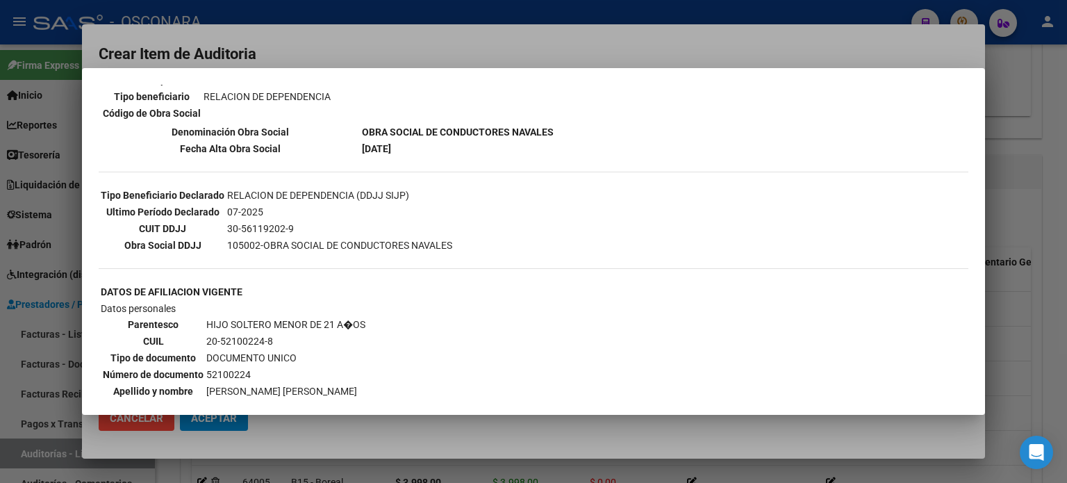
click at [1020, 221] on div at bounding box center [533, 241] width 1067 height 483
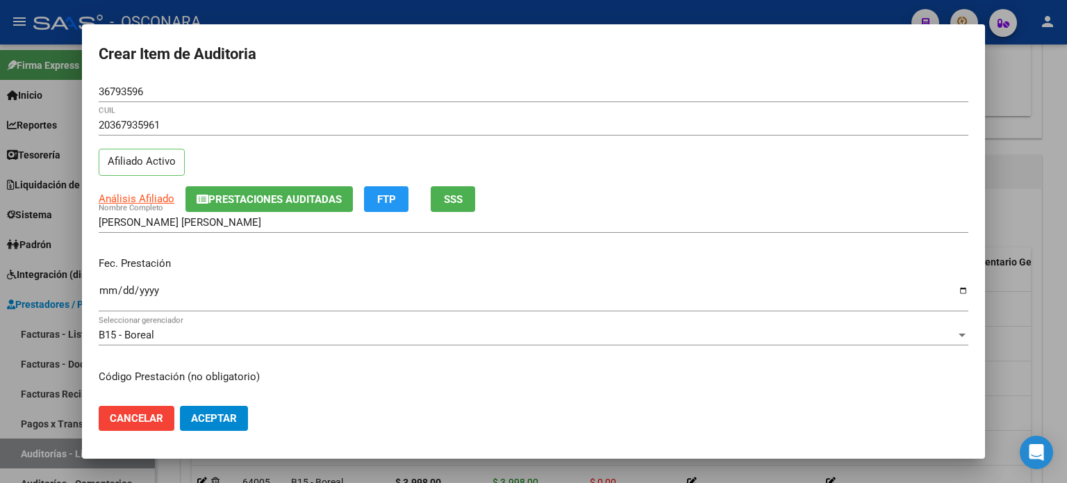
click at [104, 292] on input "Ingresar la fecha" at bounding box center [534, 296] width 870 height 22
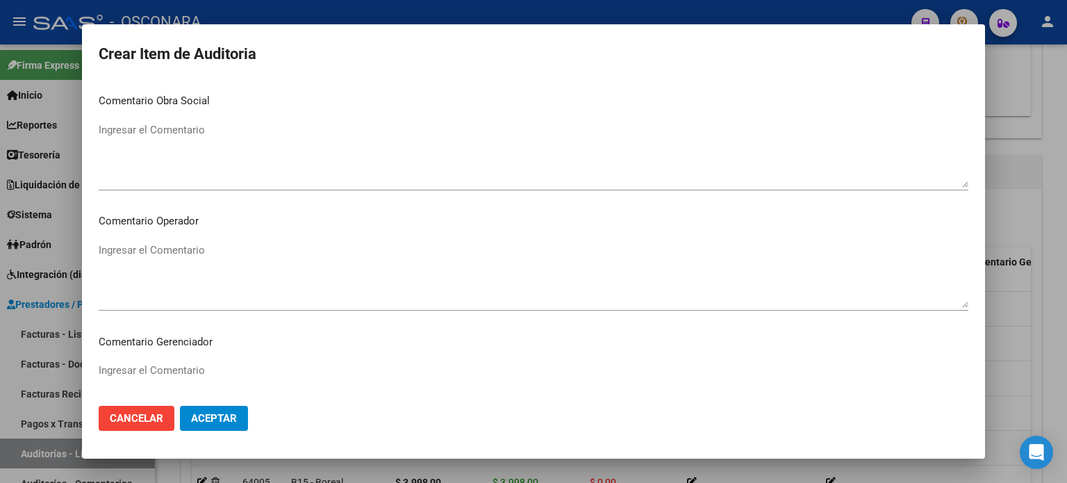
scroll to position [936, 0]
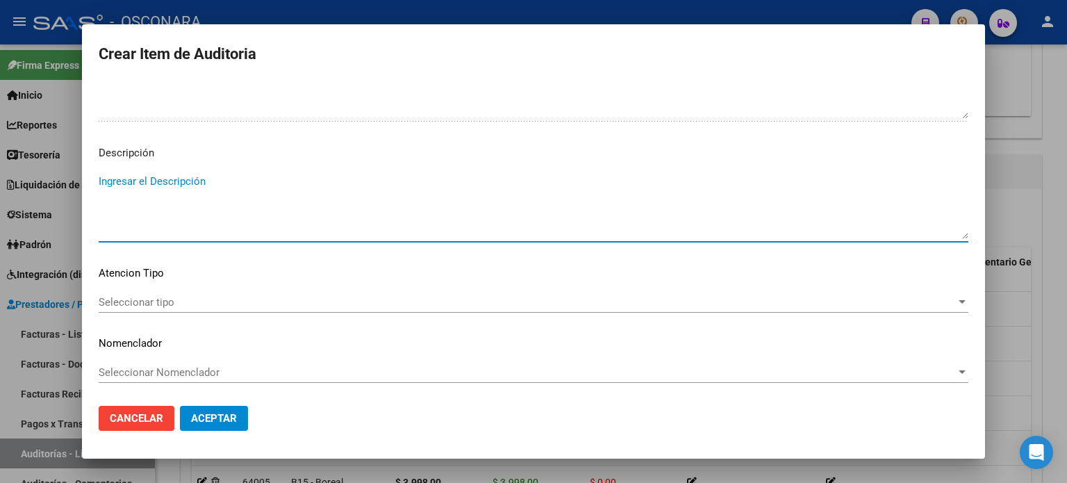
click at [172, 178] on textarea "Ingresar el Descripción" at bounding box center [534, 206] width 870 height 65
click at [142, 300] on span "Seleccionar tipo" at bounding box center [527, 302] width 857 height 13
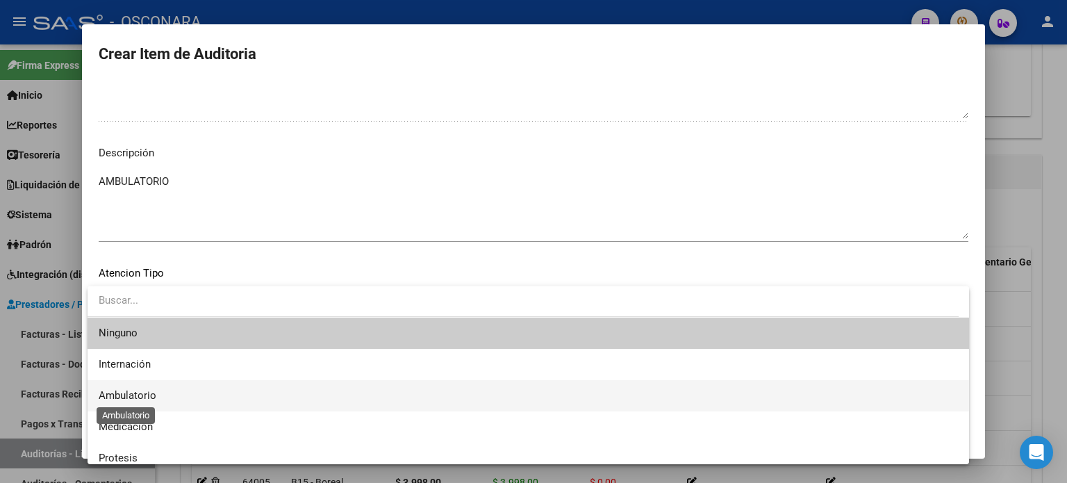
drag, startPoint x: 148, startPoint y: 390, endPoint x: 195, endPoint y: 406, distance: 49.6
click at [148, 391] on span "Ambulatorio" at bounding box center [128, 395] width 58 height 13
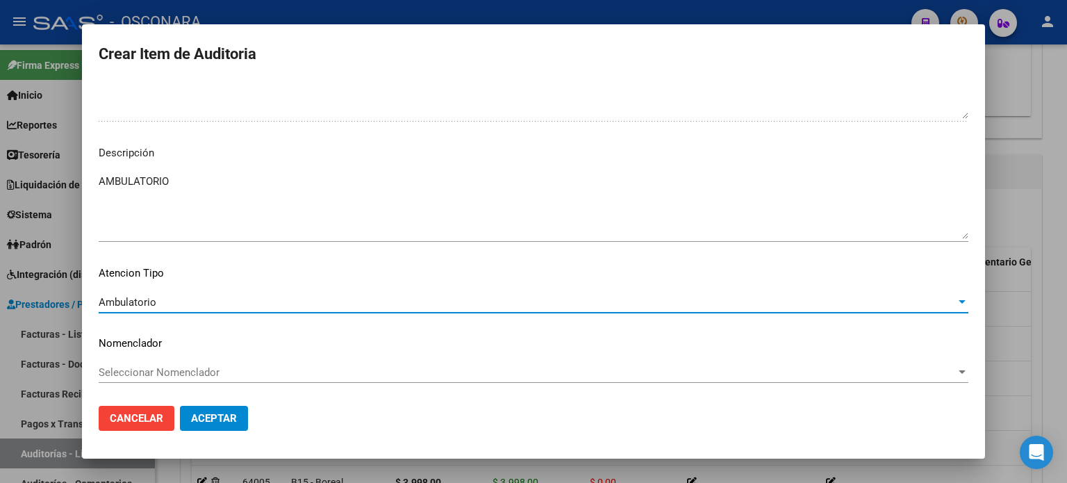
click at [204, 408] on button "Aceptar" at bounding box center [214, 418] width 68 height 25
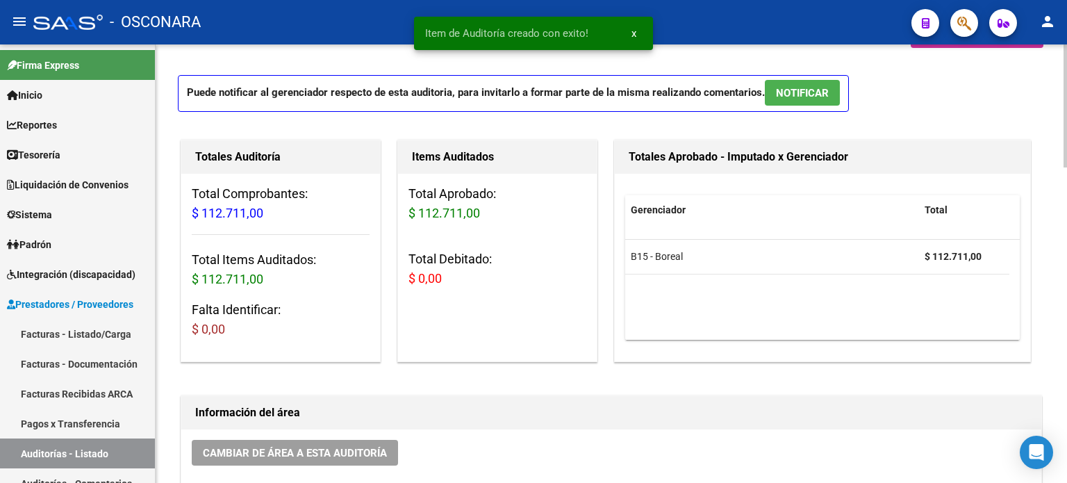
scroll to position [0, 0]
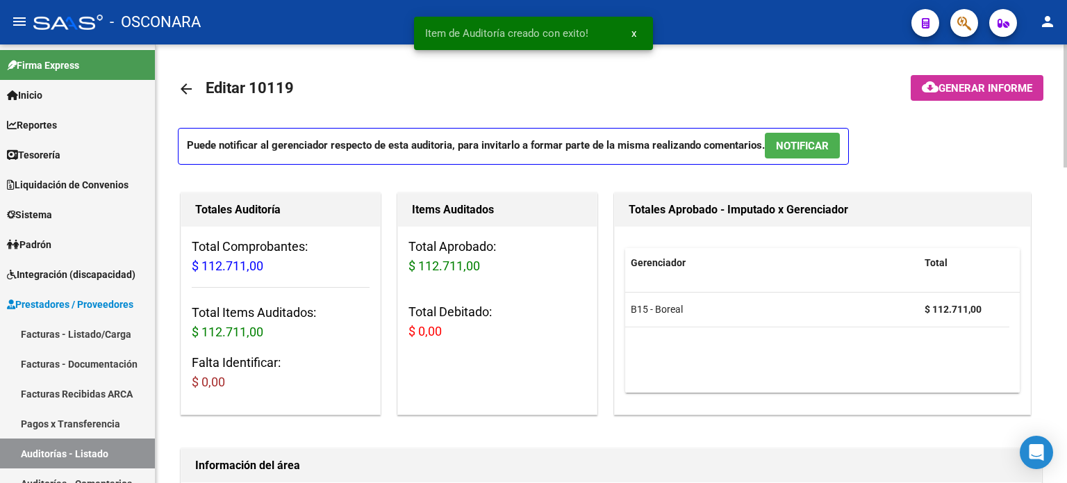
click at [816, 147] on span "NOTIFICAR" at bounding box center [802, 146] width 53 height 13
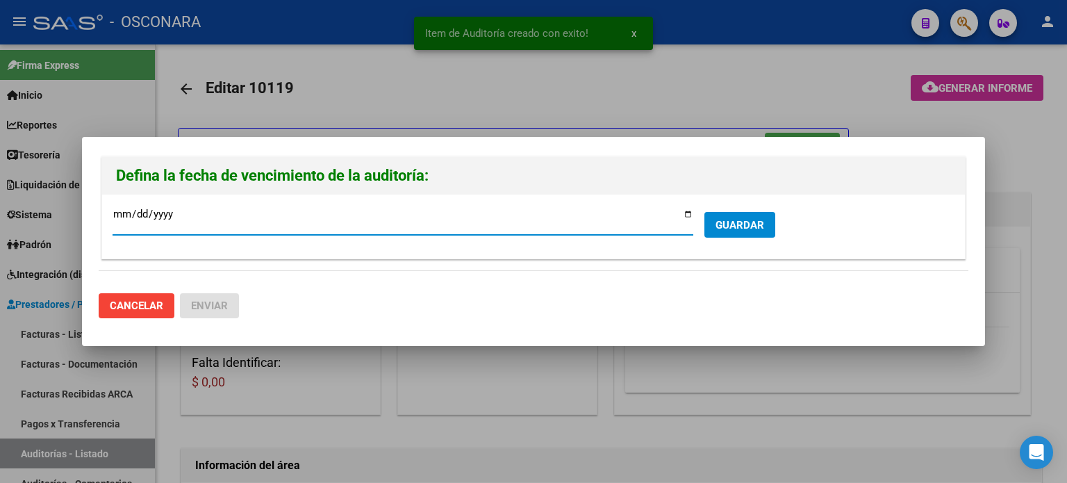
click at [689, 217] on input "[DATE]" at bounding box center [403, 219] width 581 height 22
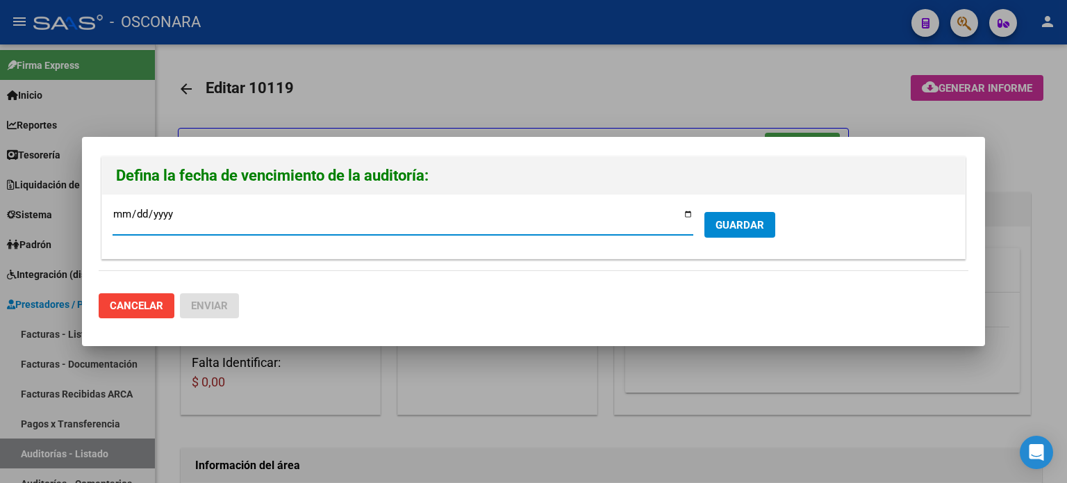
click at [736, 219] on span "GUARDAR" at bounding box center [739, 225] width 49 height 13
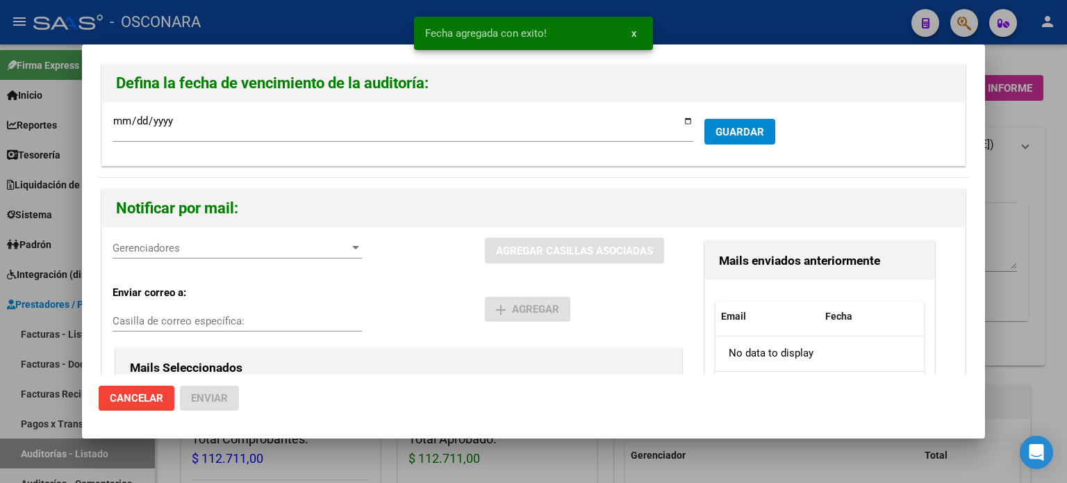
click at [170, 254] on div "Gerenciadores Gerenciadores" at bounding box center [237, 248] width 249 height 21
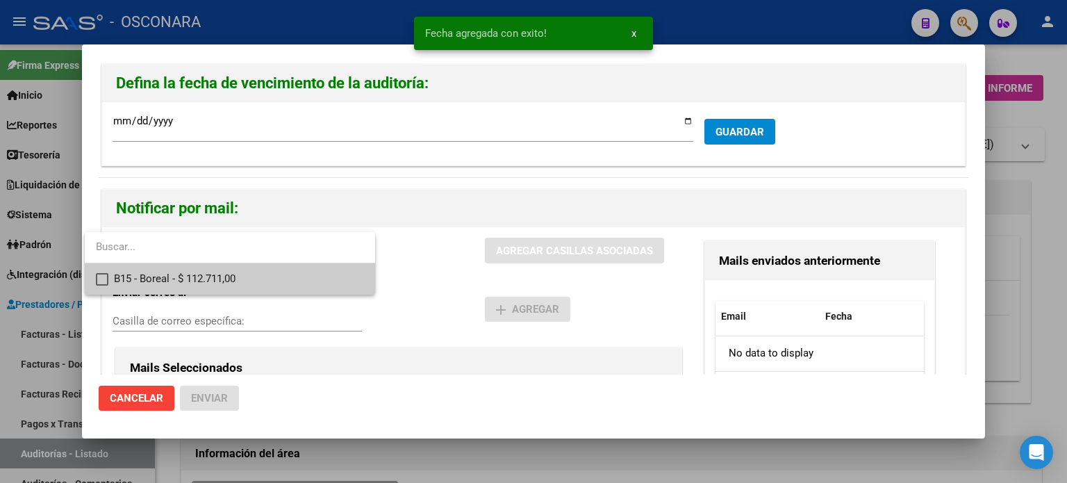
click at [173, 276] on span "B15 - Boreal - $ 112.711,00" at bounding box center [239, 278] width 250 height 31
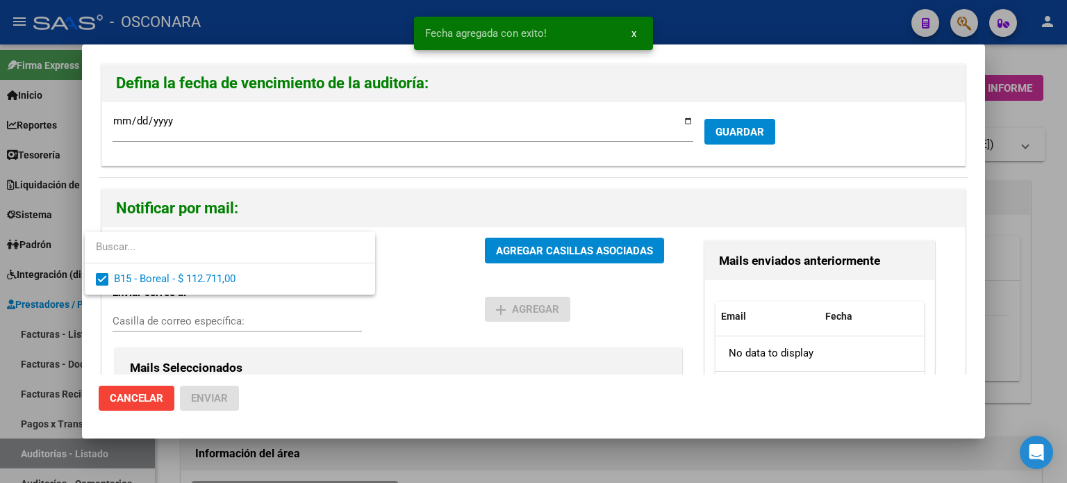
click at [578, 242] on div at bounding box center [533, 241] width 1067 height 483
click at [579, 245] on span "AGREGAR CASILLAS ASOCIADAS" at bounding box center [574, 251] width 157 height 13
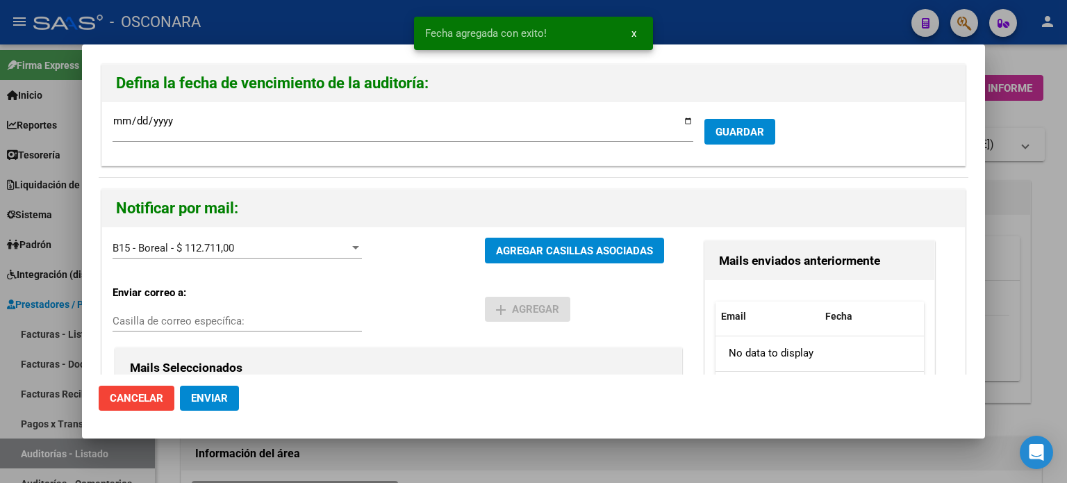
click at [212, 408] on button "Enviar" at bounding box center [209, 398] width 59 height 25
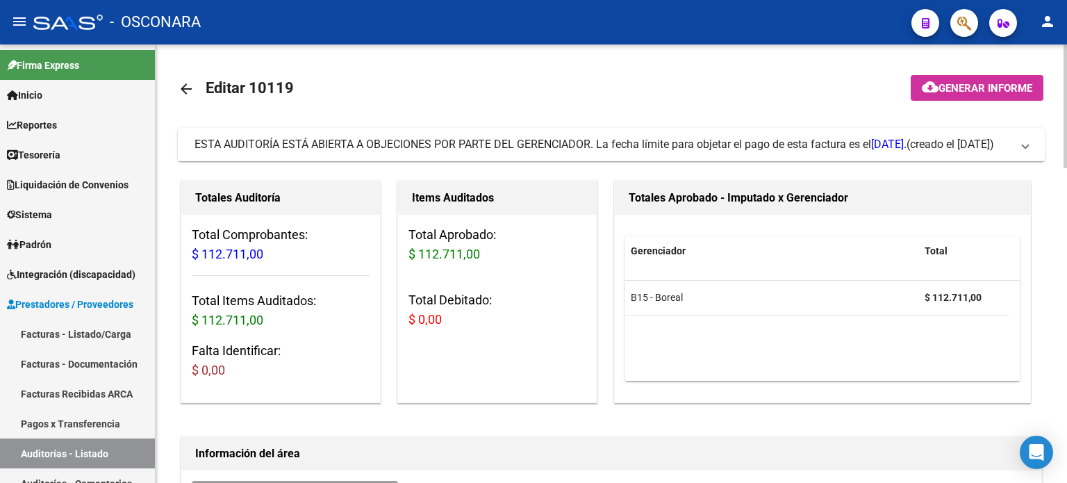
click at [75, 336] on link "Facturas - Listado/Carga" at bounding box center [77, 334] width 155 height 30
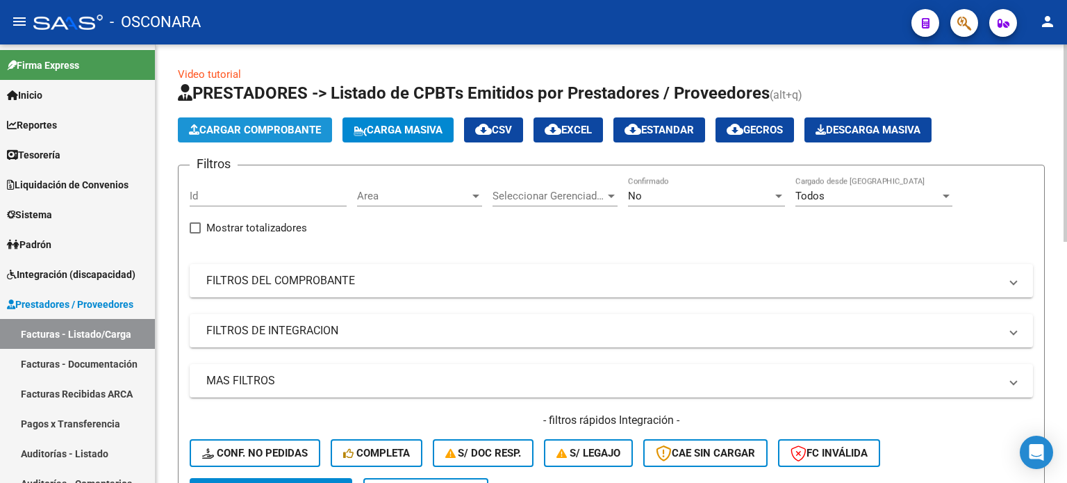
click at [225, 118] on button "Cargar Comprobante" at bounding box center [255, 129] width 154 height 25
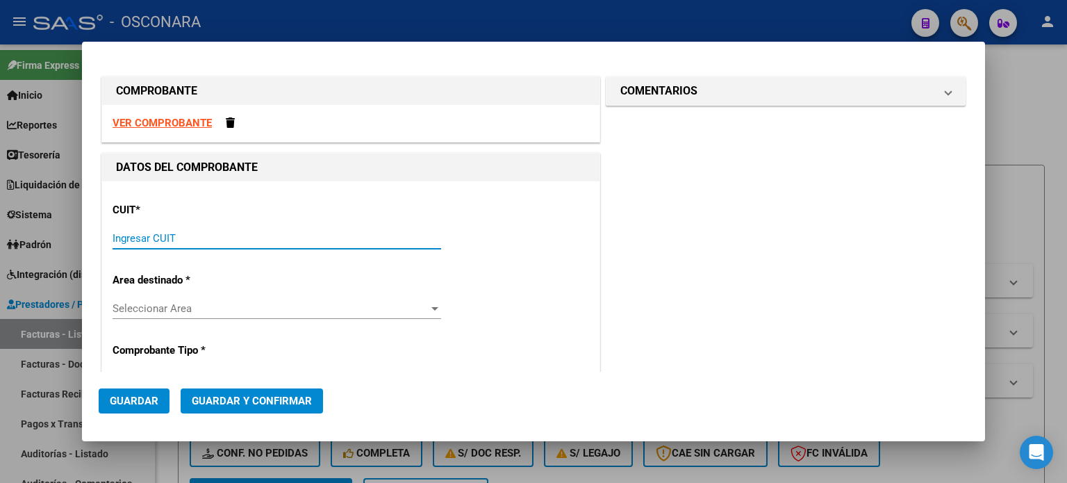
click at [138, 242] on input "Ingresar CUIT" at bounding box center [277, 238] width 329 height 13
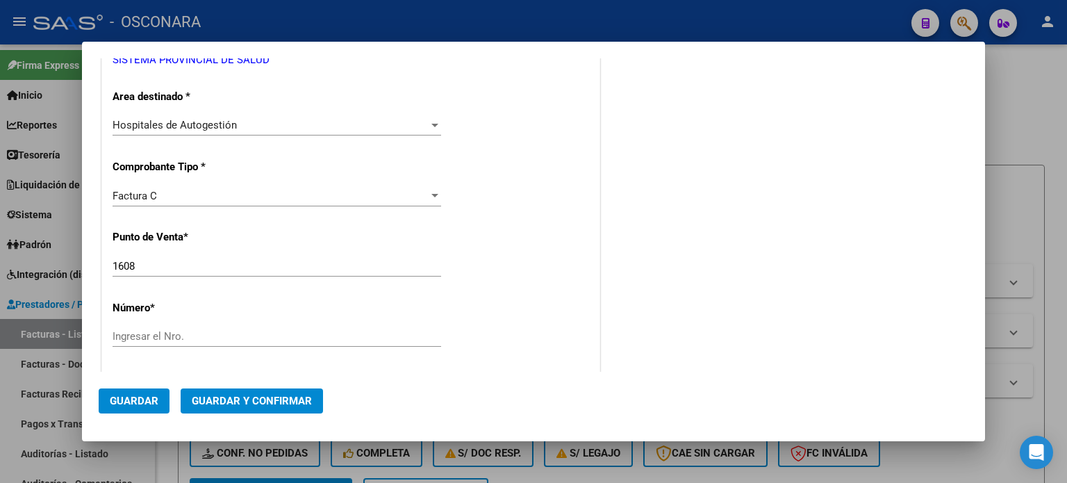
scroll to position [278, 0]
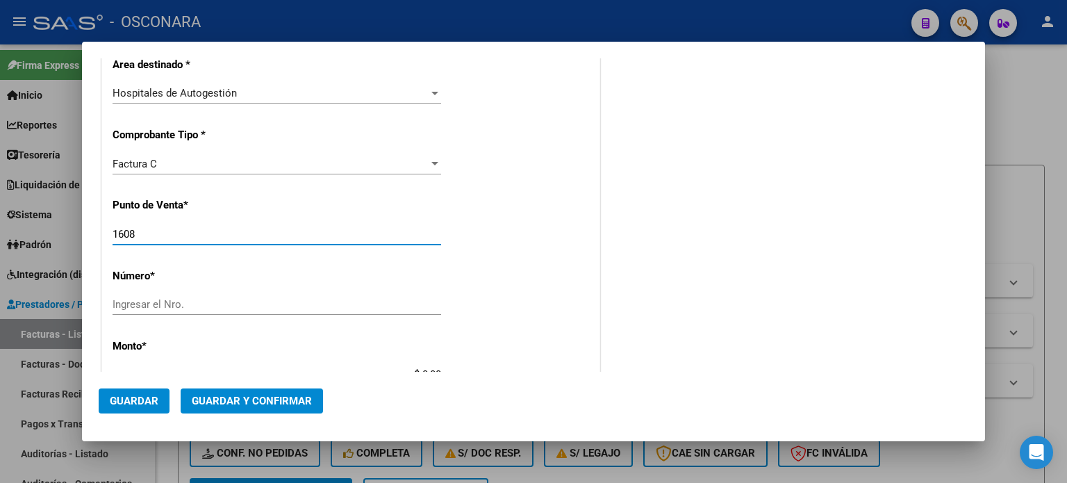
click at [161, 228] on input "1608" at bounding box center [277, 234] width 329 height 13
click at [144, 299] on input "Ingresar el Nro." at bounding box center [277, 304] width 329 height 13
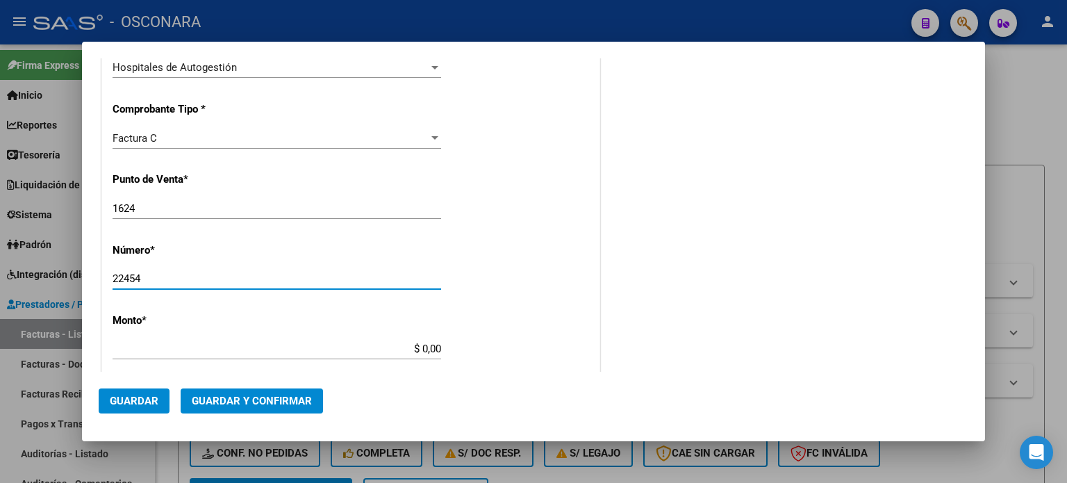
scroll to position [347, 0]
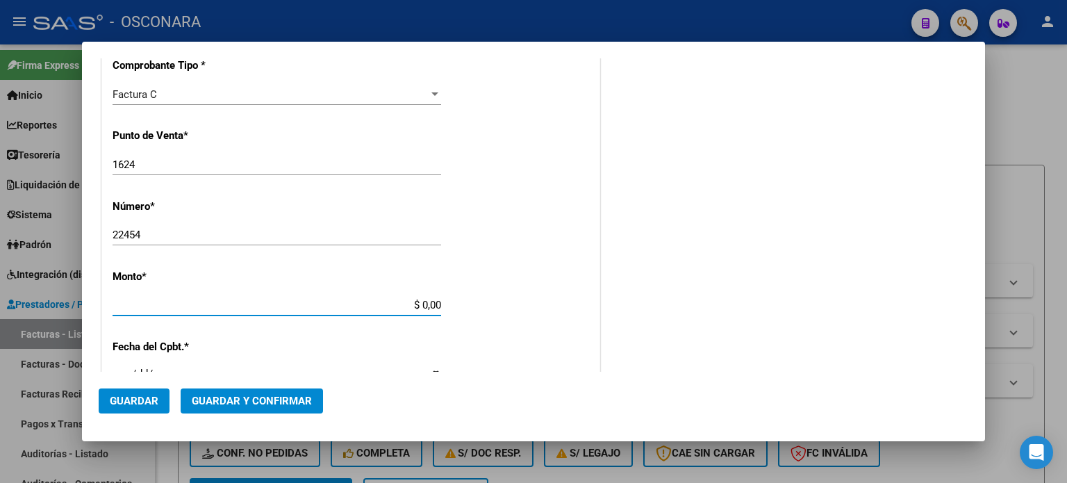
drag, startPoint x: 414, startPoint y: 298, endPoint x: 566, endPoint y: 299, distance: 152.1
click at [563, 299] on div "CUIT * 30-69182284-9 Ingresar CUIT ANALISIS PRESTADOR SISTEMA PROVINCIAL DE [PE…" at bounding box center [350, 326] width 497 height 985
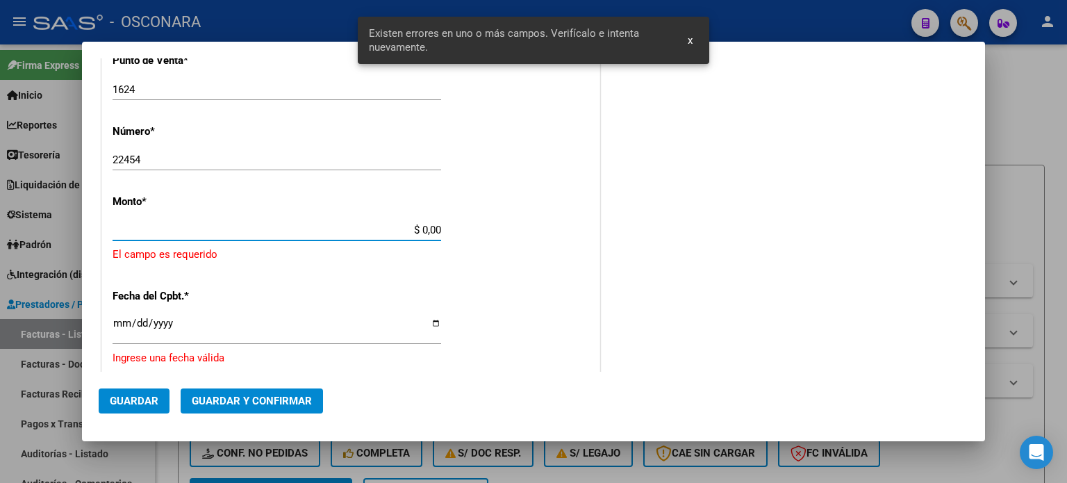
scroll to position [431, 0]
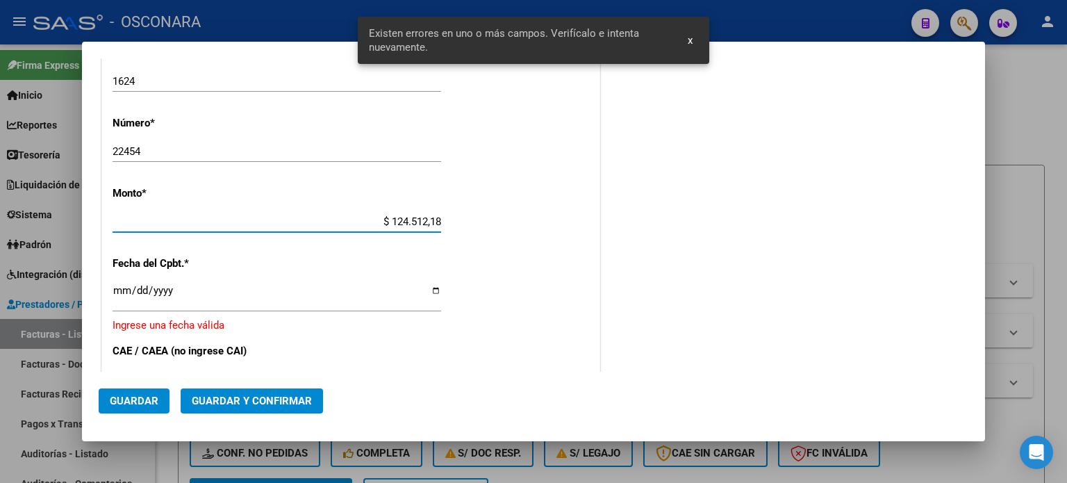
click at [125, 290] on input "Ingresar la fecha" at bounding box center [277, 296] width 329 height 22
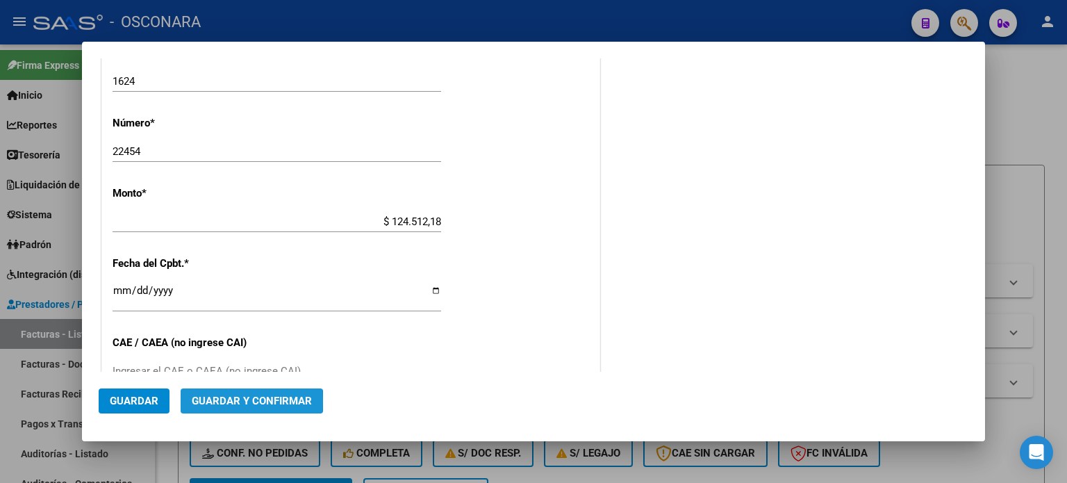
click at [227, 401] on span "Guardar y Confirmar" at bounding box center [252, 401] width 120 height 13
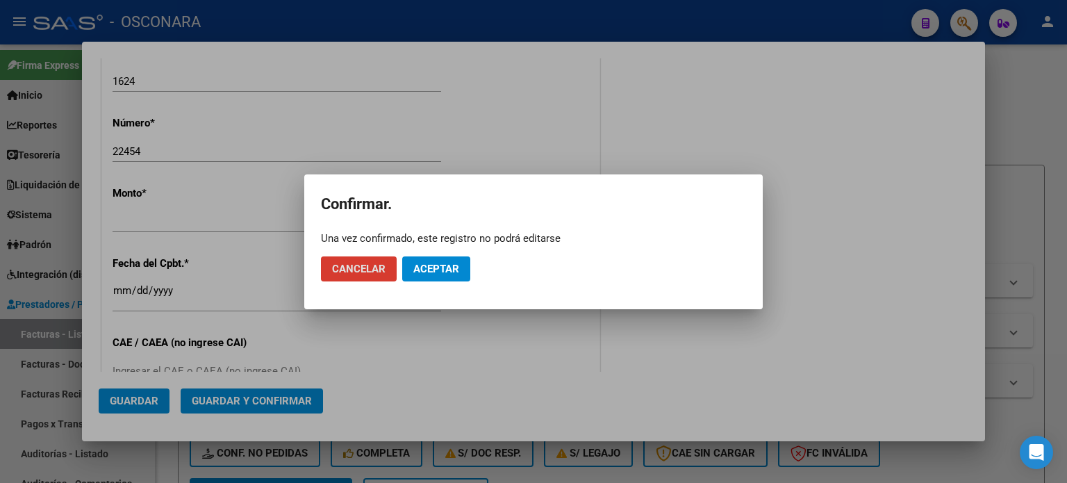
click at [447, 265] on span "Aceptar" at bounding box center [436, 269] width 46 height 13
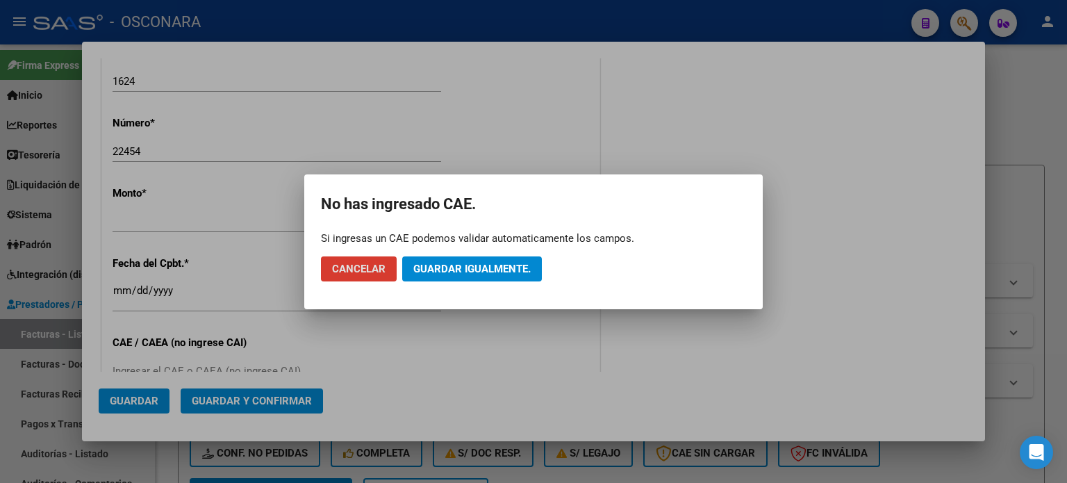
drag, startPoint x: 447, startPoint y: 265, endPoint x: 799, endPoint y: 274, distance: 352.3
click at [488, 272] on span "Guardar igualmente." at bounding box center [471, 269] width 117 height 13
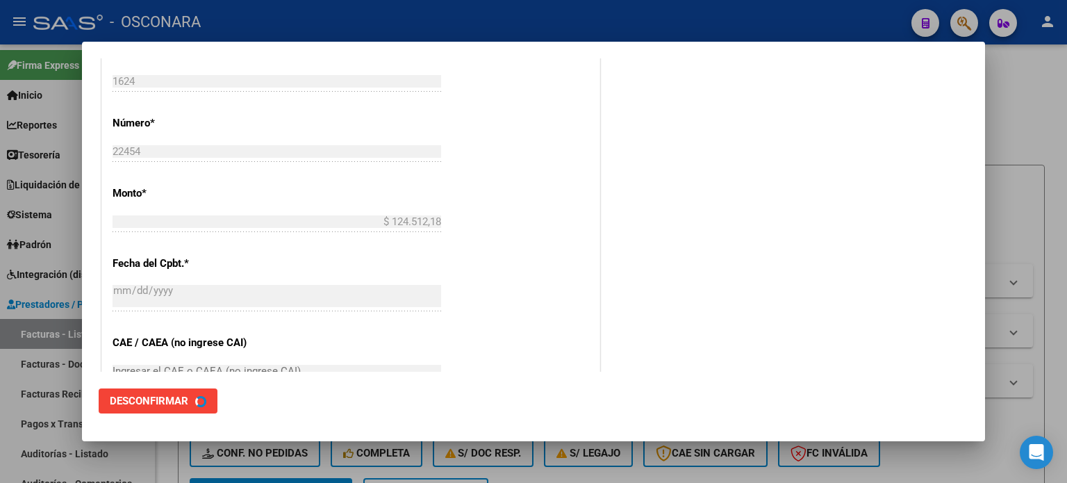
scroll to position [0, 0]
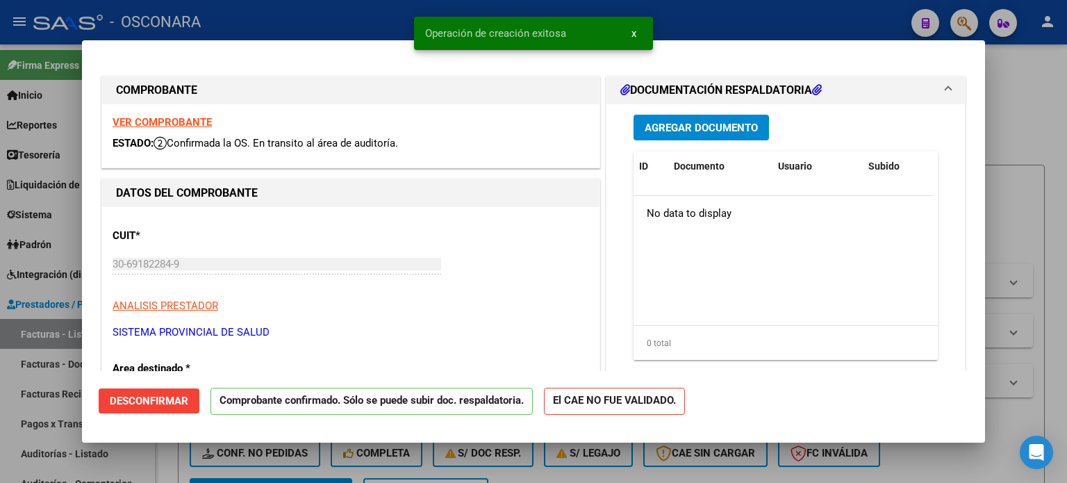
click at [706, 126] on span "Agregar Documento" at bounding box center [701, 128] width 113 height 13
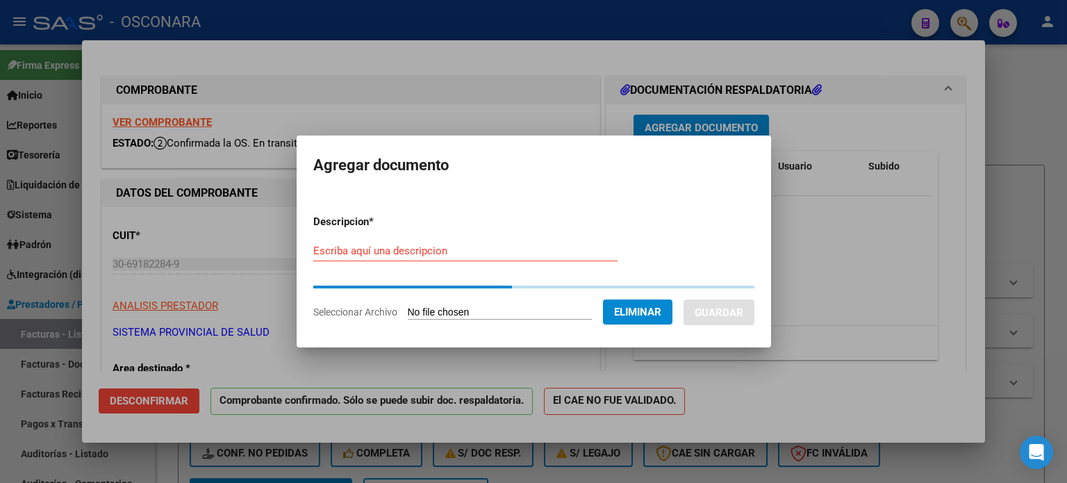
click at [386, 251] on form "Descripcion * Escriba aquí una descripcion Seleccionar Archivo Eliminar Guardar" at bounding box center [533, 267] width 441 height 126
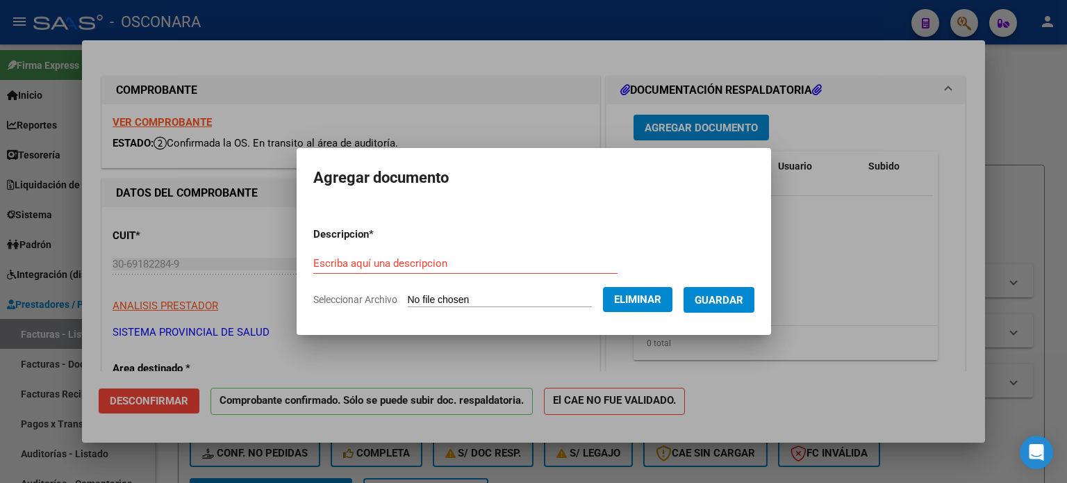
click at [386, 260] on input "Escriba aquí una descripcion" at bounding box center [465, 263] width 304 height 13
click at [356, 263] on input "DOC RESPLADATORIA" at bounding box center [465, 263] width 304 height 13
click at [721, 302] on span "Guardar" at bounding box center [719, 300] width 49 height 13
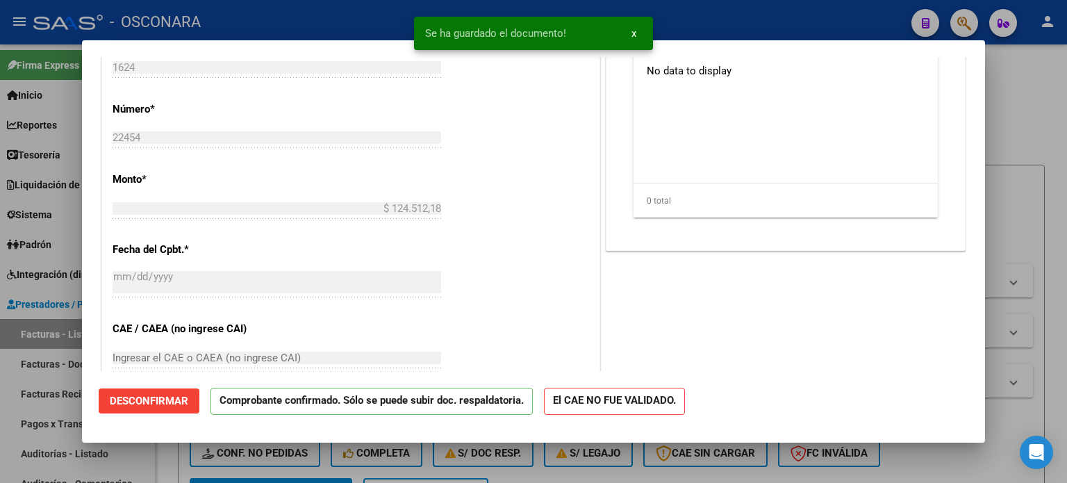
scroll to position [625, 0]
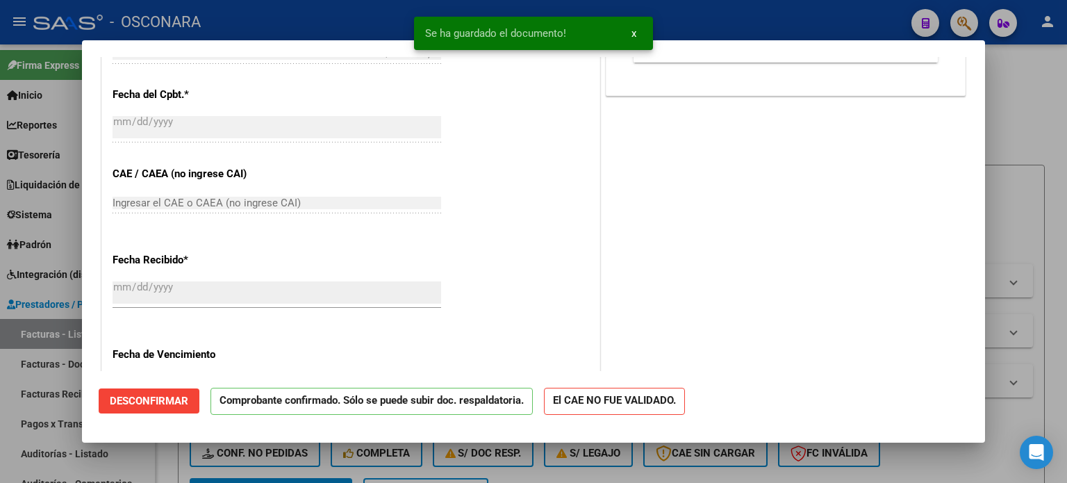
click at [0, 394] on div at bounding box center [533, 241] width 1067 height 483
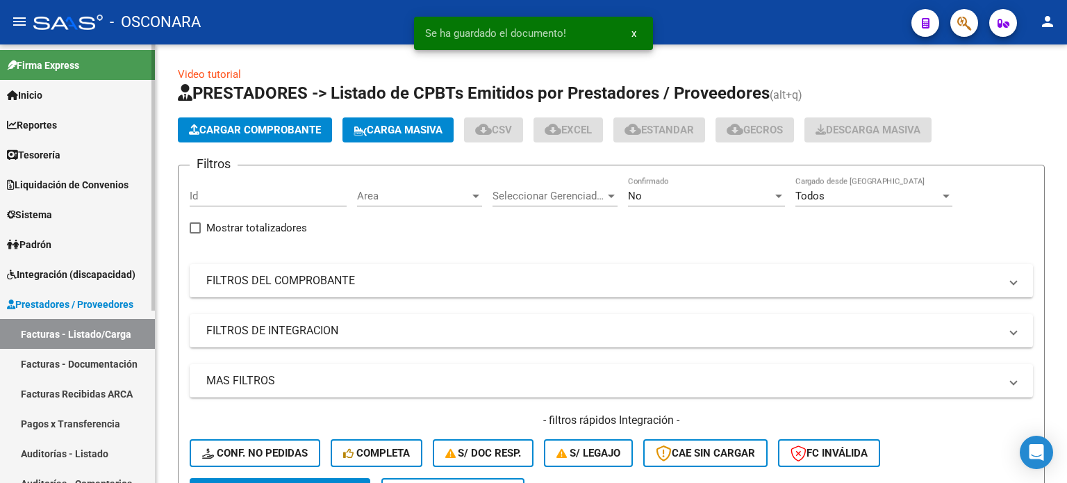
click at [61, 445] on link "Auditorías - Listado" at bounding box center [77, 453] width 155 height 30
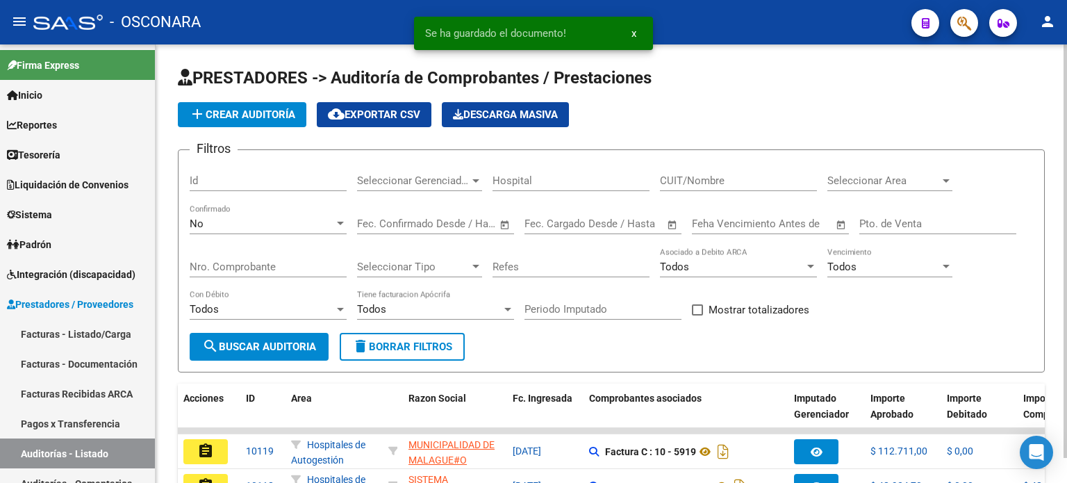
click at [295, 123] on button "add Crear Auditoría" at bounding box center [242, 114] width 129 height 25
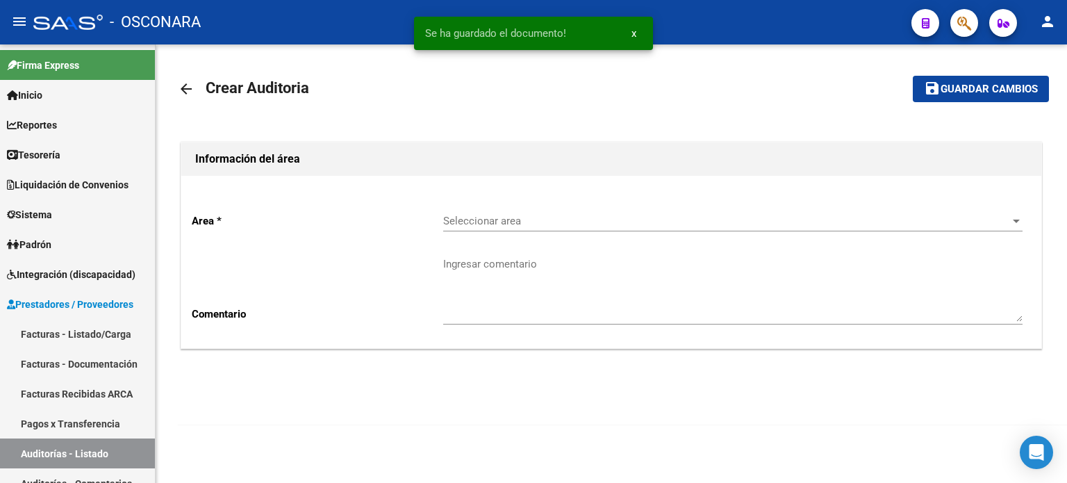
click at [465, 226] on span "Seleccionar area" at bounding box center [726, 221] width 567 height 13
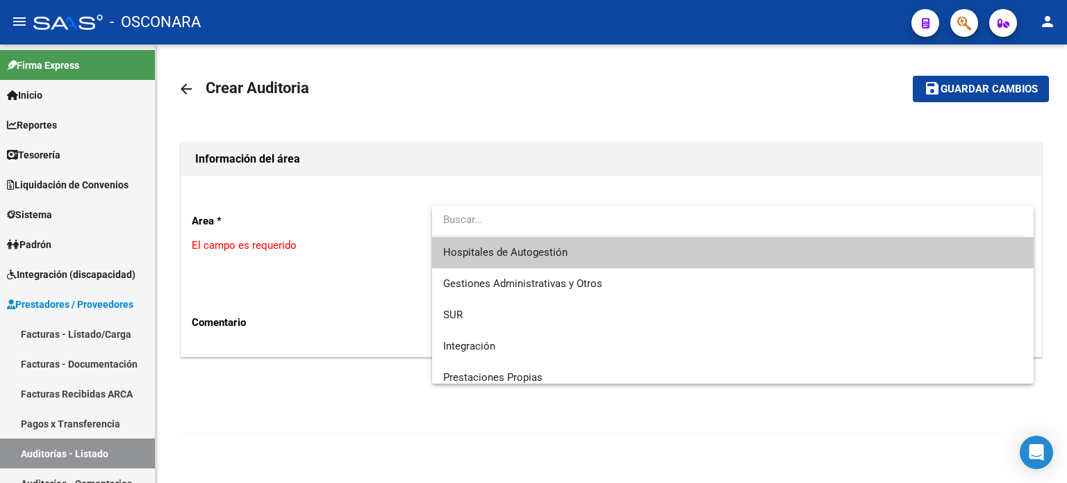
click at [481, 251] on span "Hospitales de Autogestión" at bounding box center [505, 252] width 124 height 13
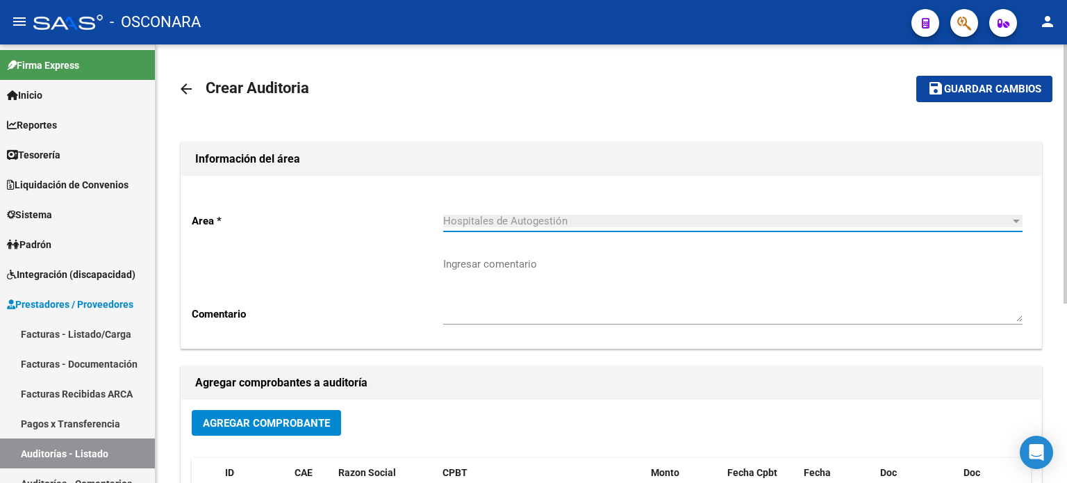
click at [247, 413] on button "Agregar Comprobante" at bounding box center [266, 423] width 149 height 26
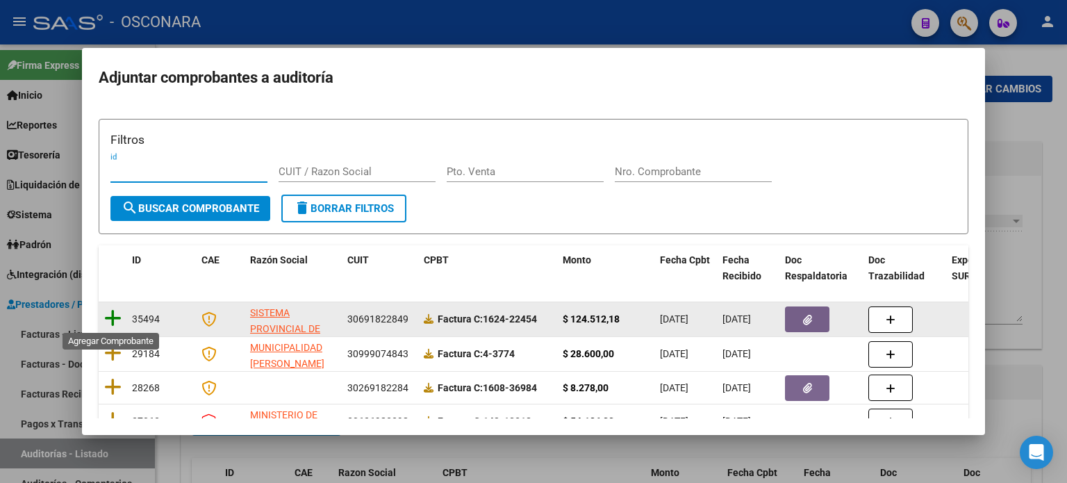
click at [116, 313] on icon at bounding box center [112, 317] width 17 height 19
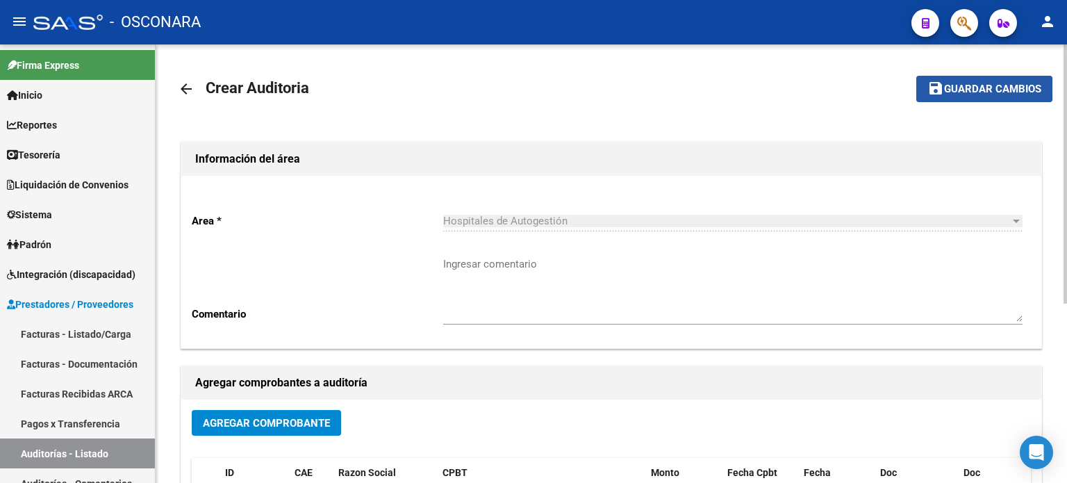
click at [964, 88] on span "Guardar cambios" at bounding box center [992, 89] width 97 height 13
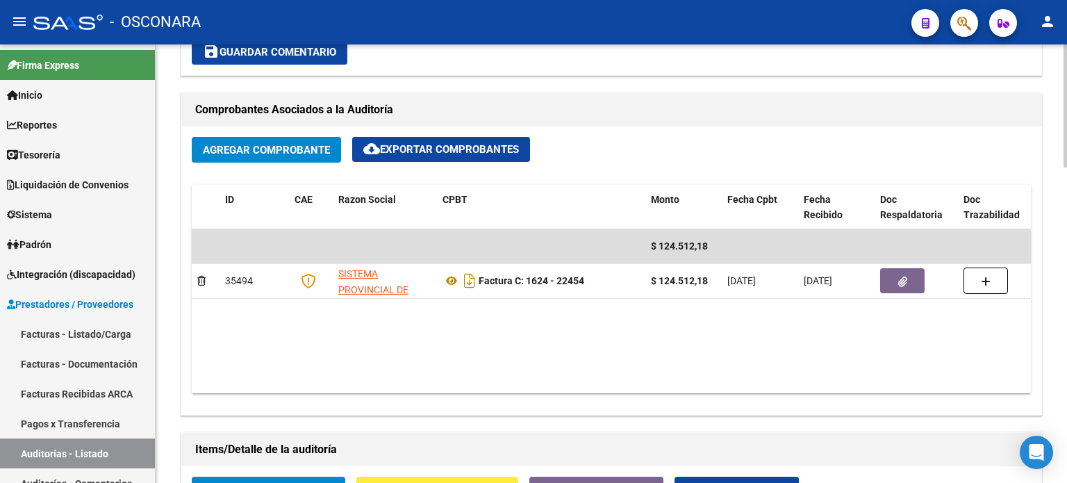
scroll to position [972, 0]
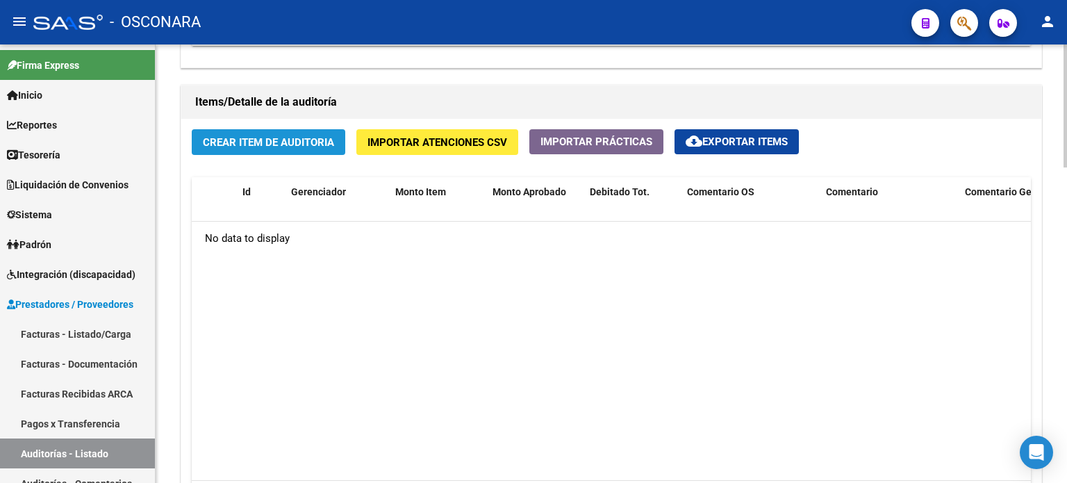
click at [301, 144] on span "Crear Item de Auditoria" at bounding box center [268, 142] width 131 height 13
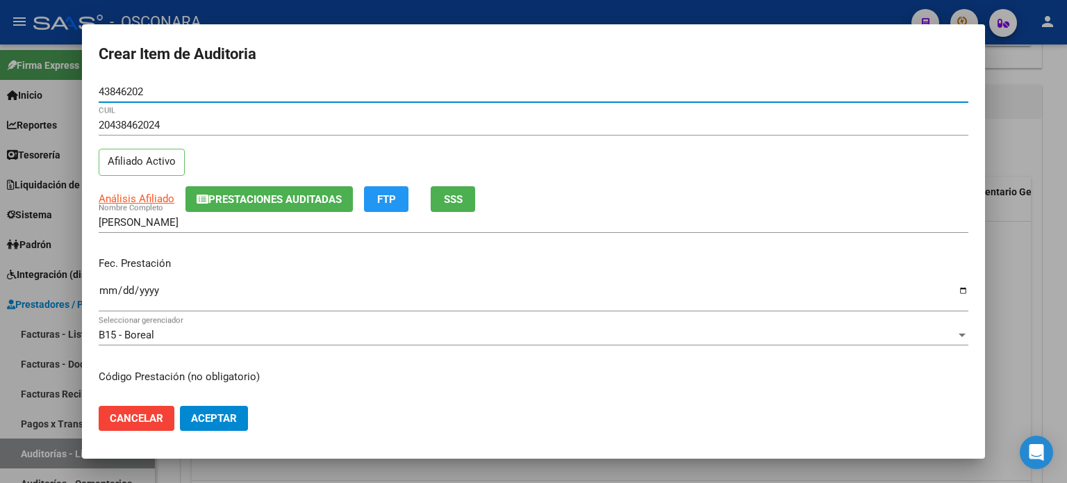
click at [459, 199] on span "SSS" at bounding box center [453, 199] width 19 height 13
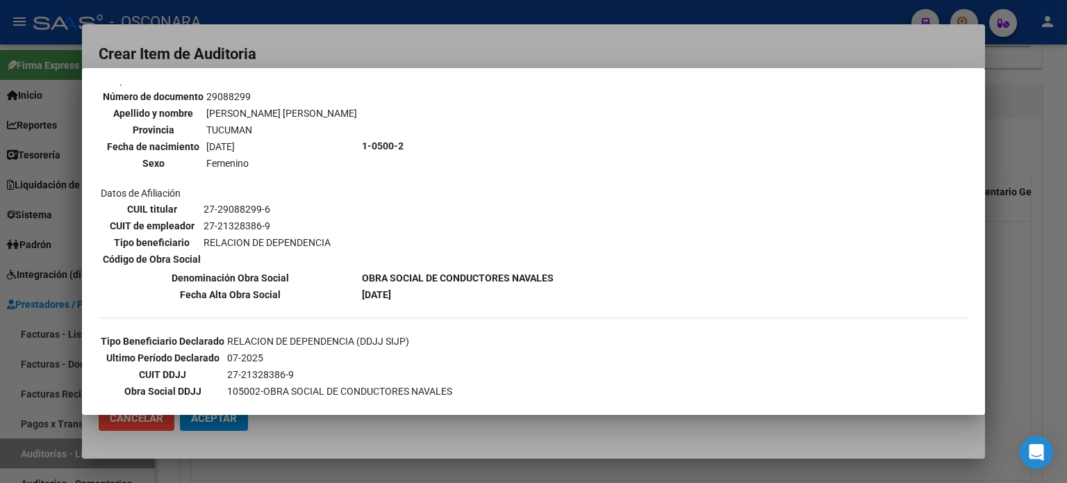
scroll to position [139, 0]
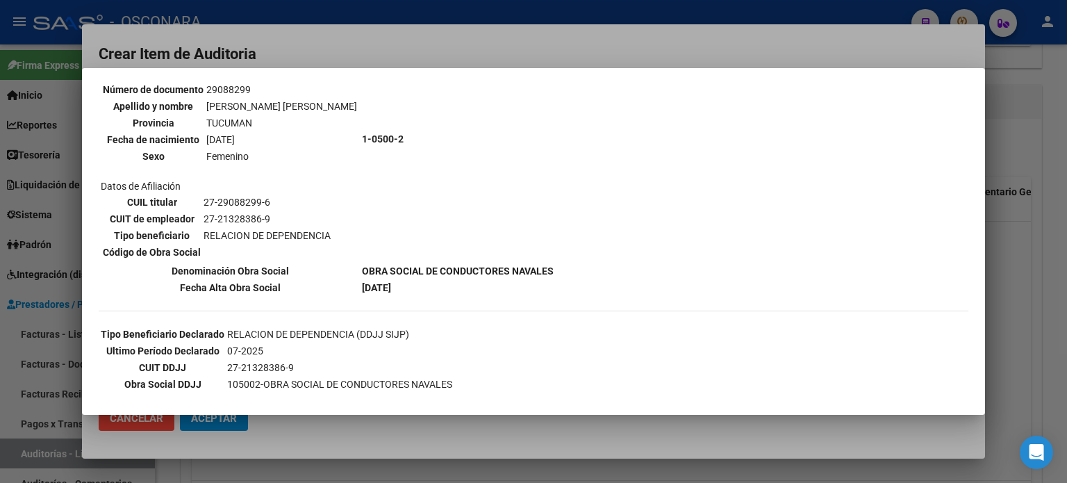
drag, startPoint x: 1034, startPoint y: 315, endPoint x: 1025, endPoint y: 312, distance: 9.4
click at [1034, 314] on div at bounding box center [533, 241] width 1067 height 483
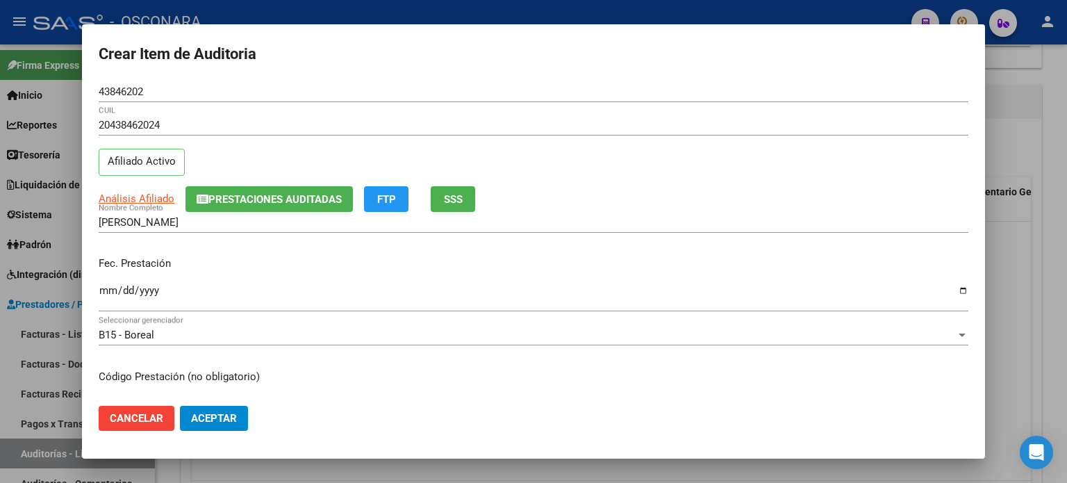
click at [103, 290] on input "Ingresar la fecha" at bounding box center [534, 296] width 870 height 22
click at [272, 197] on span "Prestaciones Auditadas" at bounding box center [274, 199] width 133 height 13
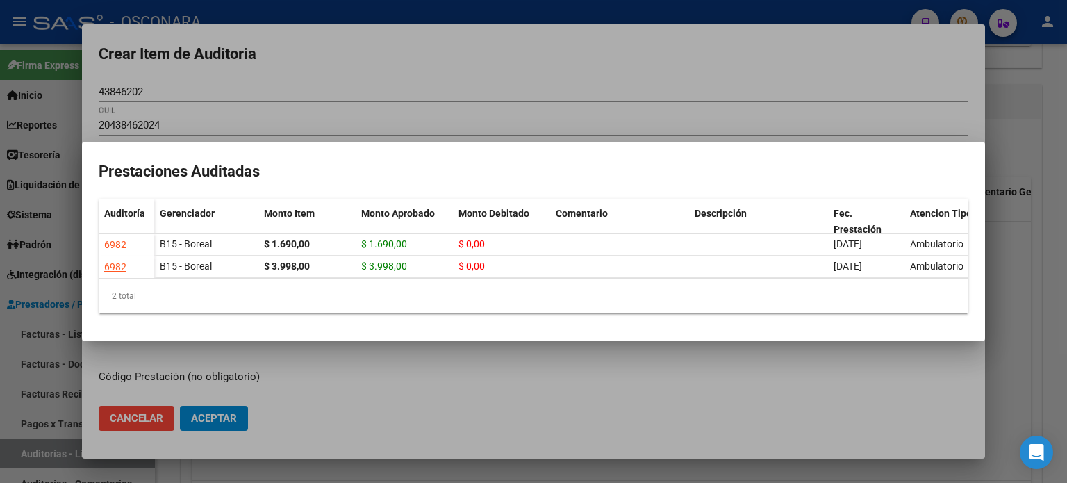
click at [997, 198] on div at bounding box center [533, 241] width 1067 height 483
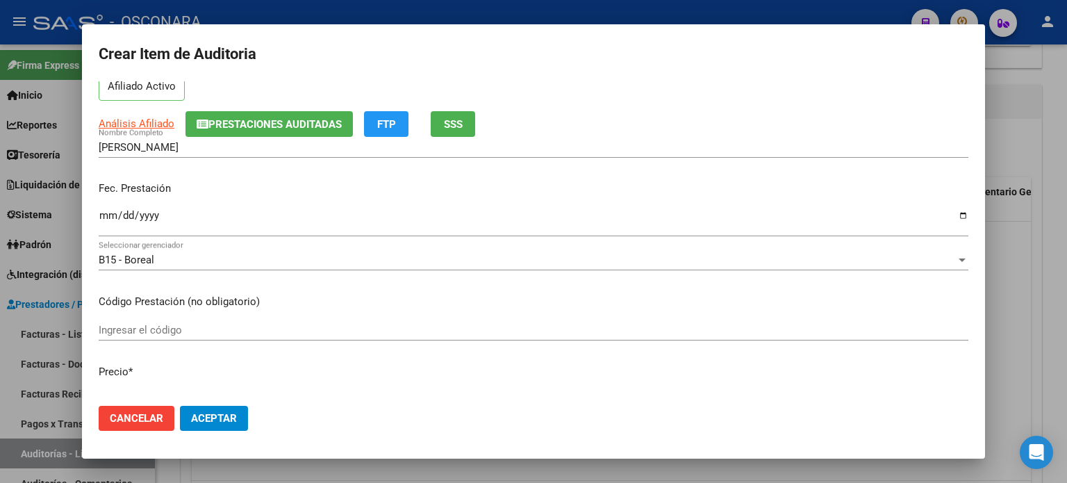
scroll to position [208, 0]
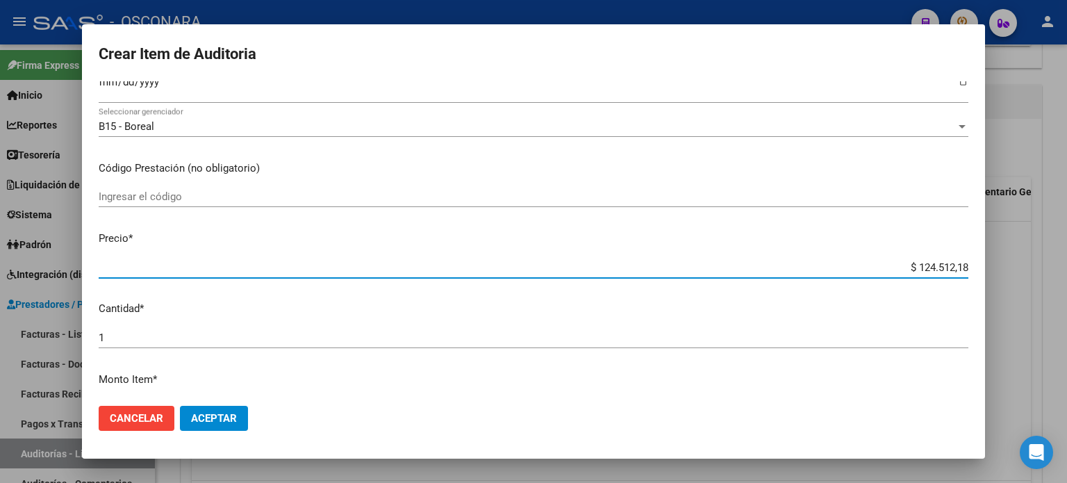
drag, startPoint x: 907, startPoint y: 263, endPoint x: 1066, endPoint y: 240, distance: 160.8
click at [1066, 240] on div "Crear Item de Auditoria 43846202 Nro Documento 20438462024 CUIL Afiliado Activo…" at bounding box center [533, 241] width 1067 height 483
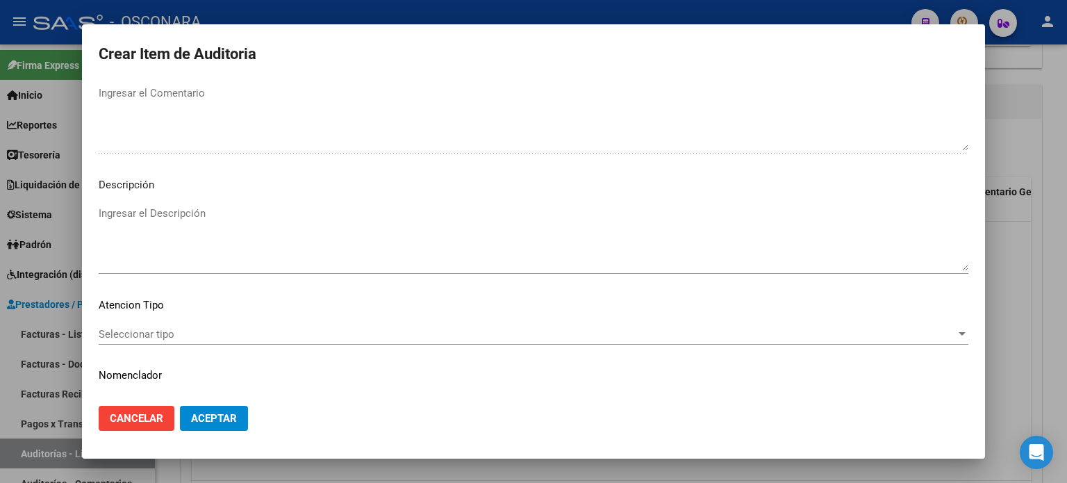
scroll to position [936, 0]
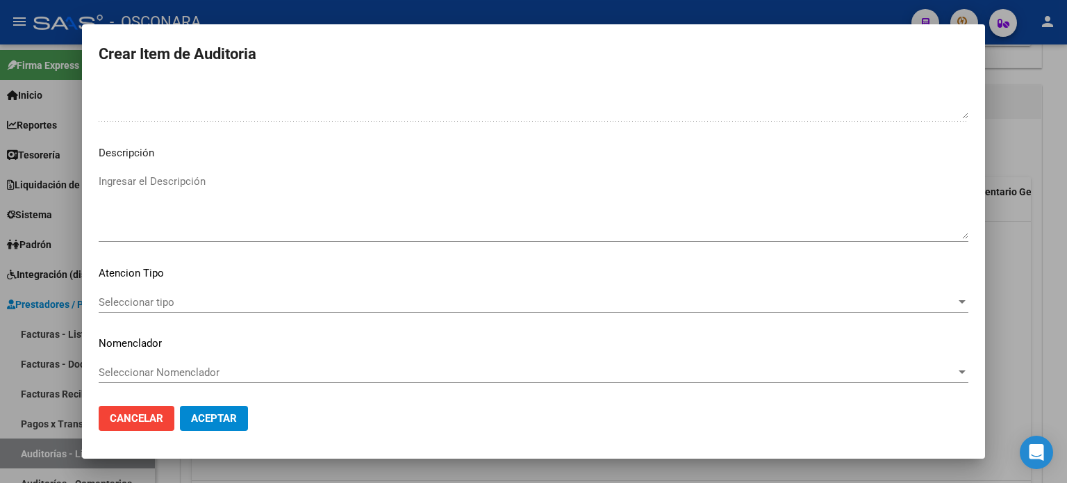
click at [266, 201] on textarea "Ingresar el Descripción" at bounding box center [534, 206] width 870 height 65
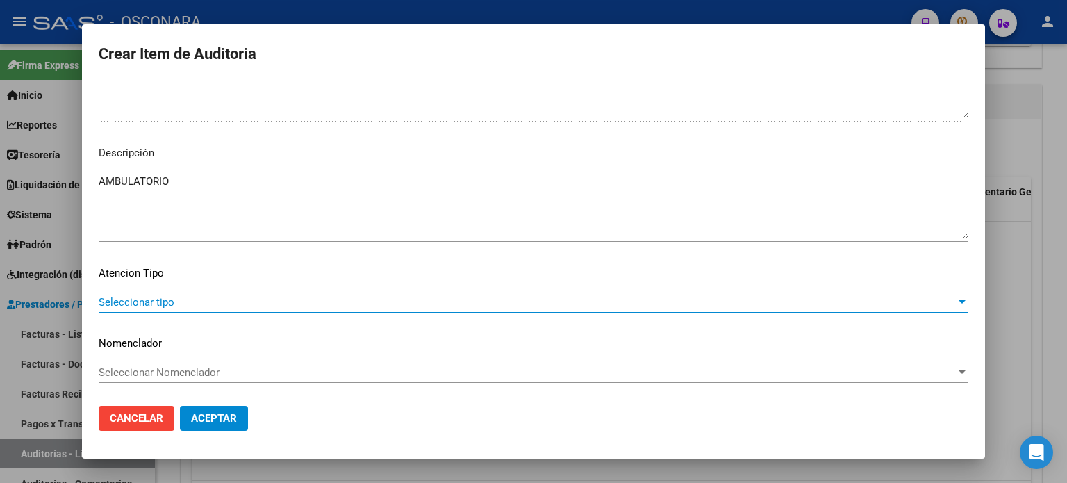
click at [123, 298] on span "Seleccionar tipo" at bounding box center [527, 302] width 857 height 13
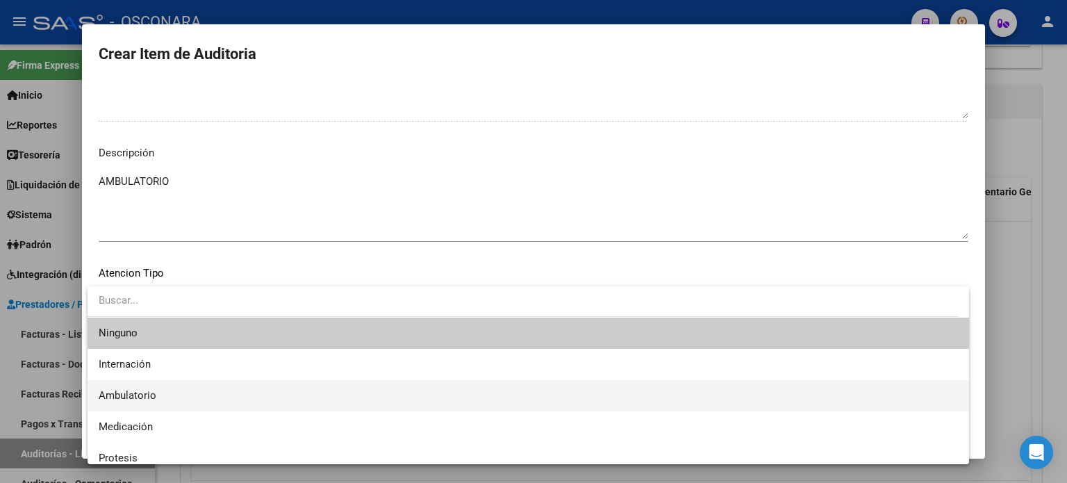
click at [119, 395] on span "Ambulatorio" at bounding box center [128, 395] width 58 height 13
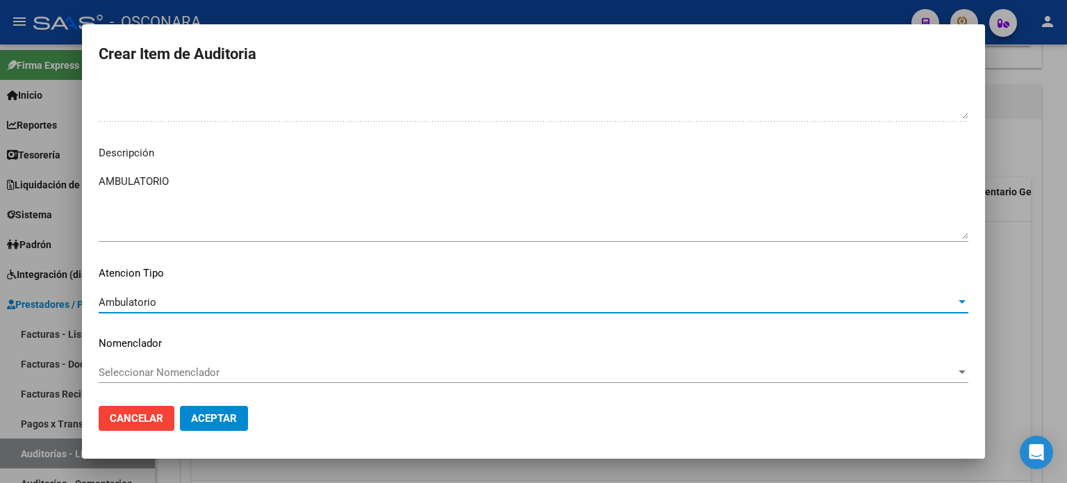
click at [185, 413] on button "Aceptar" at bounding box center [214, 418] width 68 height 25
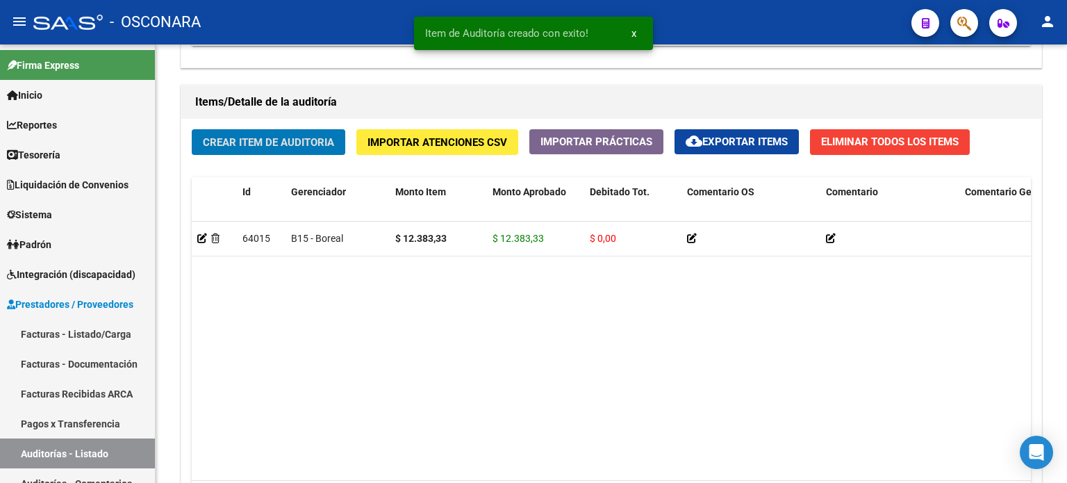
scroll to position [973, 0]
click at [236, 136] on span "Crear Item de Auditoria" at bounding box center [268, 142] width 131 height 13
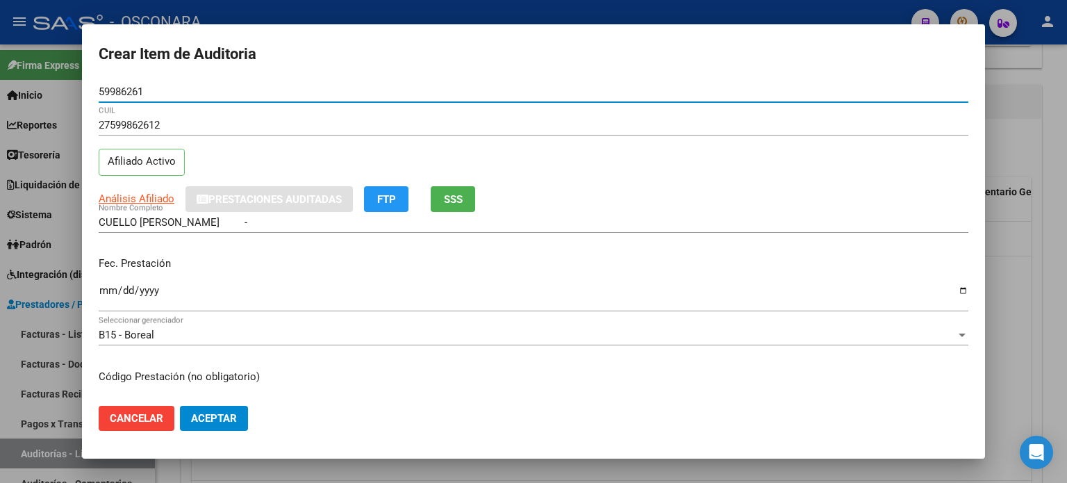
click at [453, 204] on span "SSS" at bounding box center [453, 199] width 19 height 13
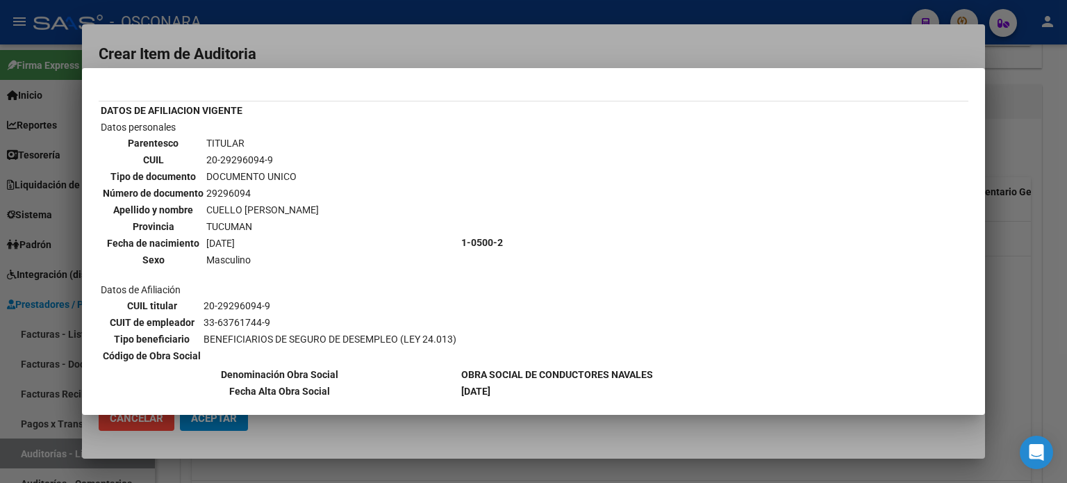
scroll to position [69, 0]
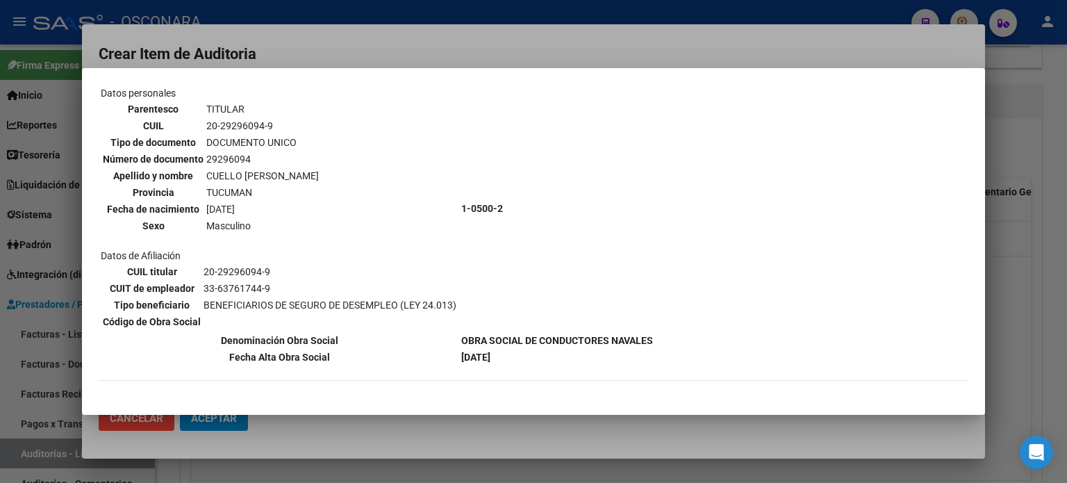
click at [1044, 257] on div at bounding box center [533, 241] width 1067 height 483
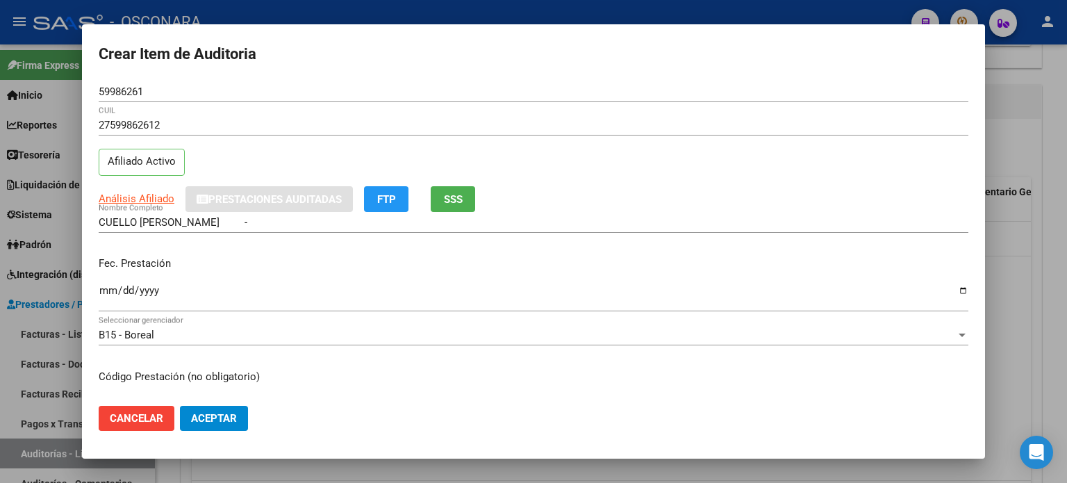
click at [111, 292] on input "Ingresar la fecha" at bounding box center [534, 296] width 870 height 22
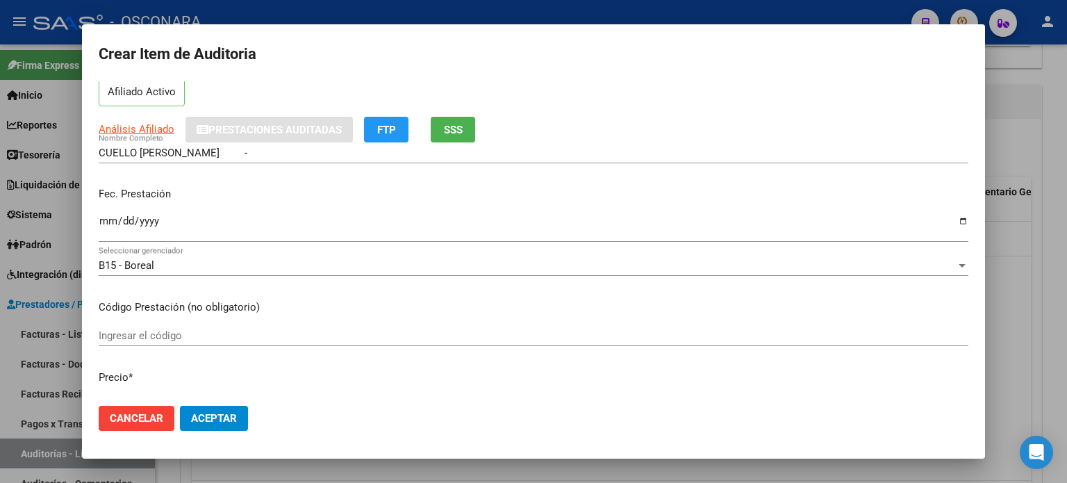
scroll to position [208, 0]
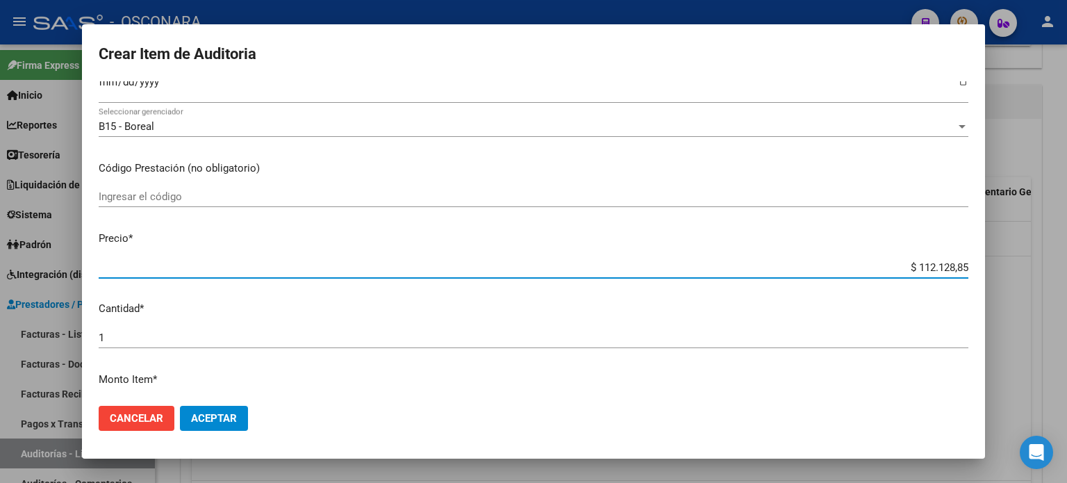
drag, startPoint x: 906, startPoint y: 269, endPoint x: 1066, endPoint y: 235, distance: 163.9
click at [1066, 235] on div "Crear Item de Auditoria 59986261 Nro Documento 27599862612 CUIL Afiliado Activo…" at bounding box center [533, 241] width 1067 height 483
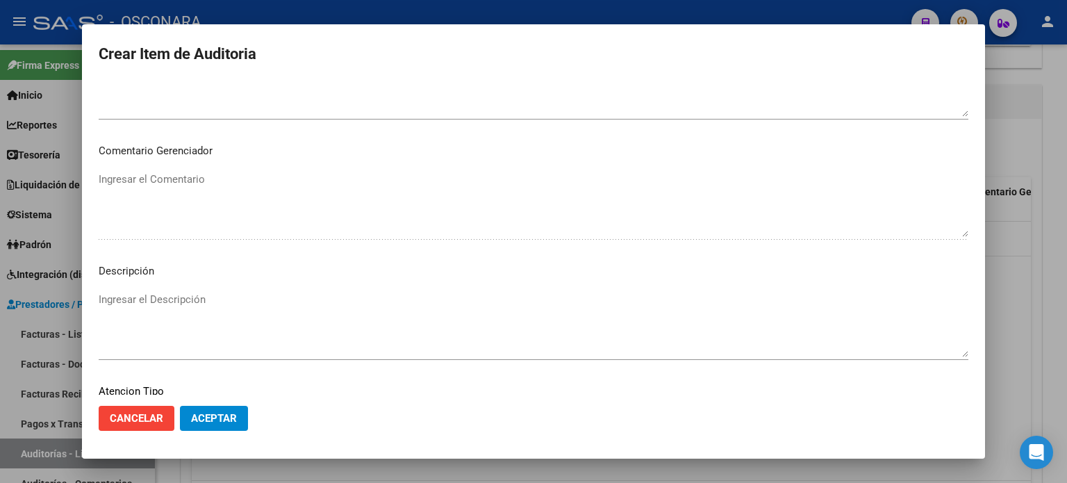
scroll to position [936, 0]
click at [139, 202] on textarea "Ingresar el Descripción" at bounding box center [534, 206] width 870 height 65
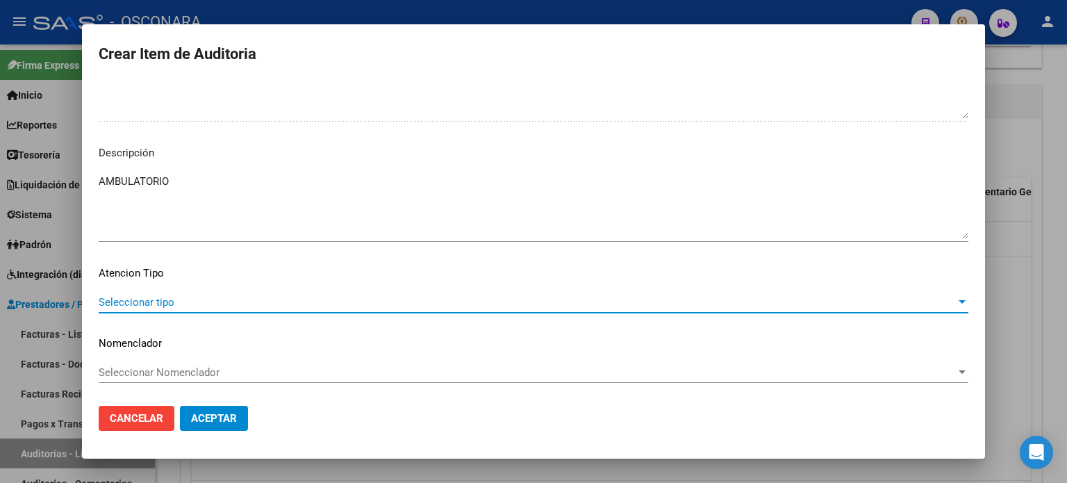
click at [144, 298] on span "Seleccionar tipo" at bounding box center [527, 302] width 857 height 13
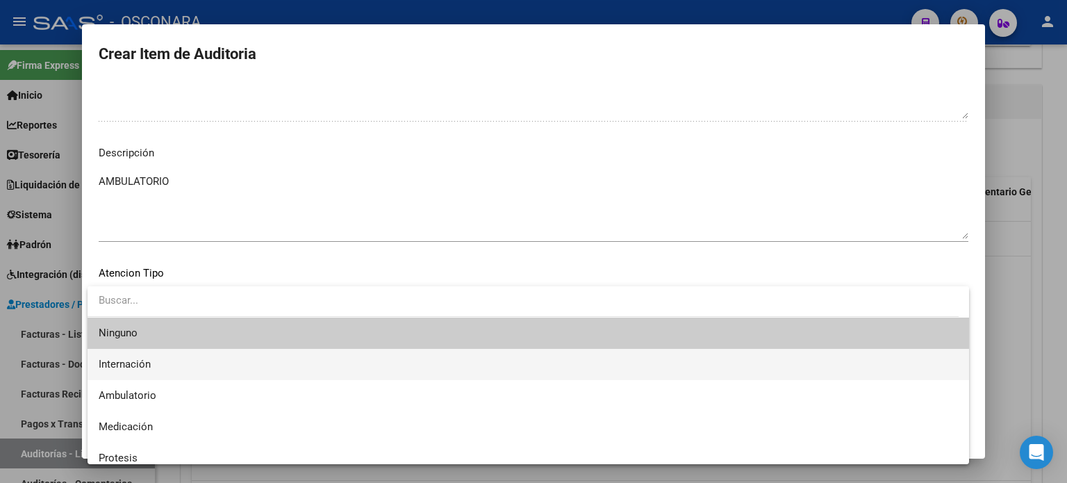
click at [147, 379] on span "Internación" at bounding box center [528, 364] width 859 height 31
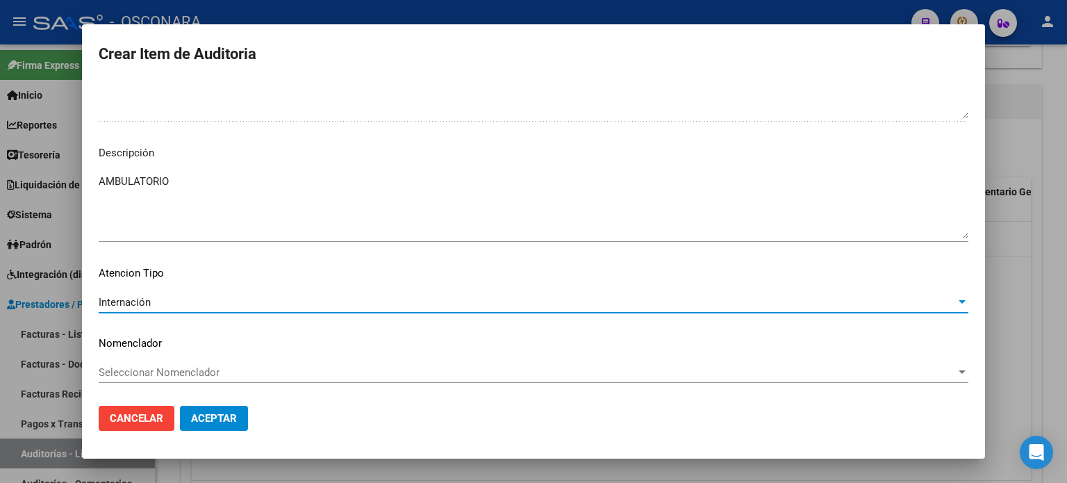
click at [138, 304] on span "Internación" at bounding box center [125, 302] width 52 height 13
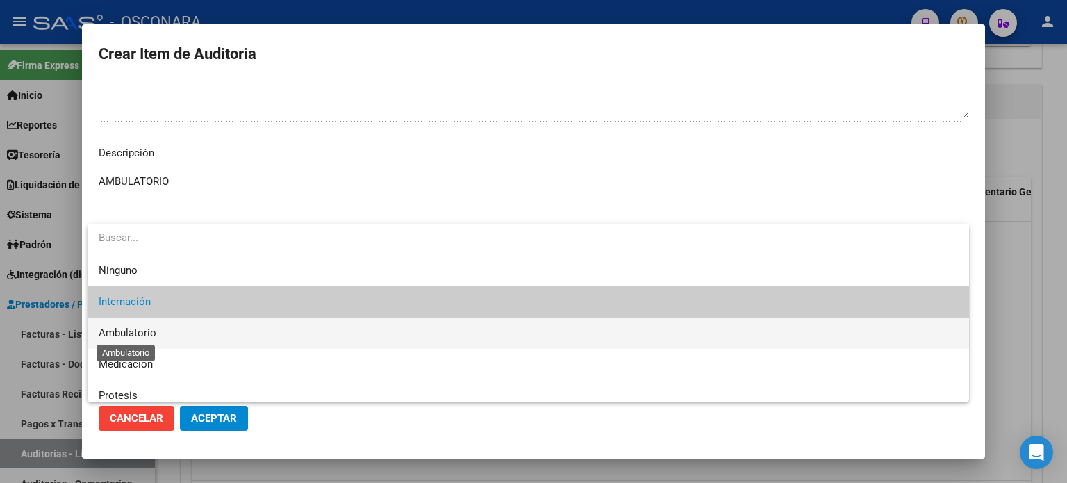
click at [131, 331] on span "Ambulatorio" at bounding box center [128, 332] width 58 height 13
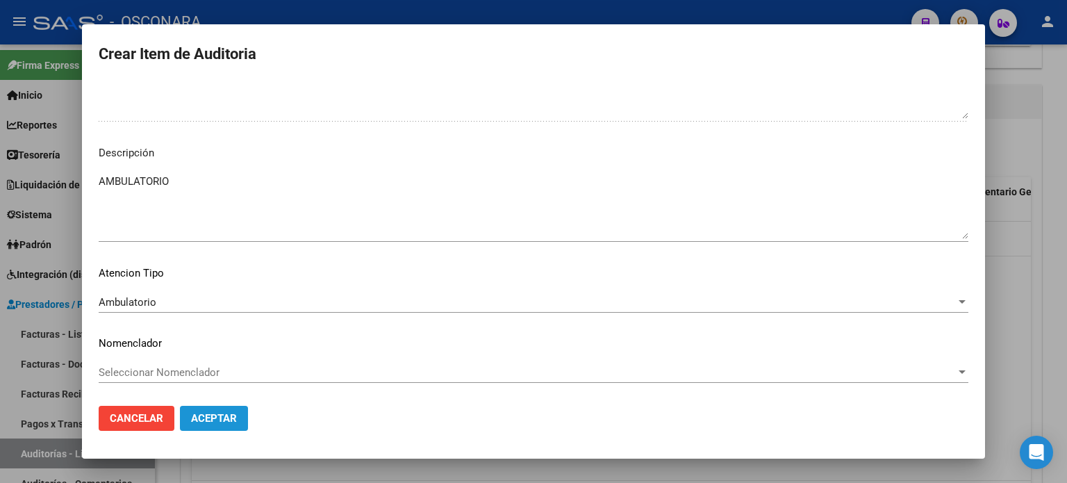
click at [211, 420] on span "Aceptar" at bounding box center [214, 418] width 46 height 13
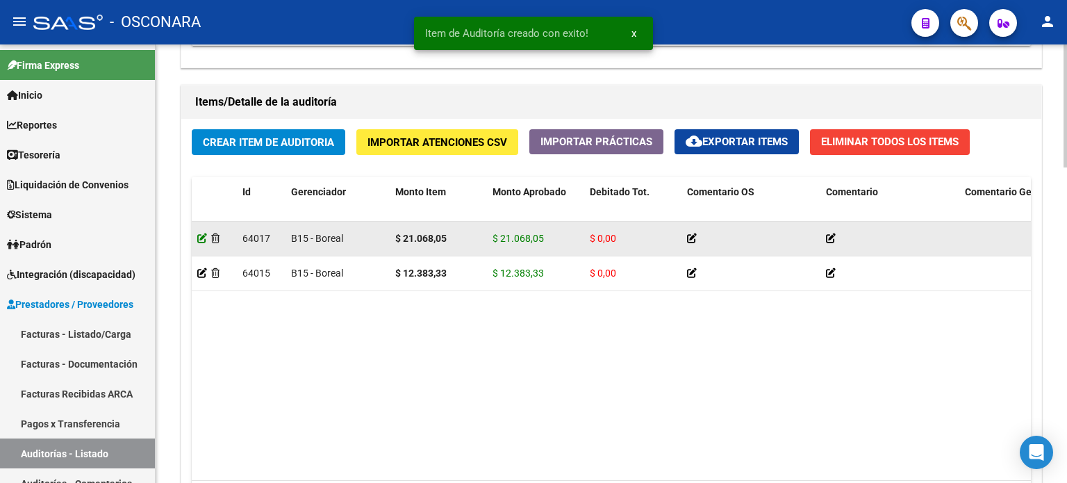
click at [202, 238] on icon at bounding box center [202, 238] width 10 height 10
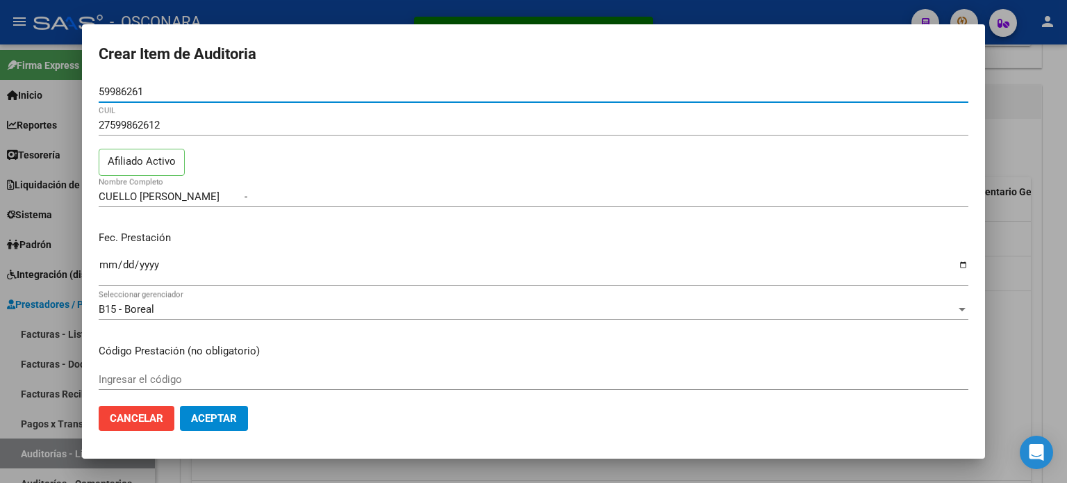
scroll to position [139, 0]
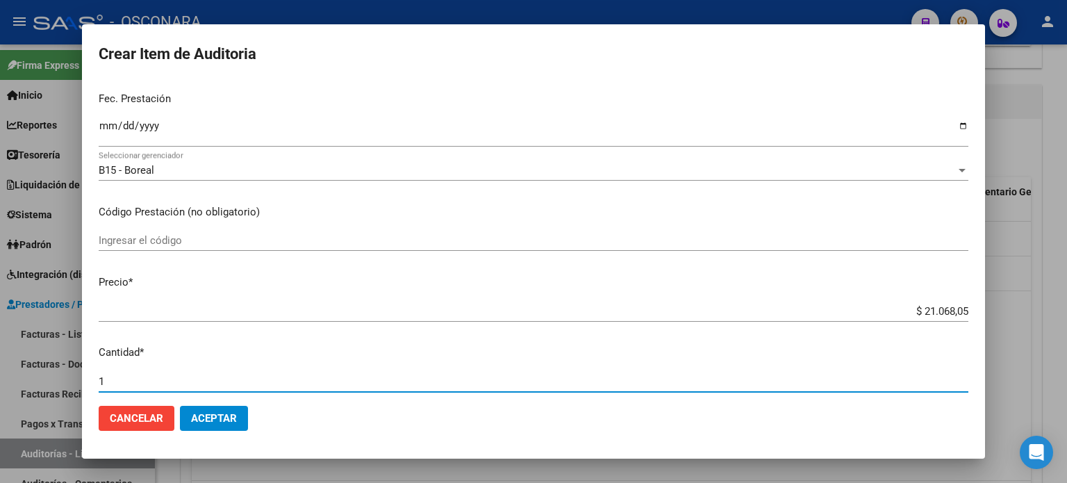
click at [110, 380] on input "1" at bounding box center [534, 381] width 870 height 13
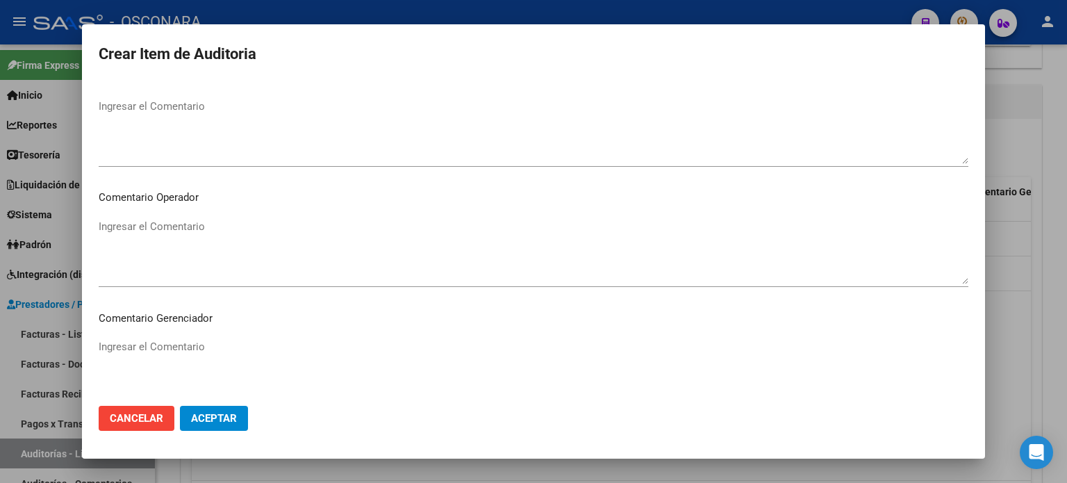
scroll to position [911, 0]
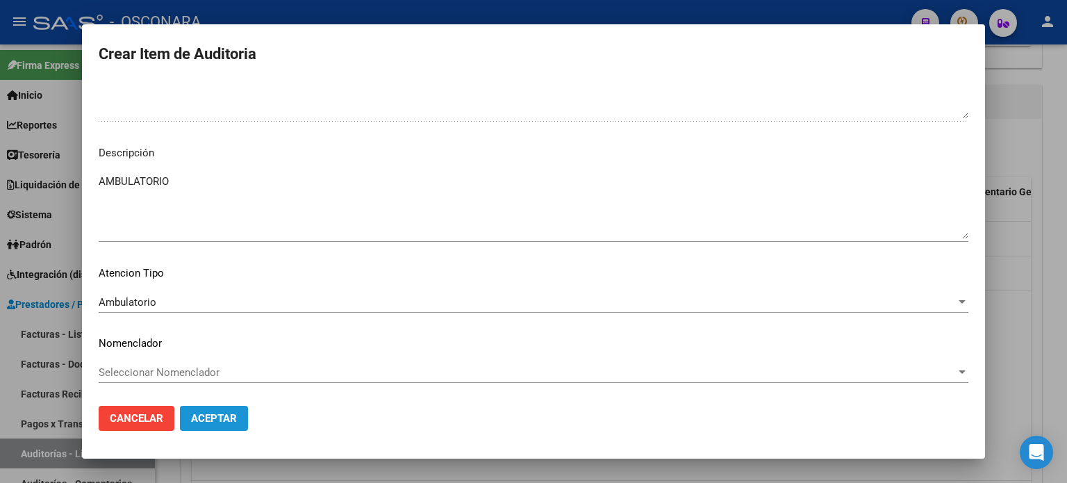
click at [219, 414] on span "Aceptar" at bounding box center [214, 418] width 46 height 13
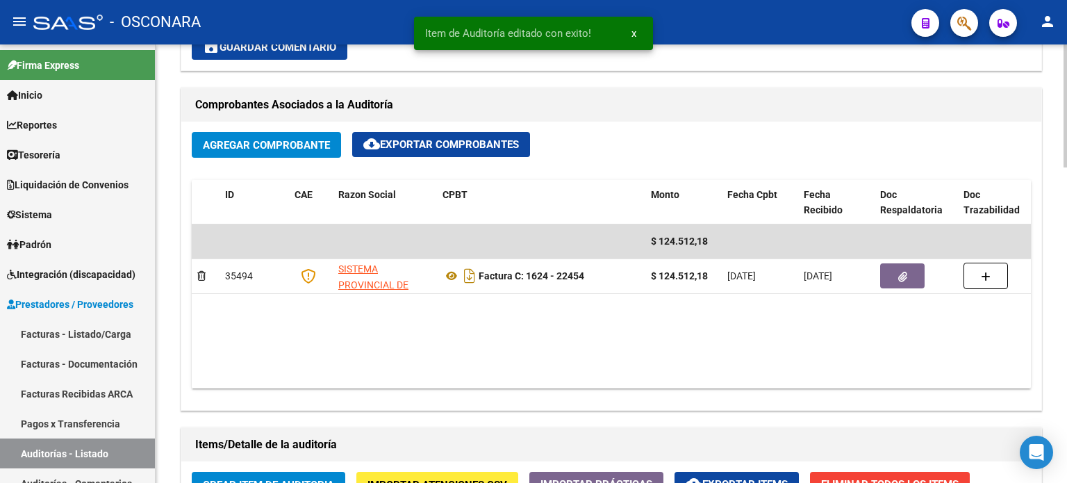
scroll to position [764, 0]
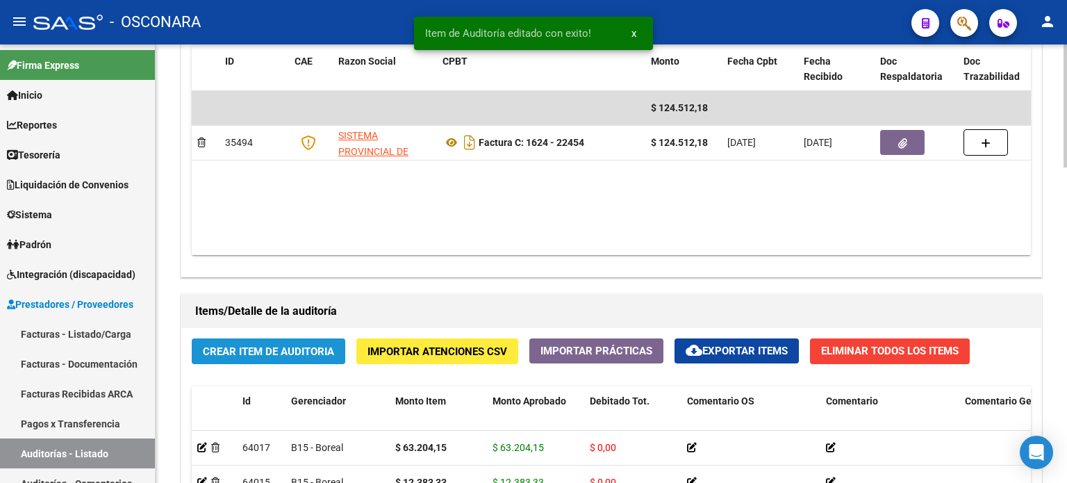
click at [261, 349] on span "Crear Item de Auditoria" at bounding box center [268, 351] width 131 height 13
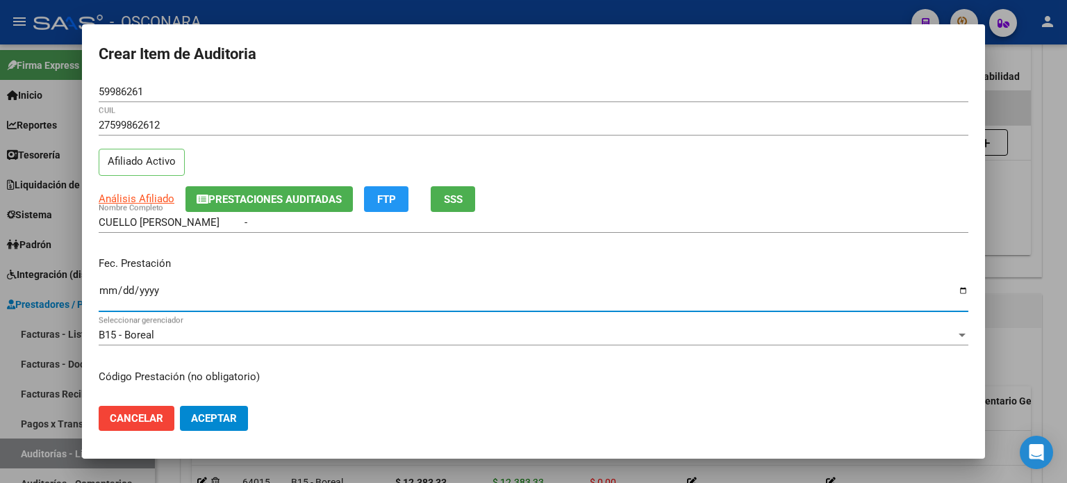
click at [110, 288] on input "Ingresar la fecha" at bounding box center [534, 296] width 870 height 22
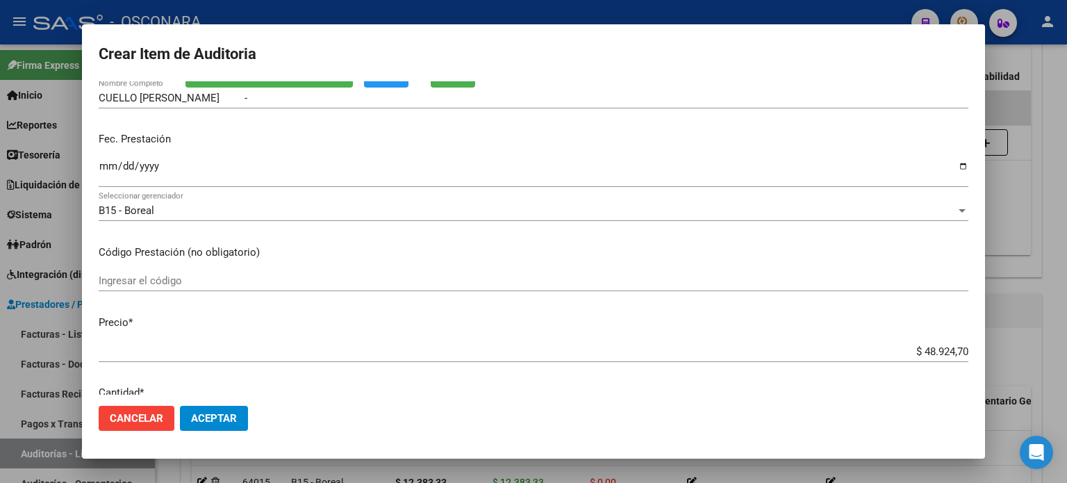
scroll to position [139, 0]
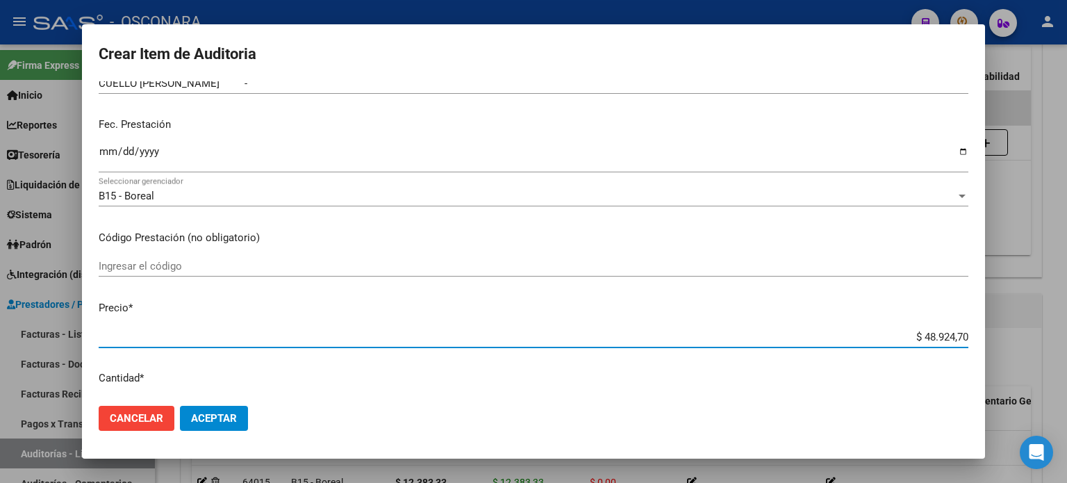
drag, startPoint x: 920, startPoint y: 335, endPoint x: 1066, endPoint y: 325, distance: 146.9
click at [1066, 326] on div "Crear Item de Auditoria 59986261 Nro Documento 27599862612 CUIL Afiliado Activo…" at bounding box center [533, 241] width 1067 height 483
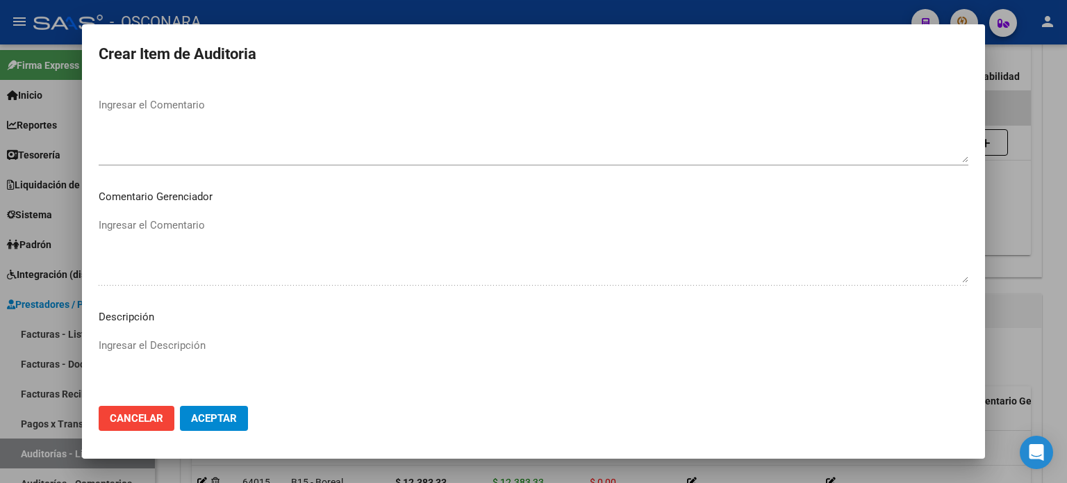
scroll to position [903, 0]
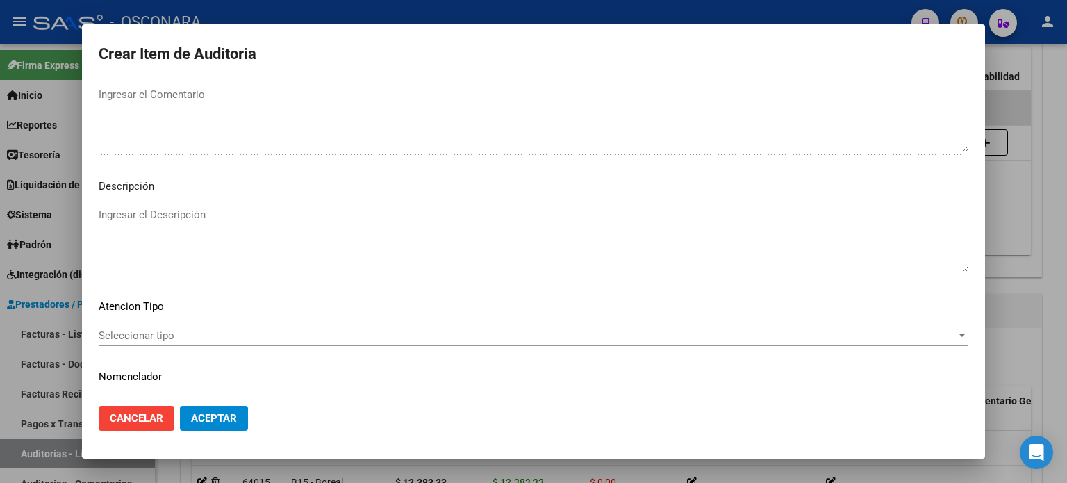
click at [303, 235] on textarea "Ingresar el Descripción" at bounding box center [534, 239] width 870 height 65
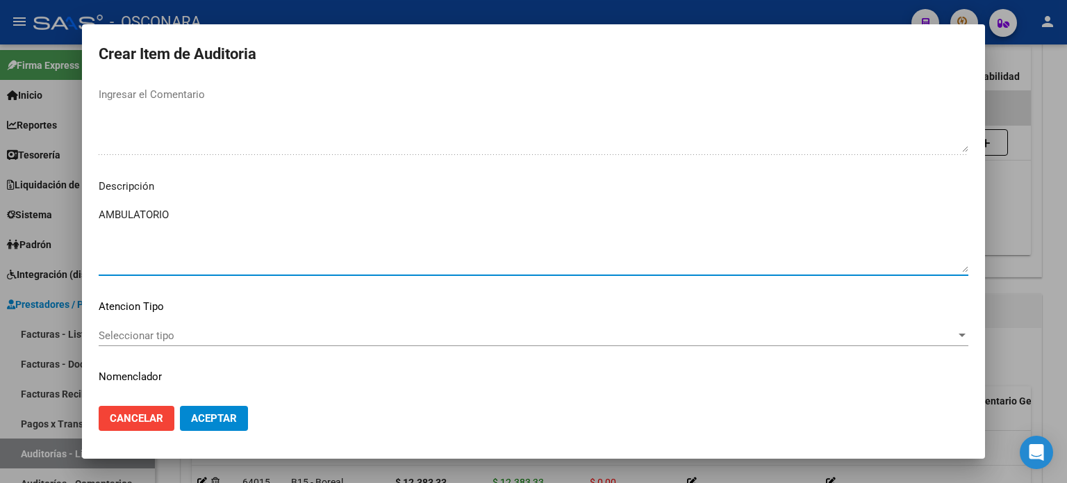
click at [164, 335] on span "Seleccionar tipo" at bounding box center [527, 335] width 857 height 13
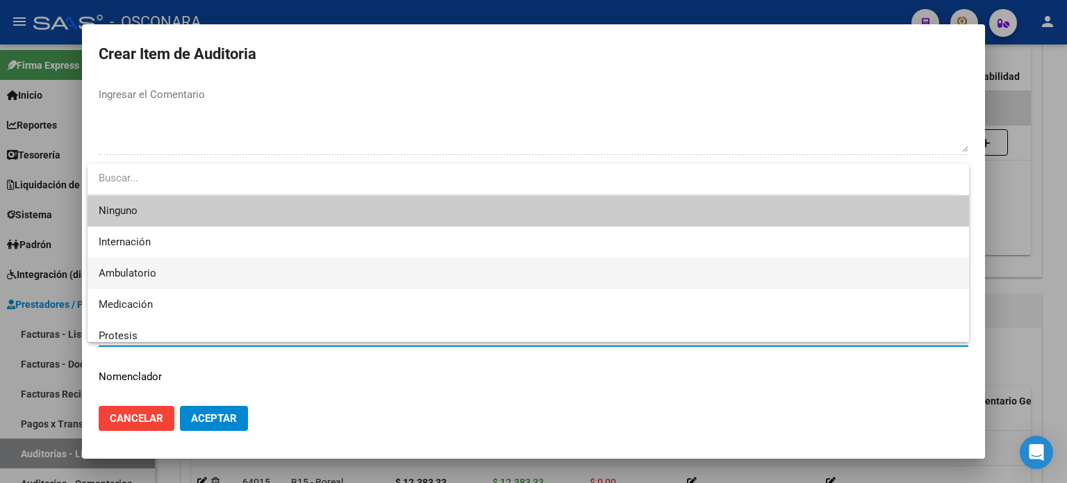
click at [137, 264] on span "Ambulatorio" at bounding box center [528, 273] width 859 height 31
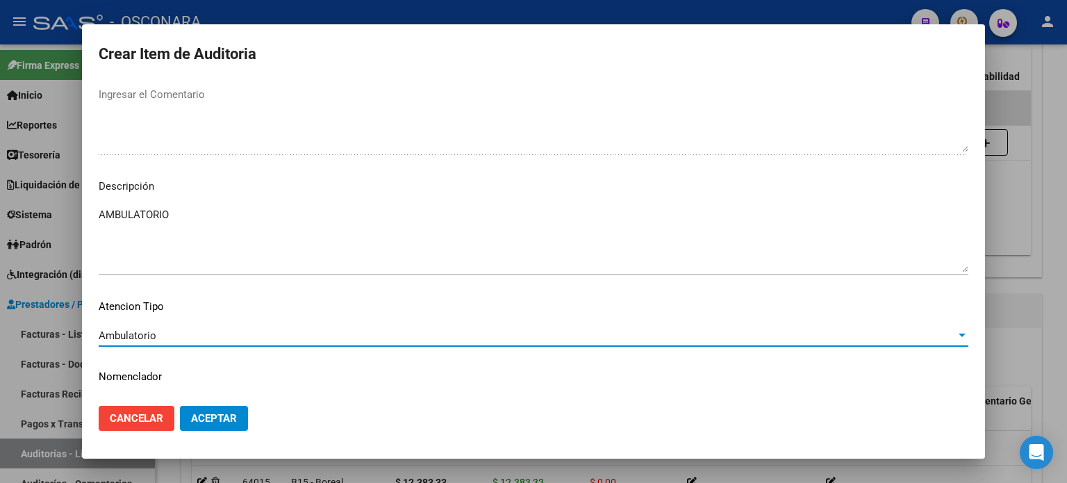
click at [206, 423] on span "Aceptar" at bounding box center [214, 418] width 46 height 13
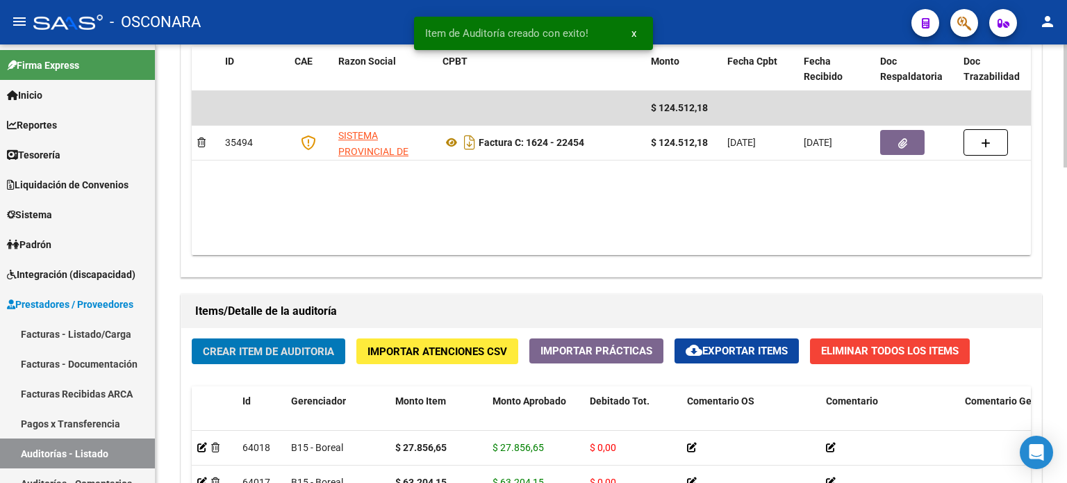
click at [229, 358] on button "Crear Item de Auditoria" at bounding box center [269, 351] width 154 height 26
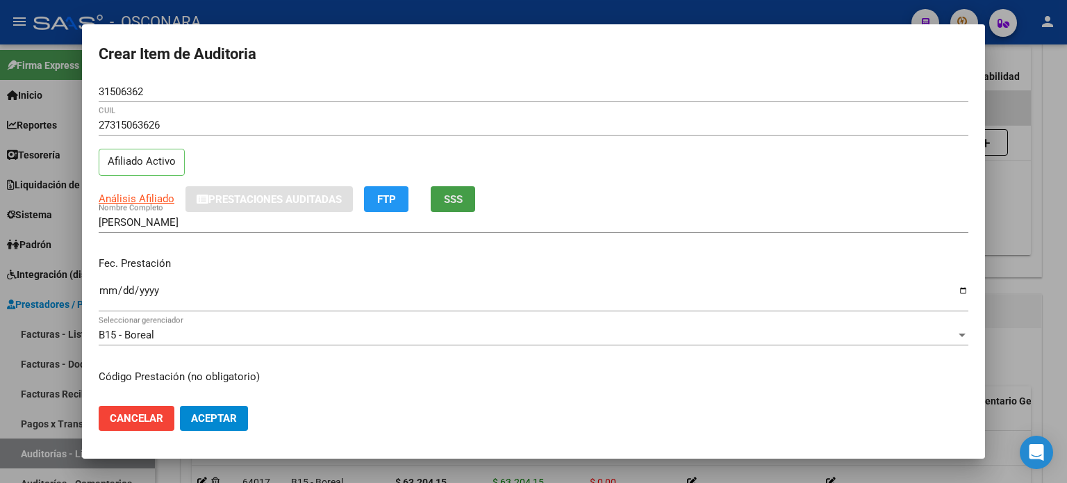
click at [467, 189] on button "SSS" at bounding box center [453, 199] width 44 height 26
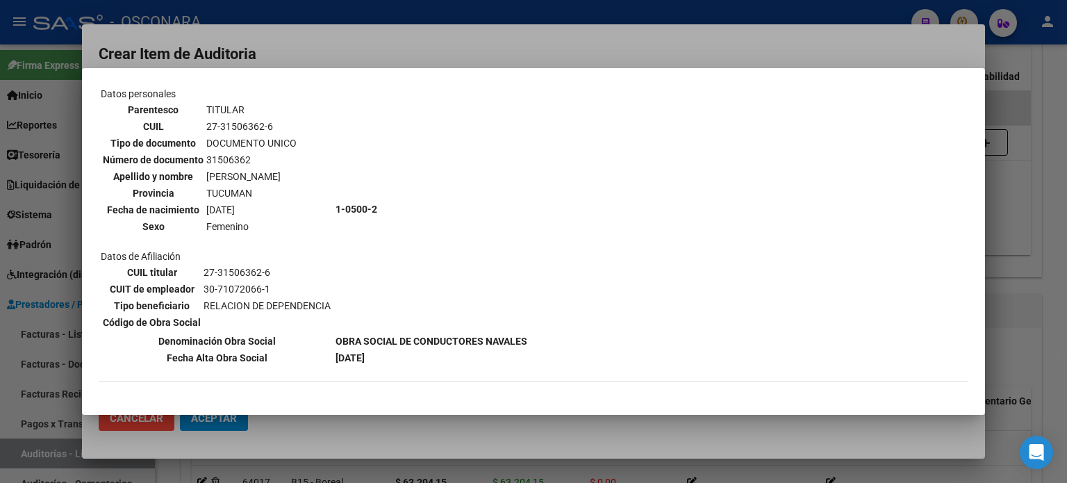
scroll to position [69, 0]
click at [1018, 299] on div at bounding box center [533, 241] width 1067 height 483
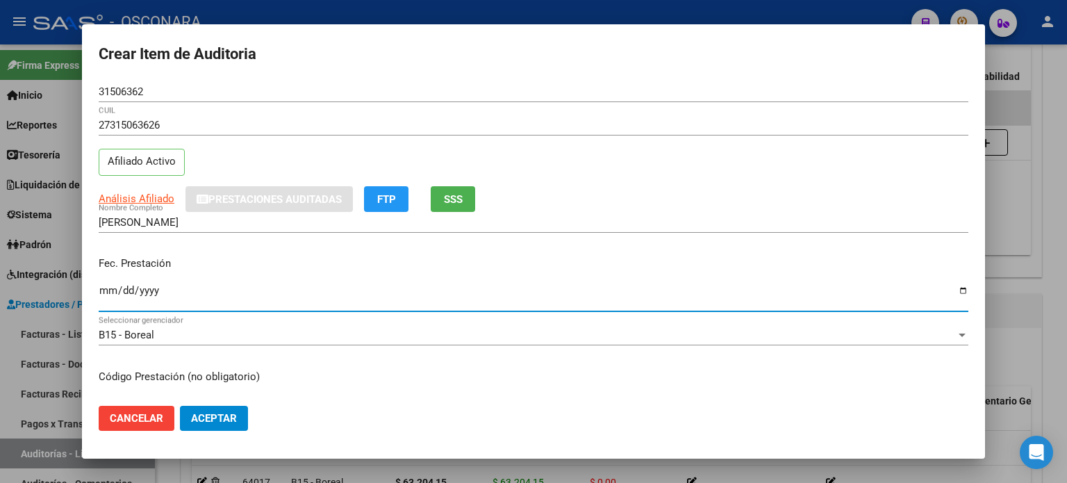
click at [106, 285] on input "Ingresar la fecha" at bounding box center [534, 296] width 870 height 22
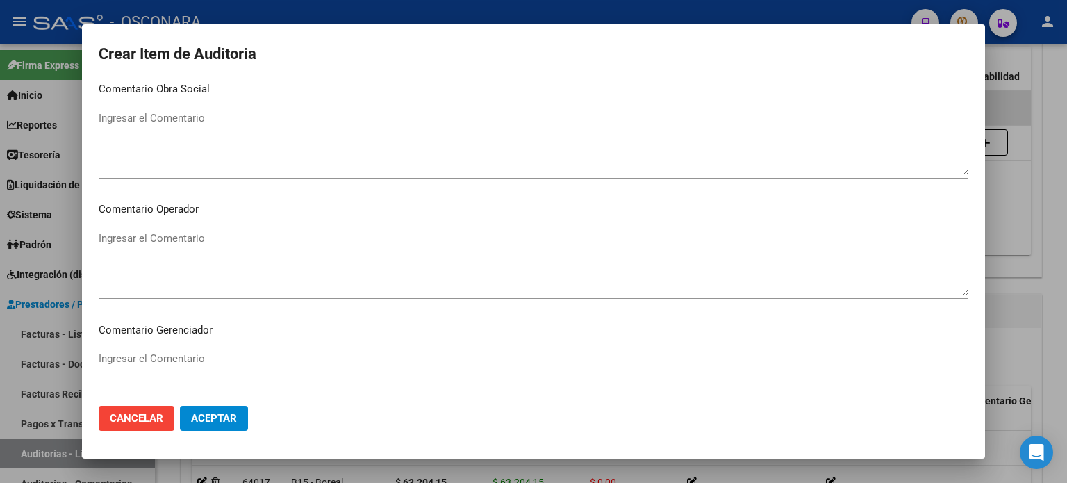
scroll to position [936, 0]
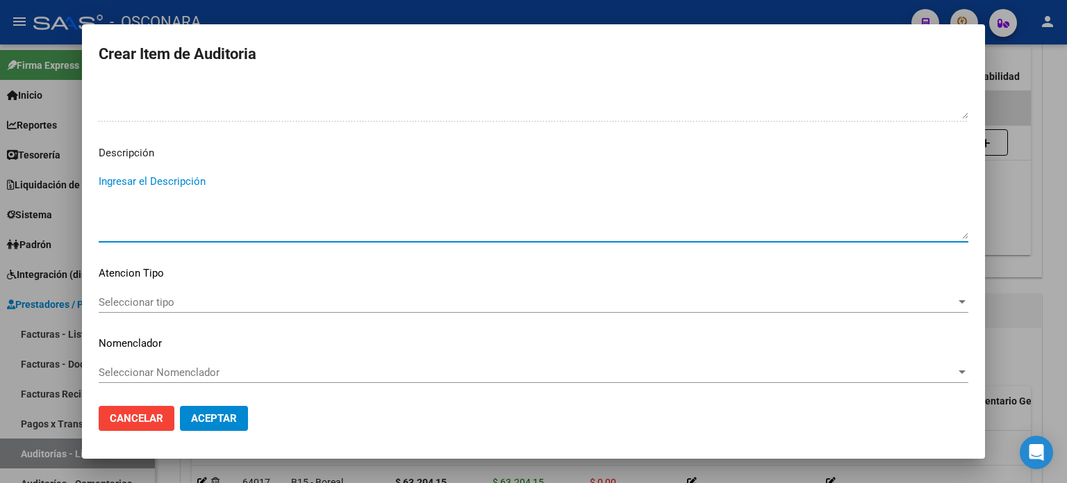
click at [159, 223] on textarea "Ingresar el Descripción" at bounding box center [534, 206] width 870 height 65
click at [143, 302] on span "Seleccionar tipo" at bounding box center [527, 302] width 857 height 13
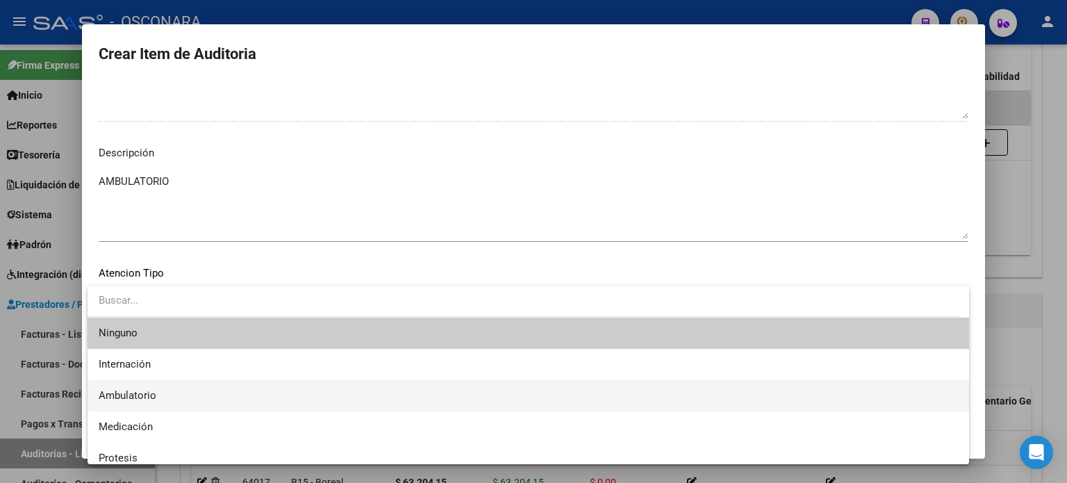
click at [142, 392] on span "Ambulatorio" at bounding box center [128, 395] width 58 height 13
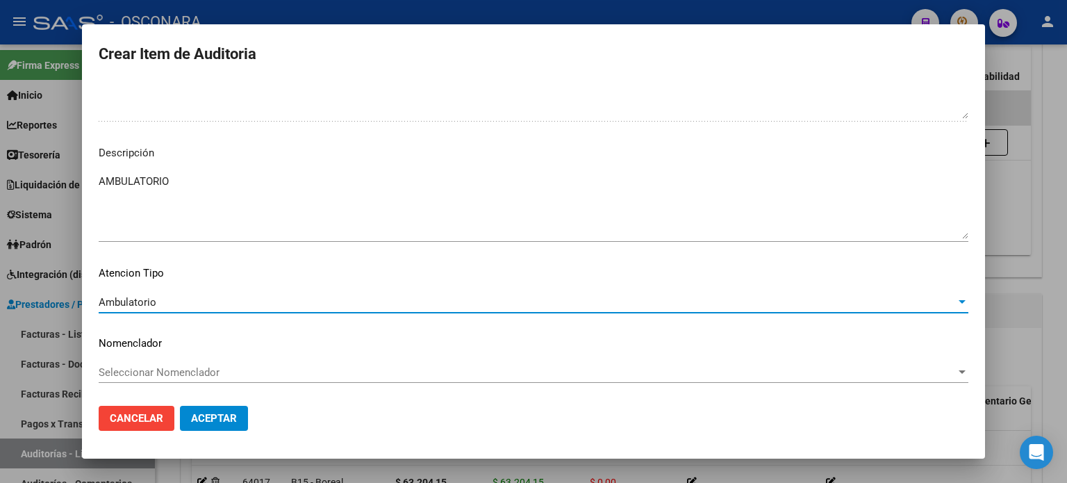
click at [208, 411] on button "Aceptar" at bounding box center [214, 418] width 68 height 25
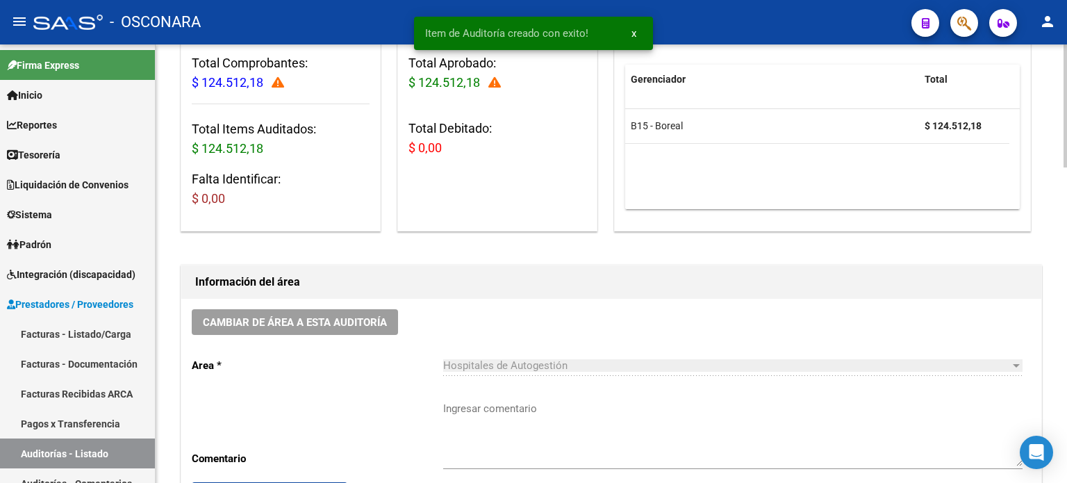
scroll to position [0, 0]
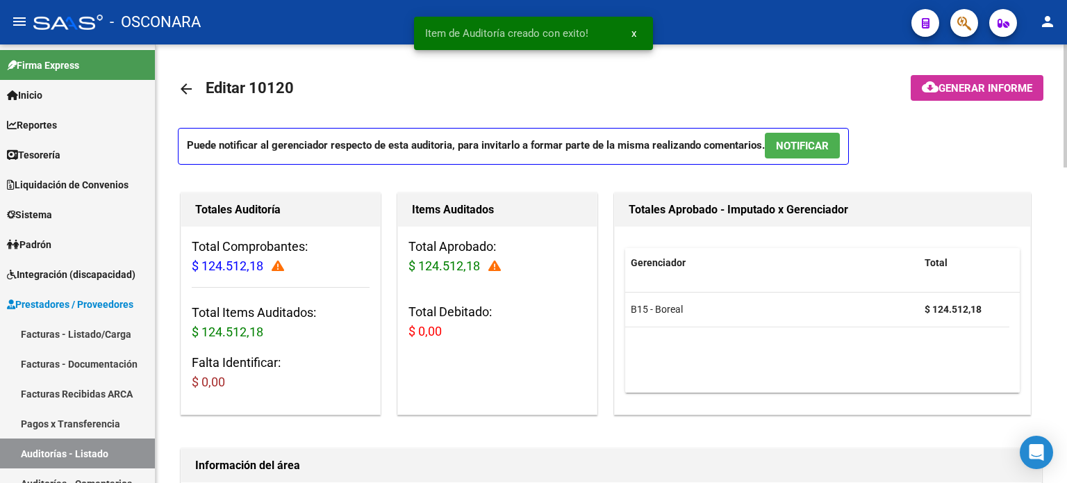
click at [800, 151] on span "NOTIFICAR" at bounding box center [802, 146] width 53 height 13
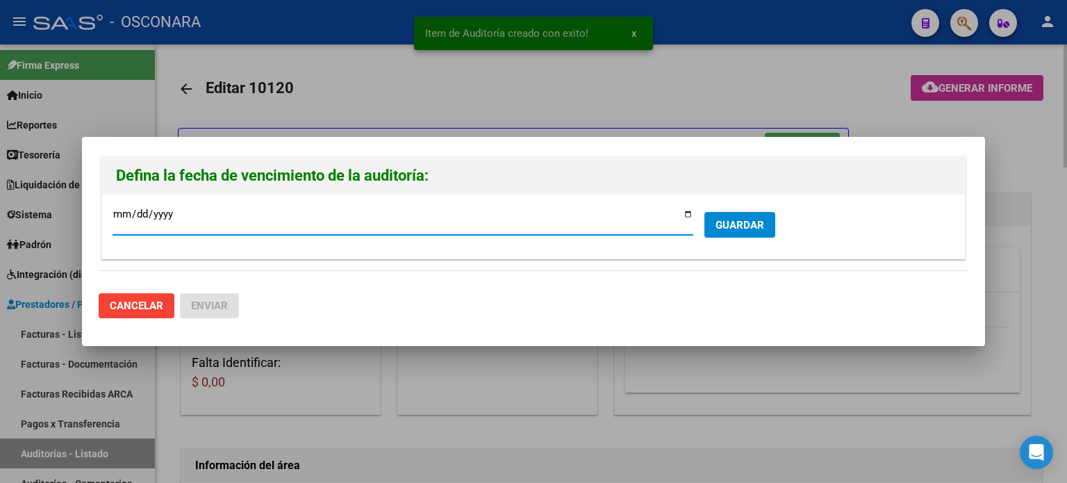
click at [823, 106] on div at bounding box center [533, 241] width 1067 height 483
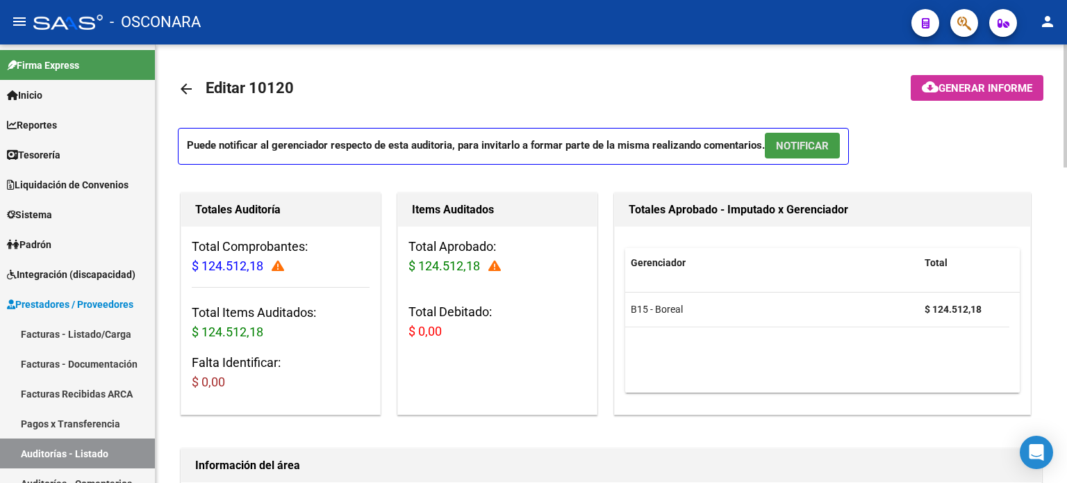
click at [786, 144] on span "NOTIFICAR" at bounding box center [802, 146] width 53 height 13
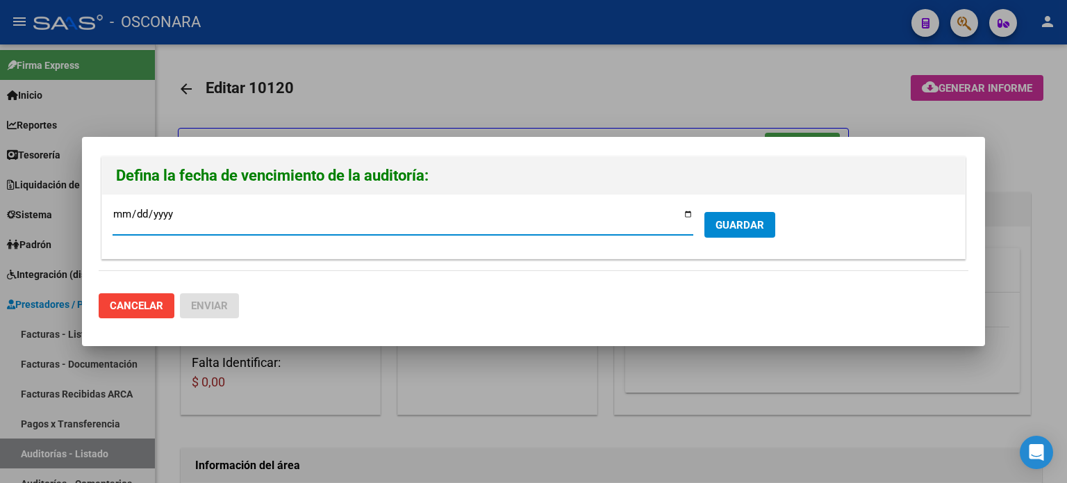
click at [688, 215] on input "[DATE]" at bounding box center [403, 219] width 581 height 22
click at [745, 219] on span "GUARDAR" at bounding box center [739, 225] width 49 height 13
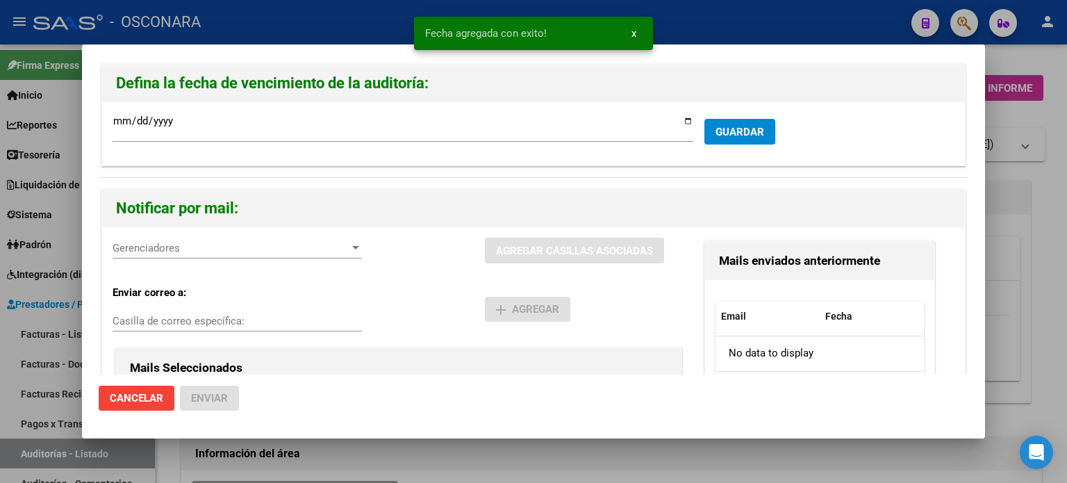
click at [175, 247] on span "Gerenciadores" at bounding box center [231, 248] width 237 height 13
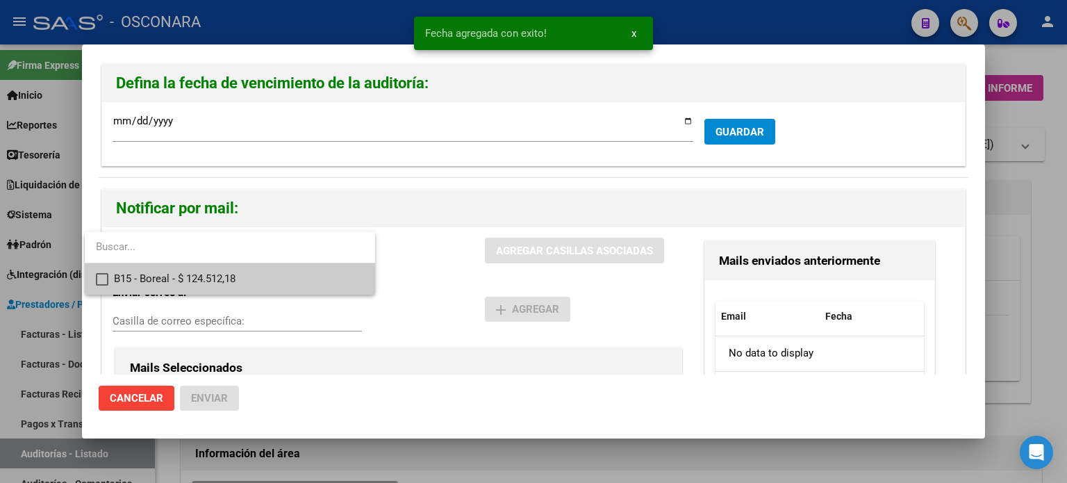
click at [175, 283] on span "B15 - Boreal - $ 124.512,18" at bounding box center [239, 278] width 250 height 31
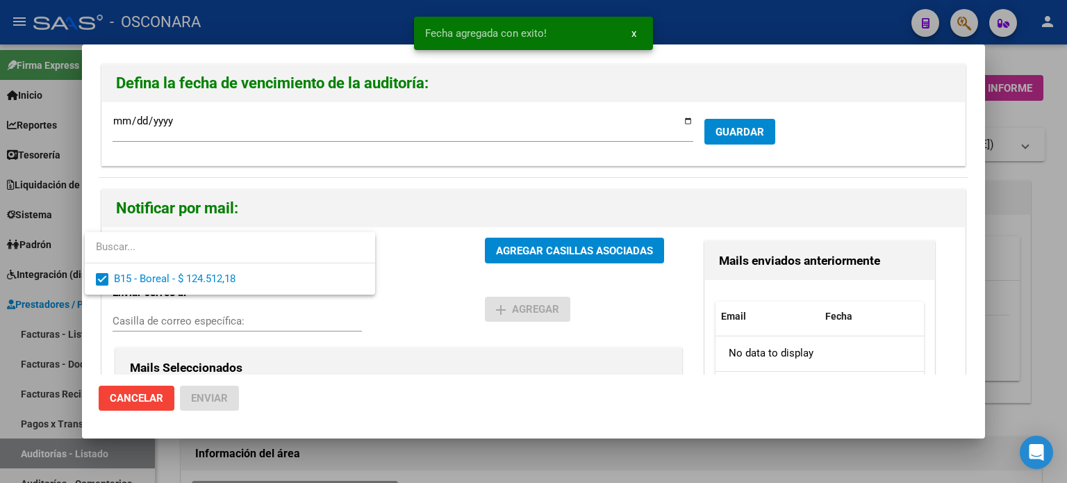
click at [522, 249] on div at bounding box center [533, 241] width 1067 height 483
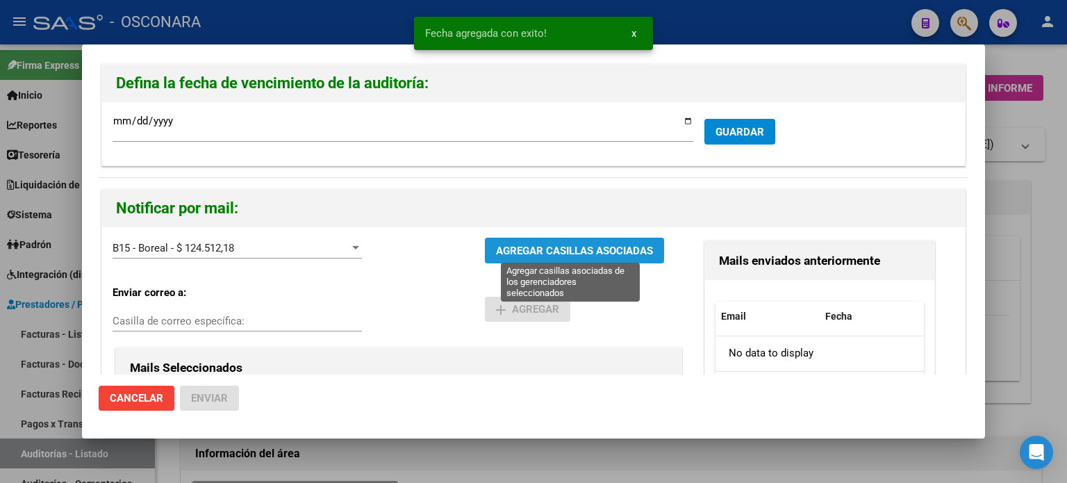
click at [522, 249] on span "AGREGAR CASILLAS ASOCIADAS" at bounding box center [574, 251] width 157 height 13
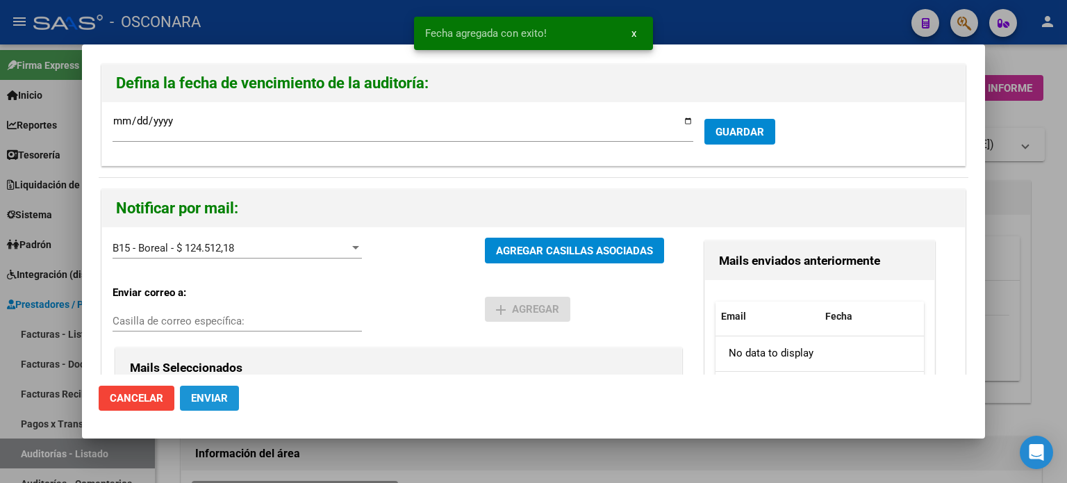
click at [200, 400] on span "Enviar" at bounding box center [209, 398] width 37 height 13
